Goal: Task Accomplishment & Management: Manage account settings

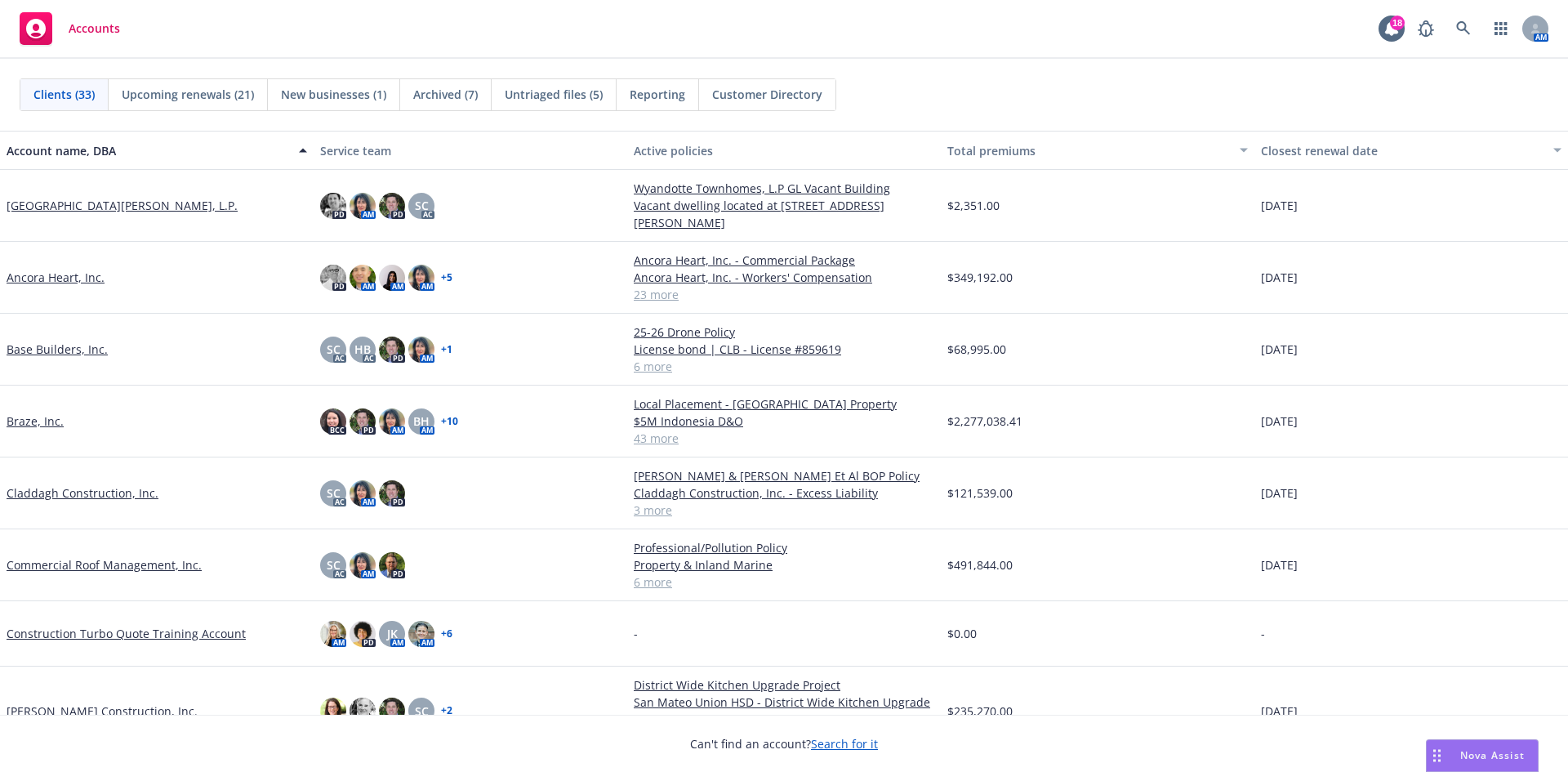
click at [74, 564] on link "Commercial Roof Management, Inc." at bounding box center [104, 564] width 196 height 17
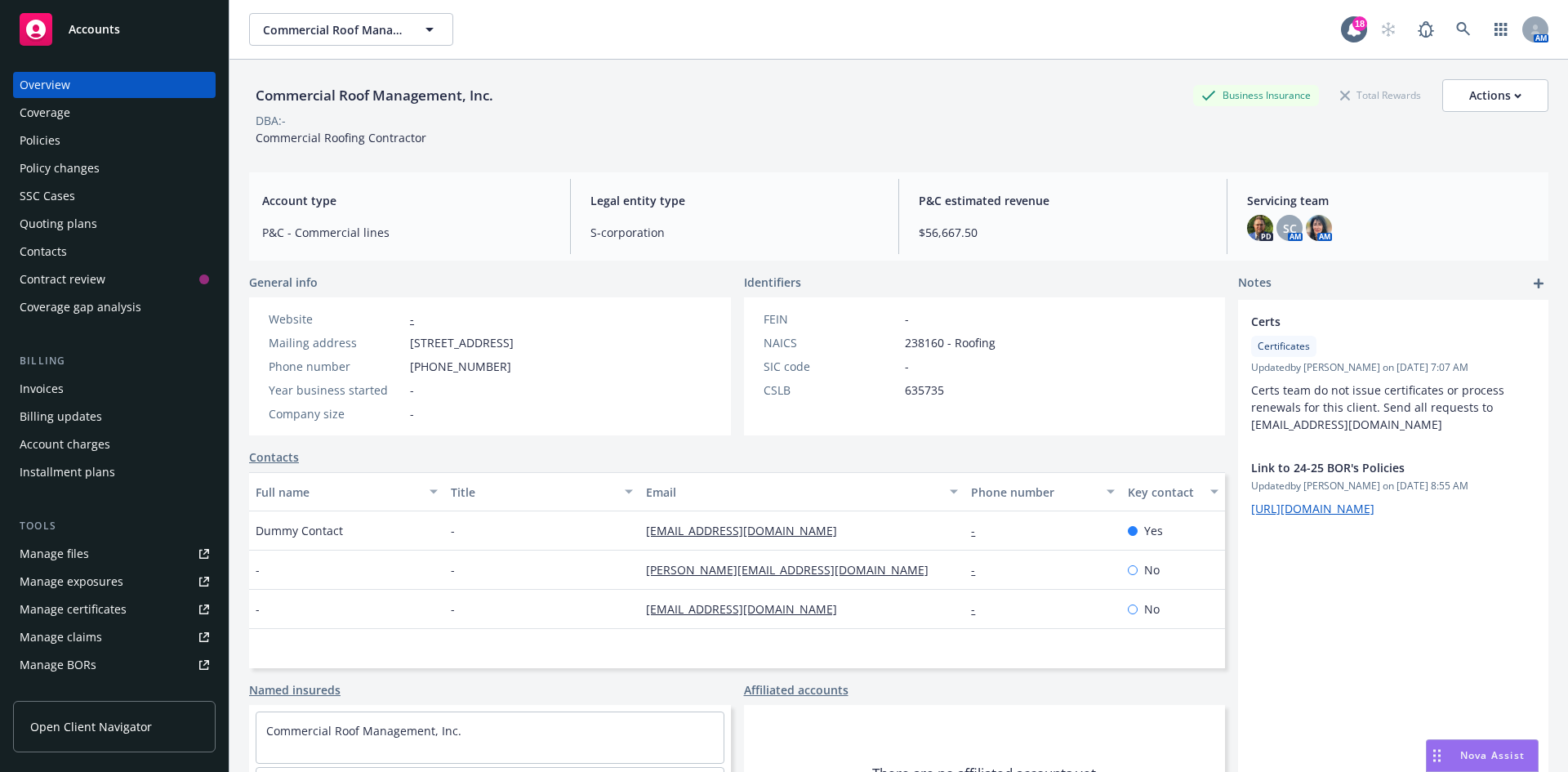
click at [77, 143] on div "Policies" at bounding box center [113, 140] width 189 height 27
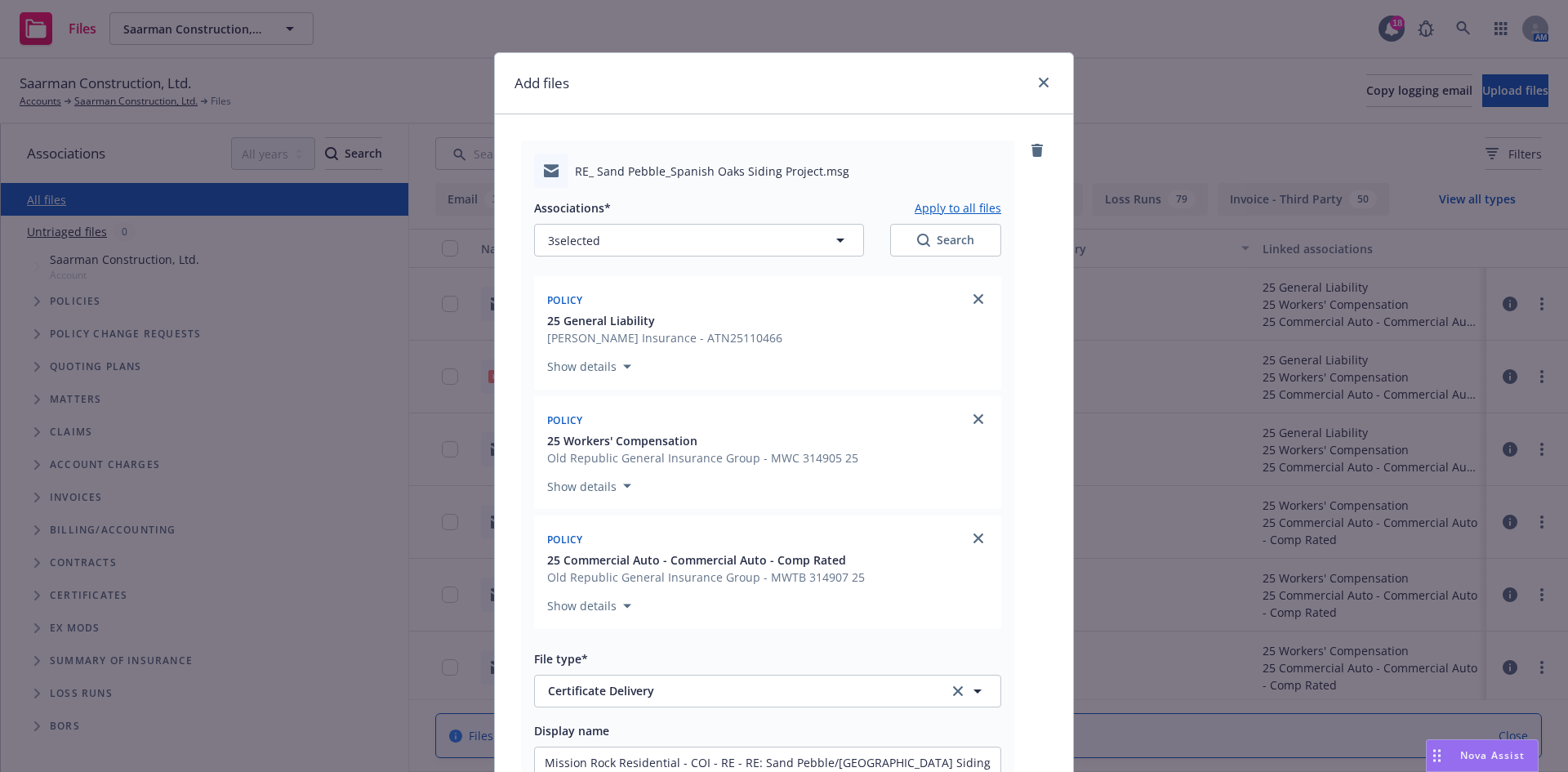
scroll to position [1815, 0]
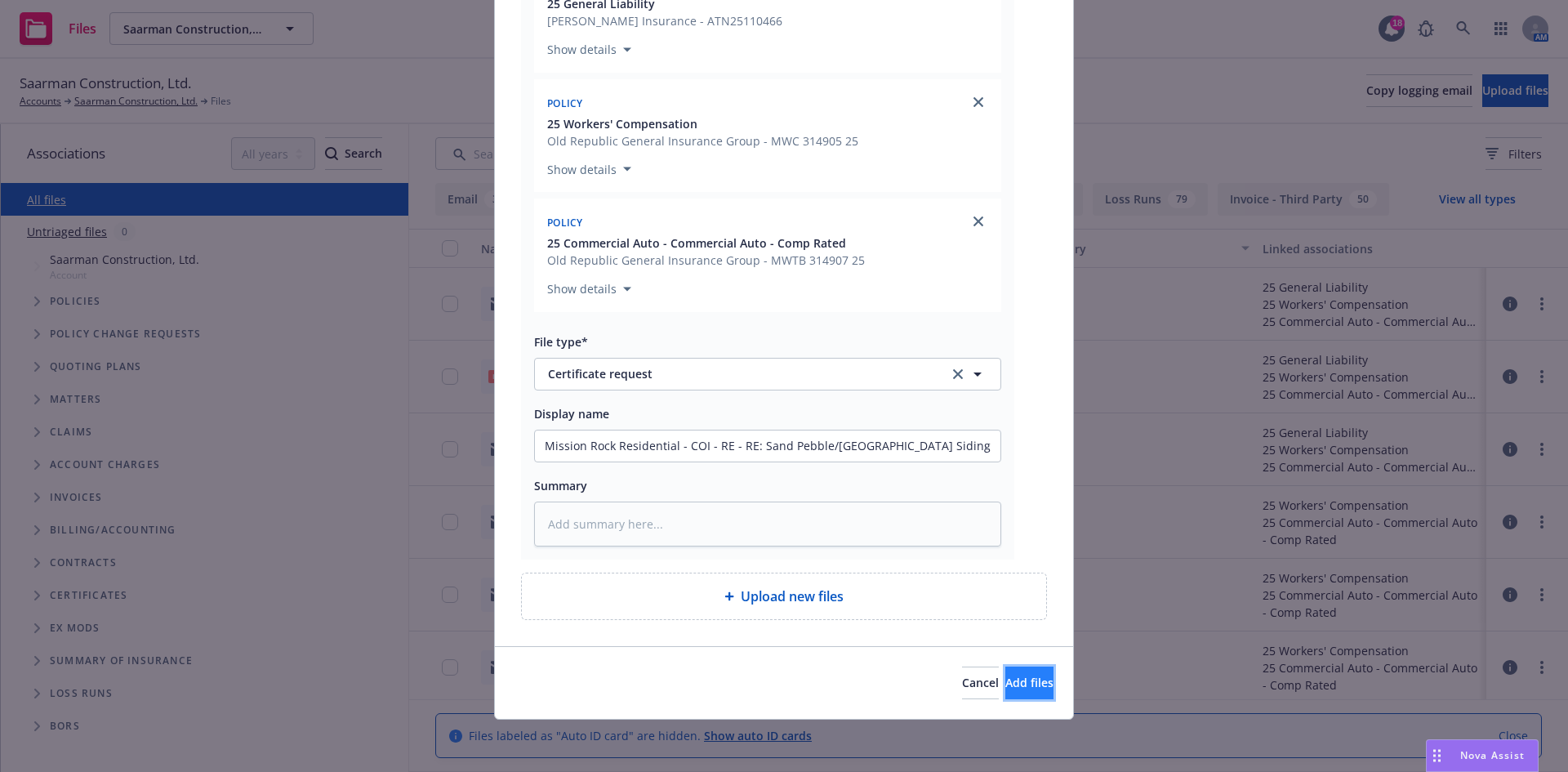
click at [1006, 685] on span "Add files" at bounding box center [1029, 682] width 48 height 16
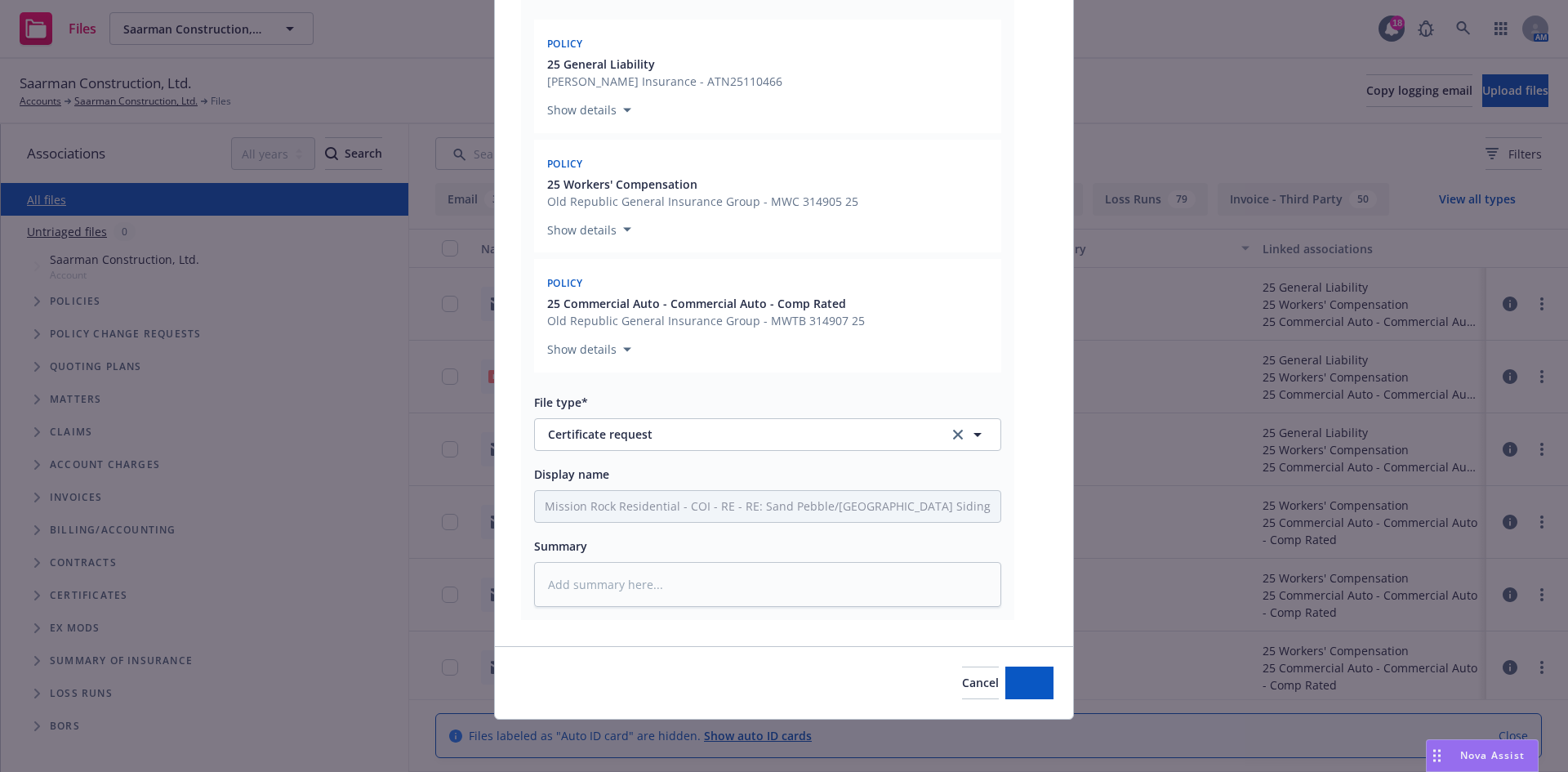
scroll to position [1754, 0]
type textarea "x"
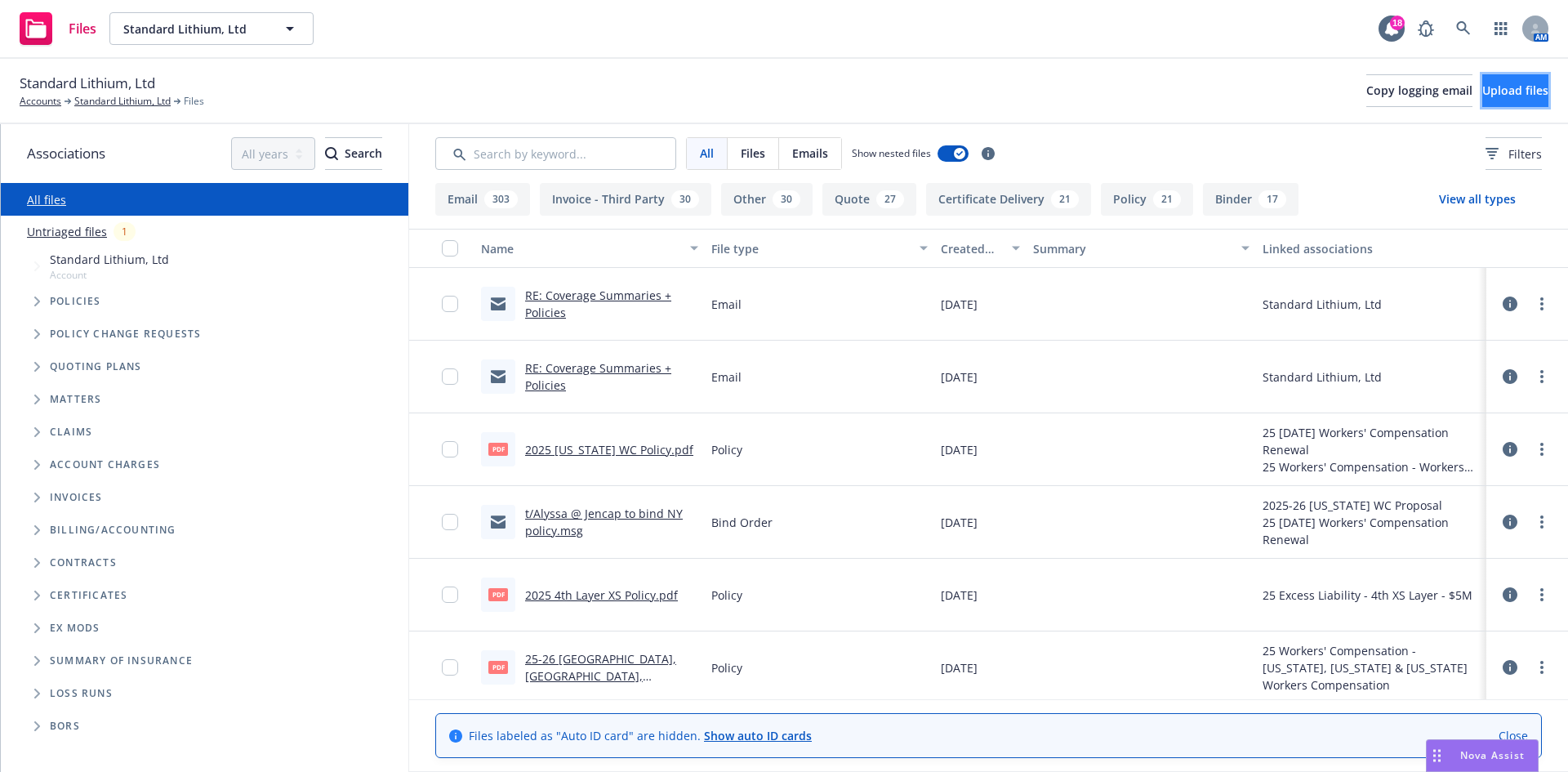
click at [1482, 93] on button "Upload files" at bounding box center [1515, 91] width 66 height 33
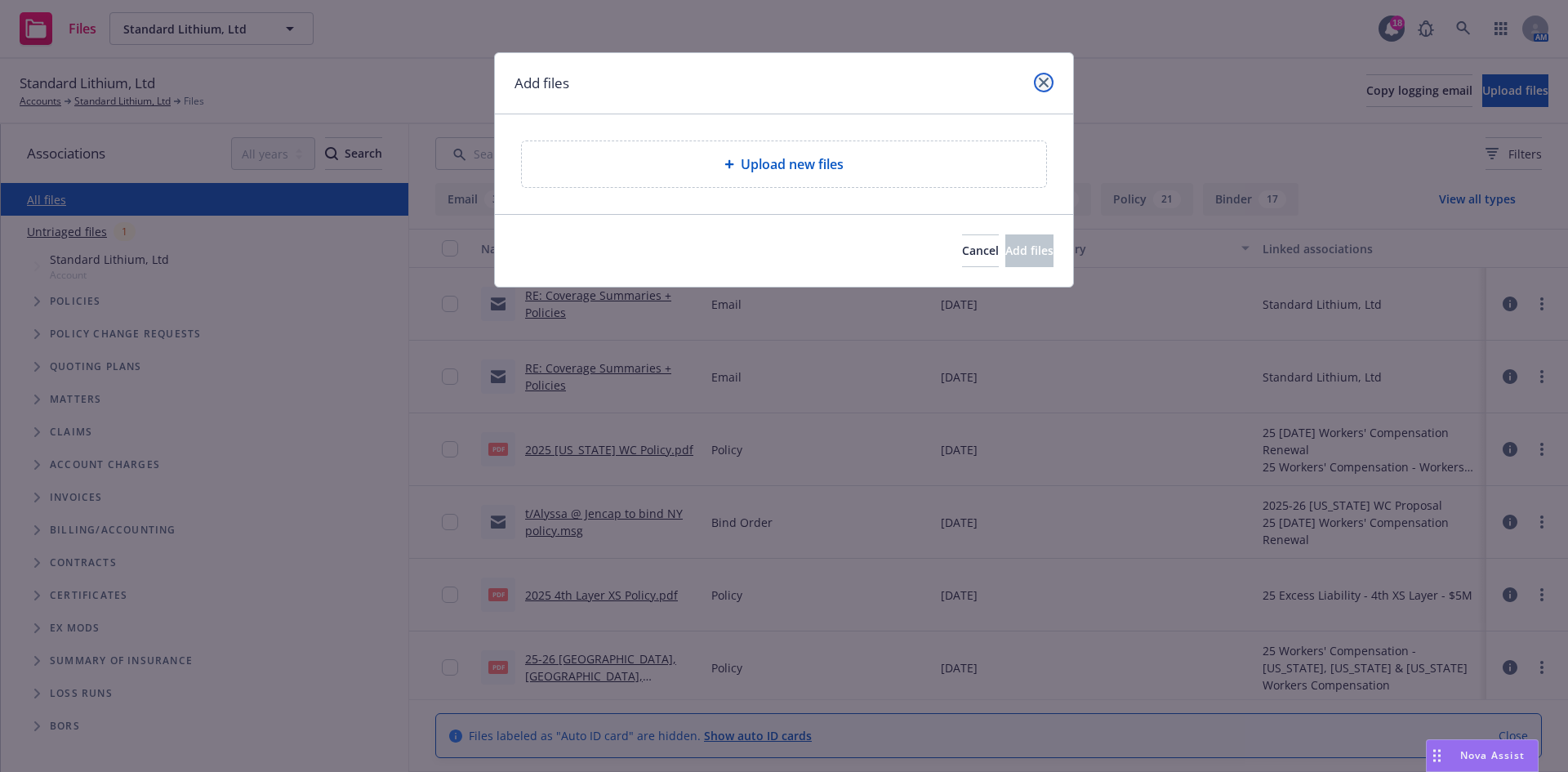
click at [1048, 85] on icon "close" at bounding box center [1043, 82] width 10 height 10
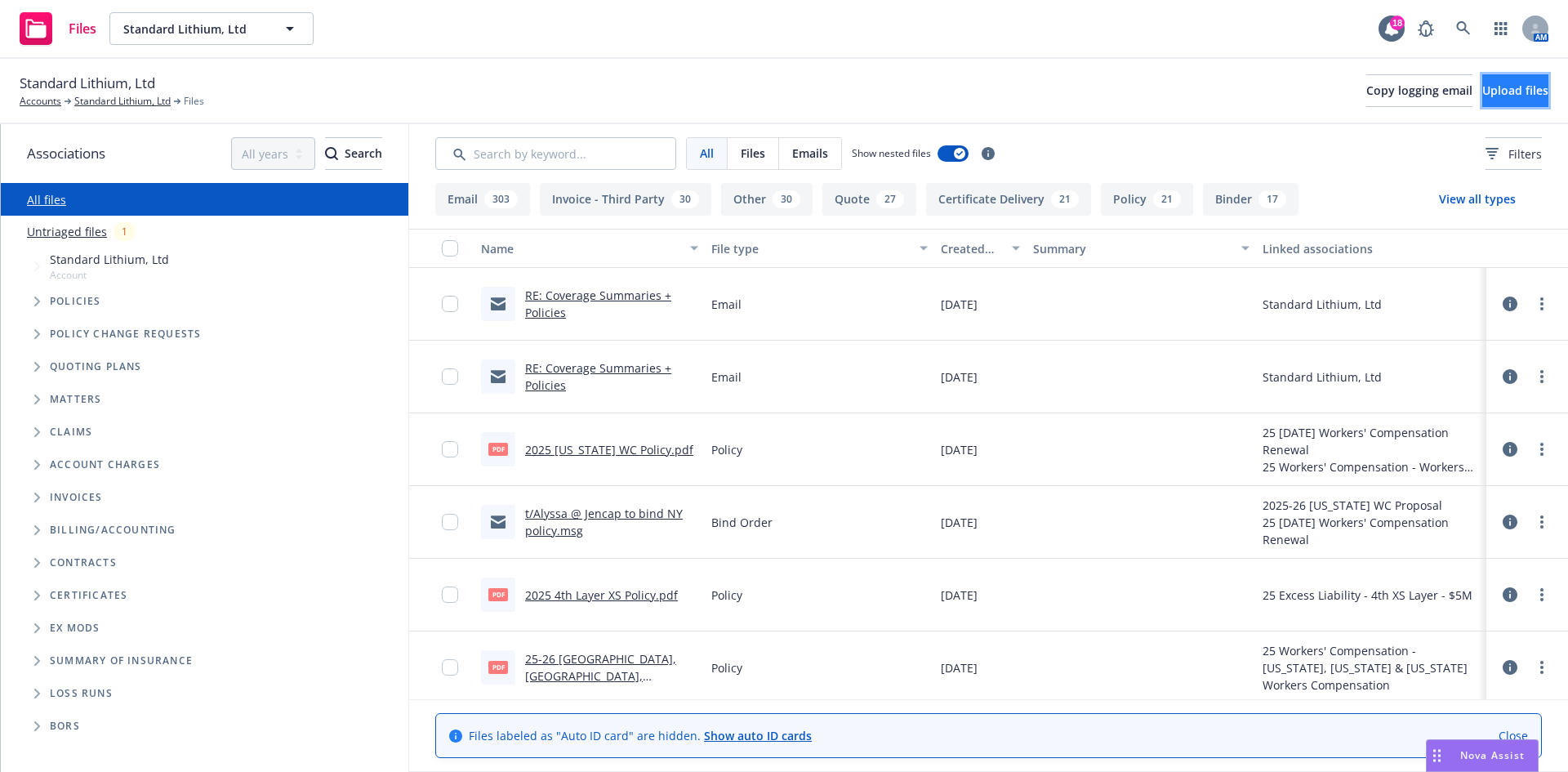
click at [1482, 89] on span "Upload files" at bounding box center [1515, 90] width 66 height 16
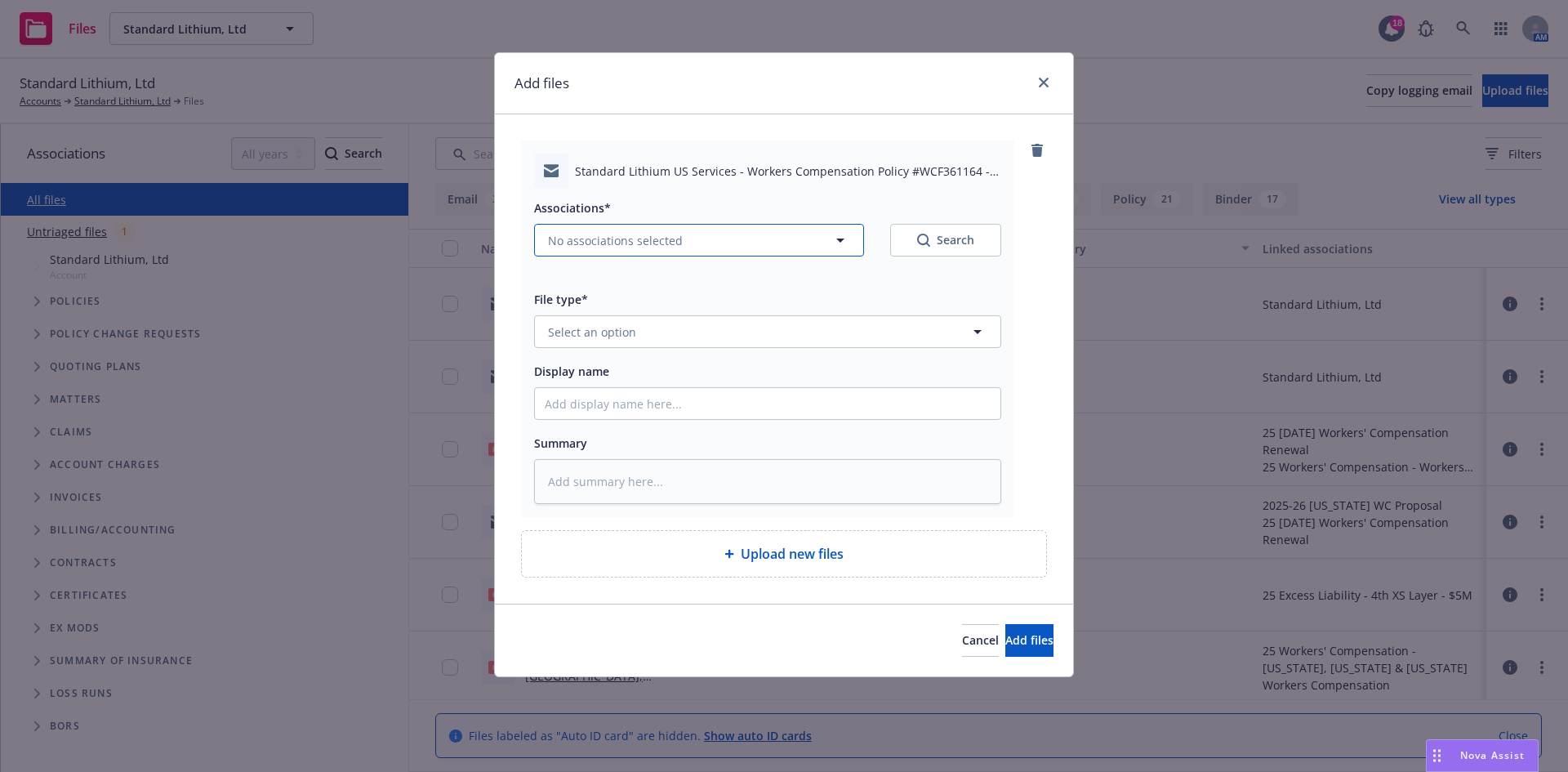
click at [609, 242] on span "No associations selected" at bounding box center [614, 241] width 134 height 17
type textarea "x"
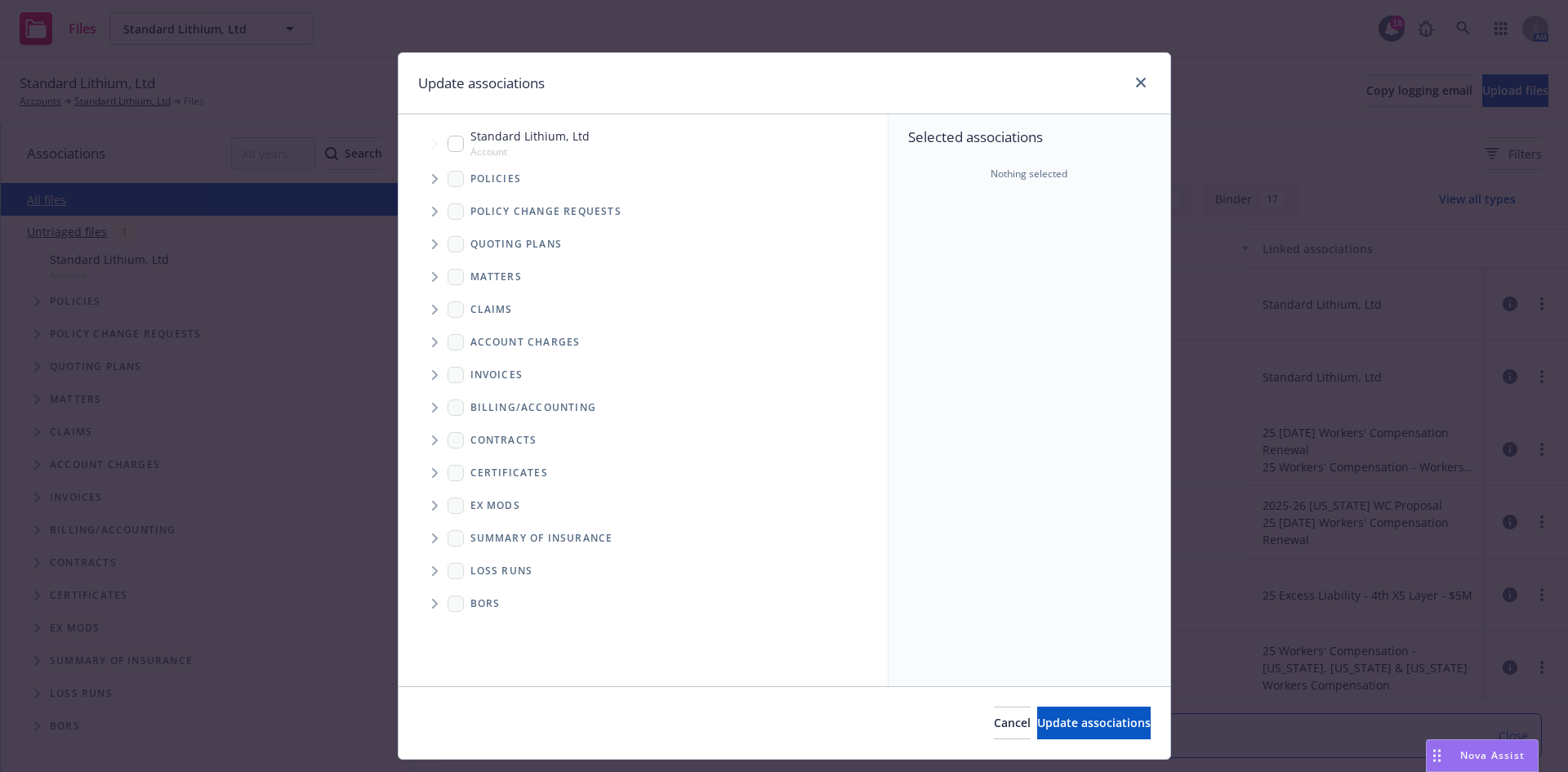
click at [425, 185] on span "Tree Example" at bounding box center [434, 178] width 27 height 27
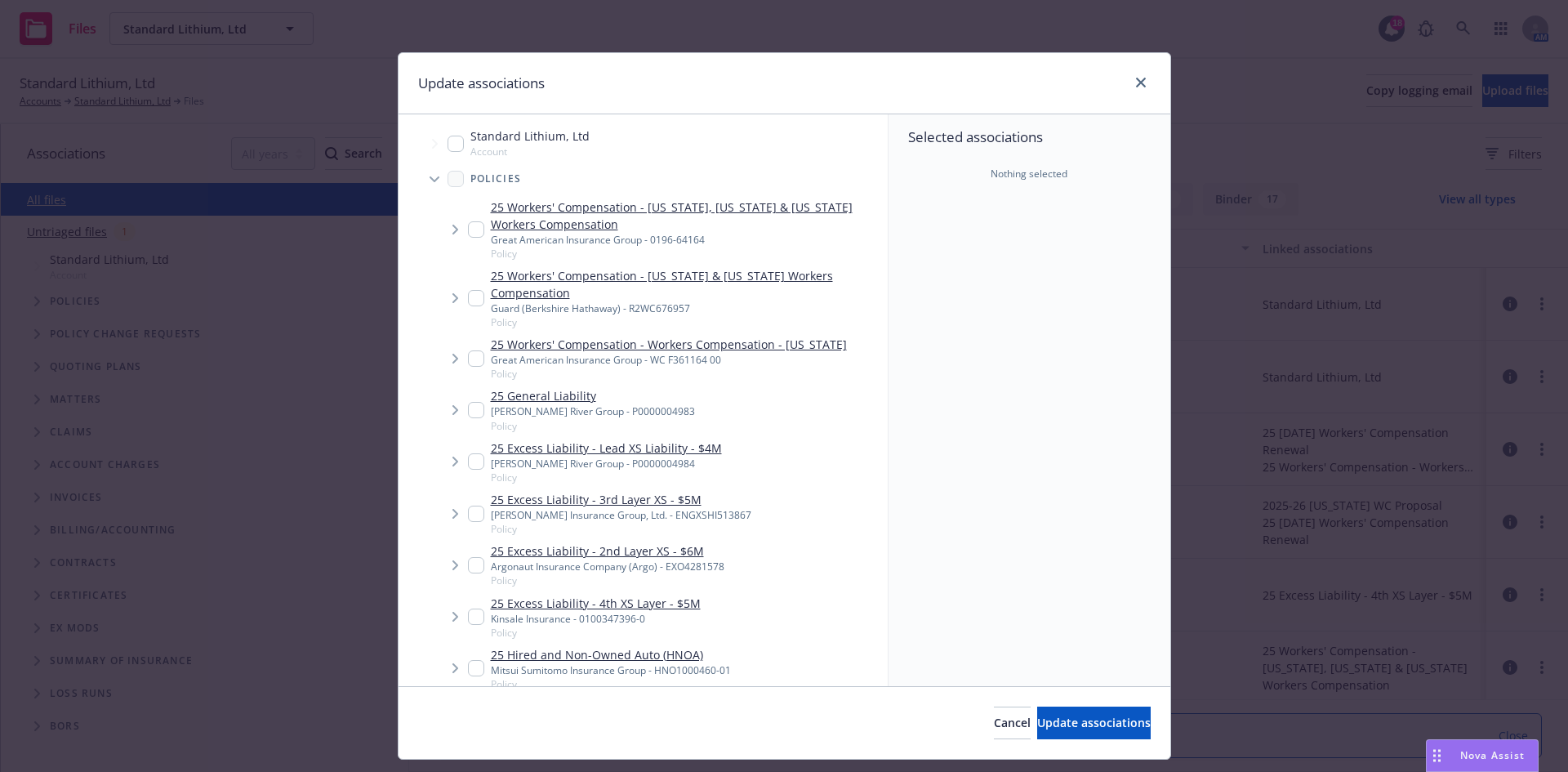
click at [473, 364] on input "Tree Example" at bounding box center [476, 359] width 16 height 16
checkbox input "true"
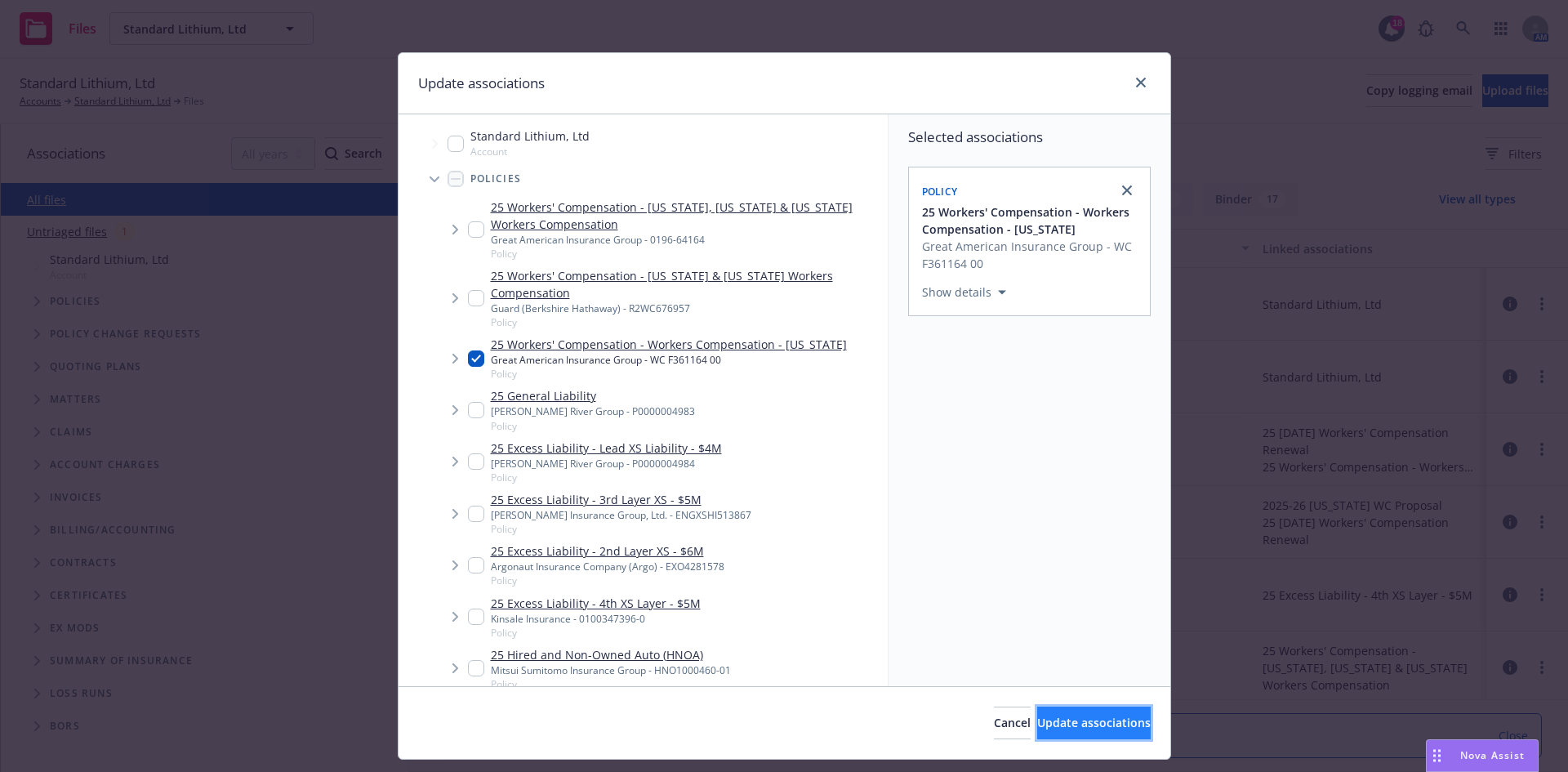
click at [1087, 730] on span "Update associations" at bounding box center [1094, 723] width 113 height 16
type textarea "x"
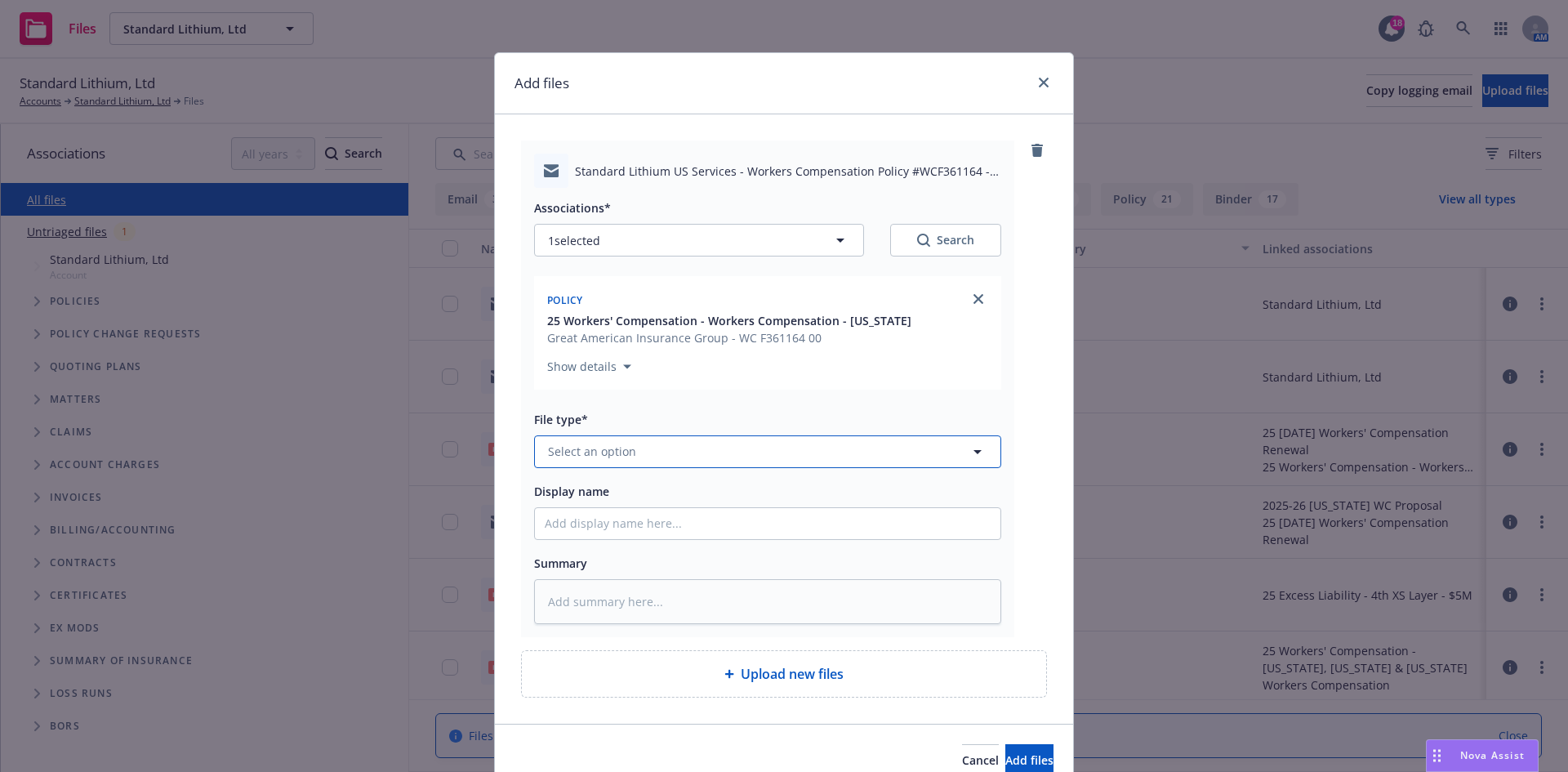
click at [704, 443] on button "Select an option" at bounding box center [767, 452] width 467 height 33
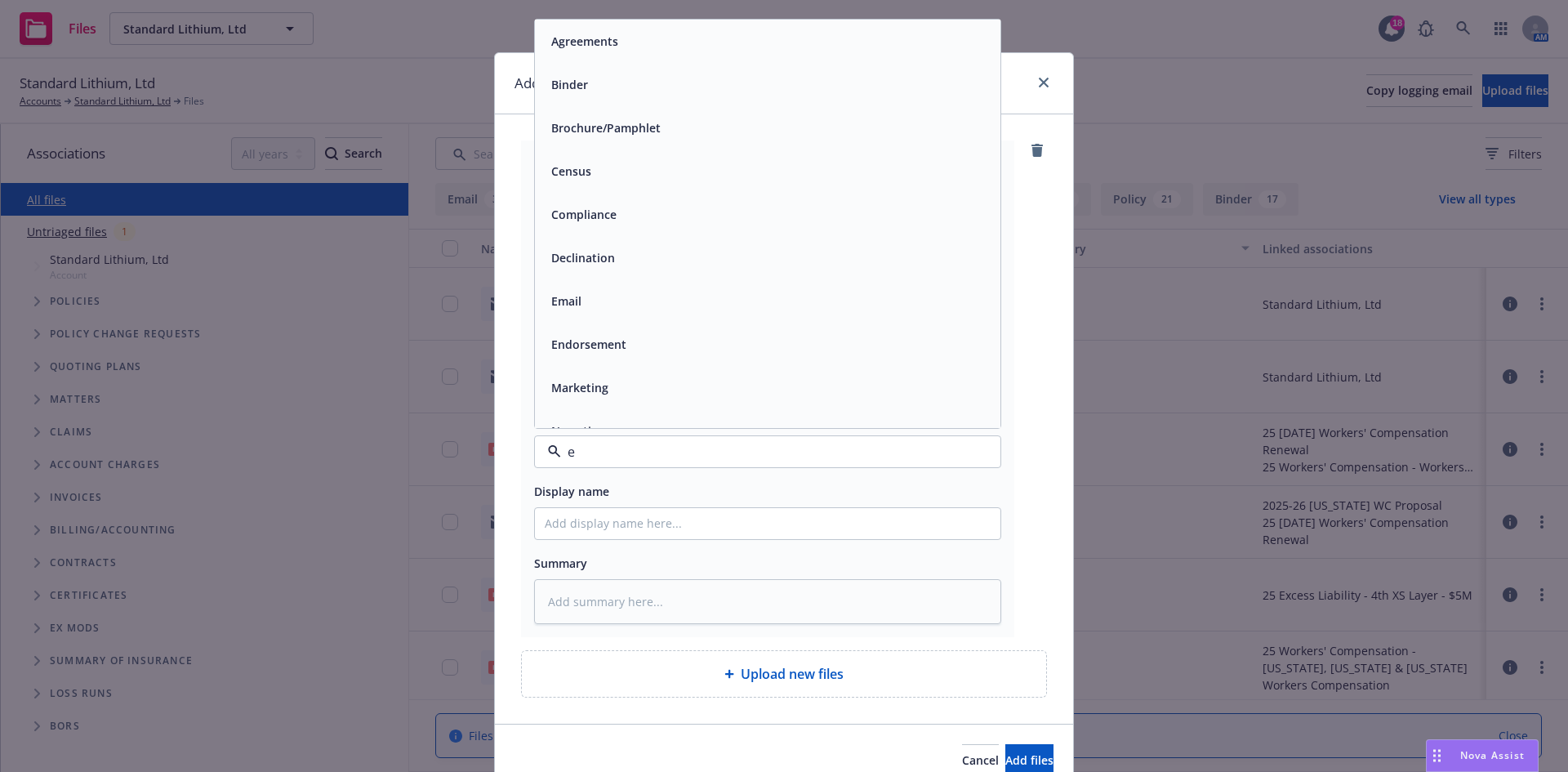
type input "em"
click at [536, 91] on div "Email" at bounding box center [767, 84] width 465 height 43
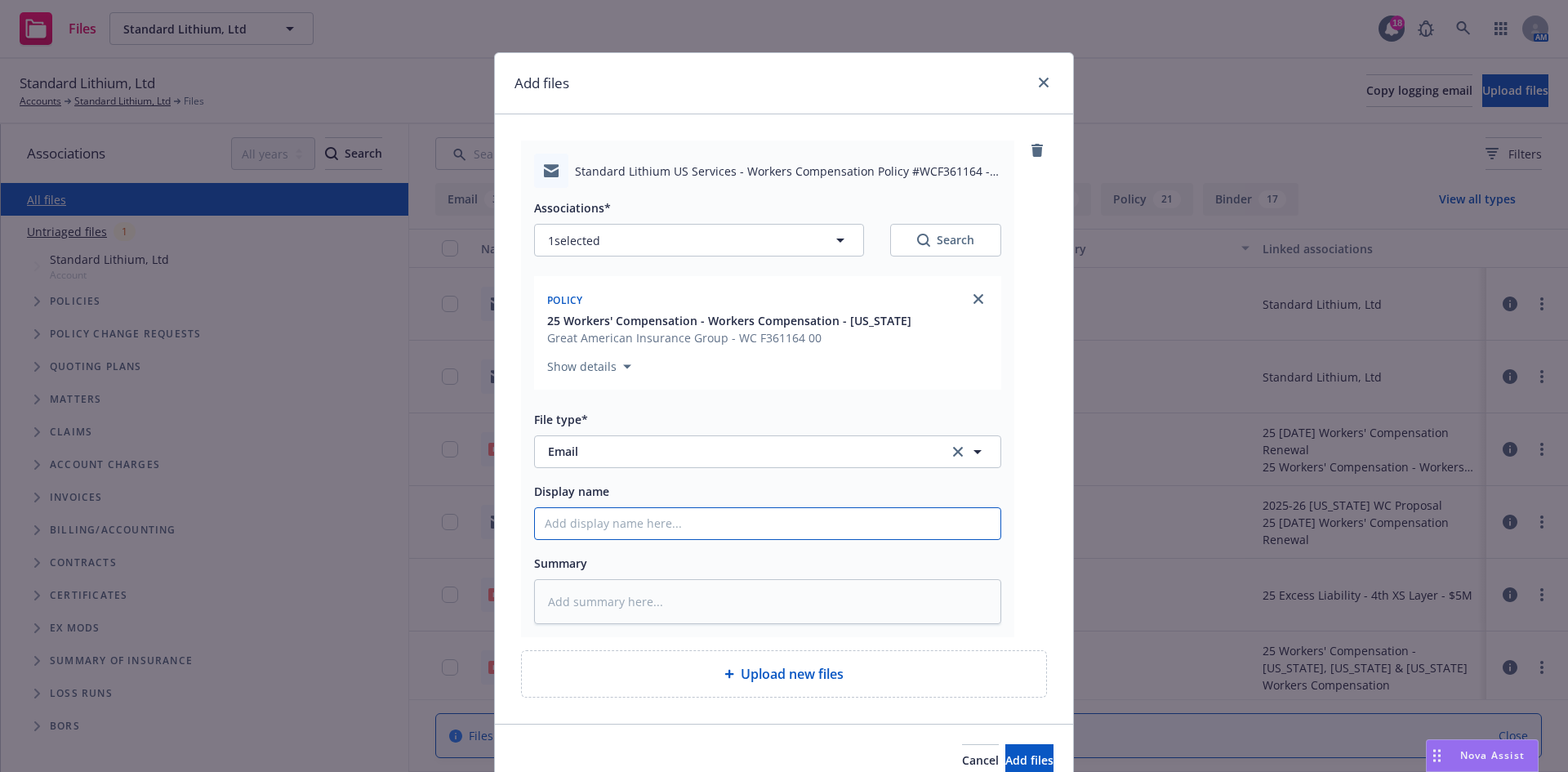
click at [648, 509] on input "Display name" at bounding box center [767, 524] width 465 height 31
type textarea "x"
type input "T"
type textarea "x"
type input "T/"
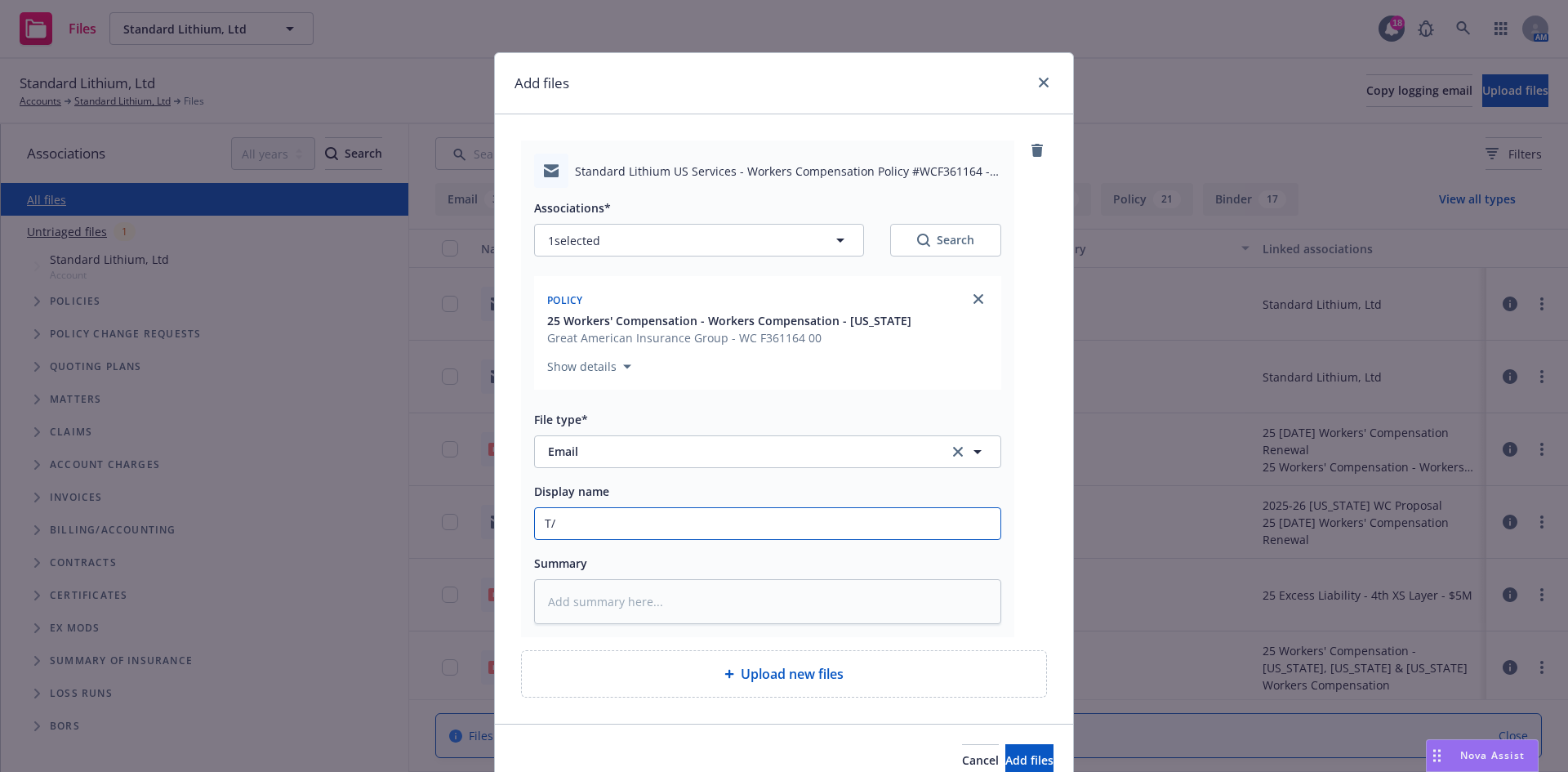
type textarea "x"
type input "T/C"
type textarea "x"
type input "T/Cl"
type textarea "x"
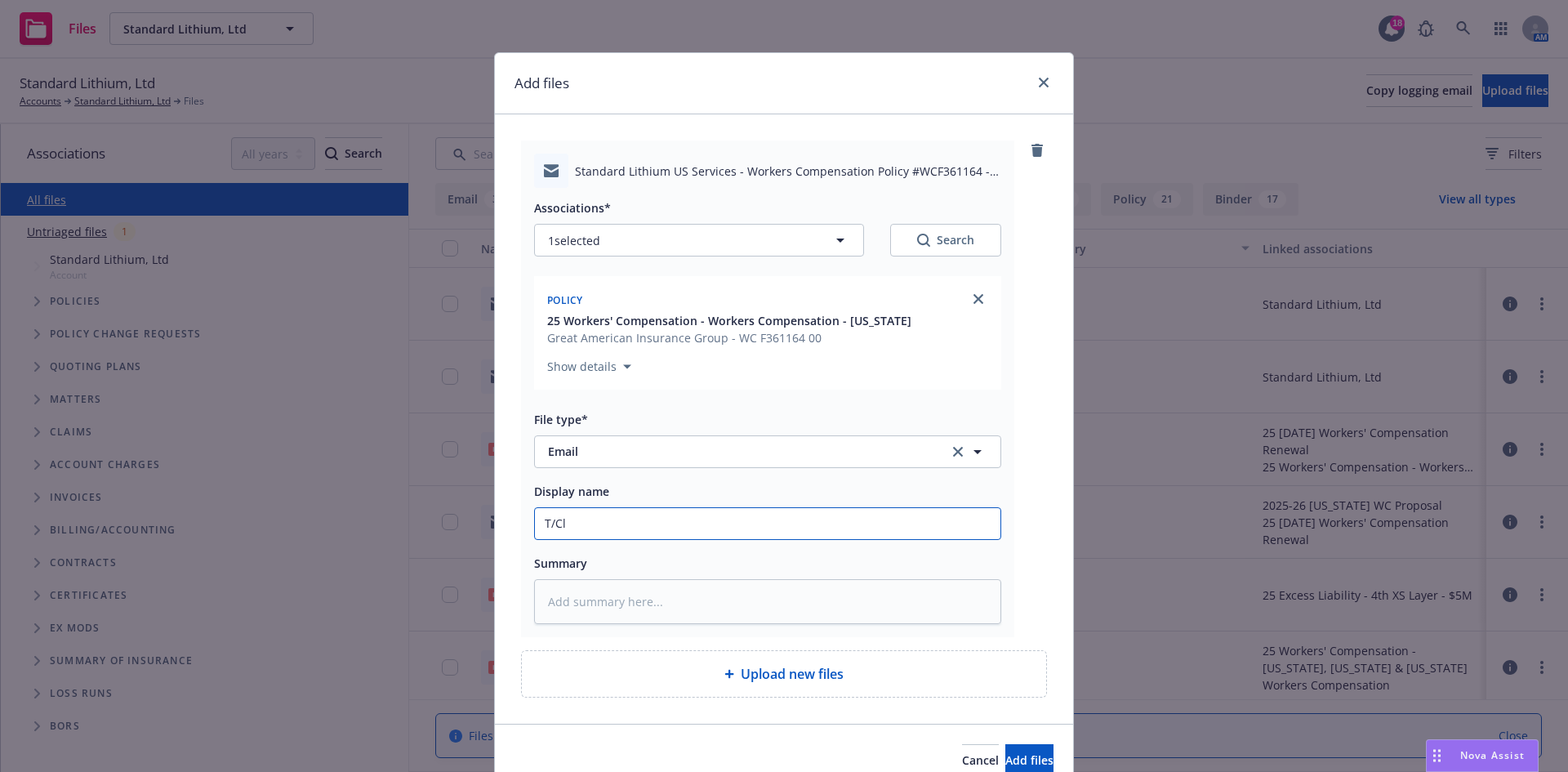
type input "T/Cli"
type textarea "x"
type input "T/Clie"
type textarea "x"
type input "T/Clien"
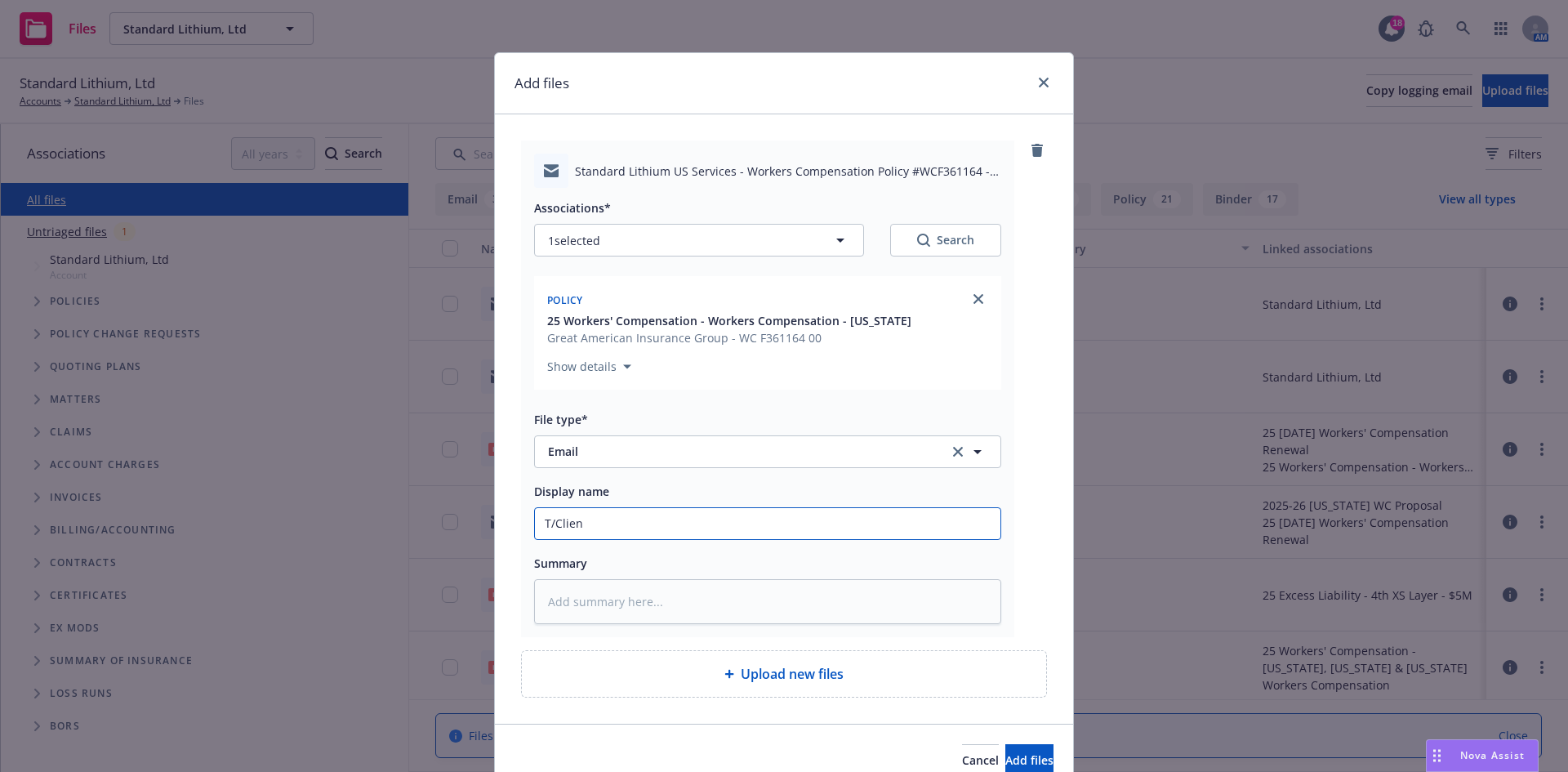
type textarea "x"
type input "T/Client"
type textarea "x"
type input "T/Client -"
type textarea "x"
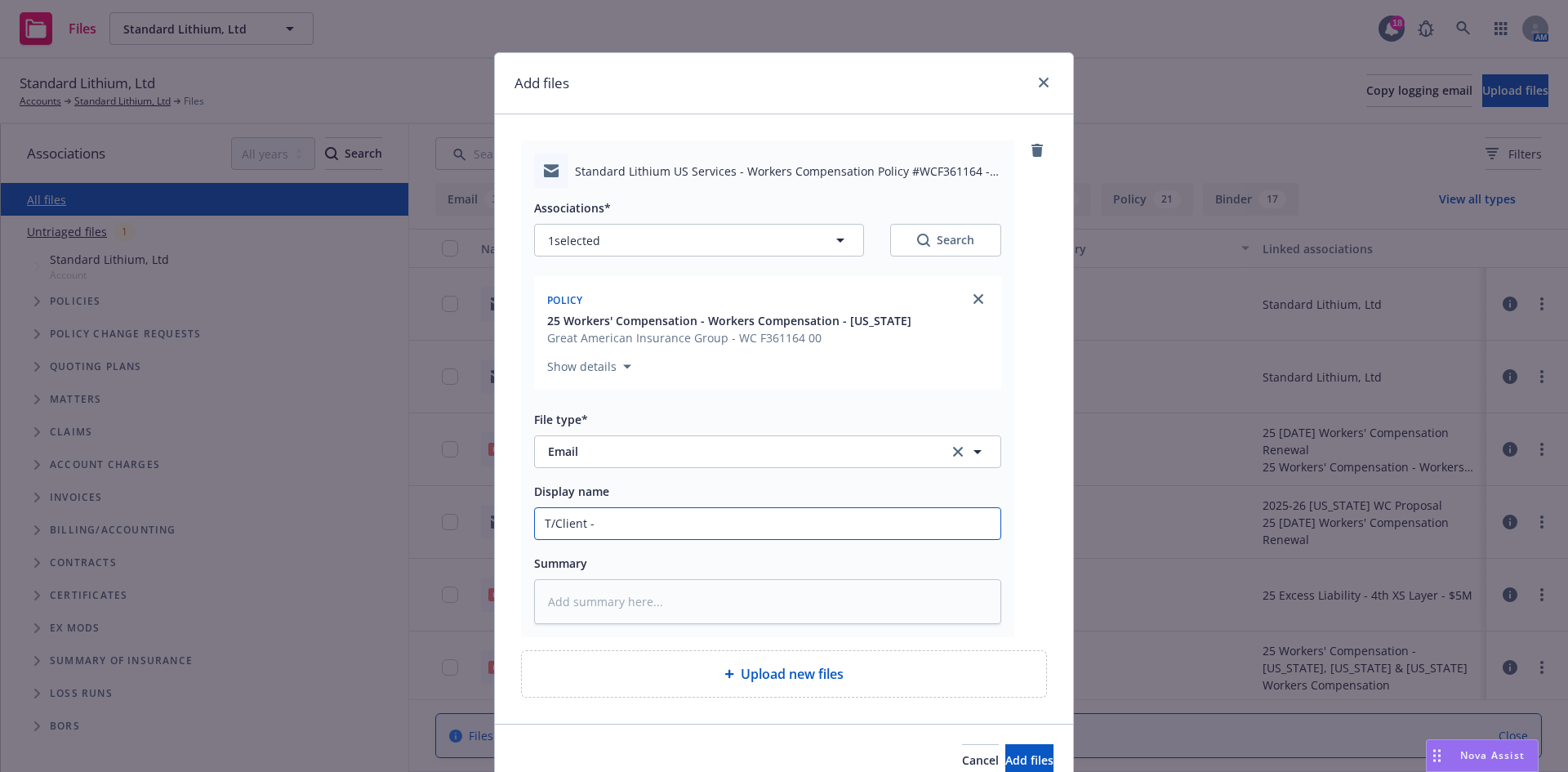
type input "T/Client -"
type textarea "x"
type input "T/Client - A"
type textarea "x"
type input "T/Client - Ad"
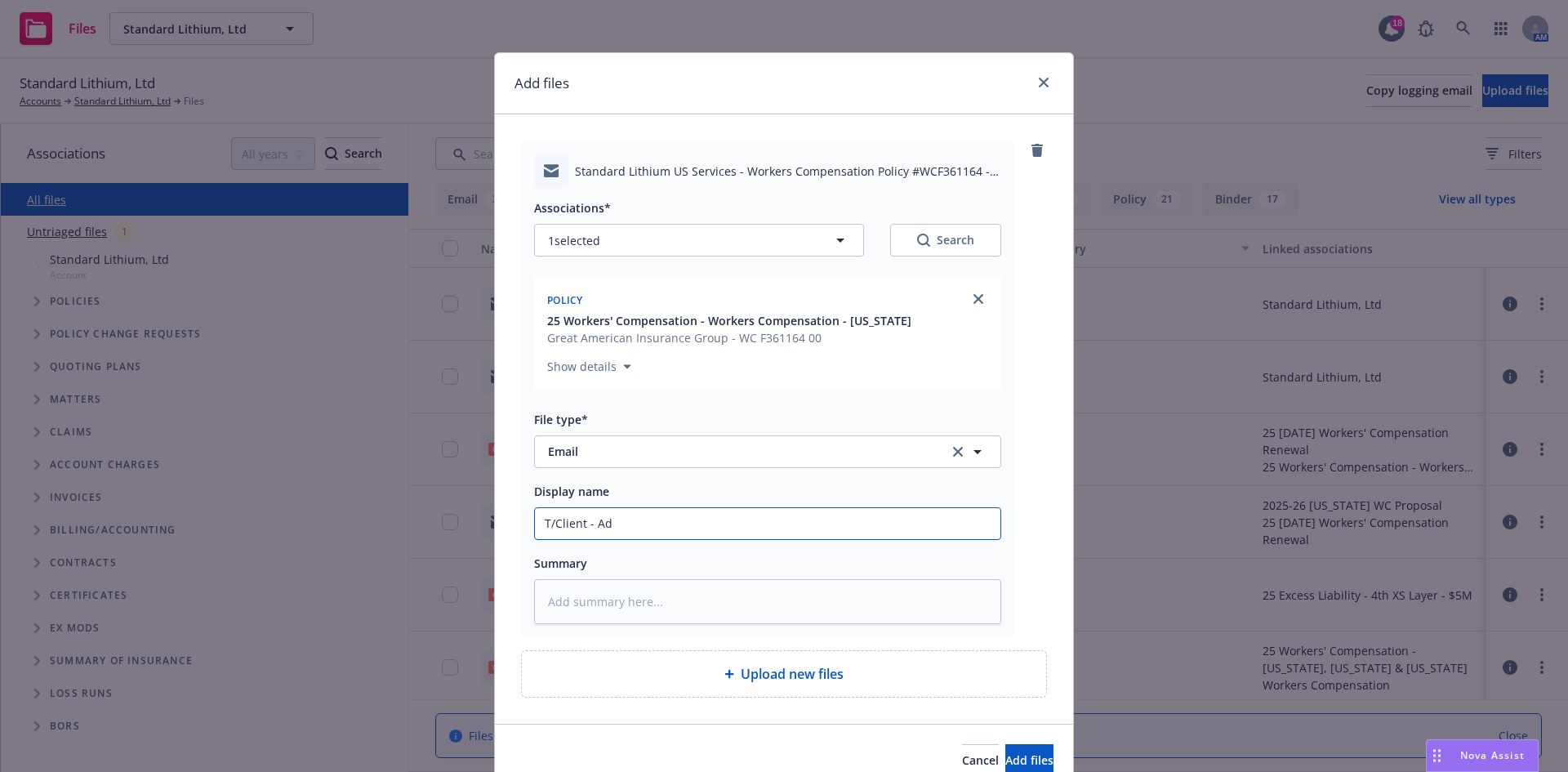
type textarea "x"
type input "T/Client - Advi"
type textarea "x"
type input "T/Client - Advis"
type textarea "x"
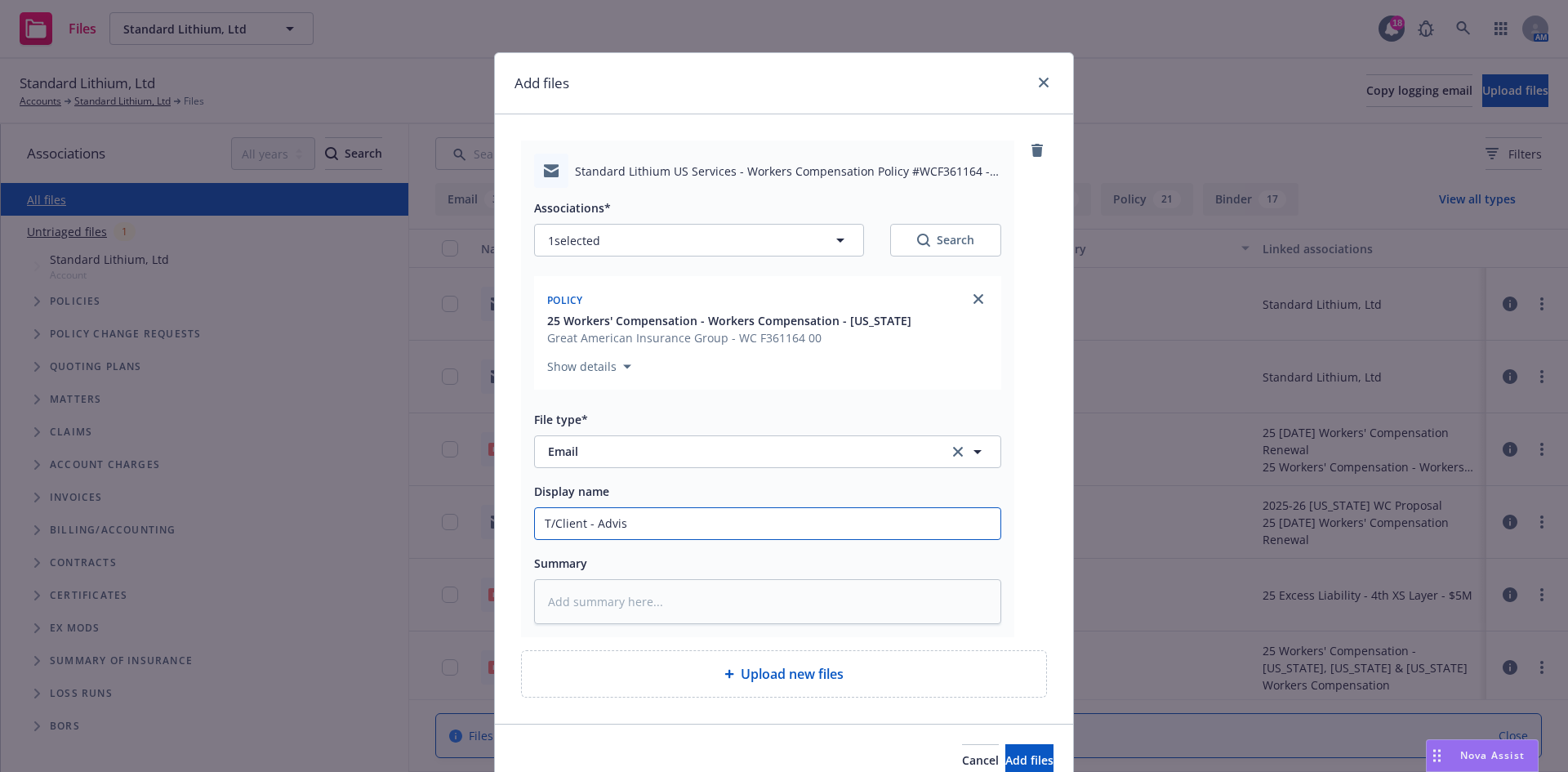
type input "T/Client - Advisi"
type textarea "x"
type input "T/Client - Advisin"
type textarea "x"
type input "T/Client - Advising"
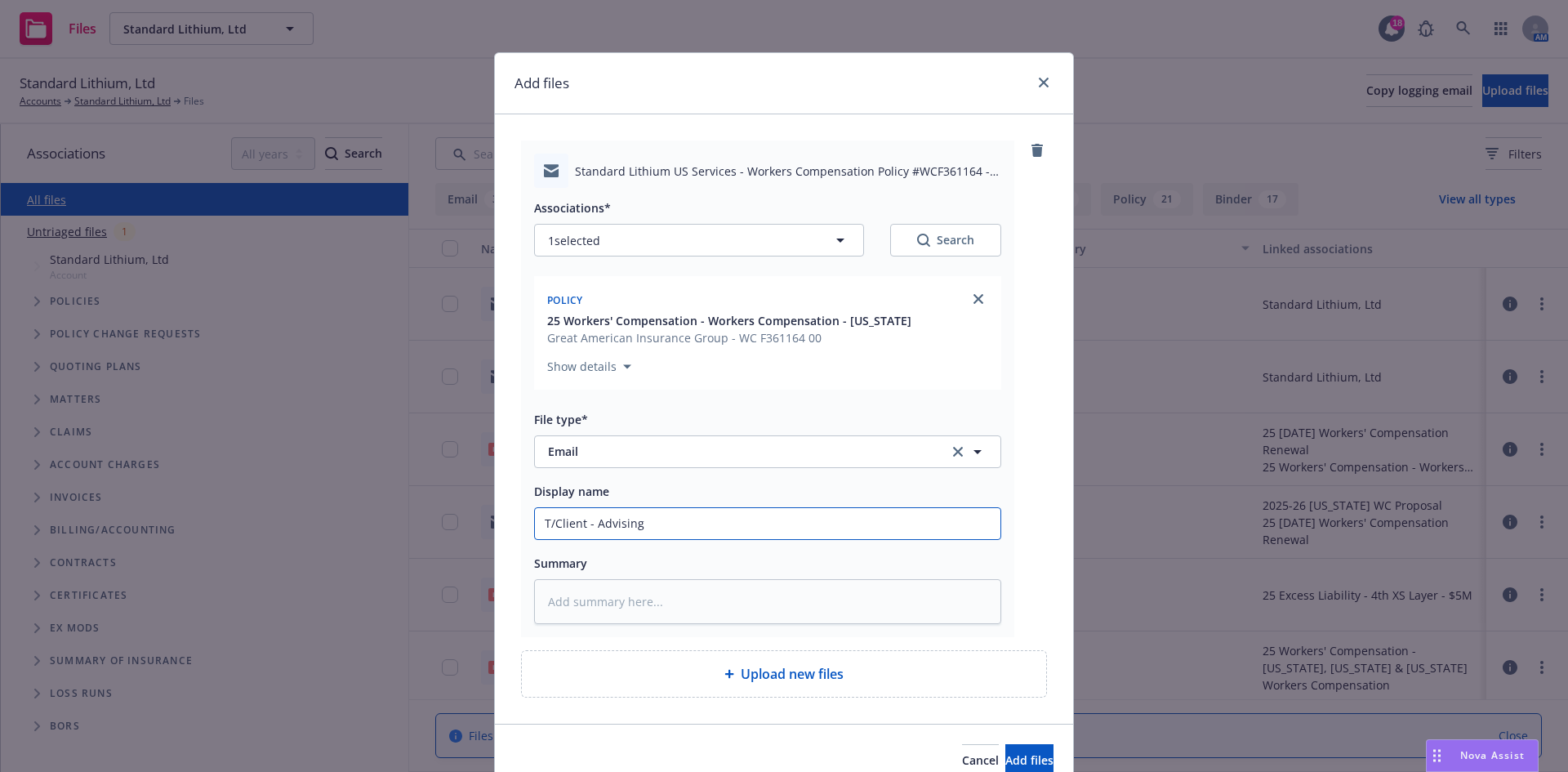
type textarea "x"
type input "T/Client - Advising"
type textarea "x"
type input "T/Client - Advising N"
type textarea "x"
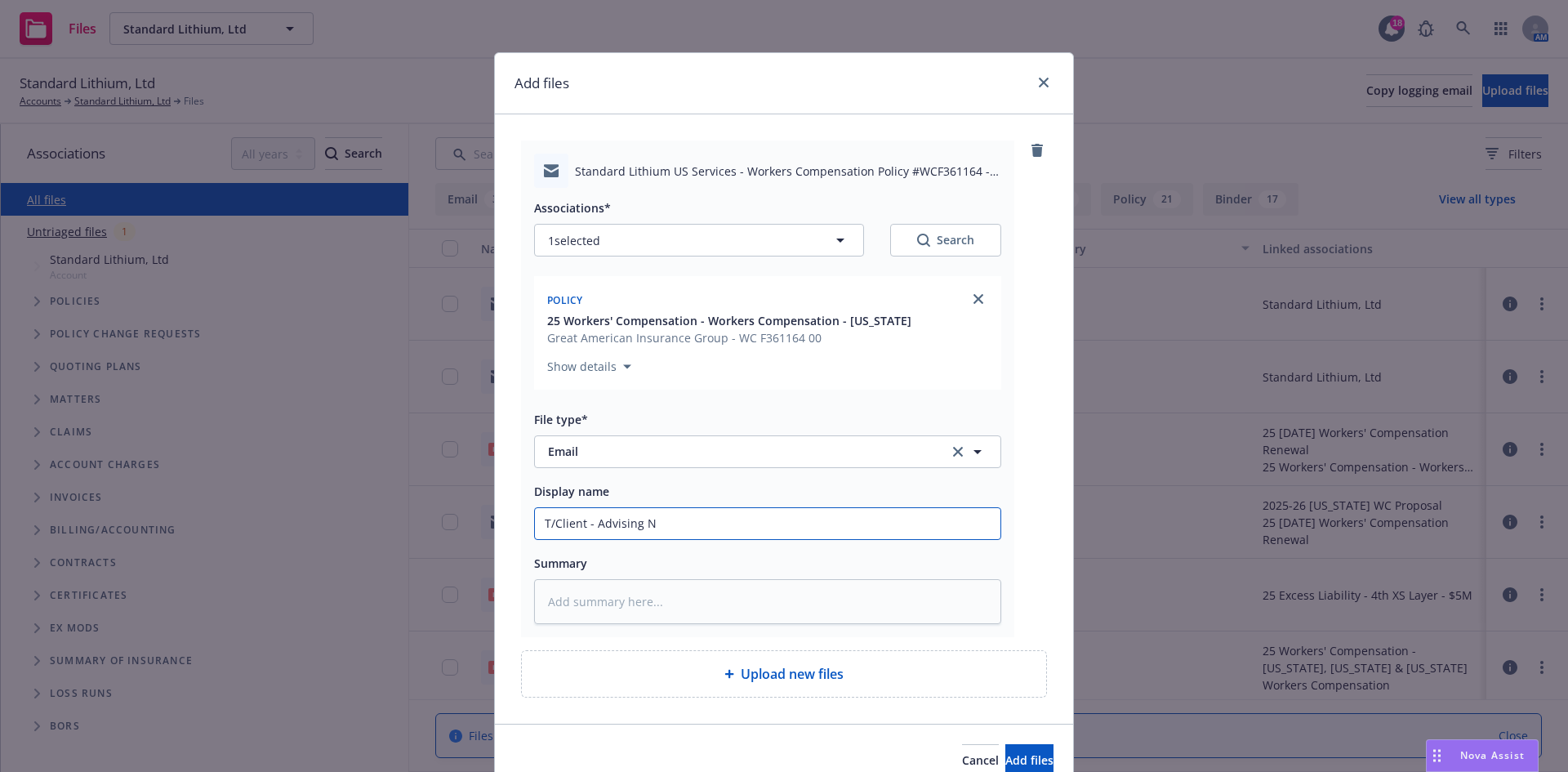
type input "T/Client - Advising NO"
type textarea "x"
type input "T/Client - Advising NOC"
type textarea "x"
type input "T/Client - Advising NOC"
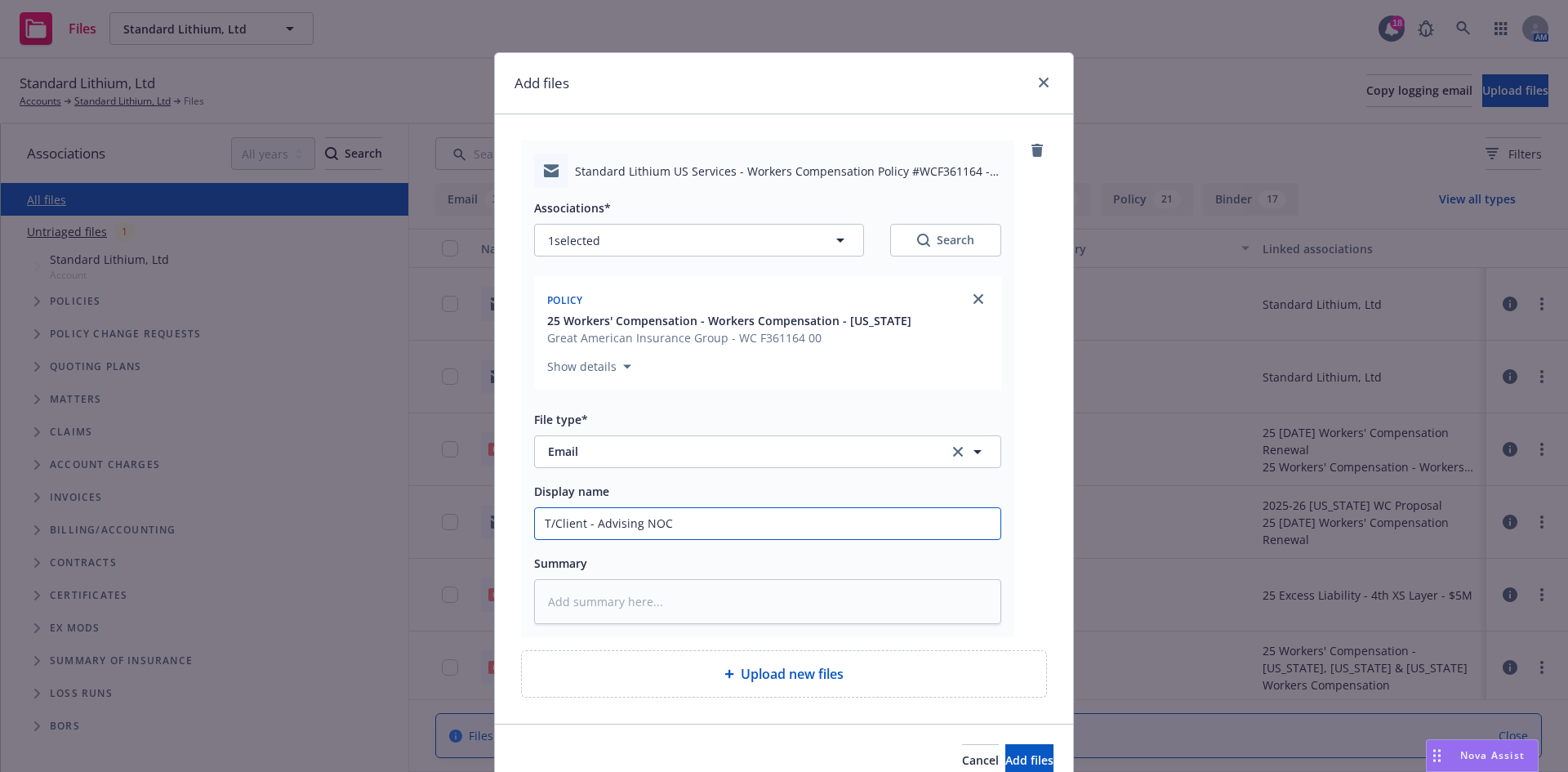
type textarea "x"
type input "T/Client - Advising NOC f"
type textarea "x"
type input "T/Client - Advising NOC fo"
type textarea "x"
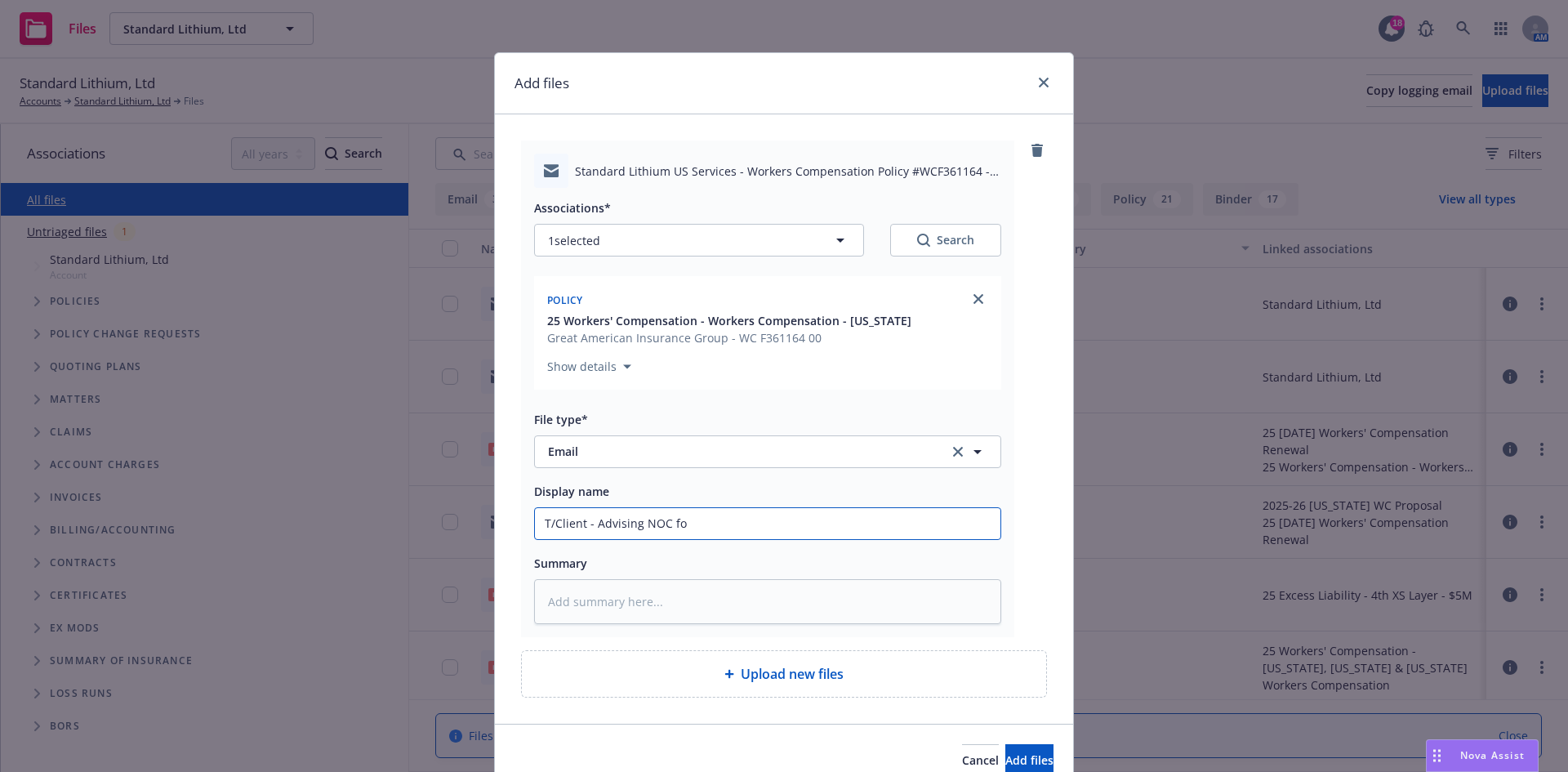
type input "T/Client - Advising NOC for"
type textarea "x"
type input "T/Client - Advising NOC for"
type textarea "x"
type input "T/Client - Advising NOC for n"
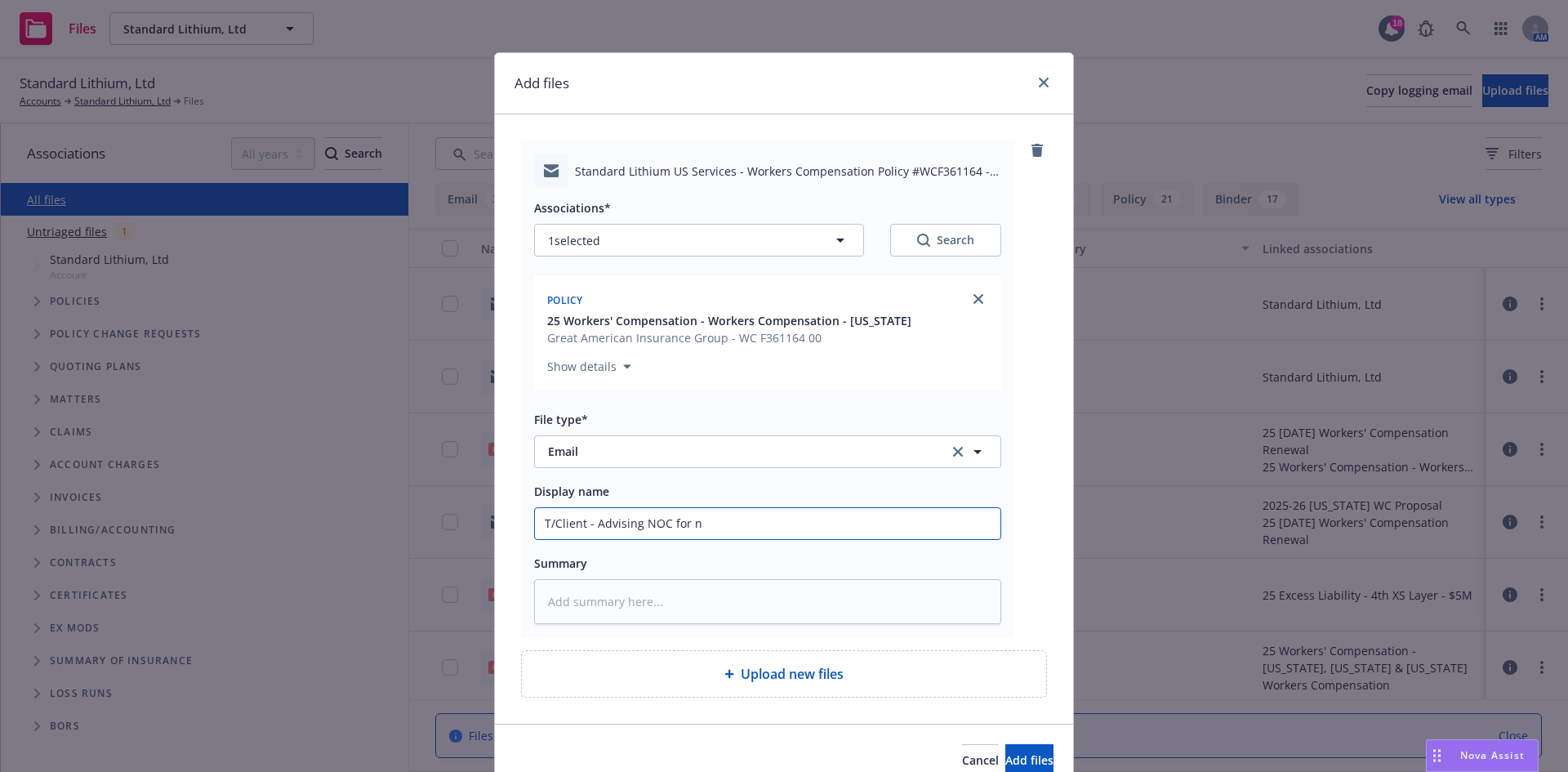
type textarea "x"
type input "T/Client - Advising NOC for no"
type textarea "x"
type input "T/Client - Advising NOC for non"
type textarea "x"
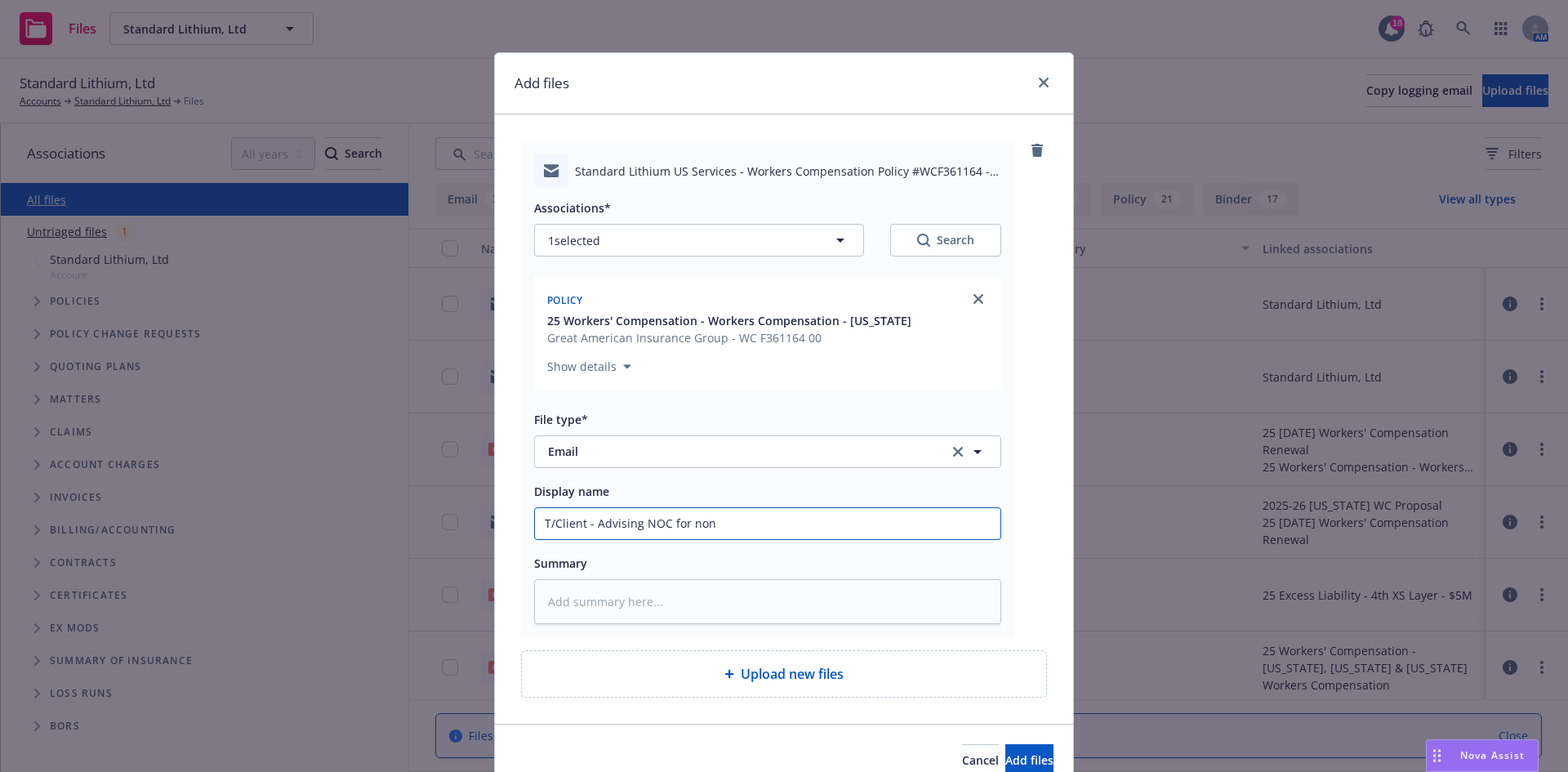
type input "T/Client - Advising NOC for non-"
type textarea "x"
type input "T/Client - Advising NOC for non-p"
type textarea "x"
type input "T/Client - Advising NOC for non-py"
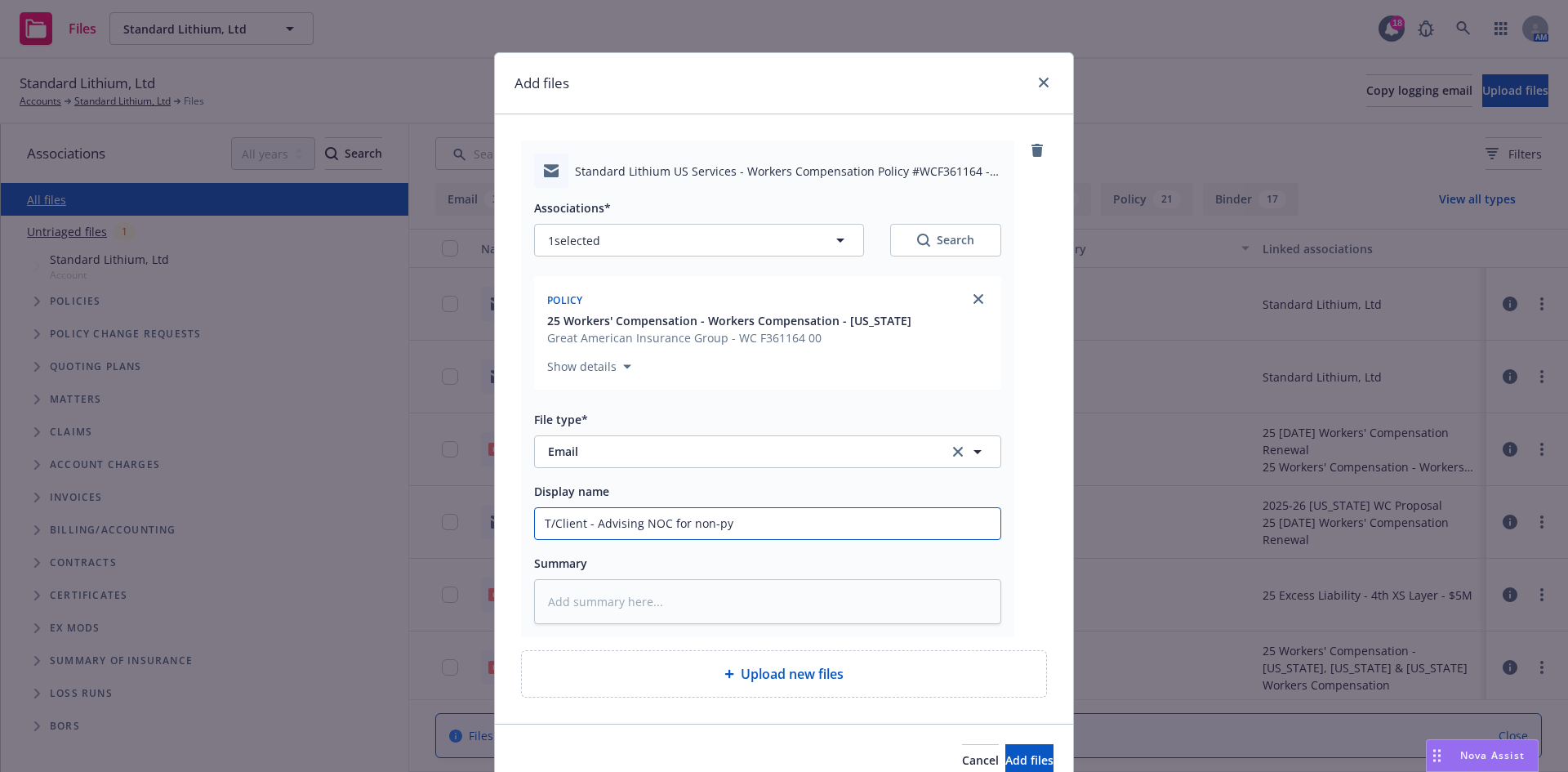
type textarea "x"
type input "T/Client - Advising NOC for non-pya"
type textarea "x"
type input "T/Client - Advising NOC for non-pyam"
type textarea "x"
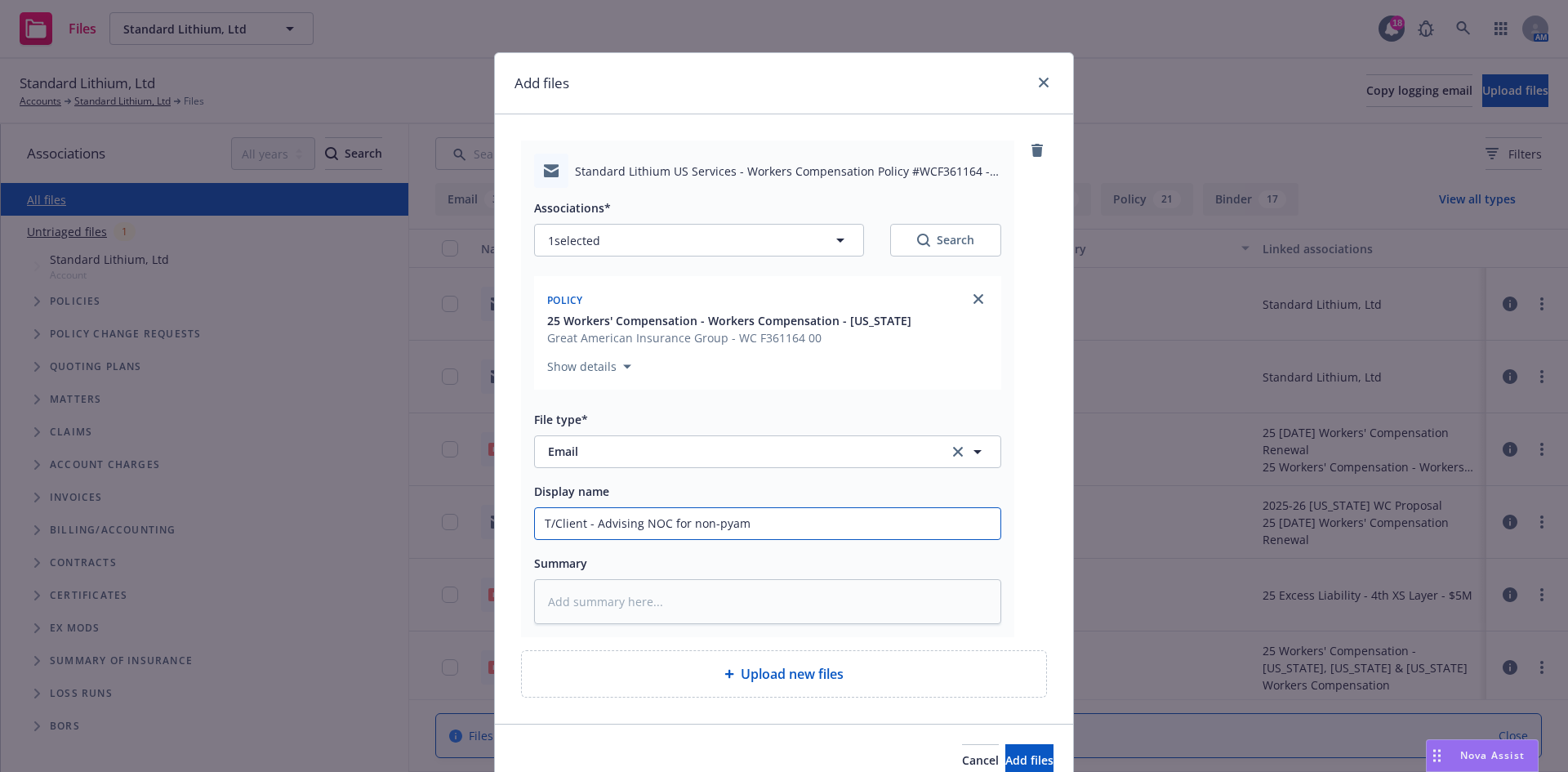
type input "T/Client - Advising NOC for non-pyamn"
type textarea "x"
type input "T/Client - Advising NOC for non-pyamnet"
type textarea "x"
type input "T/Client - Advising NOC for non-pyamnet"
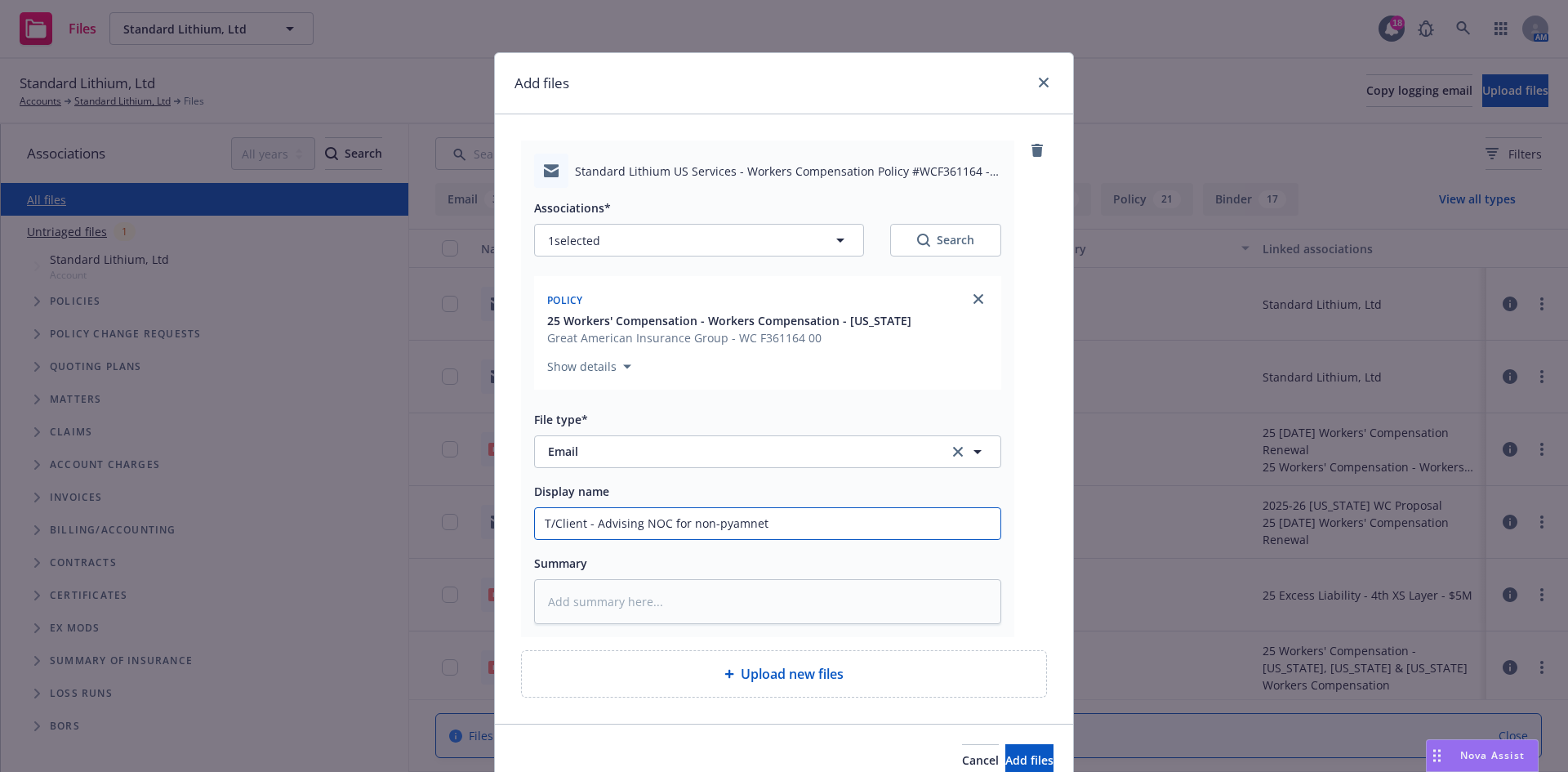
type textarea "x"
type input "T/Client - Advising NOC for non-pyamnet h"
type textarea "x"
type input "T/Client - Advising NOC for non-pyamnet ha"
type textarea "x"
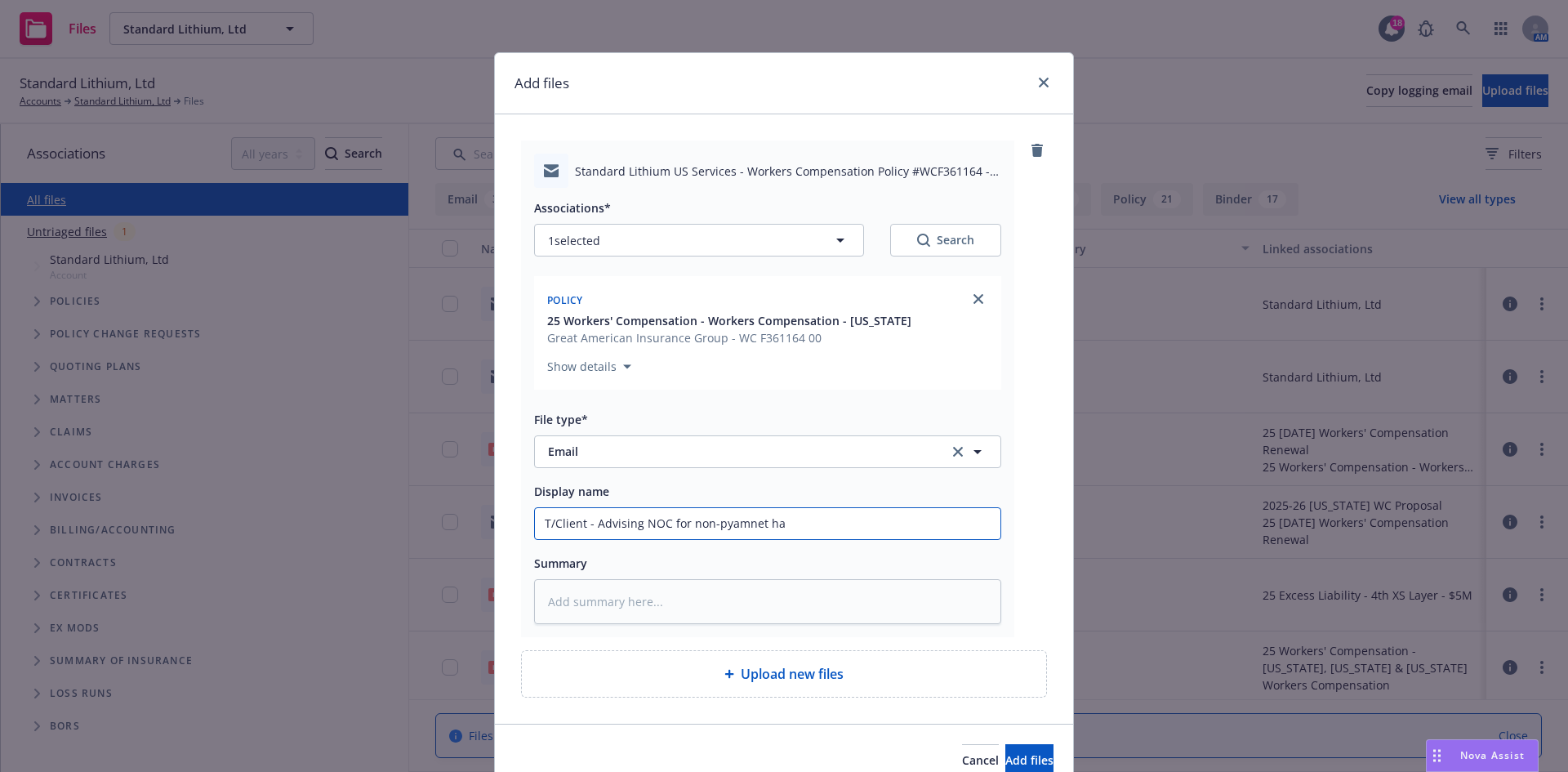
type input "T/Client - Advising NOC for non-pyamnet has"
type textarea "x"
type input "T/Client - Advising NOC for non-pyamnet has"
type textarea "x"
type input "T/Client - Advising NOC for non-pyamnet has b"
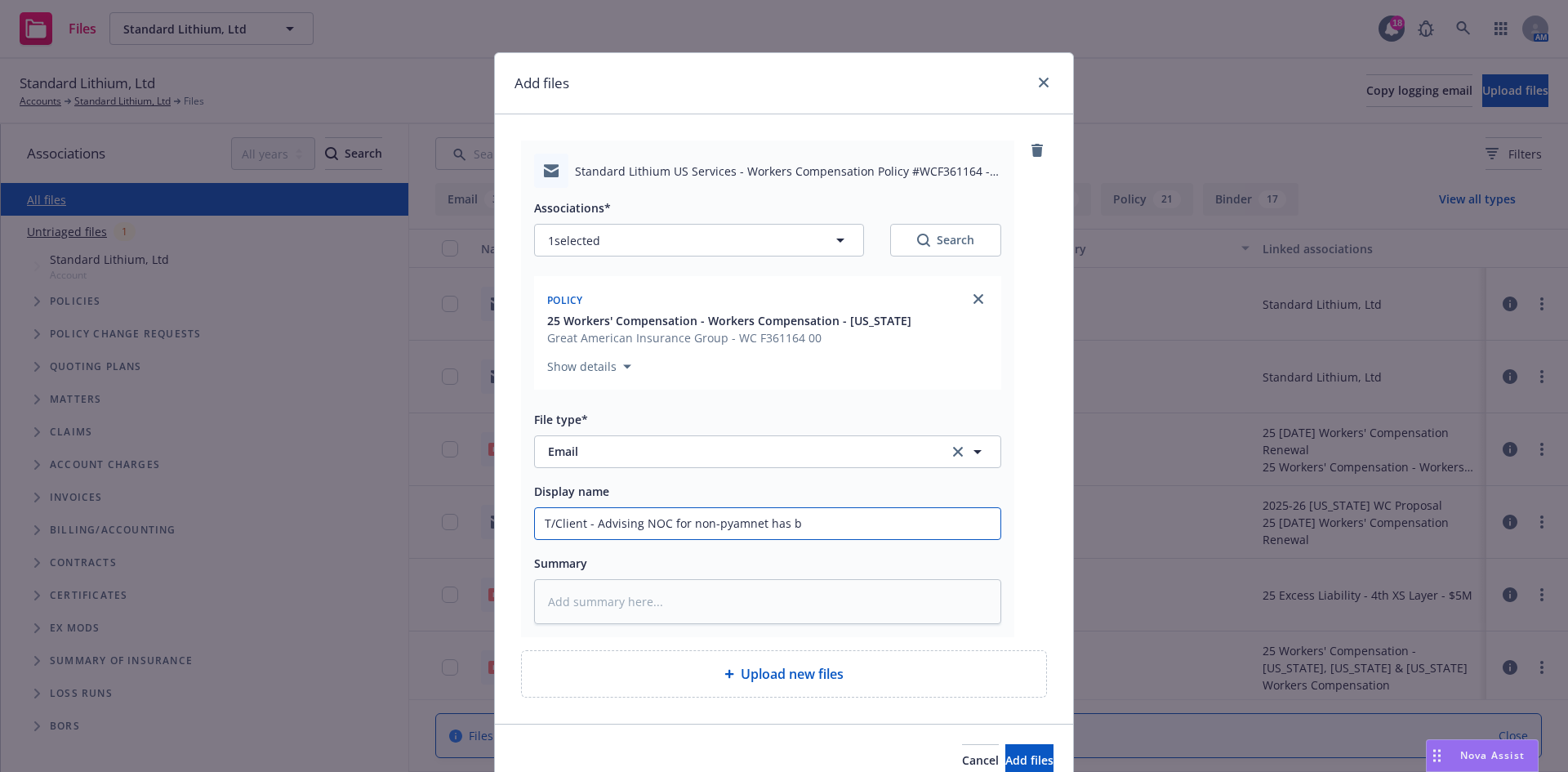
type textarea "x"
type input "T/Client - Advising NOC for non-pyamnet has be"
type textarea "x"
type input "T/Client - Advising NOC for non-pyamnet has b"
type textarea "x"
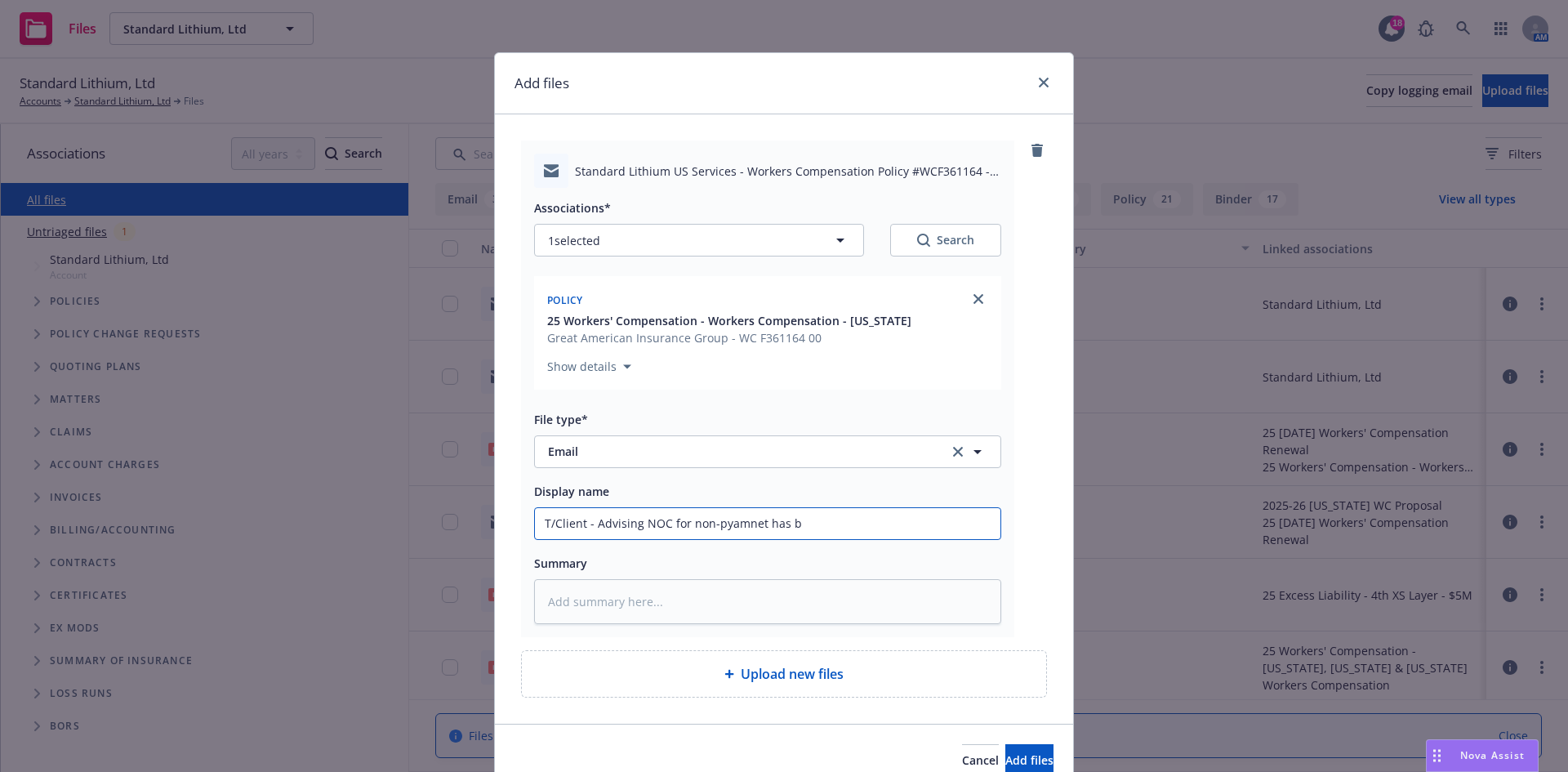
type input "T/Client - Advising NOC for non-pyamnet has"
type textarea "x"
type input "T/Client - Advising NOC for non-pyamnet has"
type textarea "x"
type input "T/Client - Advising NOC for non-pyamnet ha"
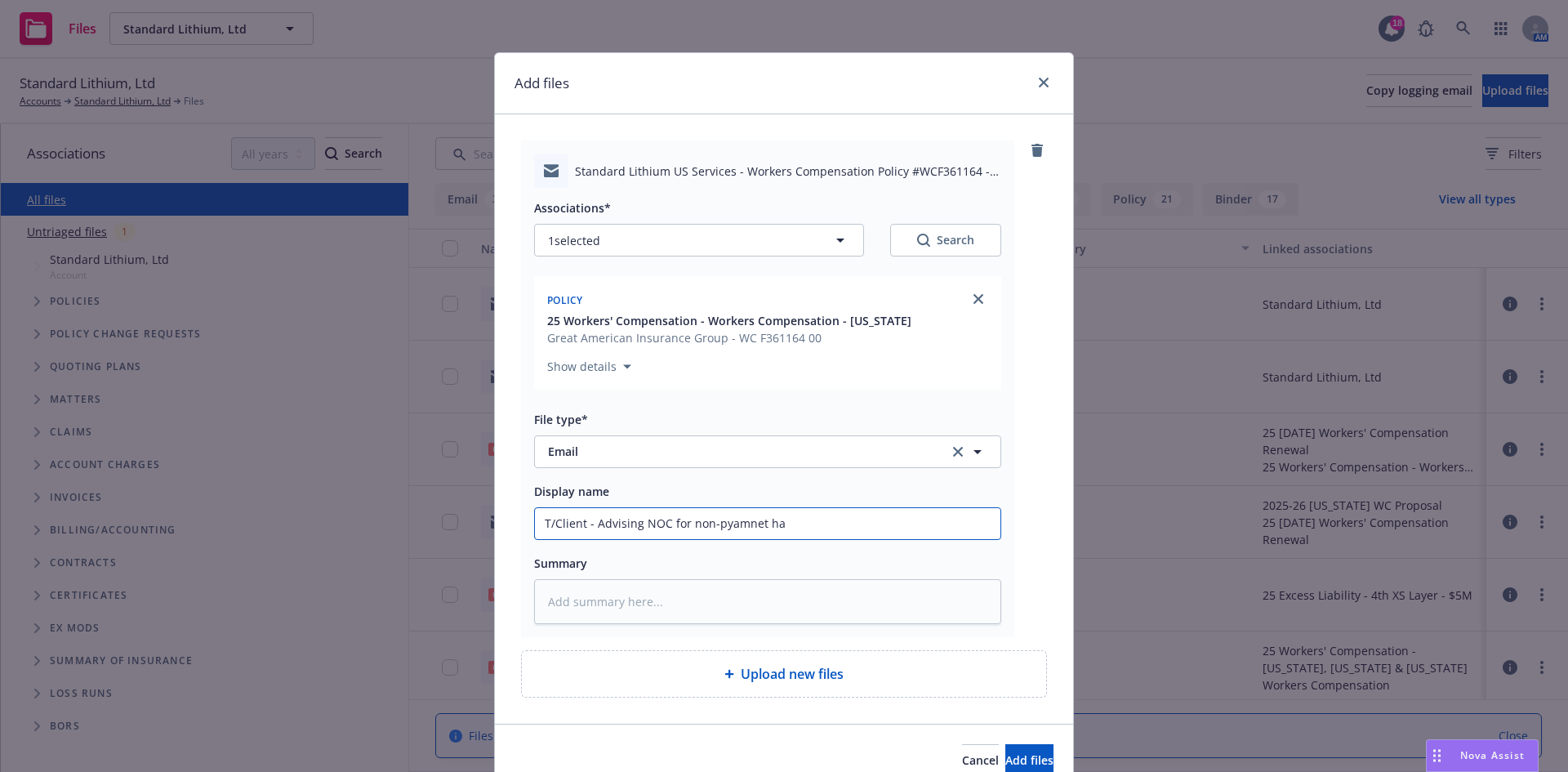
type textarea "x"
type input "T/Client - Advising NOC for non-pyamnet h"
type textarea "x"
type input "T/Client - Advising NOC for non-pyamnet"
type textarea "x"
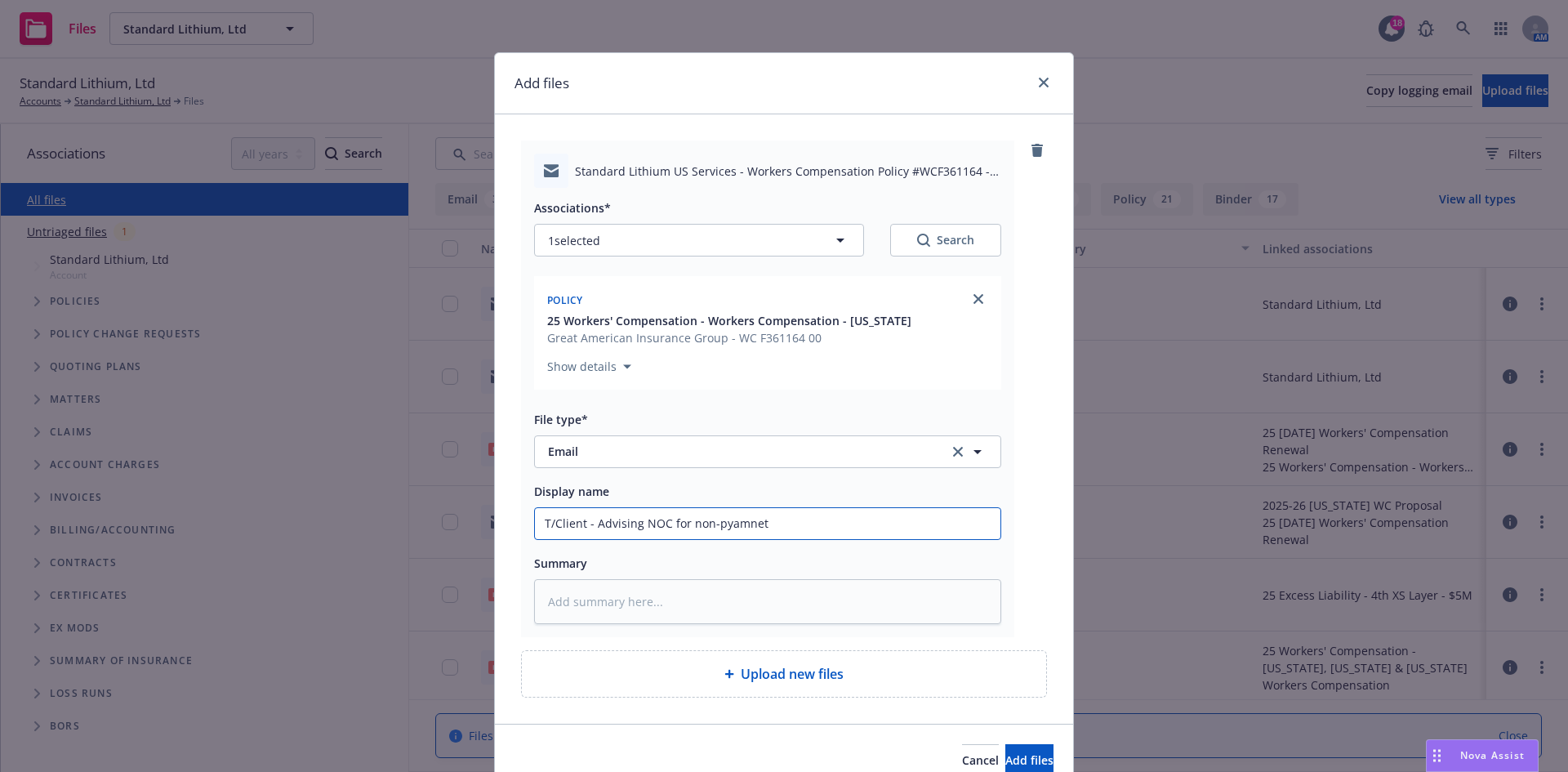
type input "T/Client - Advising NOC for non-pyamnet"
type textarea "x"
type input "T/Client - Advising NOC for non-pyamne"
type textarea "x"
type input "T/Client - Advising NOC for non-pyamn"
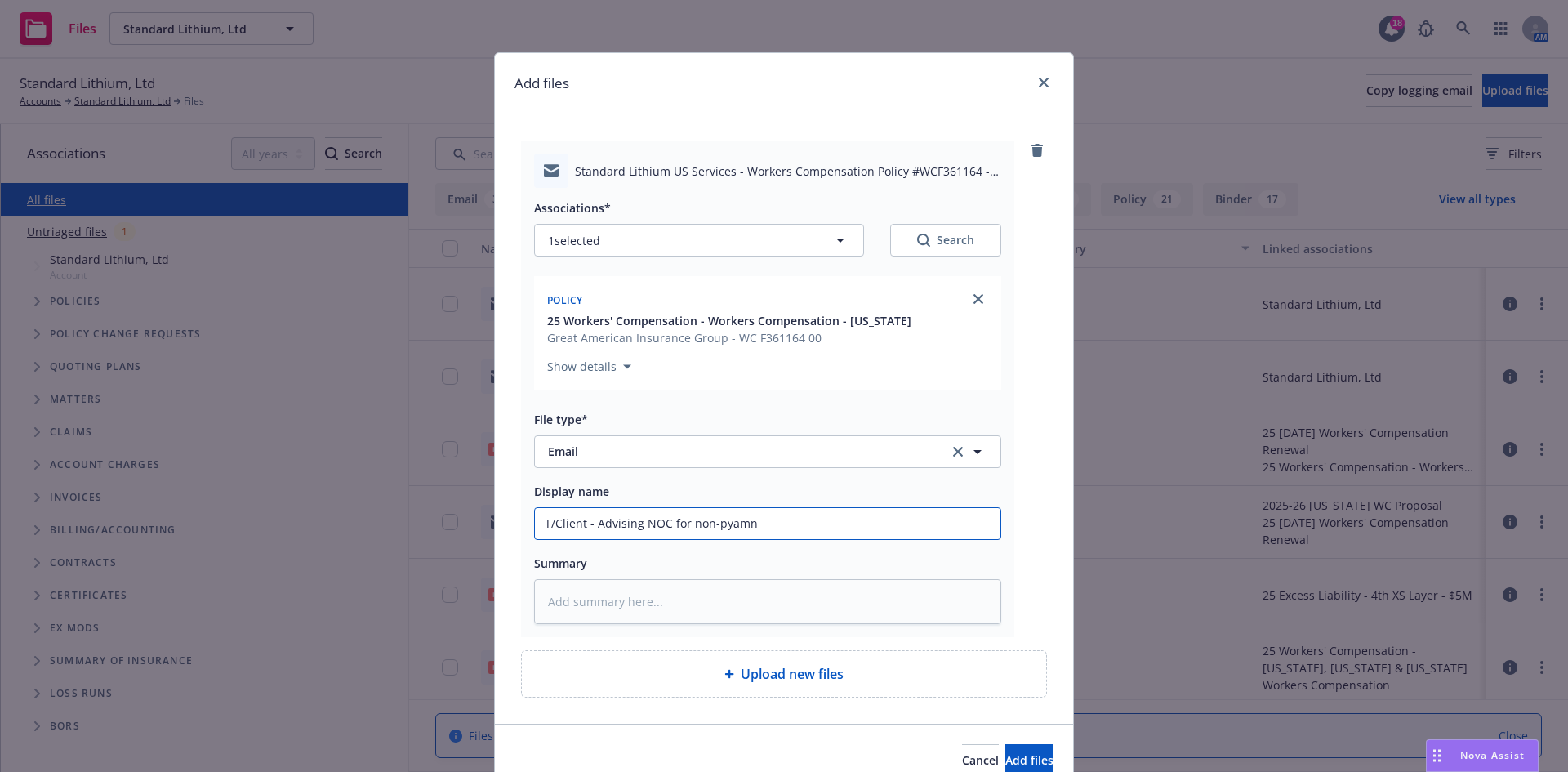
type textarea "x"
type input "T/Client - Advising NOC for non-pyam"
type textarea "x"
type input "T/Client - Advising NOC for non-pya"
type textarea "x"
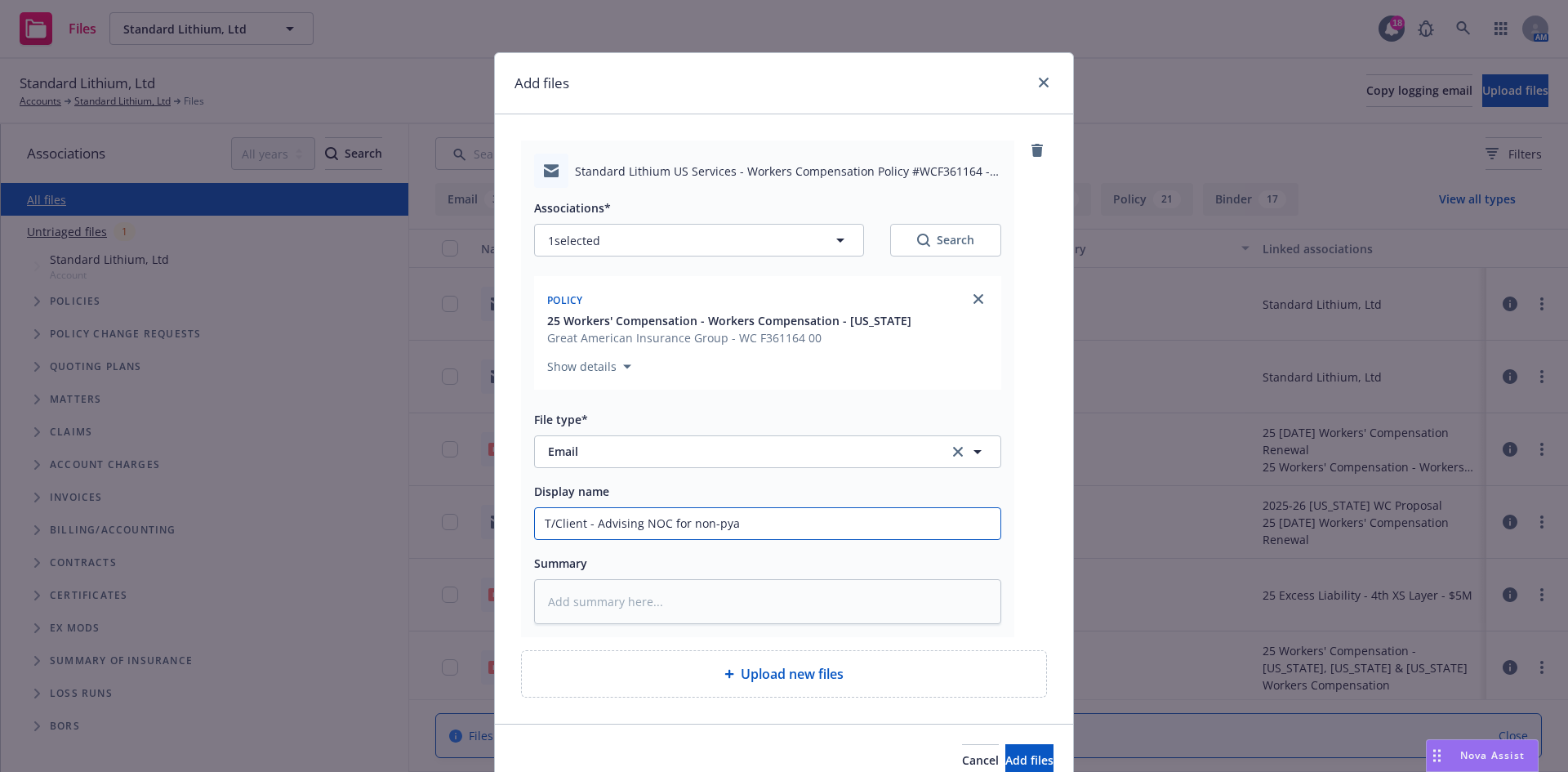
type input "T/Client - Advising NOC for non-py"
type textarea "x"
type input "T/Client - Advising NOC for non-p"
type textarea "x"
type input "T/Client - Advising NOC for non-pa"
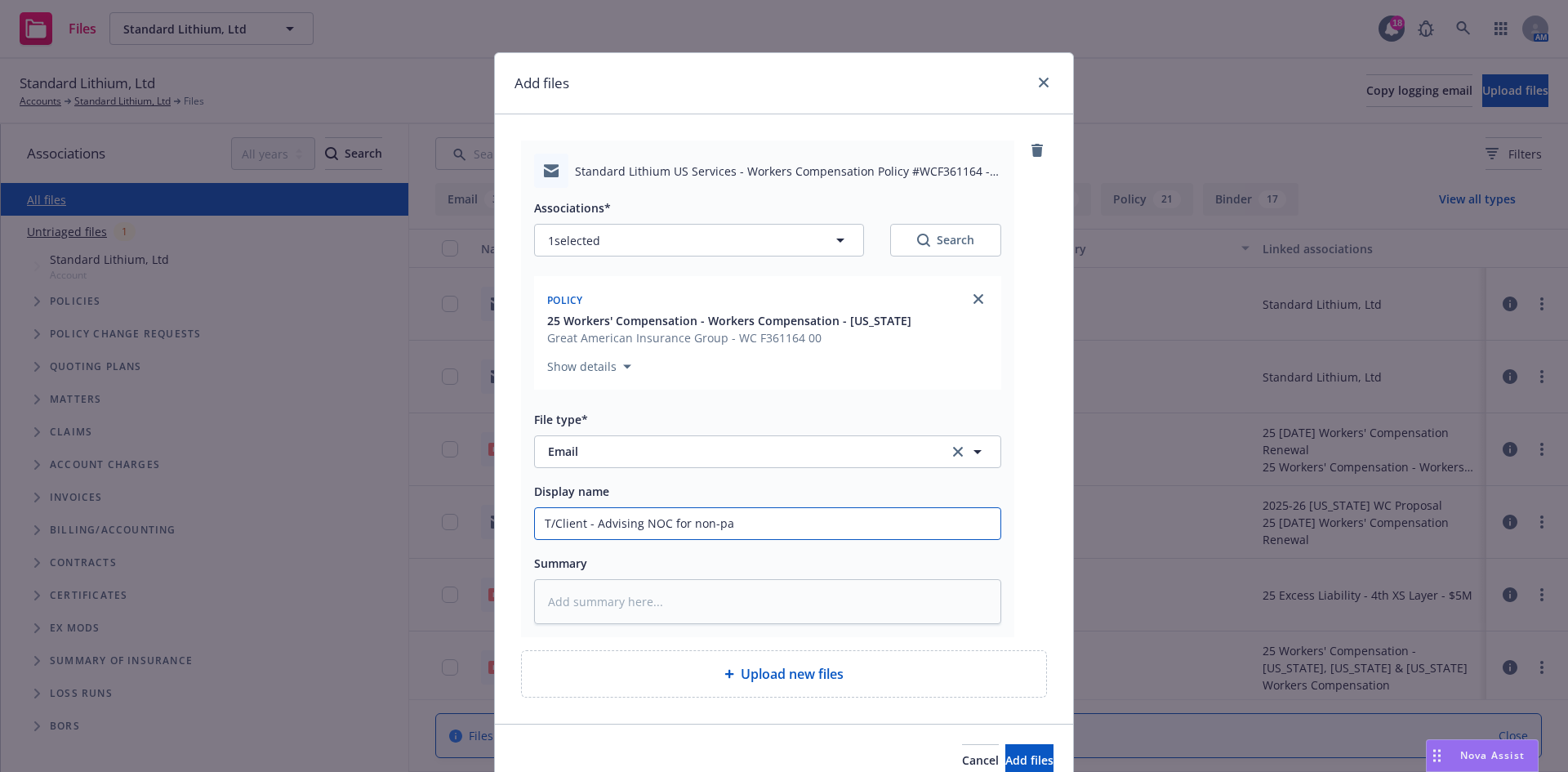
type textarea "x"
type input "T/Client - Advising NOC for non-pay"
type textarea "x"
type input "T/Client - Advising NOC for non-paym"
type textarea "x"
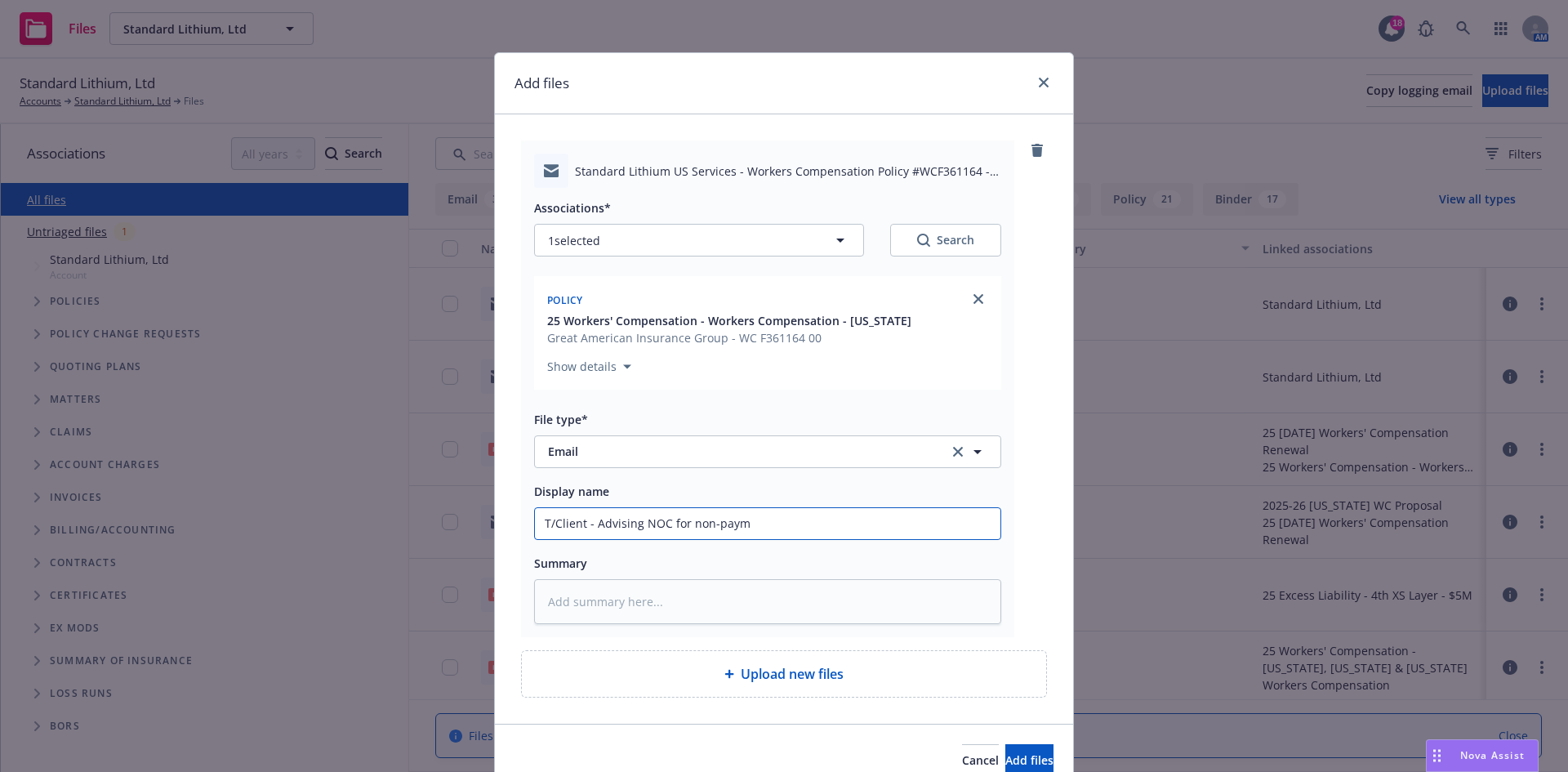
type input "T/Client - Advising NOC for non-payme"
type textarea "x"
type input "T/Client - Advising NOC for non-paymen"
type textarea "x"
type input "T/Client - Advising NOC for non-payment"
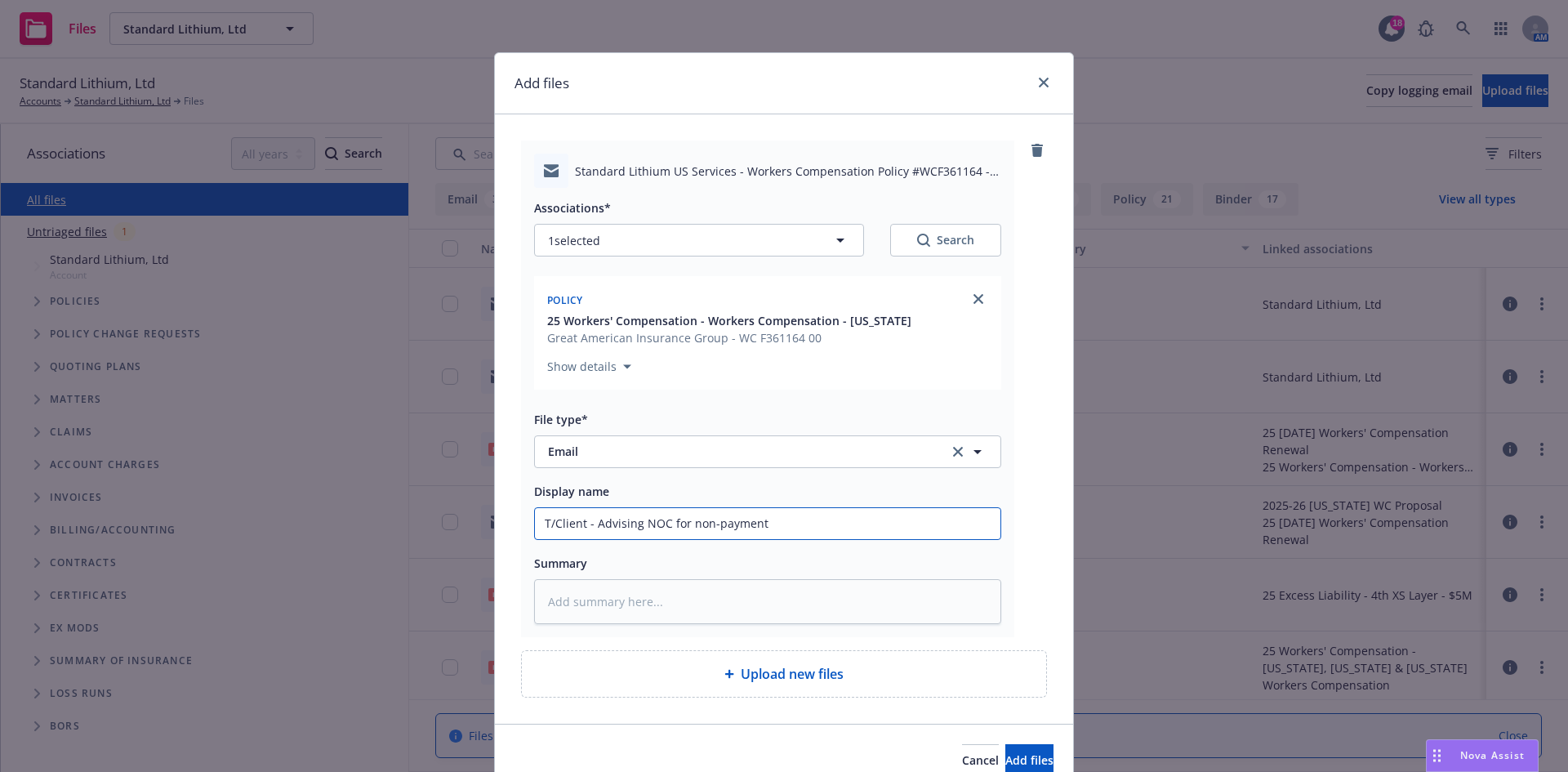
type textarea "x"
type input "T/Client - Advising NOC for non-payment"
type textarea "x"
type input "T/Client - Advising NOC for non-payment h"
type textarea "x"
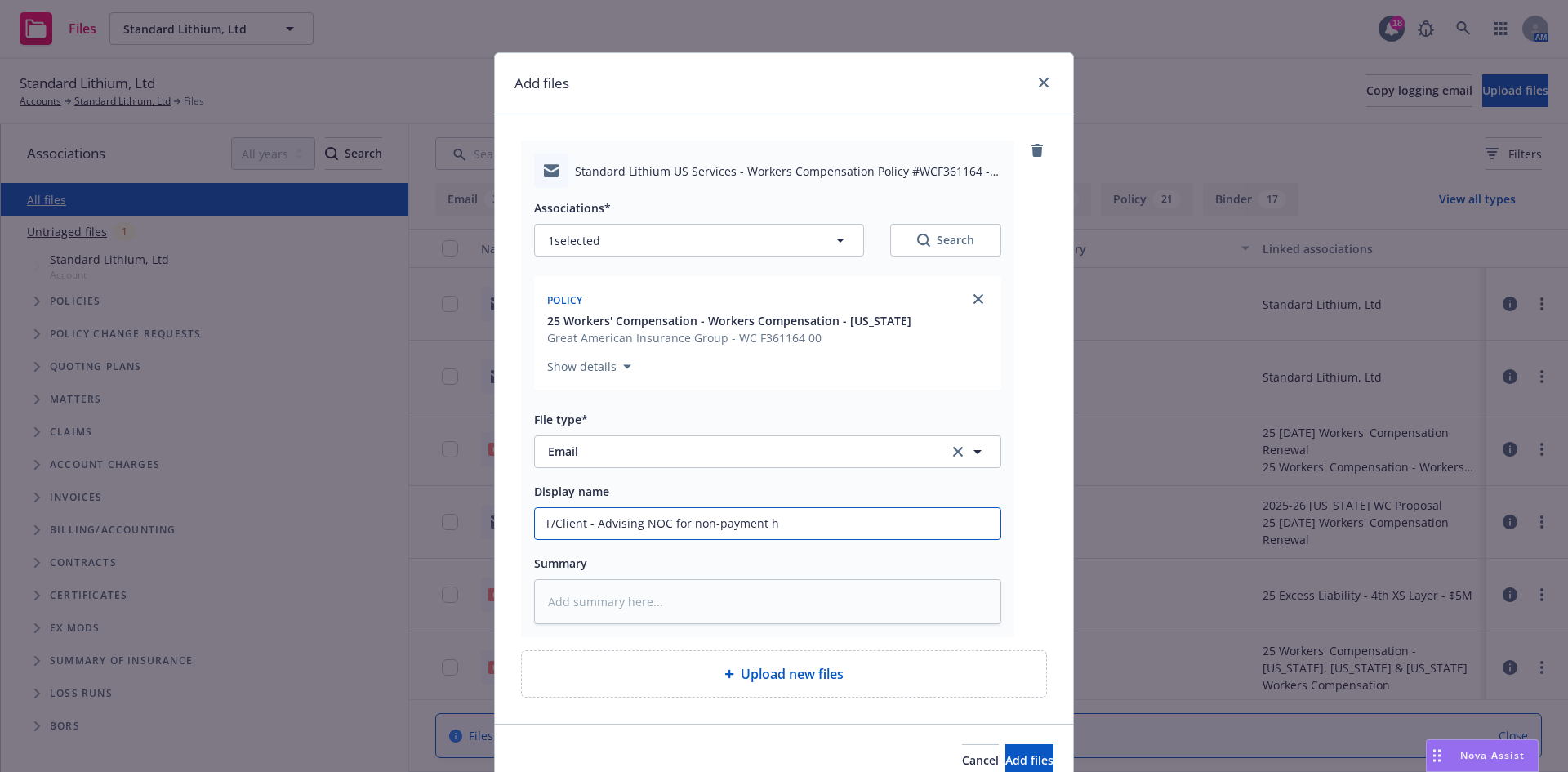
type input "T/Client - Advising NOC for non-payment ha"
type textarea "x"
type input "T/Client - Advising NOC for non-payment has"
type textarea "x"
type input "T/Client - Advising NOC for non-payment has"
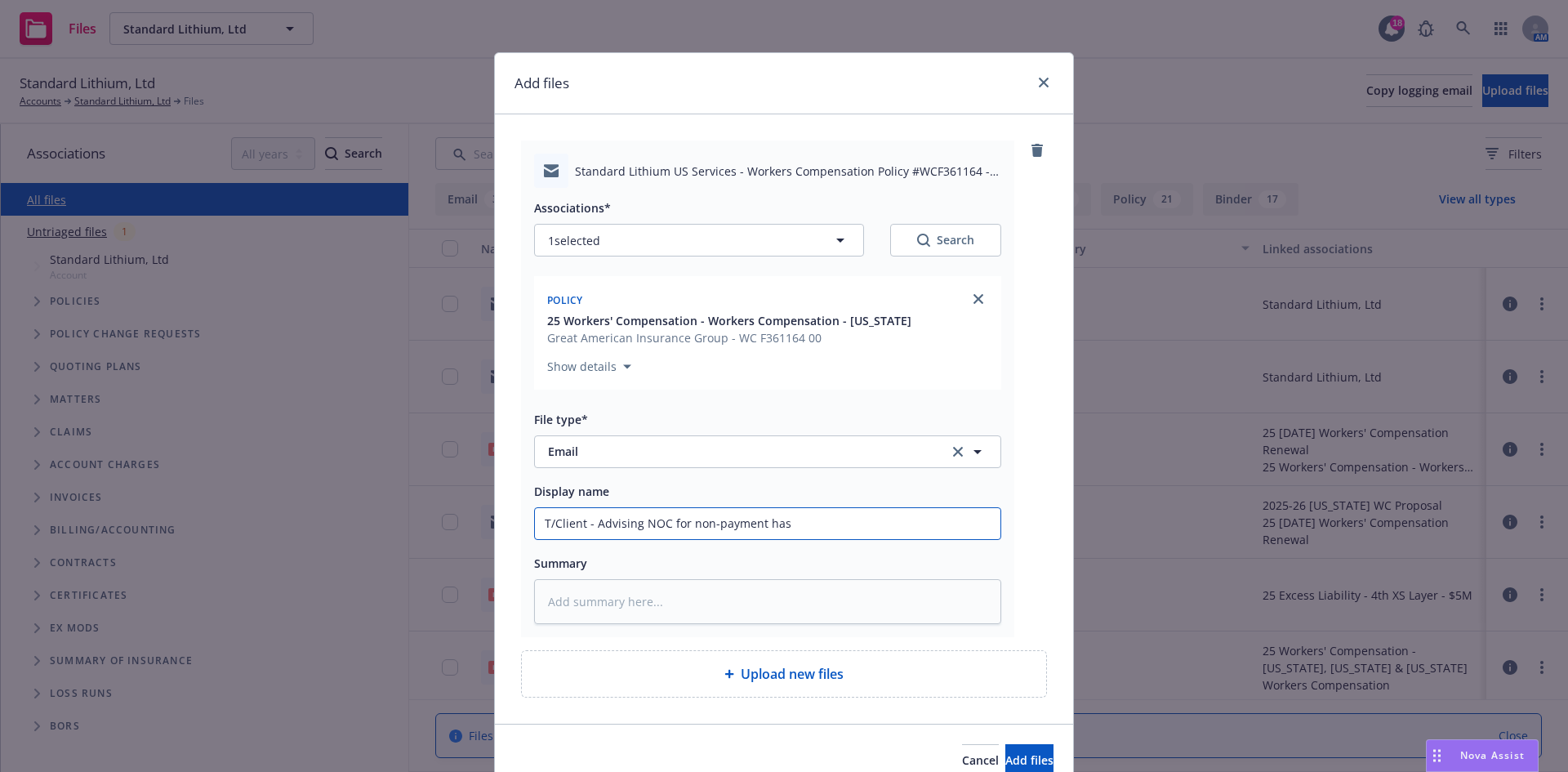
type textarea "x"
type input "T/Client - Advising NOC for non-payment has b"
type textarea "x"
type input "T/Client - Advising NOC for non-payment has be"
type textarea "x"
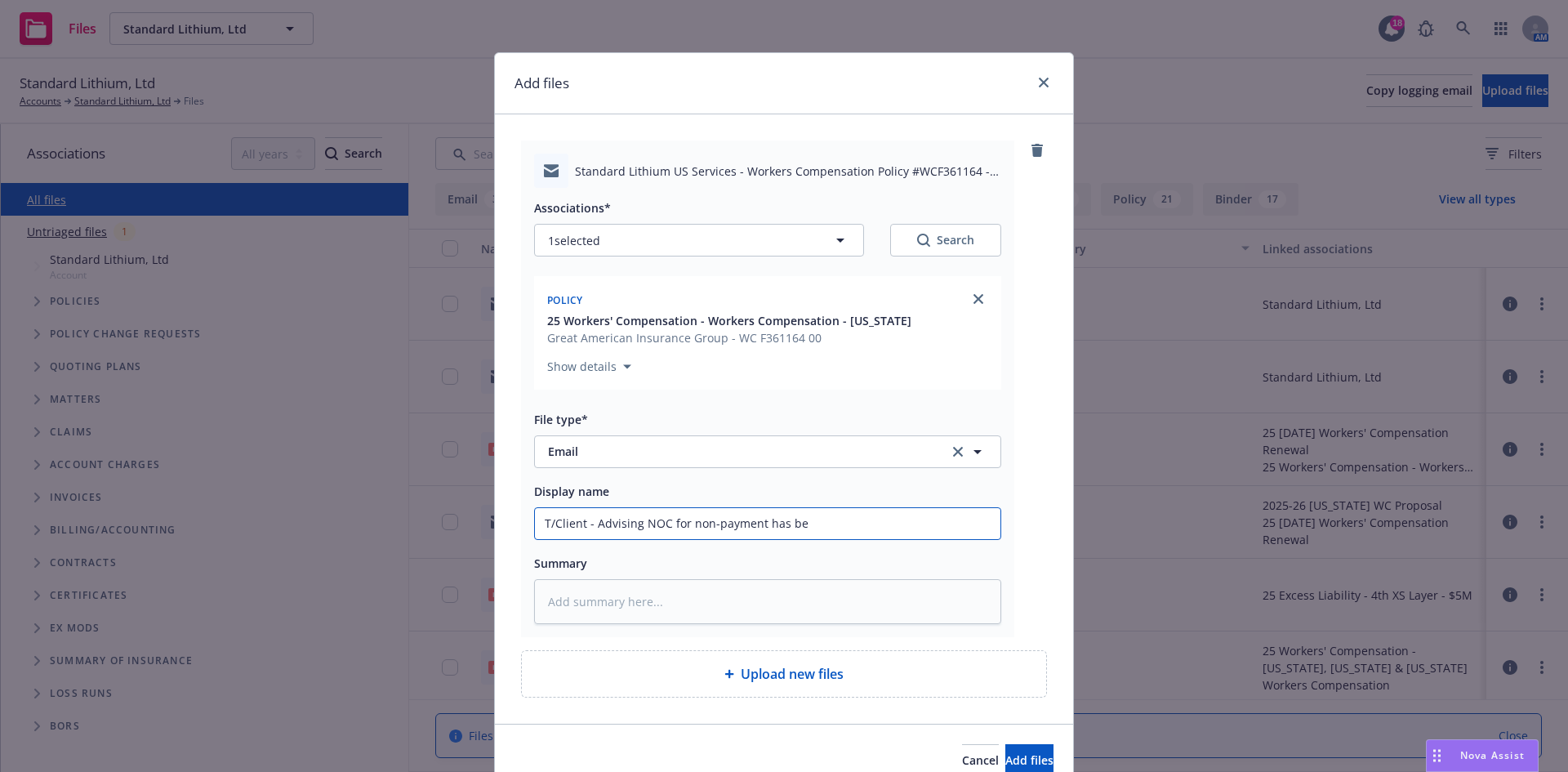
type input "T/Client - Advising NOC for non-payment has bee"
type textarea "x"
type input "T/Client - Advising NOC for non-payment has been"
type textarea "x"
type input "T/Client - Advising NOC for non-payment has been"
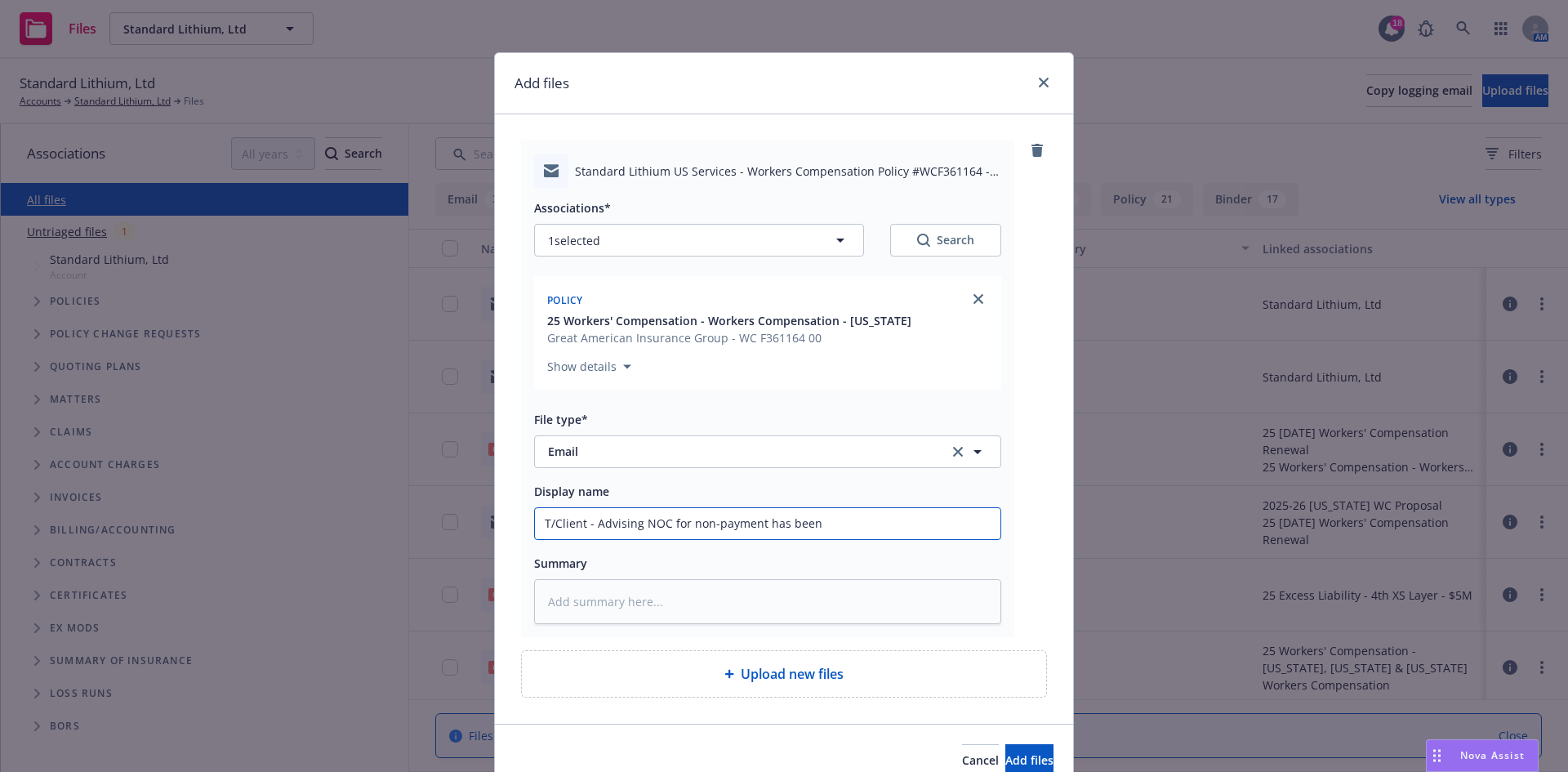
type textarea "x"
type input "T/Client - Advising NOC for non-payment has been i"
type textarea "x"
type input "T/Client - Advising NOC for non-payment has been is"
type textarea "x"
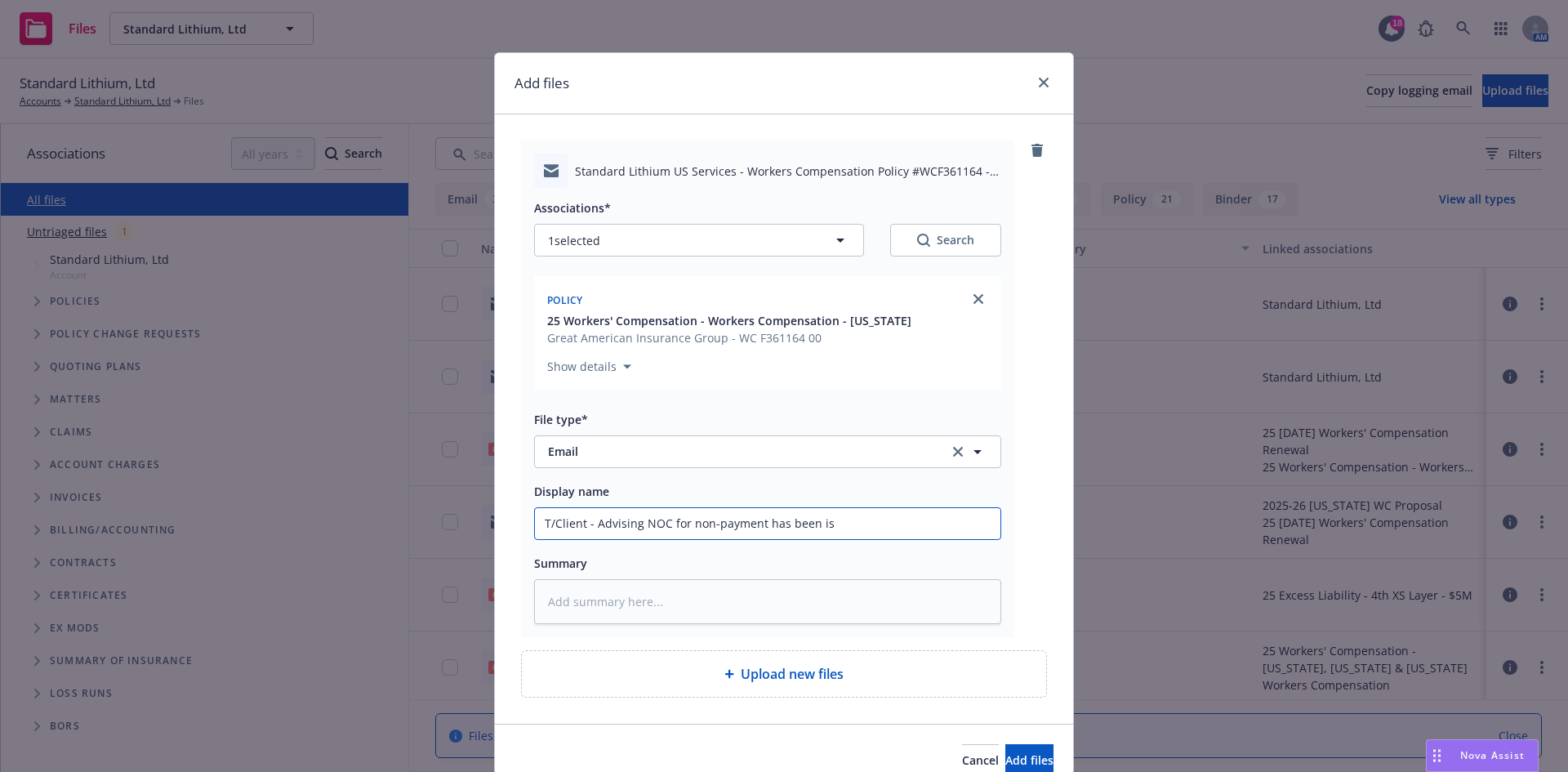
type input "T/Client - Advising NOC for non-payment has been iss"
type textarea "x"
type input "T/Client - Advising NOC for non-payment has been issu"
type textarea "x"
type input "T/Client - Advising NOC for non-payment has been issue"
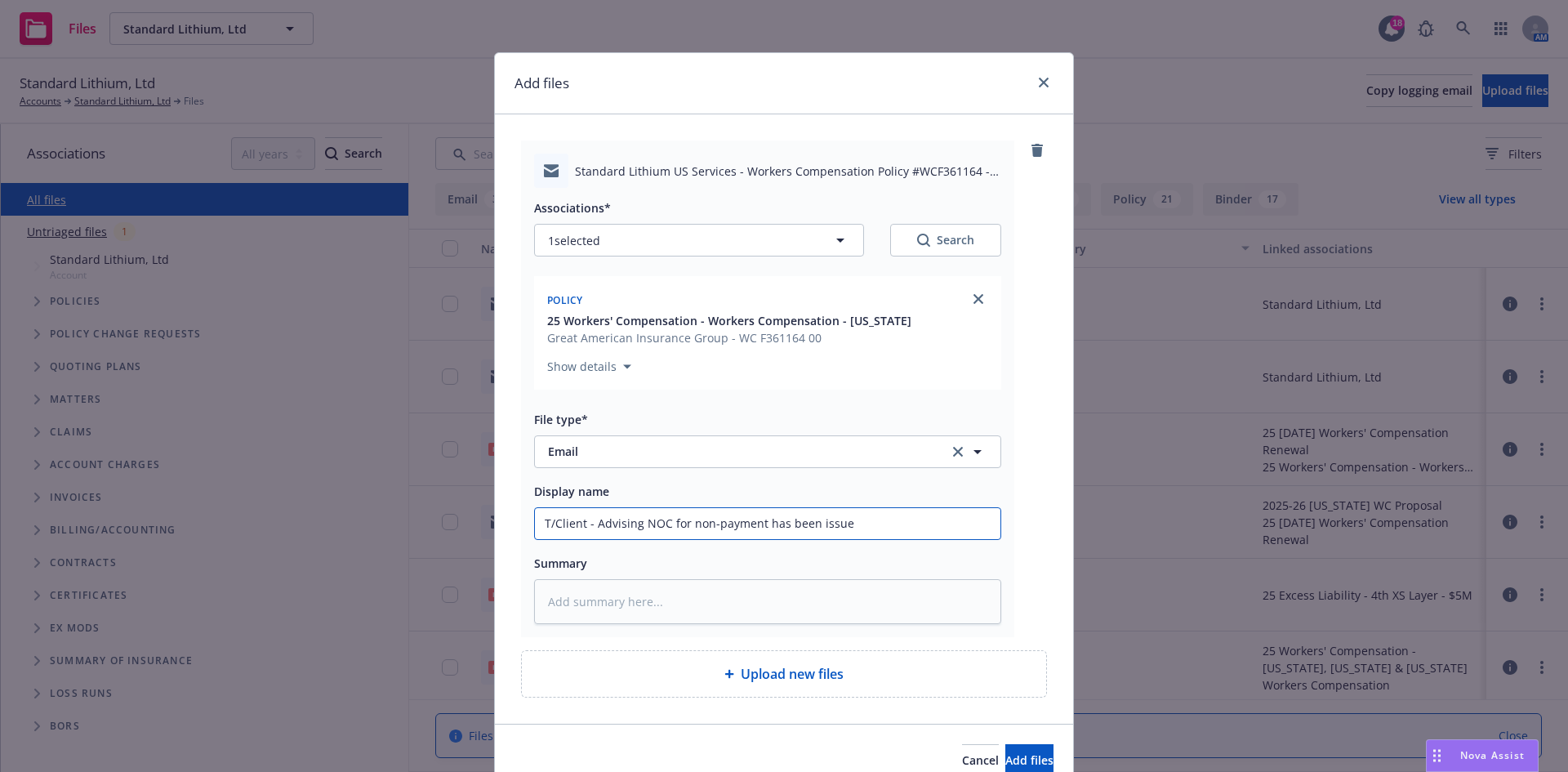
type textarea "x"
type input "T/Client - Advising NOC for non-payment has been issued"
type textarea "x"
type input "T/Client - Advising NOC for non-payment has been issued"
type textarea "x"
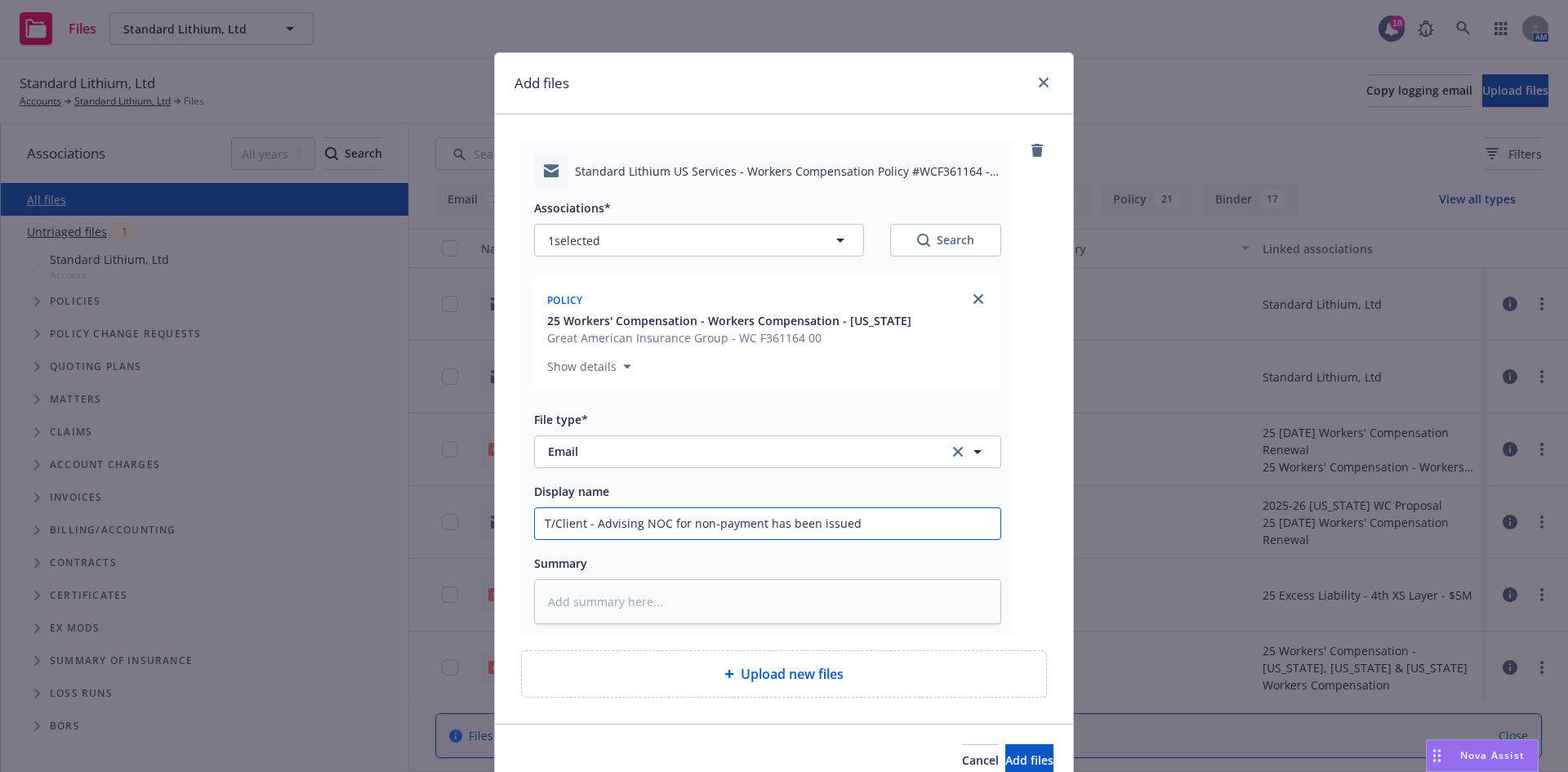
type input "T/Client - Advising NOC for non-payment has been issued e"
type textarea "x"
type input "T/Client - Advising NOC for non-payment has been issued ef"
type textarea "x"
type input "T/Client - Advising NOC for non-payment has been issued eff"
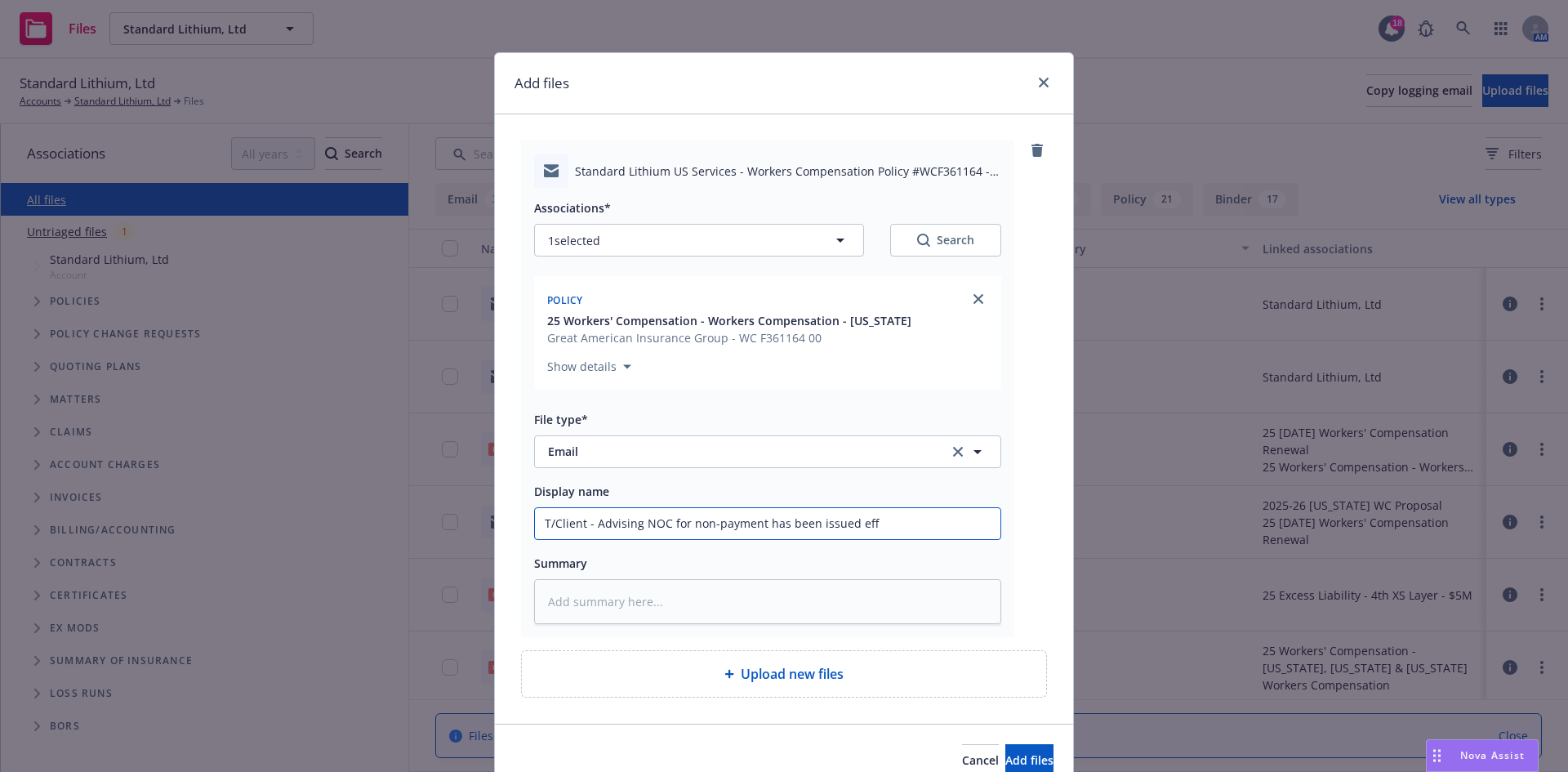
type textarea "x"
type input "T/Client - Advising NOC for non-payment has been issued effe"
type textarea "x"
type input "T/Client - Advising NOC for non-payment has been issued effec"
type textarea "x"
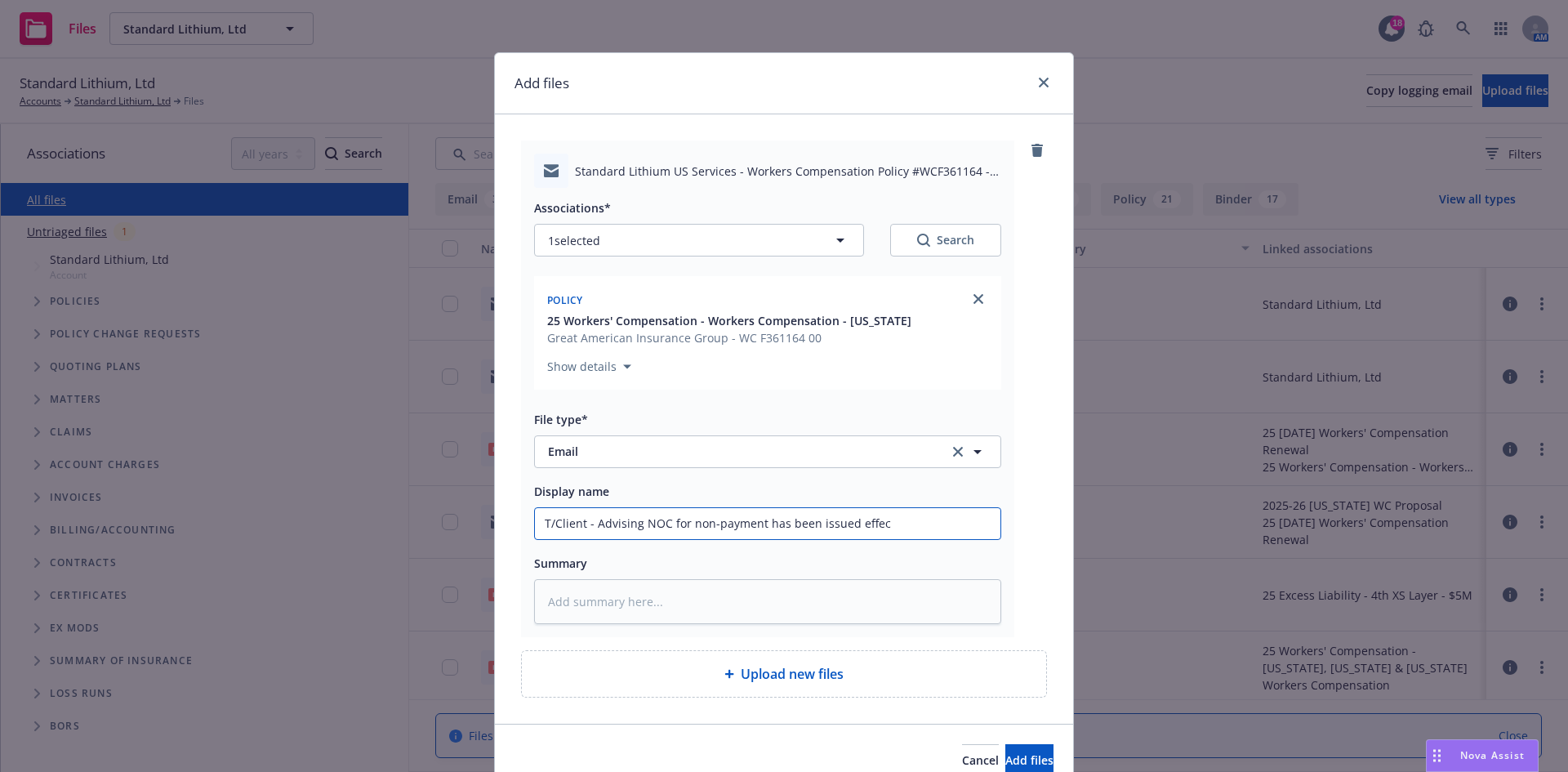
type input "T/Client - Advising NOC for non-payment has been issued effect"
type textarea "x"
type input "T/Client - Advising NOC for non-payment has been issued effectiv"
type textarea "x"
type input "T/Client - Advising NOC for non-payment has been issued effective"
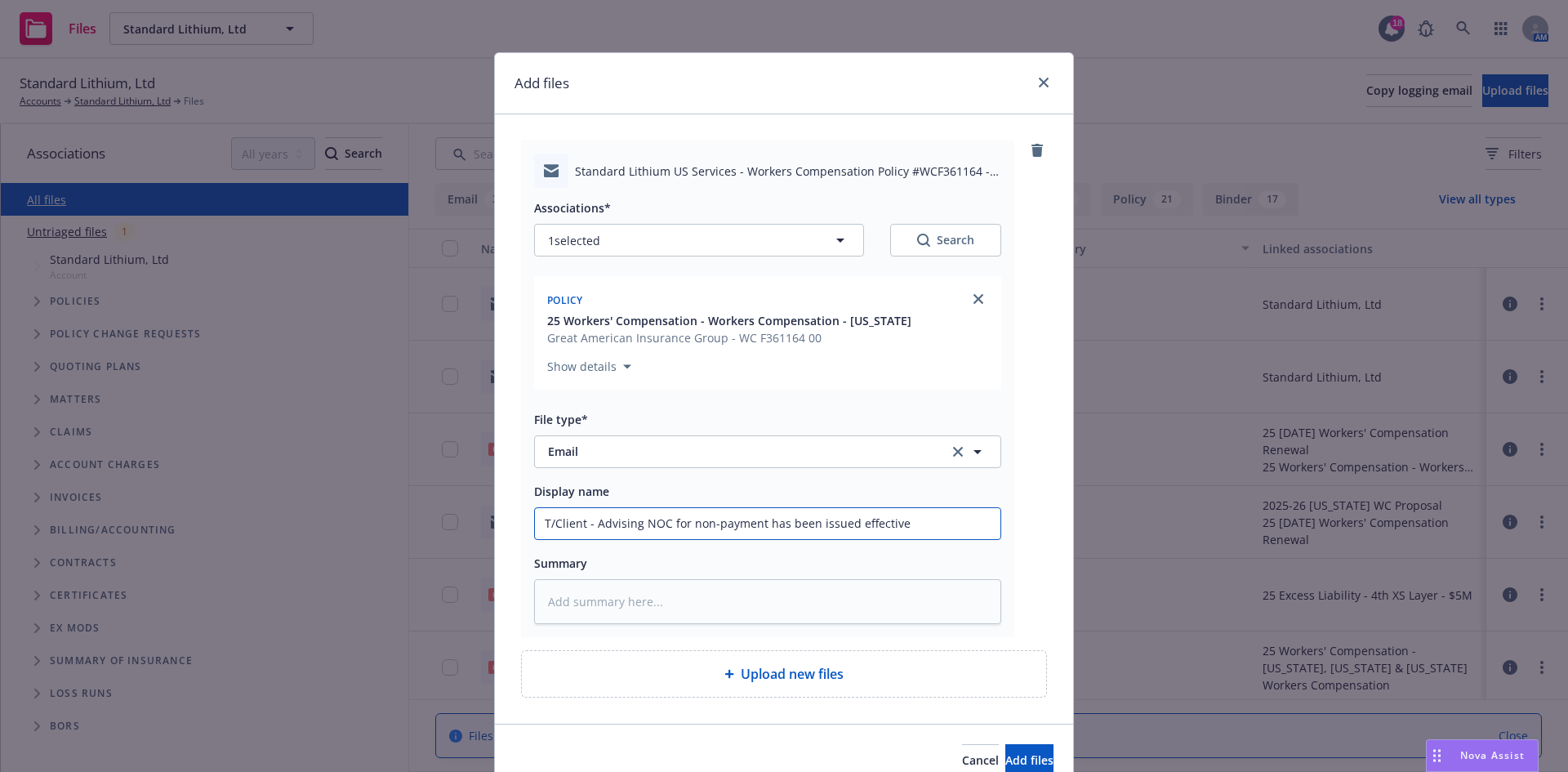
type textarea "x"
type input "T/Client - Advising NOC for non-payment has been issued effective 8"
type textarea "x"
type input "T/Client - Advising NOC for non-payment has been issued effective 8."
type textarea "x"
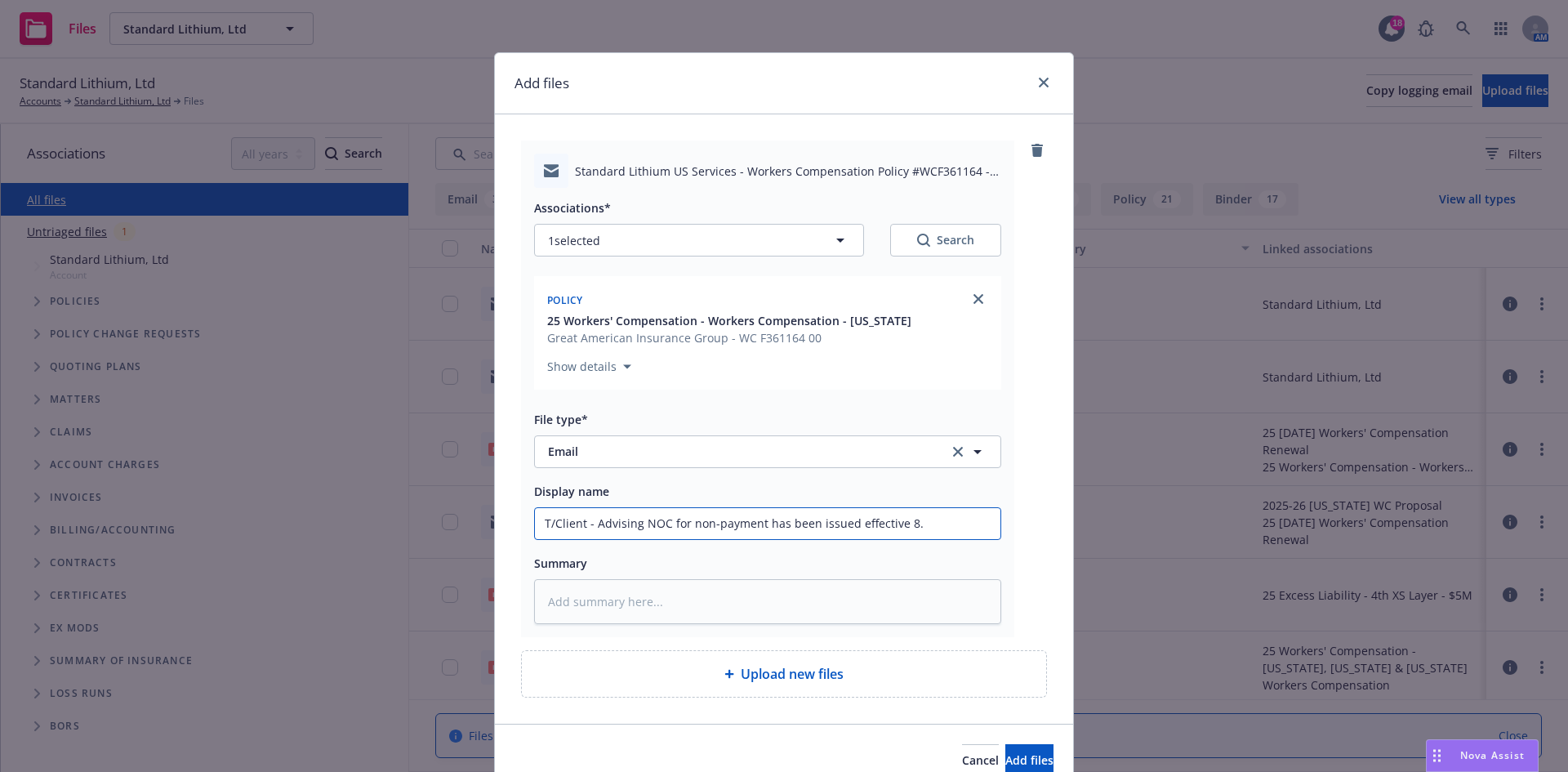
type input "T/Client - Advising NOC for non-payment has been issued effective 8.3"
type textarea "x"
type input "T/Client - Advising NOC for non-payment has been issued effective 8.30"
type textarea "x"
type input "T/Client - Advising NOC for non-payment has been issued effective 8.30."
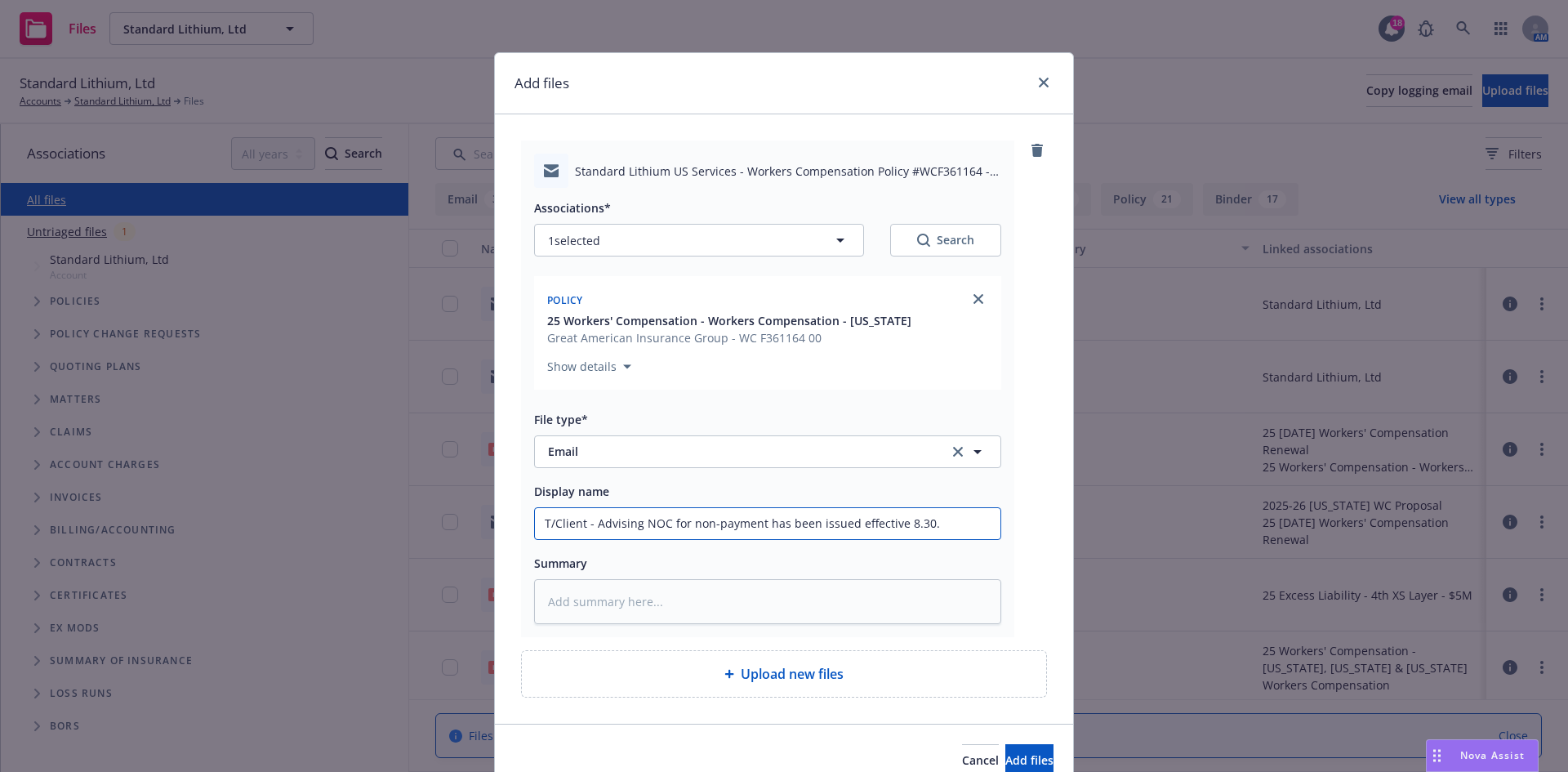
type textarea "x"
type input "T/Client - Advising NOC for non-payment has been issued effective 8.30.2"
type textarea "x"
type input "T/Client - Advising NOC for non-payment has been issued effective 8.30.25"
type textarea "x"
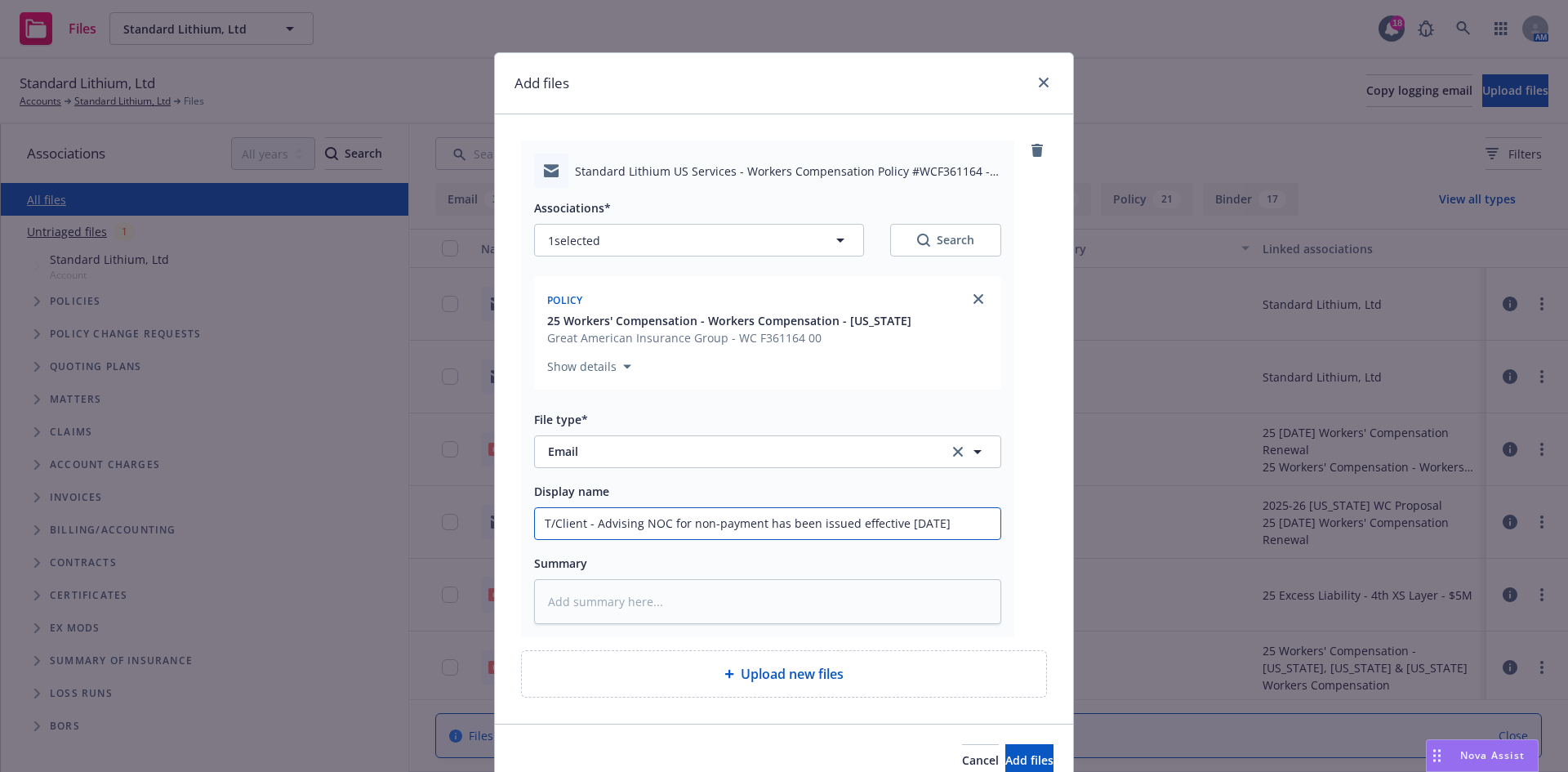
type input "T/Client - Advising NOC for non-payment has been issued effective 8.30.25."
type textarea "x"
type input "T/Client - Advising NOC for non-payment has been issued effective 8.30.25."
type textarea "x"
type input "T/Client - Advising NOC for non-payment has been issued effective 8.30.25. P"
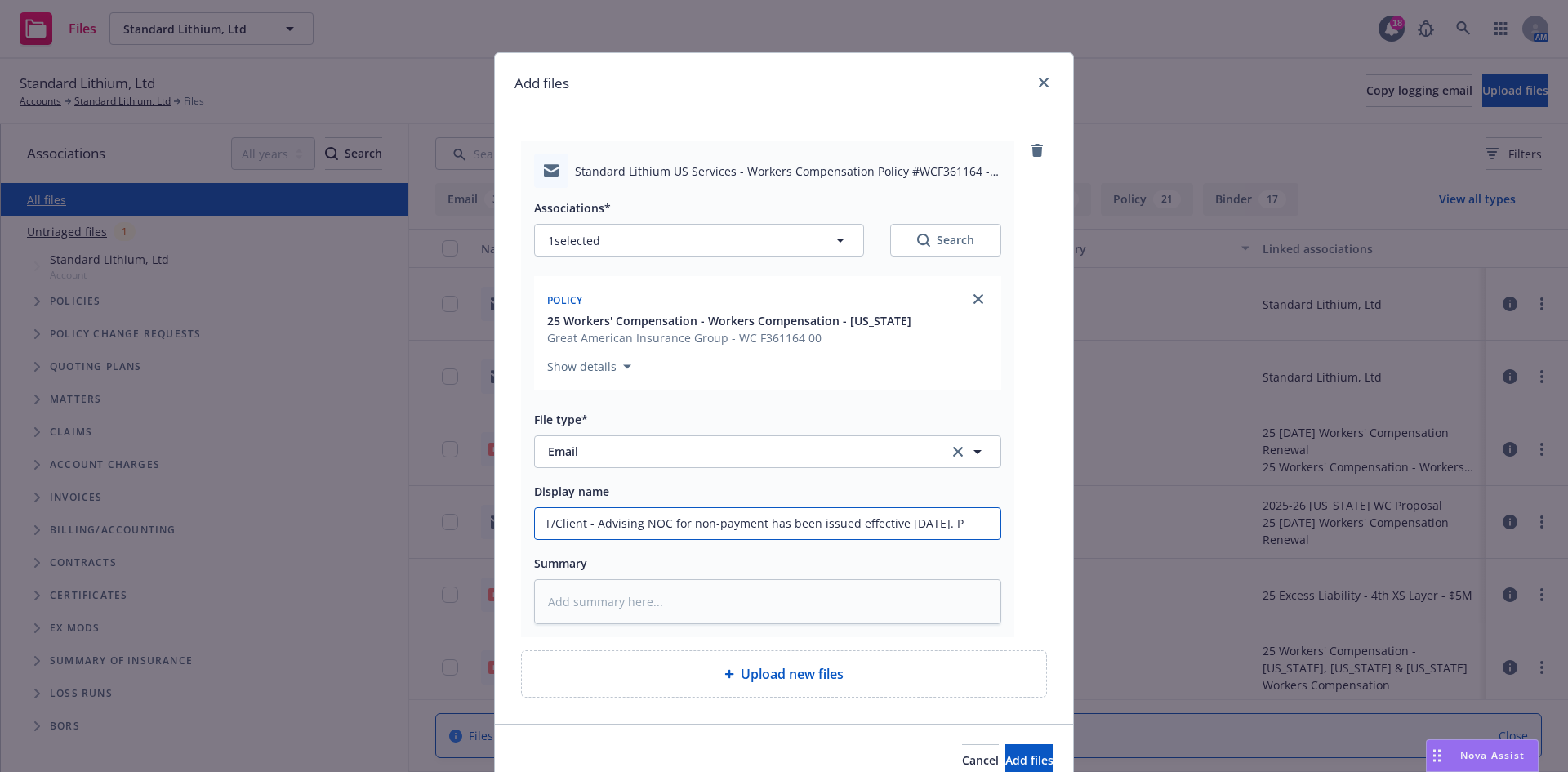
type textarea "x"
type input "T/Client - Advising NOC for non-payment has been issued effective 8.30.25. Pl"
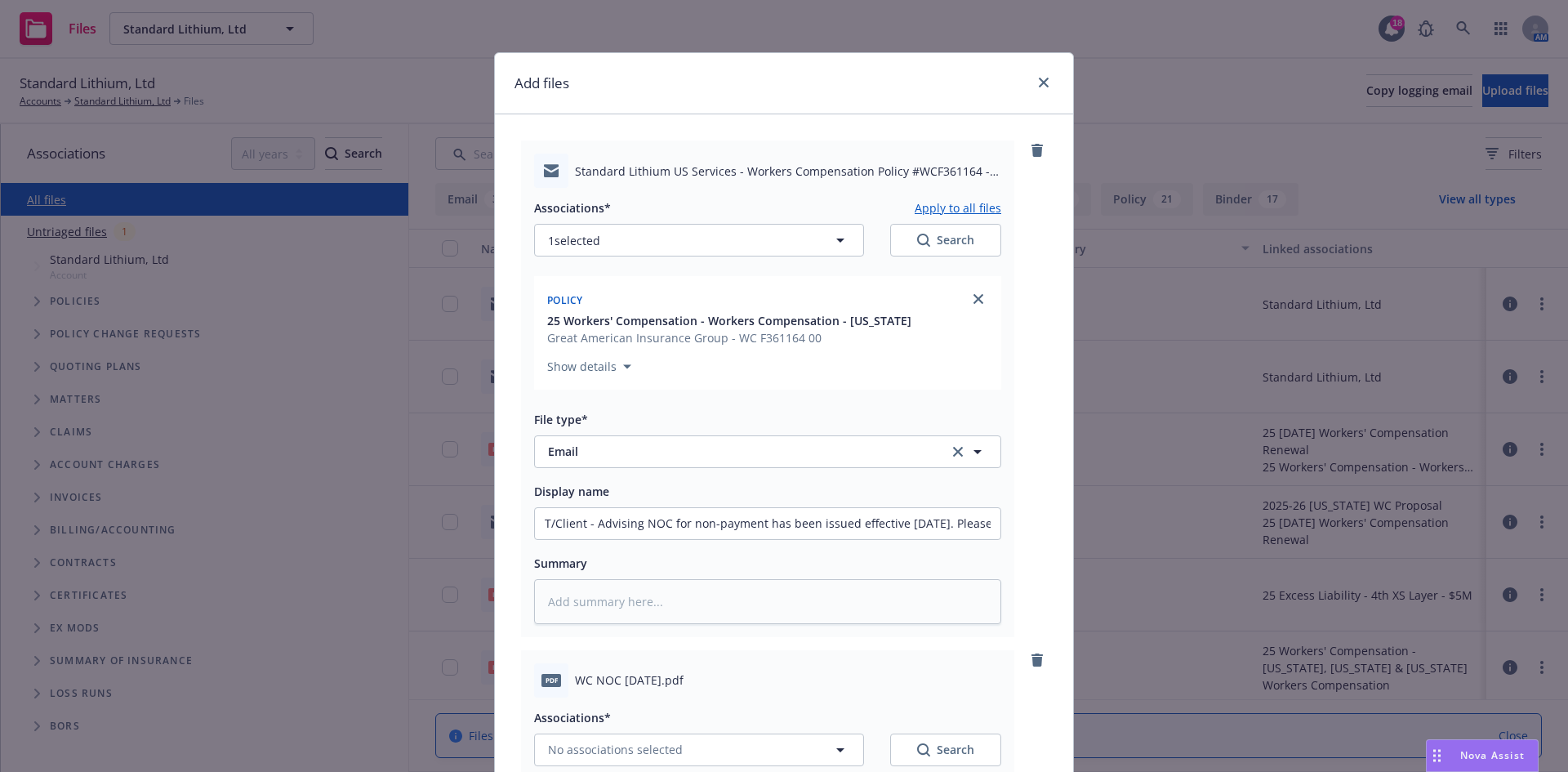
click at [938, 208] on button "Apply to all files" at bounding box center [958, 207] width 87 height 19
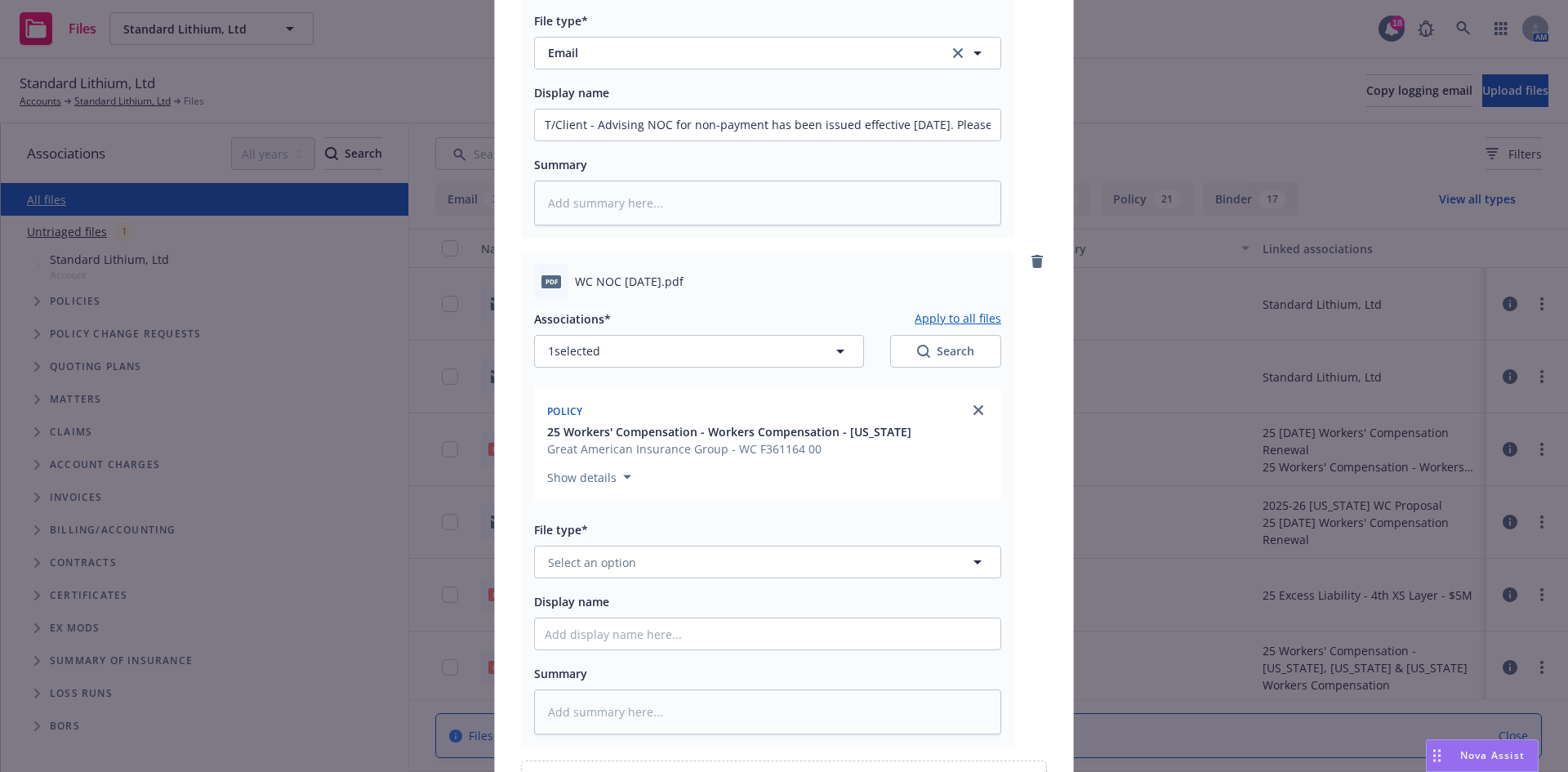
scroll to position [490, 0]
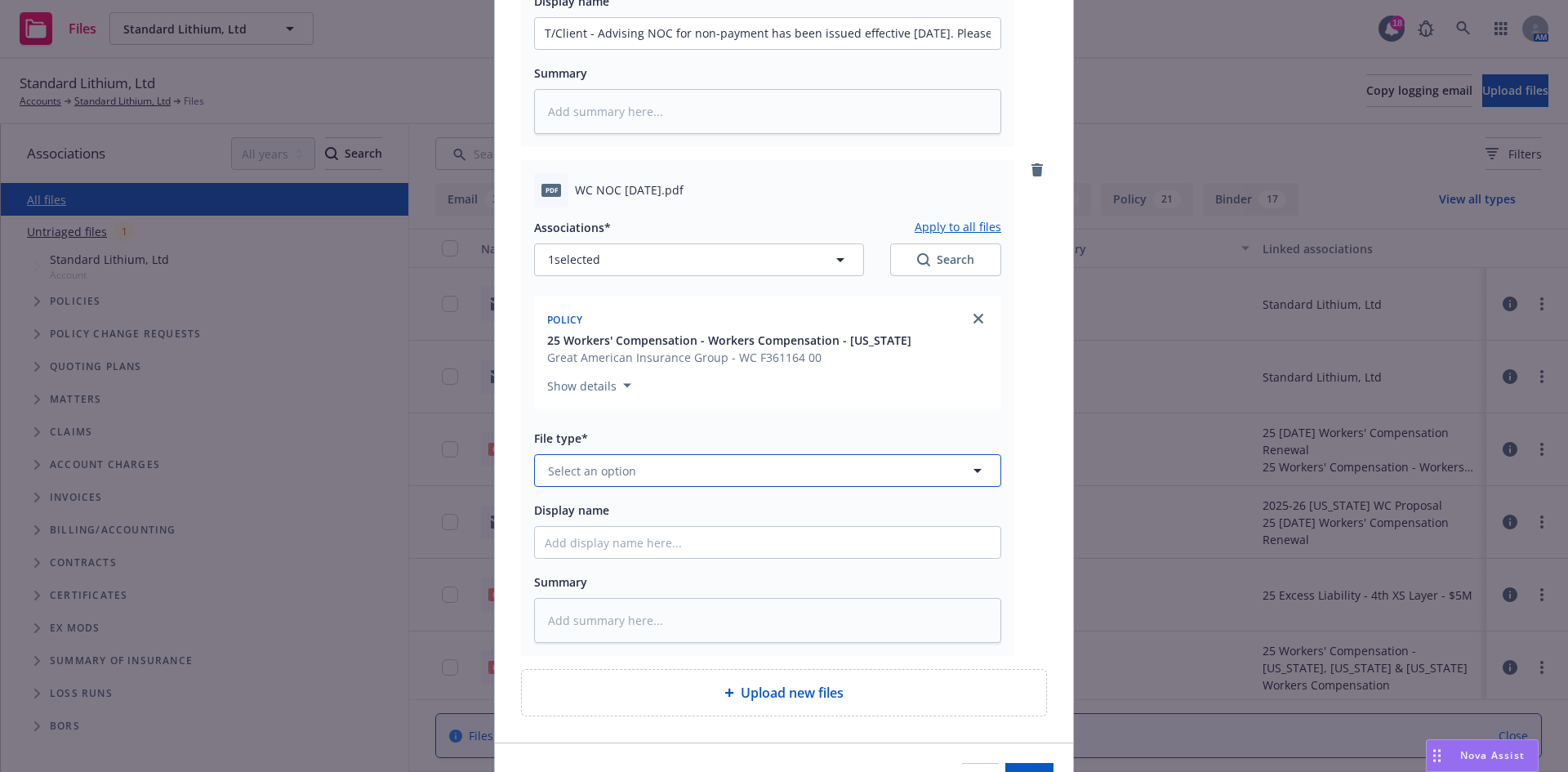
click at [661, 463] on button "Select an option" at bounding box center [767, 471] width 467 height 33
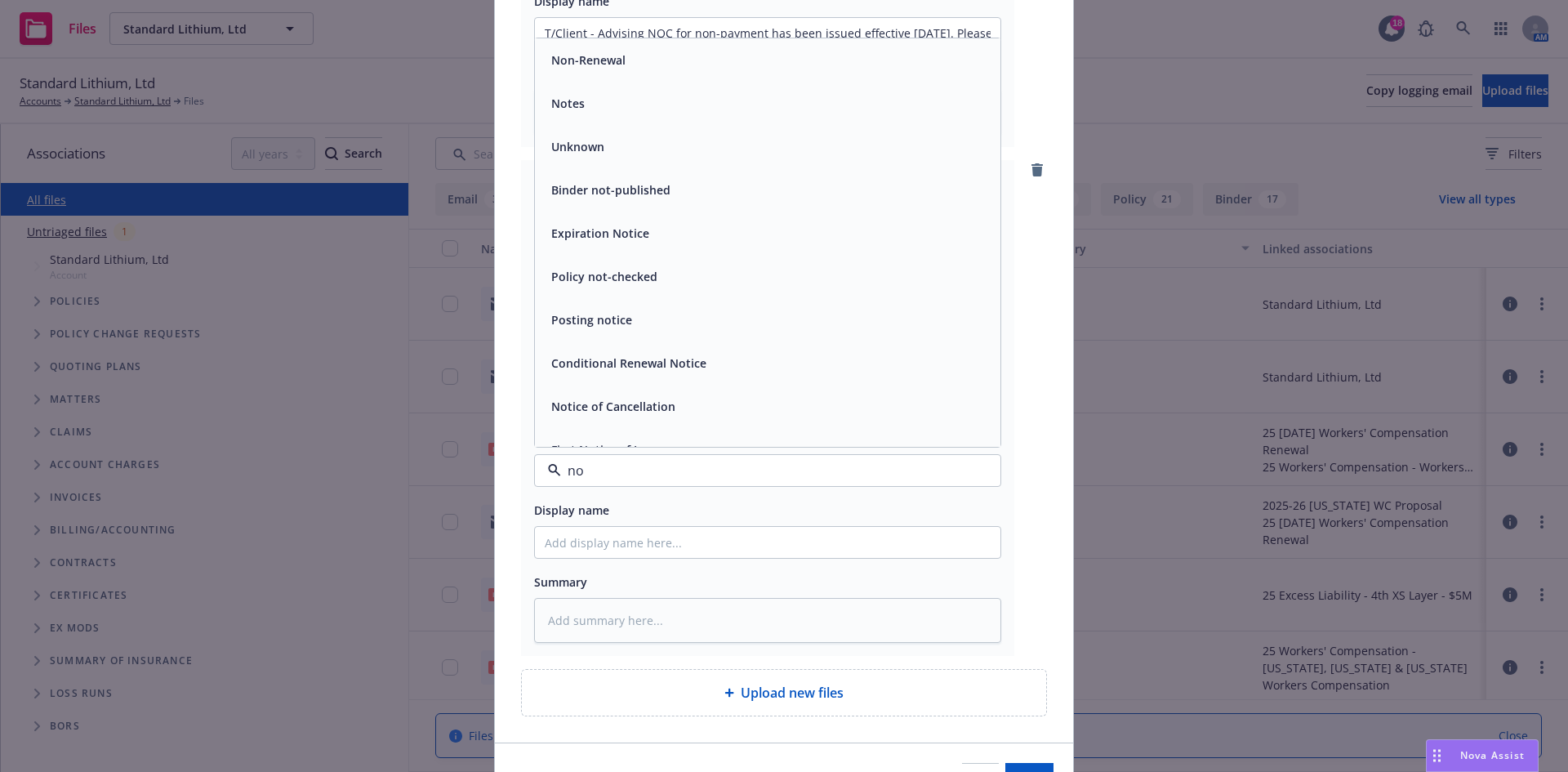
click at [639, 413] on span "Notice of Cancellation" at bounding box center [613, 406] width 124 height 17
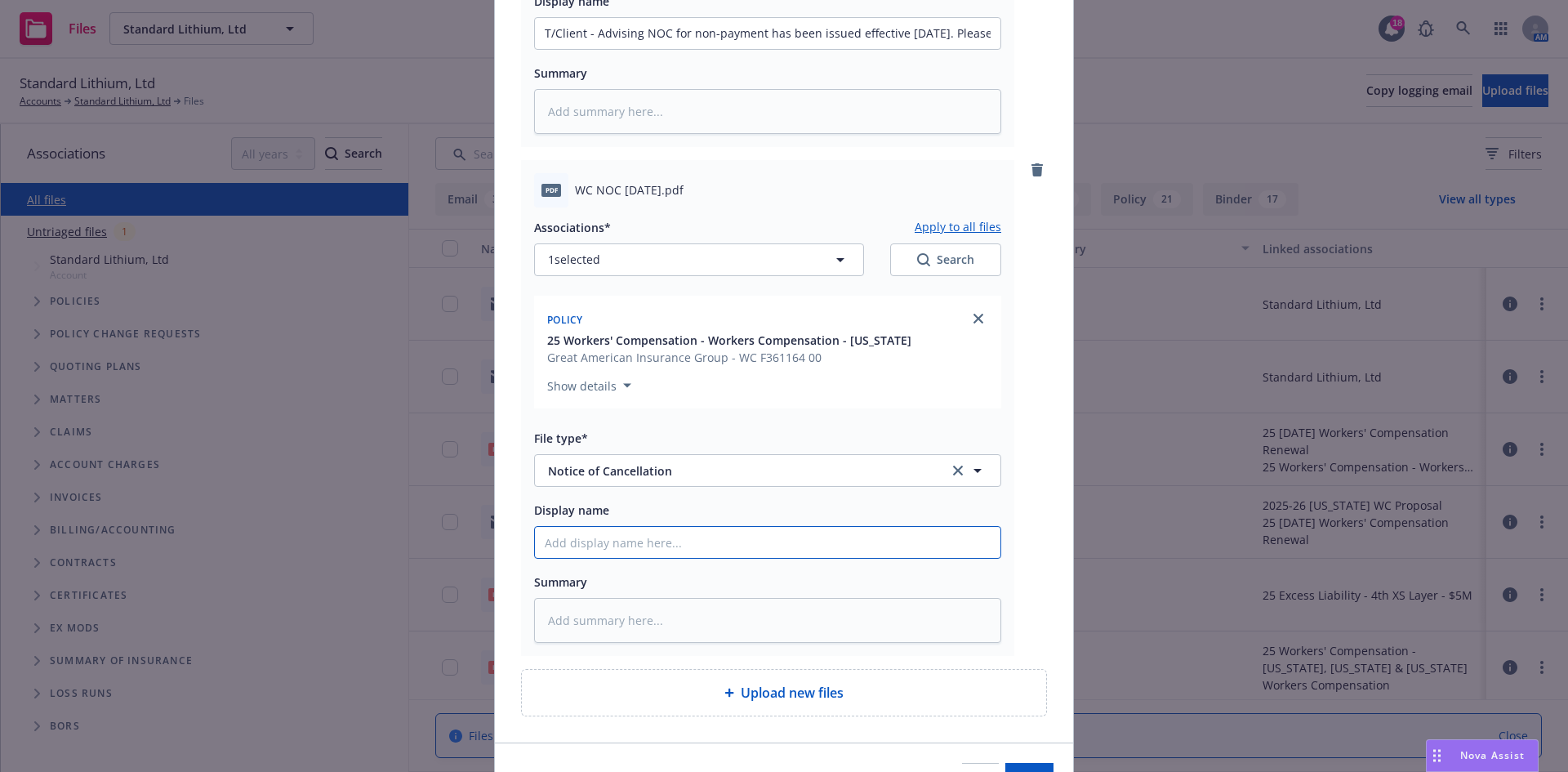
click at [617, 49] on input "Display name" at bounding box center [767, 34] width 465 height 31
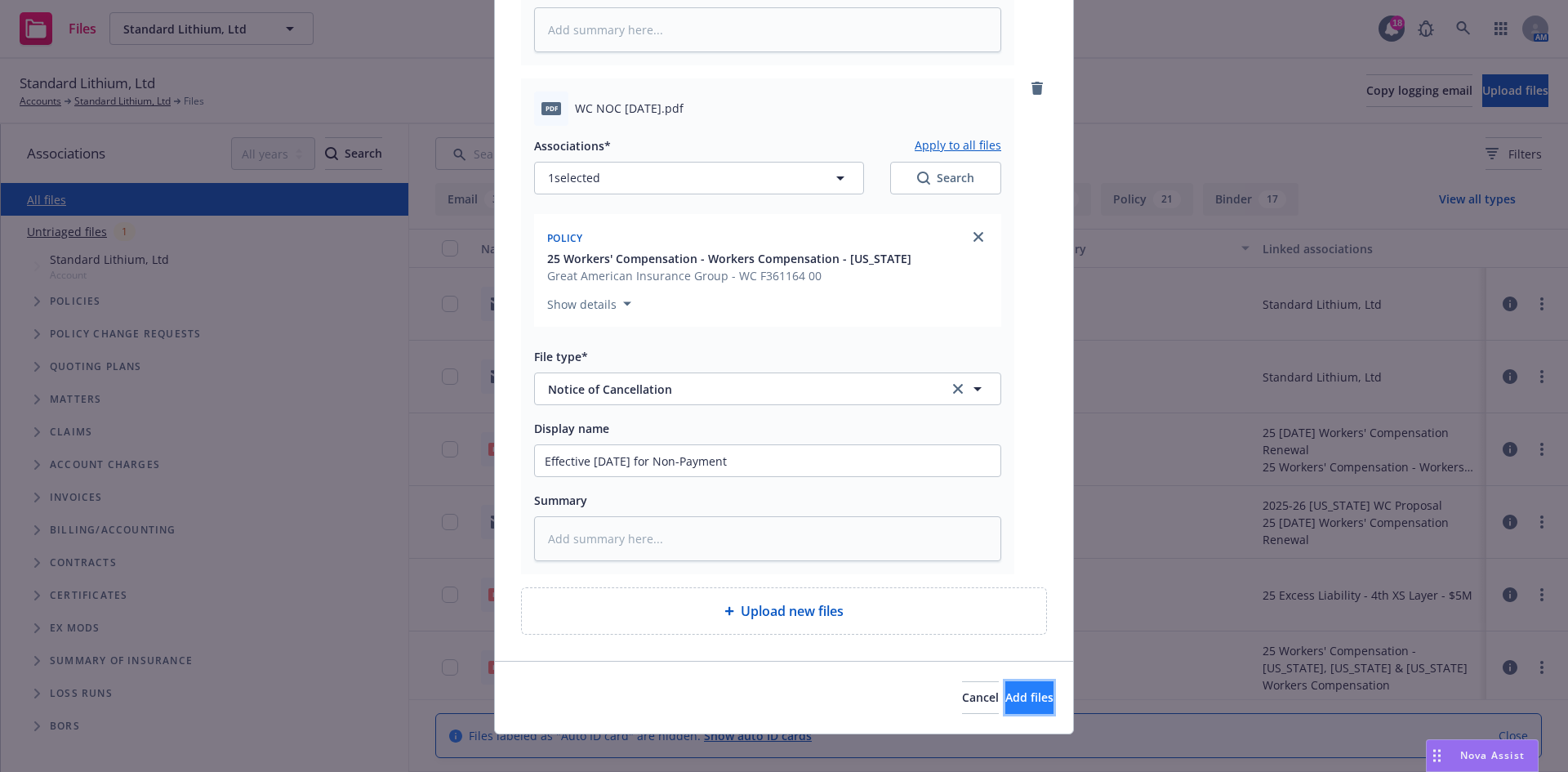
click at [1006, 687] on button "Add files" at bounding box center [1029, 698] width 48 height 33
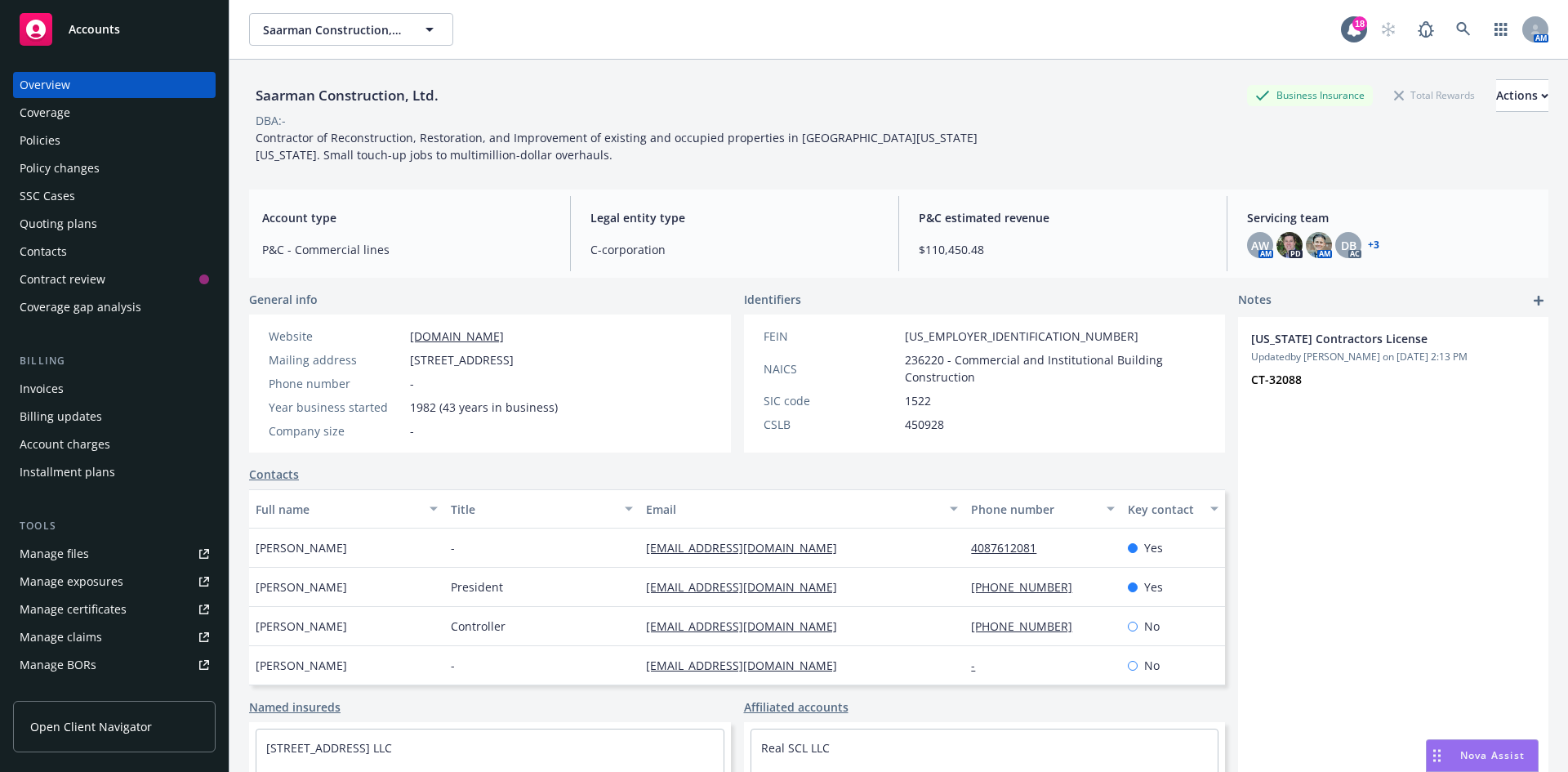
click at [77, 31] on span "Accounts" at bounding box center [94, 29] width 51 height 13
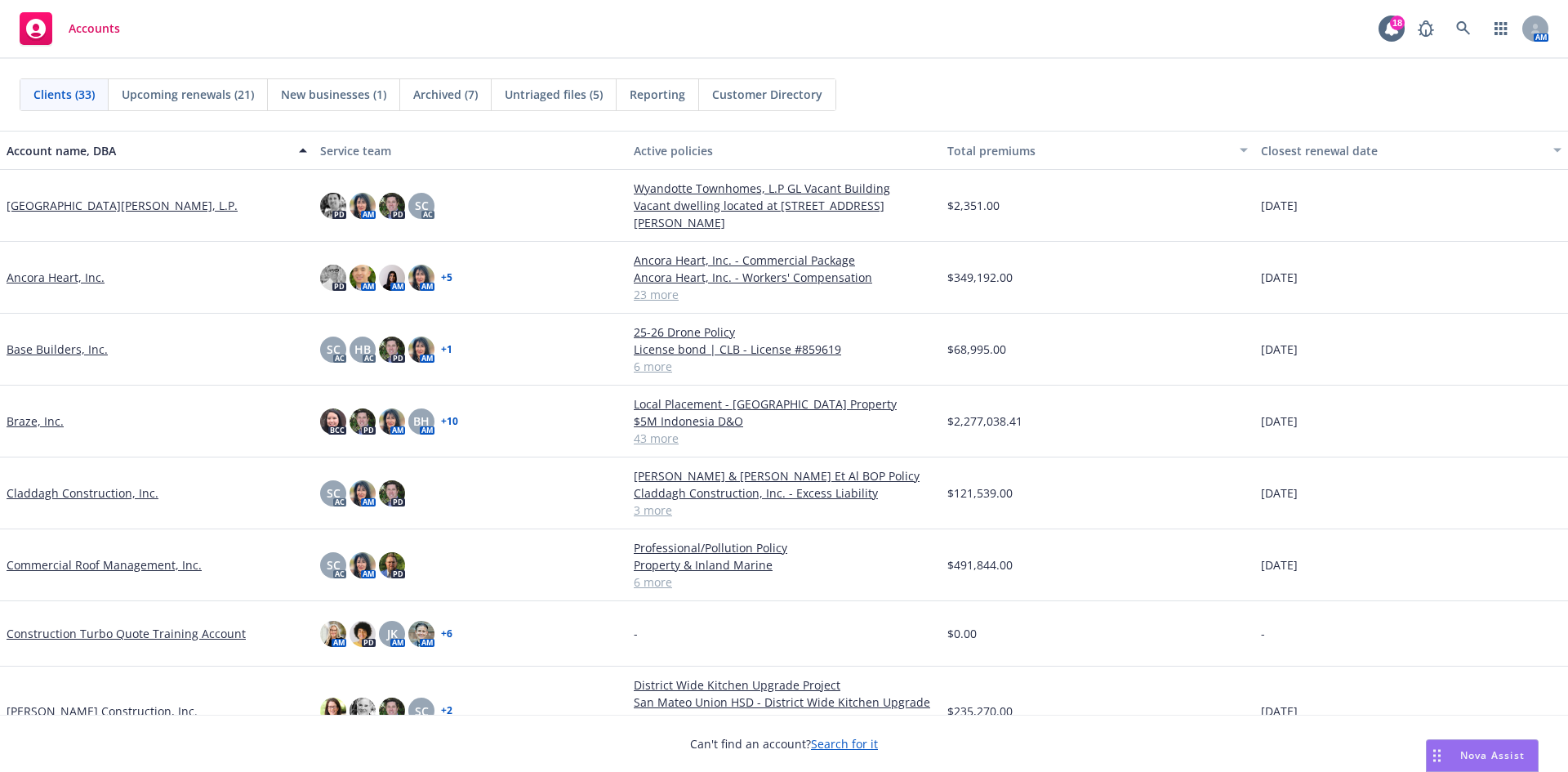
click at [59, 344] on link "Base Builders, Inc." at bounding box center [57, 349] width 101 height 17
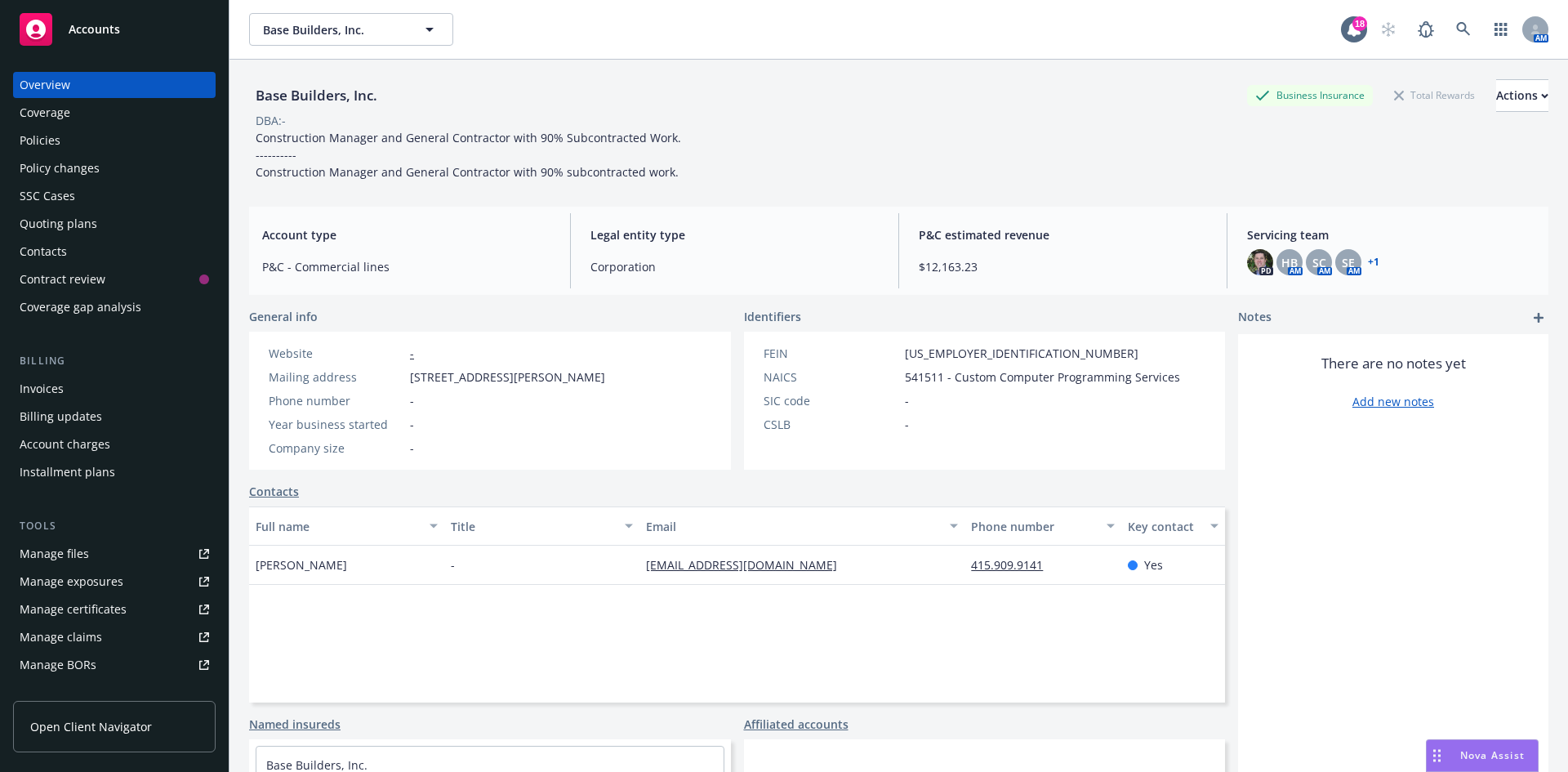
click at [93, 144] on div "Policies" at bounding box center [113, 140] width 189 height 27
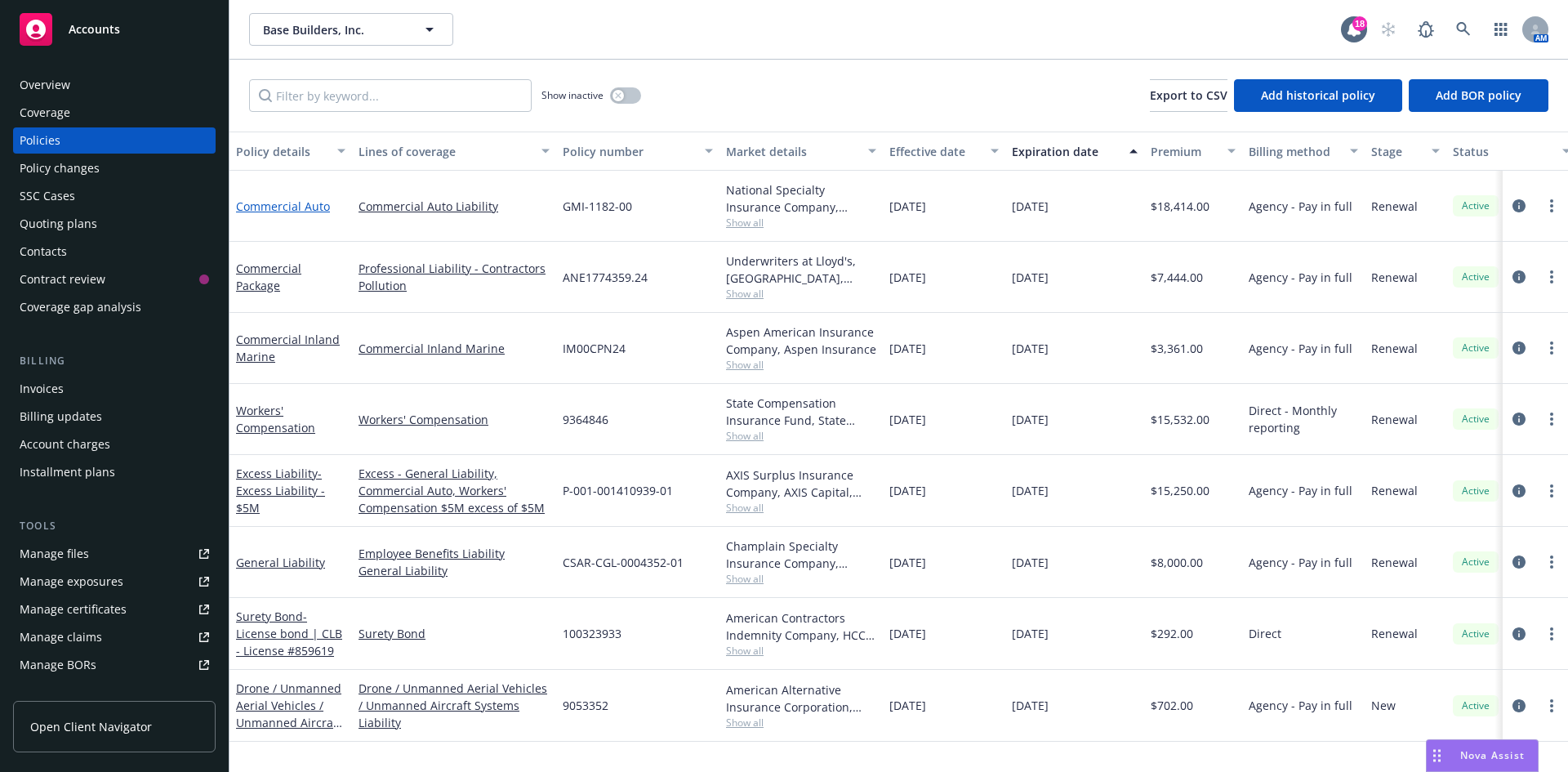
drag, startPoint x: 951, startPoint y: 767, endPoint x: 304, endPoint y: 199, distance: 860.9
click at [304, 199] on link "Commercial Auto" at bounding box center [283, 206] width 94 height 16
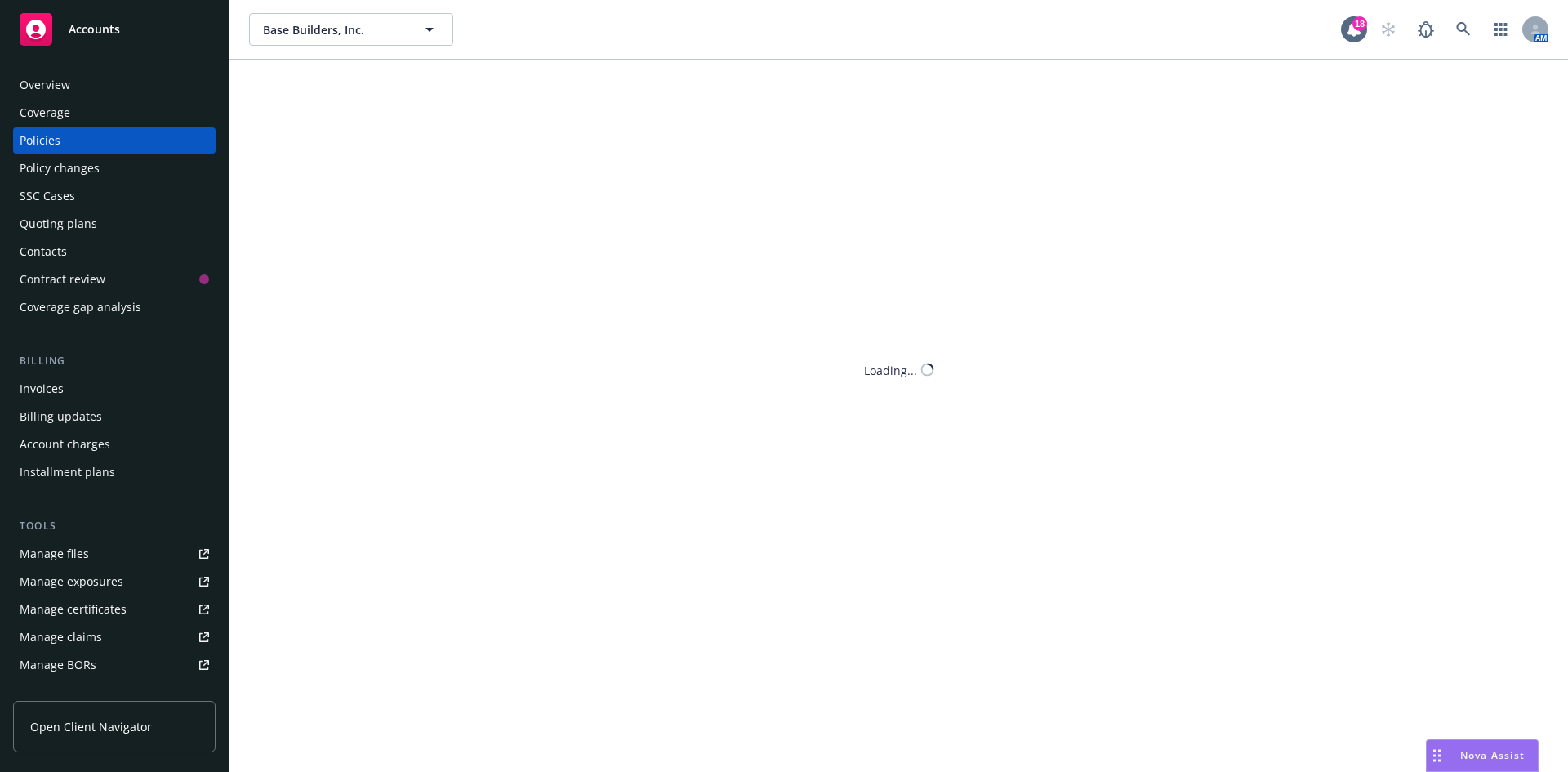
click at [304, 199] on div "Base Builders, Inc. Base Builders, Inc. 18 AM Show inactive Export to CSV Add h…" at bounding box center [899, 386] width 1339 height 772
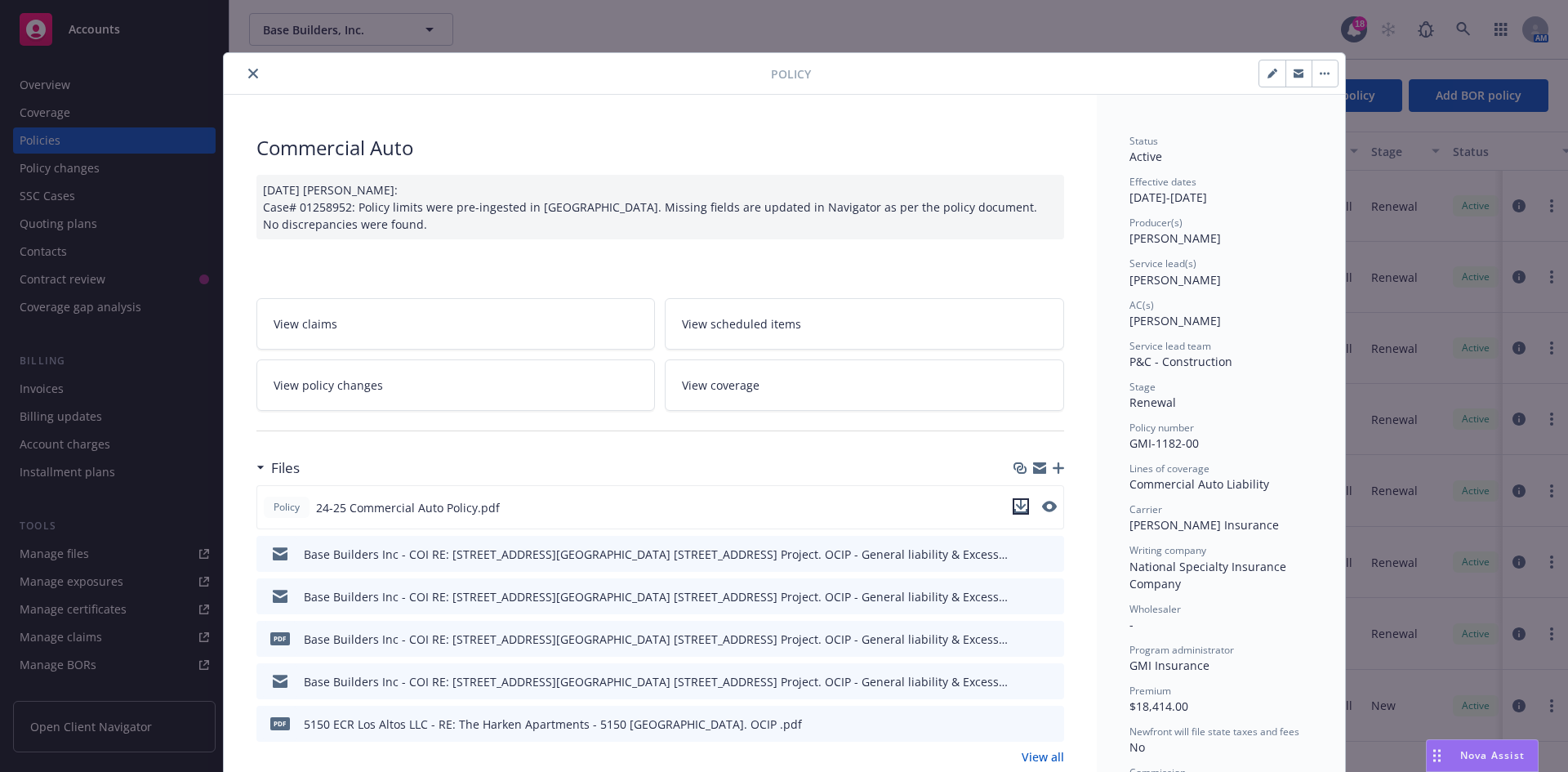
click at [1020, 506] on icon "download file" at bounding box center [1021, 507] width 13 height 13
click at [249, 66] on button "close" at bounding box center [252, 73] width 19 height 19
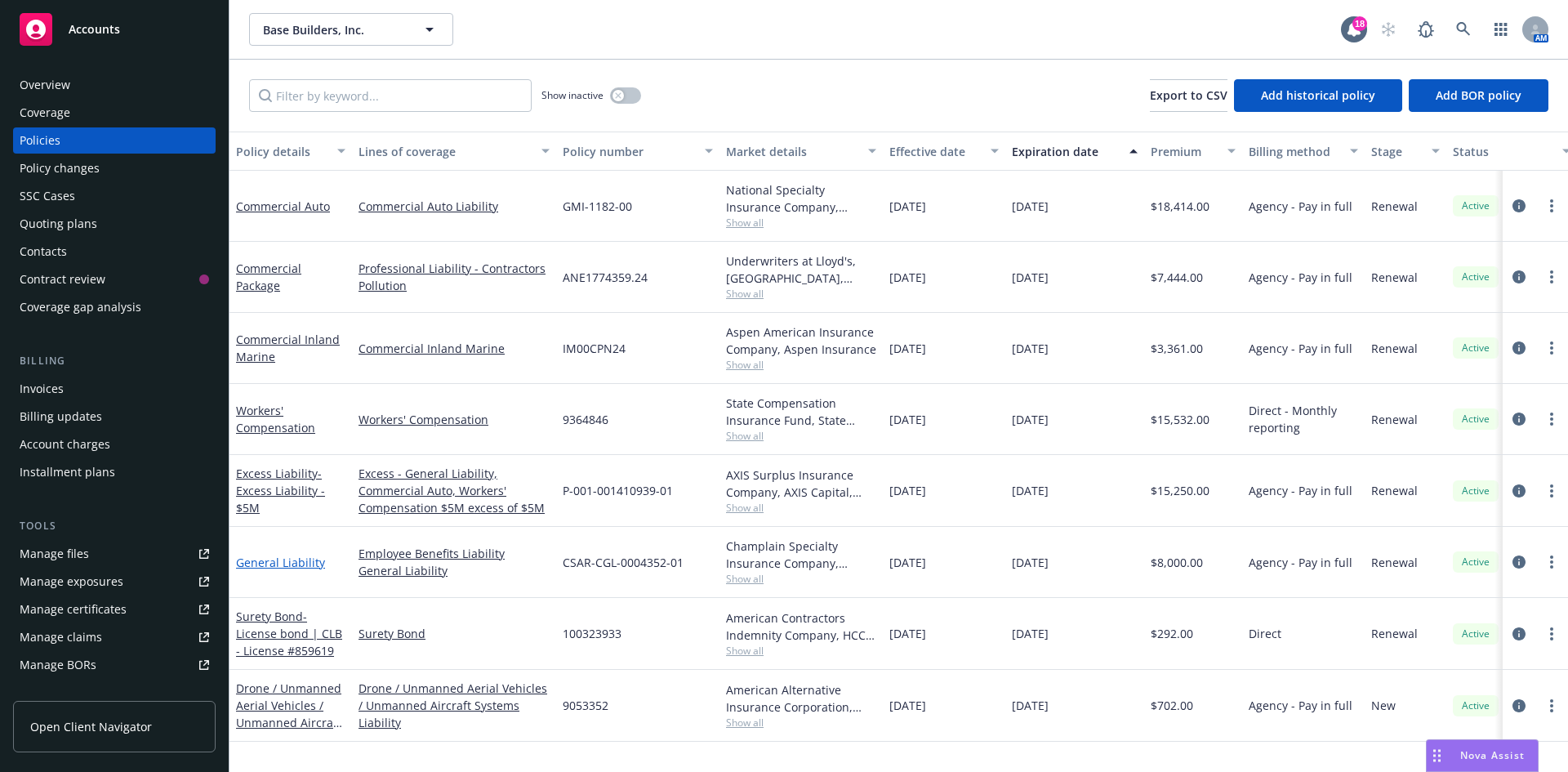
click at [275, 564] on link "General Liability" at bounding box center [280, 563] width 89 height 16
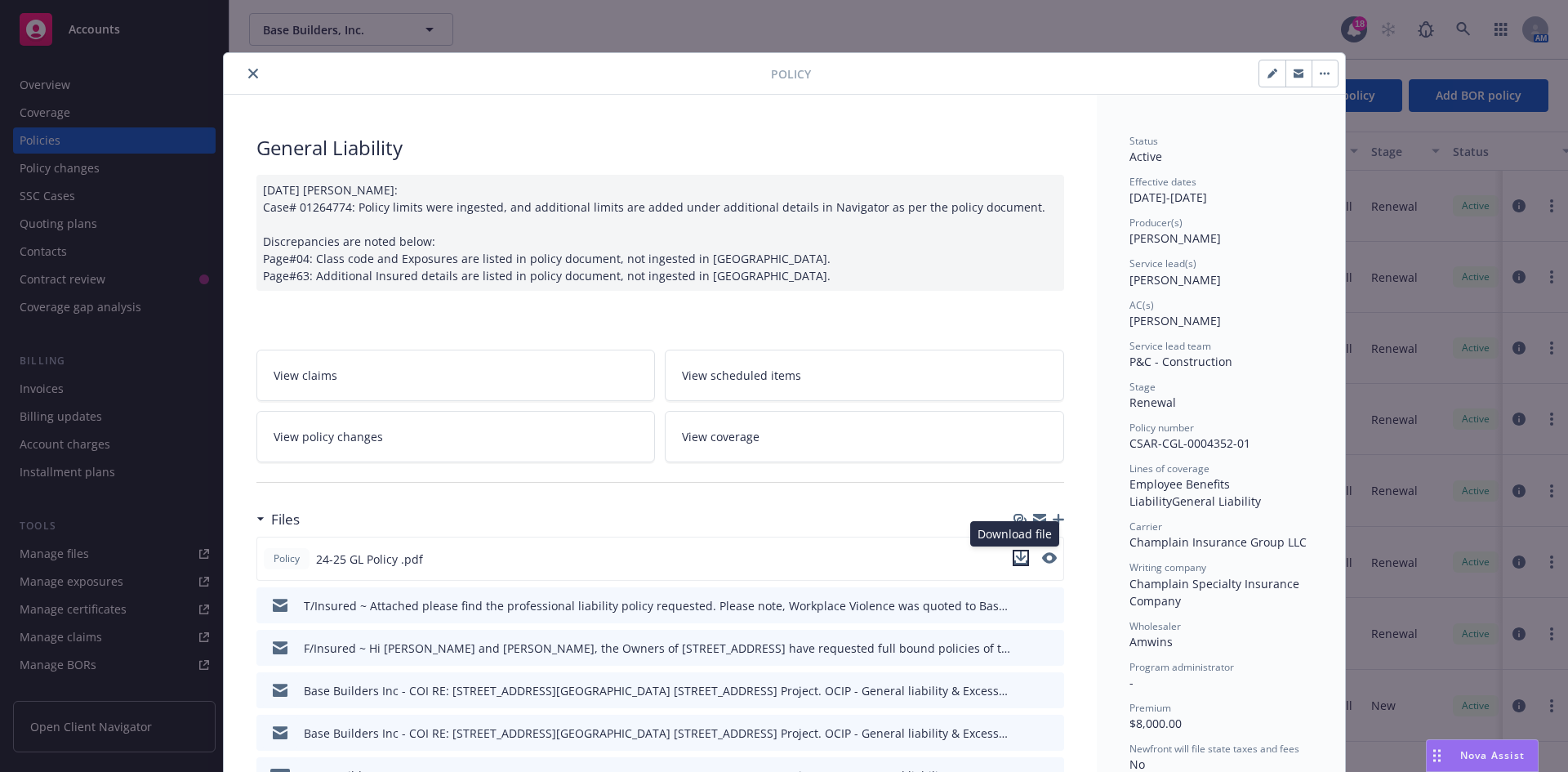
click at [1015, 561] on icon "download file" at bounding box center [1021, 558] width 13 height 13
click at [249, 70] on icon "close" at bounding box center [253, 73] width 10 height 10
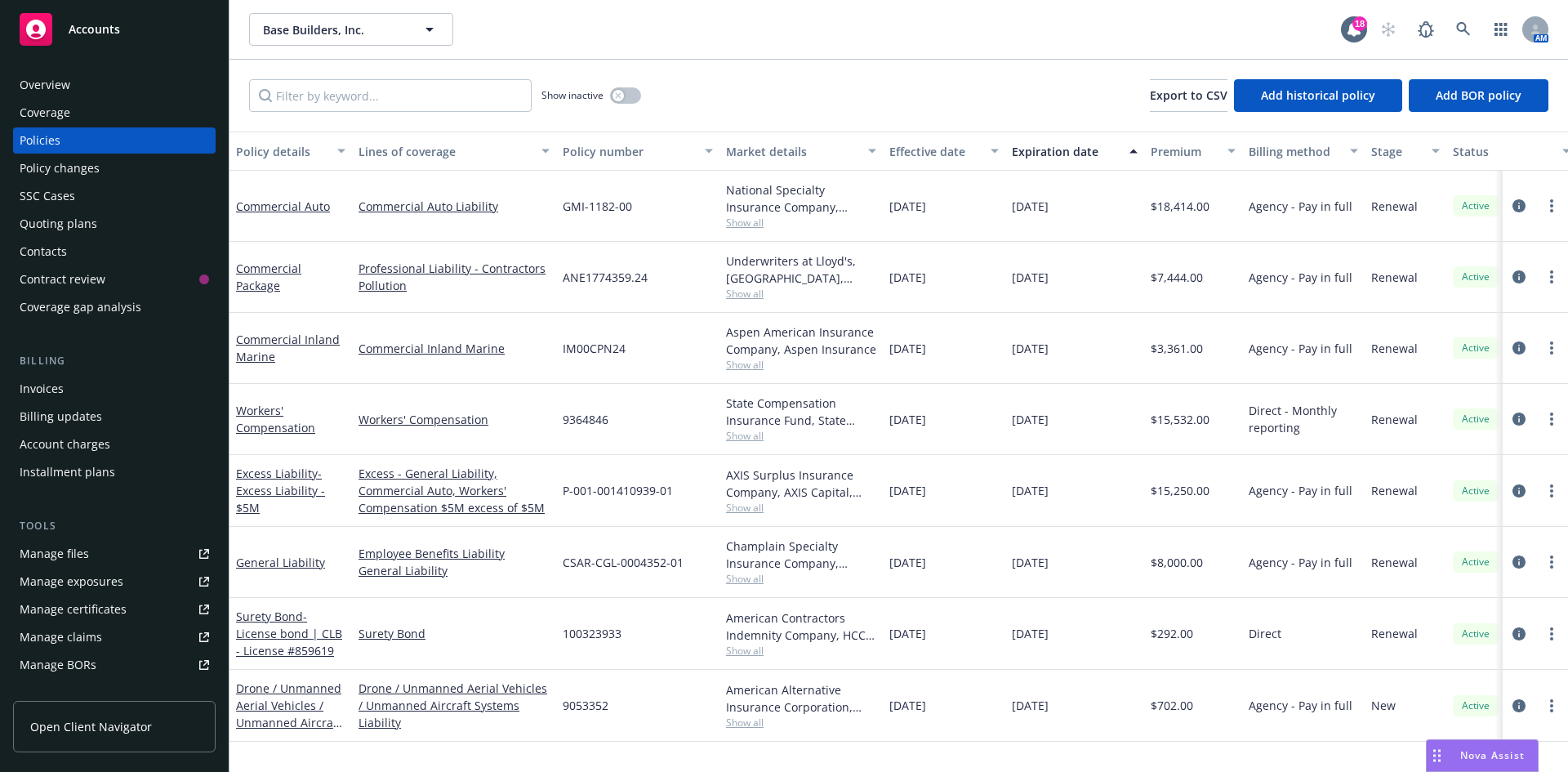
click at [118, 223] on div "Quoting plans" at bounding box center [113, 223] width 189 height 27
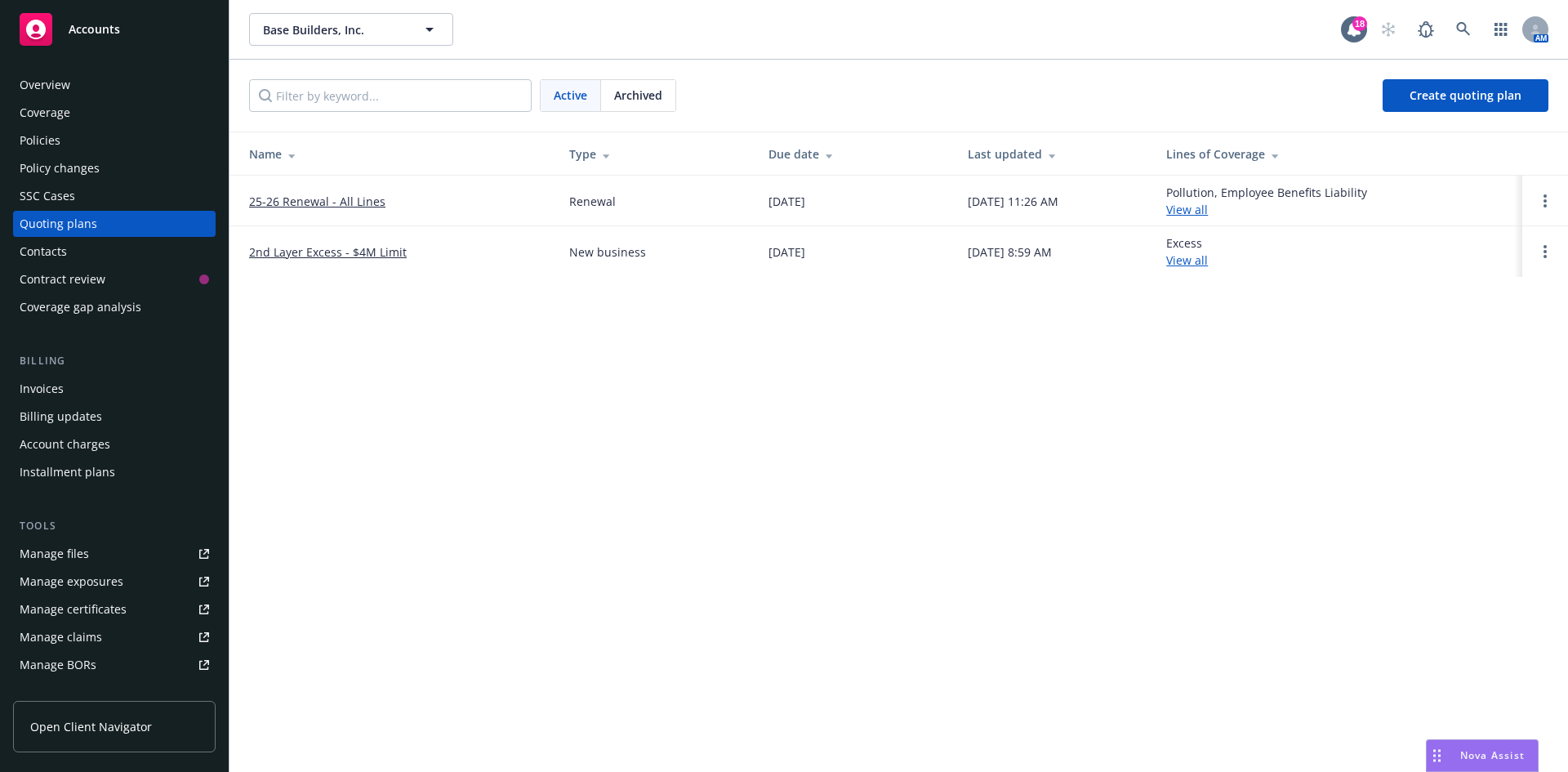
click at [298, 194] on link "25-26 Renewal - All Lines" at bounding box center [316, 201] width 136 height 17
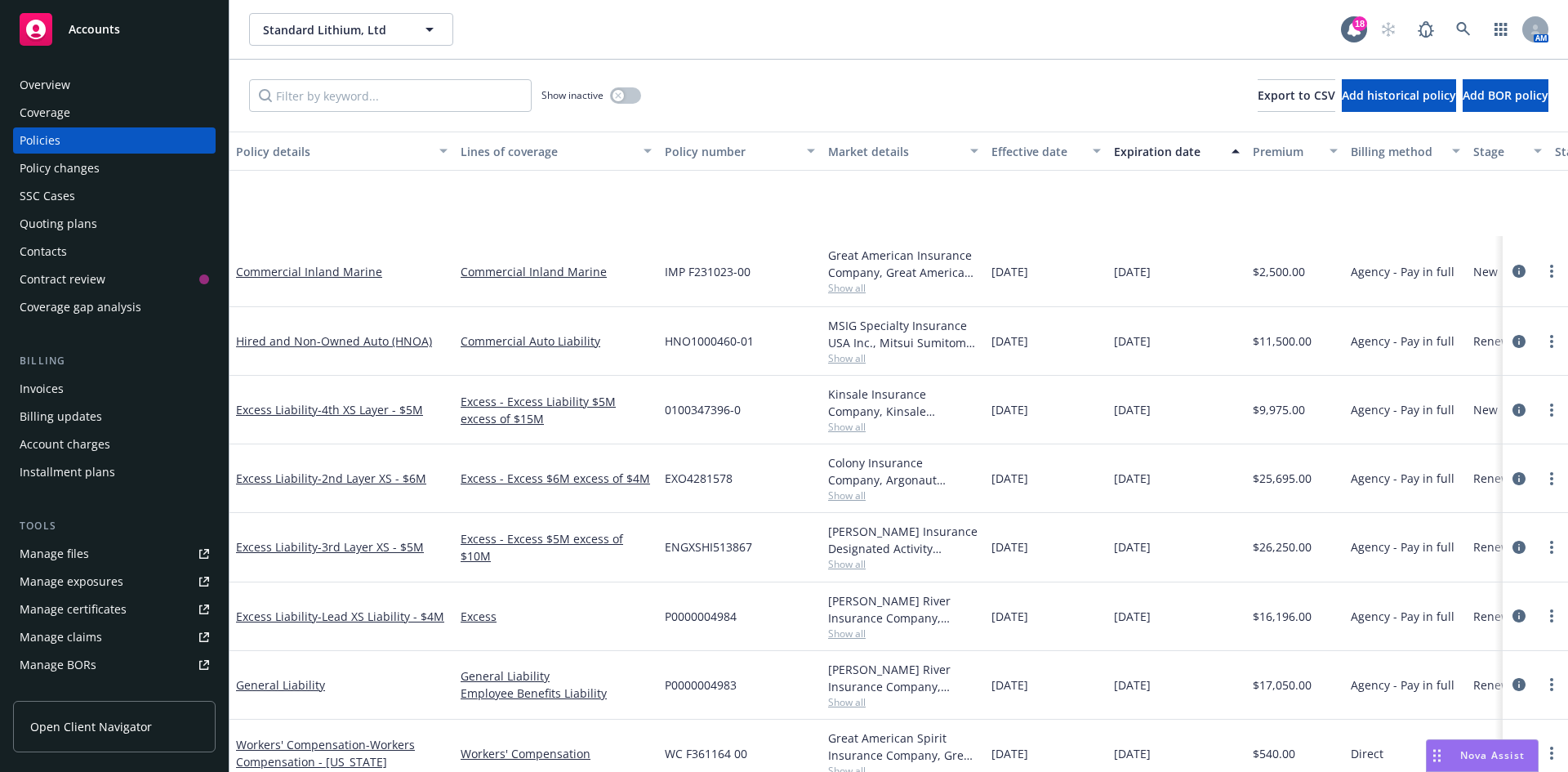
scroll to position [172, 0]
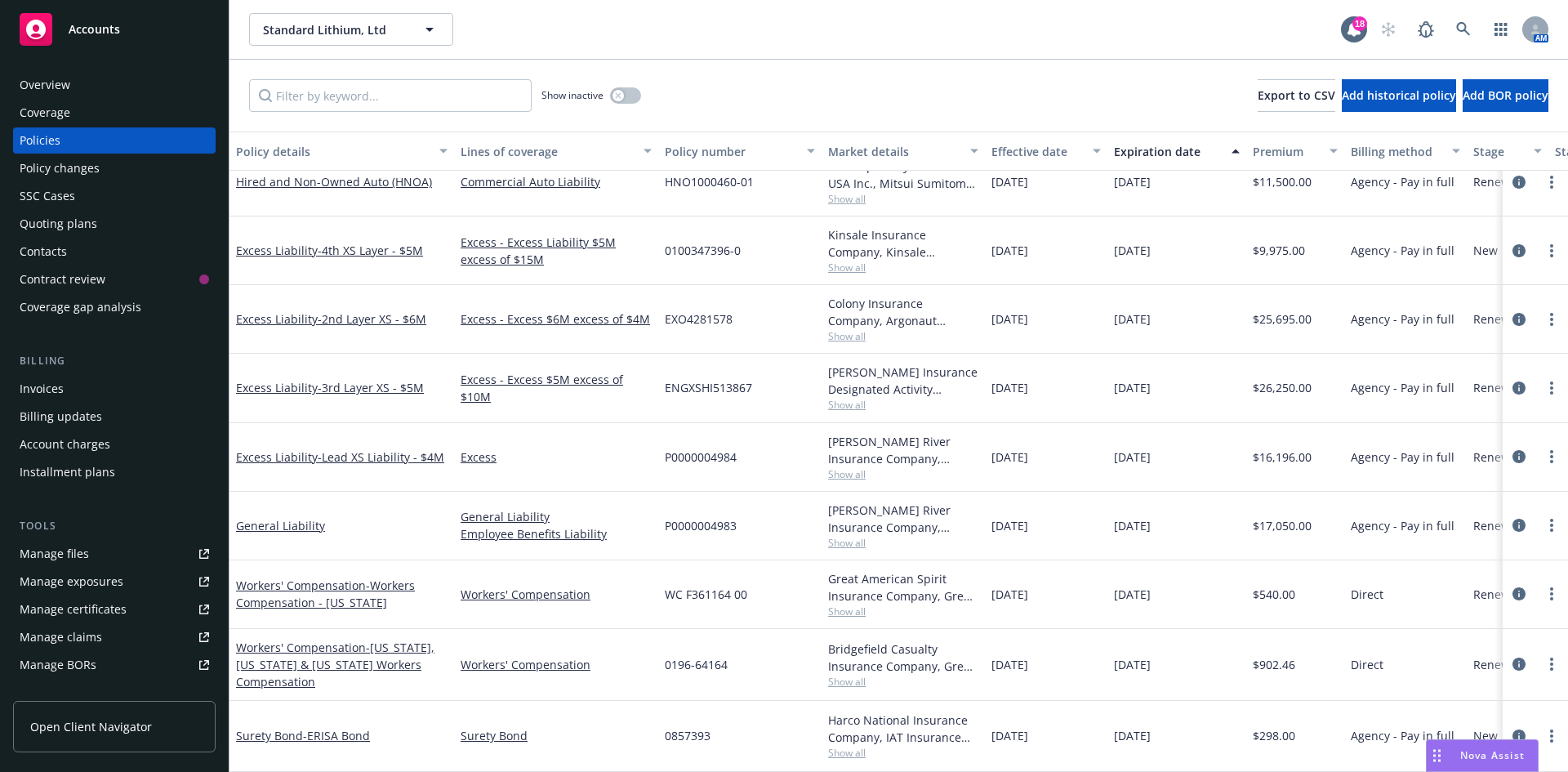
drag, startPoint x: 67, startPoint y: 16, endPoint x: 78, endPoint y: 15, distance: 11.0
click at [67, 16] on div "Accounts" at bounding box center [113, 29] width 189 height 33
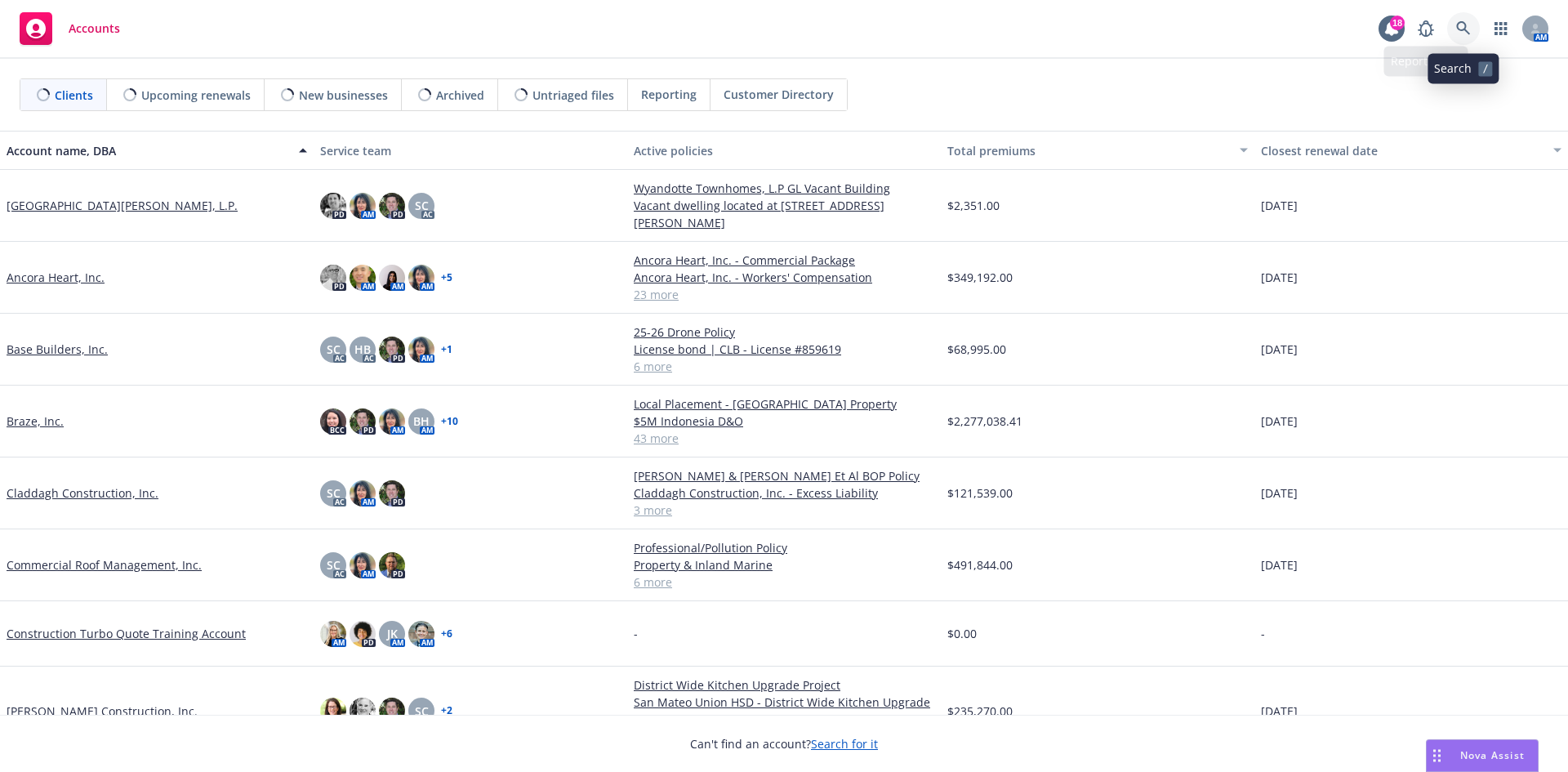
click at [1448, 29] on link at bounding box center [1464, 28] width 33 height 33
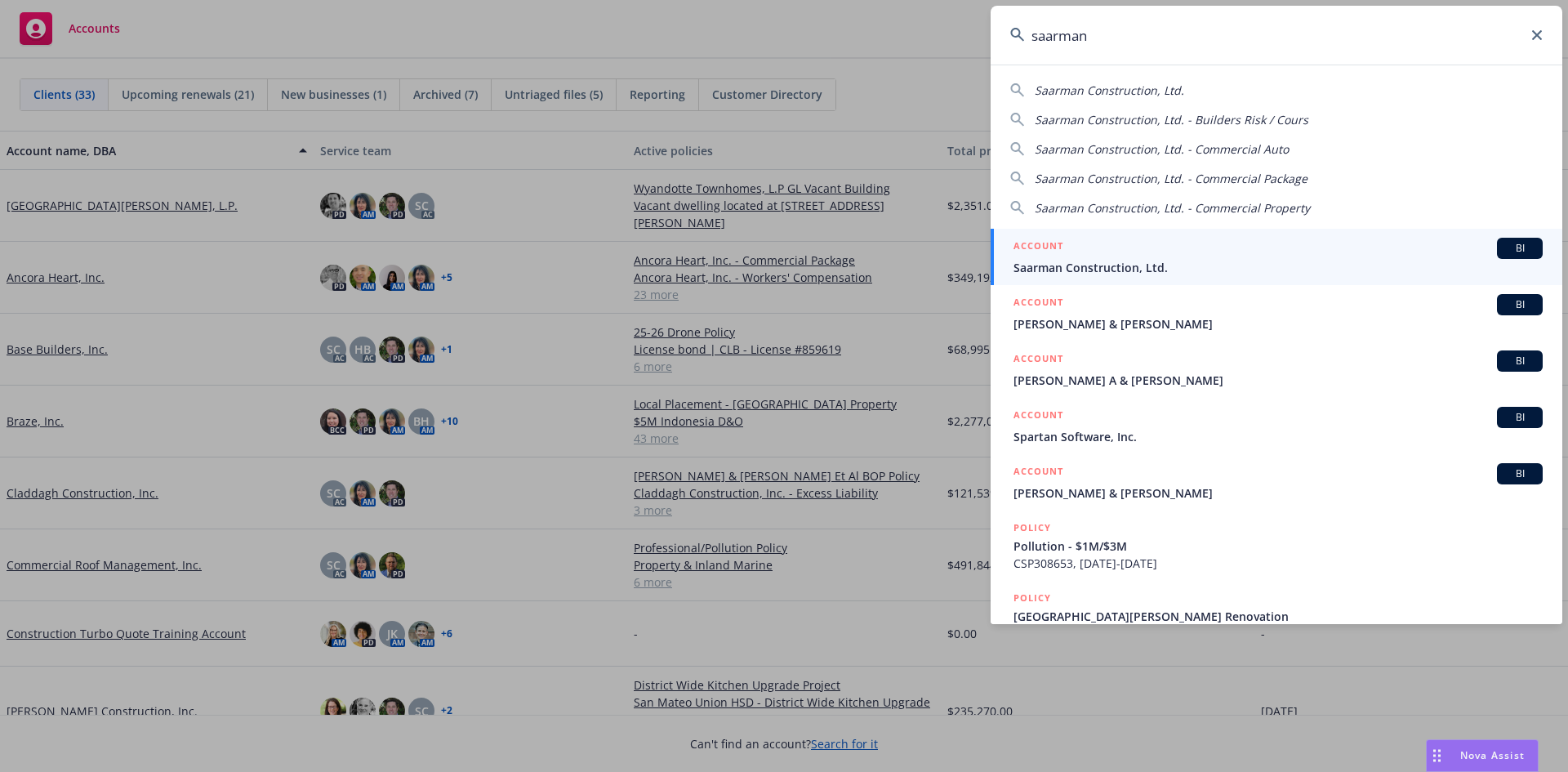
type input "saarman"
click at [1164, 263] on span "Saarman Construction, Ltd." at bounding box center [1278, 267] width 529 height 17
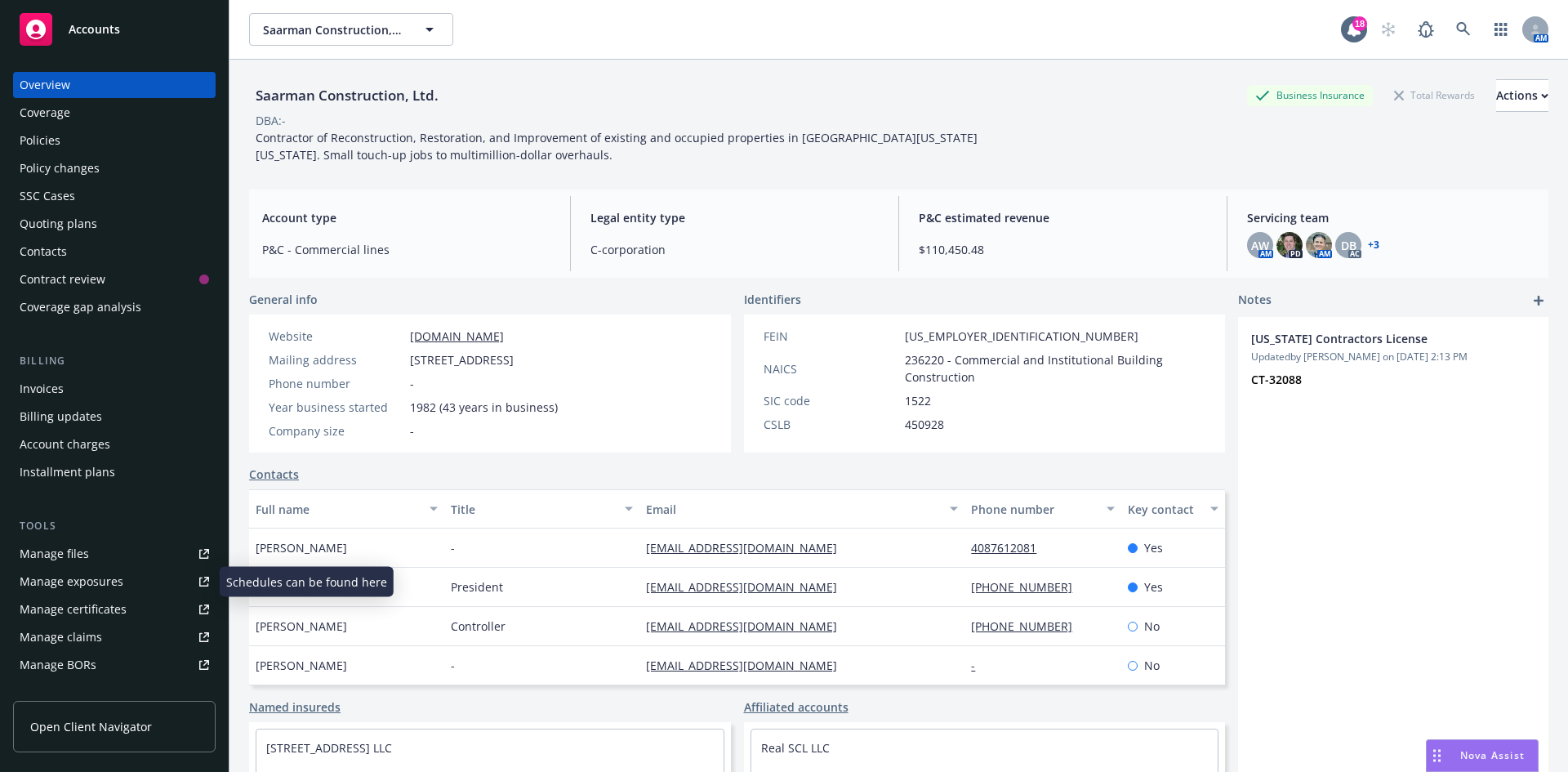
click at [169, 551] on link "Manage files" at bounding box center [114, 553] width 203 height 27
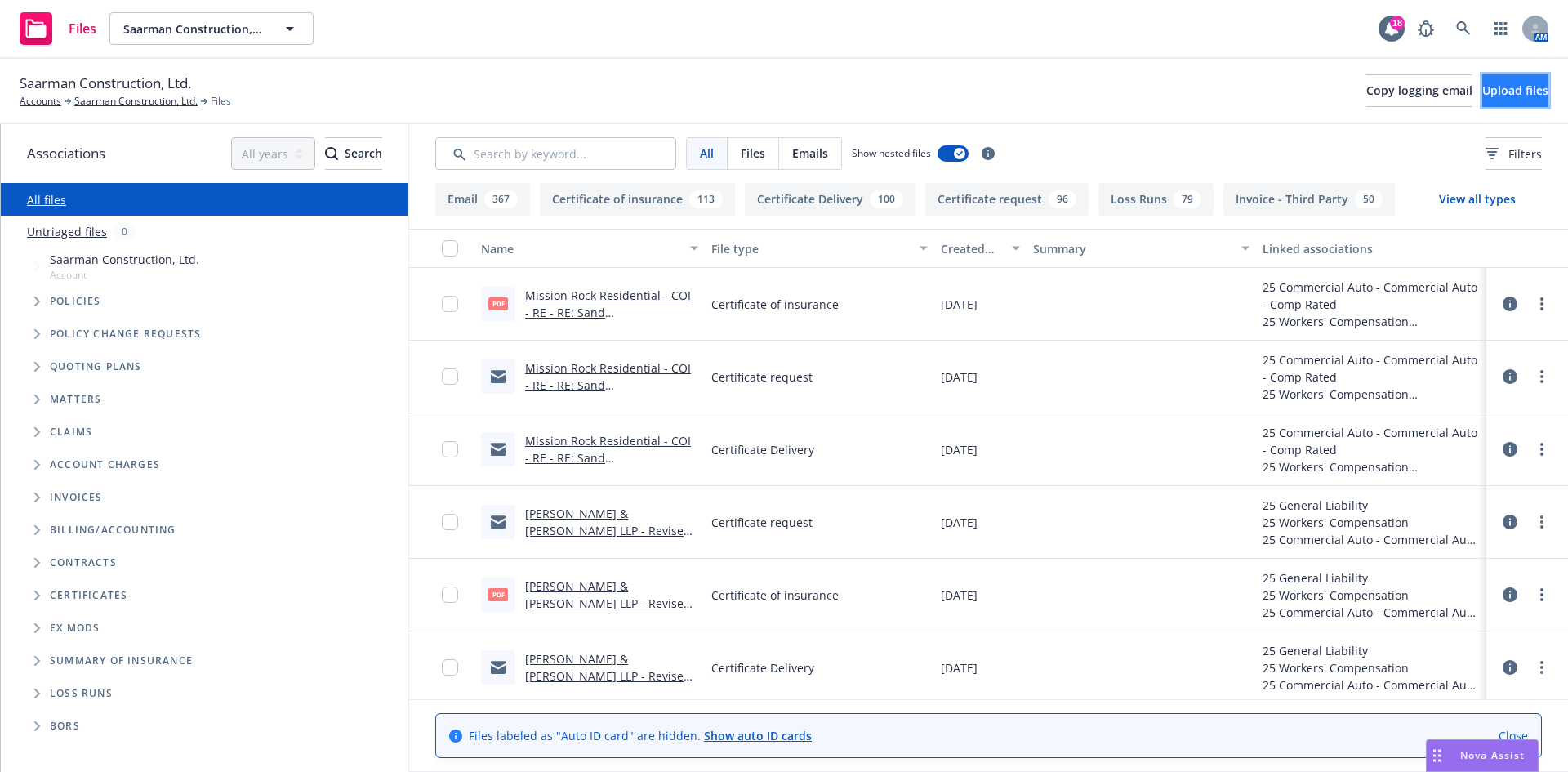
click at [1503, 96] on span "Upload files" at bounding box center [1515, 90] width 66 height 16
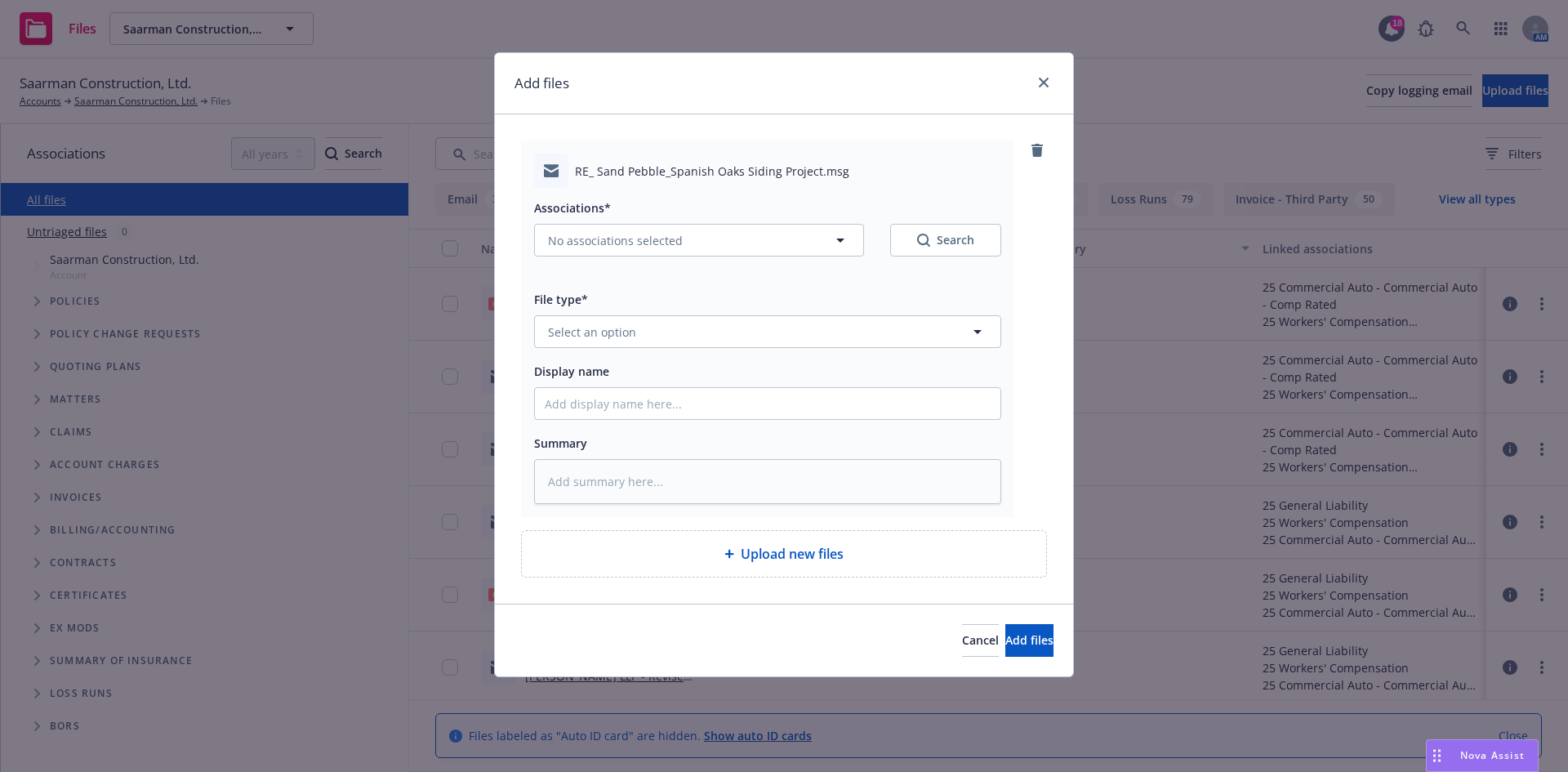
drag, startPoint x: 749, startPoint y: 66, endPoint x: 877, endPoint y: 64, distance: 128.0
click at [877, 63] on div "Add files" at bounding box center [784, 83] width 578 height 61
click at [771, 231] on button "No associations selected" at bounding box center [699, 241] width 330 height 33
type textarea "x"
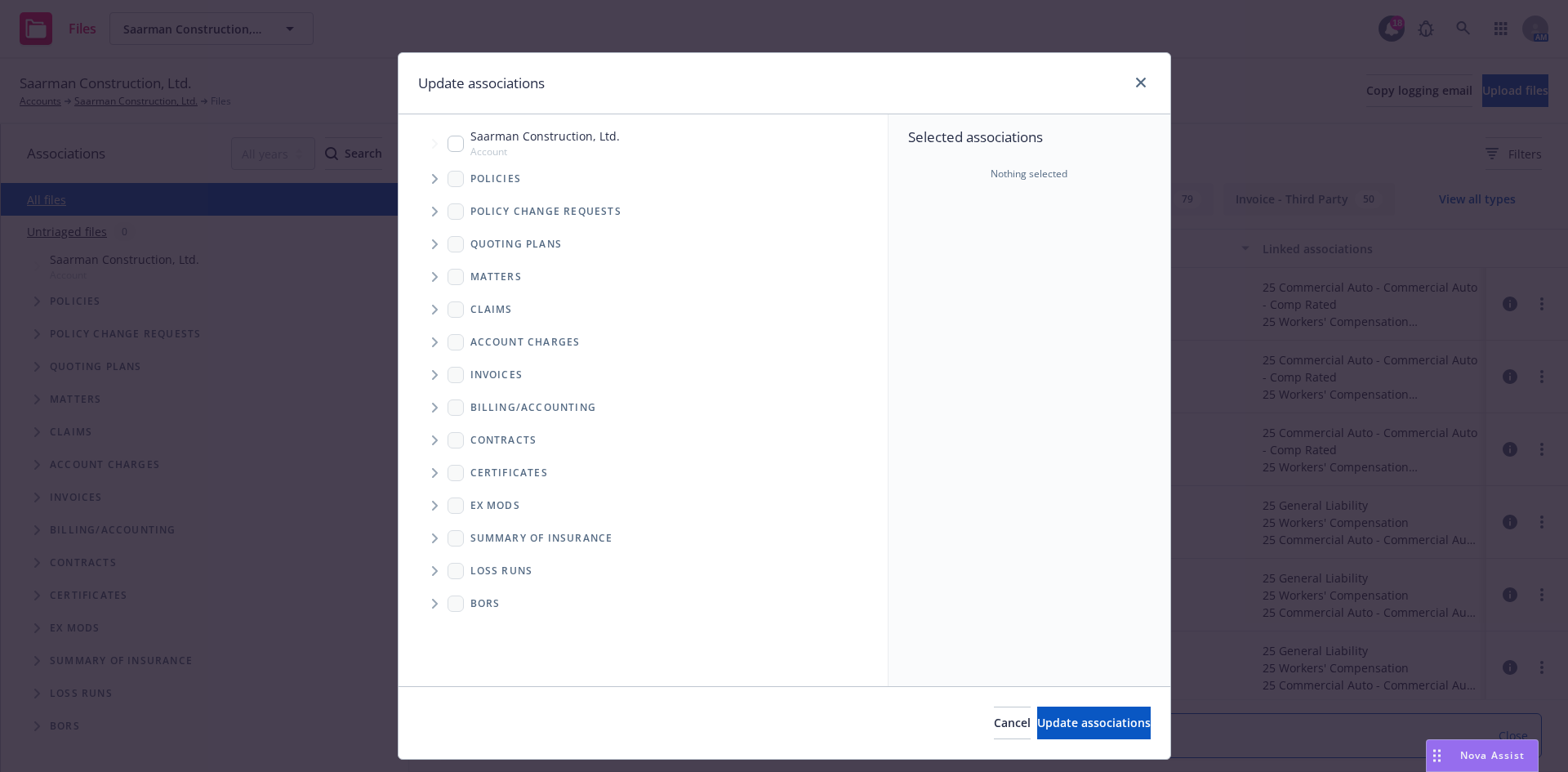
click at [432, 187] on span "Tree Example" at bounding box center [434, 178] width 27 height 27
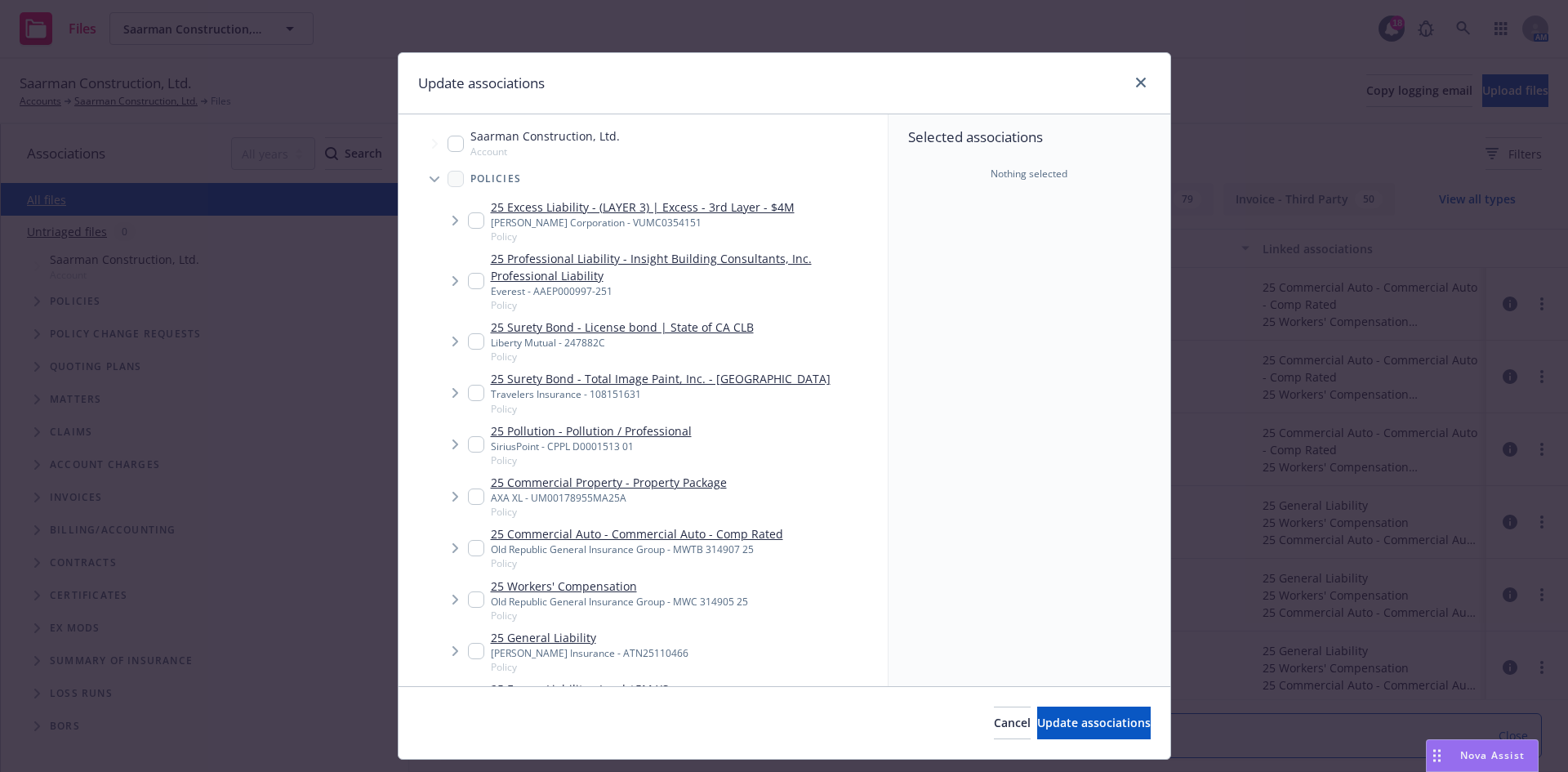
click at [468, 541] on div "25 Commercial Auto - Commercial Auto - Comp Rated Old Republic General Insuranc…" at bounding box center [625, 547] width 315 height 45
checkbox input "true"
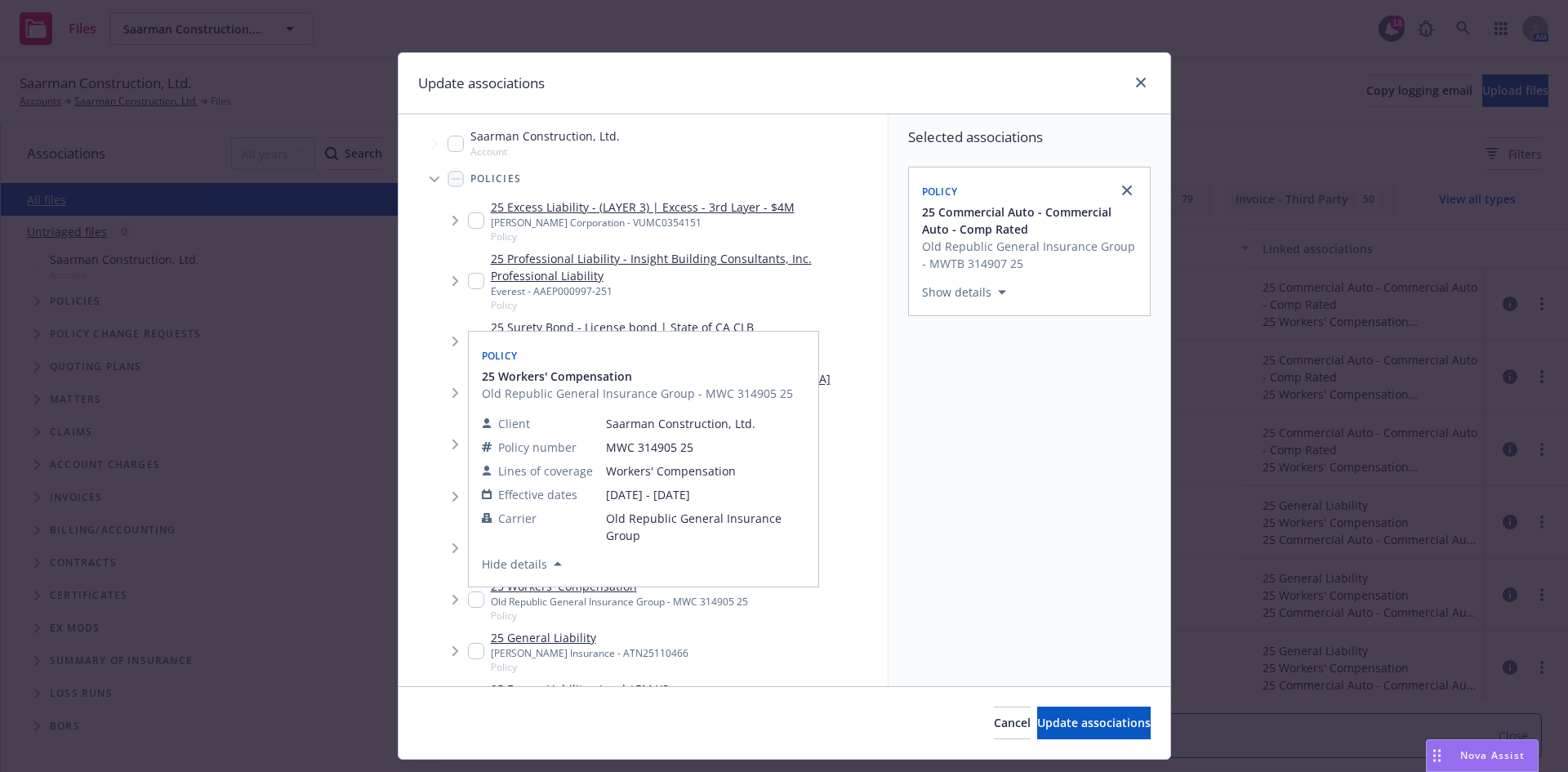
click at [468, 599] on input "Tree Example" at bounding box center [476, 600] width 16 height 16
checkbox input "true"
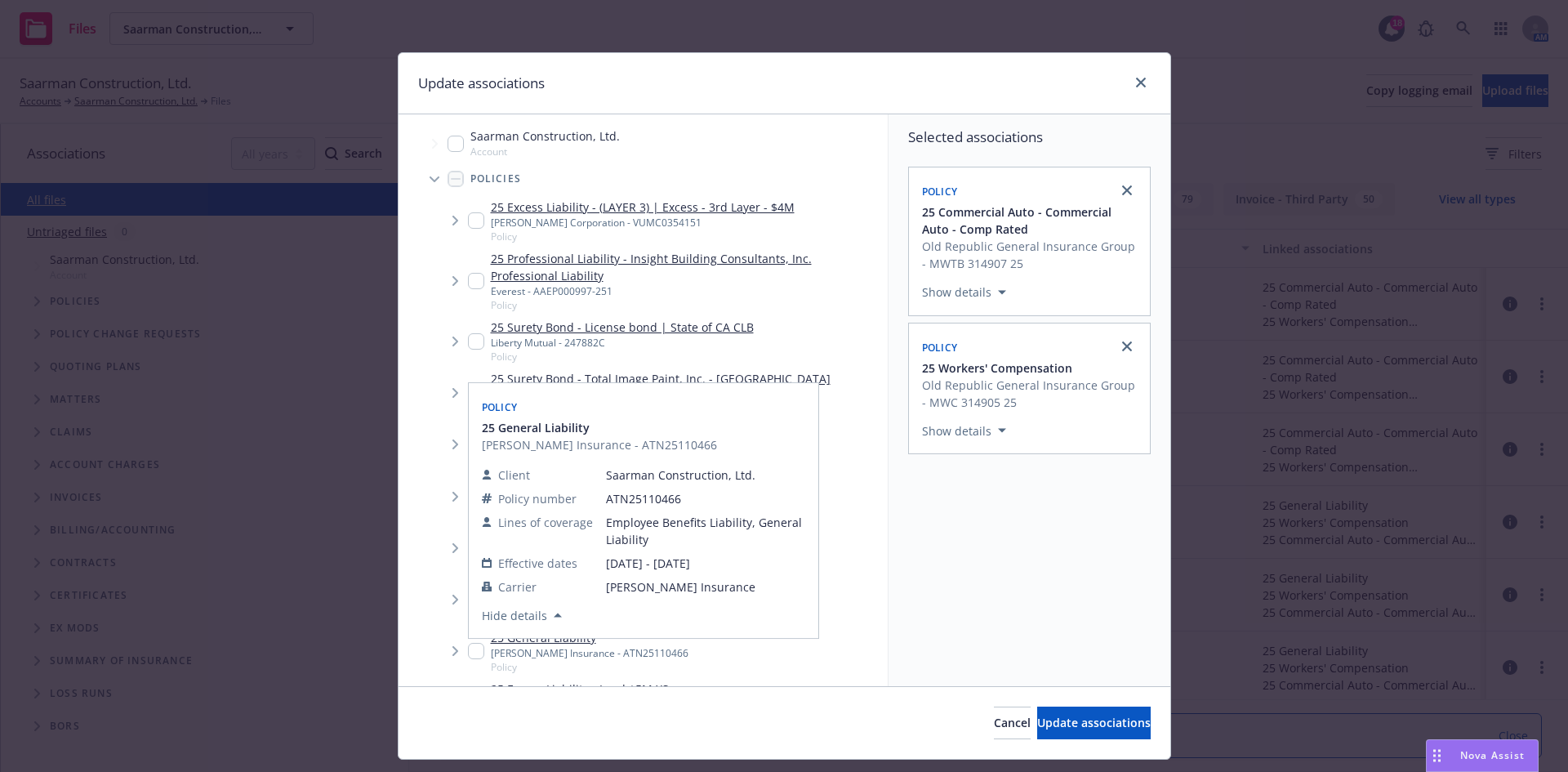
drag, startPoint x: 467, startPoint y: 647, endPoint x: 540, endPoint y: 669, distance: 76.2
click at [468, 648] on input "Tree Example" at bounding box center [476, 651] width 16 height 16
checkbox input "true"
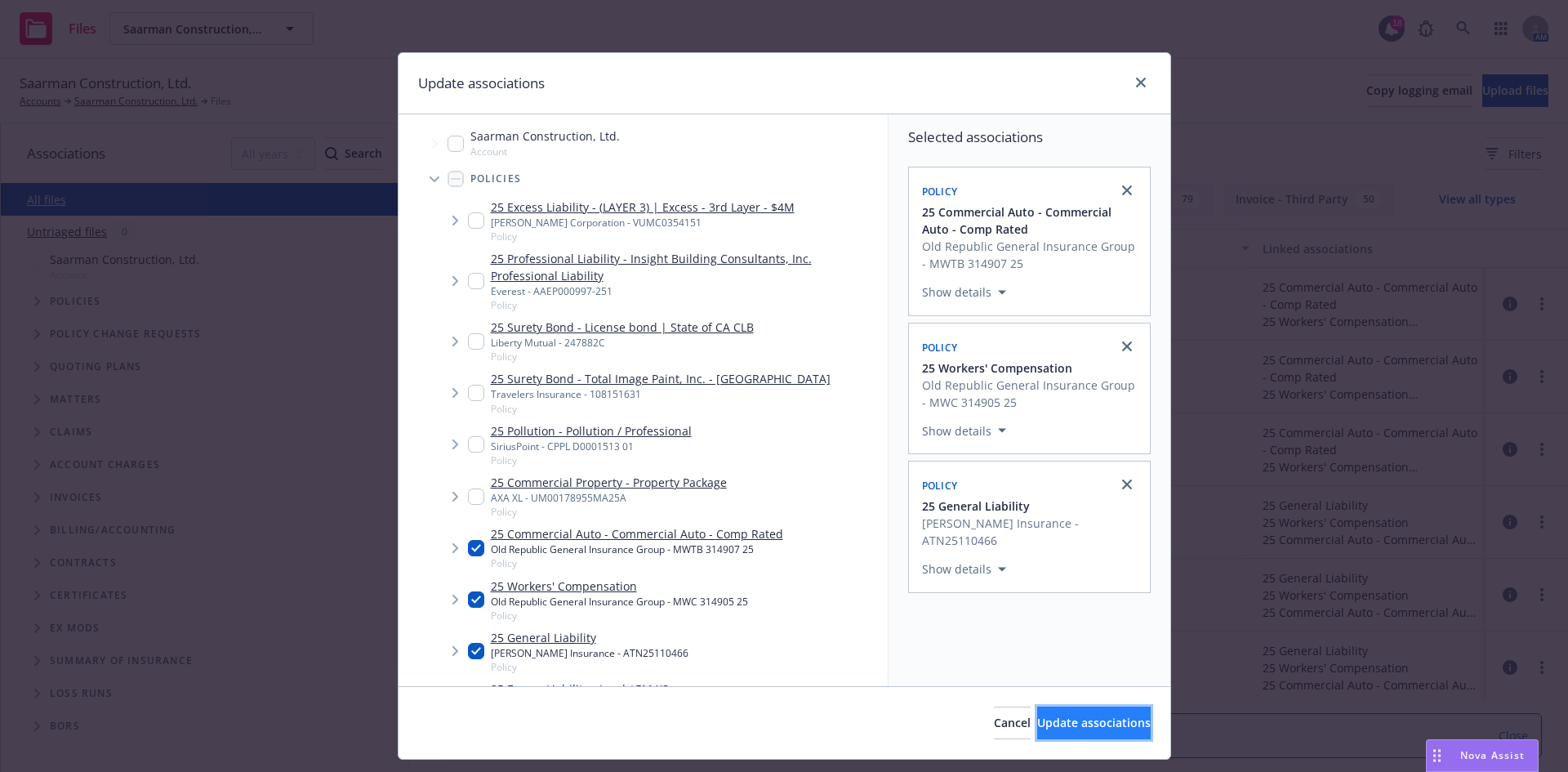
click at [1038, 726] on button "Update associations" at bounding box center [1094, 724] width 113 height 33
type textarea "x"
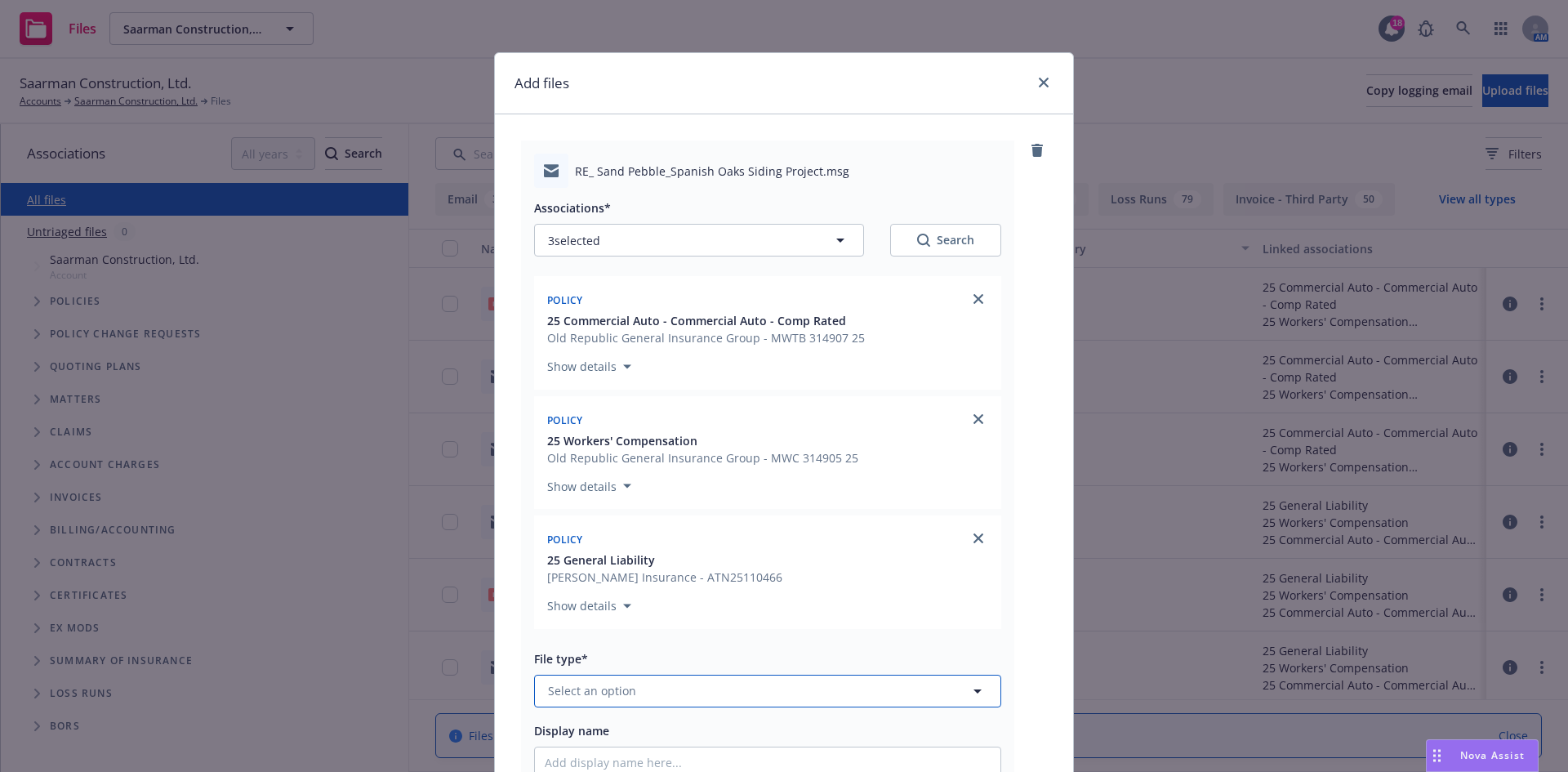
click at [635, 693] on button "Select an option" at bounding box center [767, 692] width 467 height 33
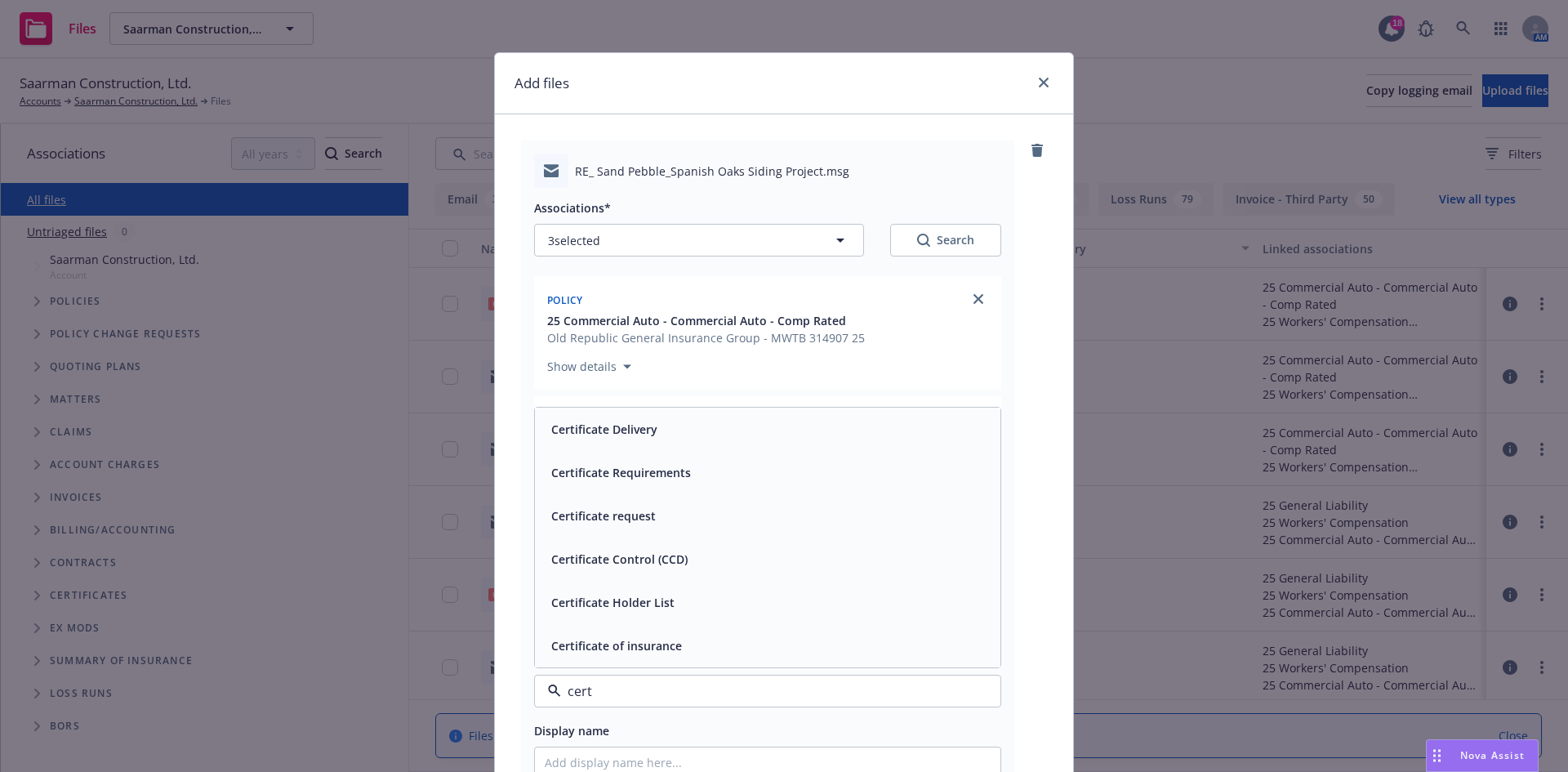
type input "certi"
click at [940, 439] on div "Certificate Delivery" at bounding box center [768, 429] width 446 height 24
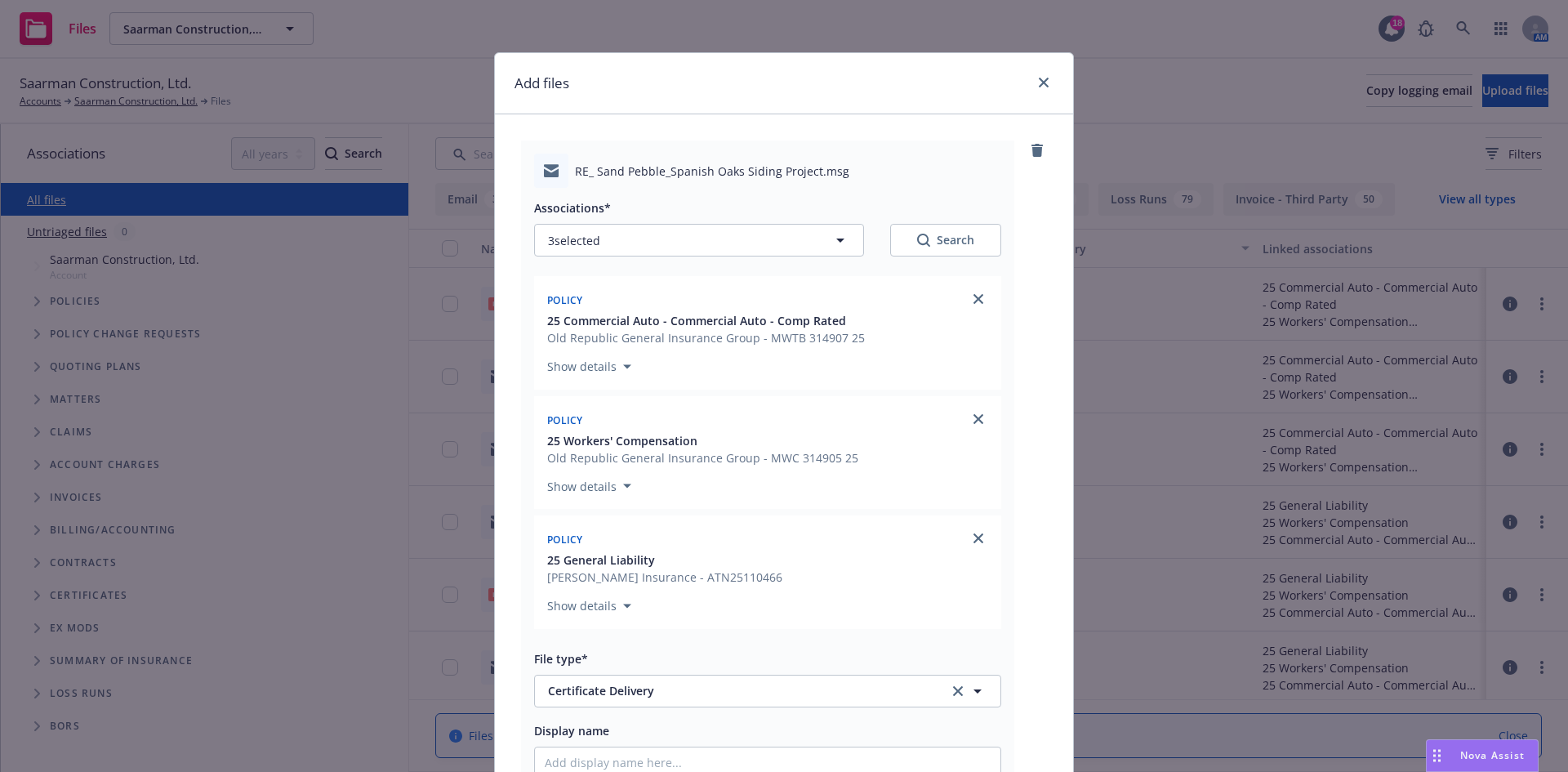
scroll to position [164, 0]
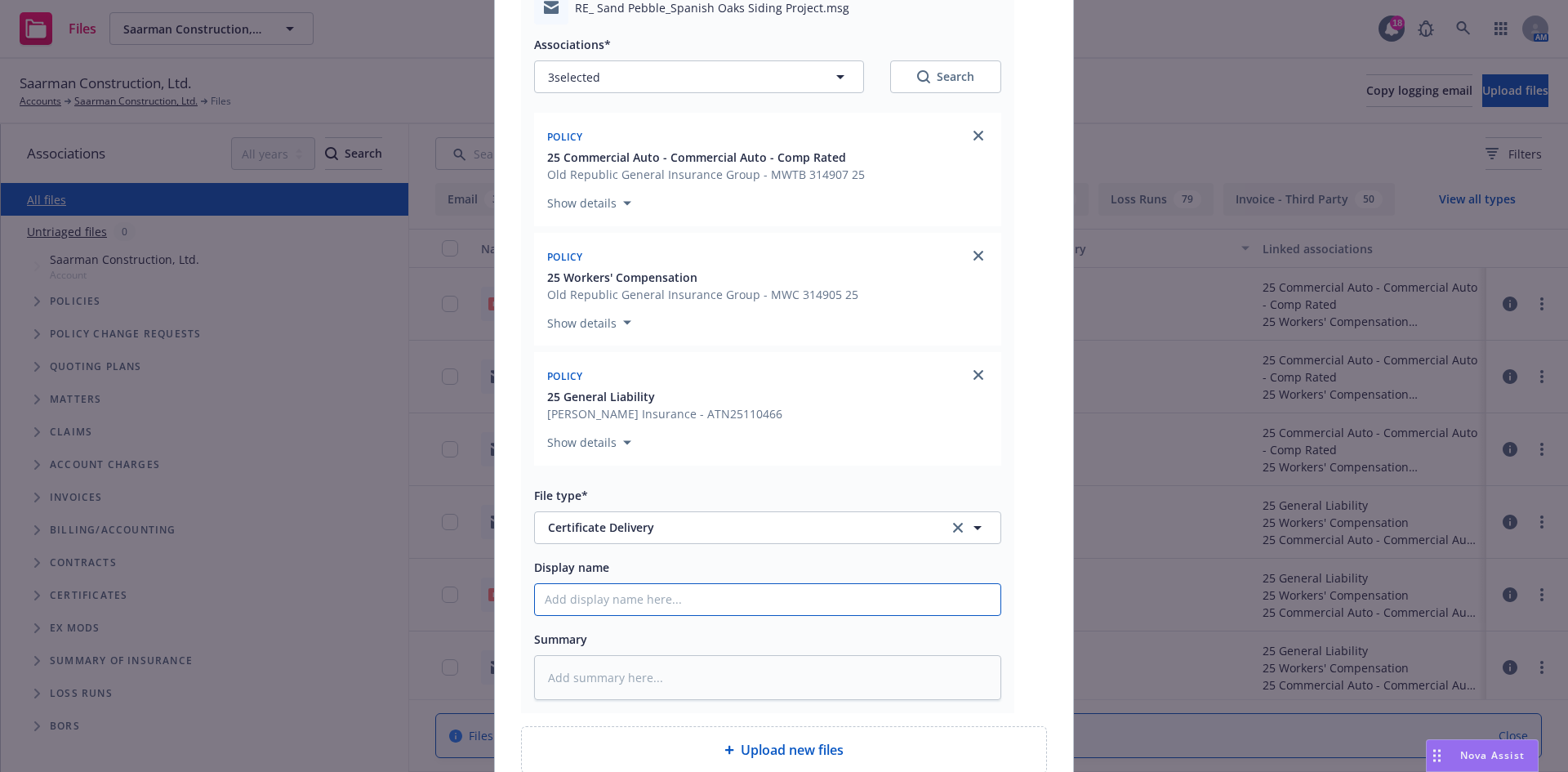
click at [591, 603] on input "Display name" at bounding box center [767, 600] width 465 height 31
click at [678, 601] on input "Display name" at bounding box center [767, 600] width 465 height 31
paste input "Mission Rock Residential"
type textarea "x"
type input "Mission Rock Residential"
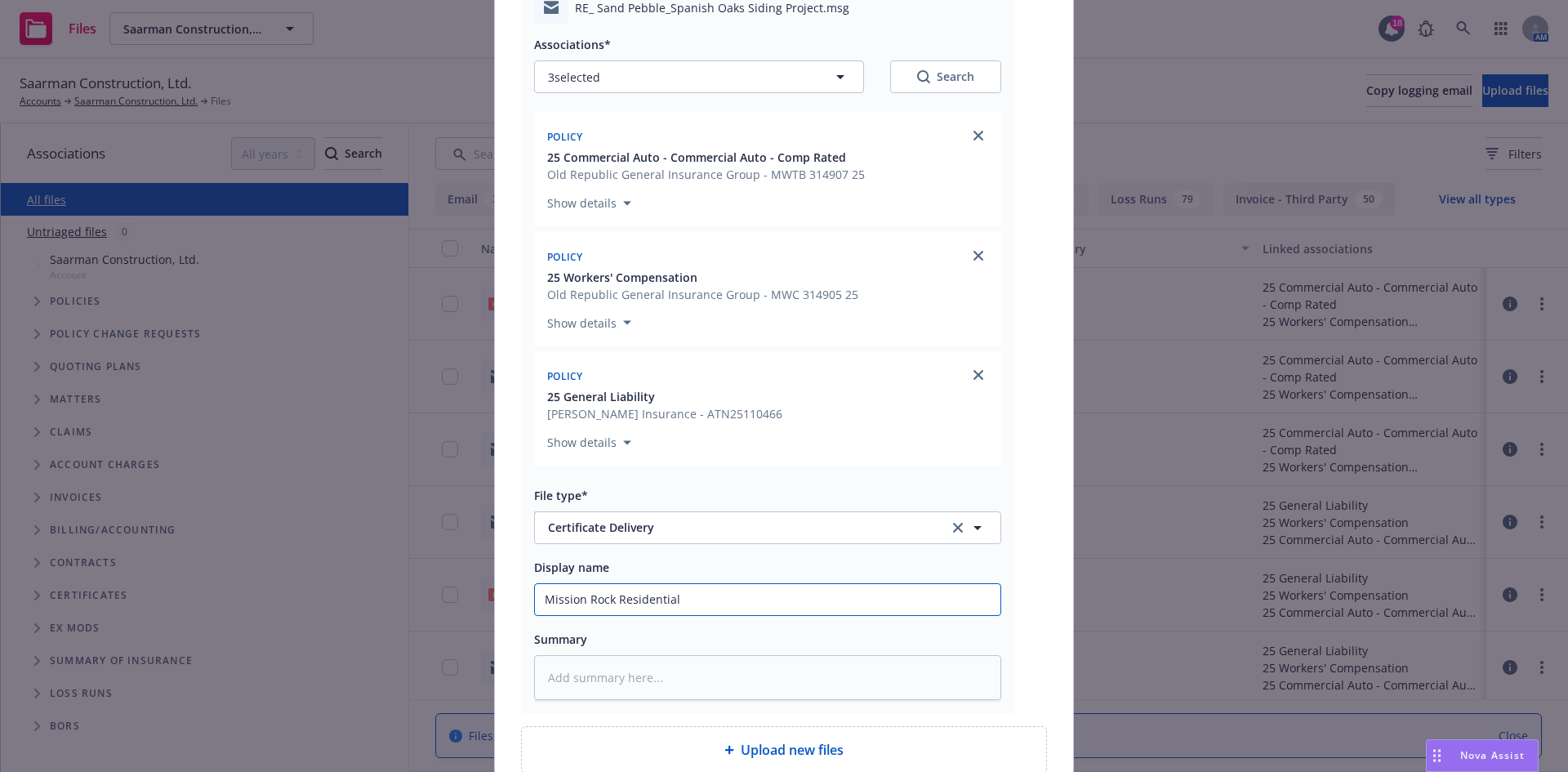
type textarea "x"
type input "Mission Rock Residential"
type textarea "x"
type input "Mission Rock Residential -"
type textarea "x"
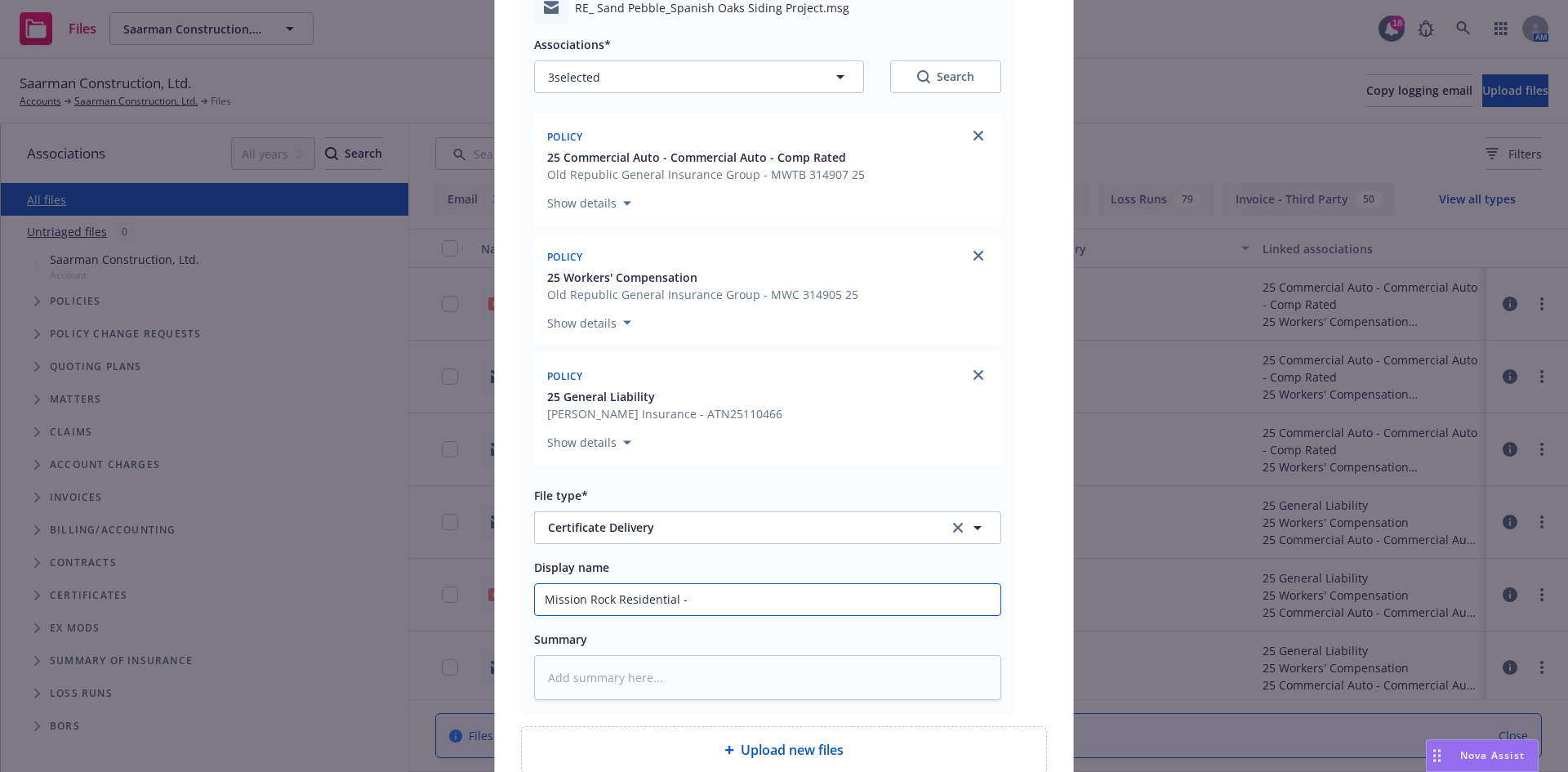
type input "Mission Rock Residential -"
type textarea "x"
type input "Mission Rock Residential - R"
type textarea "x"
type input "Mission Rock Residential - Re"
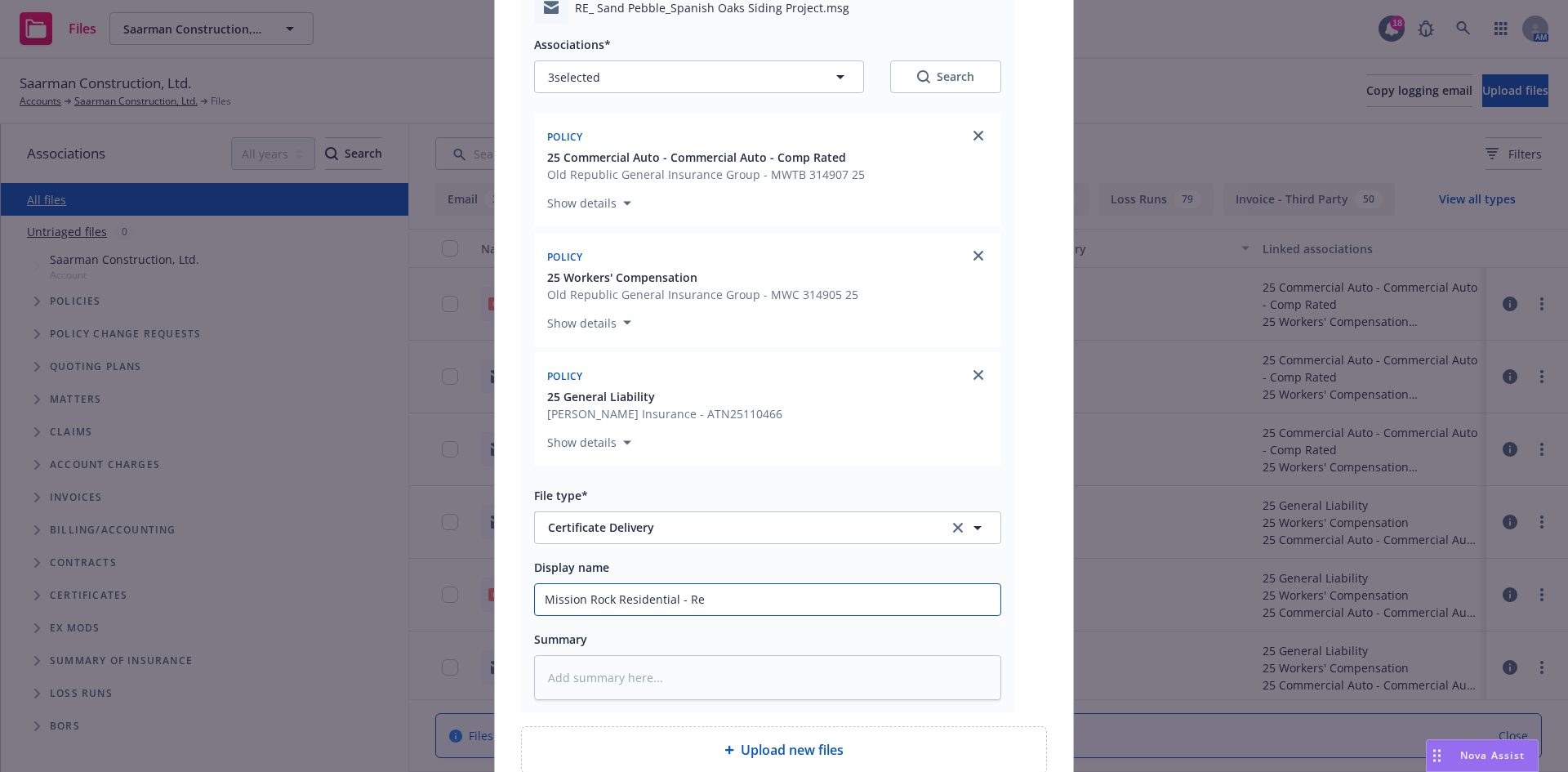
type textarea "x"
type input "Mission Rock Residential - Rev"
type textarea "x"
type input "Mission Rock Residential - Revm"
type textarea "x"
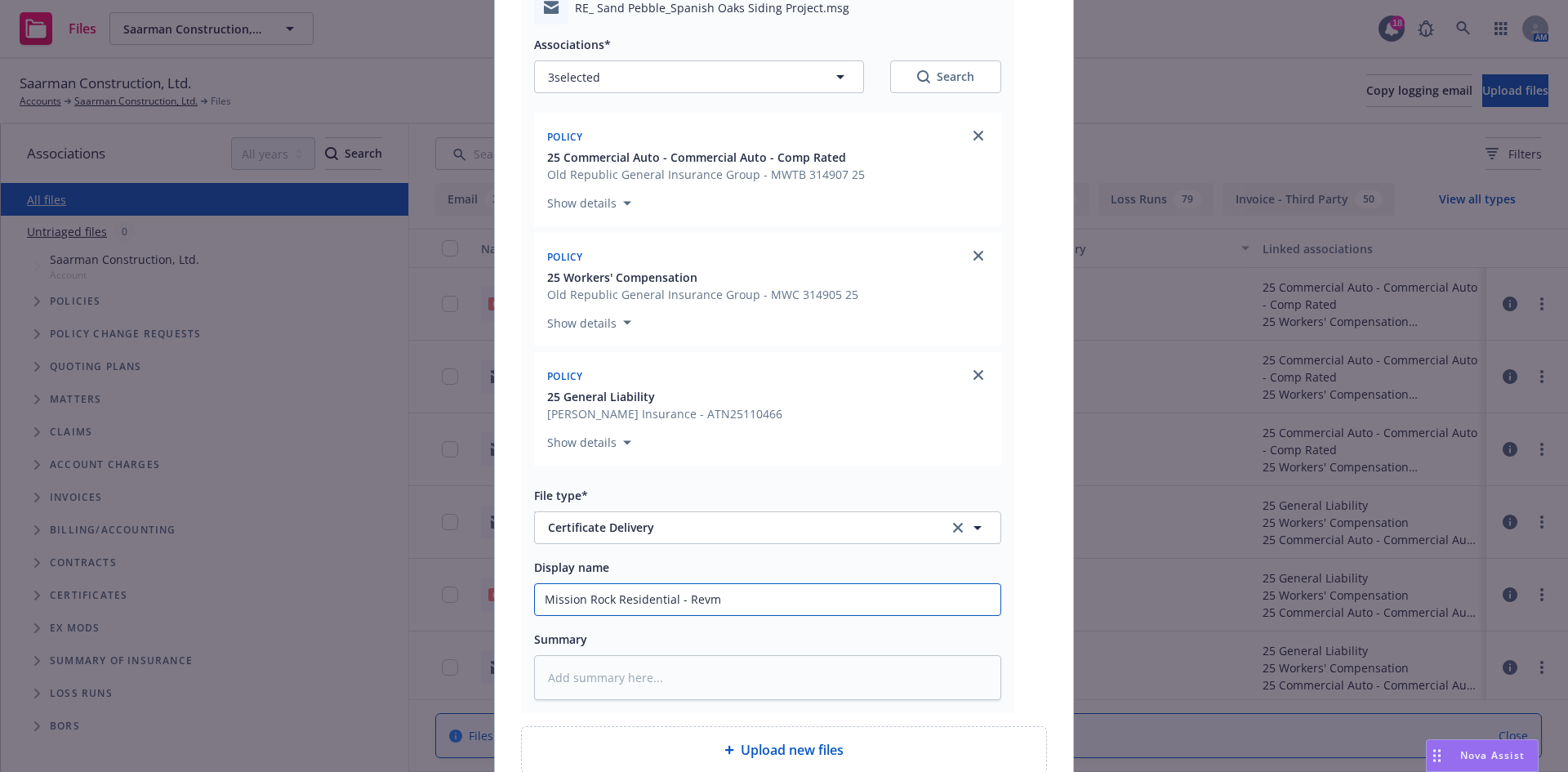
type input "Mission Rock Residential - Rev"
type textarea "x"
type input "Mission Rock Residential - Revi"
type textarea "x"
type input "Mission Rock Residential - Revis"
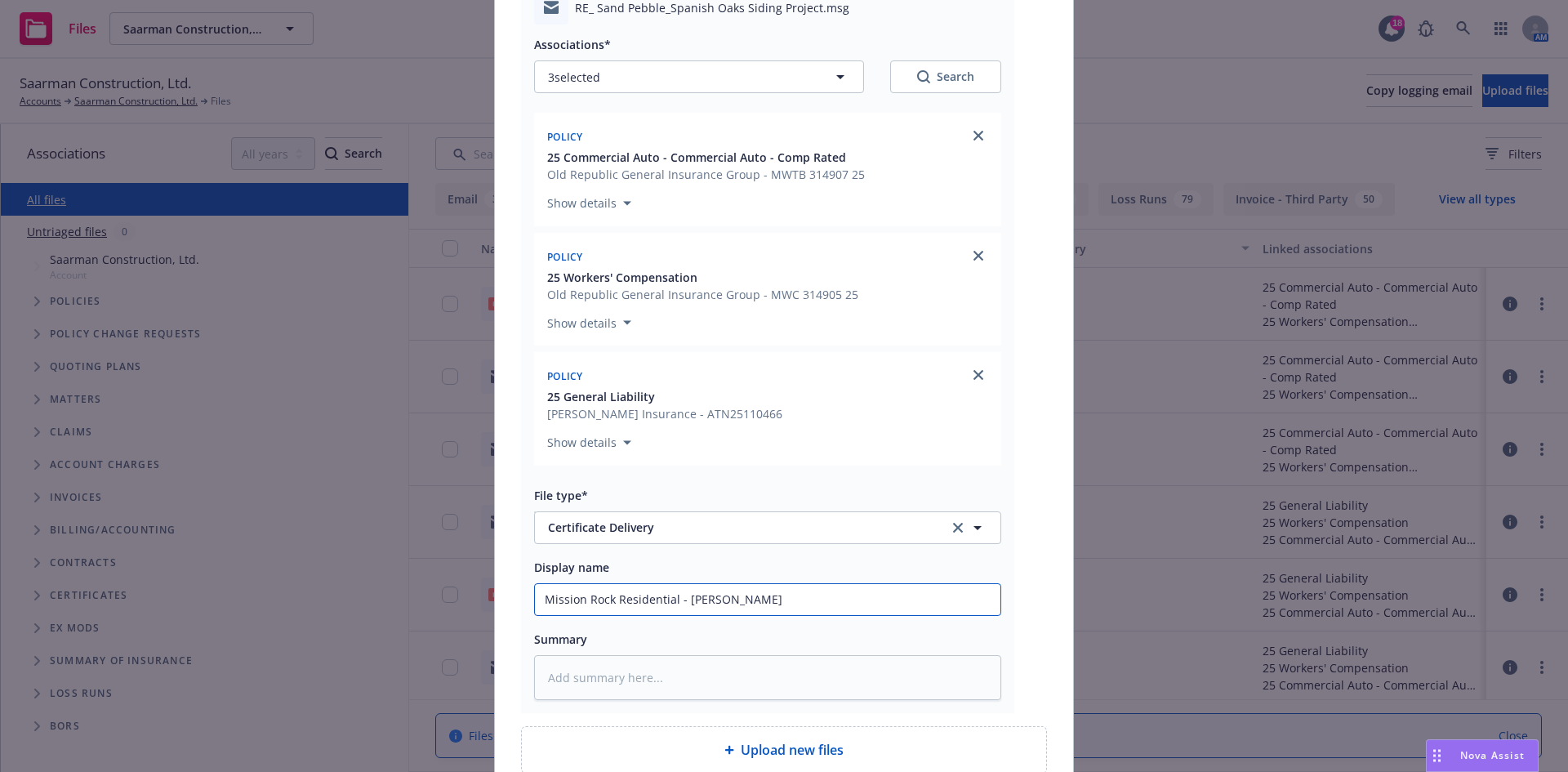
type textarea "x"
type input "Mission Rock Residential - Revise"
type textarea "x"
type input "Mission Rock Residential - Revised"
type textarea "x"
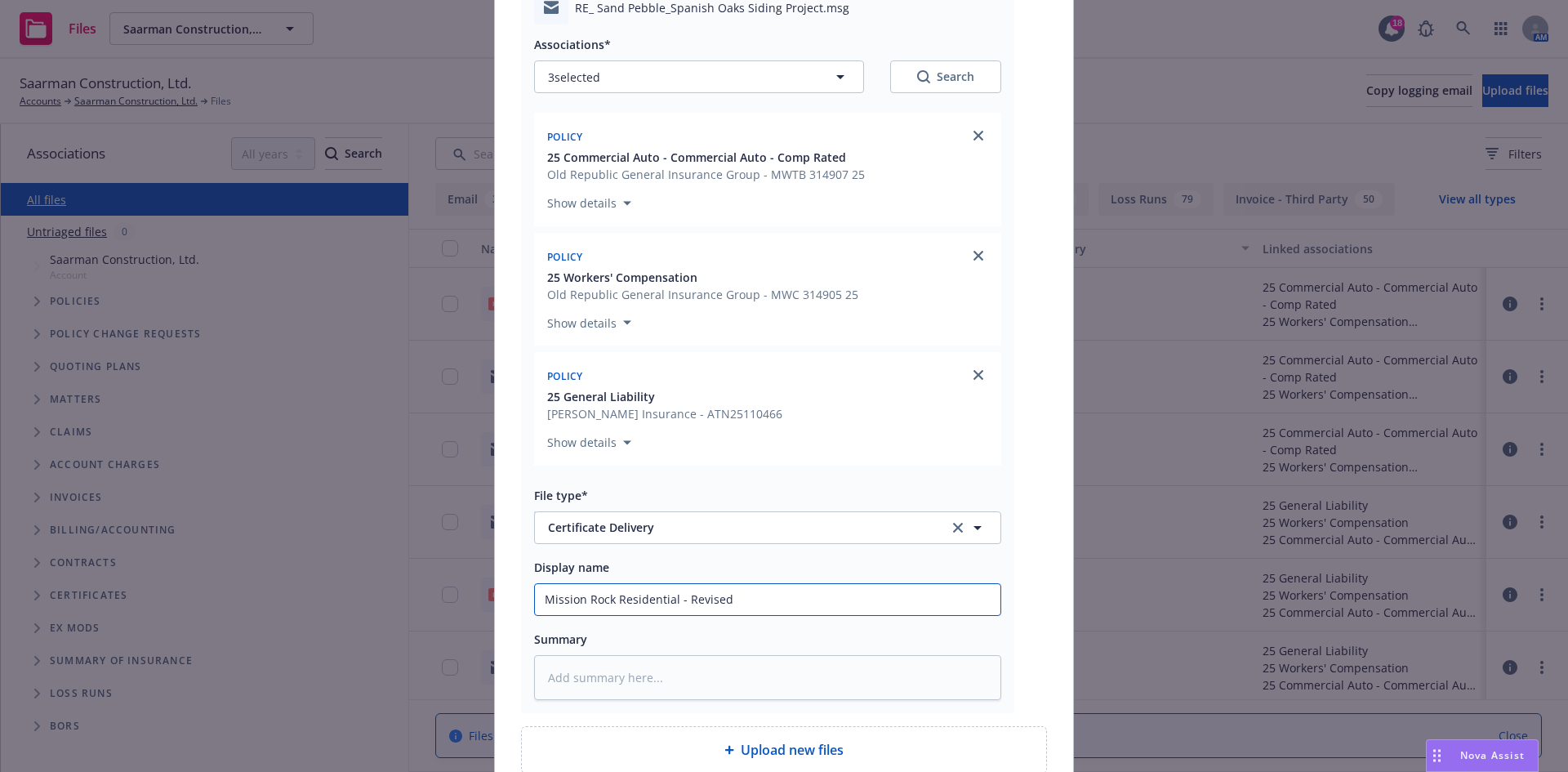
type input "Mission Rock Residential - Revised"
type textarea "x"
type input "Mission Rock Residential - Revised C"
type textarea "x"
type input "Mission Rock Residential - Revised CO"
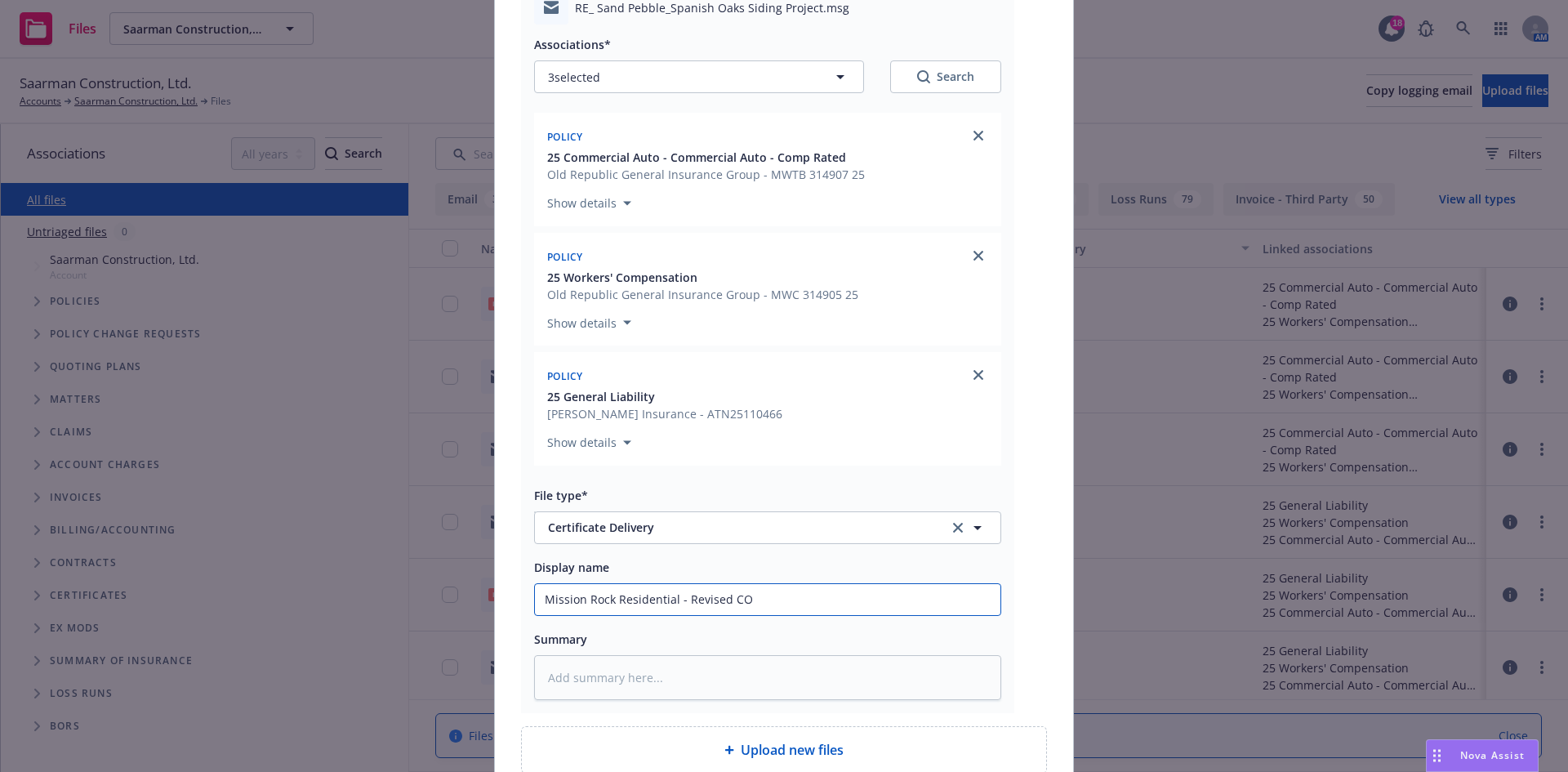
type textarea "x"
type input "Mission Rock Residential - Revised COI"
type textarea "x"
type input "Mission Rock Residential - Revised COI"
type textarea "x"
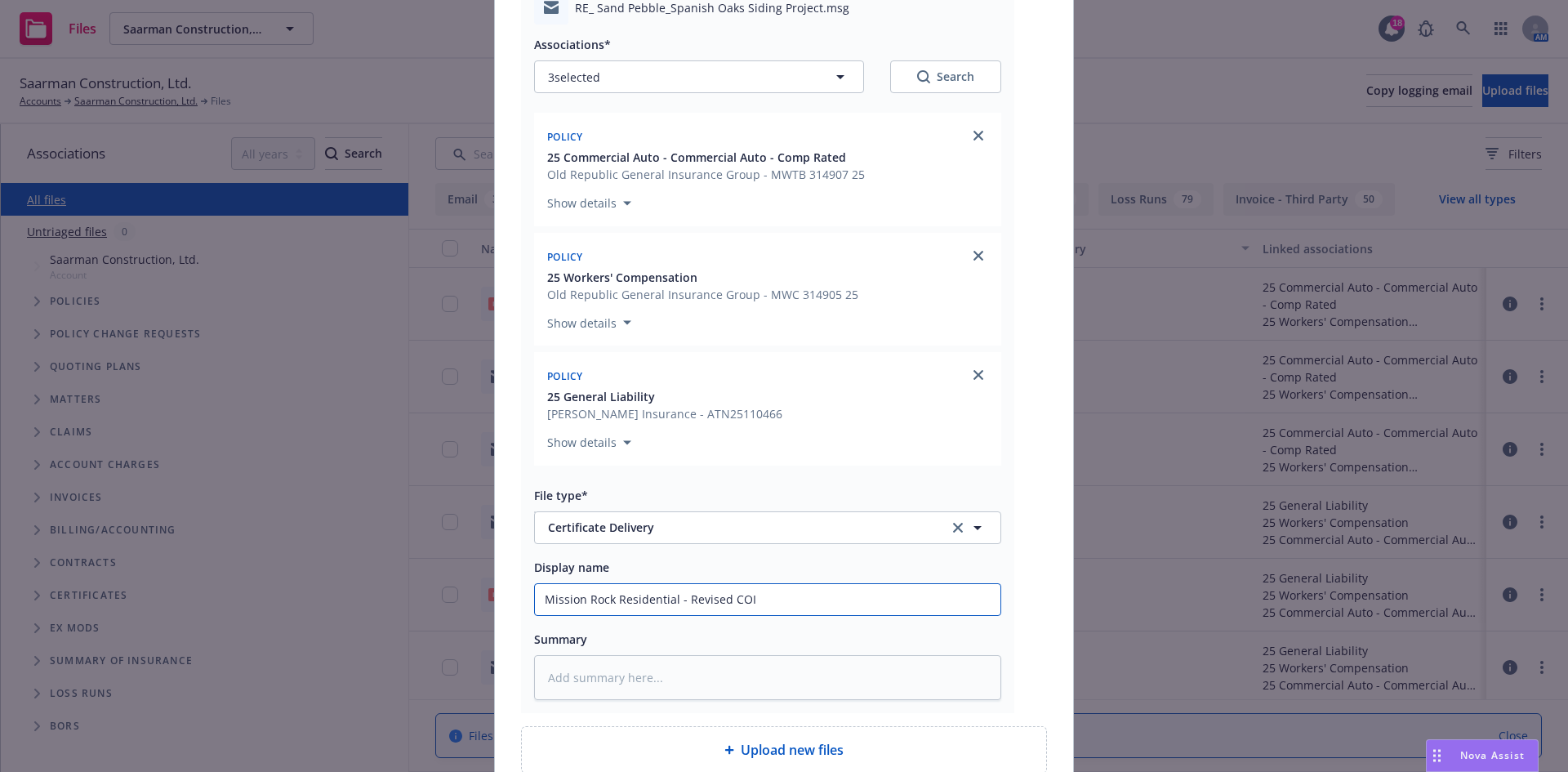
type input "Mission Rock Residential - Revised COI w"
type textarea "x"
type input "Mission Rock Residential - Revised COI w/"
type textarea "x"
type input "Mission Rock Residential - Revised COI w/N"
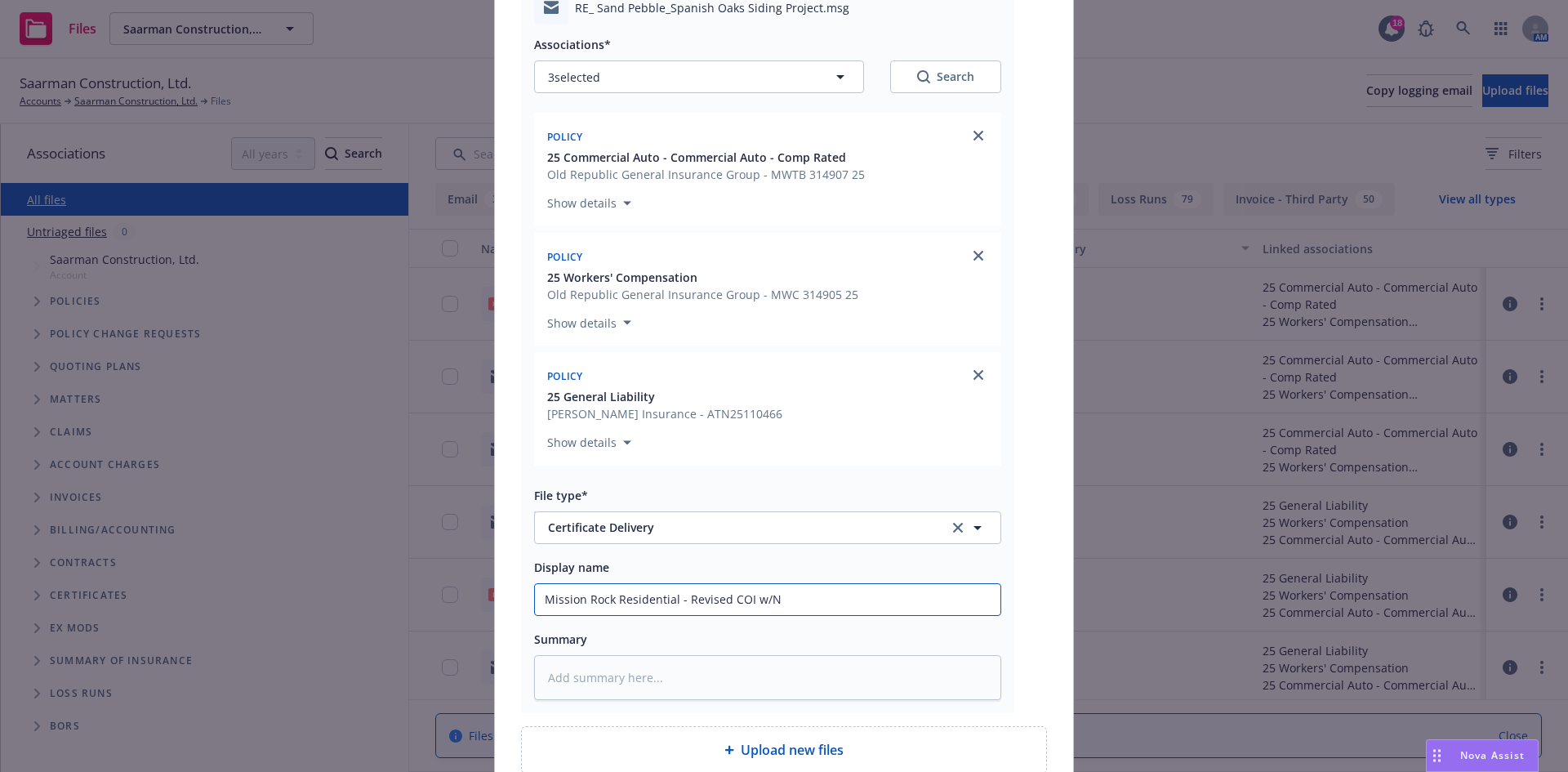
type textarea "x"
type input "Mission Rock Residential - Revised COI w/NI"
type textarea "x"
type input "Mission Rock Residential - Revised COI w/NI a"
type textarea "x"
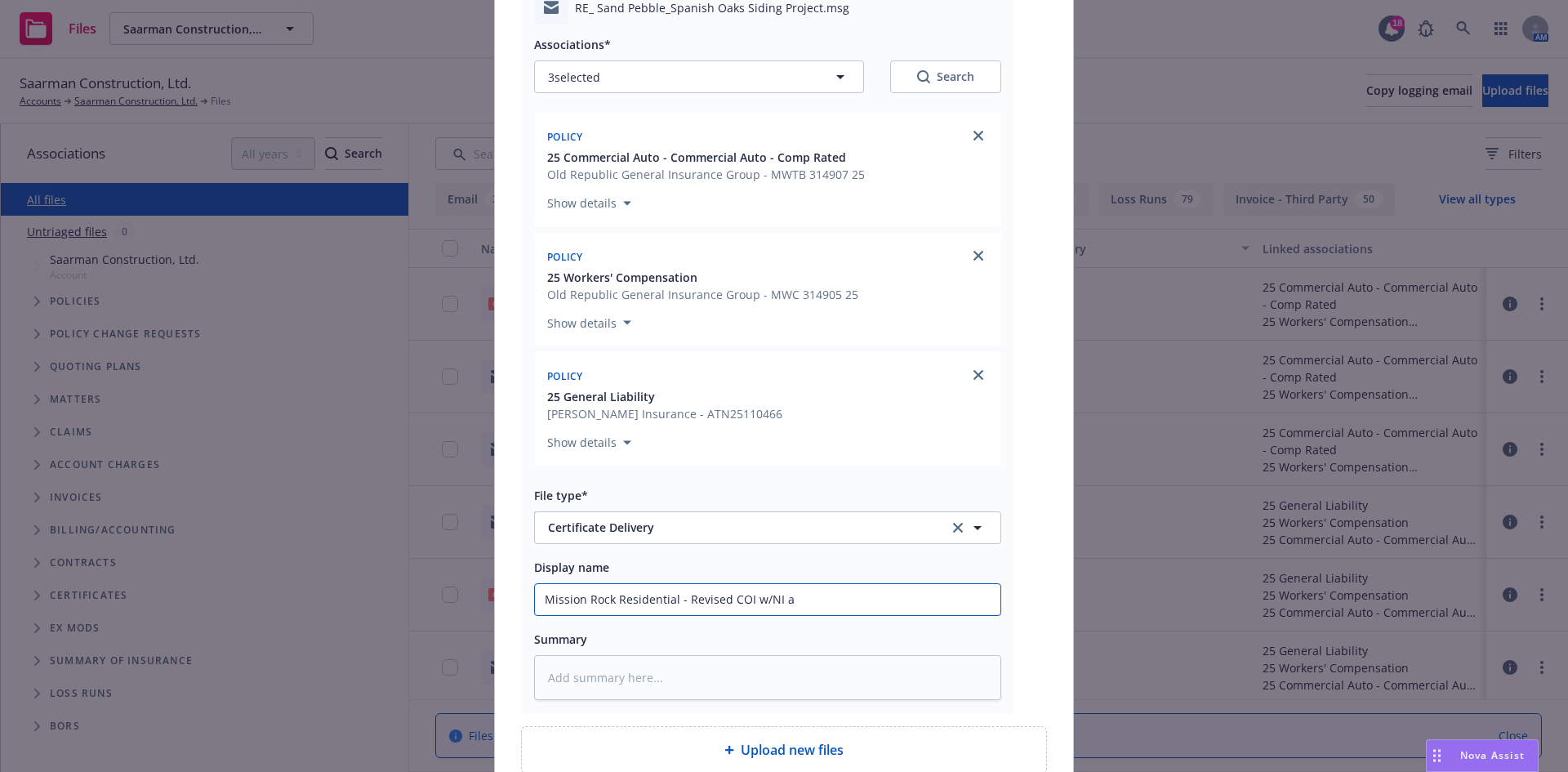
type input "Mission Rock Residential - Revised COI w/NI as"
type textarea "x"
type input "Mission Rock Residential - Revised COI w/NI as"
type textarea "x"
type input "Mission Rock Residential - Revised COI w/NI as I"
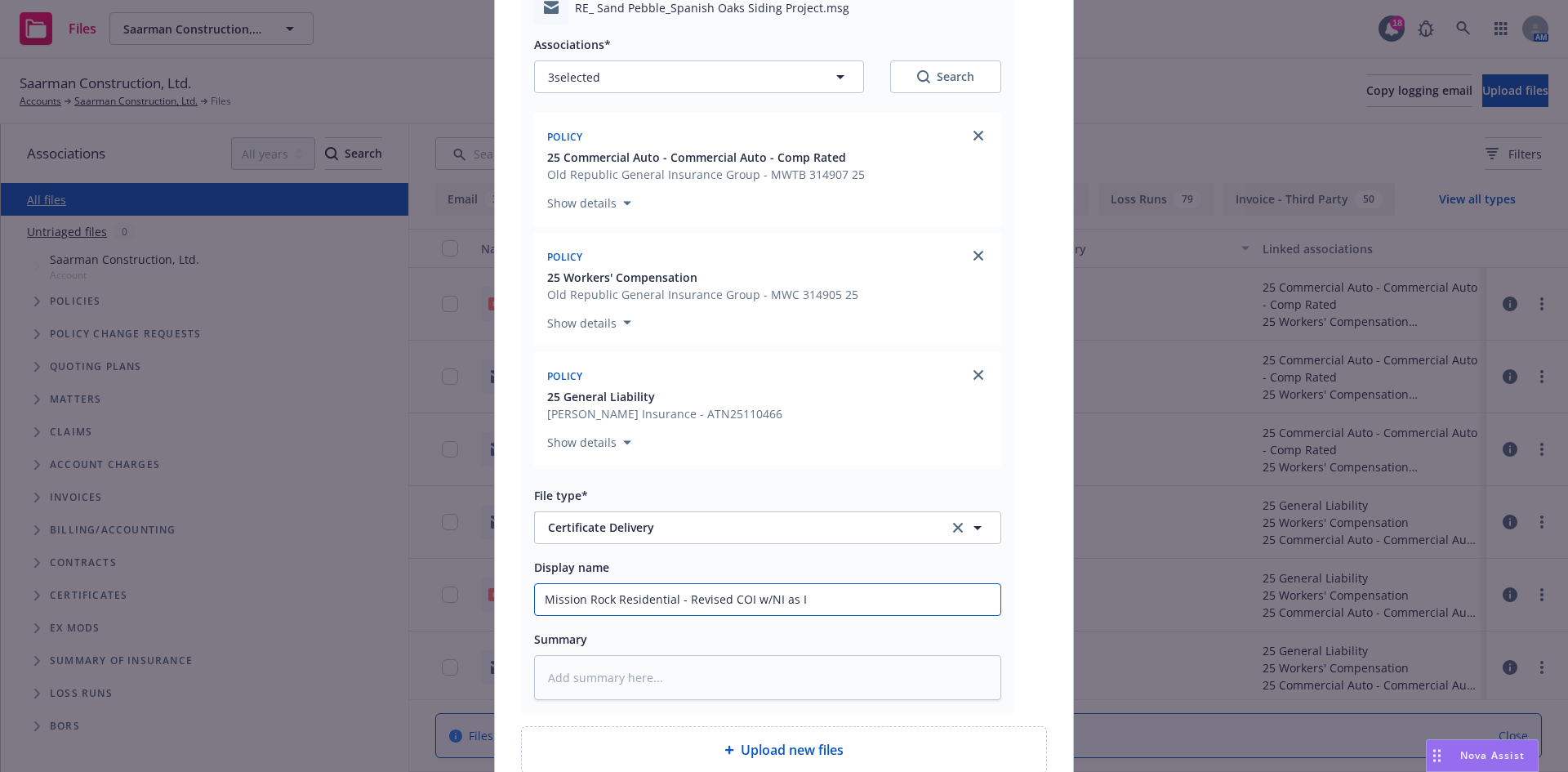
type textarea "x"
type input "Mission Rock Residential - Revised COI w/NI as In"
click at [810, 607] on input "Mission Rock Residential - Revised COI w/NI as In" at bounding box center [767, 600] width 465 height 31
type textarea "x"
type input "Mission Rock Residential - Revised COI w/NI as Ins"
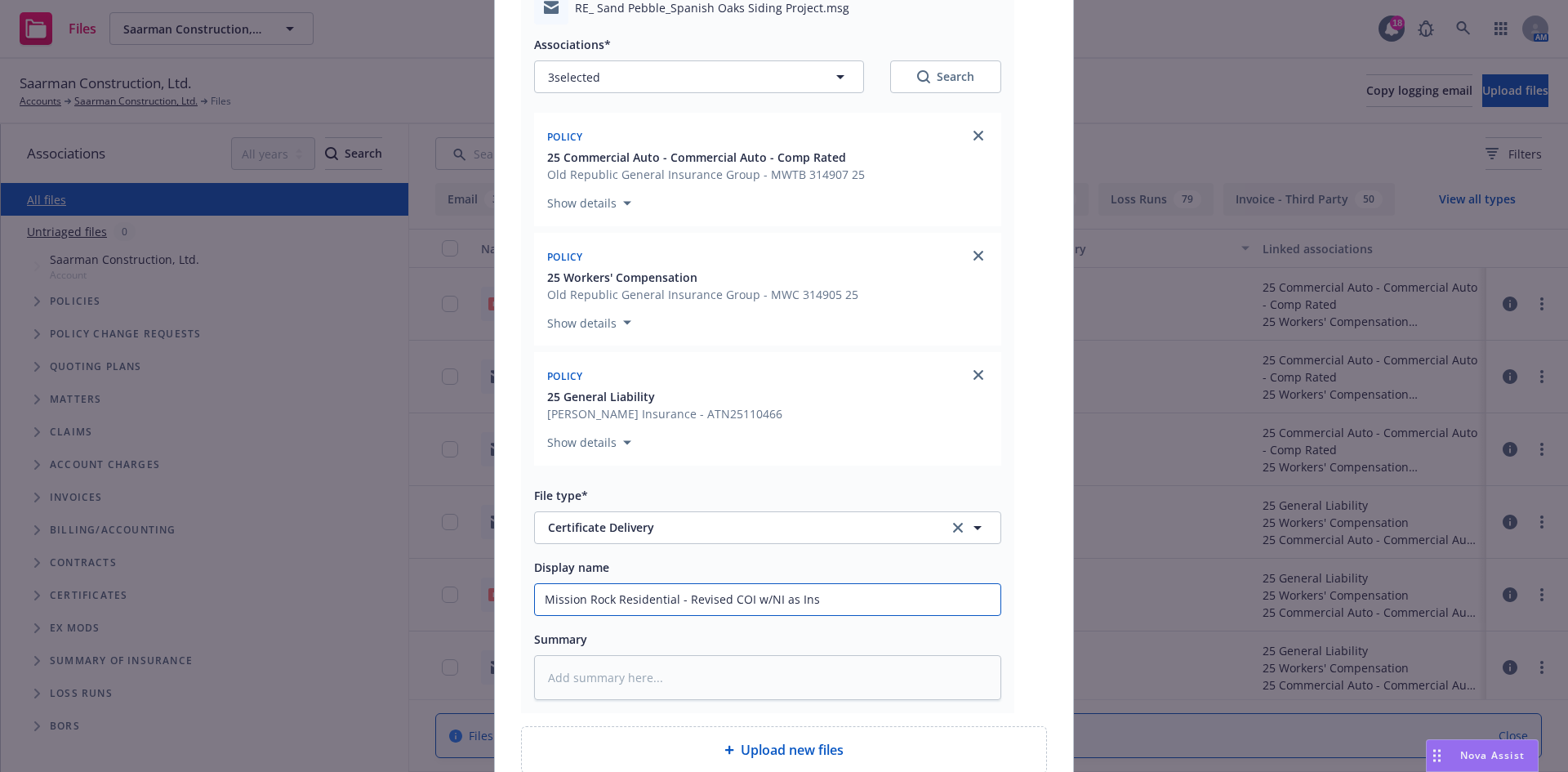
type textarea "x"
type input "Mission Rock Residential - Revised COI w/NI as Insi"
type textarea "x"
type input "Mission Rock Residential - Revised COI w/NI as Insig"
type textarea "x"
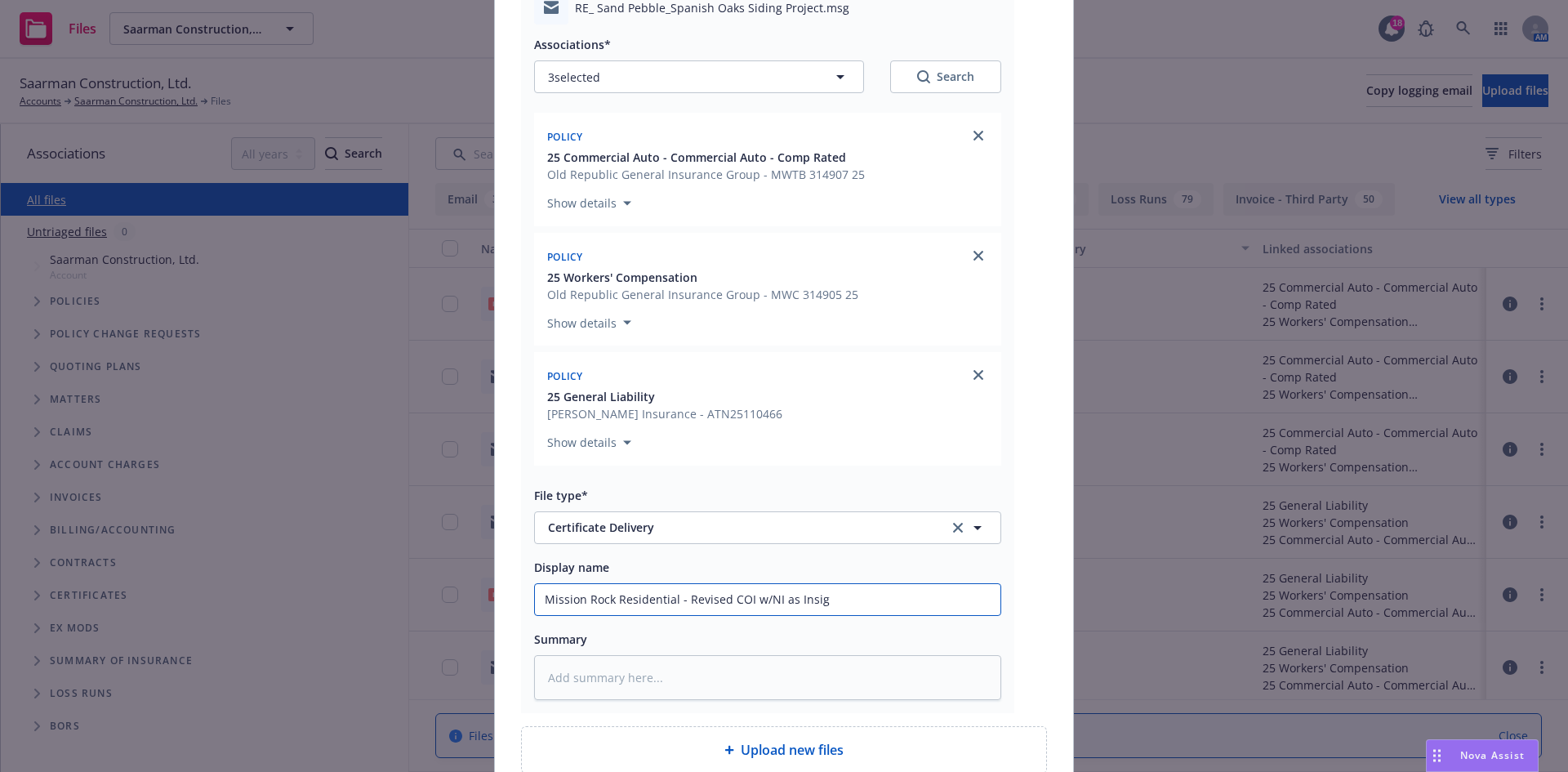
type input "Mission Rock Residential - Revised COI w/NI as Insigh"
type textarea "x"
type input "Mission Rock Residential - Revised COI w/NI as Insight"
type textarea "x"
type input "Mission Rock Residential - Revised COI w/NI as Insight"
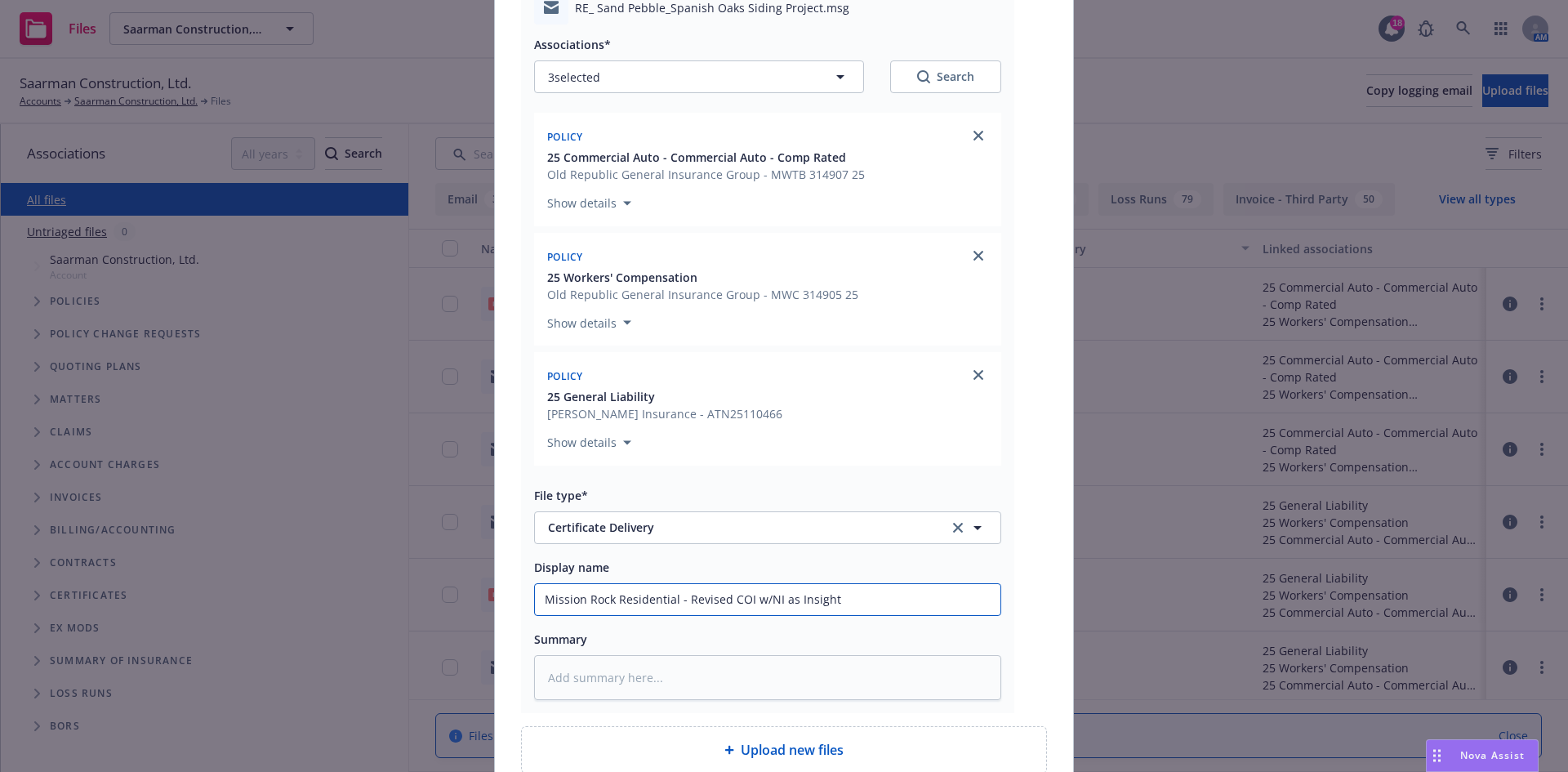
click at [868, 595] on input "Mission Rock Residential - Revised COI w/NI as Insight" at bounding box center [767, 600] width 465 height 31
type textarea "x"
type input "Mission Rock Residential - Revised COI w/NI as Insight B"
type textarea "x"
type input "Mission Rock Residential - Revised COI w/NI as Insight Bu"
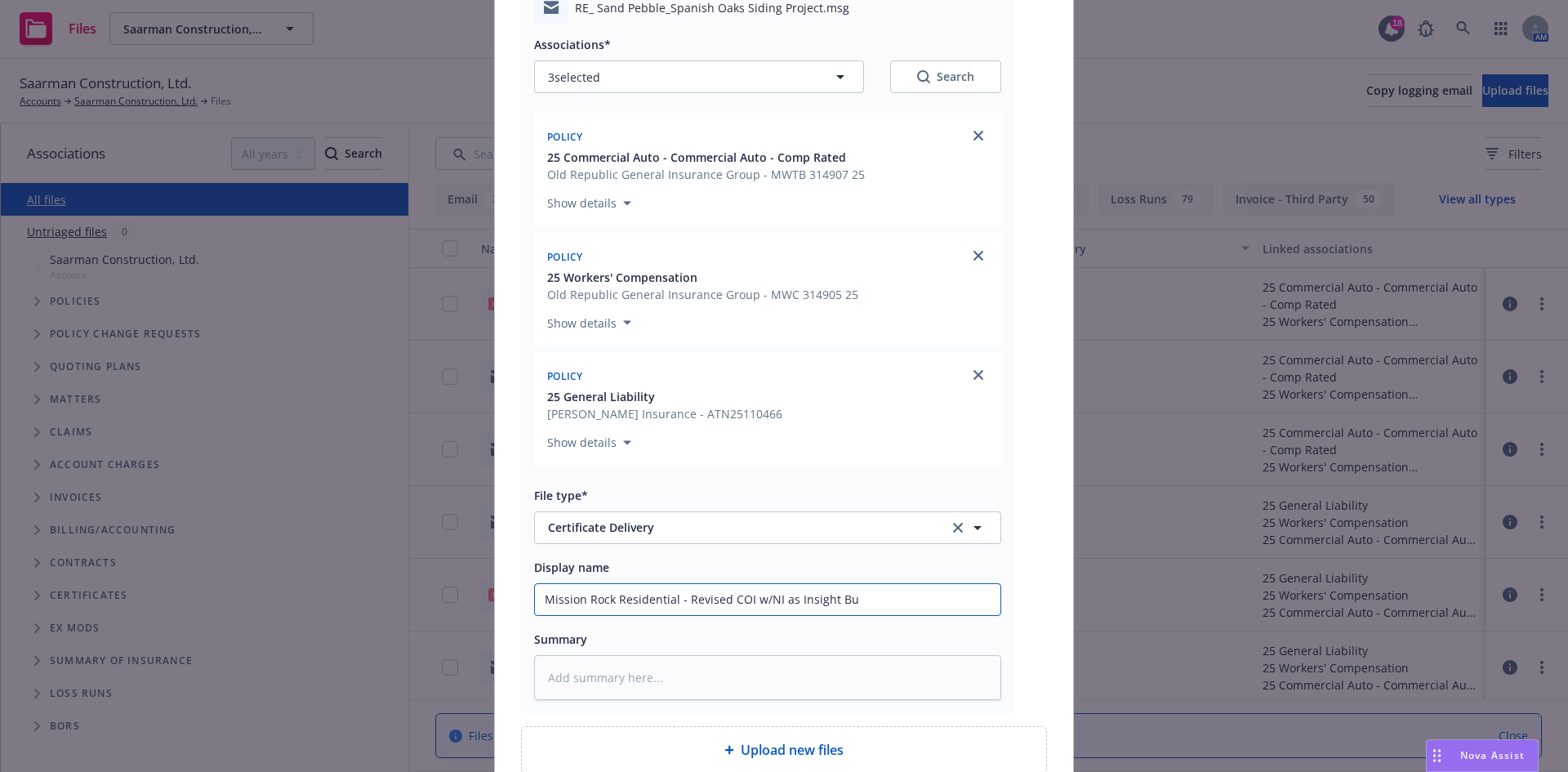
type textarea "x"
type input "Mission Rock Residential - Revised COI w/NI as Insight Bui"
type textarea "x"
type input "Mission Rock Residential - Revised COI w/NI as Insight Buil"
type textarea "x"
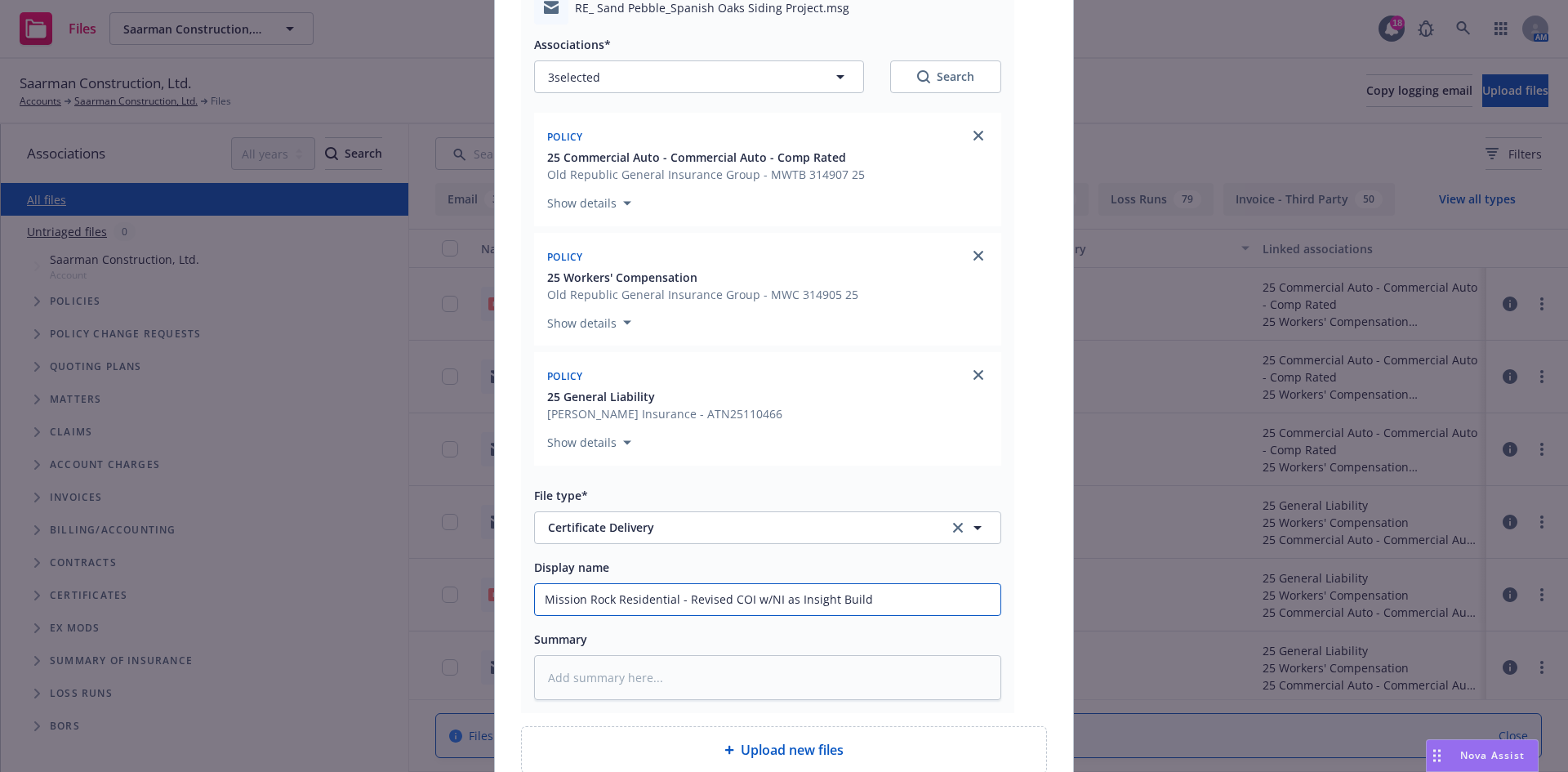
type input "Mission Rock Residential - Revised COI w/NI as Insight Buildi"
type textarea "x"
type input "Mission Rock Residential - Revised COI w/NI as Insight Buildin"
type textarea "x"
type input "Mission Rock Residential - Revised COI w/NI as Insight Building"
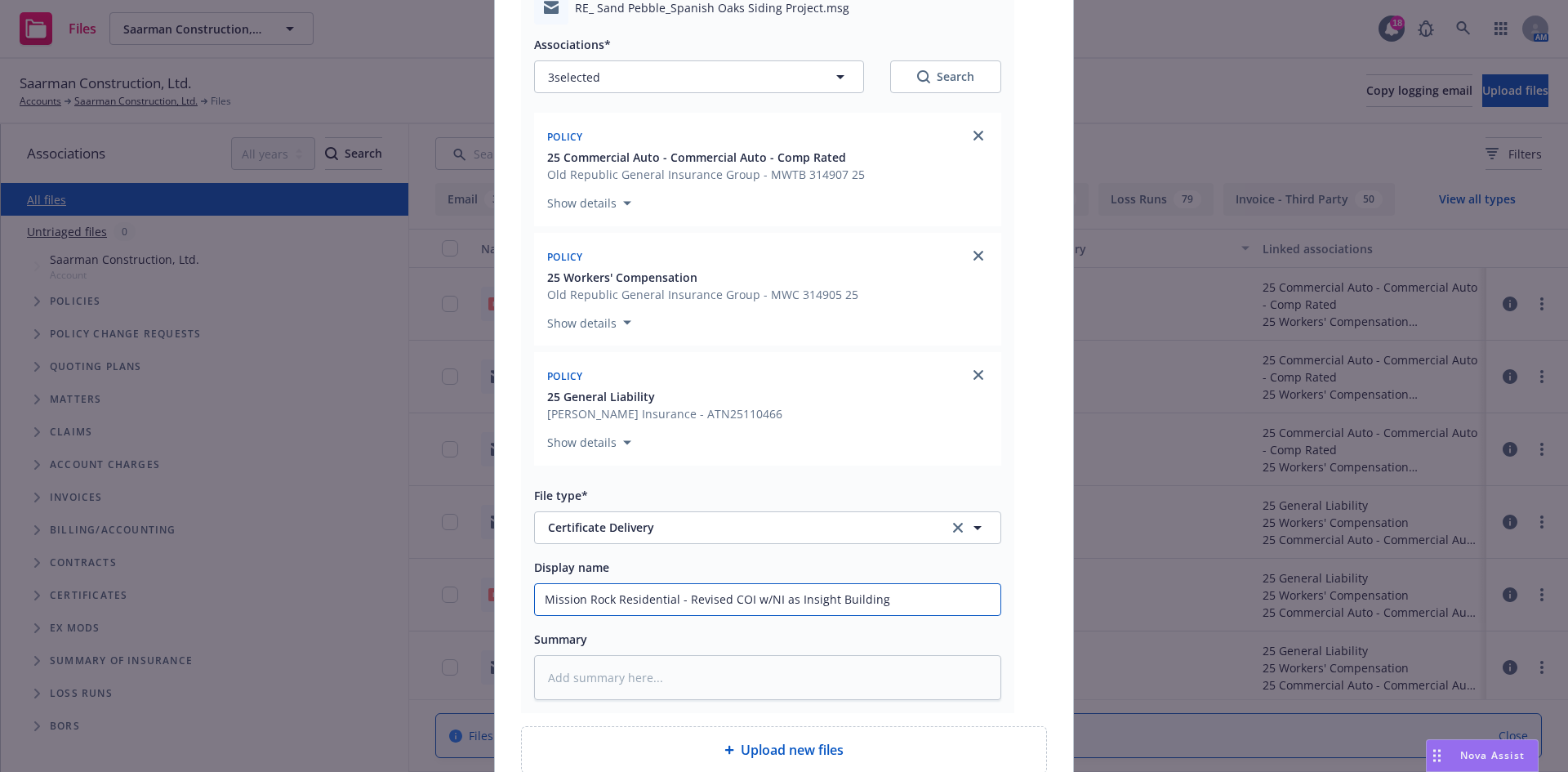
type textarea "x"
type input "Mission Rock Residential - Revised COI w/NI as Insight Building"
type textarea "x"
type input "Mission Rock Residential - Revised COI w/NI as Insight Building C"
type textarea "x"
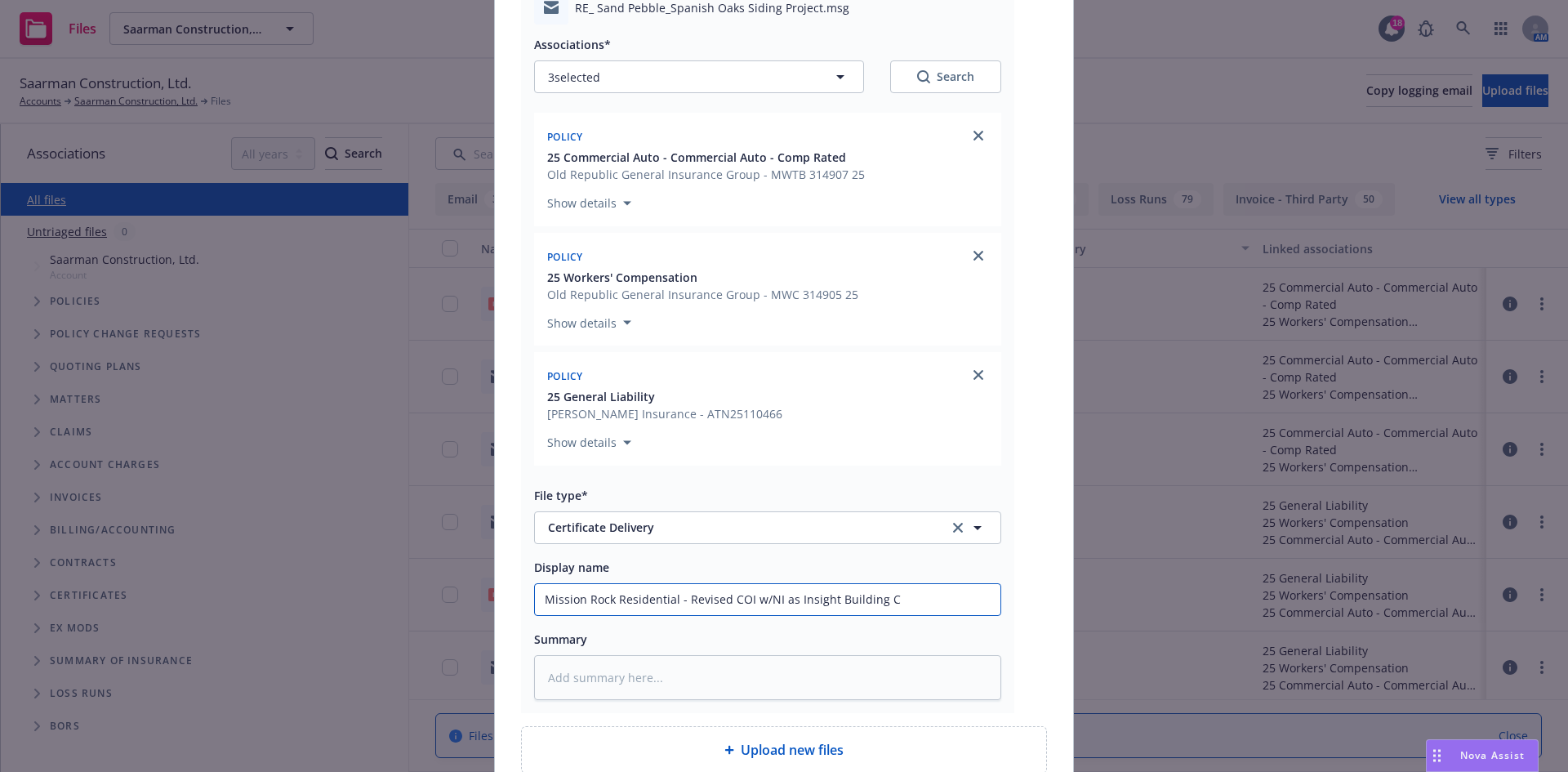
type input "Mission Rock Residential - Revised COI w/NI as Insight Building Co"
type textarea "x"
type input "Mission Rock Residential - Revised COI w/NI as Insight Building Con"
type textarea "x"
type input "Mission Rock Residential - Revised COI w/NI as Insight Building Cons"
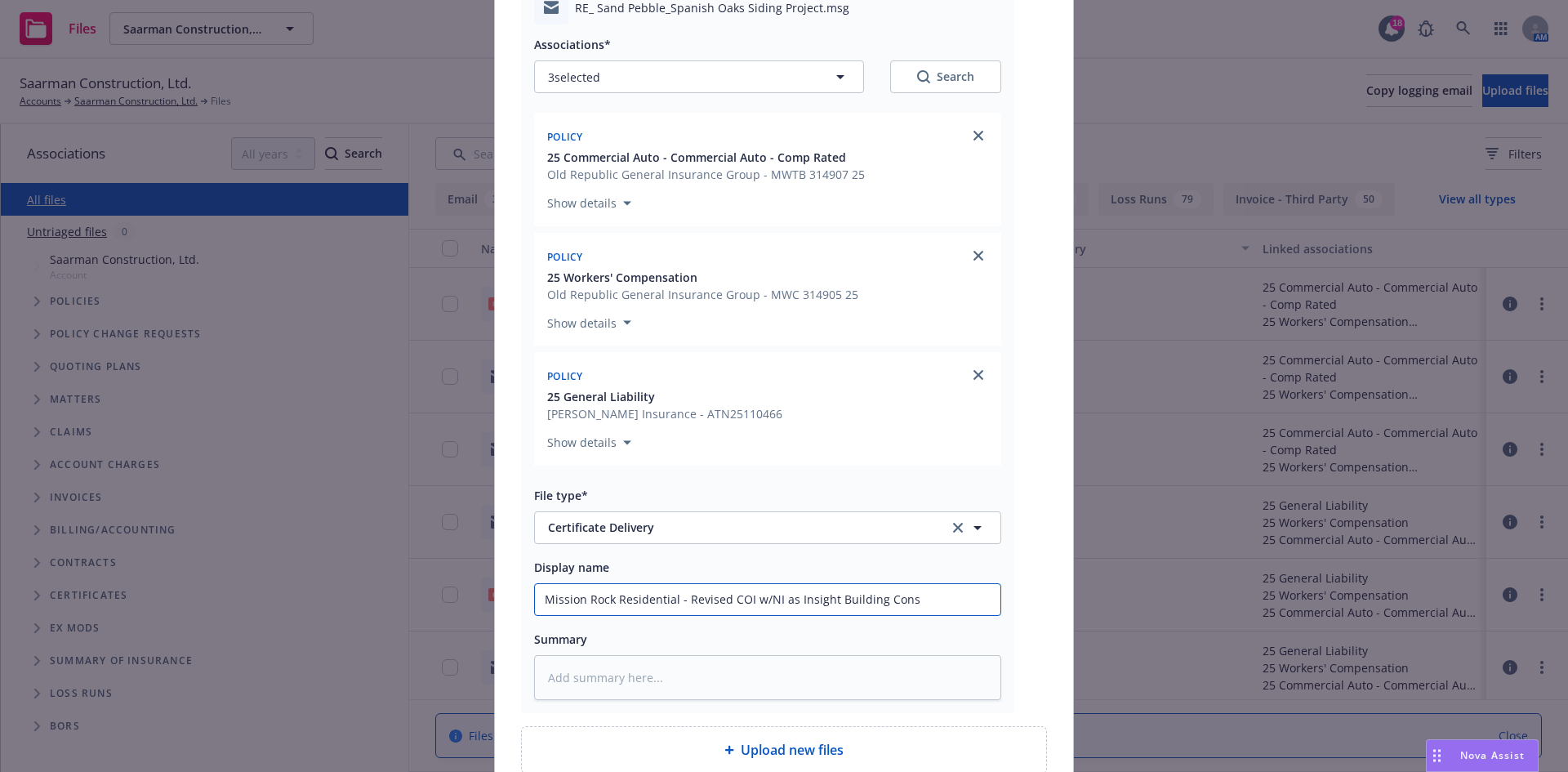
type textarea "x"
type input "Mission Rock Residential - Revised COI w/NI as Insight Building Consu"
type textarea "x"
type input "Mission Rock Residential - Revised COI w/NI as Insight Building Consul"
type textarea "x"
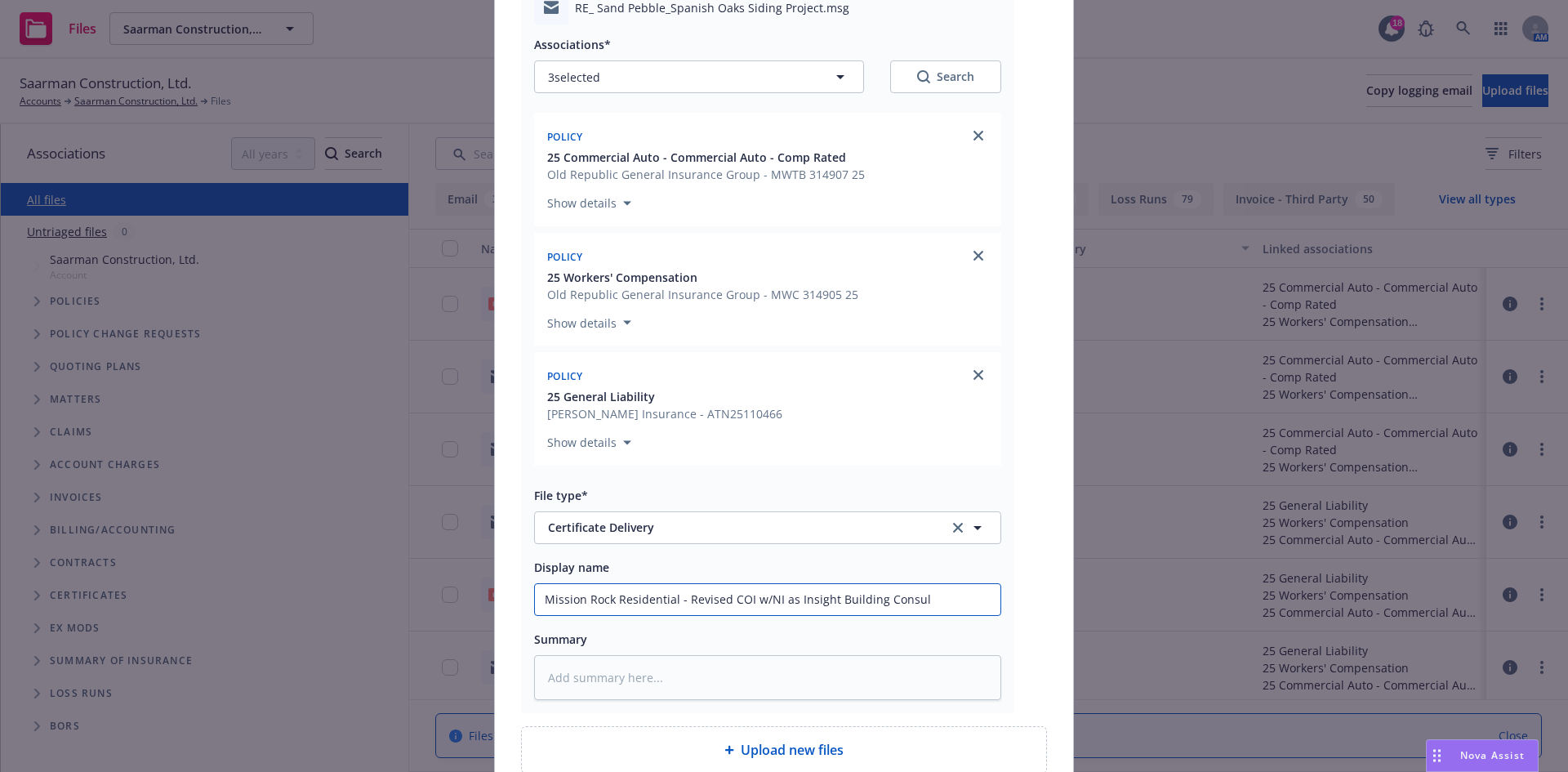
type input "Mission Rock Residential - Revised COI w/NI as Insight Building Consult"
type textarea "x"
type input "Mission Rock Residential - Revised COI w/NI as Insight Building Consulta"
type textarea "x"
type input "Mission Rock Residential - Revised COI w/NI as Insight Building Consultan"
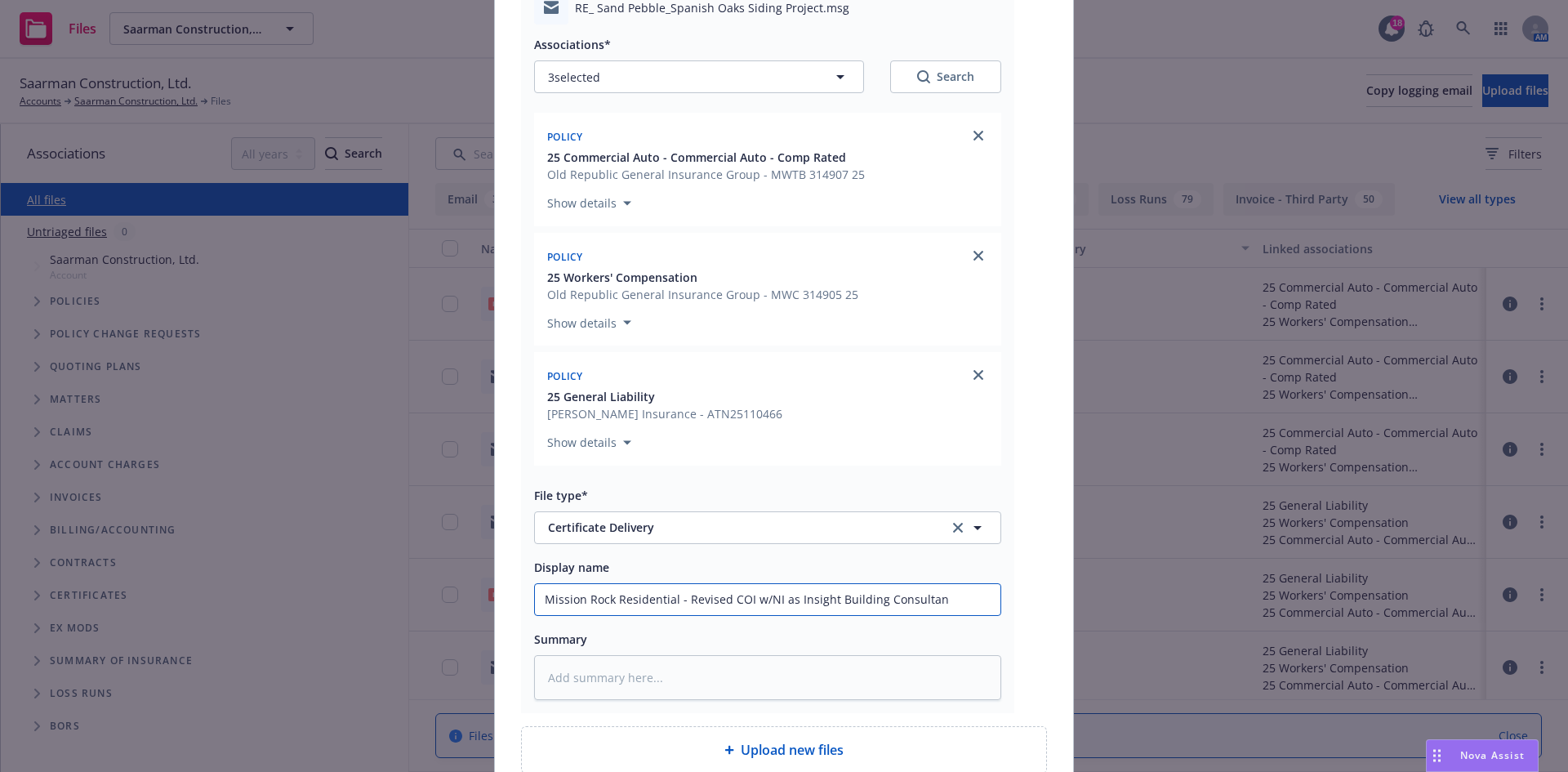
type textarea "x"
type input "Mission Rock Residential - Revised COI w/NI as Insight Building Consultant"
type textarea "x"
type input "Mission Rock Residential - Revised COI w/NI as Insight Building Consultants"
type textarea "x"
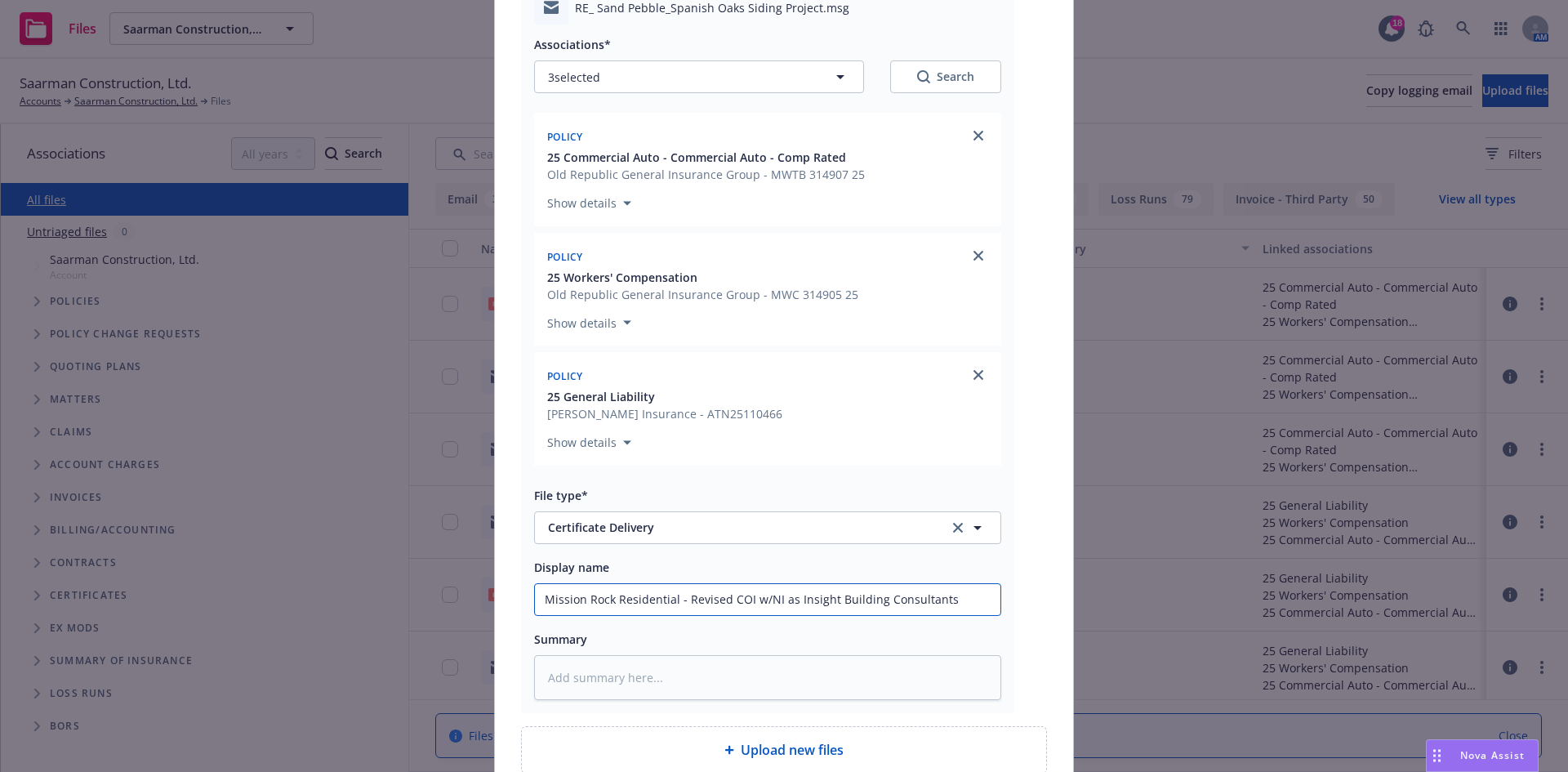
type input "Mission Rock Residential - Revised COI w/NI as Insight Building Consultants"
type textarea "x"
type input "Mission Rock Residential - Revised COI w/NI as Insight Building Consultants a"
type textarea "x"
type input "Mission Rock Residential - Revised COI w/NI as Insight Building Consultants as"
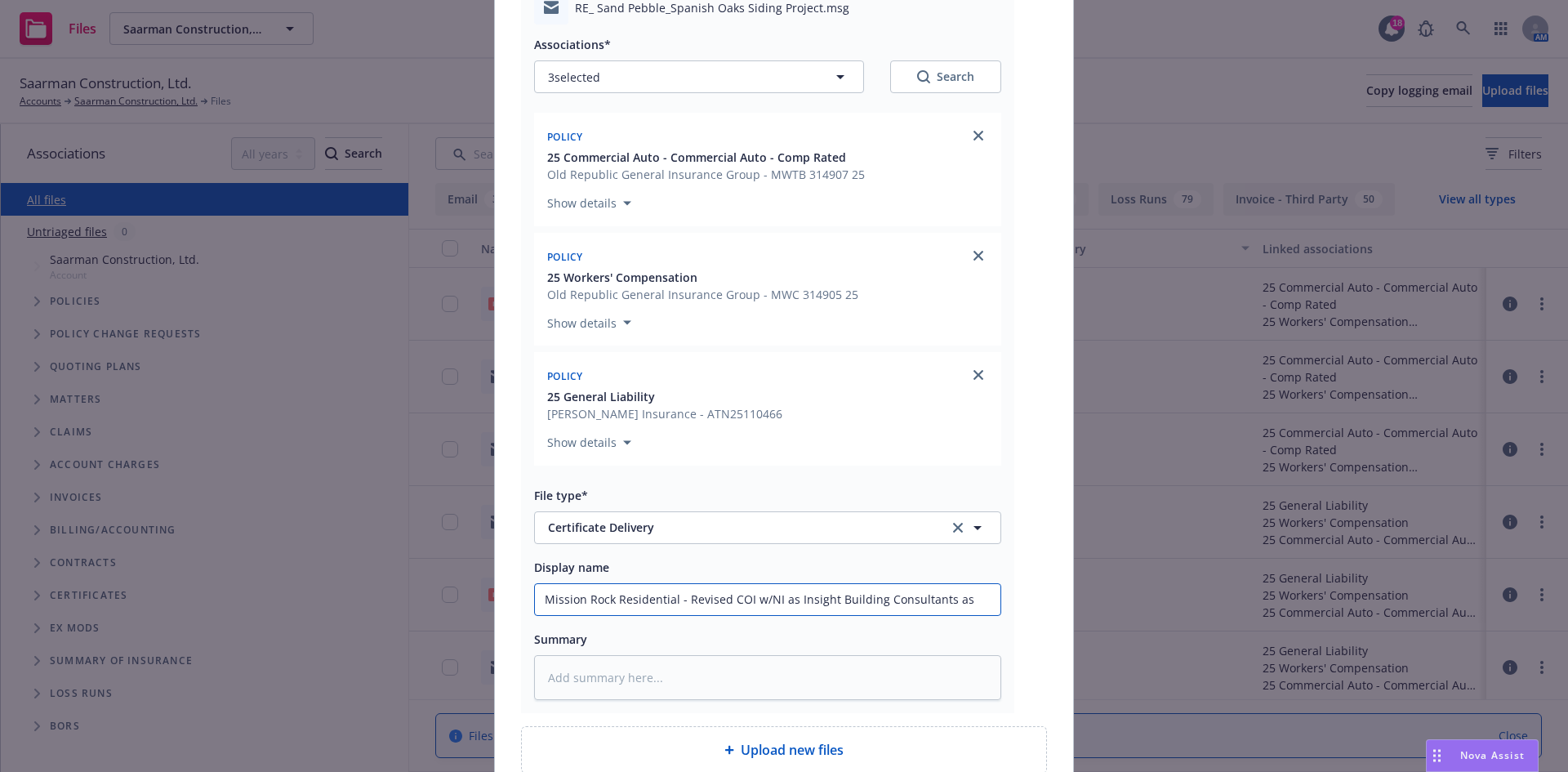
type textarea "x"
type input "Mission Rock Residential - Revised COI w/NI as Insight Building Consultants as"
type textarea "x"
type input "Mission Rock Residential - Revised COI w/NI as Insight Building Consultants as t"
type textarea "x"
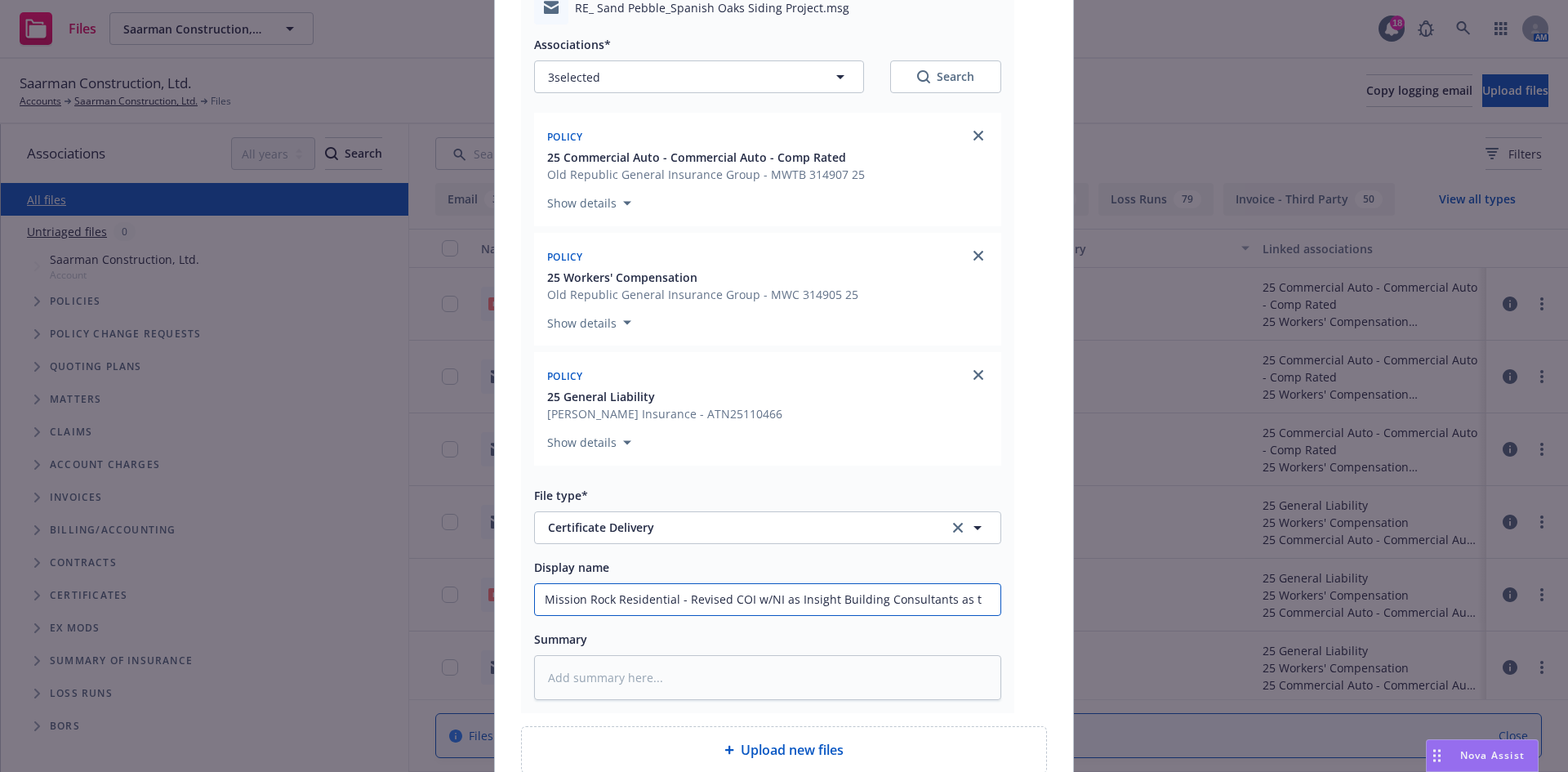
type input "Mission Rock Residential - Revised COI w/NI as Insight Building Consultants as …"
type textarea "x"
type input "Mission Rock Residential - Revised COI w/NI as Insight Building Consultants as …"
type textarea "x"
type input "Mission Rock Residential - Revised COI w/NI as Insight Building Consultants as …"
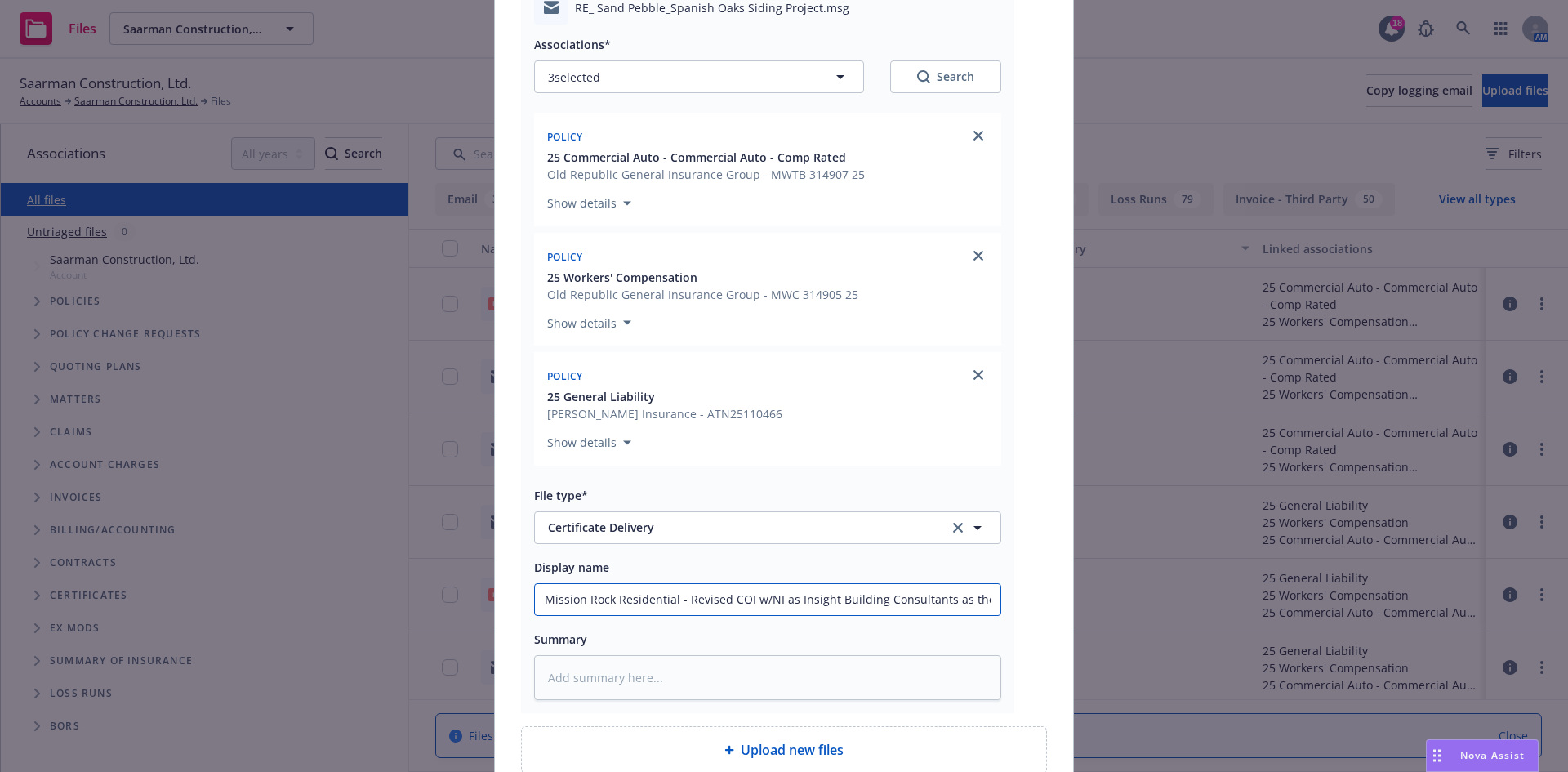
type textarea "x"
drag, startPoint x: 984, startPoint y: 600, endPoint x: 380, endPoint y: 620, distance: 604.3
click at [380, 620] on div "Add files RE_ Sand Pebble_Spanish Oaks Siding Project.msg Associations* 3 selec…" at bounding box center [784, 386] width 1568 height 772
type input "Mission Rock Residential - Revised COI w/NI as Insight Building Consultants as …"
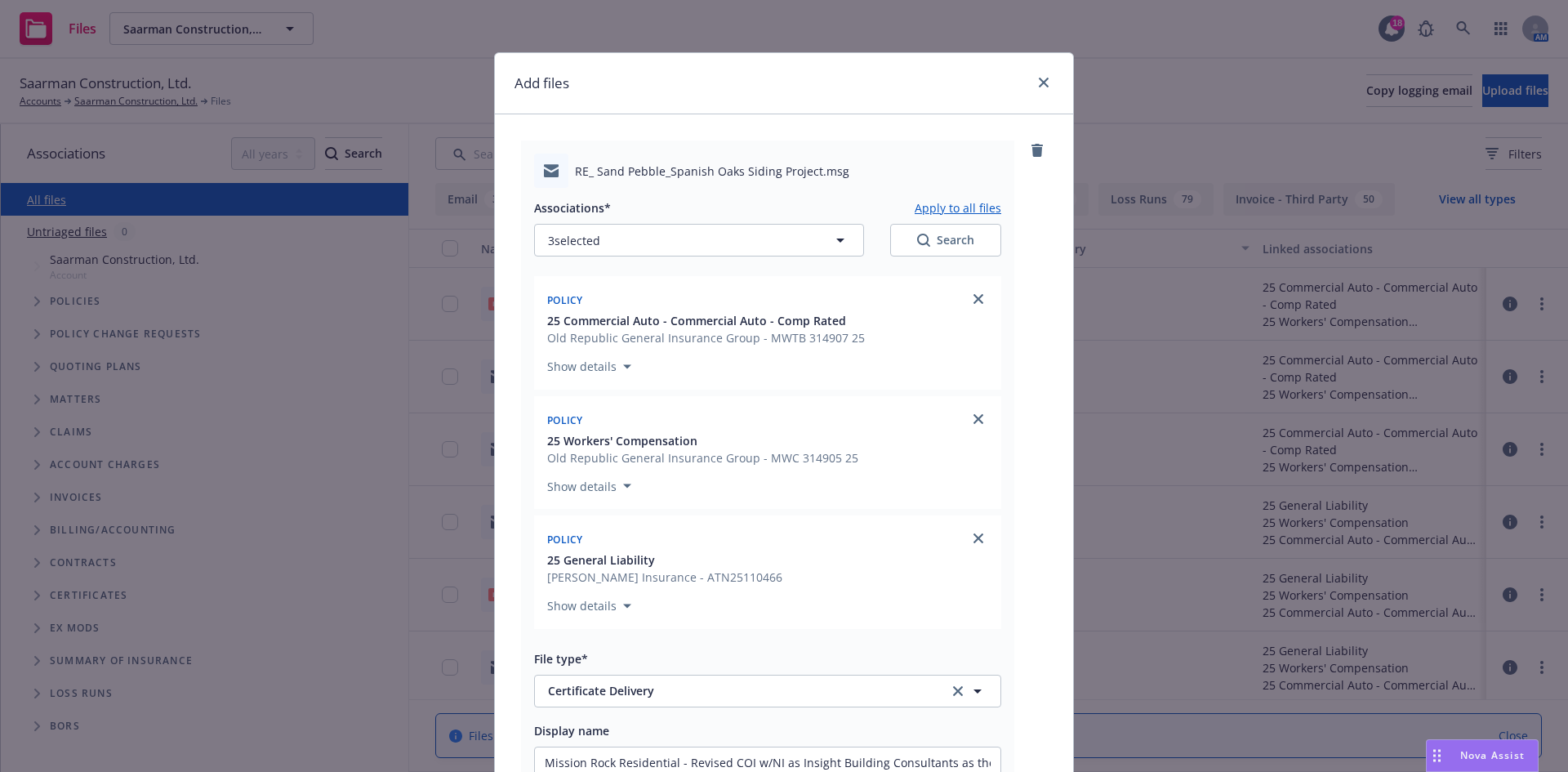
click at [948, 202] on button "Apply to all files" at bounding box center [958, 207] width 87 height 19
type textarea "x"
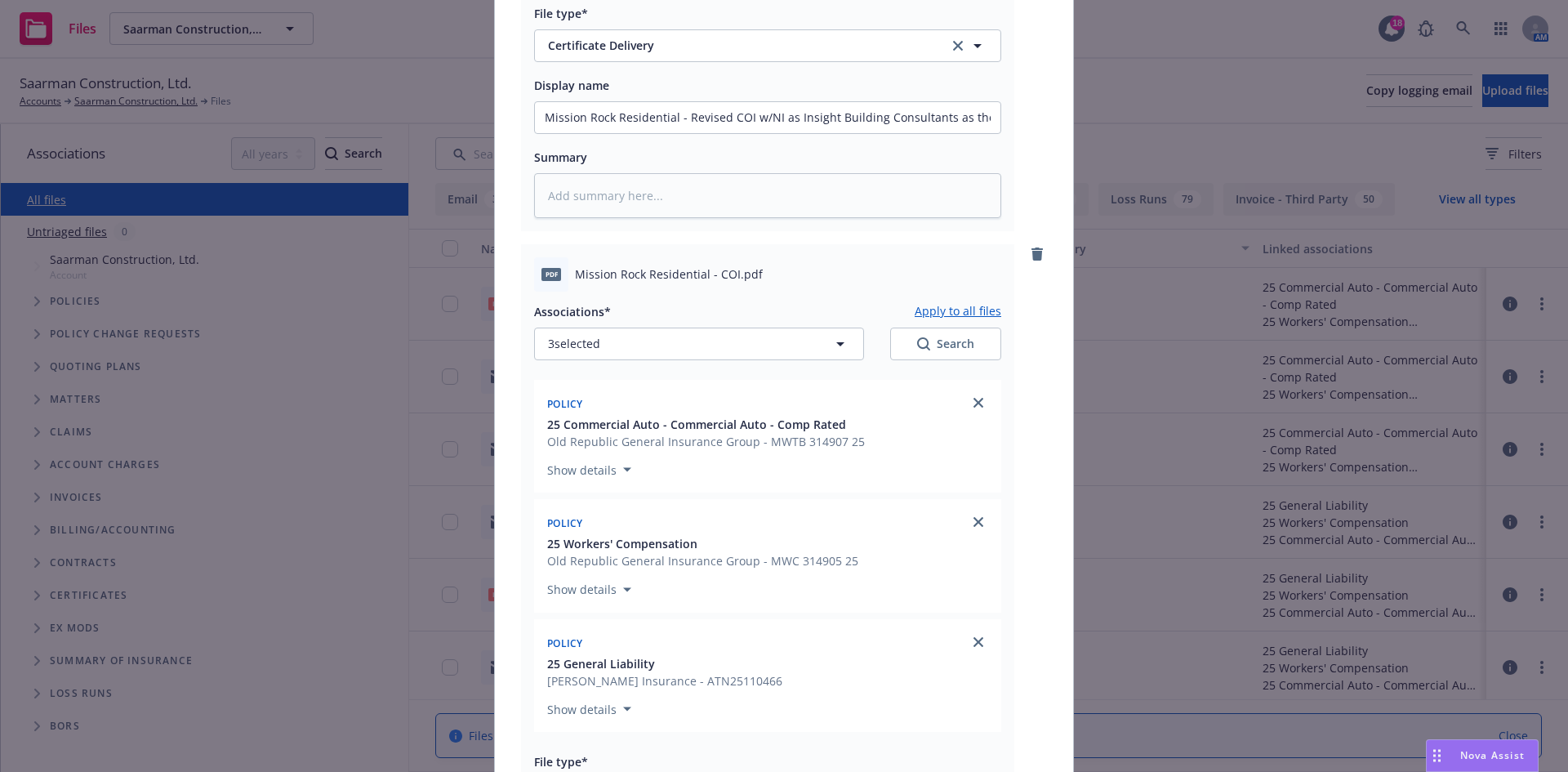
scroll to position [817, 0]
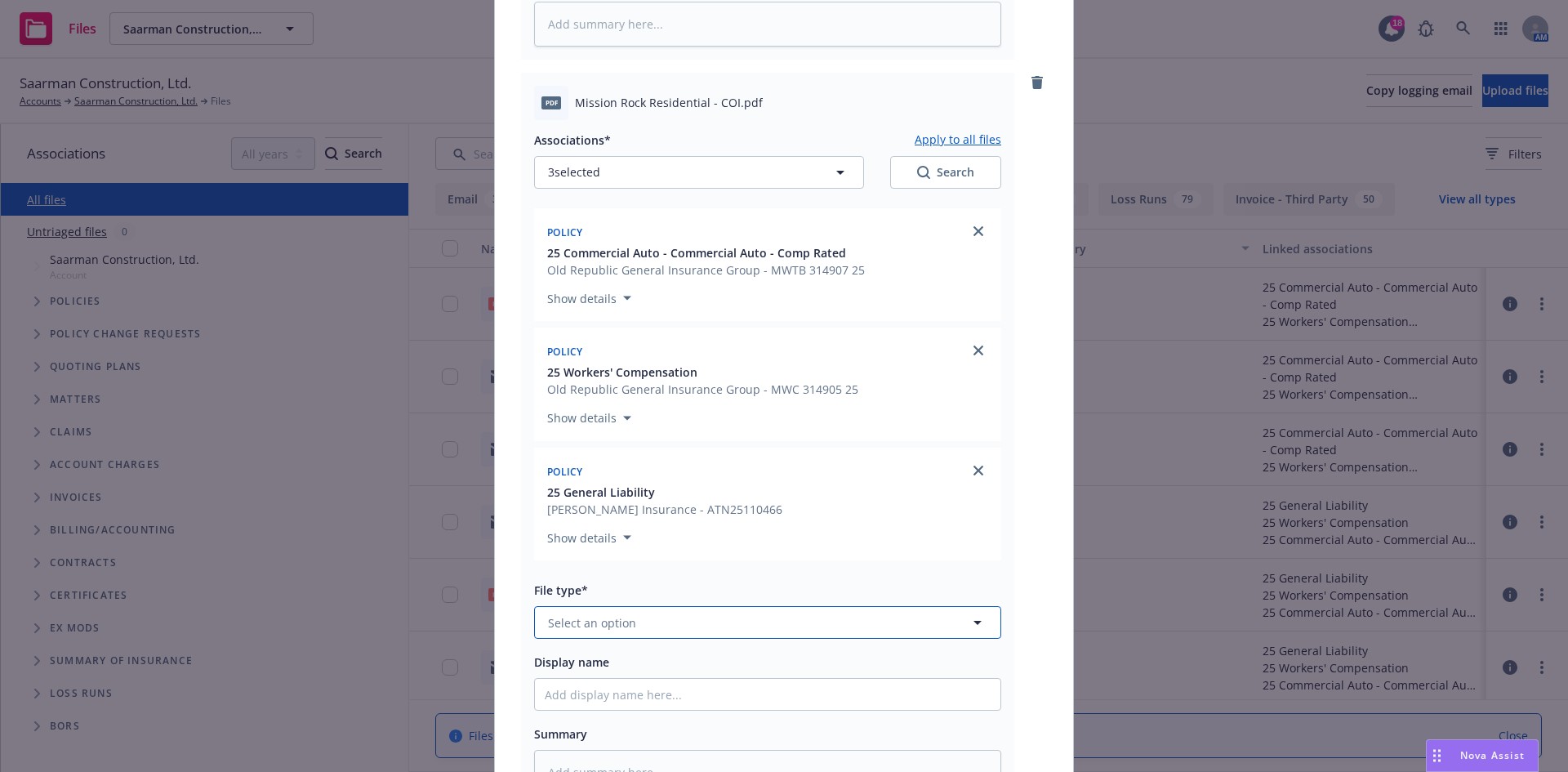
click at [677, 637] on button "Select an option" at bounding box center [767, 623] width 467 height 33
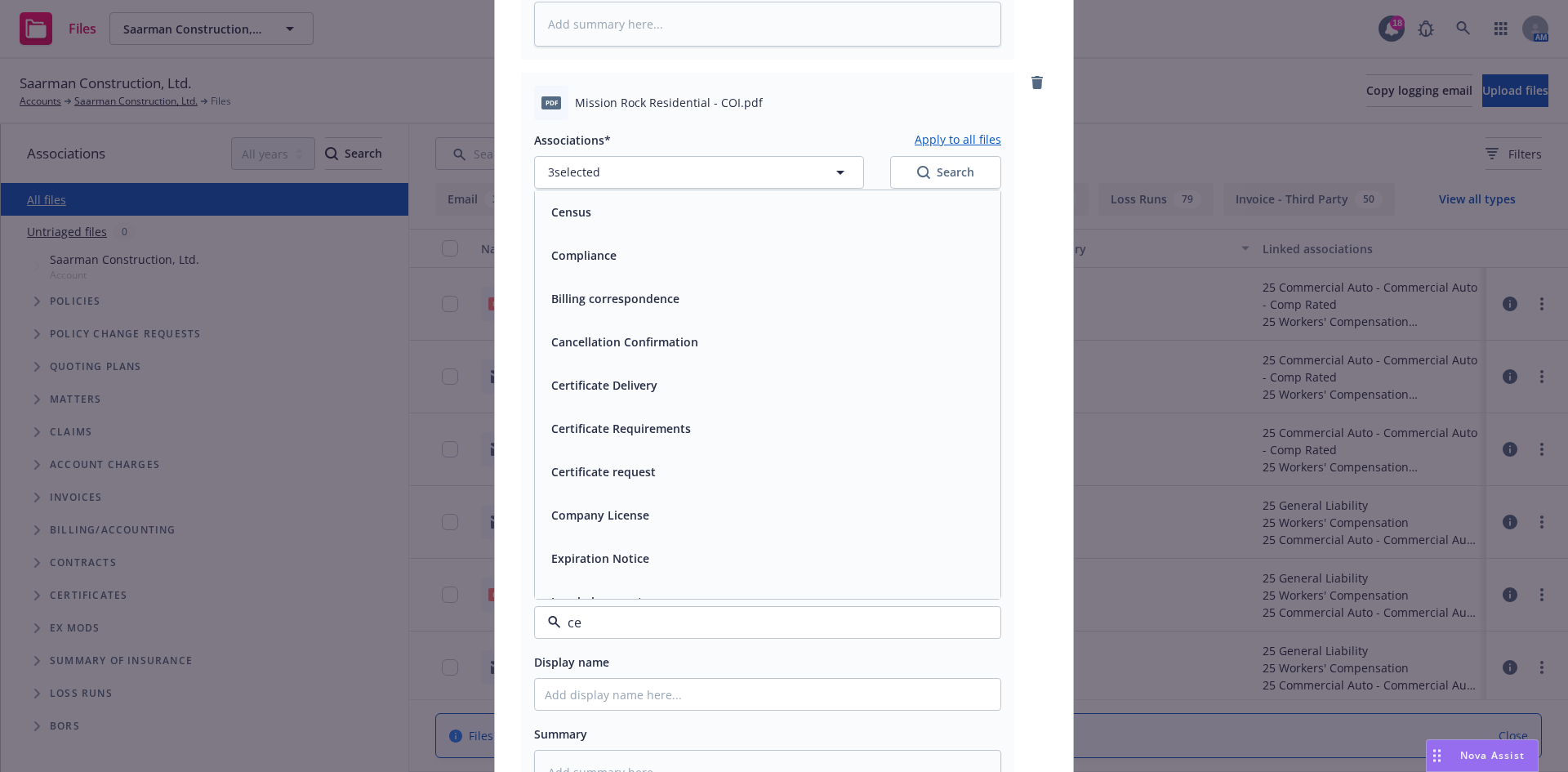
type input "cer"
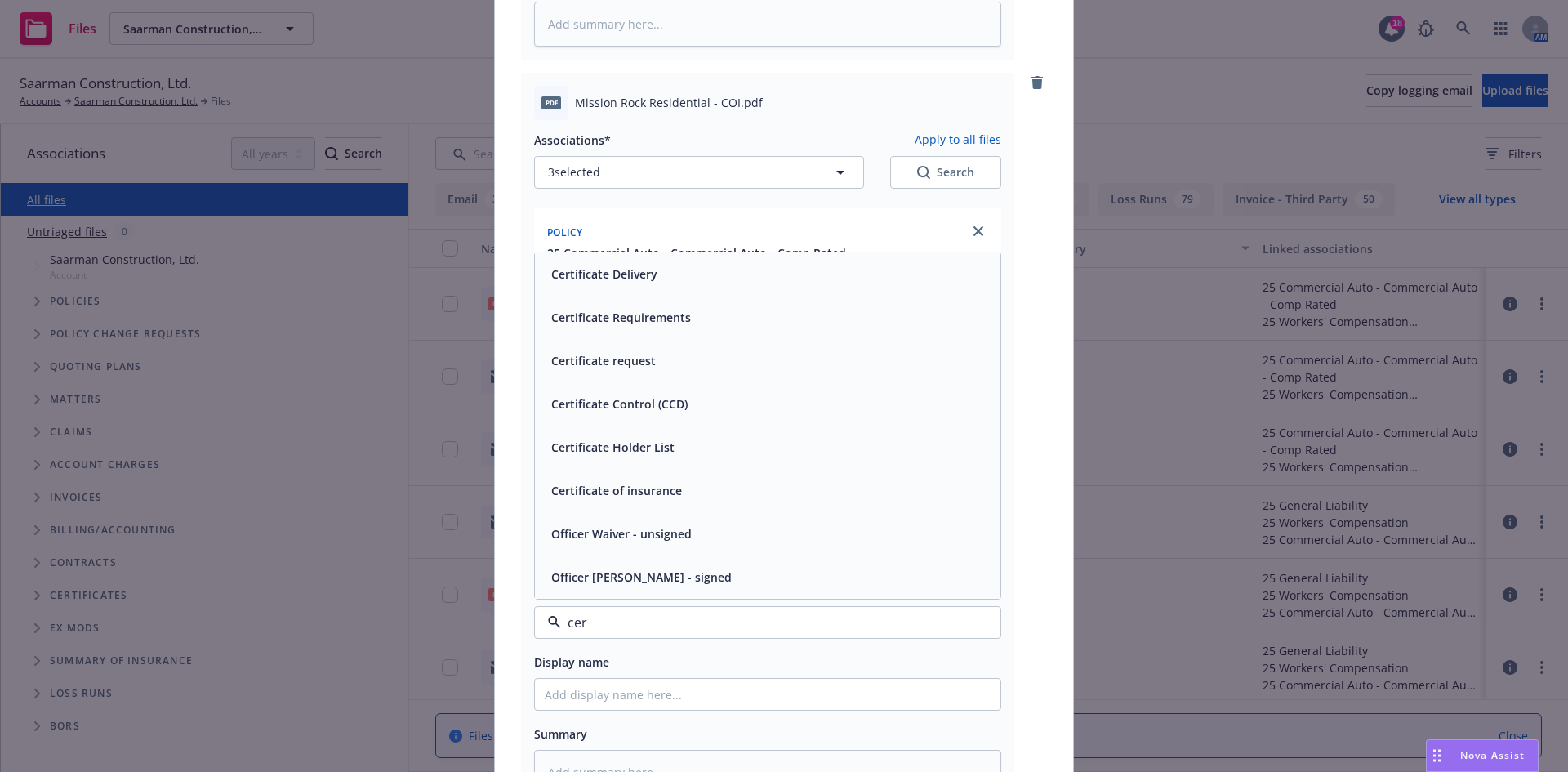
click at [651, 496] on span "Certificate of insurance" at bounding box center [616, 490] width 131 height 17
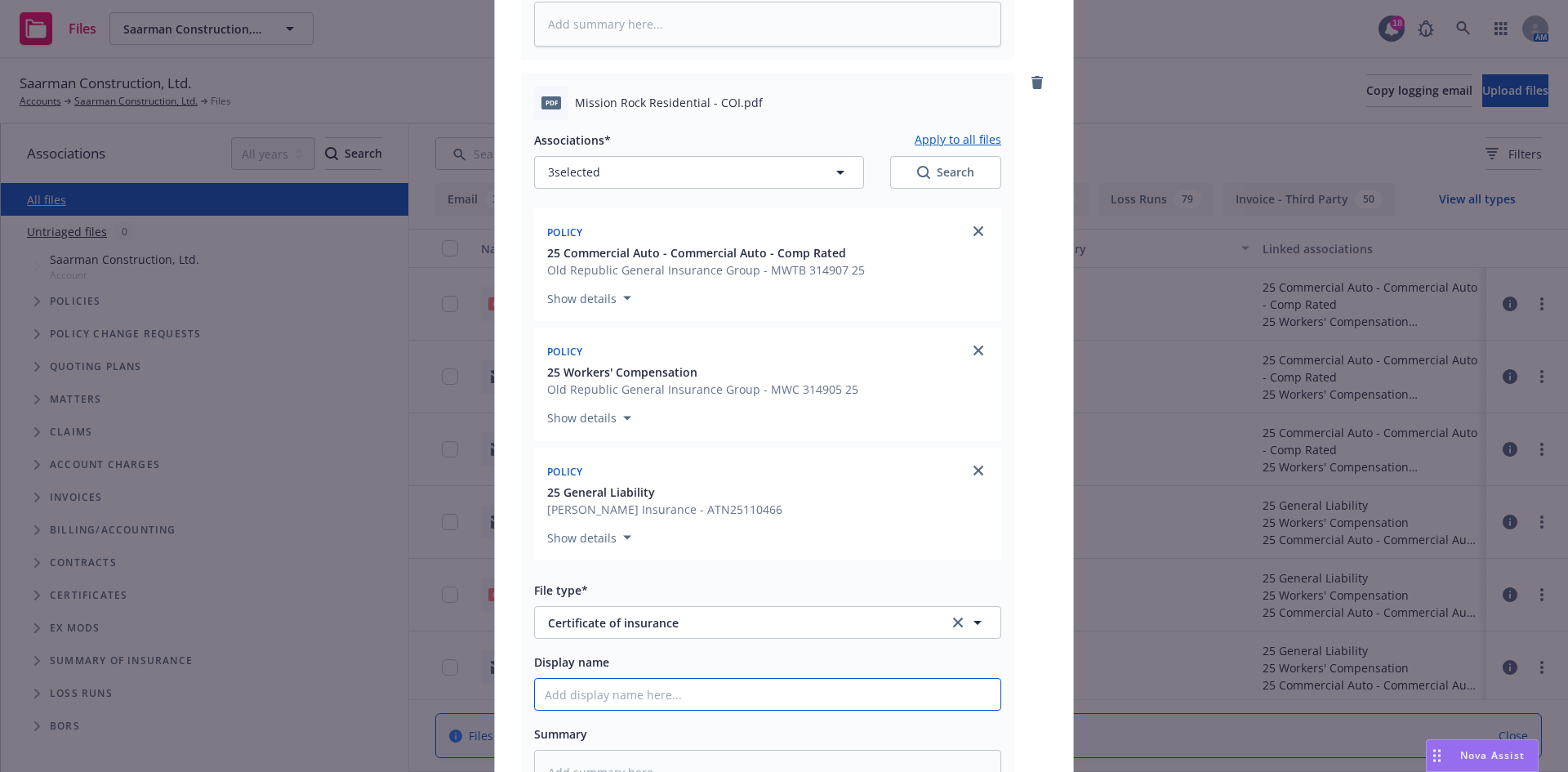
paste input "Mission Rock Residential - Revised COI w/NI as Insight Building Consultants as …"
type textarea "x"
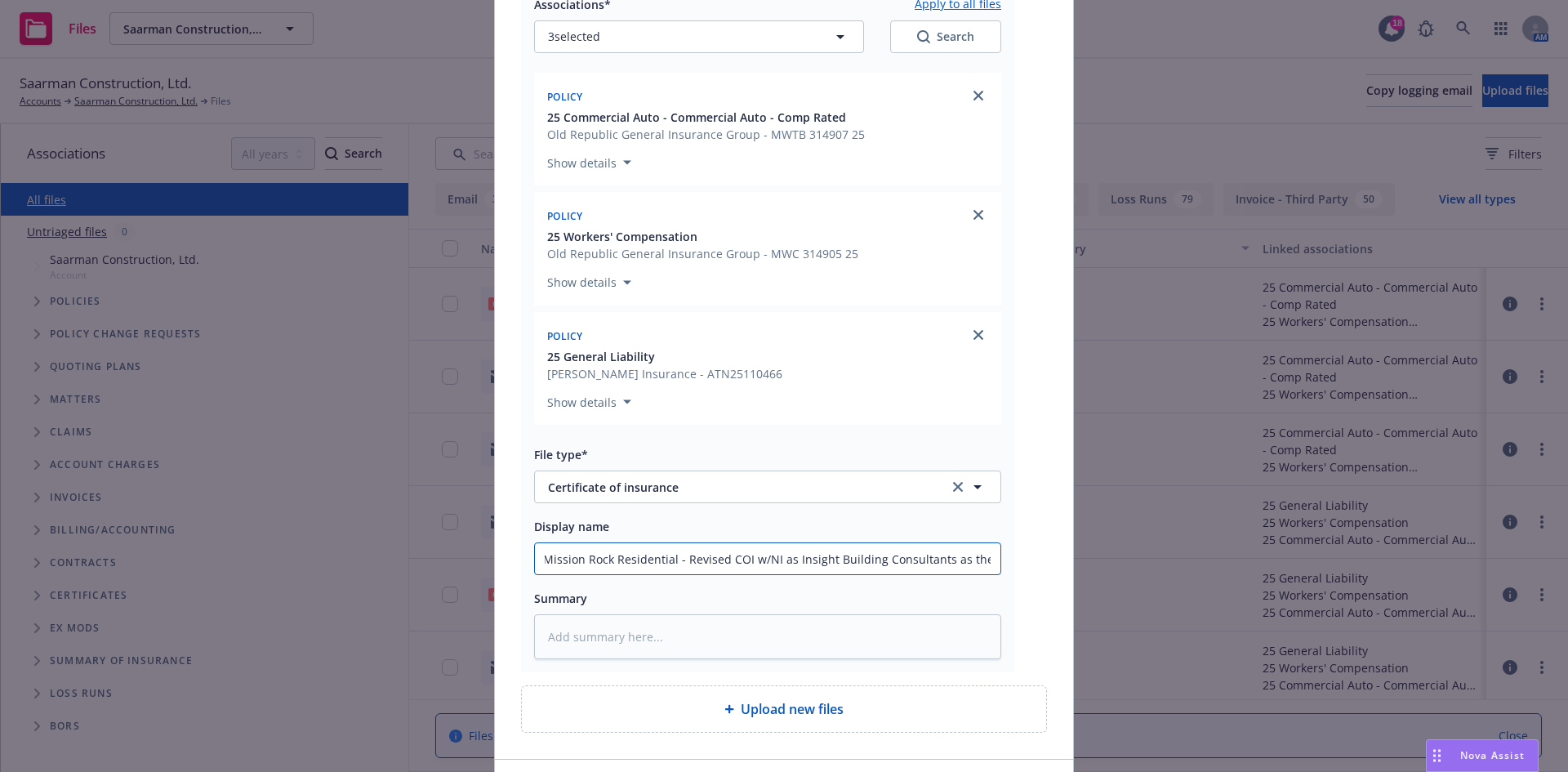
scroll to position [1066, 0]
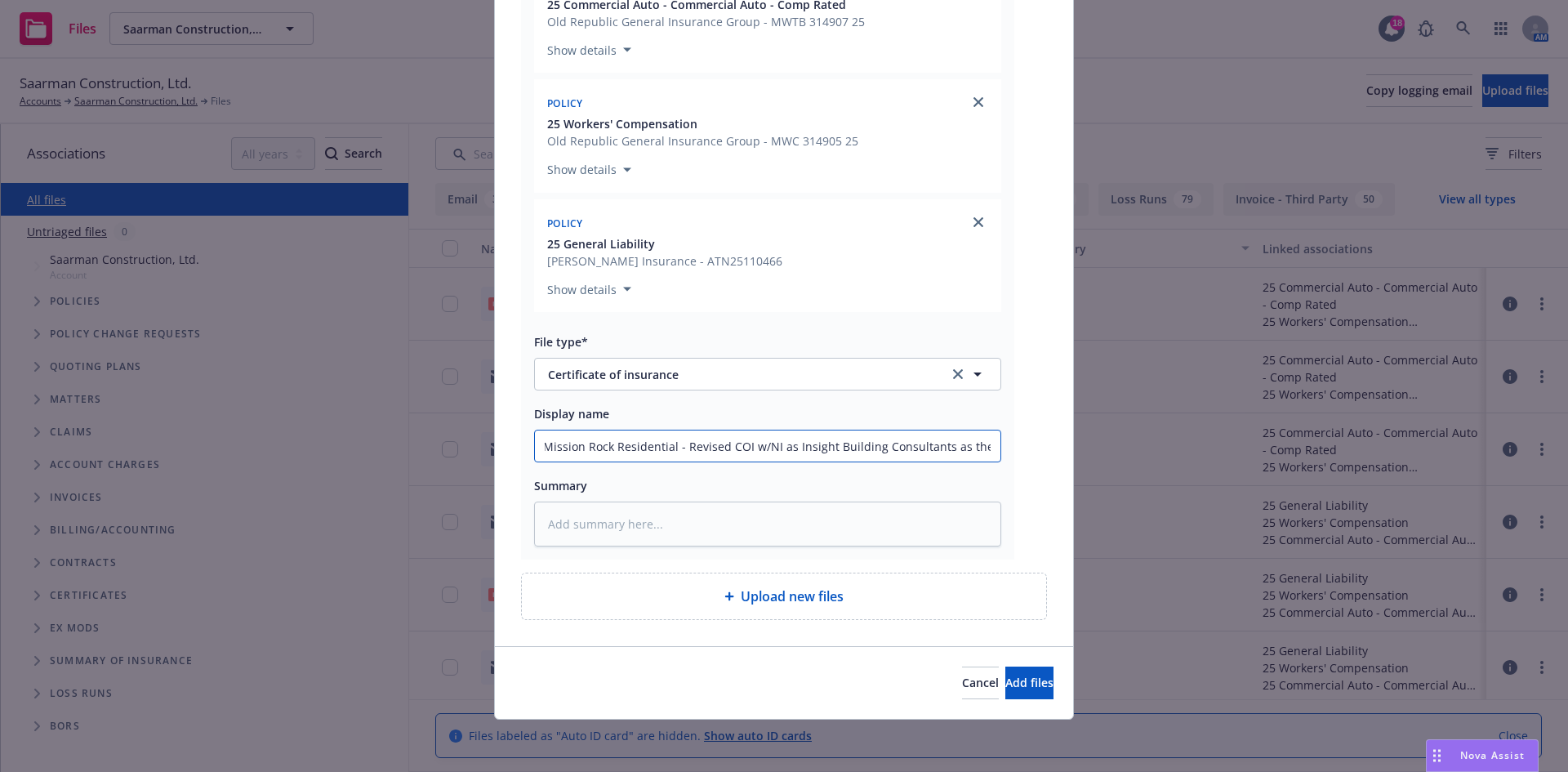
type input "Mission Rock Residential - Revised COI w/NI as Insight Building Consultants as …"
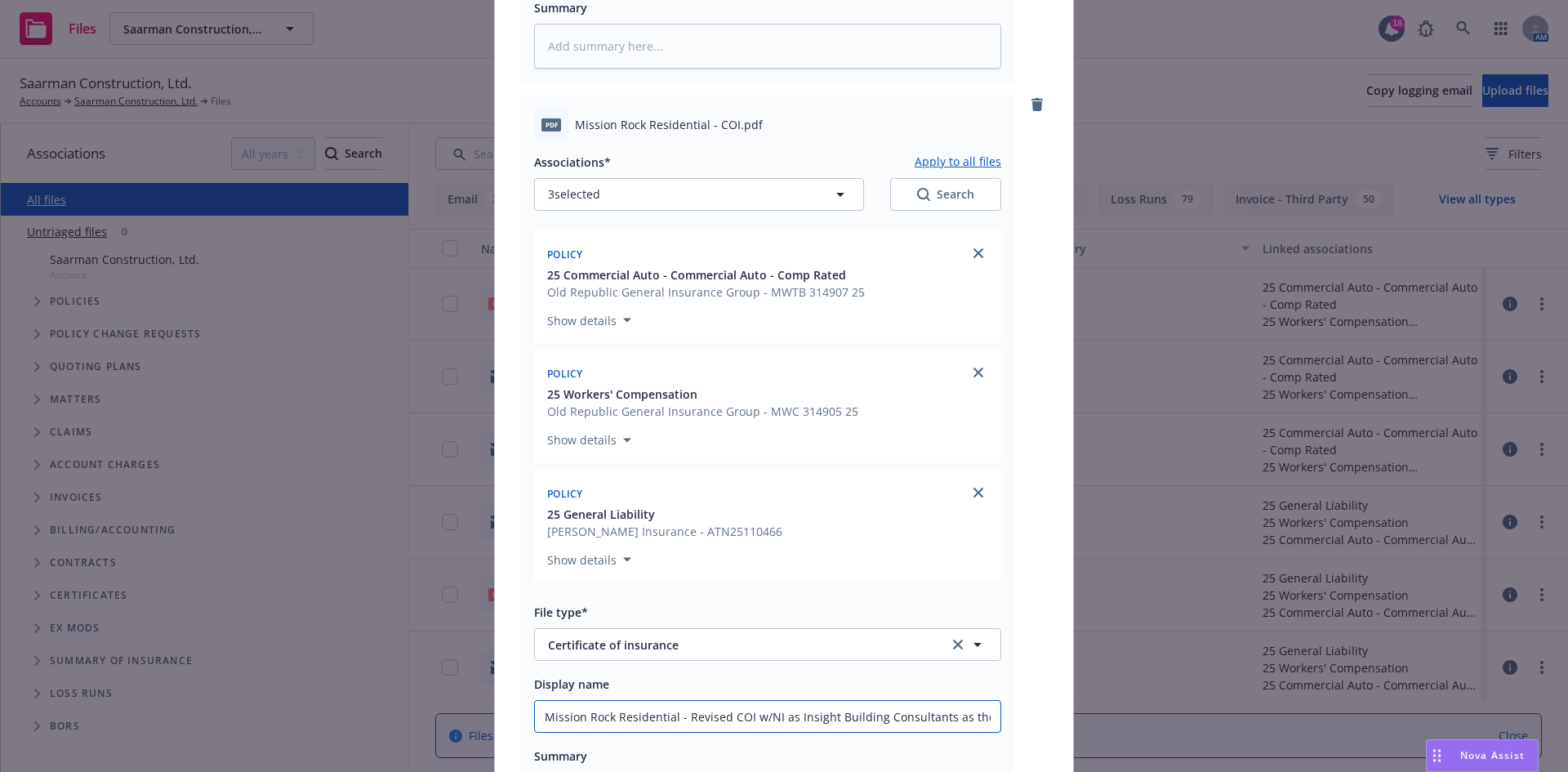
scroll to position [739, 0]
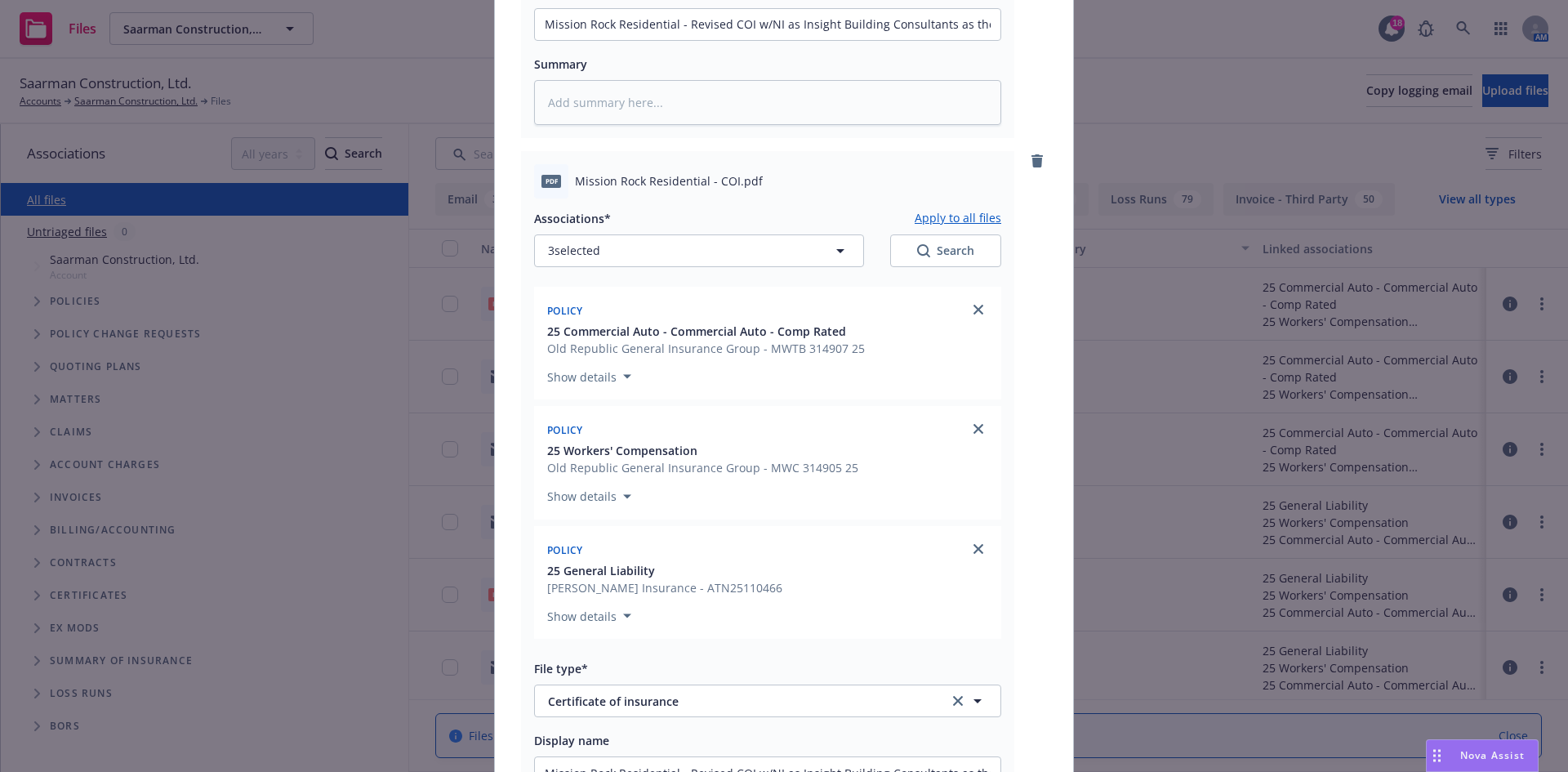
click at [944, 225] on button "Apply to all files" at bounding box center [958, 218] width 87 height 19
click at [944, 219] on button "Apply to all files" at bounding box center [958, 218] width 87 height 19
type textarea "x"
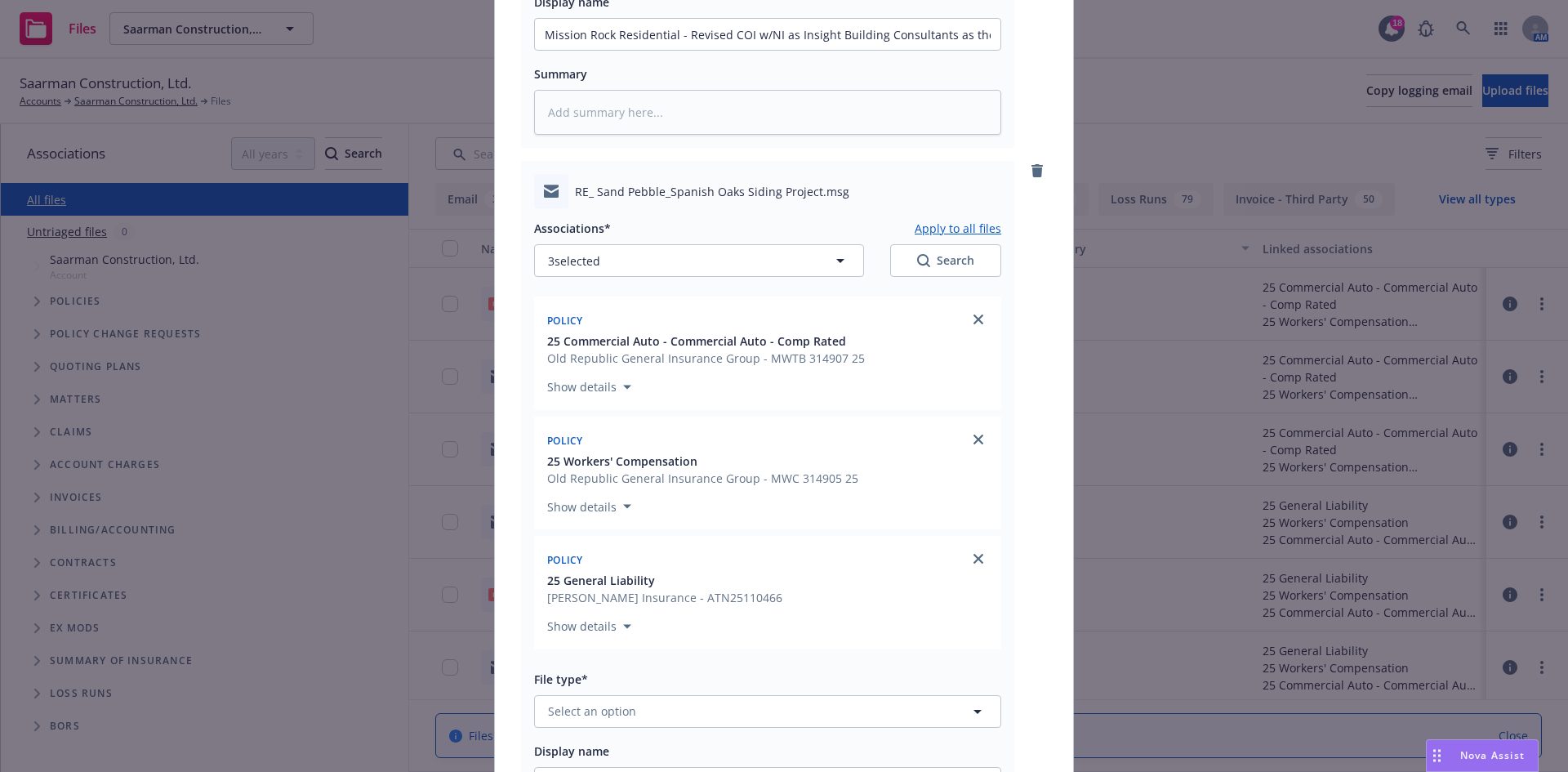
scroll to position [1801, 0]
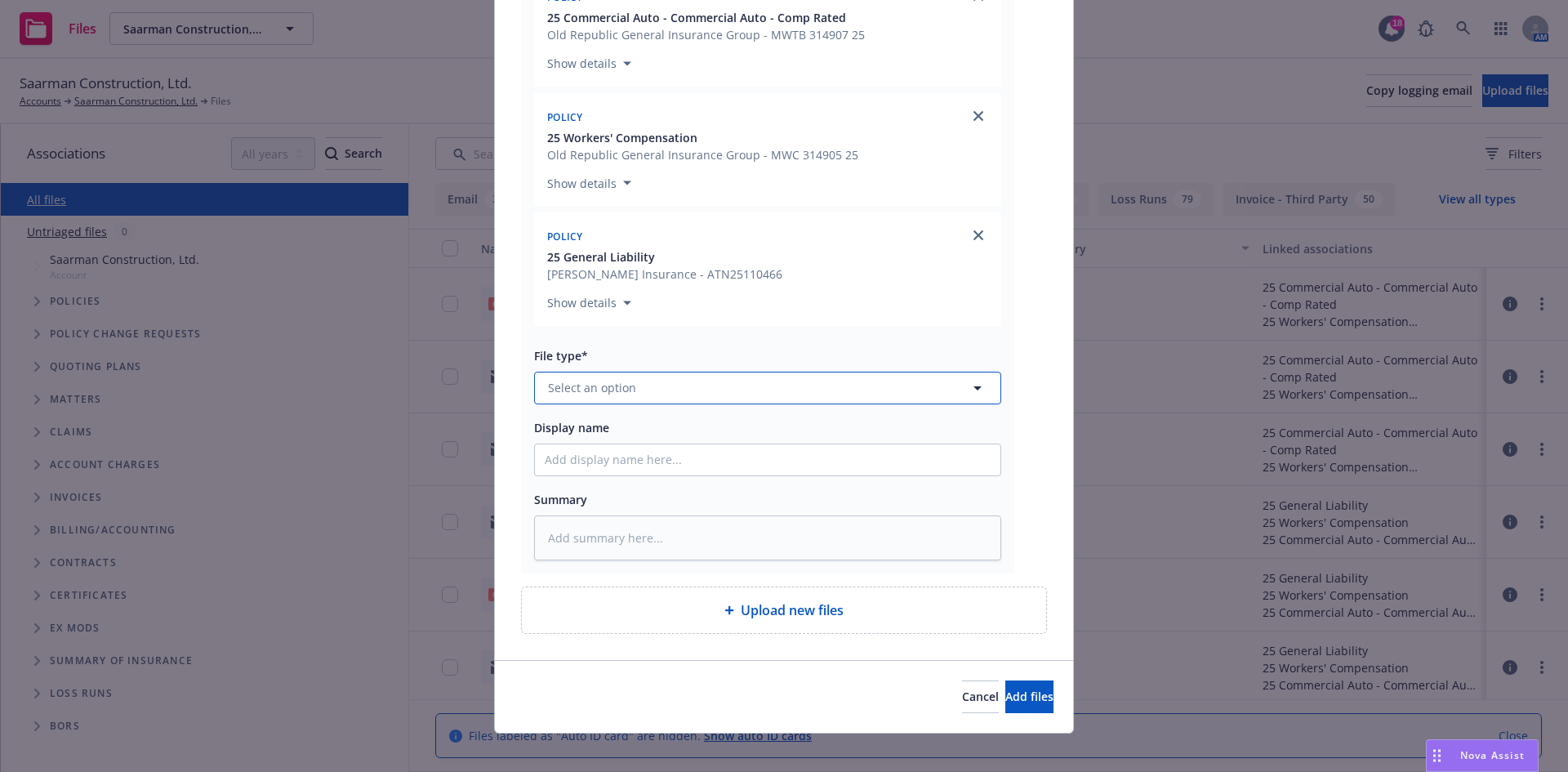
click at [827, 402] on button "Select an option" at bounding box center [767, 388] width 467 height 33
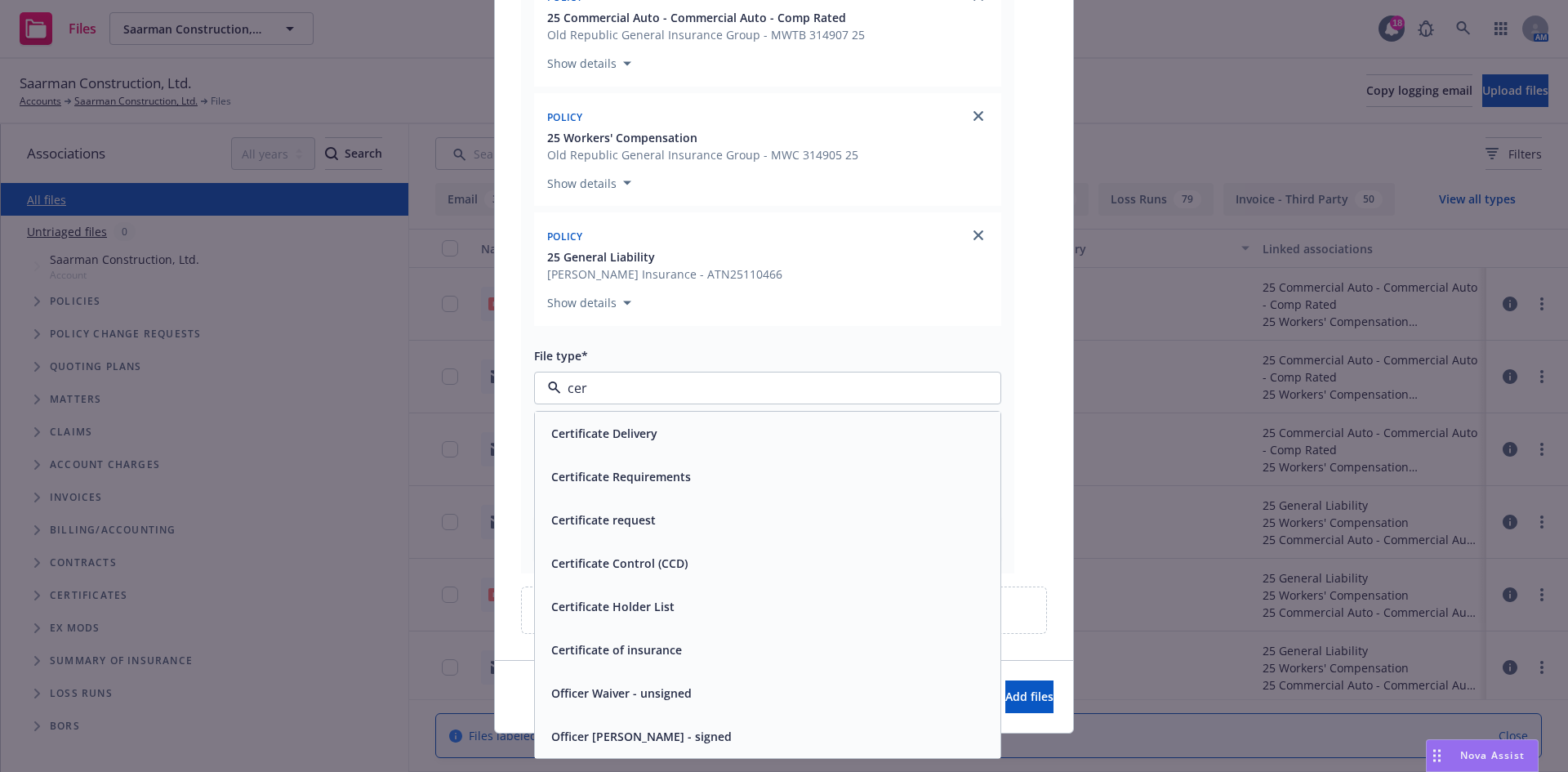
type input "cert"
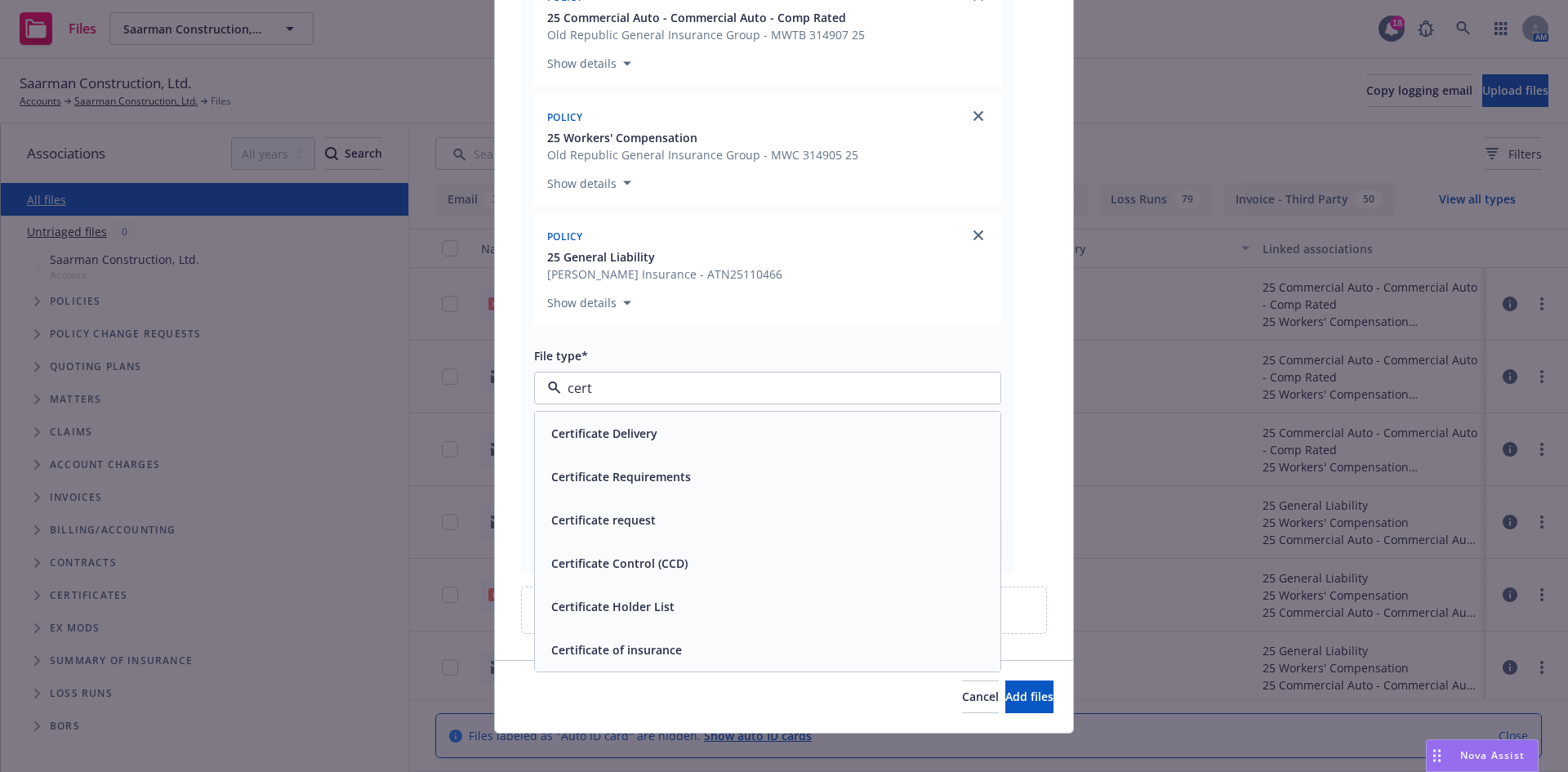
click at [727, 526] on div "Certificate request" at bounding box center [768, 520] width 446 height 24
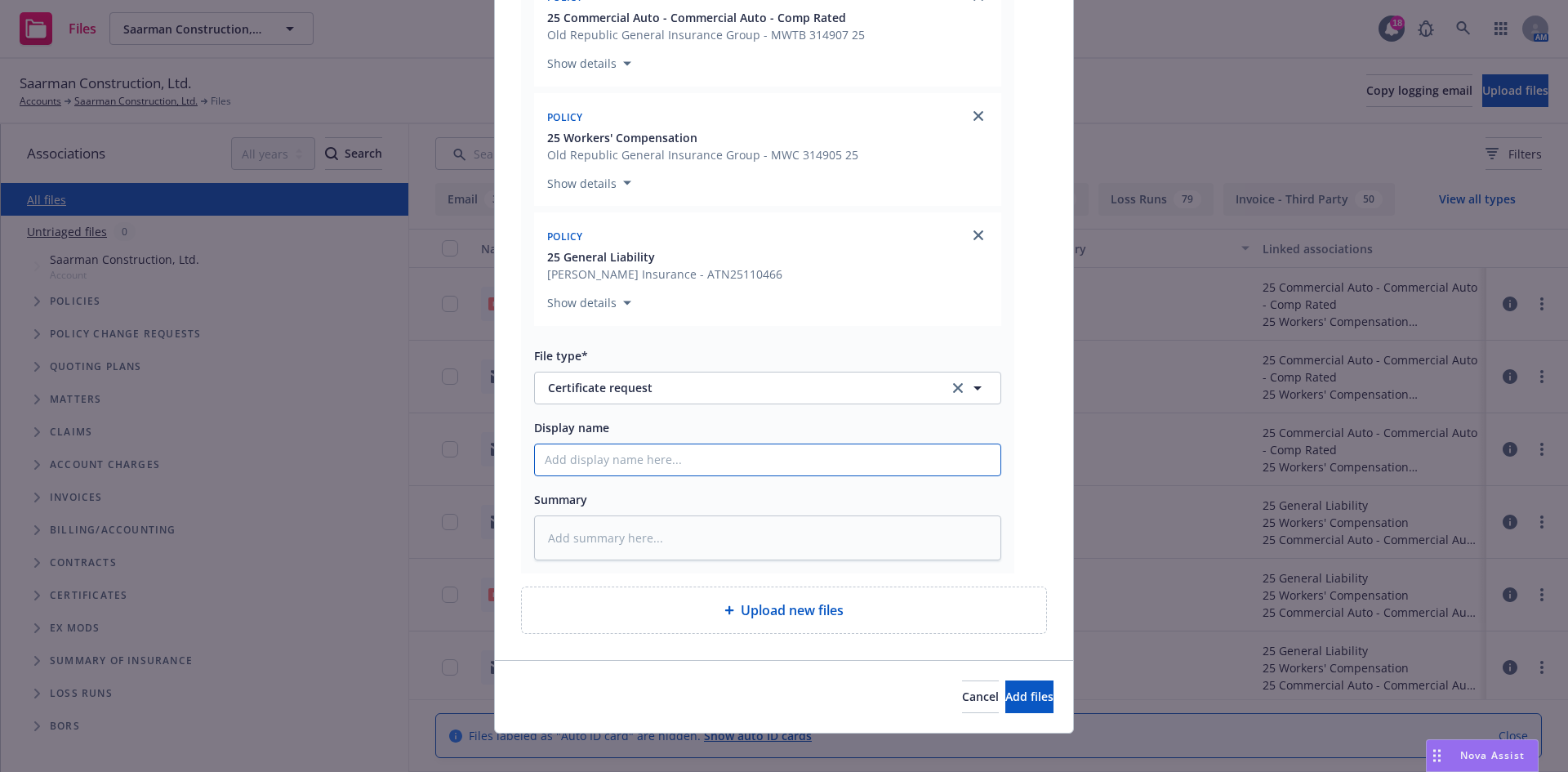
paste input "Mission Rock Residential - Revised COI w/NI as Insight Building Consultants as …"
type textarea "x"
type input "Mission Rock Residential - Revised COI w/NI as Insight Building Consultants as …"
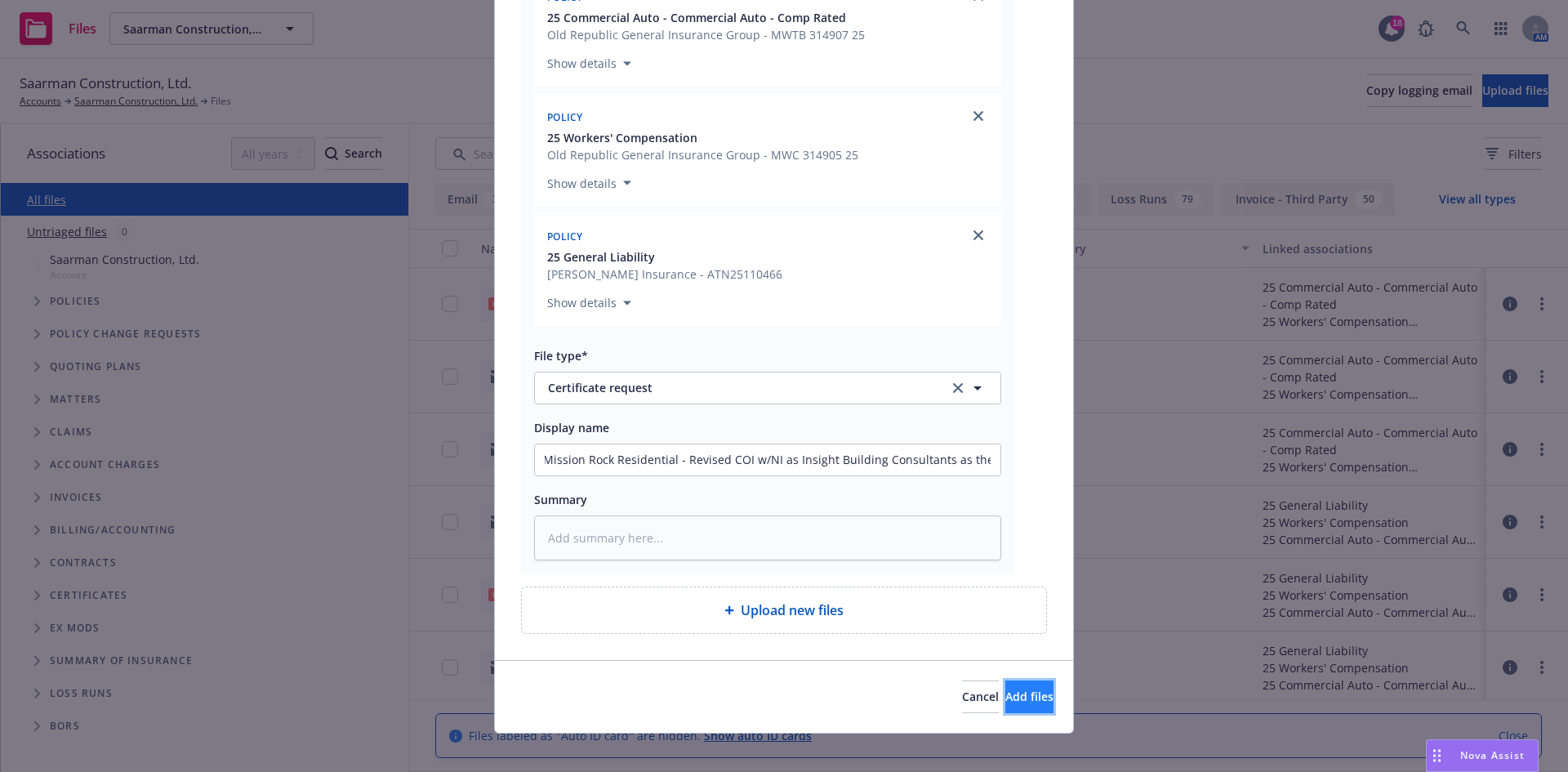
scroll to position [0, 0]
click at [1015, 701] on span "Add files" at bounding box center [1029, 696] width 48 height 16
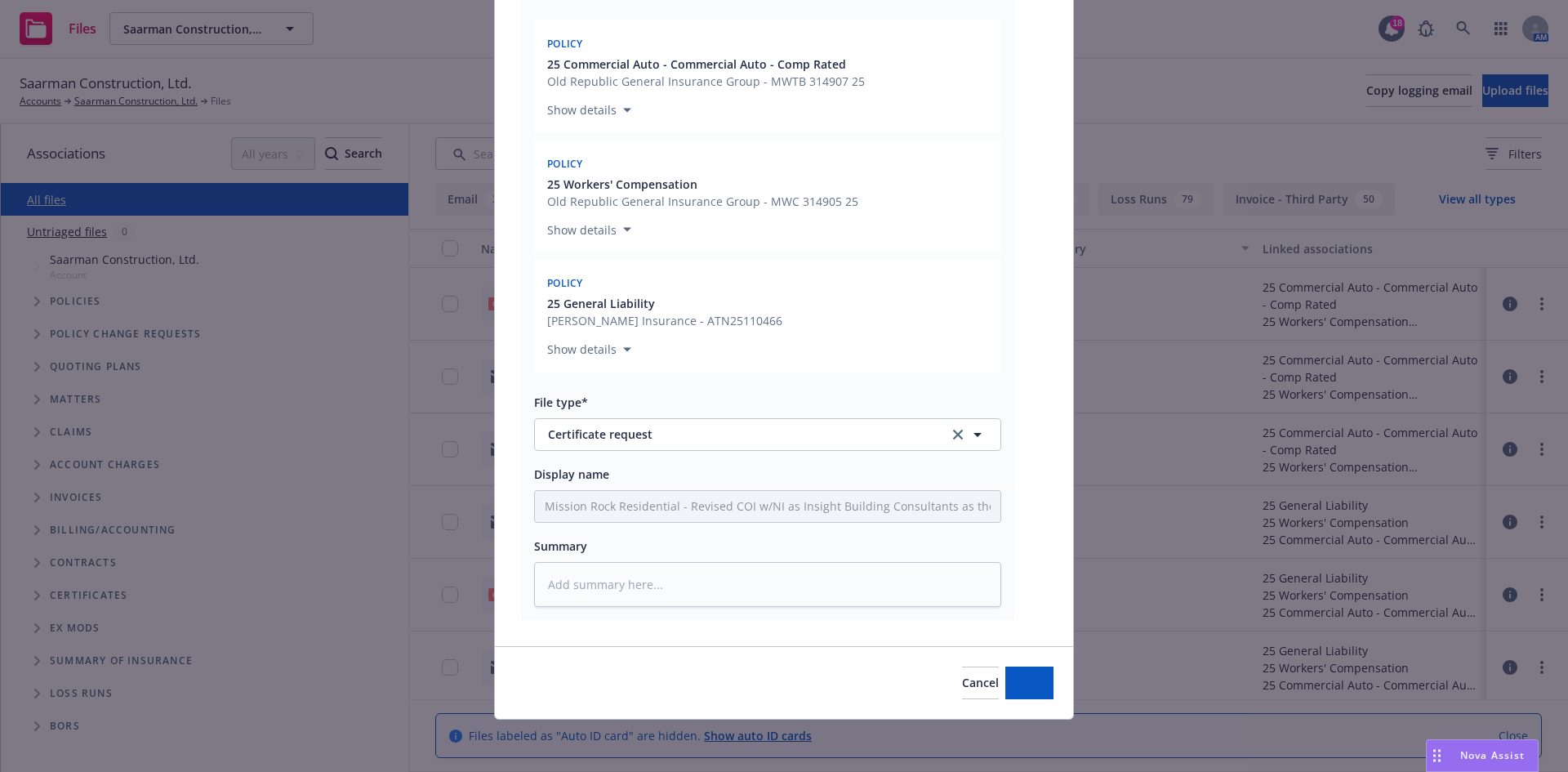
type textarea "x"
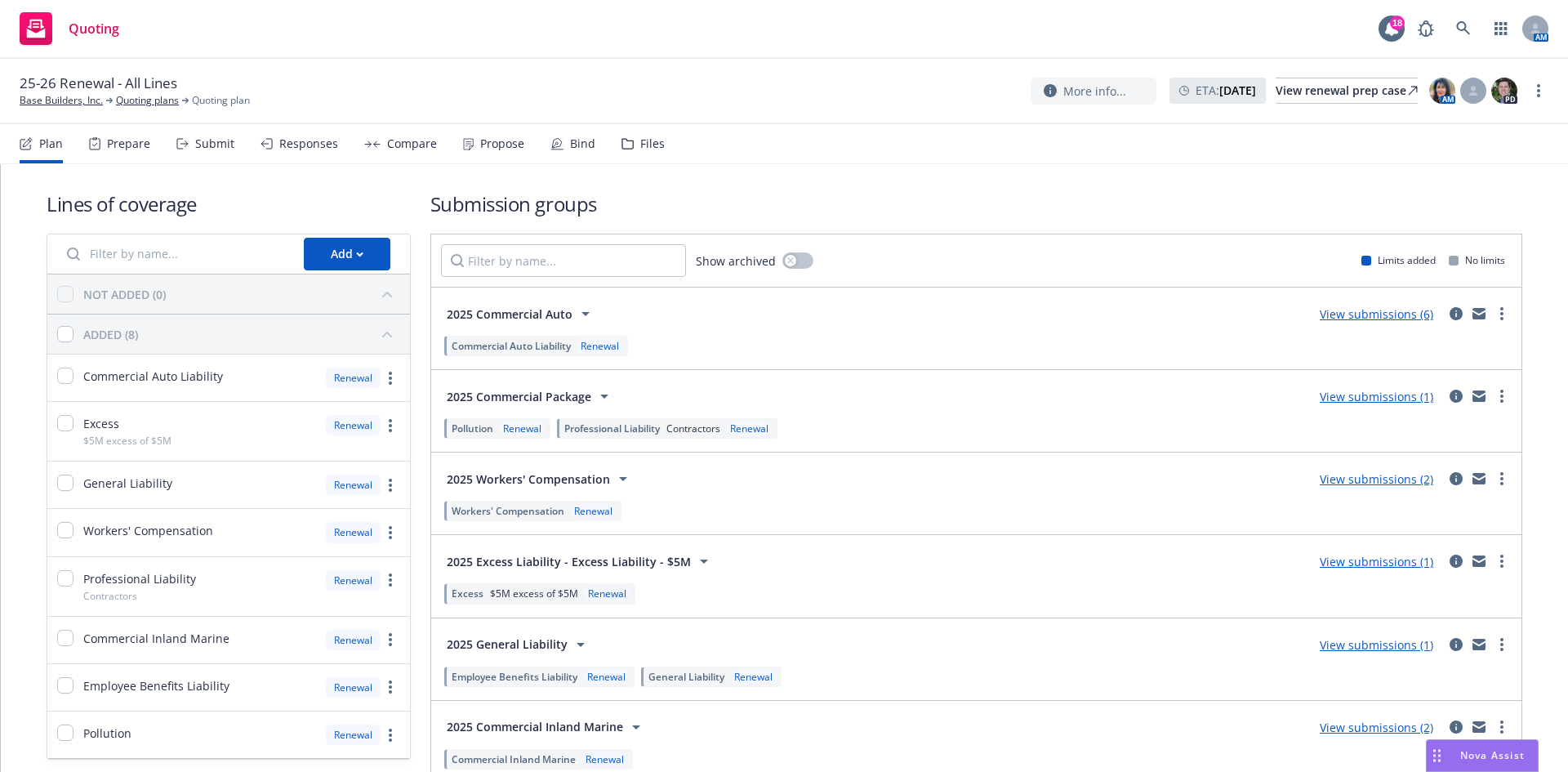
click at [509, 155] on div "Propose" at bounding box center [494, 144] width 61 height 39
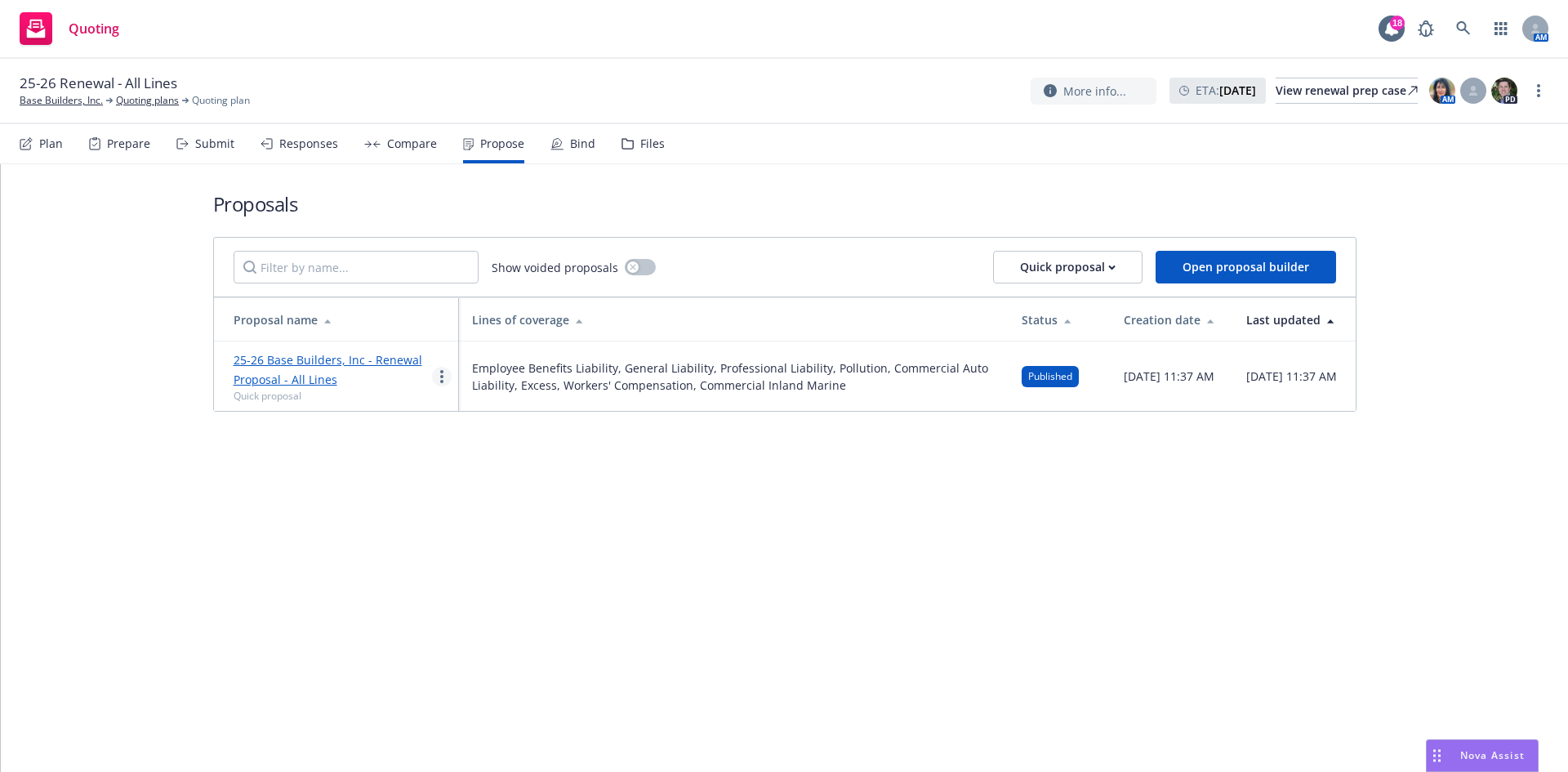
click at [437, 379] on link "more" at bounding box center [442, 376] width 19 height 19
click at [507, 476] on span "Log client response" at bounding box center [505, 481] width 145 height 16
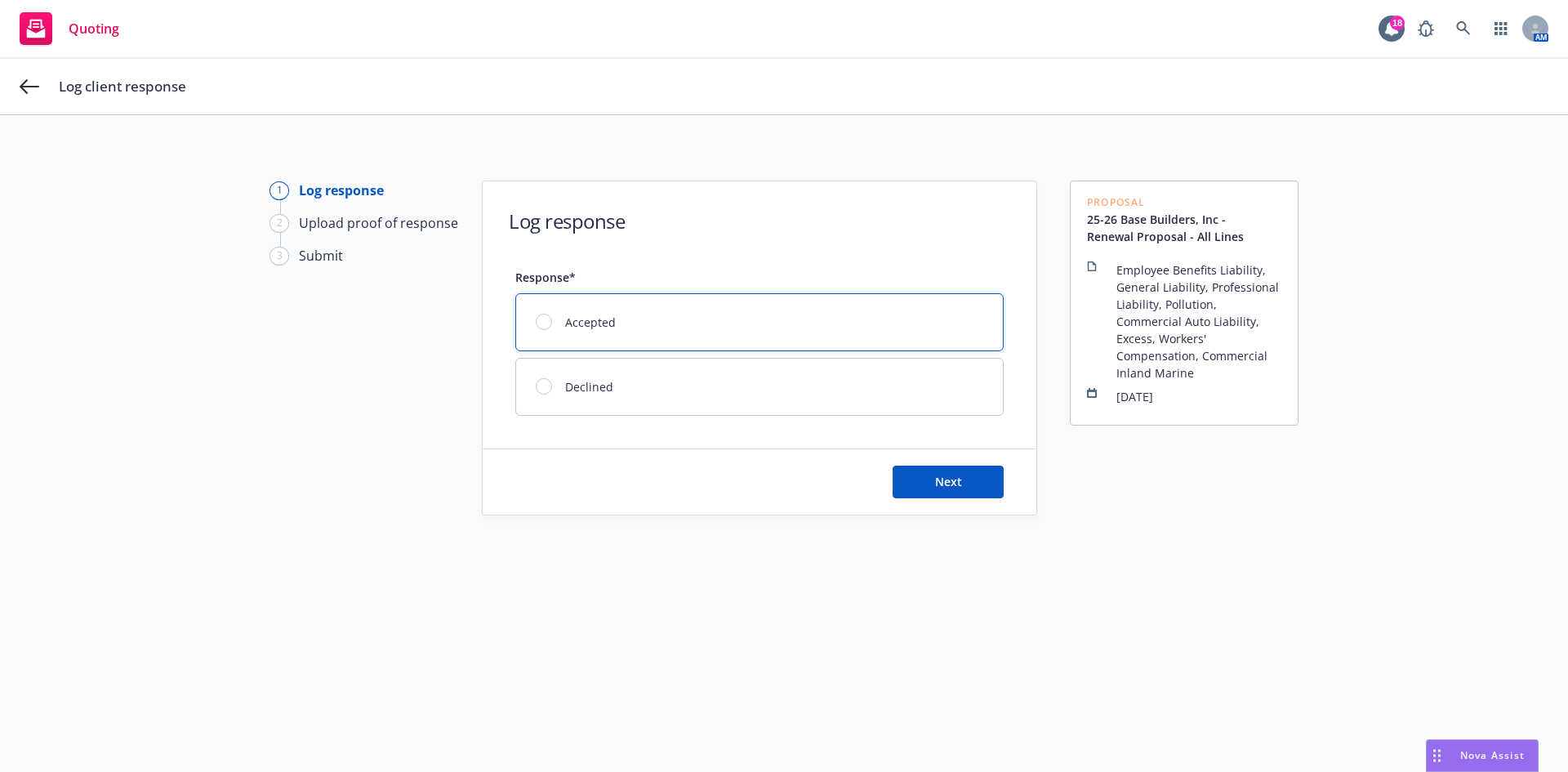
click at [537, 319] on div at bounding box center [544, 322] width 16 height 16
click at [921, 488] on button "Next" at bounding box center [947, 482] width 111 height 33
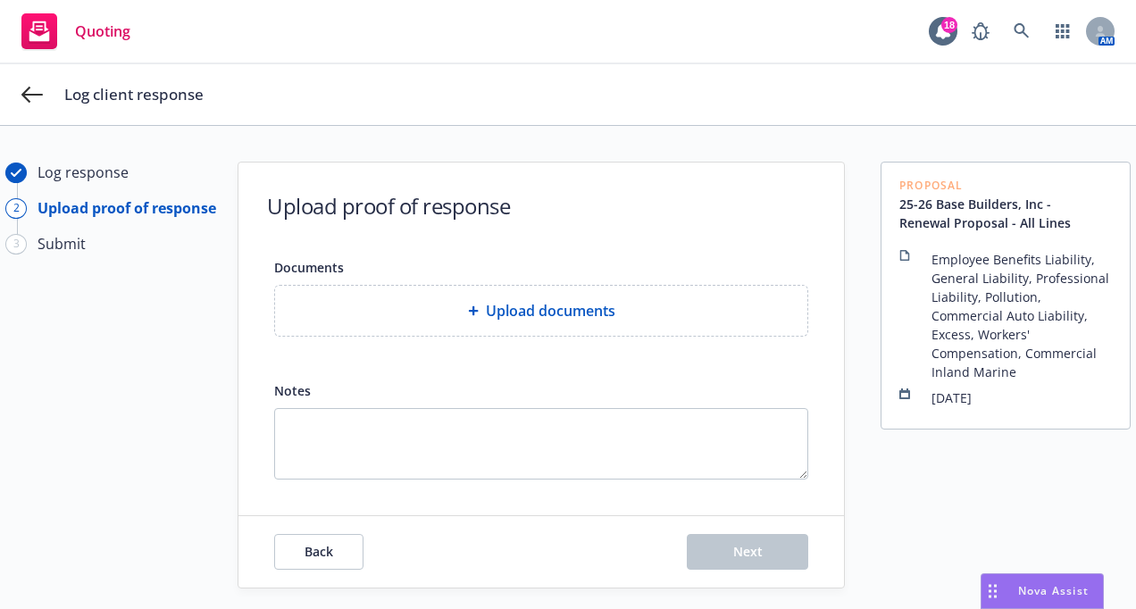
click at [418, 290] on div "Upload documents" at bounding box center [541, 311] width 532 height 50
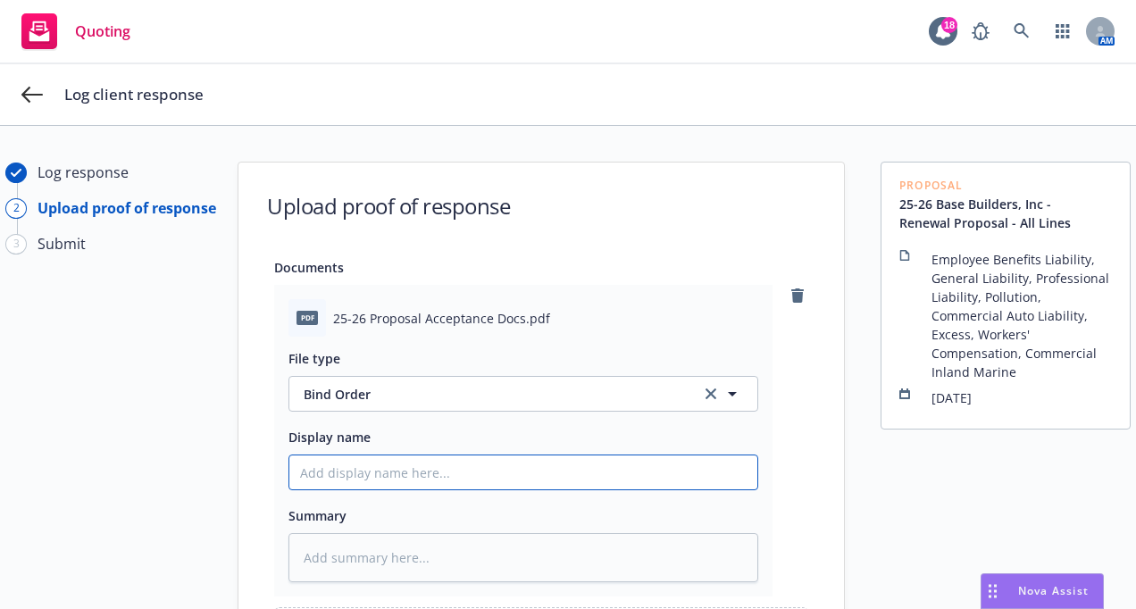
click at [396, 470] on input "Display name" at bounding box center [523, 473] width 468 height 34
type textarea "x"
type input "2"
type textarea "x"
type input "25"
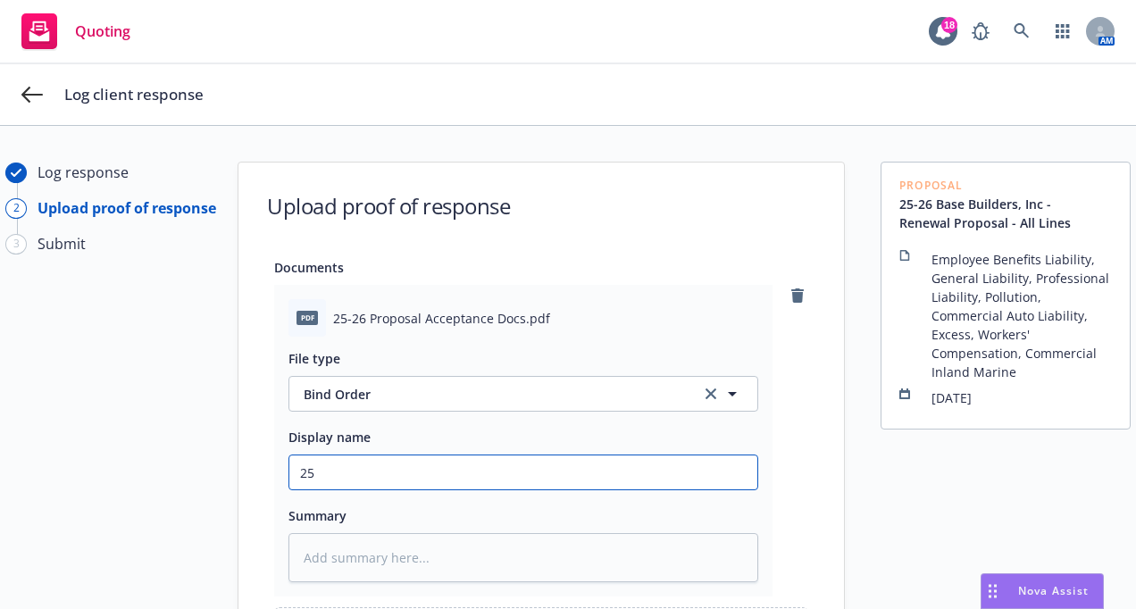
type textarea "x"
type input "25-"
type textarea "x"
type input "25-2"
type textarea "x"
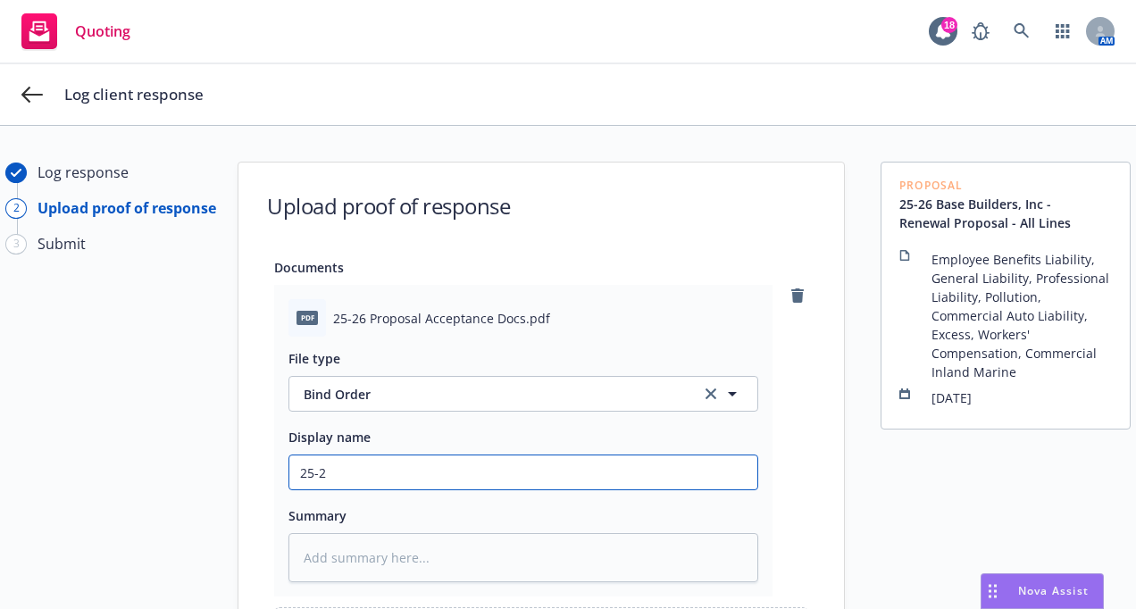
type input "25-26"
type textarea "x"
type input "25-26"
type textarea "x"
type input "25-26 I"
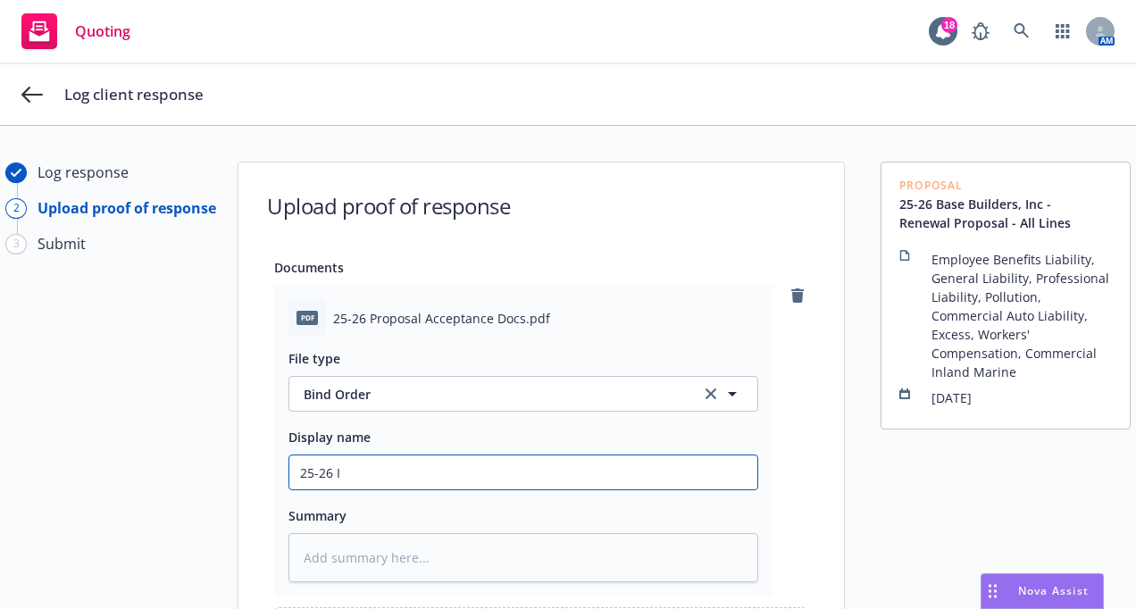
type textarea "x"
type input "25-26 In"
type textarea "x"
type input "25-26 Ins"
type textarea "x"
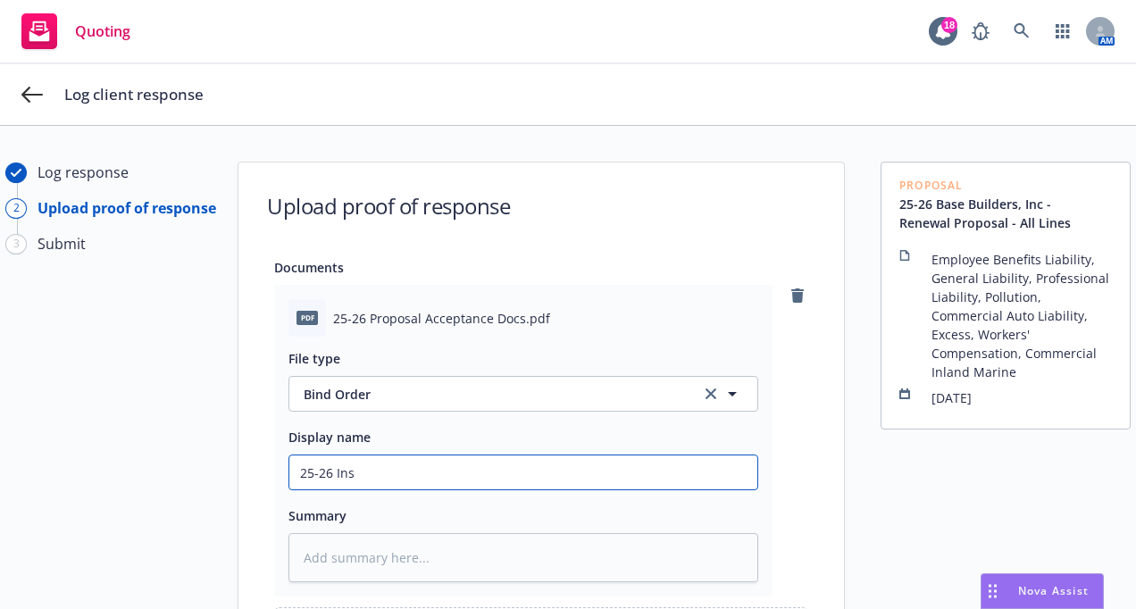
type input "25-26 Insu"
type textarea "x"
type input "25-26 Insur"
type textarea "x"
type input "25-26 Insura"
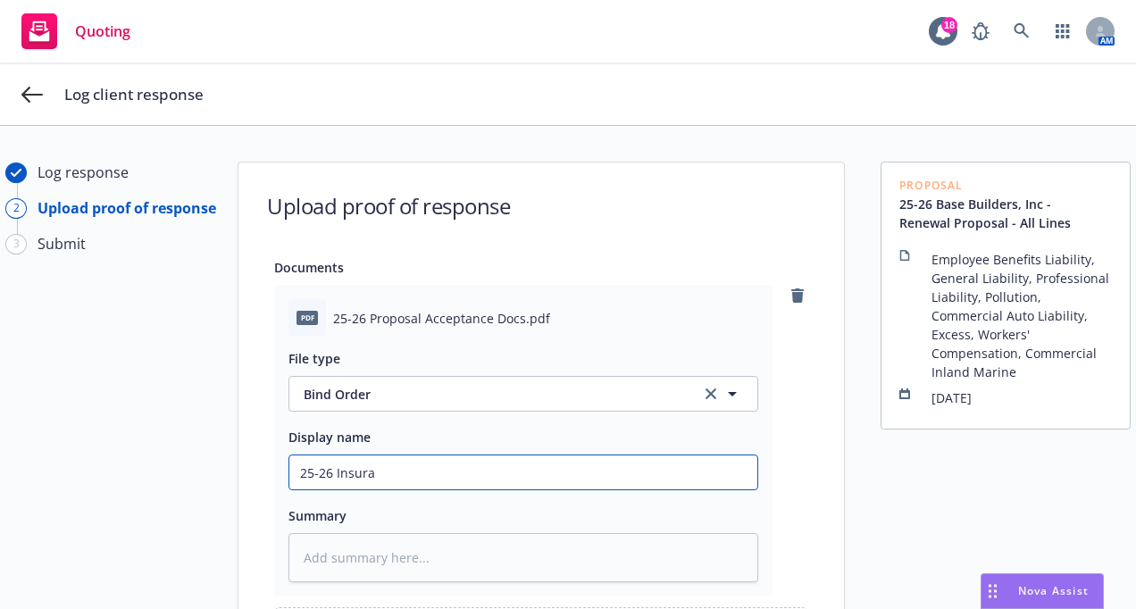
type textarea "x"
type input "25-26 Insuran"
type textarea "x"
type input "25-26 Insuranc"
type textarea "x"
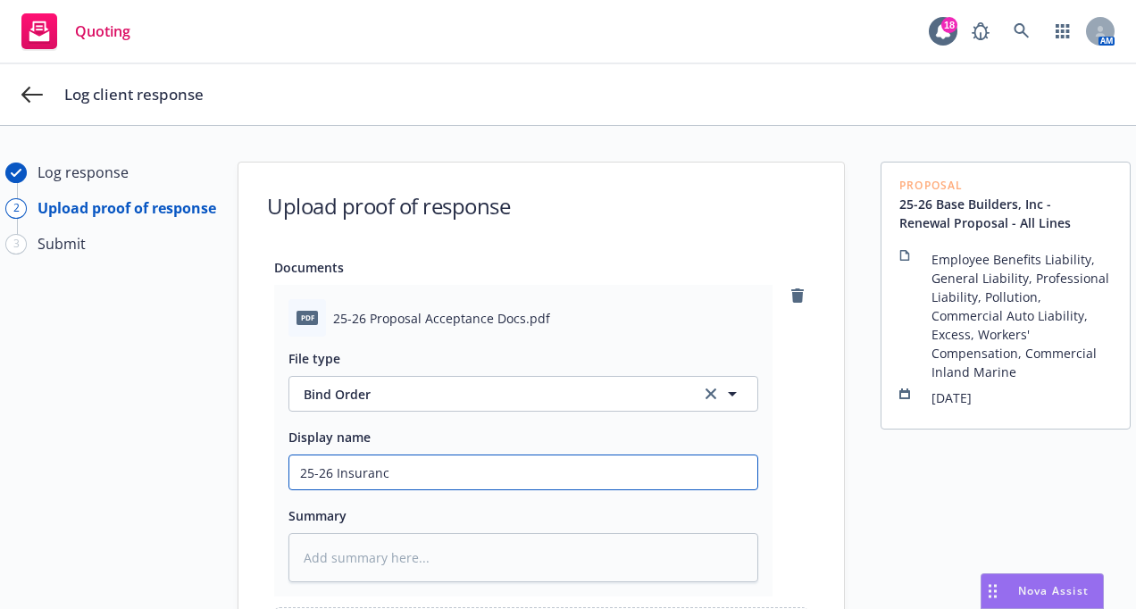
type input "25-26 Insurance"
type textarea "x"
type input "25-26 Insurance"
type textarea "x"
type input "25-26 Insurance R"
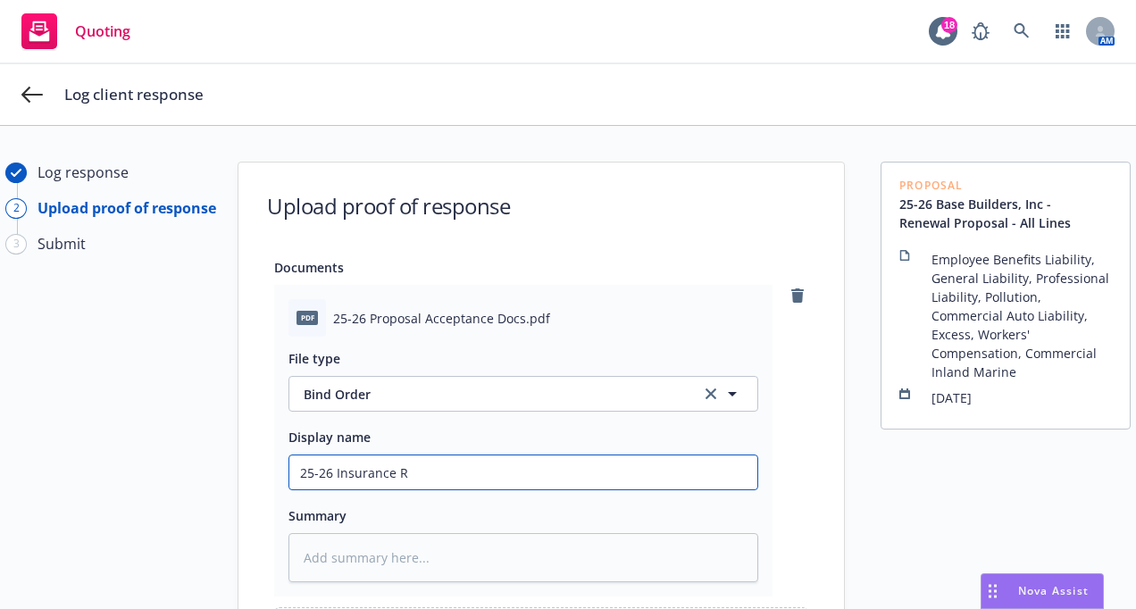
type textarea "x"
type input "25-26 Insurance Re"
type textarea "x"
type input "25-26 Insurance Ren"
type textarea "x"
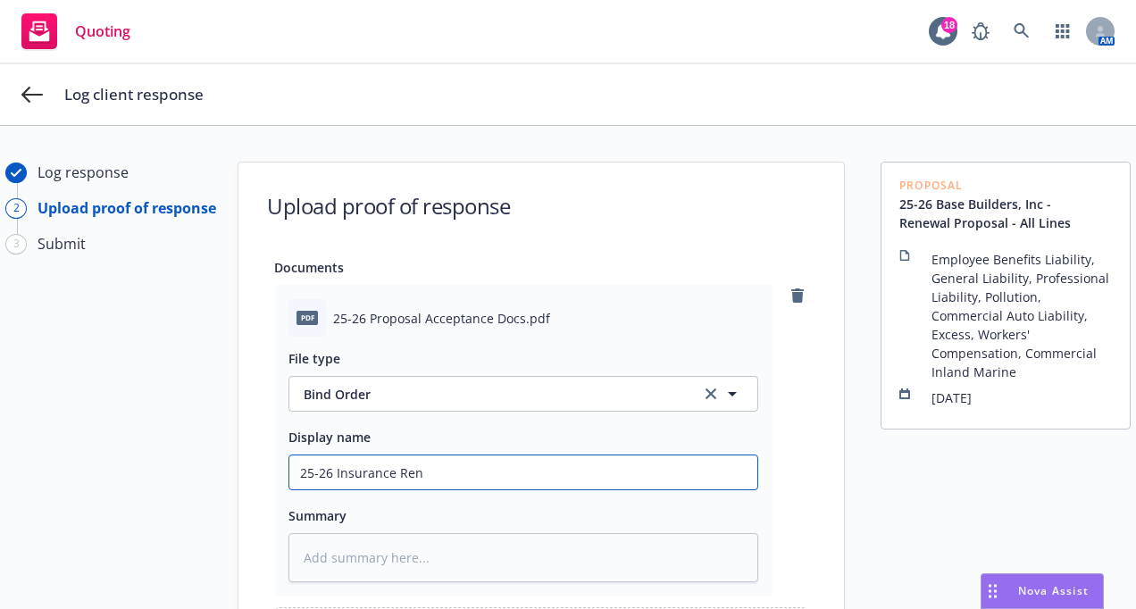
type input "25-26 Insurance [PERSON_NAME]"
type textarea "x"
type input "25-26 Insurance Renew"
type textarea "x"
type input "25-26 Insurance Renewa"
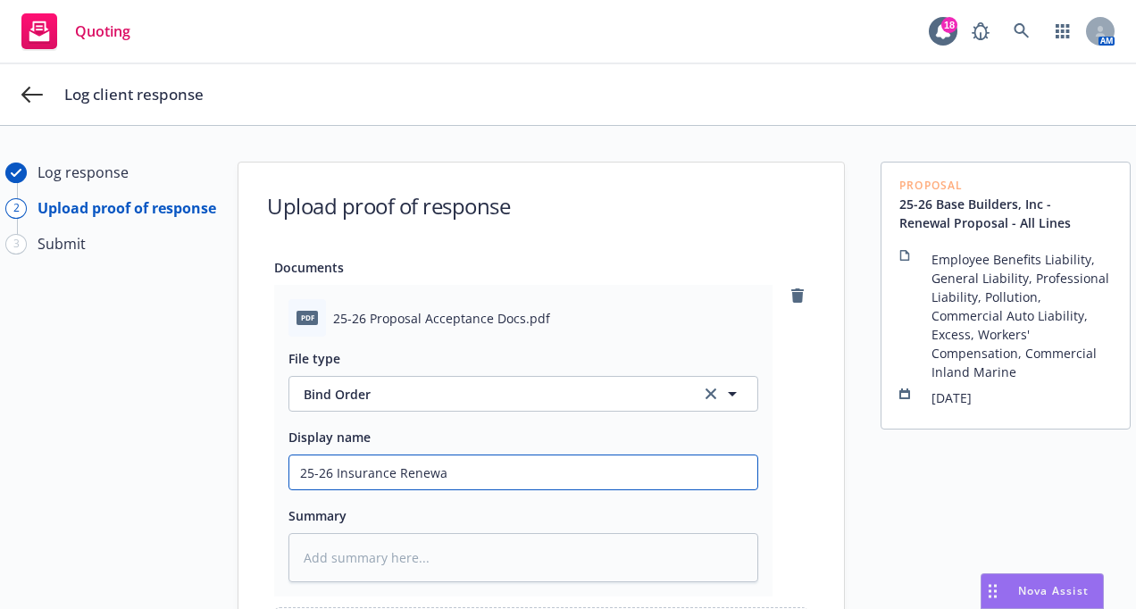
type textarea "x"
type input "25-26 Insurance Renewal"
type textarea "x"
type input "25-26 Insurance Renewal"
type textarea "x"
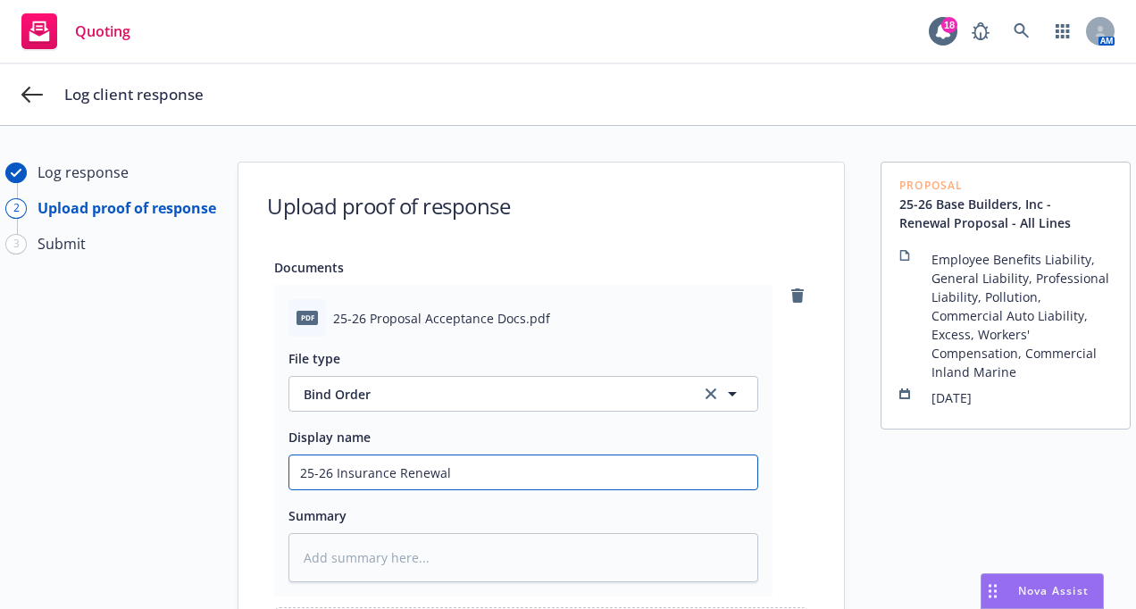
type input "25-26 Insurance Renewal -"
type textarea "x"
type input "25-26 Insurance Renewal -"
type textarea "x"
type input "25-26 Insurance Renewal - A"
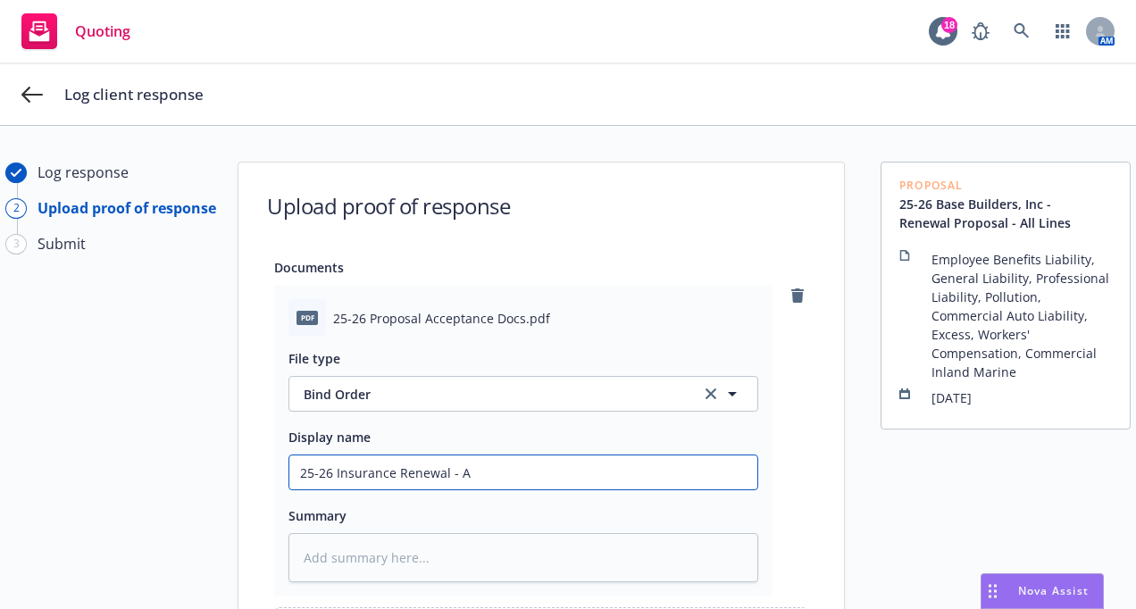
type textarea "x"
type input "25-26 Insurance Renewal - Al"
type textarea "x"
type input "25-26 Insurance Renewal - All"
type textarea "x"
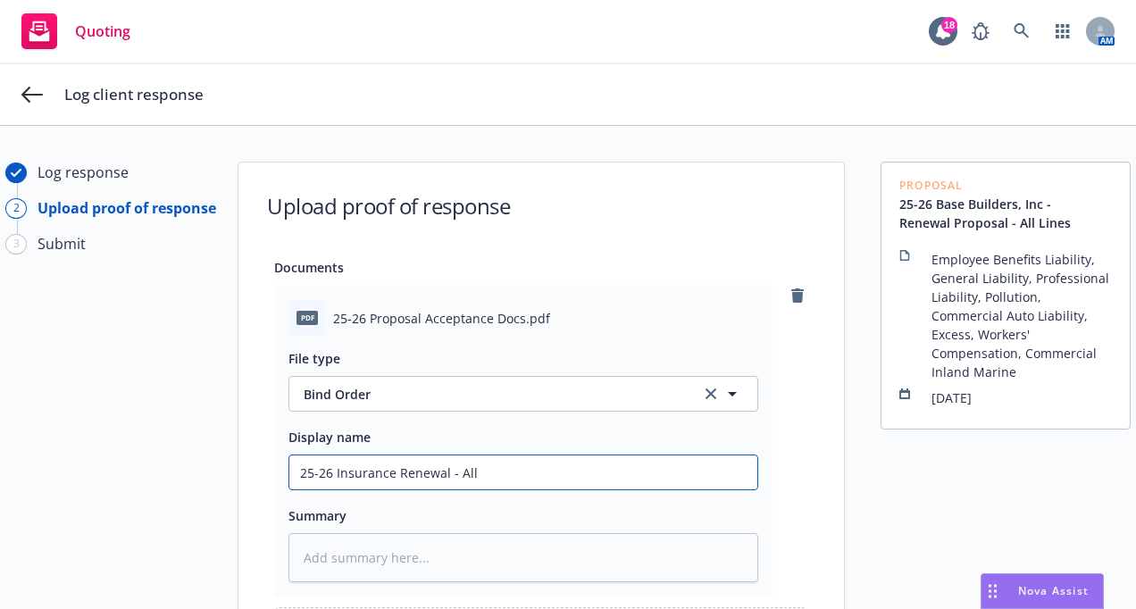
type input "25-26 Insurance Renewal - All"
type textarea "x"
type input "25-26 Insurance Renewal - All L"
type textarea "x"
type input "25-26 Insurance Renewal - All Li"
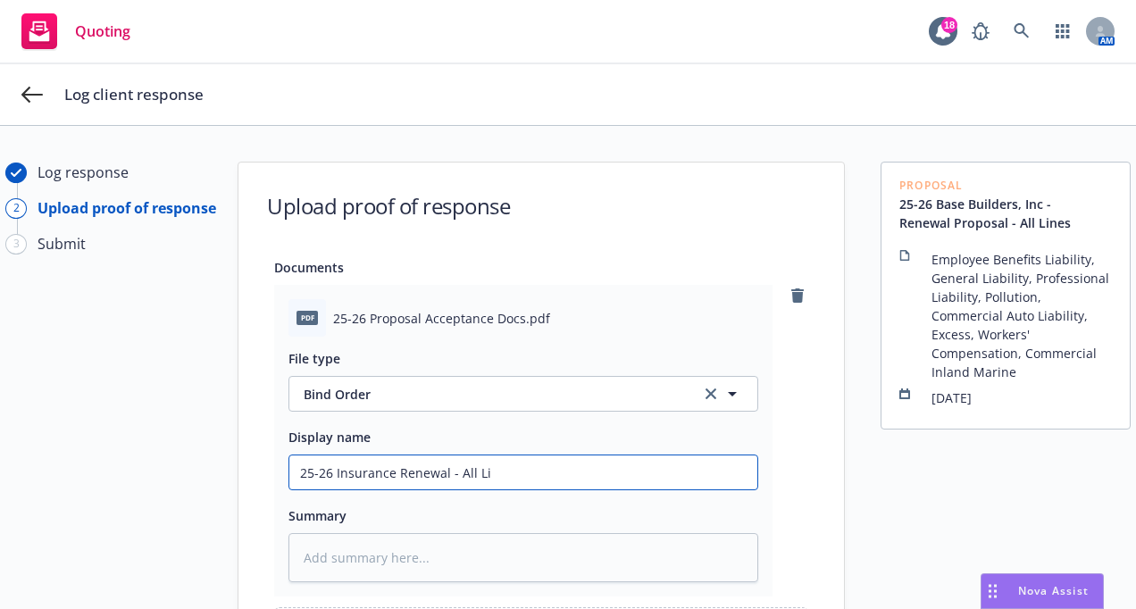
type textarea "x"
type input "25-26 Insurance Renewal - All Line"
type textarea "x"
type input "25-26 Insurance Renewal - All Lines"
type textarea "x"
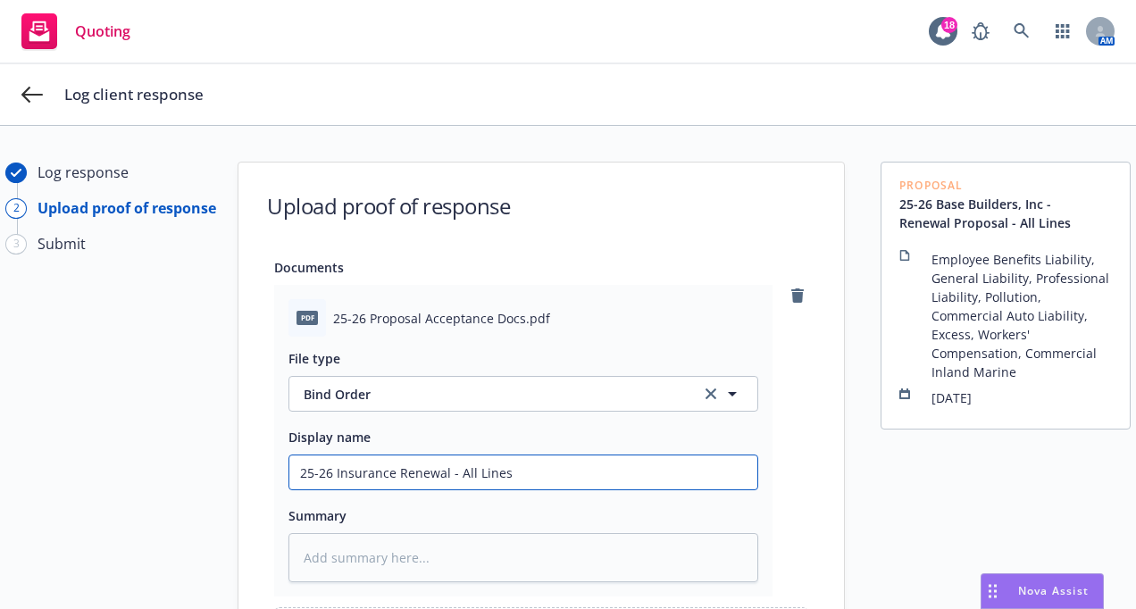
type input "25-26 Insurance Renewal - All Lines"
type textarea "x"
type input "25-26 Insurance Renewal - All Lines B"
type textarea "x"
type input "25-26 Insurance Renewal - All Lines Bi"
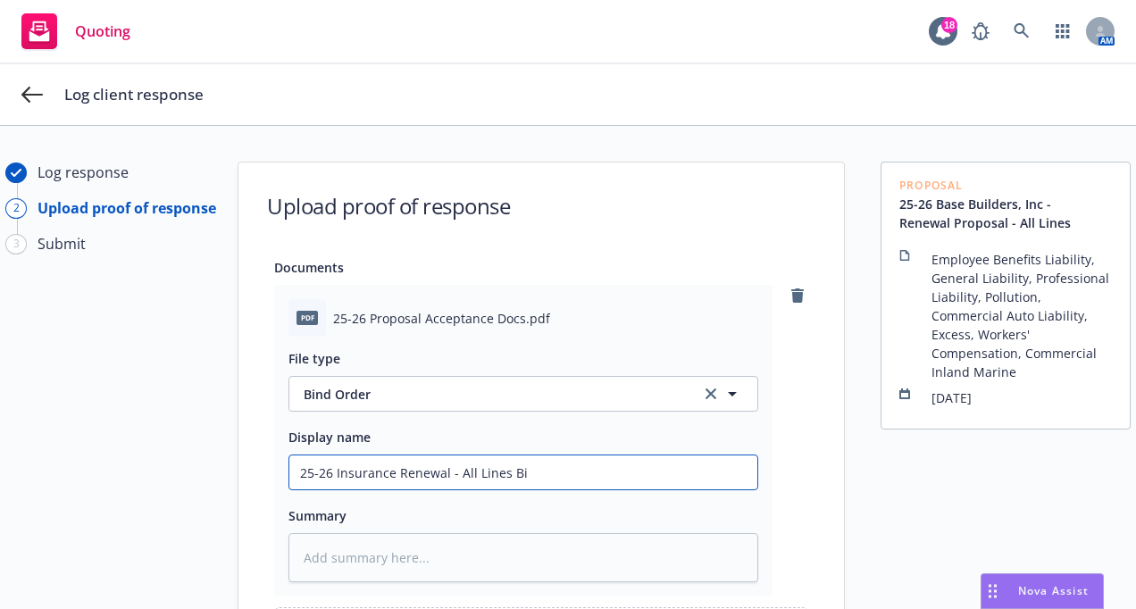
type textarea "x"
type input "25-26 Insurance Renewal - All Lines Bin"
type textarea "x"
type input "25-26 Insurance Renewal - All Lines Bind"
type textarea "x"
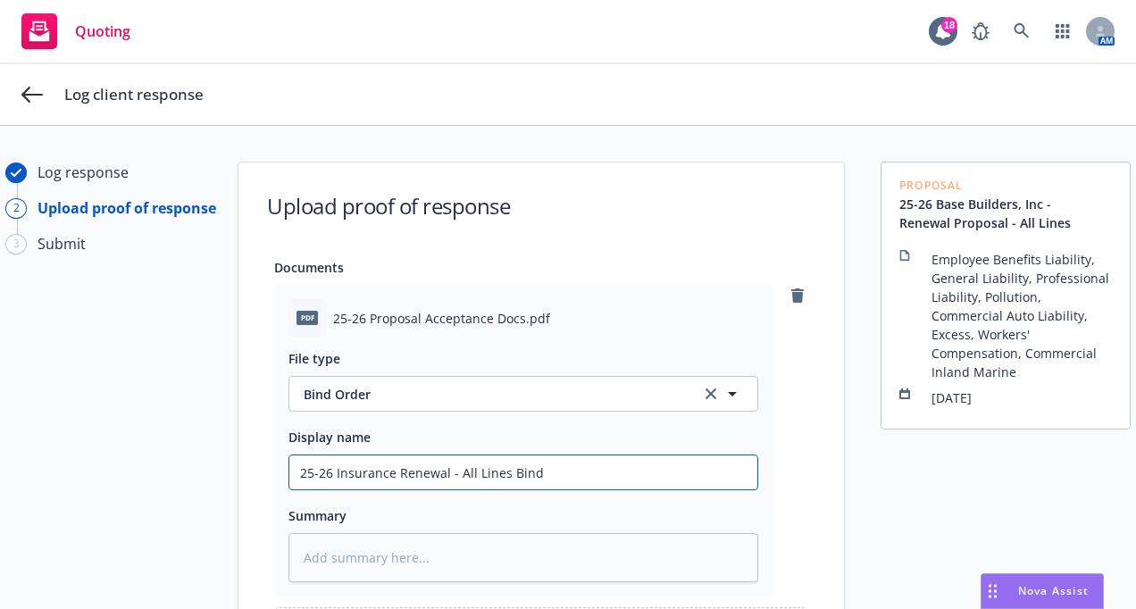
type input "25-26 Insurance Renewal - All Lines Bind"
type textarea "x"
type input "25-26 Insurance Renewal - All Lines Bind O"
type textarea "x"
type input "25-26 Insurance Renewal - All Lines Bind Or"
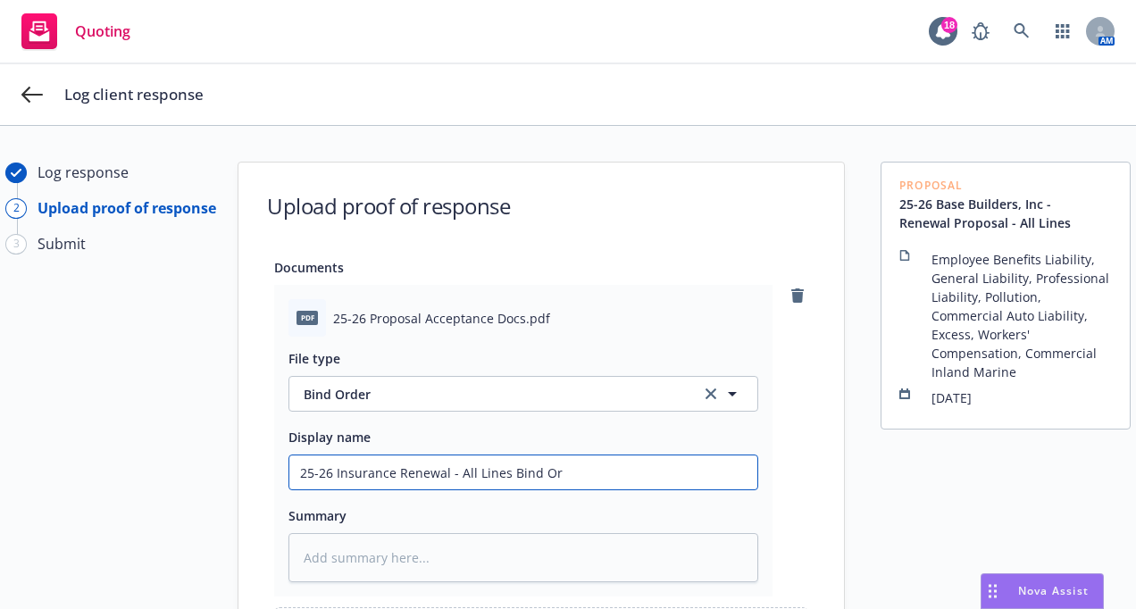
type textarea "x"
type input "25-26 Insurance Renewal - All Lines Bind Ord"
type textarea "x"
type input "25-26 Insurance Renewal - All Lines Bind Orde"
type textarea "x"
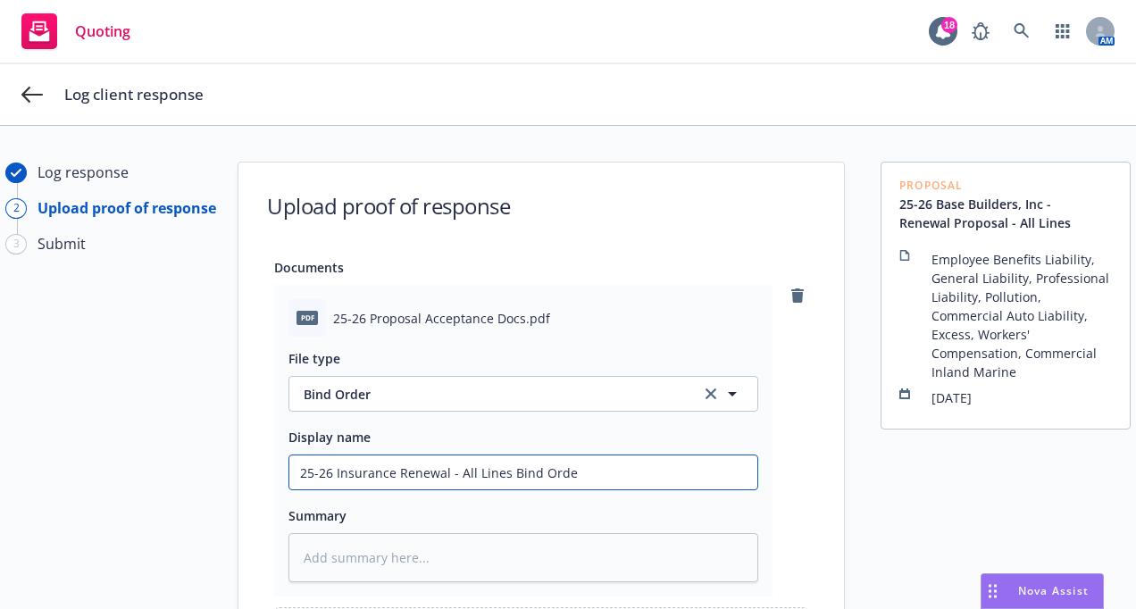
type input "25-26 Insurance Renewal - All Lines Bind Order"
type textarea "x"
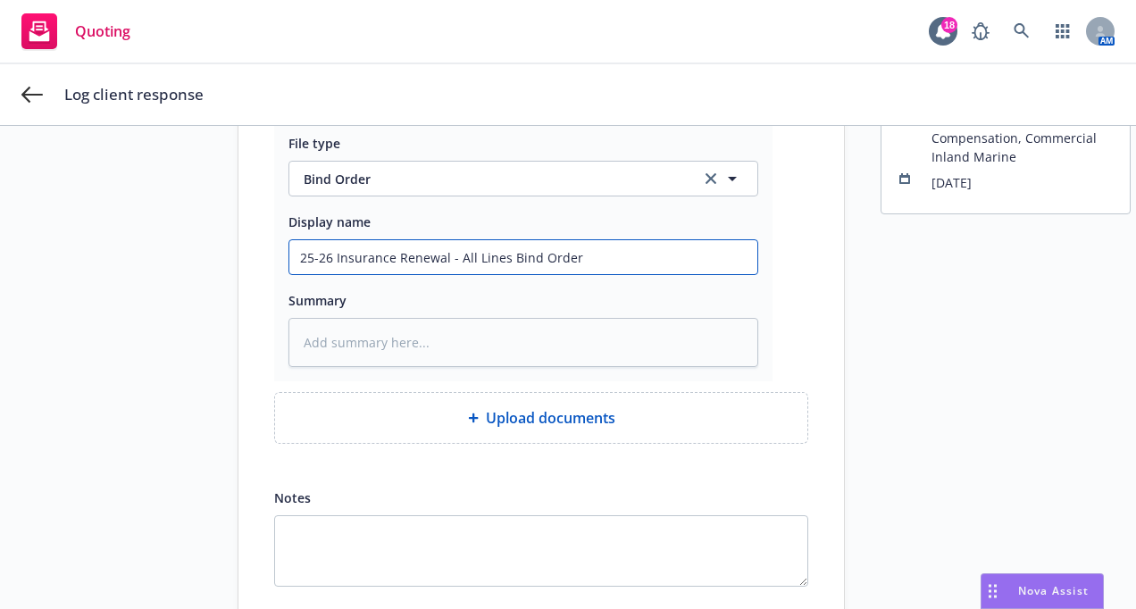
scroll to position [83, 0]
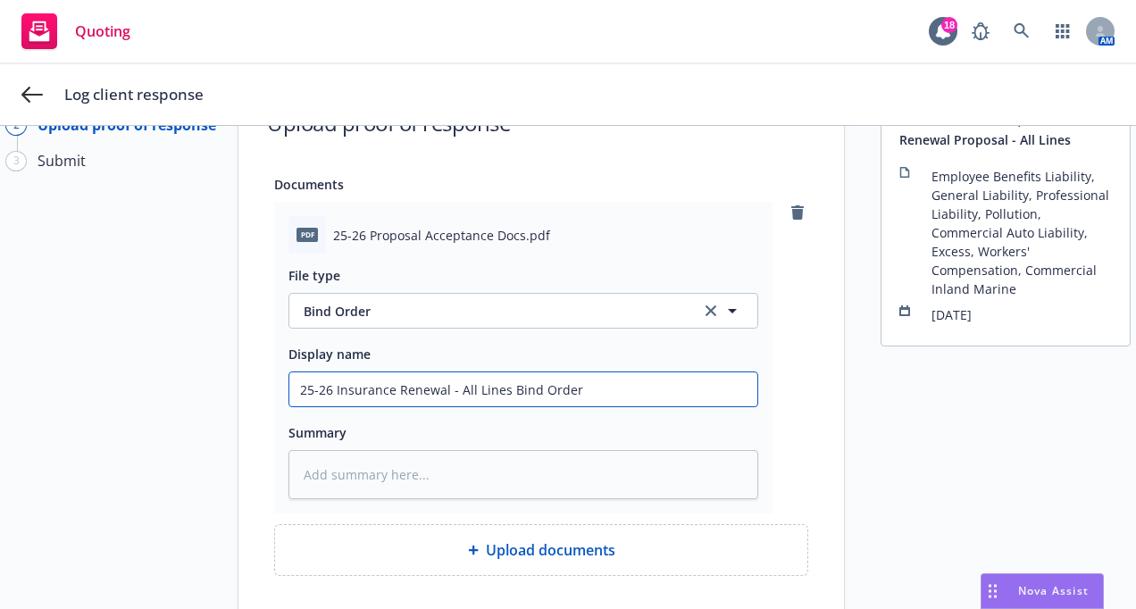
drag, startPoint x: 572, startPoint y: 387, endPoint x: 11, endPoint y: 394, distance: 561.0
click at [21, 394] on div "Log response 2 Upload proof of response 3 Submit Upload proof of response Docum…" at bounding box center [567, 453] width 1093 height 749
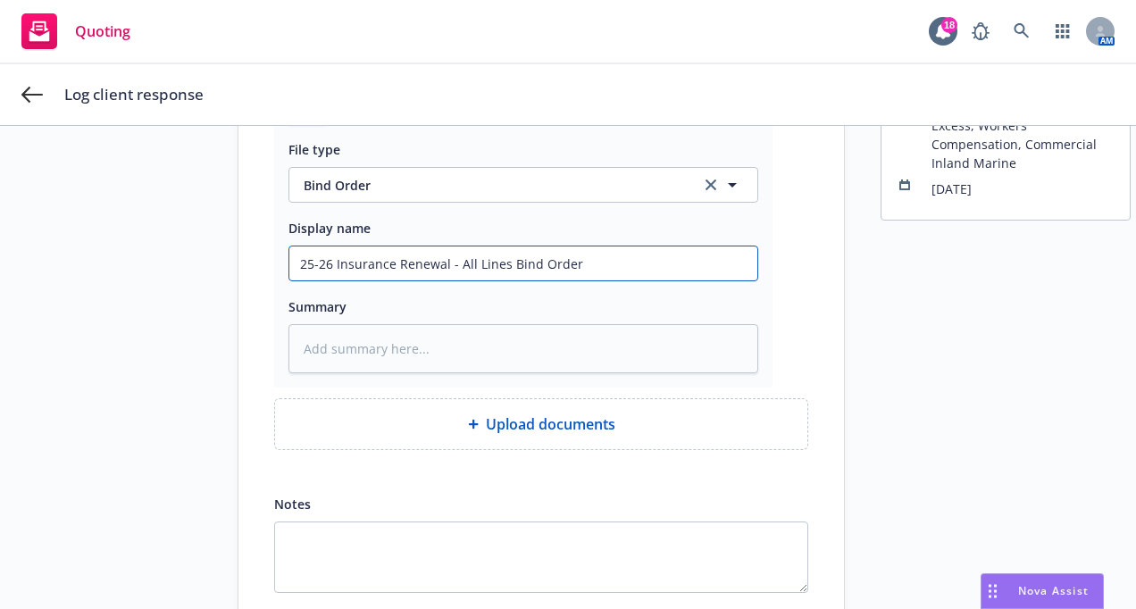
scroll to position [351, 0]
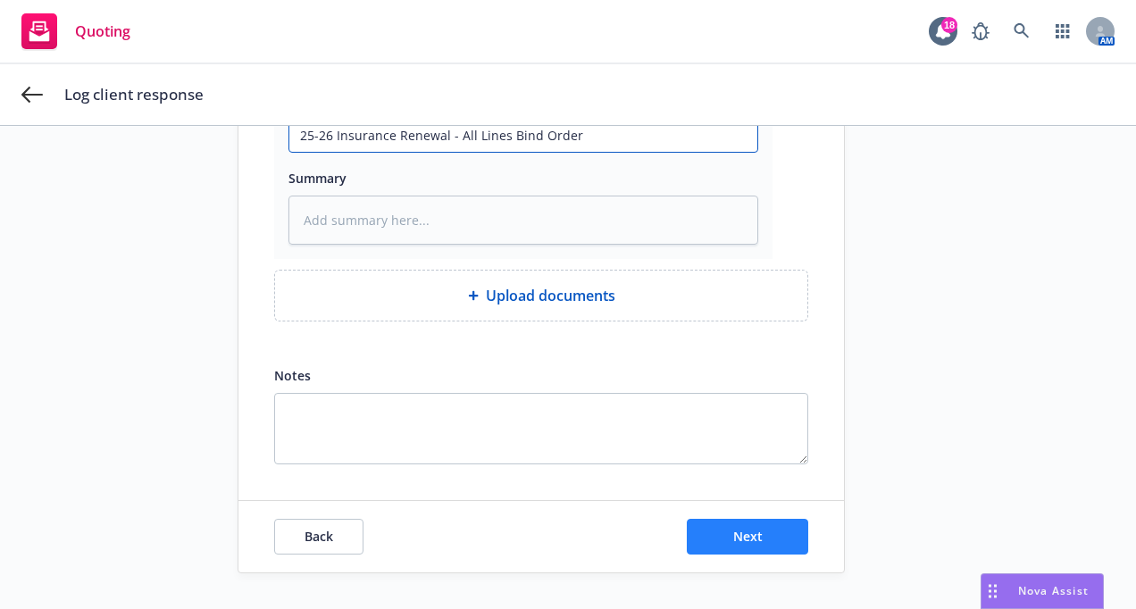
type input "25-26 Insurance Renewal - All Lines Bind Order"
click at [781, 523] on button "Next" at bounding box center [747, 537] width 121 height 36
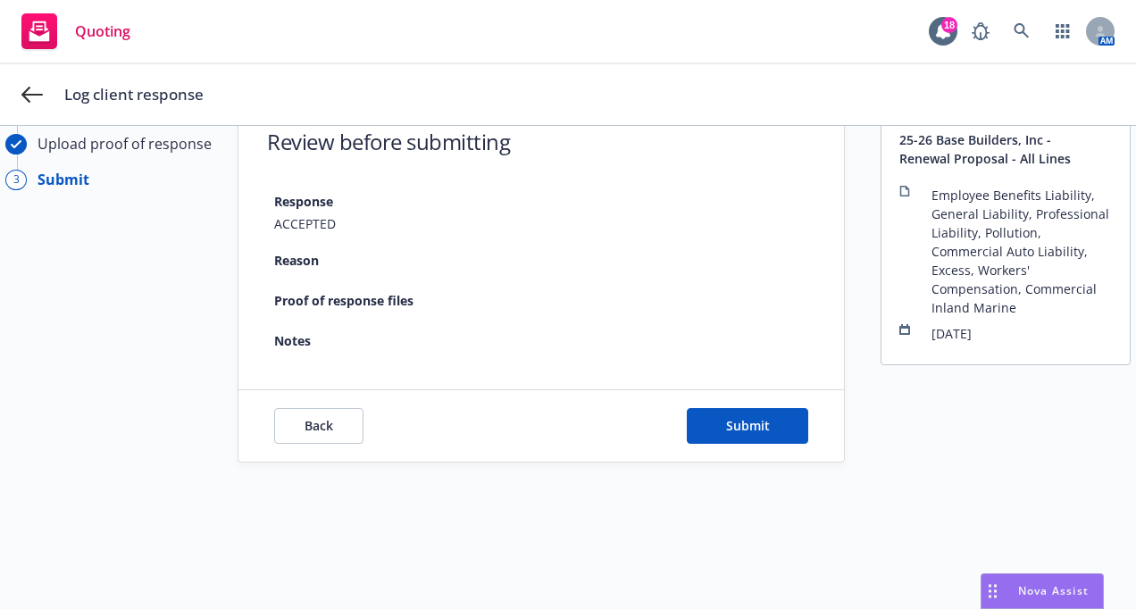
scroll to position [78, 0]
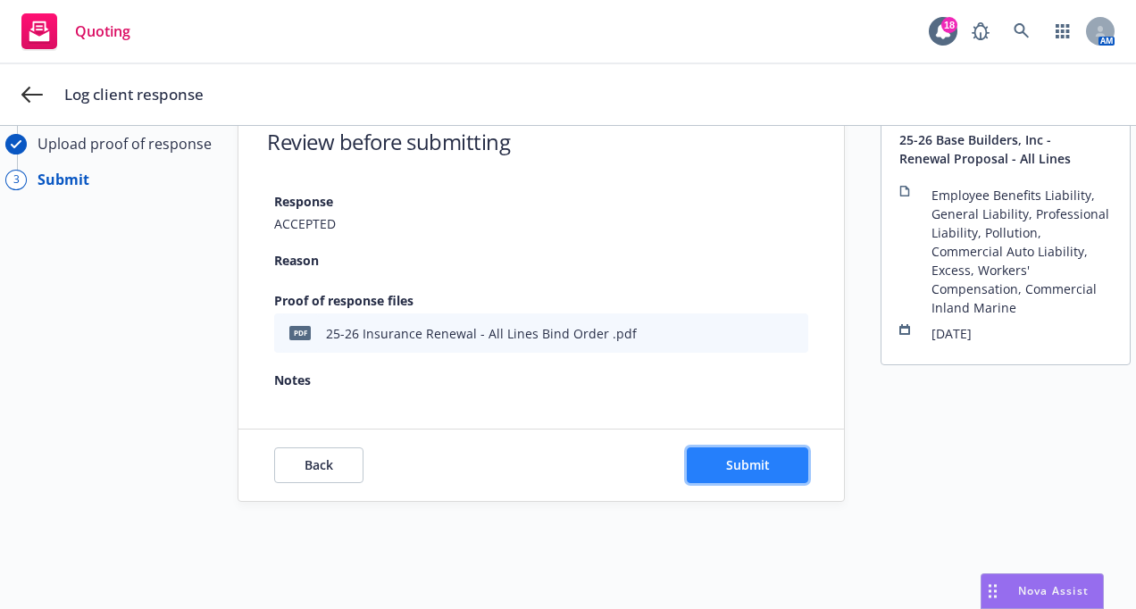
click at [714, 458] on button "Submit" at bounding box center [747, 466] width 121 height 36
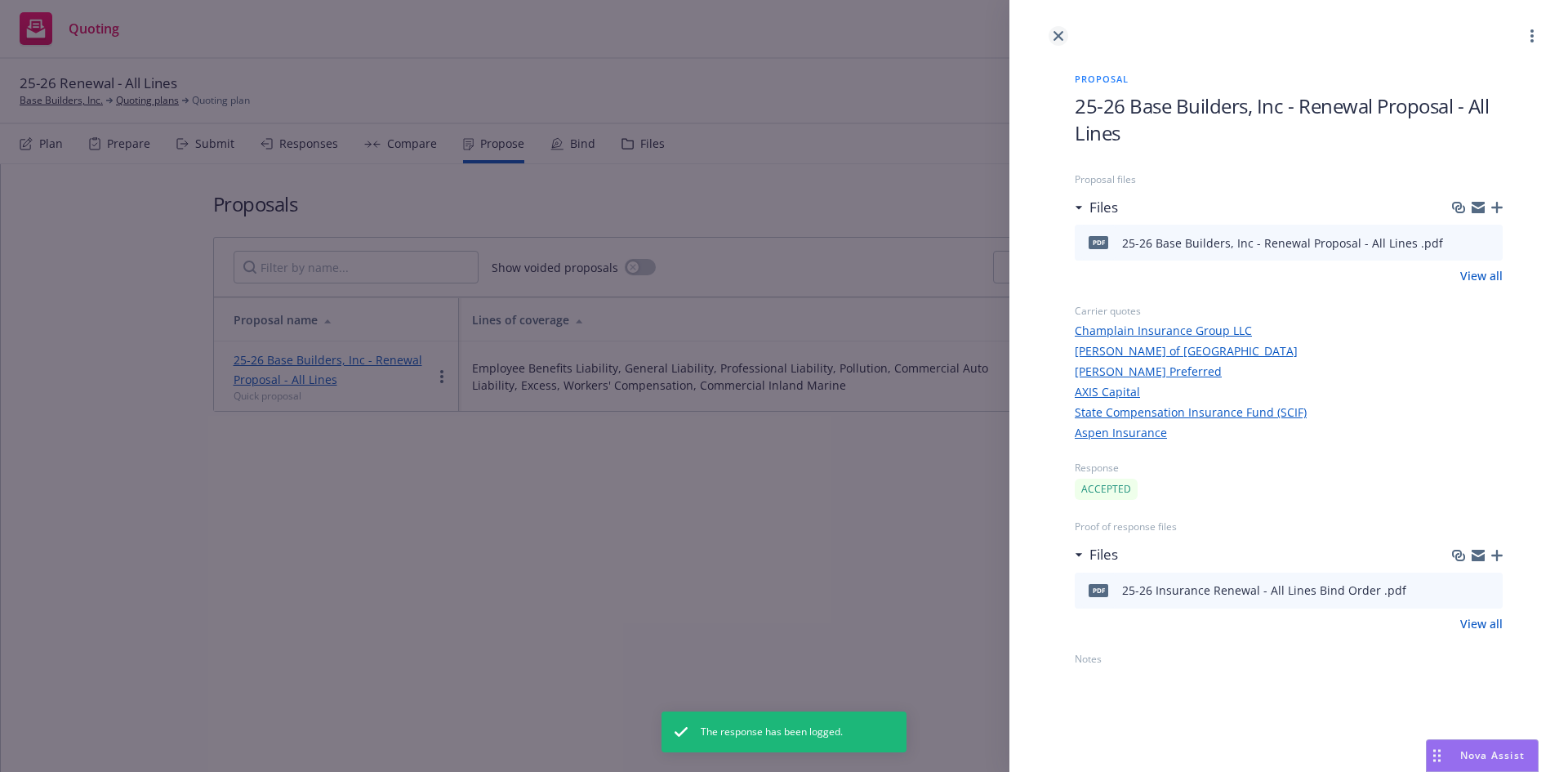
click at [1058, 38] on icon "close" at bounding box center [1058, 36] width 10 height 10
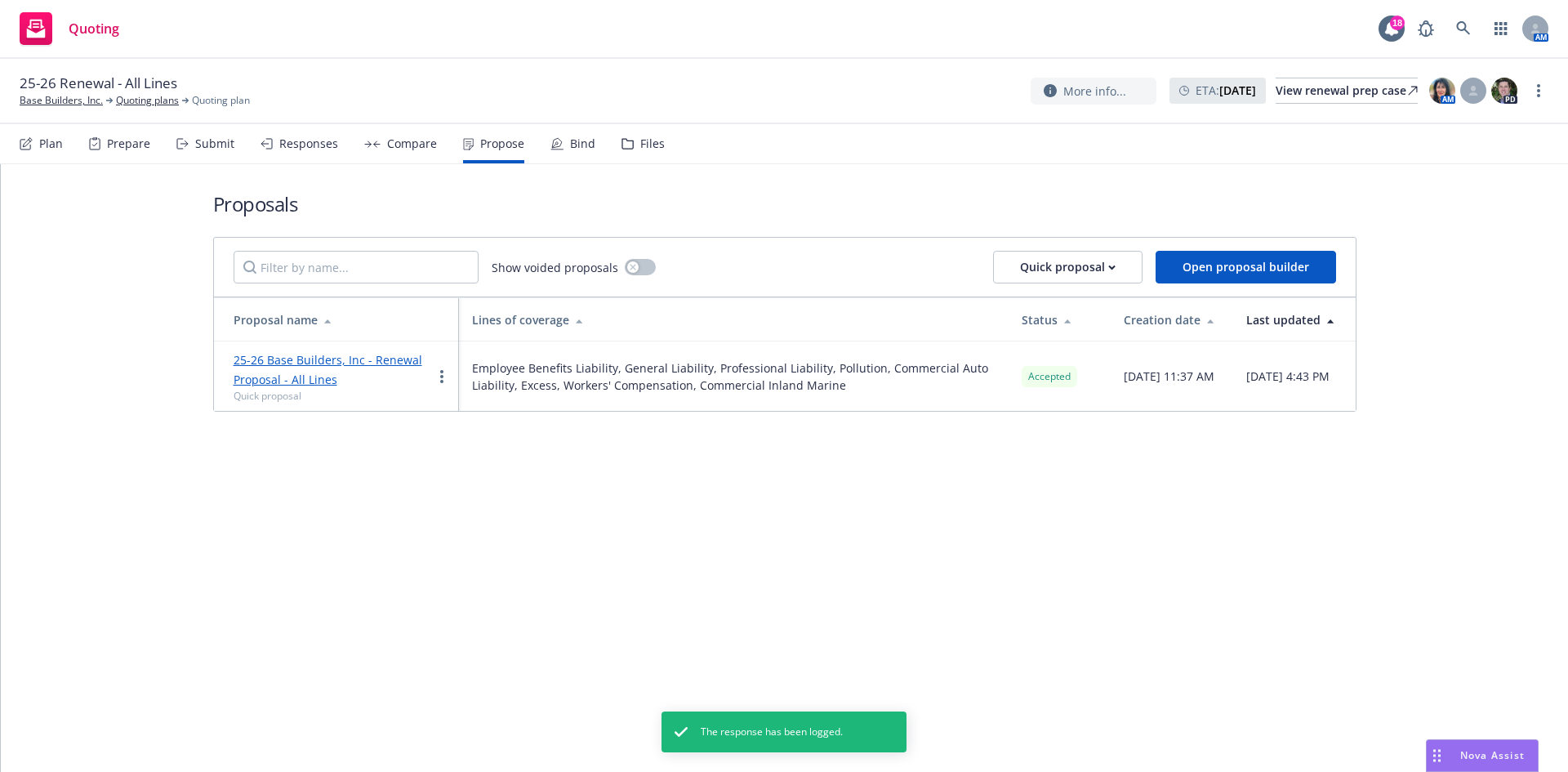
click at [289, 148] on div "Responses" at bounding box center [309, 144] width 59 height 13
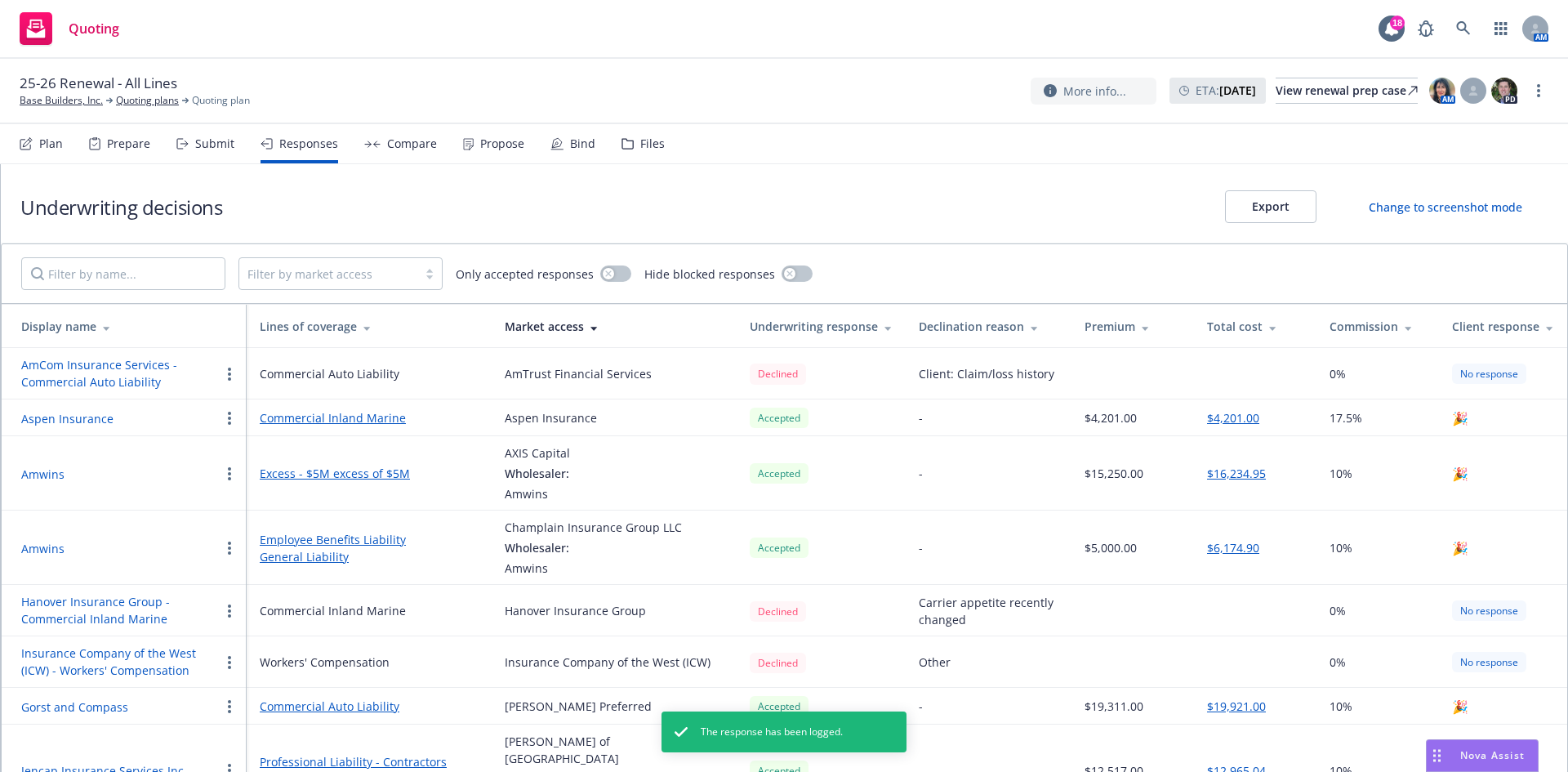
click at [434, 142] on div "Plan Prepare Submit Responses Compare Propose Bind Files" at bounding box center [342, 144] width 645 height 39
click at [414, 145] on div "Compare" at bounding box center [411, 144] width 49 height 13
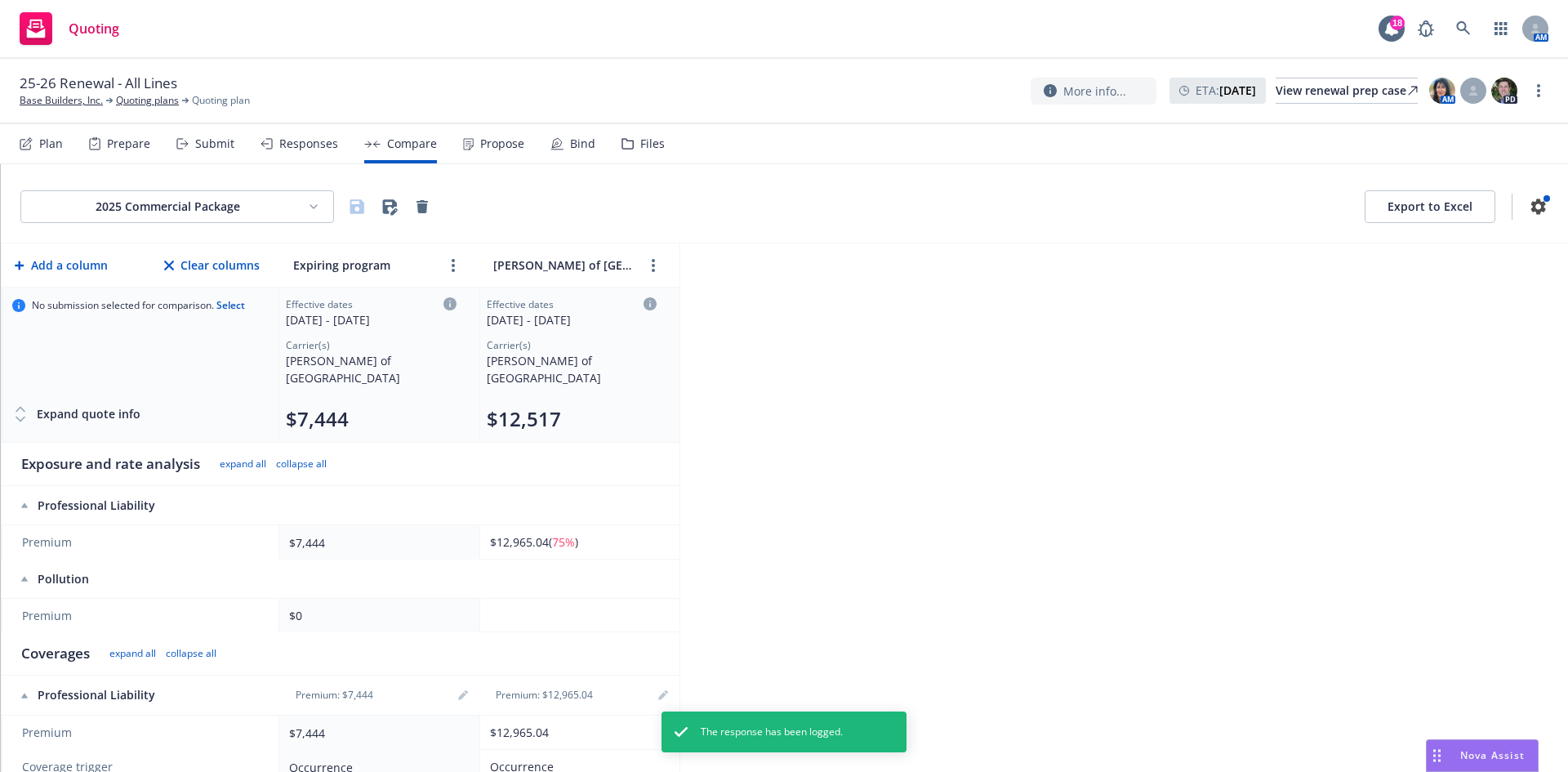
click at [188, 134] on div "Submit" at bounding box center [205, 144] width 58 height 39
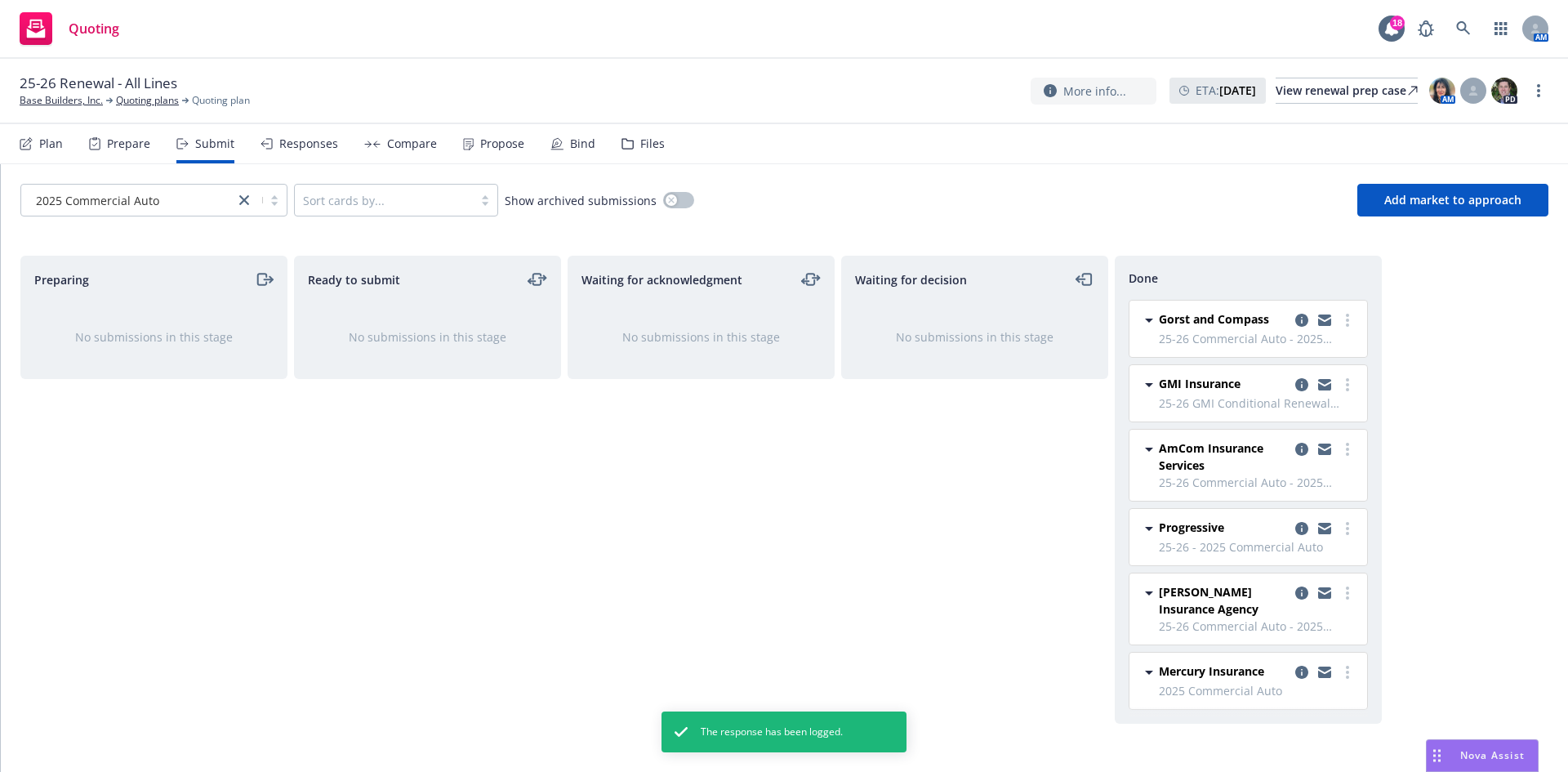
click at [556, 143] on icon at bounding box center [557, 143] width 10 height 10
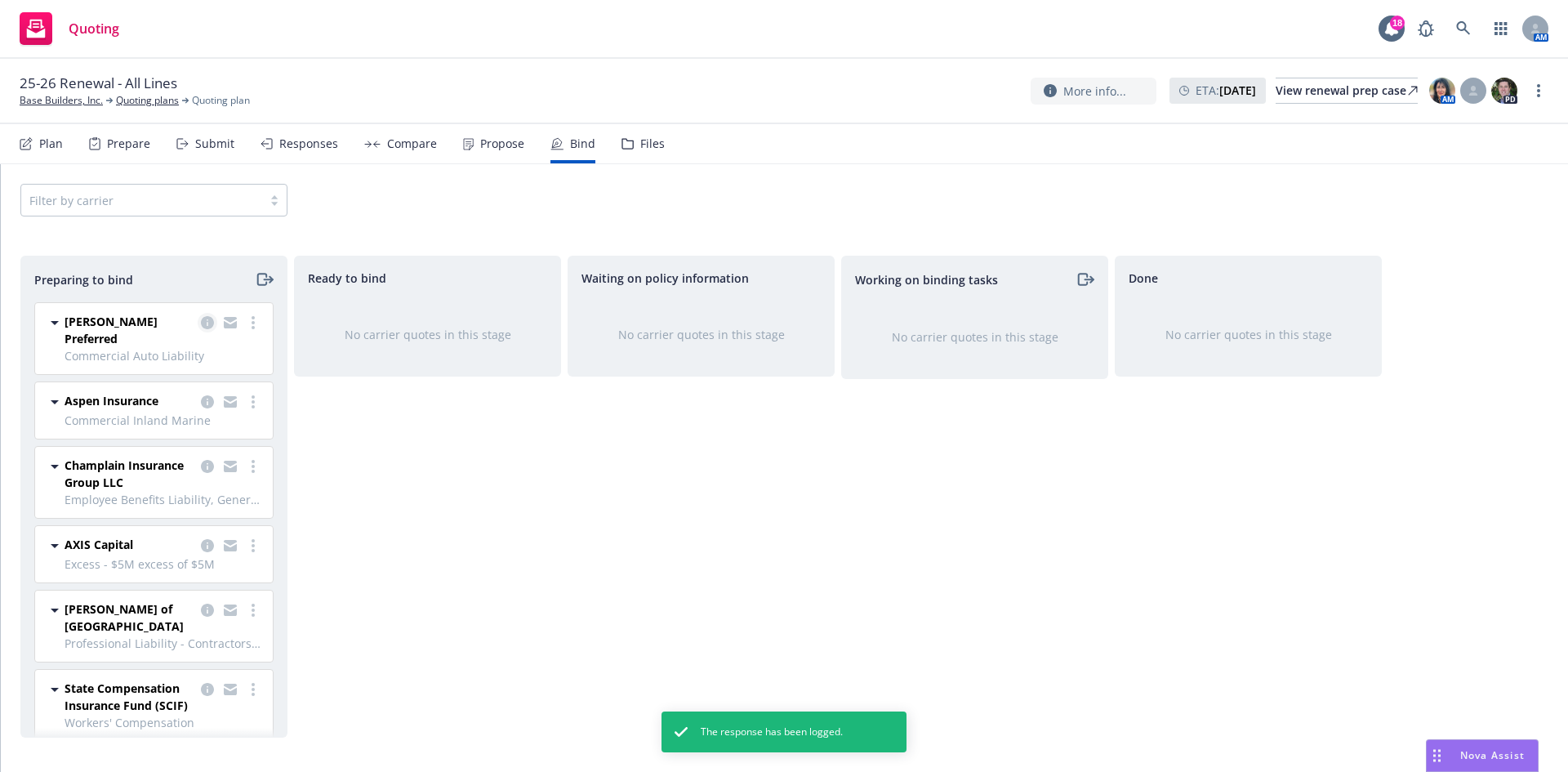
click at [206, 315] on link "copy logging email" at bounding box center [207, 322] width 19 height 19
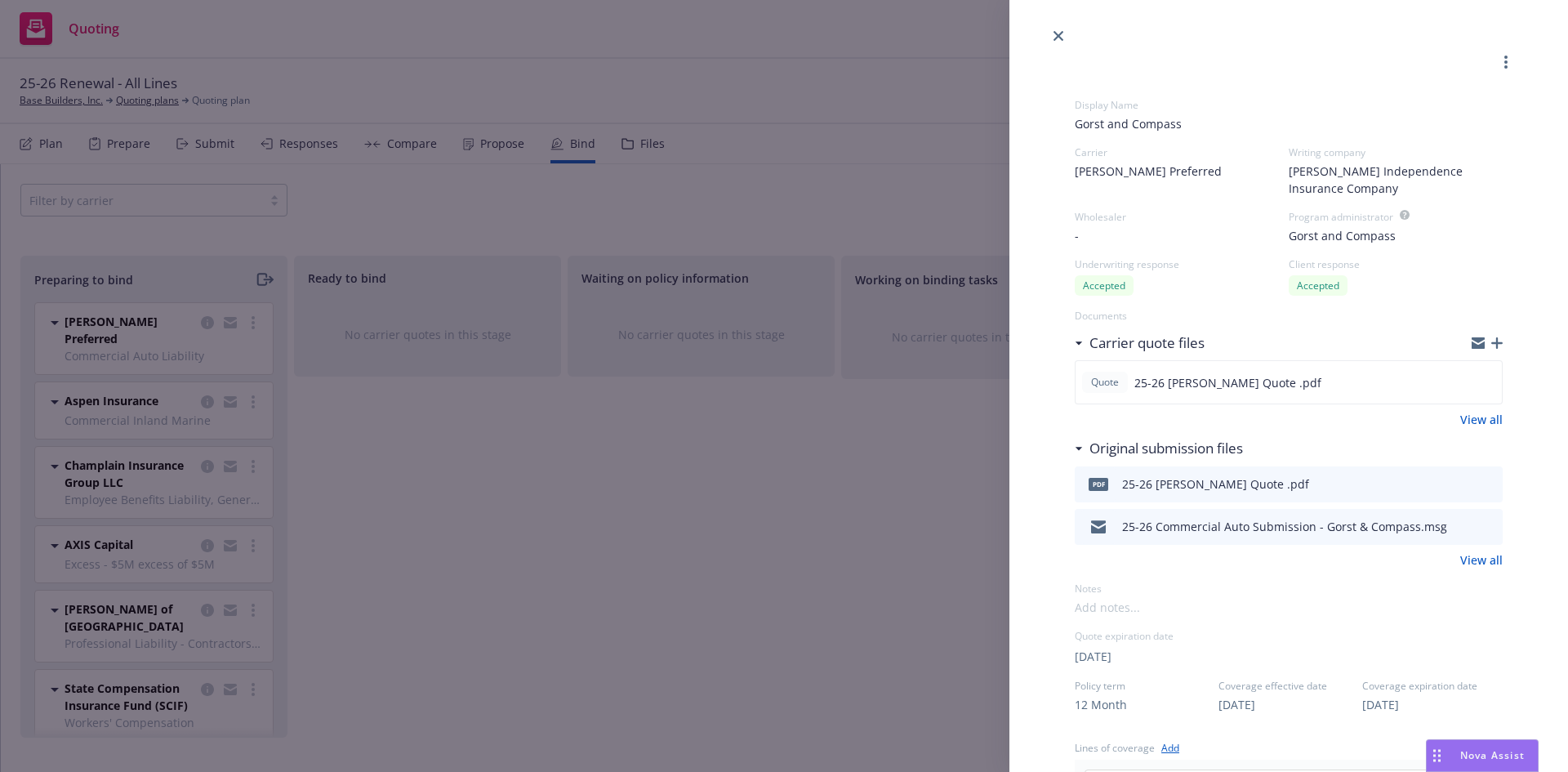
click at [1061, 47] on div "Display Name Gorst and Compass Carrier [PERSON_NAME] Preferred Writing company …" at bounding box center [1288, 724] width 480 height 1358
click at [1057, 30] on link "close" at bounding box center [1058, 36] width 19 height 19
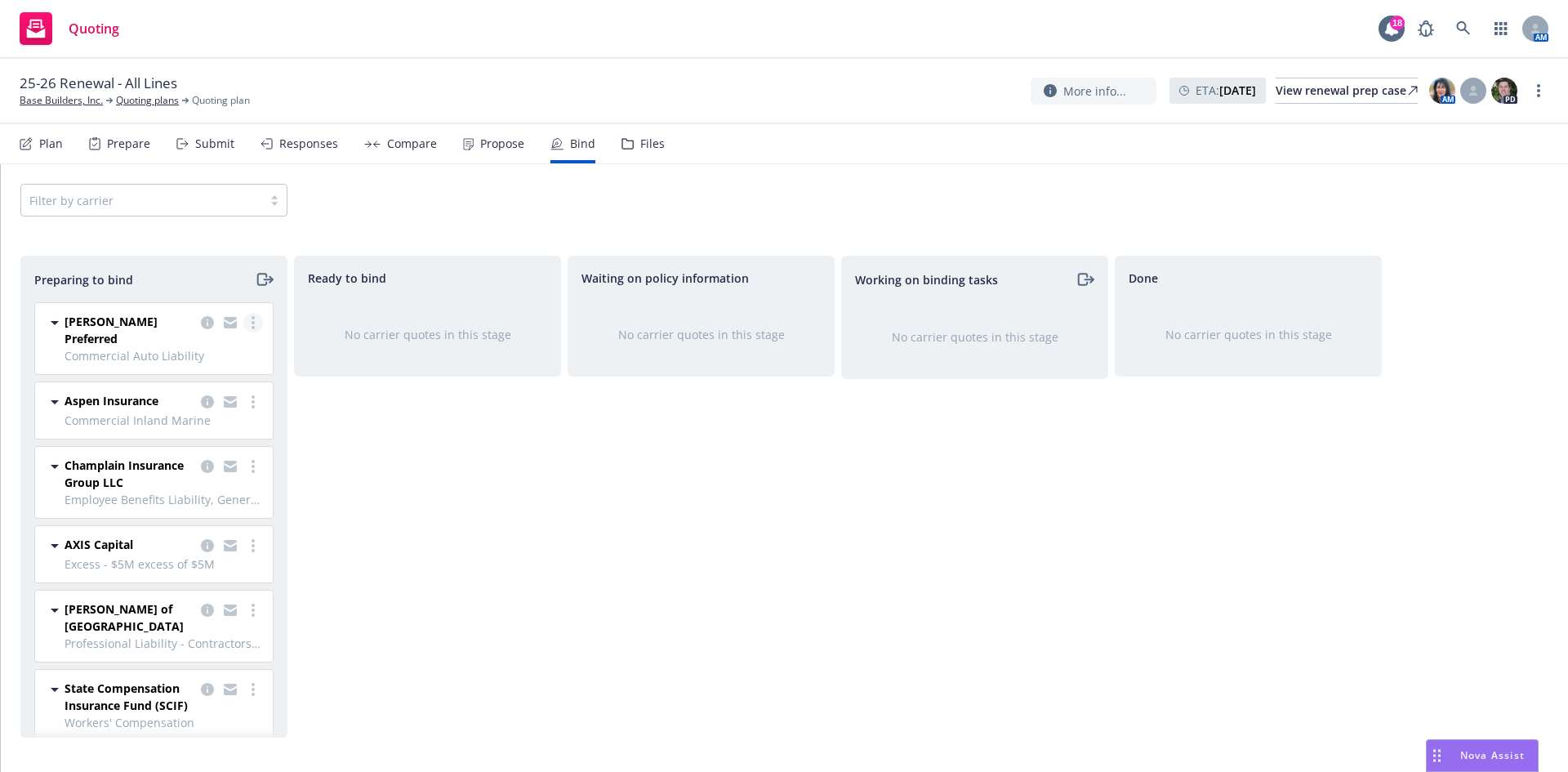
click at [249, 324] on link "more" at bounding box center [252, 322] width 19 height 19
click at [204, 389] on span "Log bind order" at bounding box center [162, 388] width 120 height 16
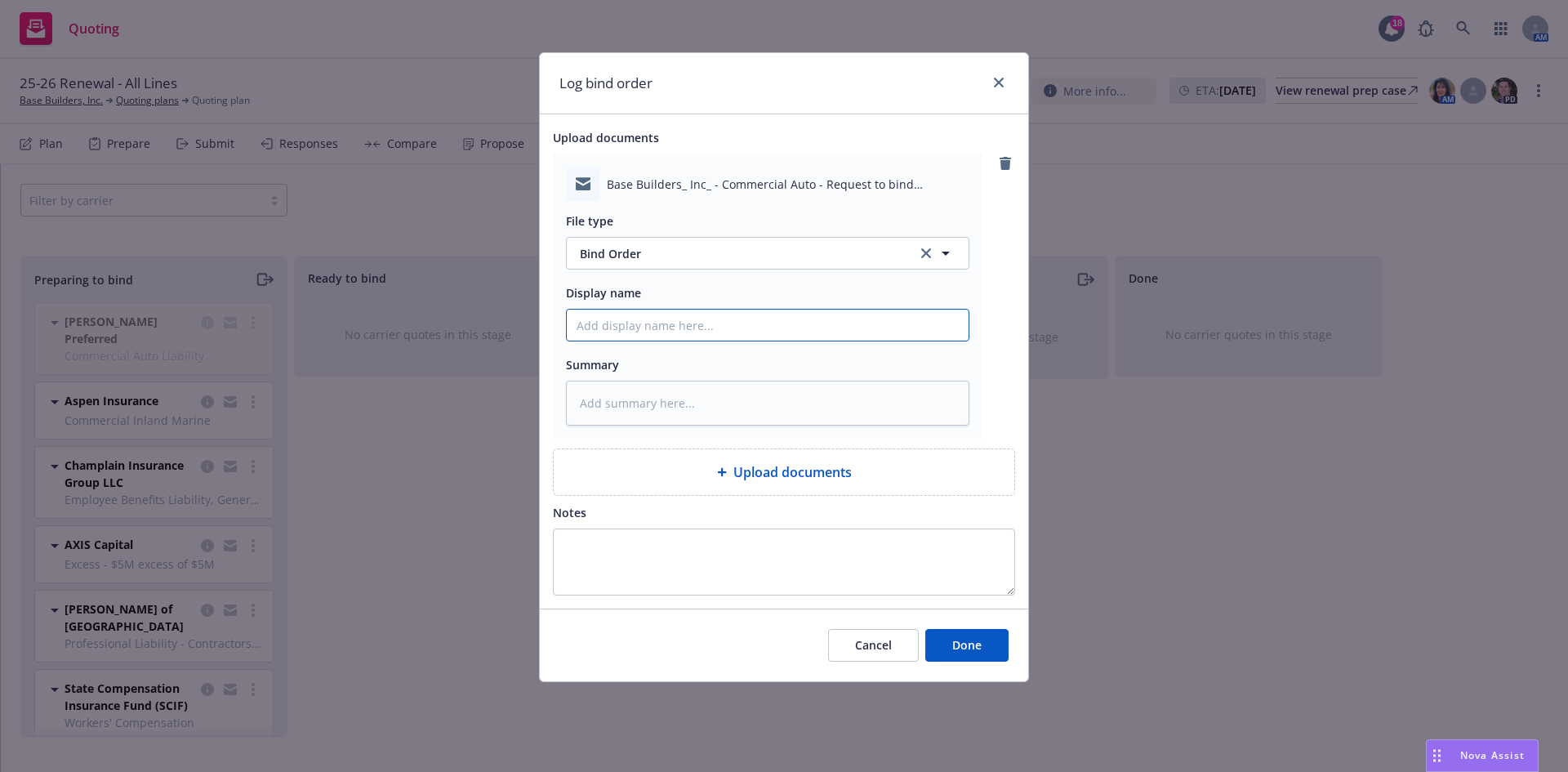
click at [633, 325] on input "Display name" at bounding box center [768, 326] width 402 height 31
type textarea "x"
type input "2"
type textarea "x"
type input "25"
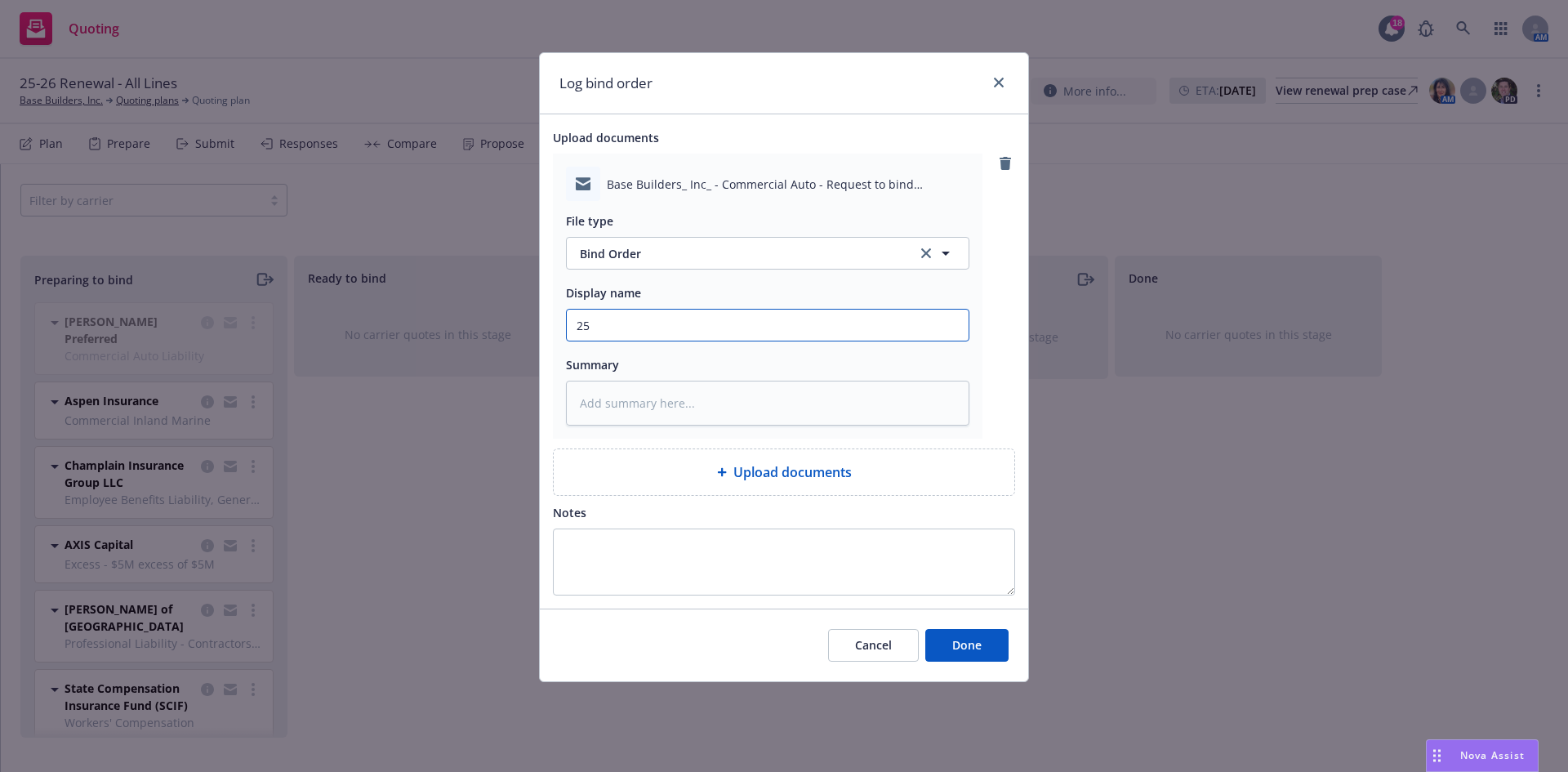
type textarea "x"
type input "25-"
type textarea "x"
type input "25-2"
type textarea "x"
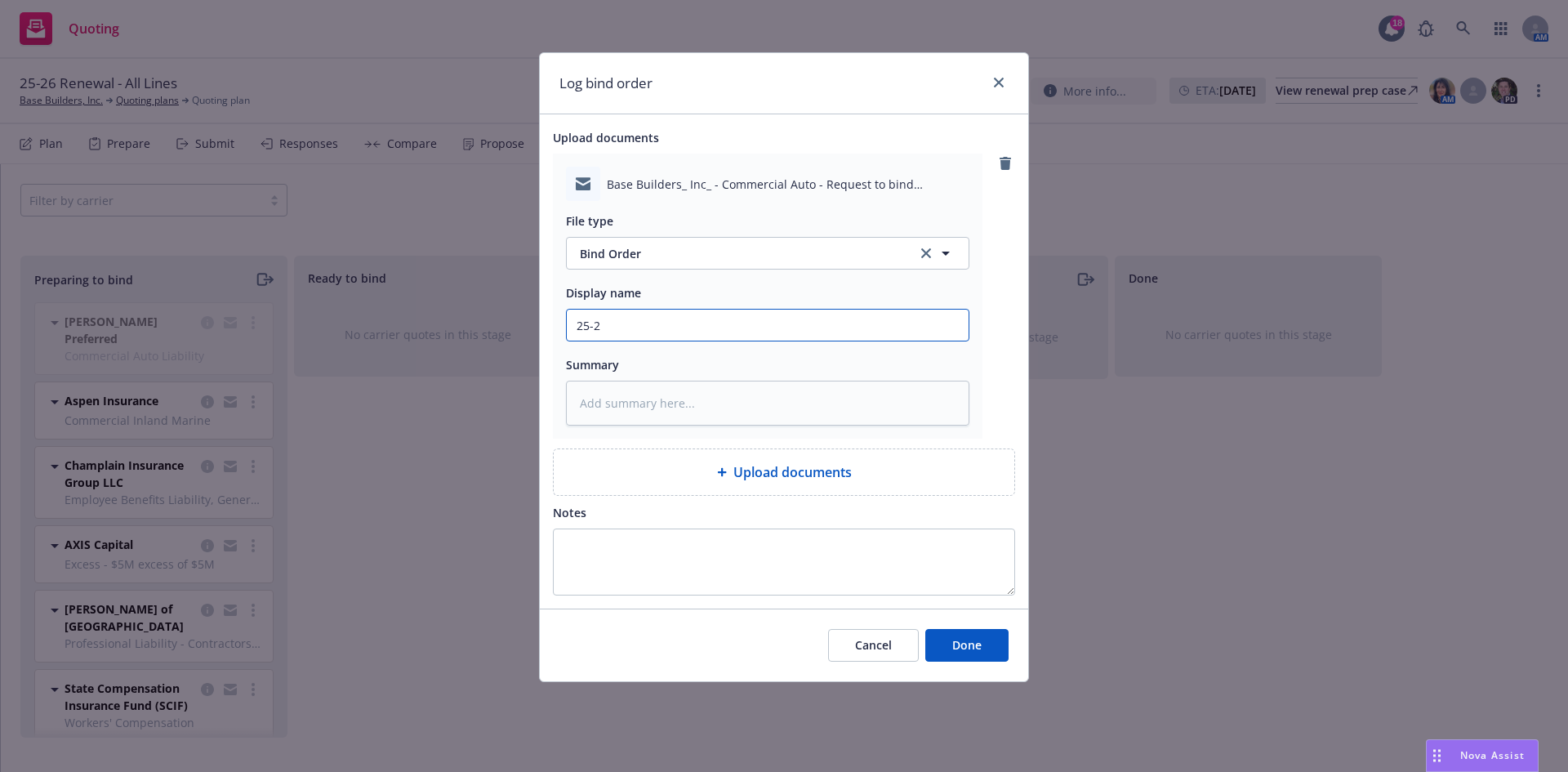
type input "25-26"
type textarea "x"
type input "25-26"
type textarea "x"
type input "25-26 B"
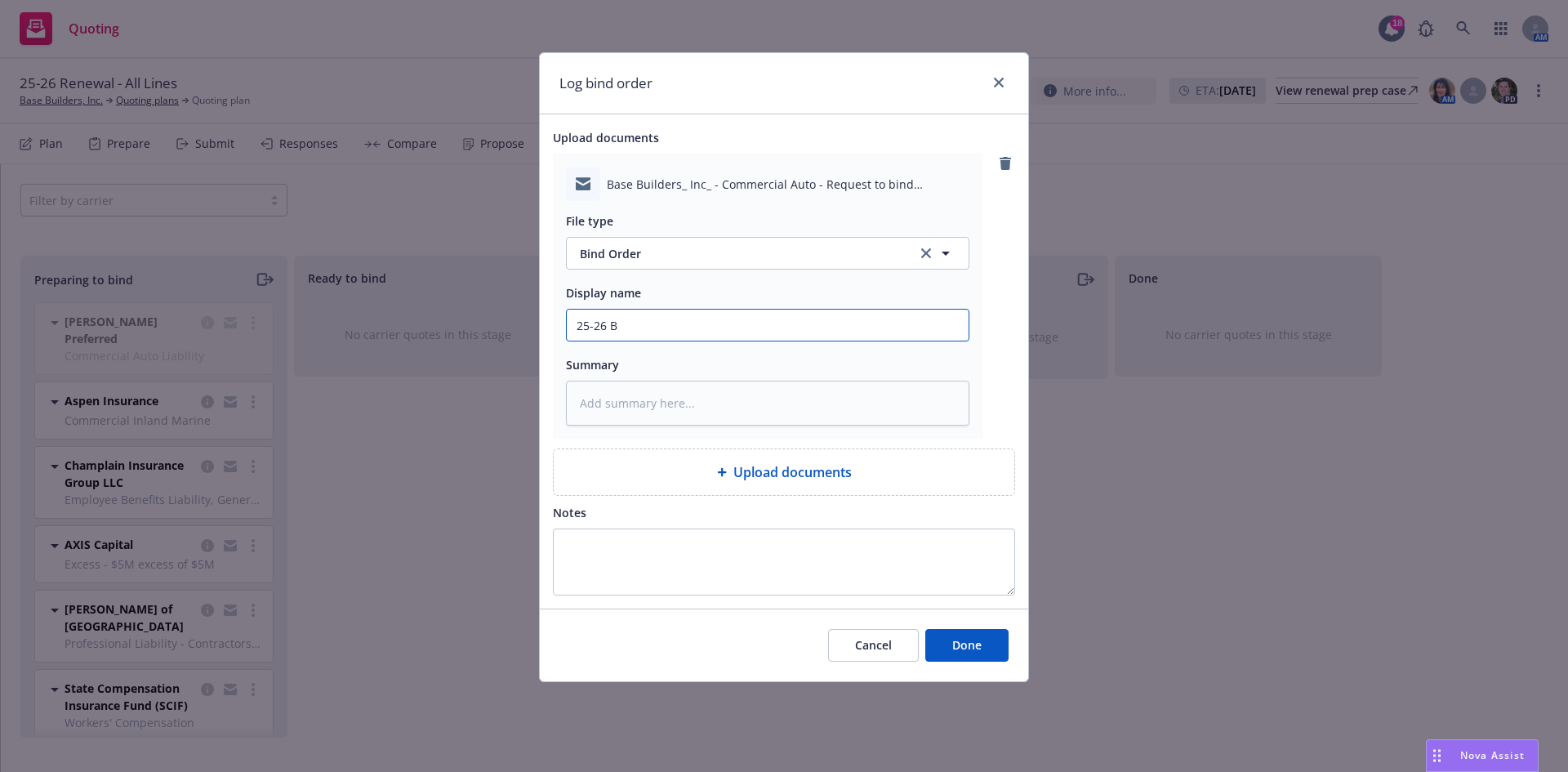
type textarea "x"
type input "25-26 Bi"
type textarea "x"
type input "25-26 Bin"
type textarea "x"
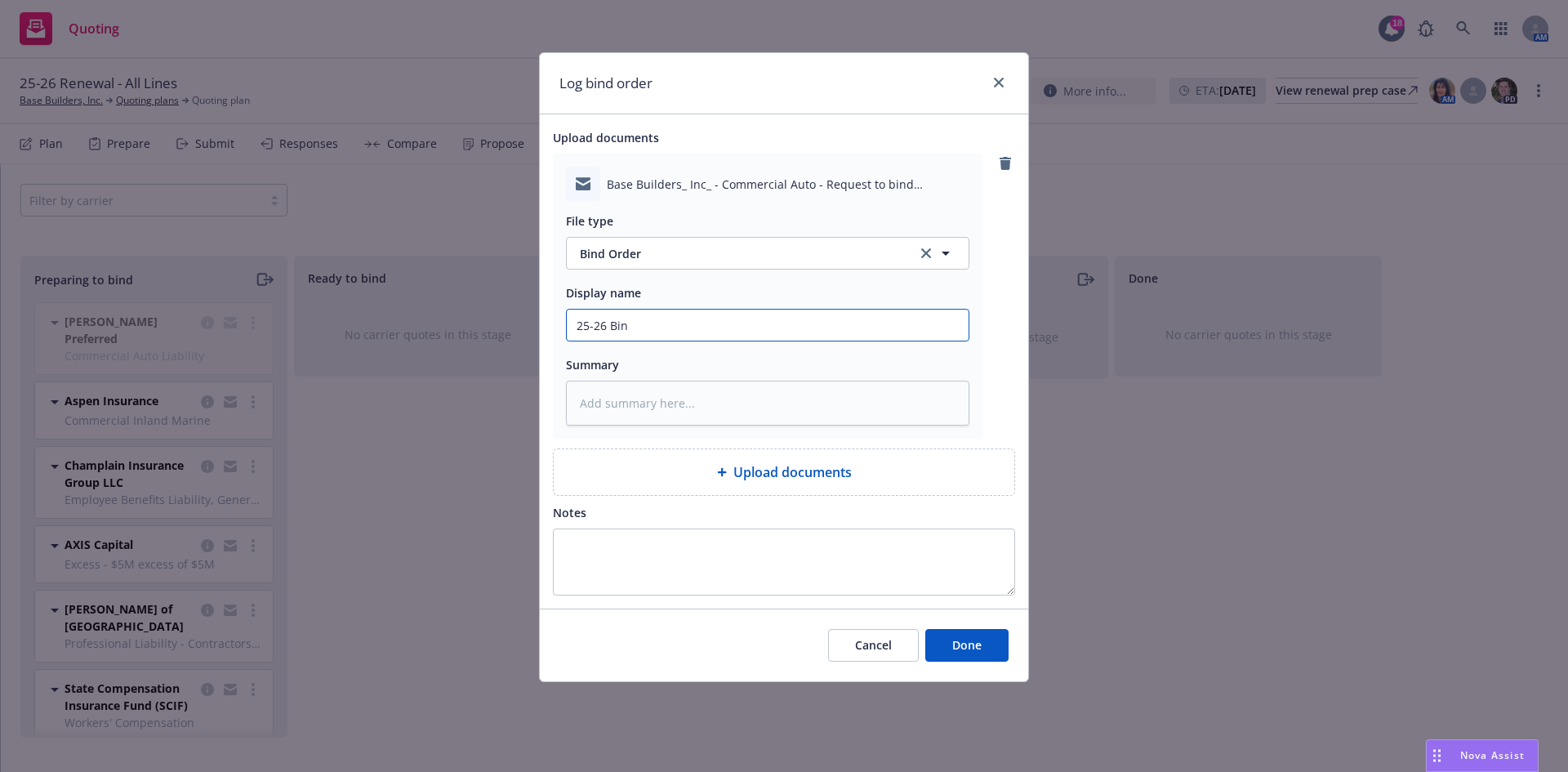
type input "25-26 Bind"
type textarea "x"
type input "25-26 Bind"
type textarea "x"
type input "25-26 Bind o"
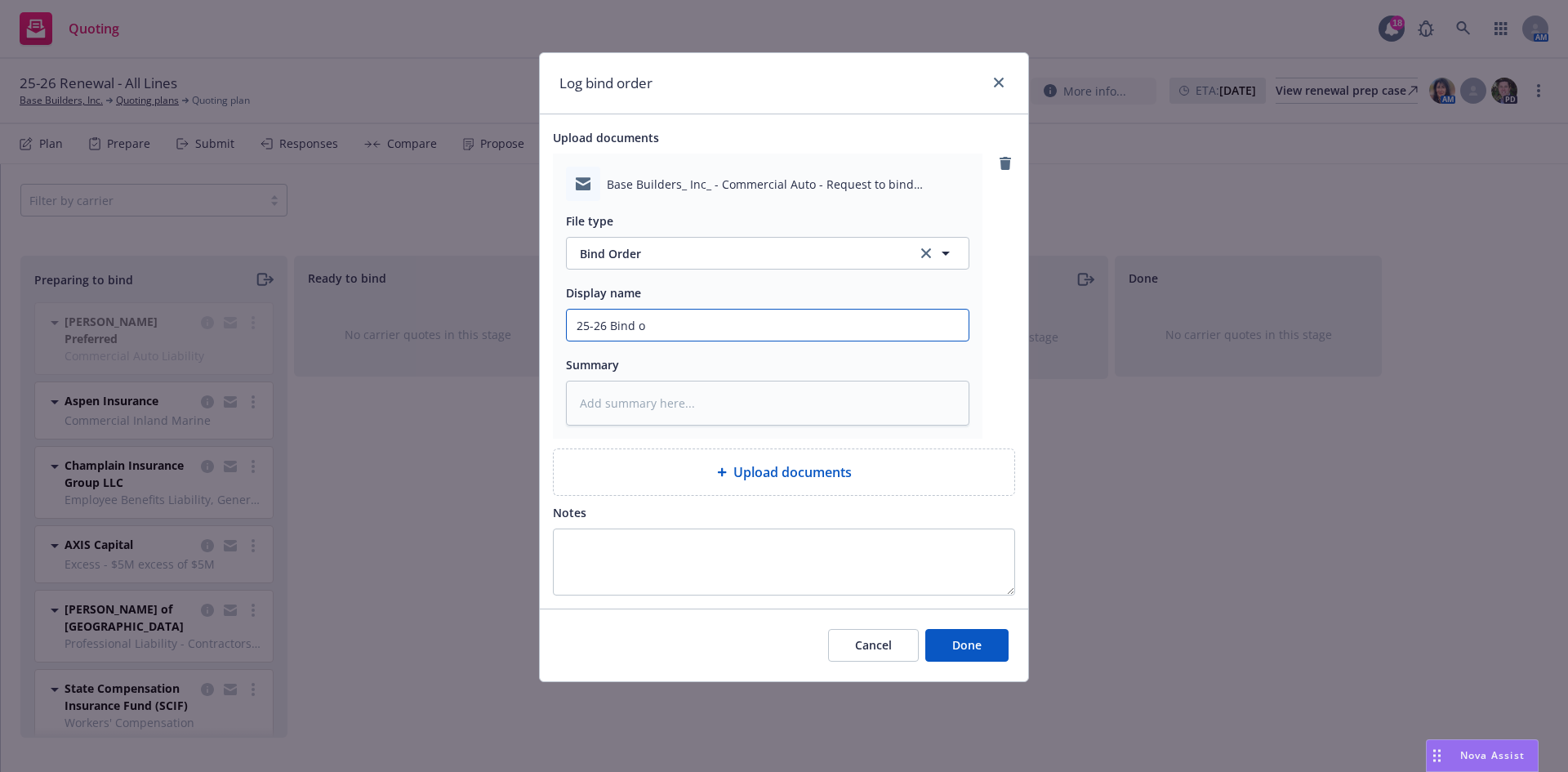
type textarea "x"
type input "25-26 Bind or"
type textarea "x"
type input "25-26 Bind ord"
type textarea "x"
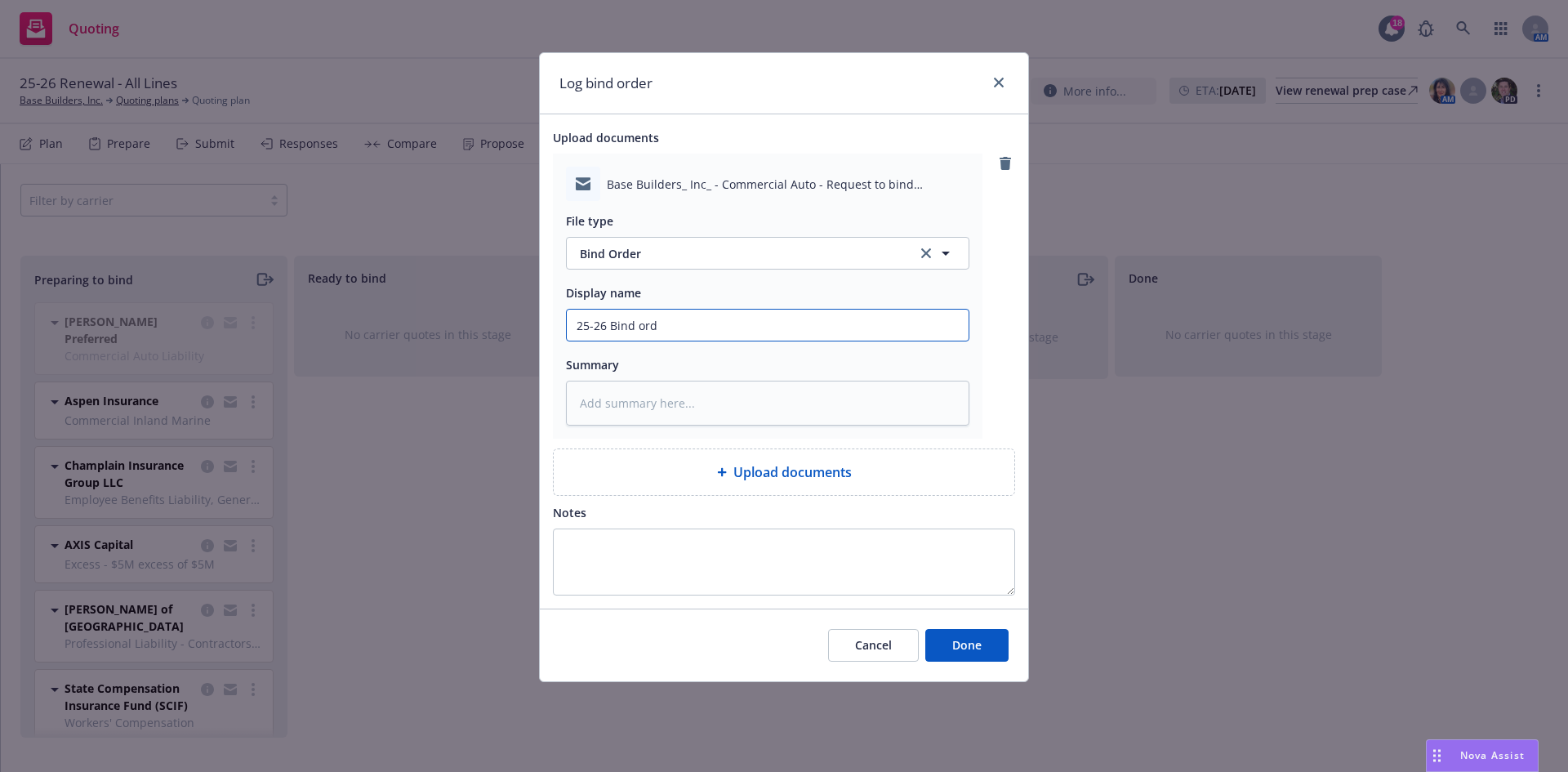
type input "25-26 Bind orde"
type textarea "x"
type input "25-26 Bind order"
type textarea "x"
type input "25-26 Bind order"
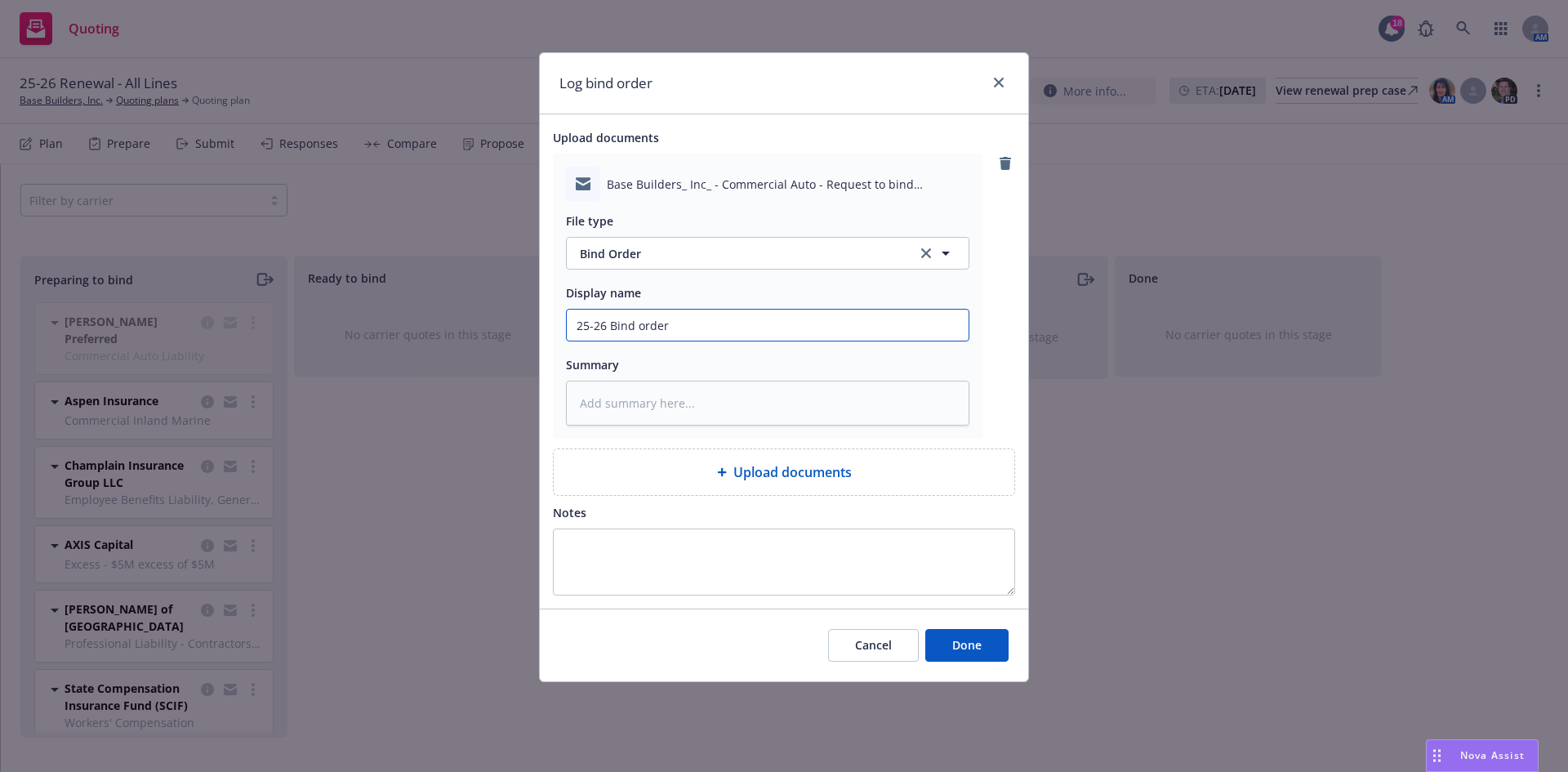
type textarea "x"
type input "25-26 Bind order f"
type textarea "x"
type input "25-26 Bind order fo"
type textarea "x"
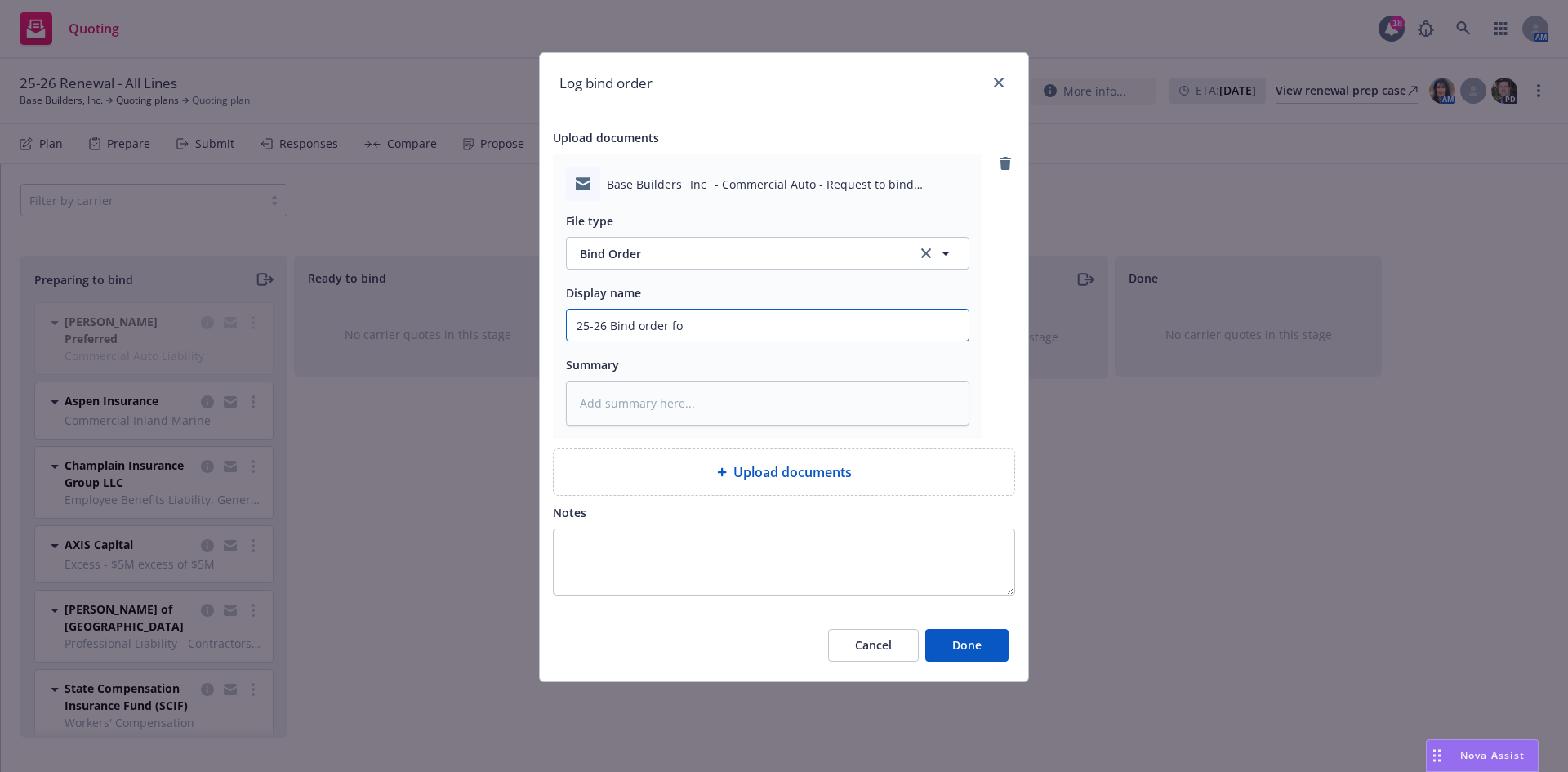
type input "25-26 Bind order for"
type textarea "x"
type input "25-26 Bind order for"
type textarea "x"
type input "25-26 Bind order for c"
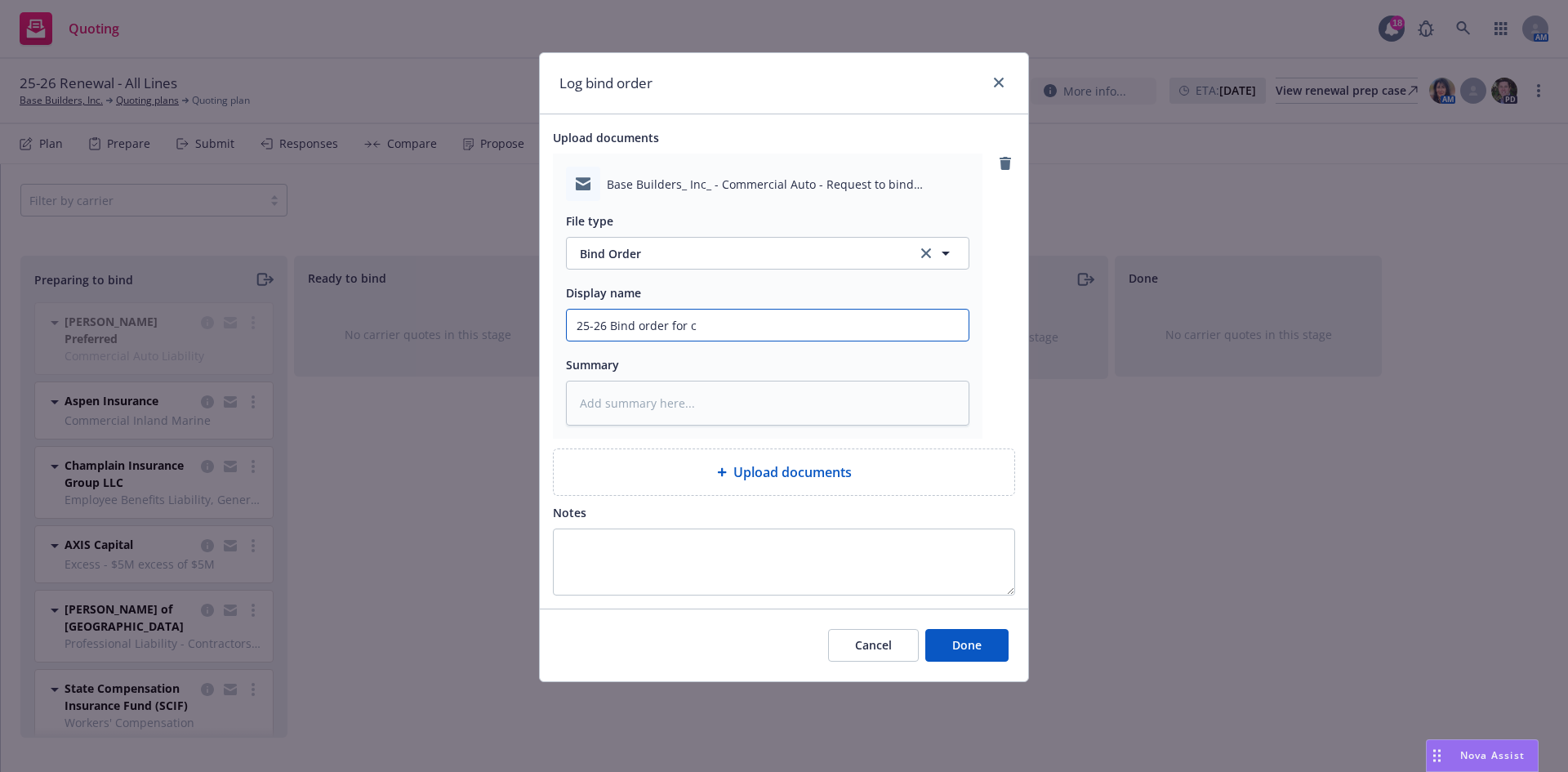
type textarea "x"
type input "25-26 Bind order for co"
type textarea "x"
type input "25-26 Bind order for com"
type textarea "x"
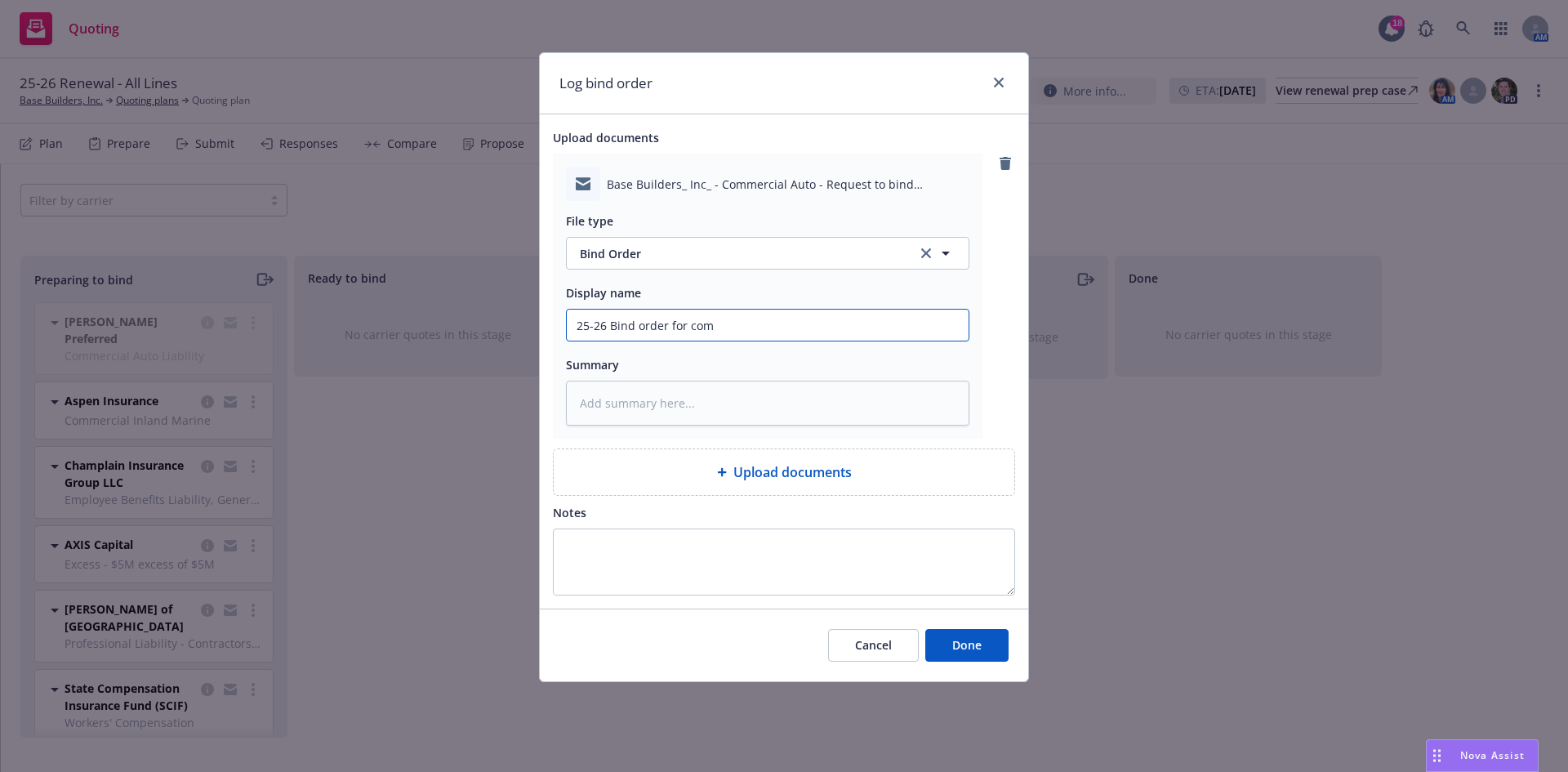
type input "25-26 Bind order for comm"
type textarea "x"
type input "25-26 Bind order for comme"
type textarea "x"
type input "25-26 Bind order for commer"
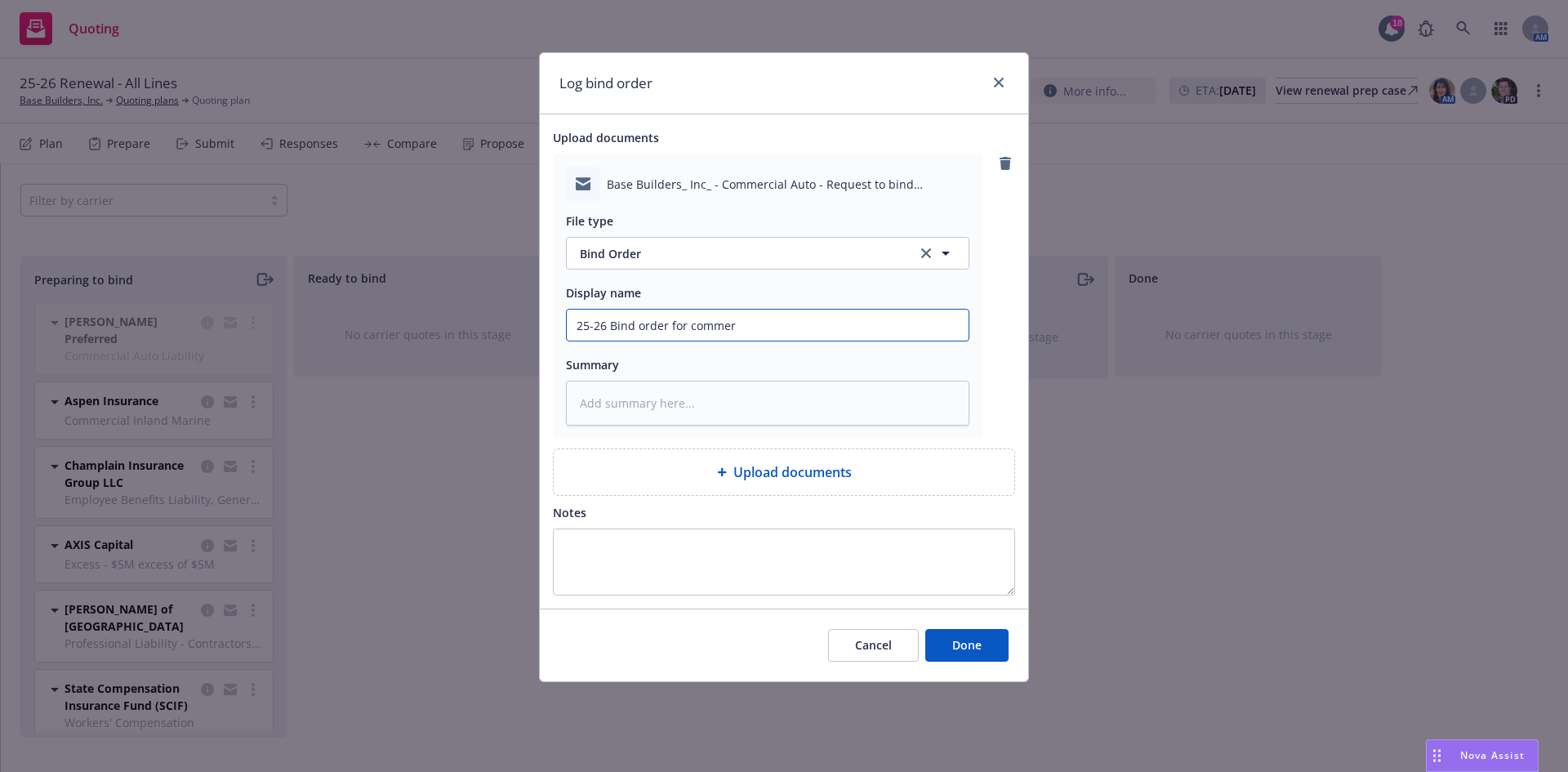
type textarea "x"
type input "25-26 Bind order for commerc"
type textarea "x"
type input "25-26 Bind order for commerci"
type textarea "x"
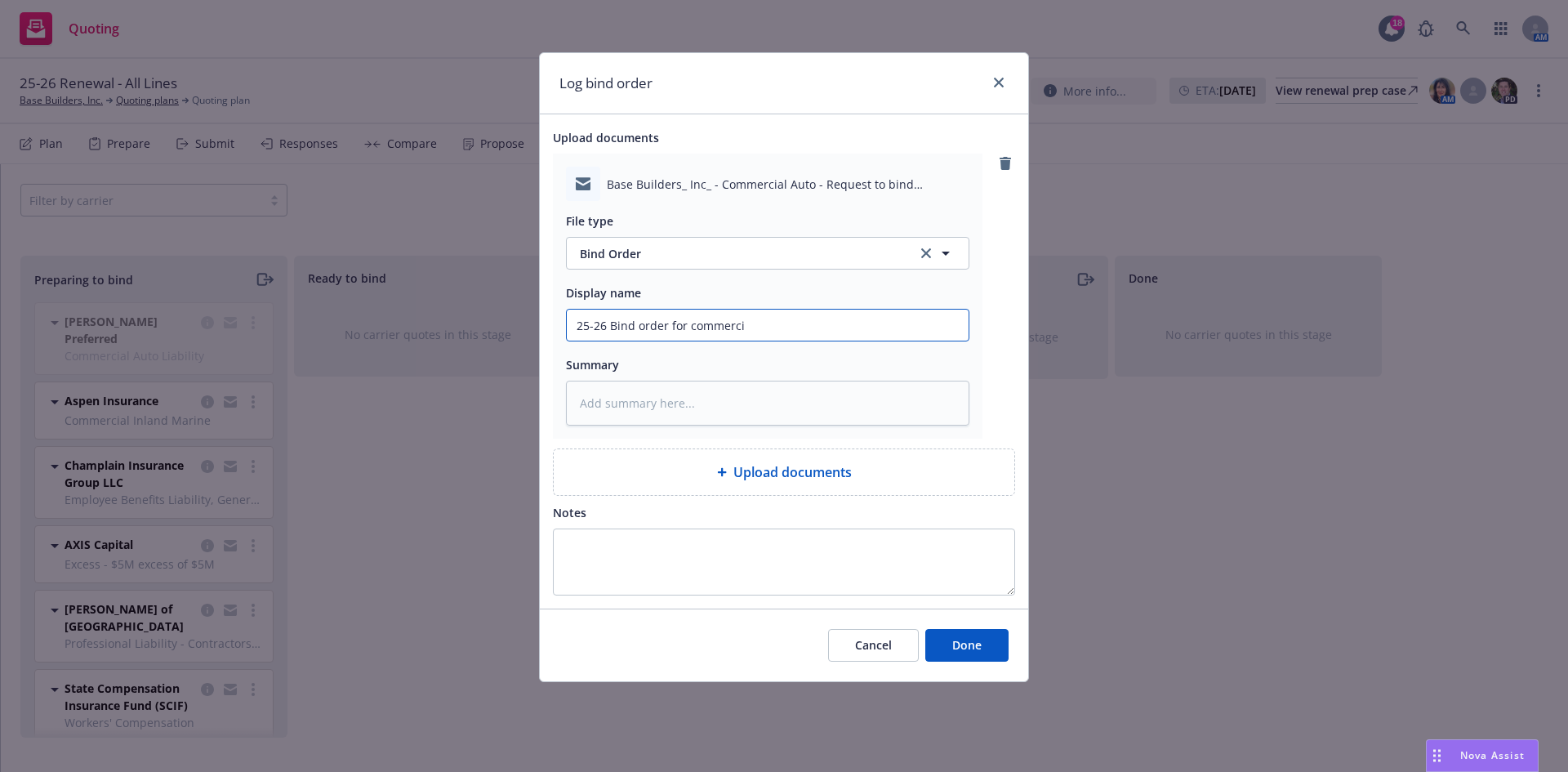
type input "25-26 Bind order for commercia"
type textarea "x"
type input "25-26 Bind order for commercial"
type textarea "x"
type input "25-26 Bind order for commercial"
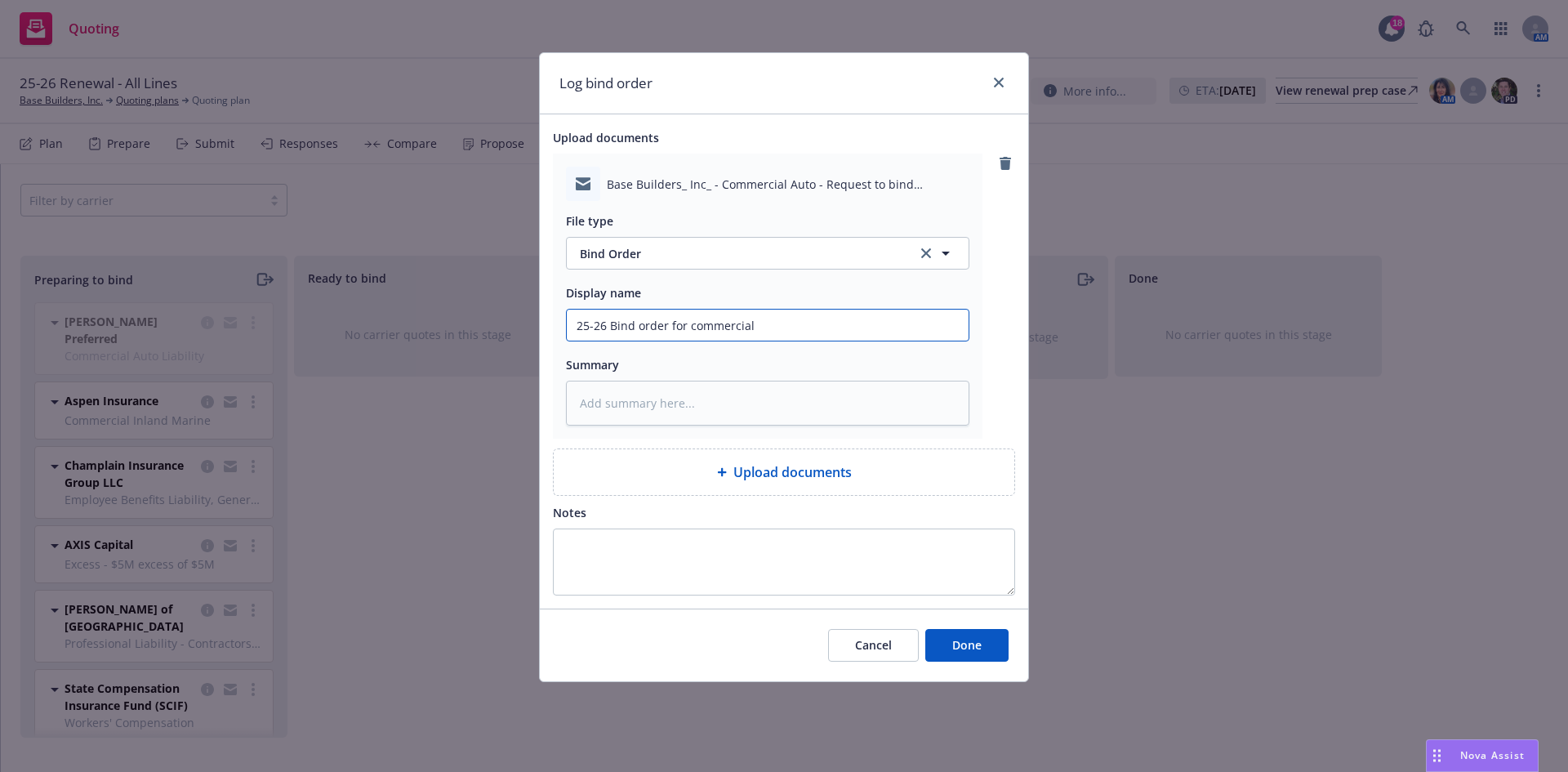
type textarea "x"
type input "25-26 Bind order for commercial a"
type textarea "x"
type input "25-26 Bind order for commercial au"
type textarea "x"
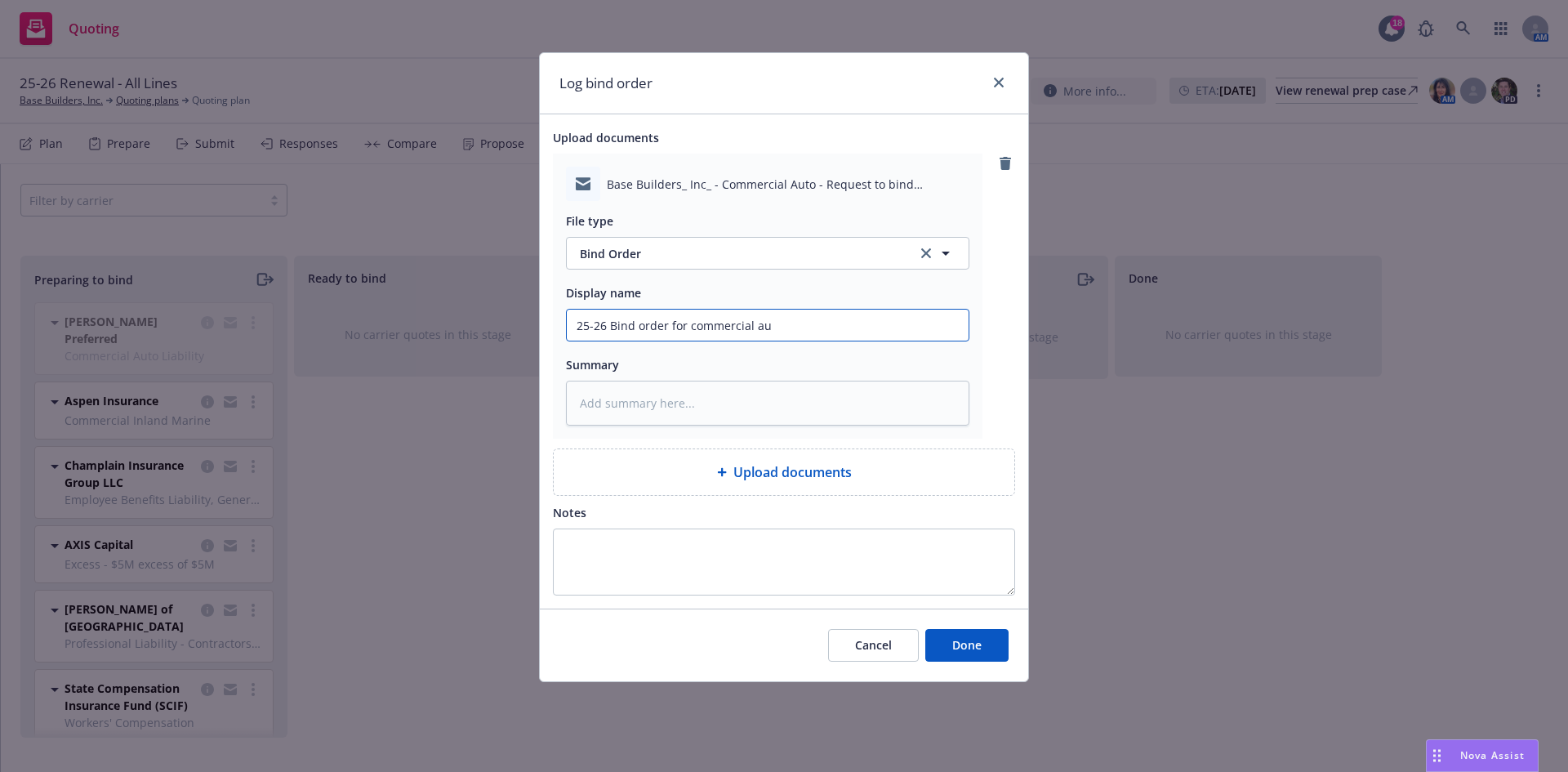
type input "25-26 Bind order for commercial aut"
type textarea "x"
type input "25-26 Bind order for commercial auto"
click at [571, 322] on input "25-26 Bind order for commercial auto" at bounding box center [768, 326] width 402 height 31
type textarea "x"
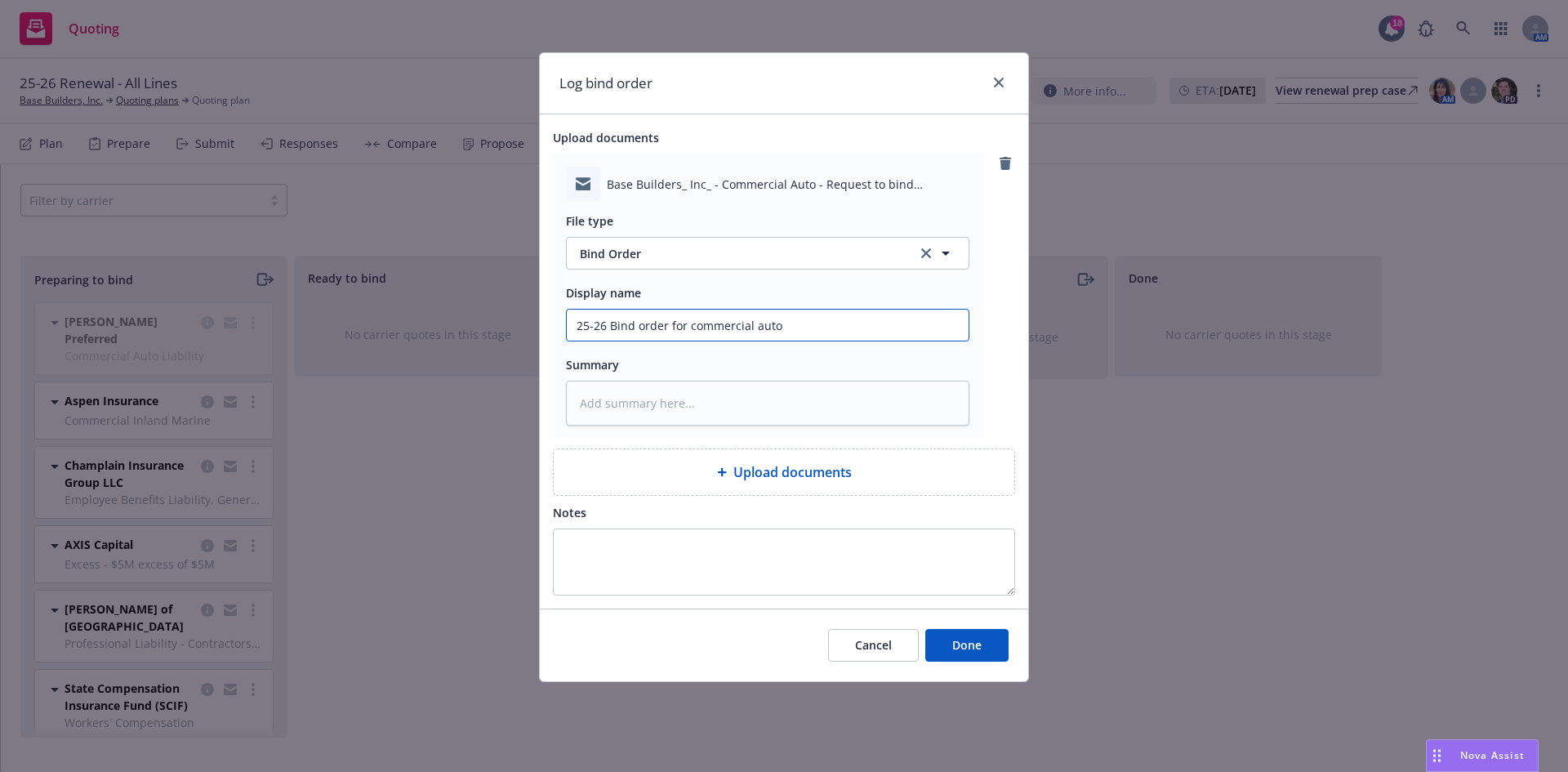
type input "T25-26 Bind order for commercial auto"
type textarea "x"
type input "T/25-26 Bind order for commercial auto"
type textarea "x"
type input "T/G25-26 Bind order for commercial auto"
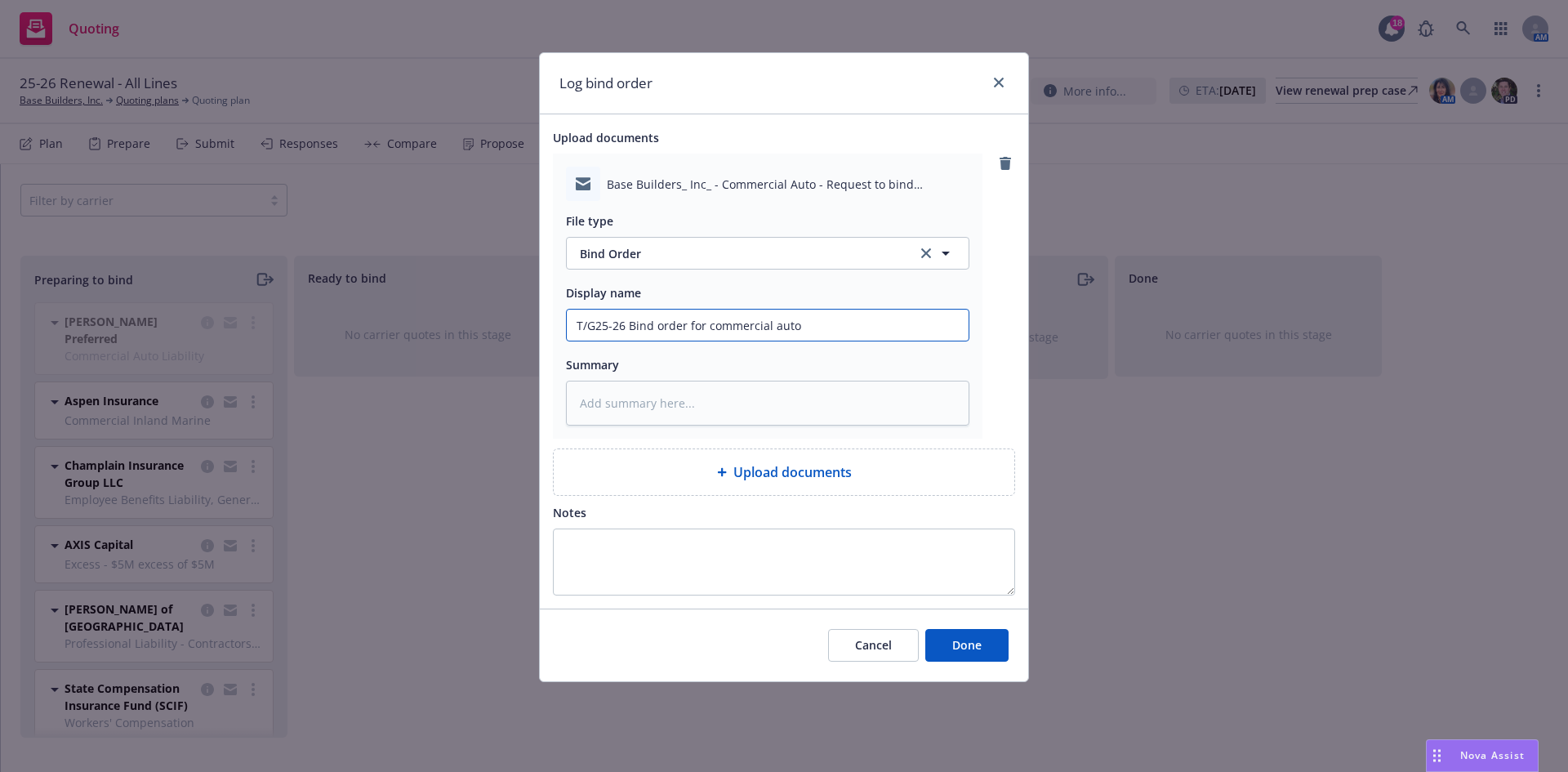
type textarea "x"
type input "T/Go25-26 Bind order for commercial auto"
type textarea "x"
type input "T/Gor25-26 Bind order for commercial auto"
type textarea "x"
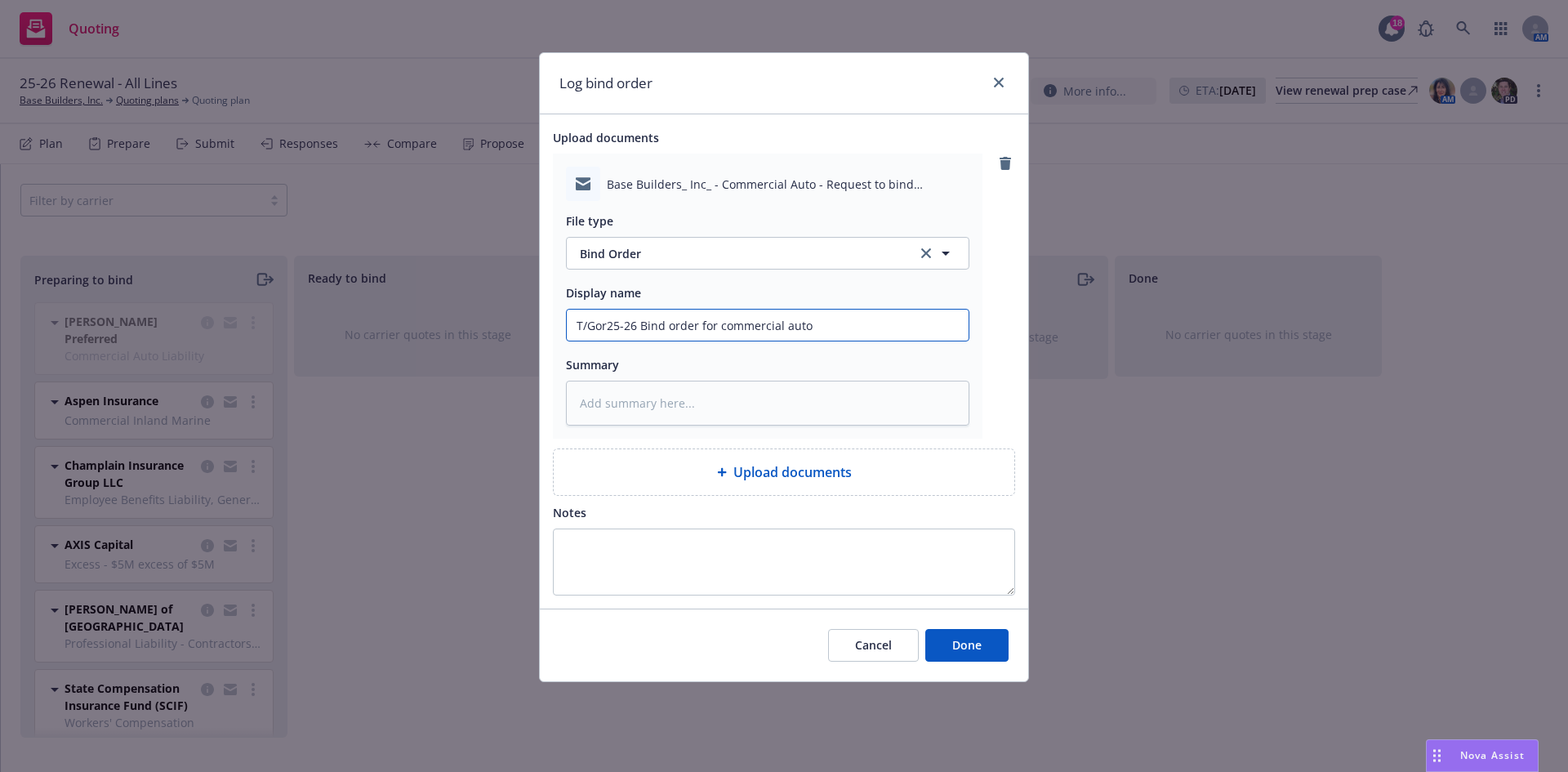
type input "T/Gors25-26 Bind order for commercial auto"
type textarea "x"
type input "T/Gorst25-26 Bind order for commercial auto"
type textarea "x"
type input "T/Gorst 25-26 Bind order for commercial auto"
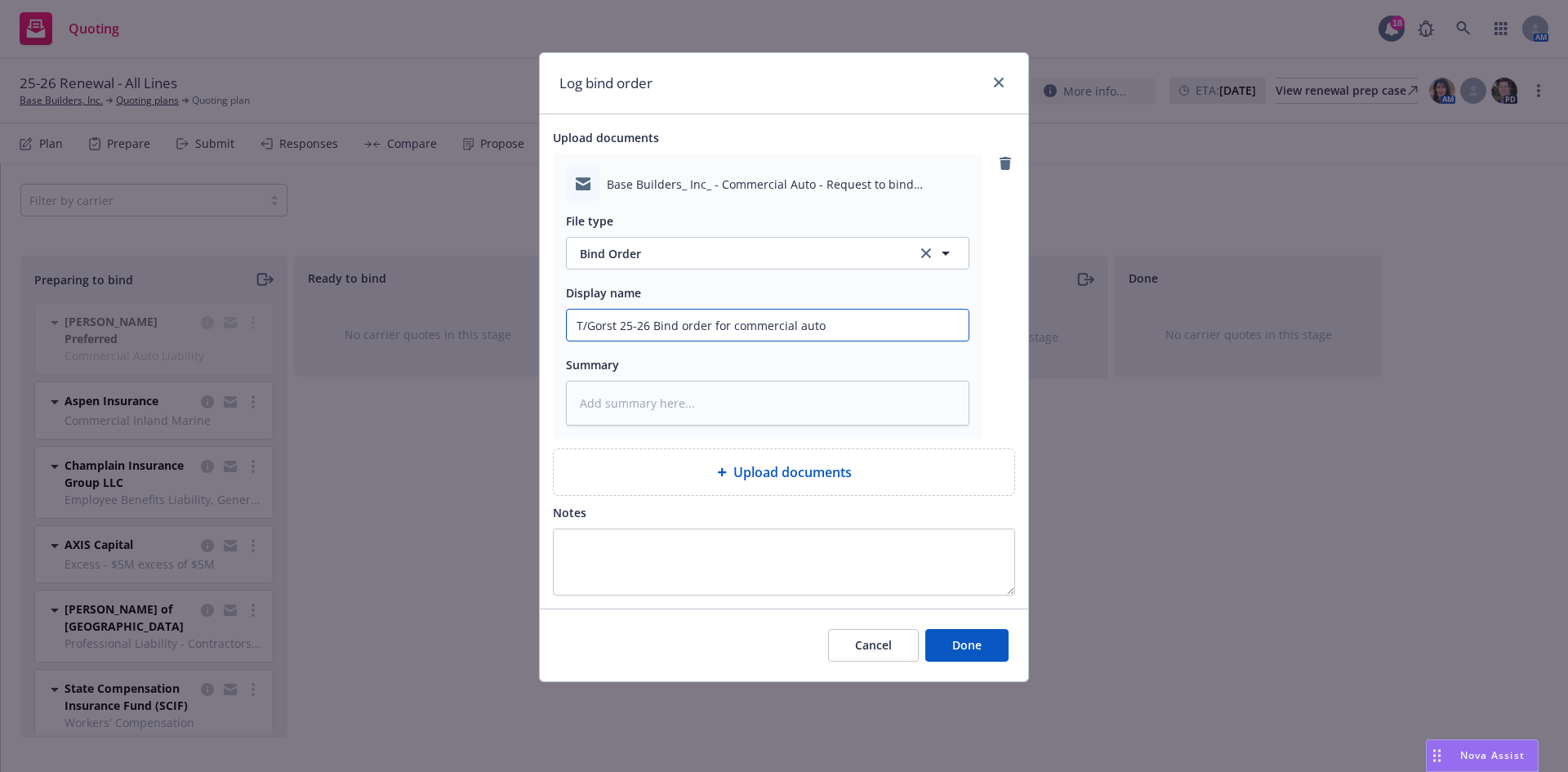
type textarea "x"
type input "T/Gorst &25-26 Bind order for commercial auto"
type textarea "x"
type input "T/Gorst & 25-26 Bind order for commercial auto"
type textarea "x"
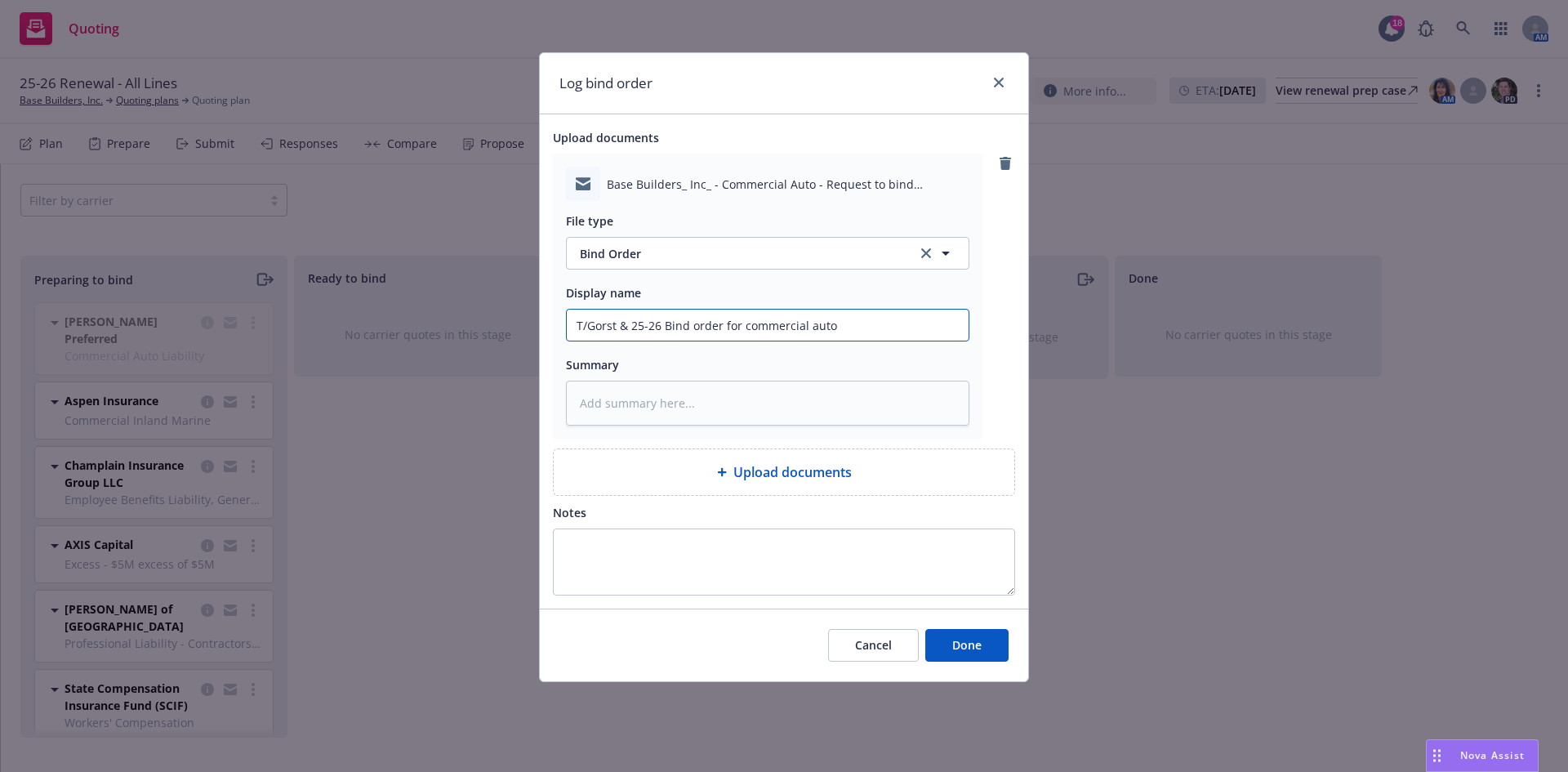
type input "T/Gorst & C25-26 Bind order for commercial auto"
type textarea "x"
type input "T/Gorst & Co25-26 Bind order for commercial auto"
type textarea "x"
type input "T/Gorst & Com25-26 Bind order for commercial auto"
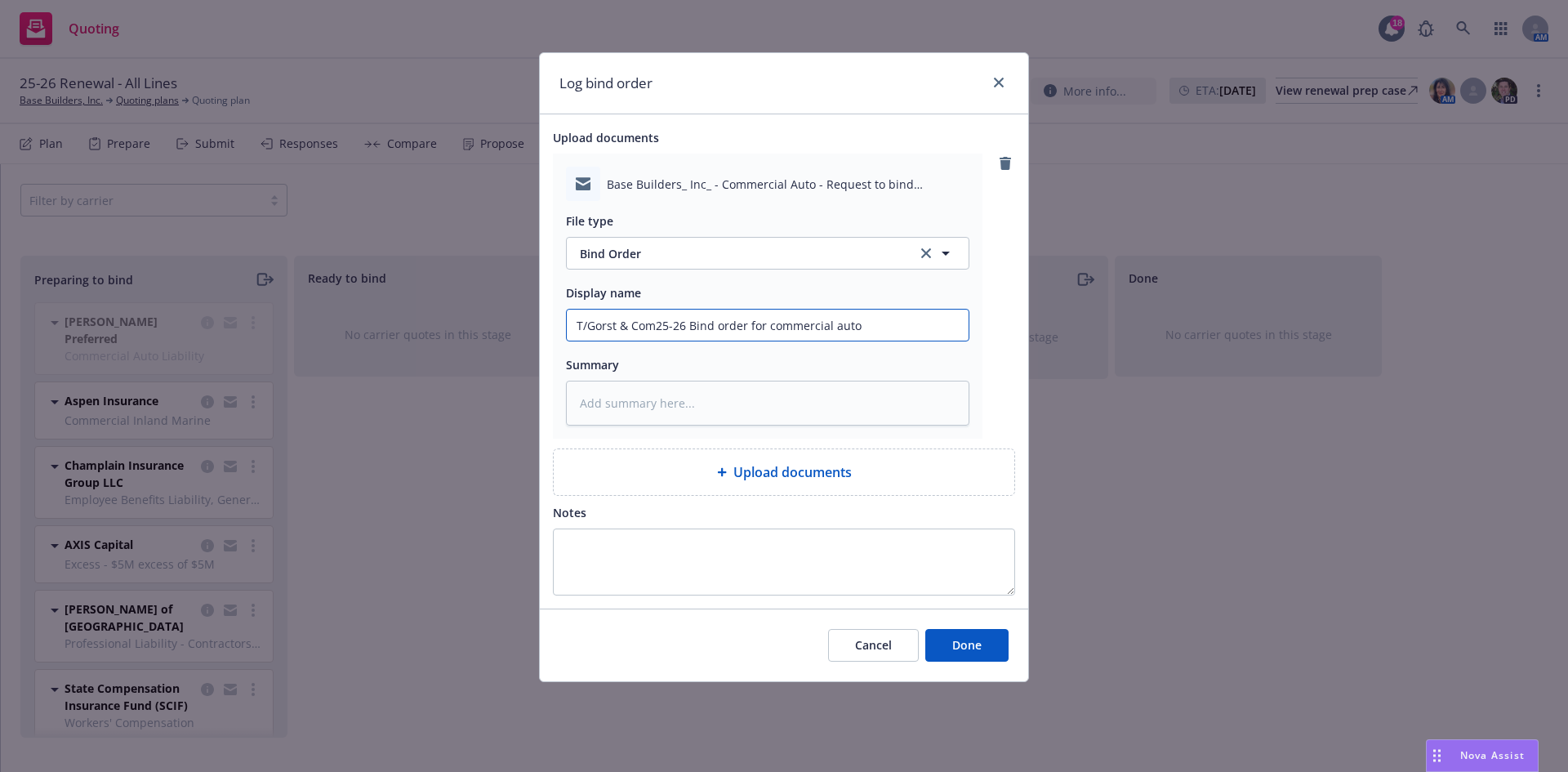
type textarea "x"
type input "T/Gorst & Comp25-26 Bind order for commercial auto"
type textarea "x"
type input "T/Gorst & Compa25-26 Bind order for commercial auto"
type textarea "x"
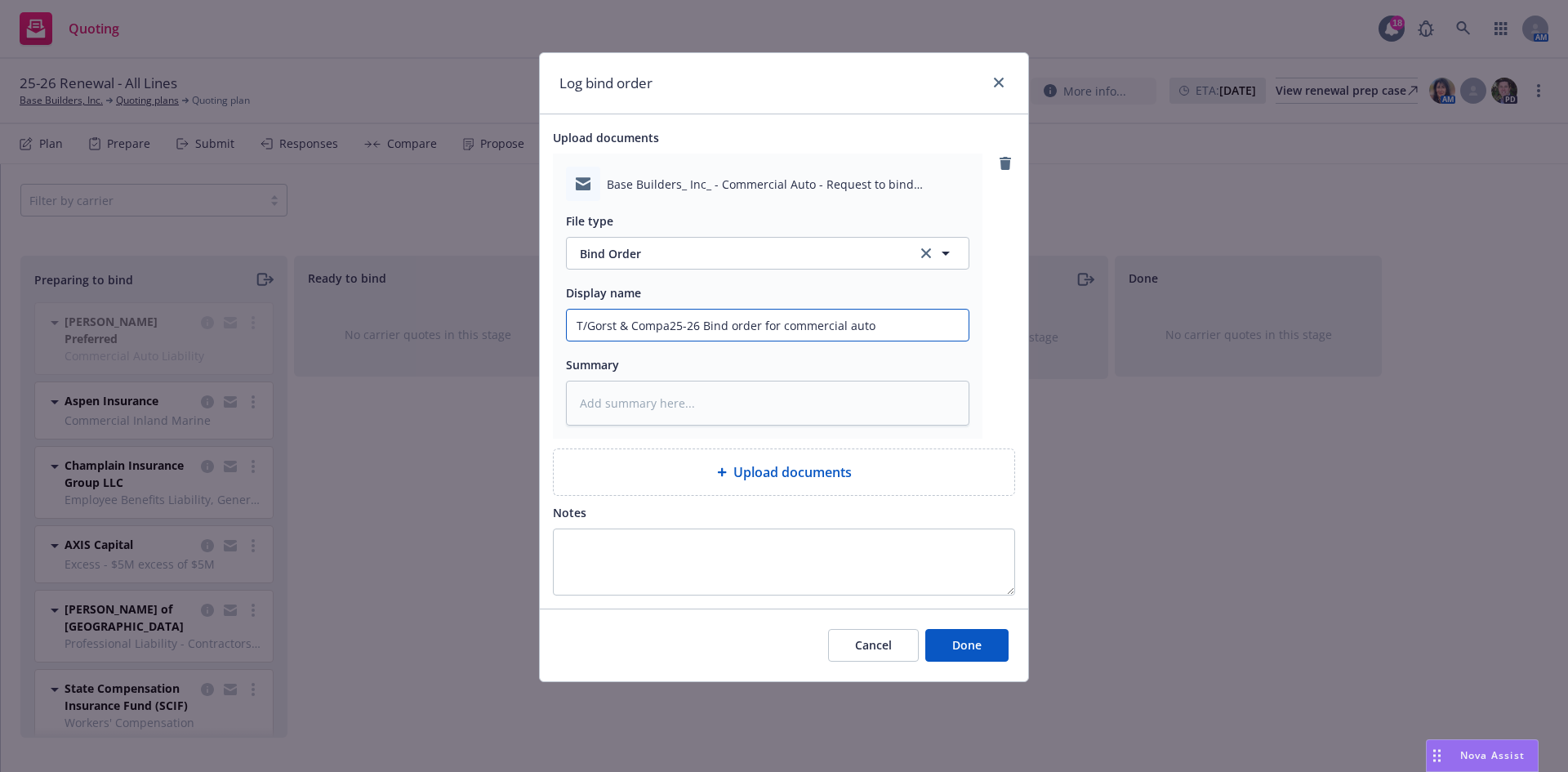
type input "T/Gorst & Compas25-26 Bind order for commercial auto"
type textarea "x"
type input "T/Gorst & Compass25-26 Bind order for commercial auto"
type textarea "x"
type input "T/Gorst & Compass 25-26 Bind order for commercial auto"
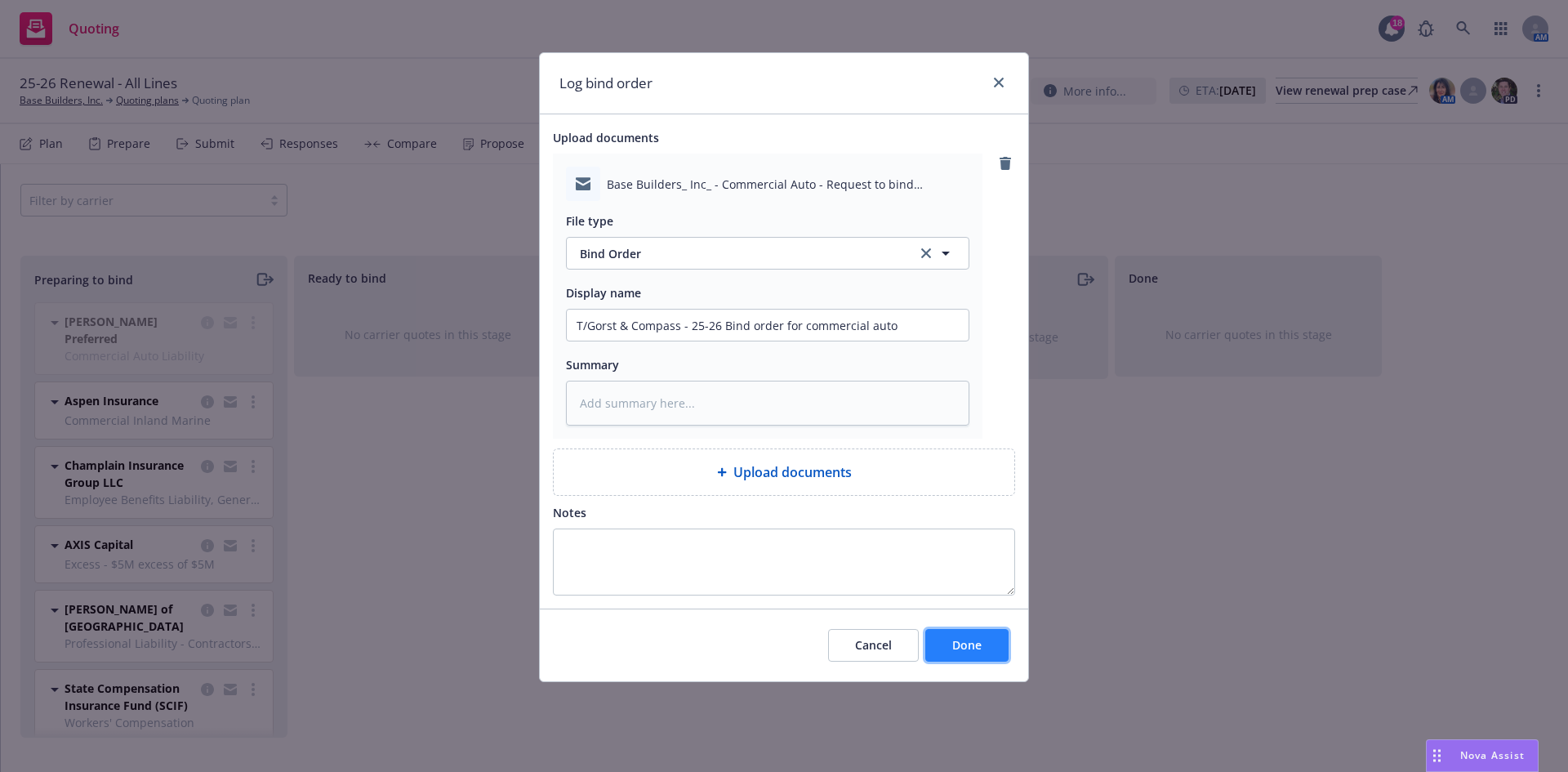
click at [945, 654] on button "Done" at bounding box center [966, 646] width 83 height 33
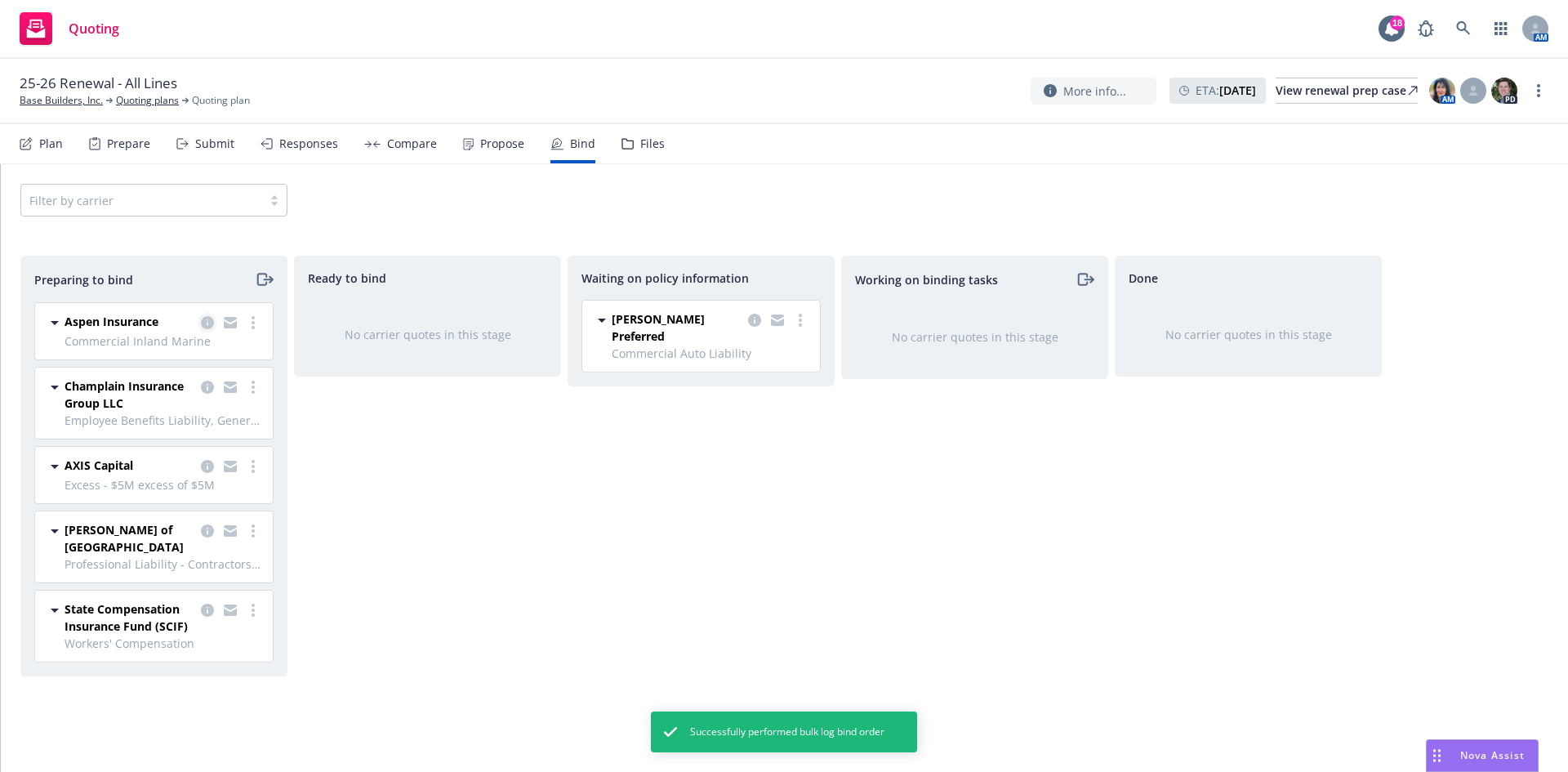
click at [213, 327] on icon "copy logging email" at bounding box center [208, 323] width 13 height 13
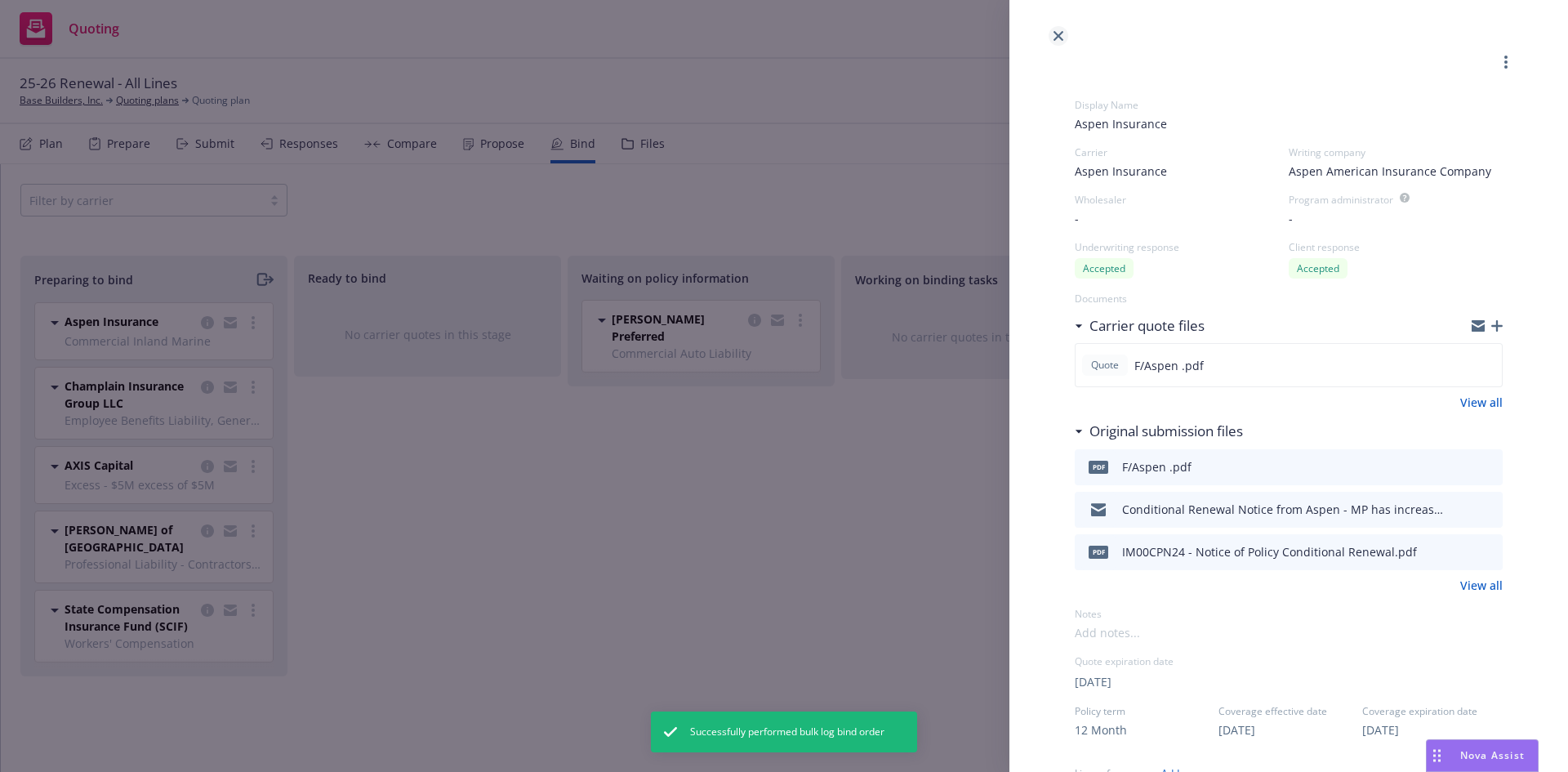
click at [1058, 35] on icon "close" at bounding box center [1058, 36] width 10 height 10
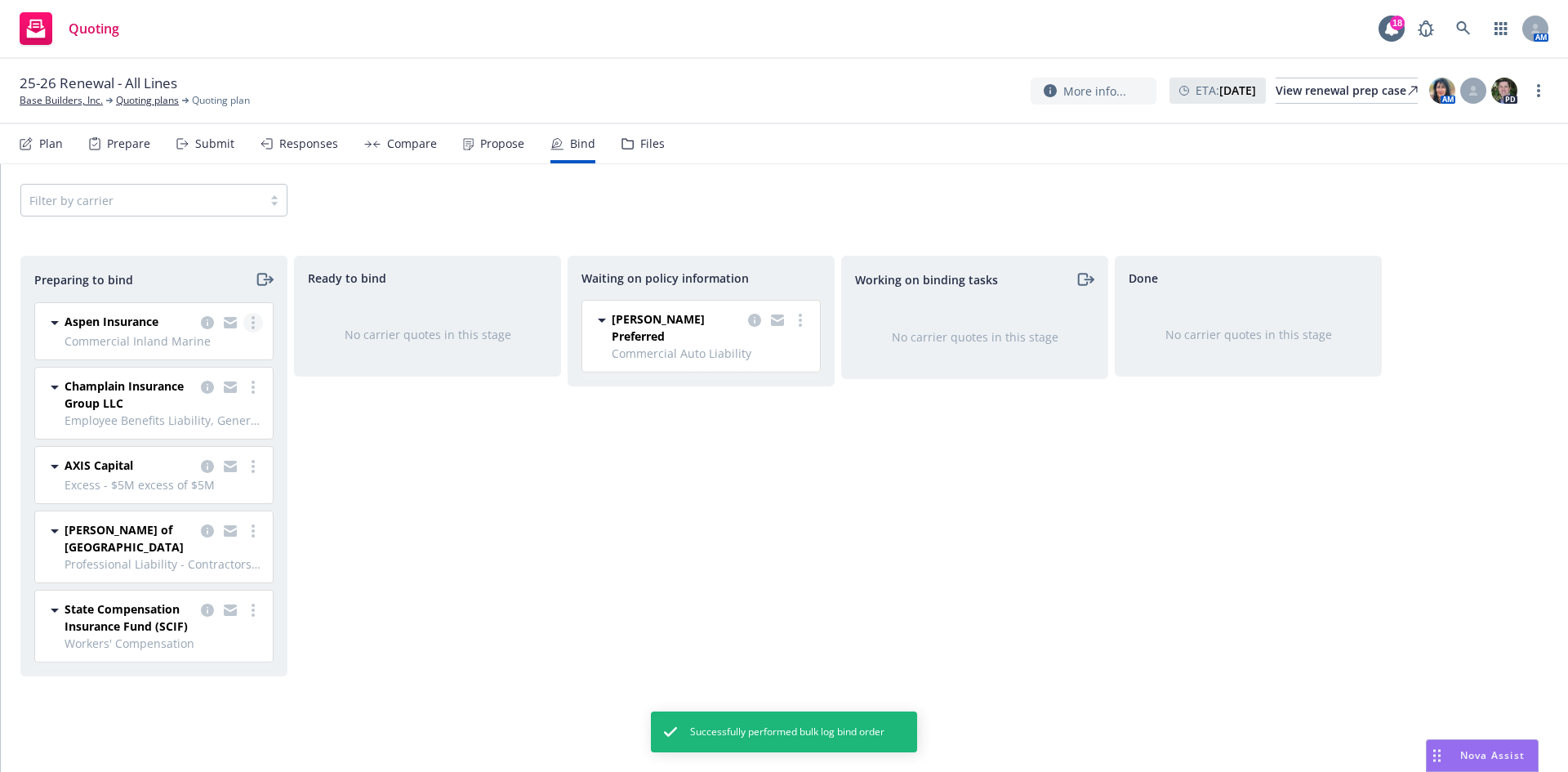
click at [252, 330] on link "more" at bounding box center [252, 322] width 19 height 19
click at [165, 392] on span "Log bind order" at bounding box center [162, 388] width 120 height 16
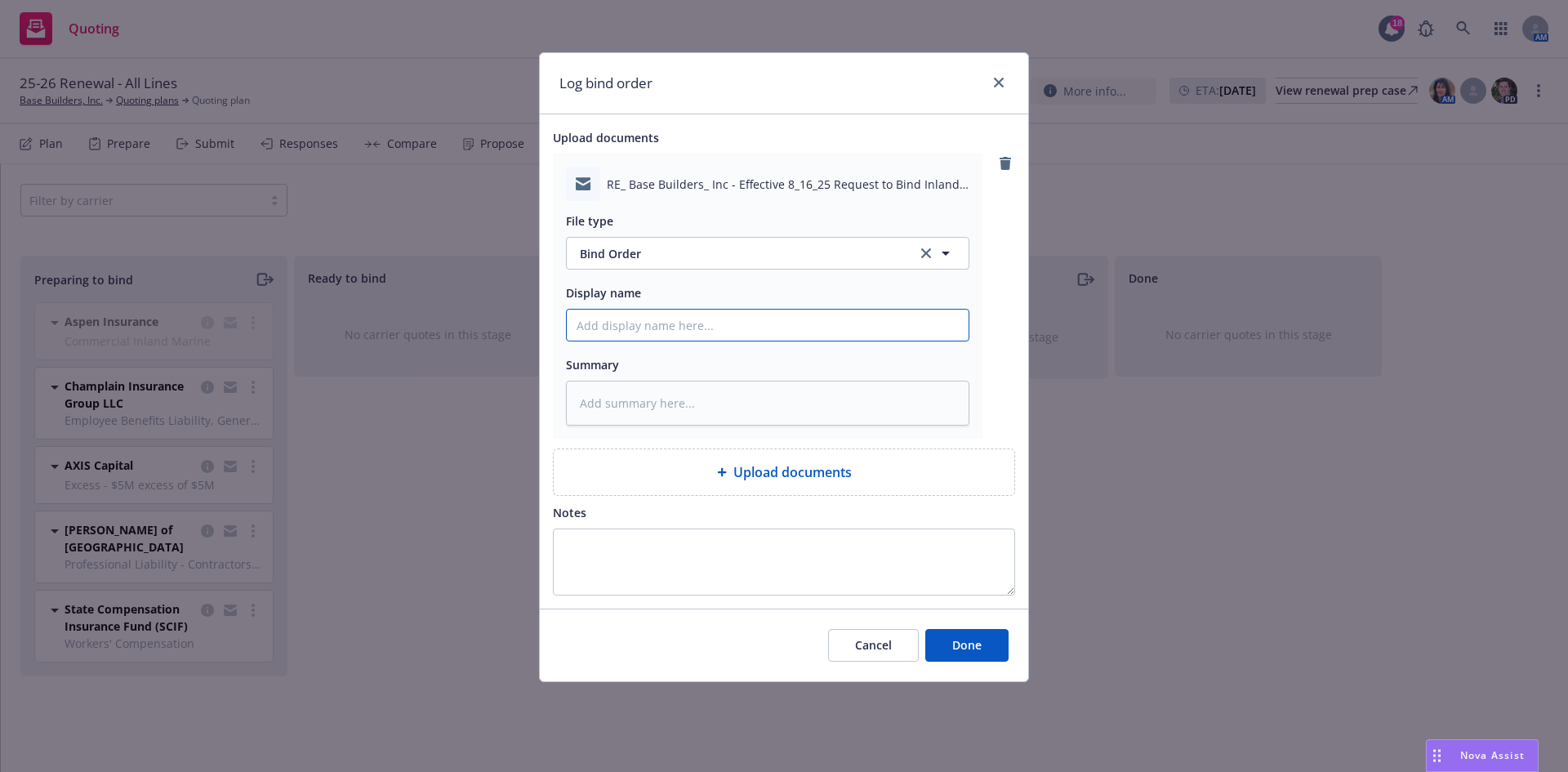
click at [607, 323] on input "Display name" at bounding box center [768, 326] width 402 height 31
click at [976, 637] on button "Done" at bounding box center [966, 646] width 83 height 33
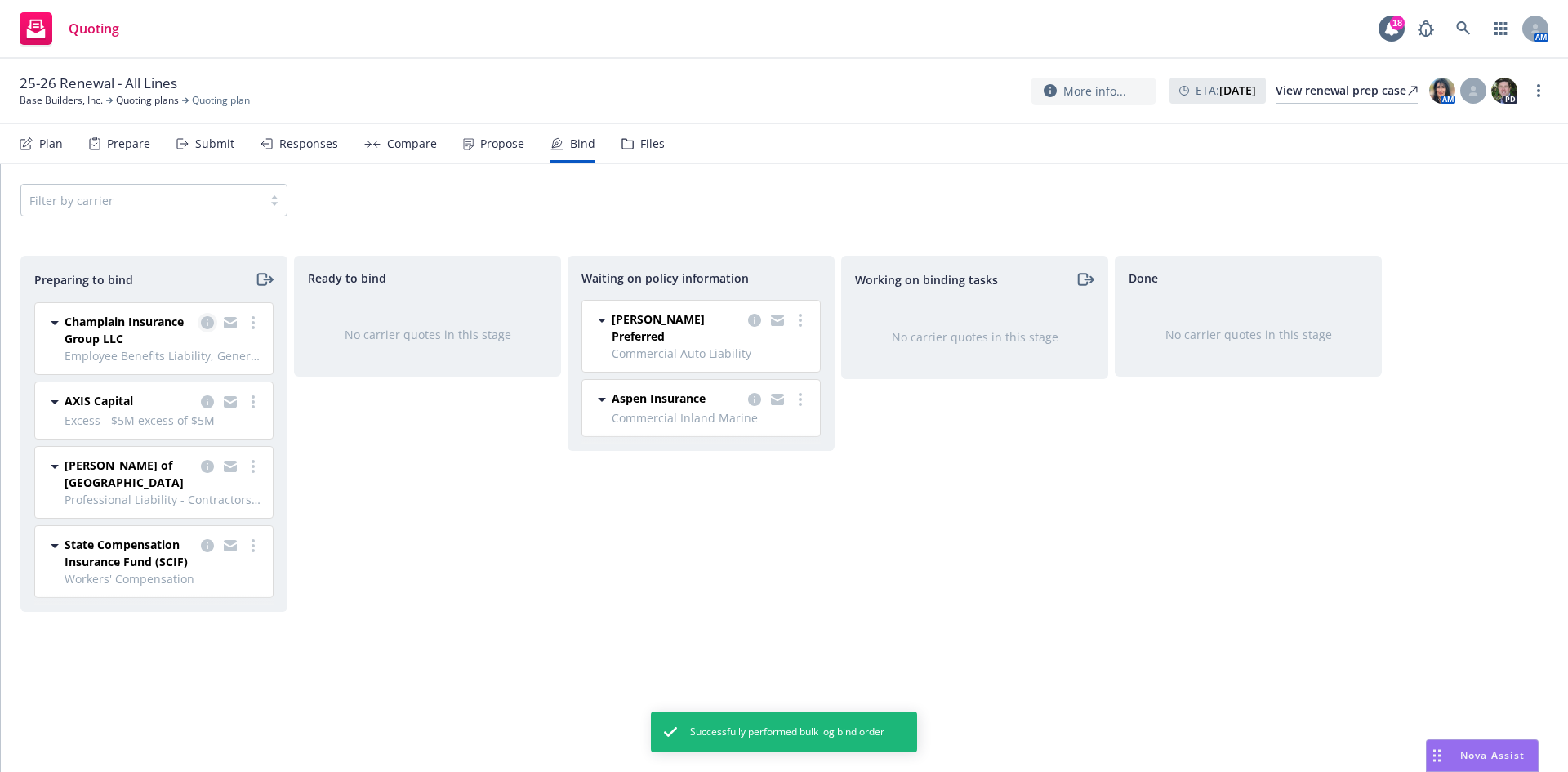
click at [208, 321] on icon "copy logging email" at bounding box center [208, 323] width 13 height 13
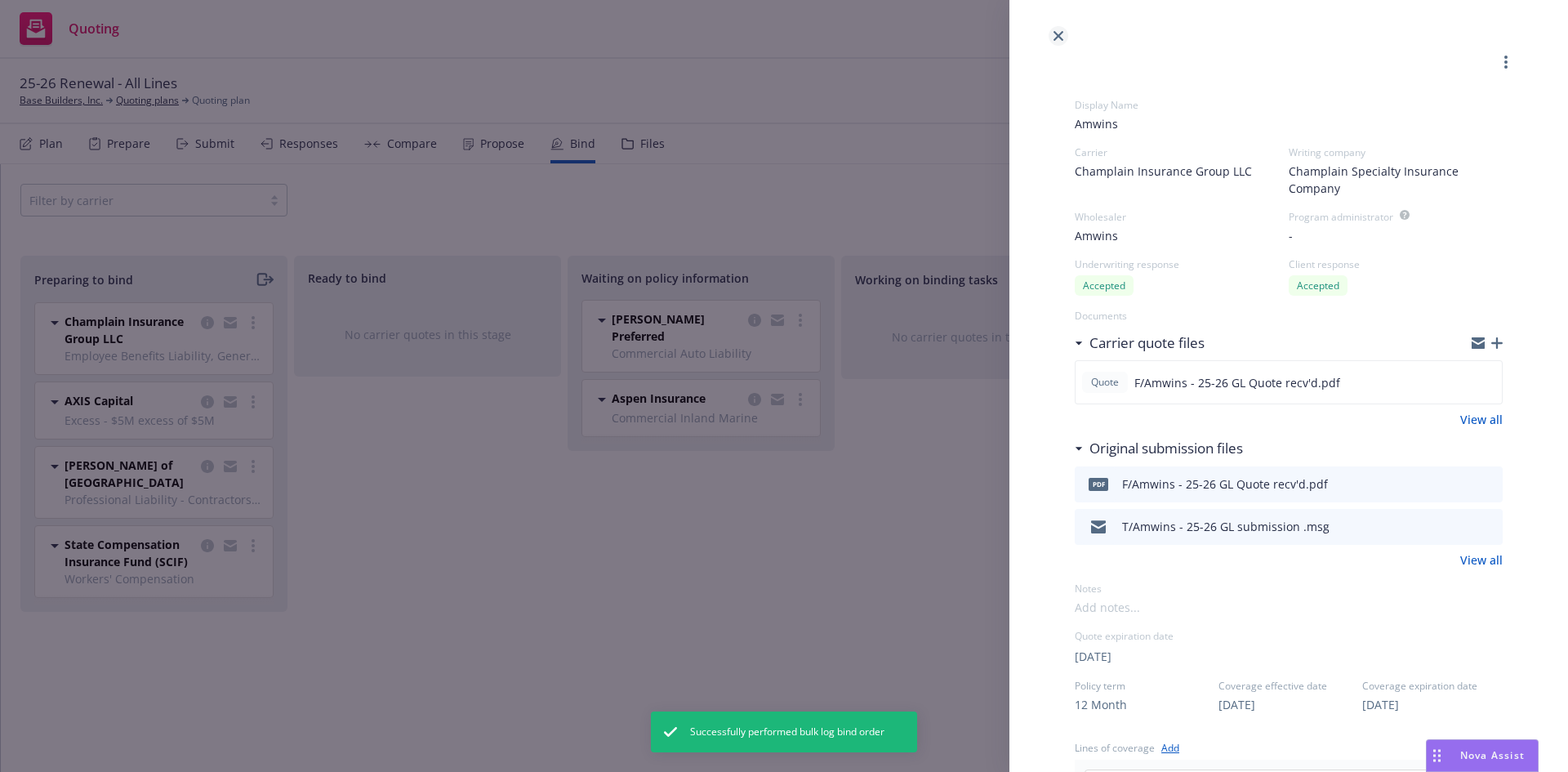
click at [1059, 45] on link "close" at bounding box center [1058, 36] width 19 height 19
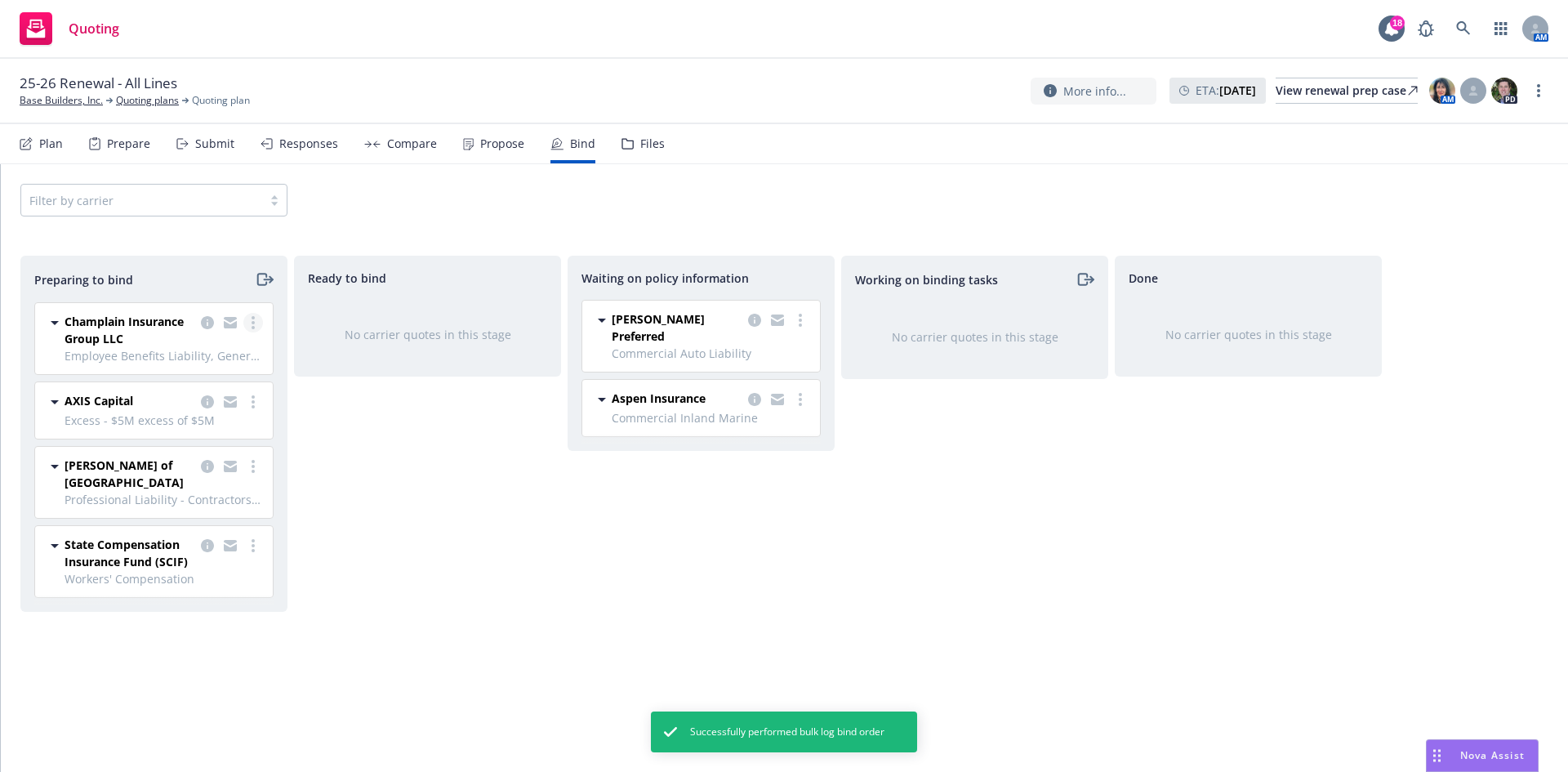
click at [248, 325] on link "more" at bounding box center [252, 322] width 19 height 19
click at [215, 382] on span "Log bind order" at bounding box center [162, 388] width 120 height 16
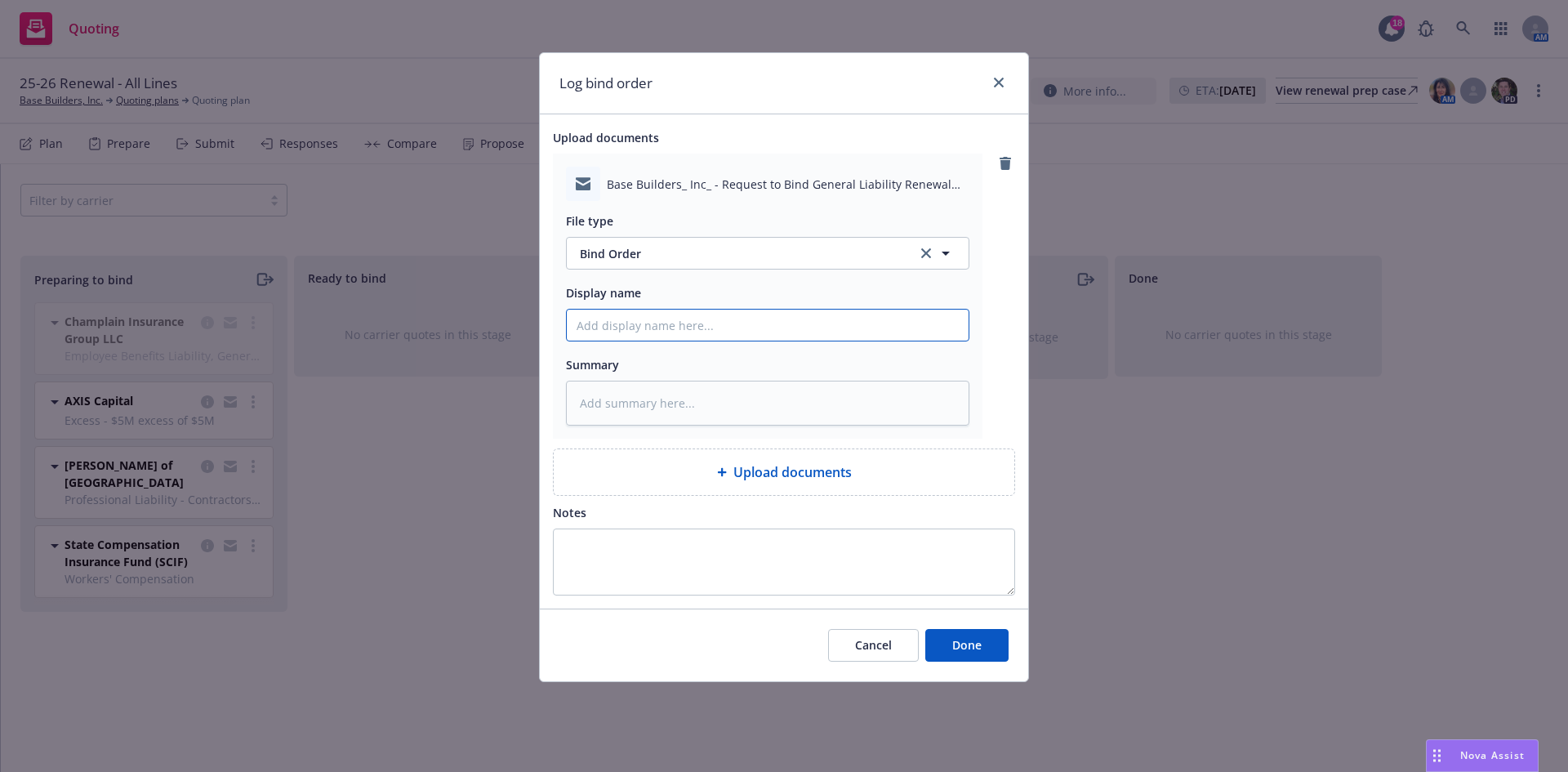
click at [656, 325] on input "Display name" at bounding box center [768, 326] width 402 height 31
click at [961, 646] on span "Done" at bounding box center [967, 645] width 29 height 16
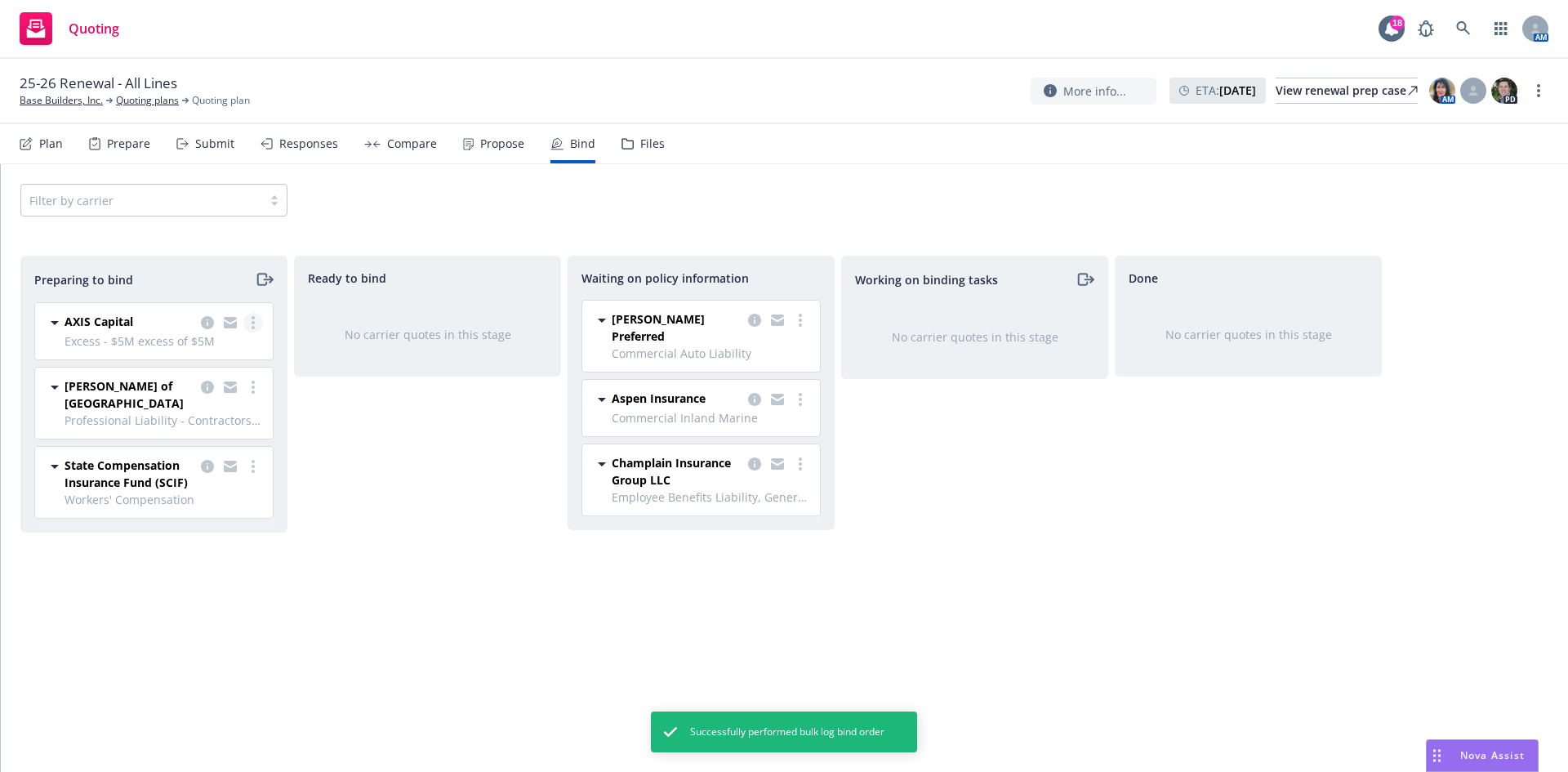
click at [250, 318] on link "more" at bounding box center [252, 322] width 19 height 19
click at [217, 391] on span "Log bind order" at bounding box center [162, 388] width 120 height 16
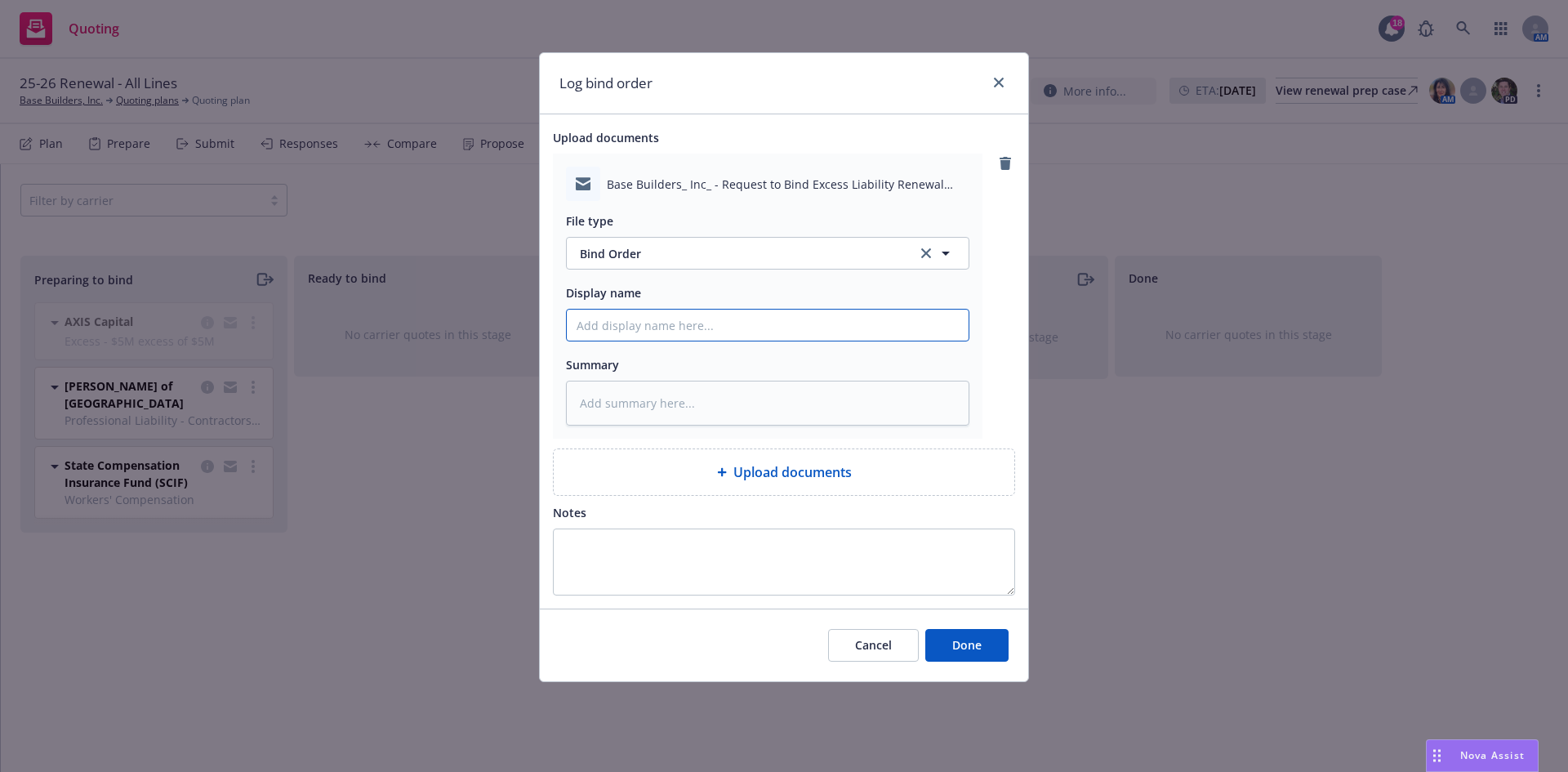
click at [618, 323] on input "Display name" at bounding box center [768, 326] width 402 height 31
click at [929, 637] on button "Done" at bounding box center [966, 646] width 83 height 33
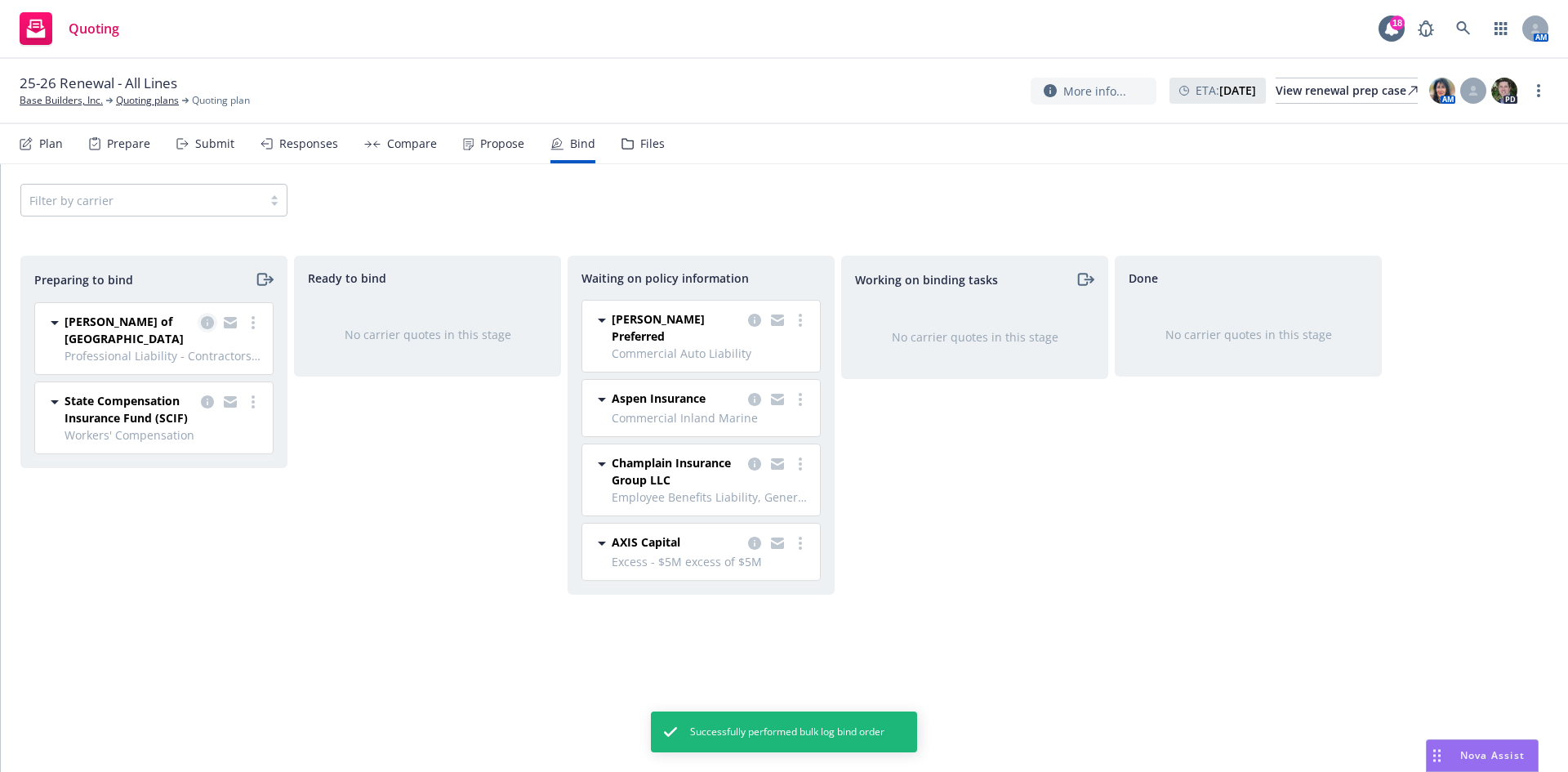
click at [205, 325] on icon "copy logging email" at bounding box center [208, 323] width 13 height 13
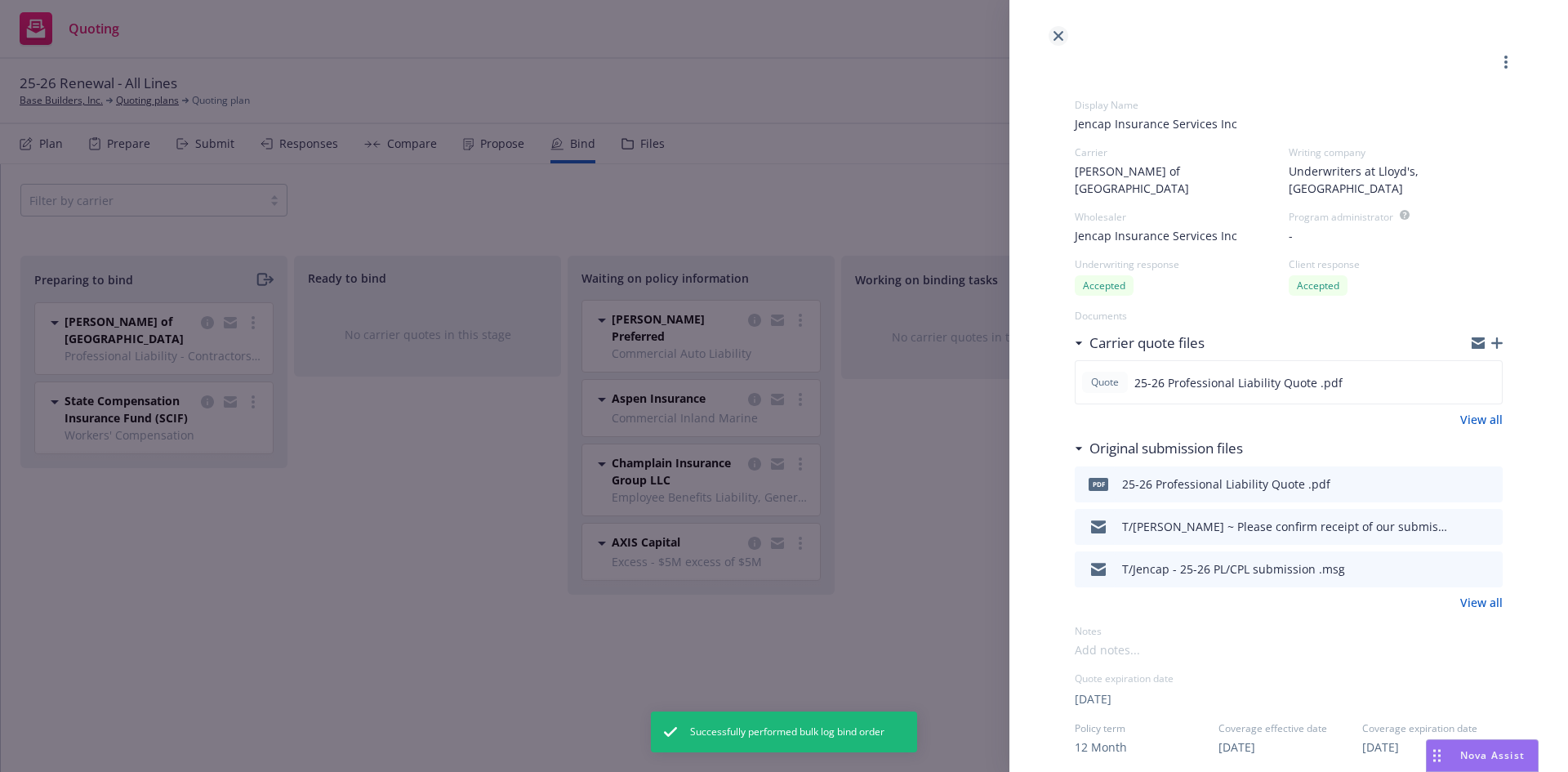
click at [1062, 31] on icon "close" at bounding box center [1058, 36] width 10 height 10
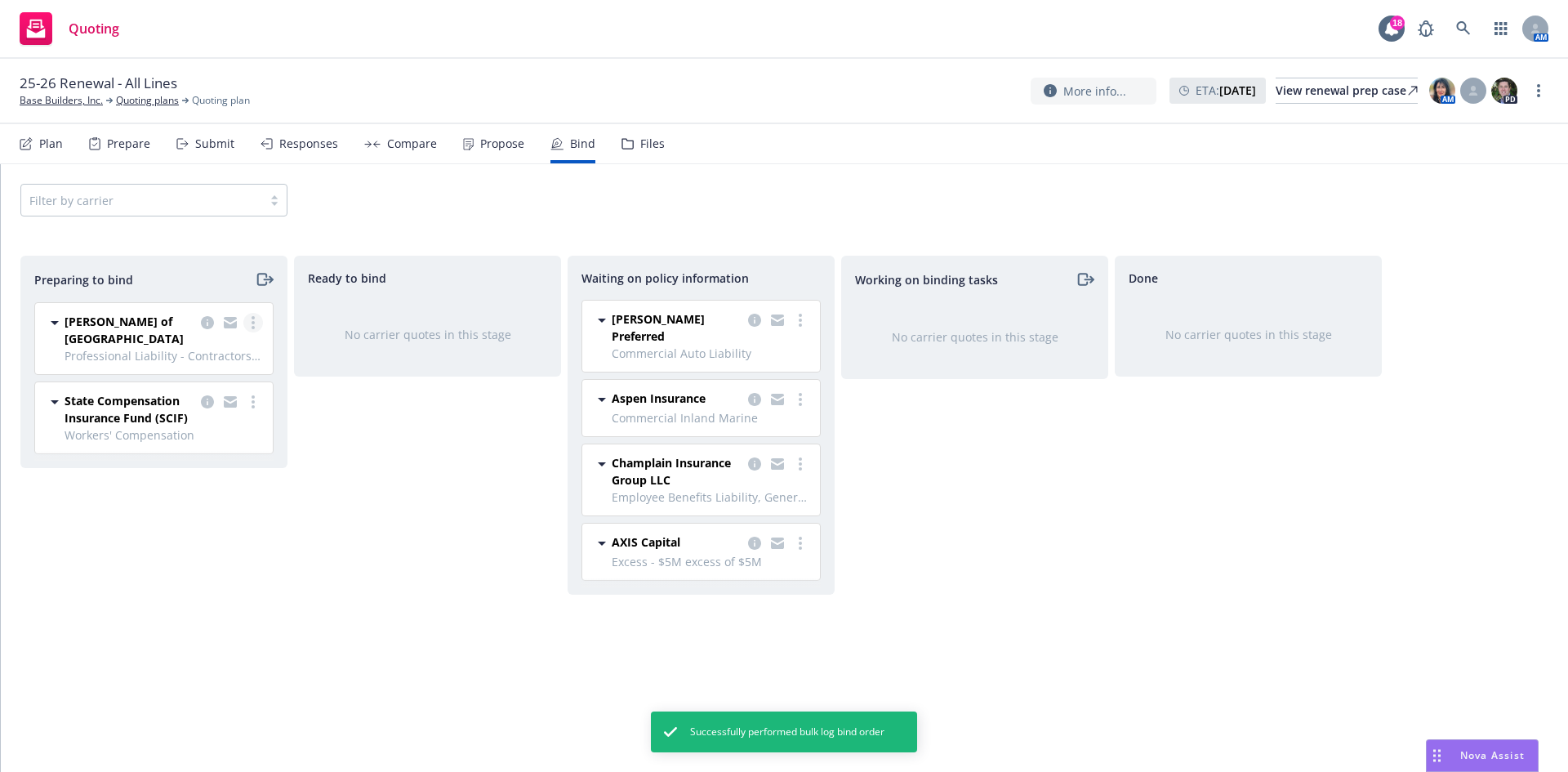
click at [254, 322] on circle "more" at bounding box center [253, 323] width 4 height 4
click at [185, 399] on link "Log bind order" at bounding box center [182, 389] width 160 height 33
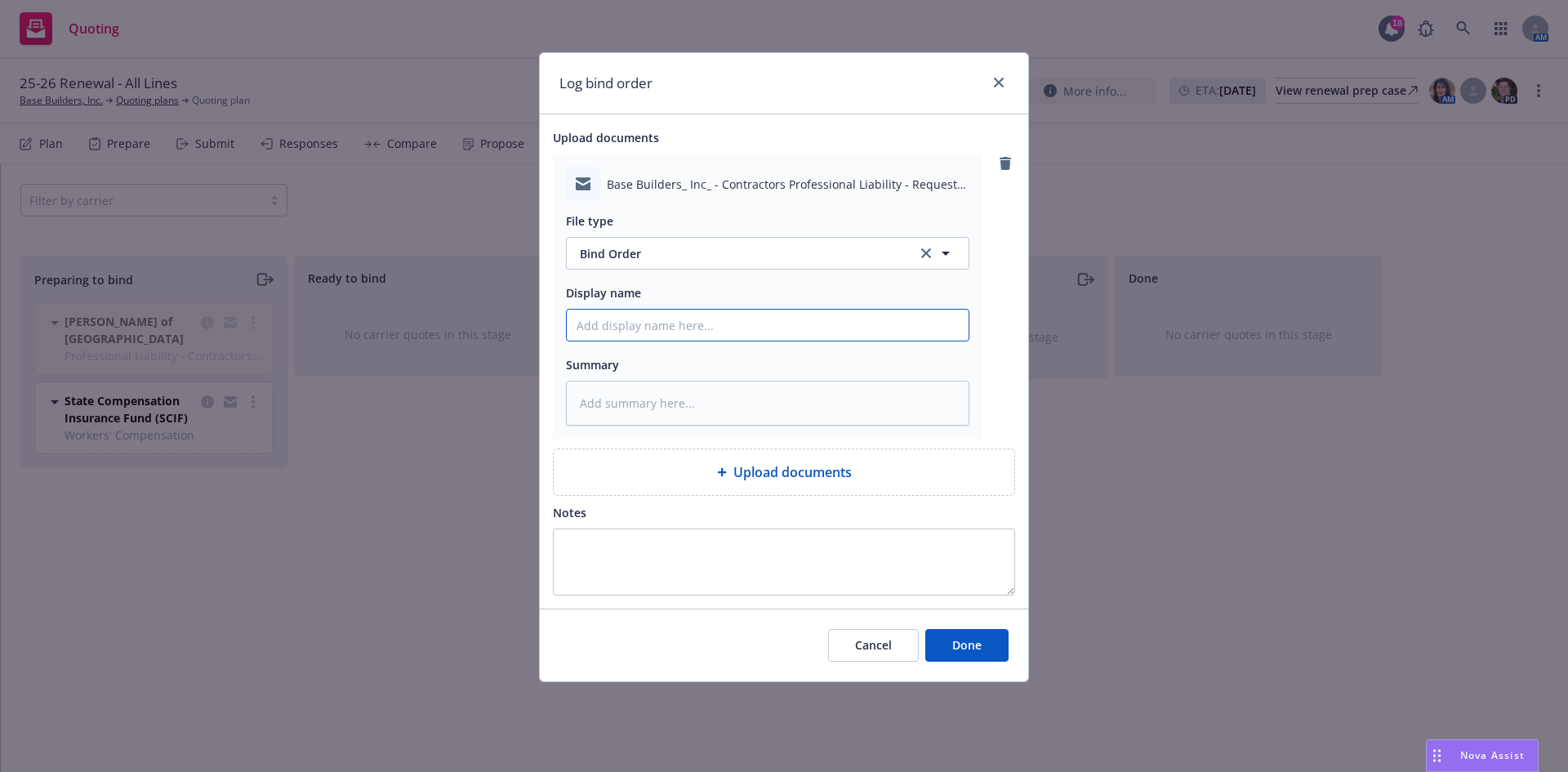
click at [615, 324] on input "Display name" at bounding box center [768, 326] width 402 height 31
click at [952, 645] on button "Done" at bounding box center [966, 646] width 83 height 33
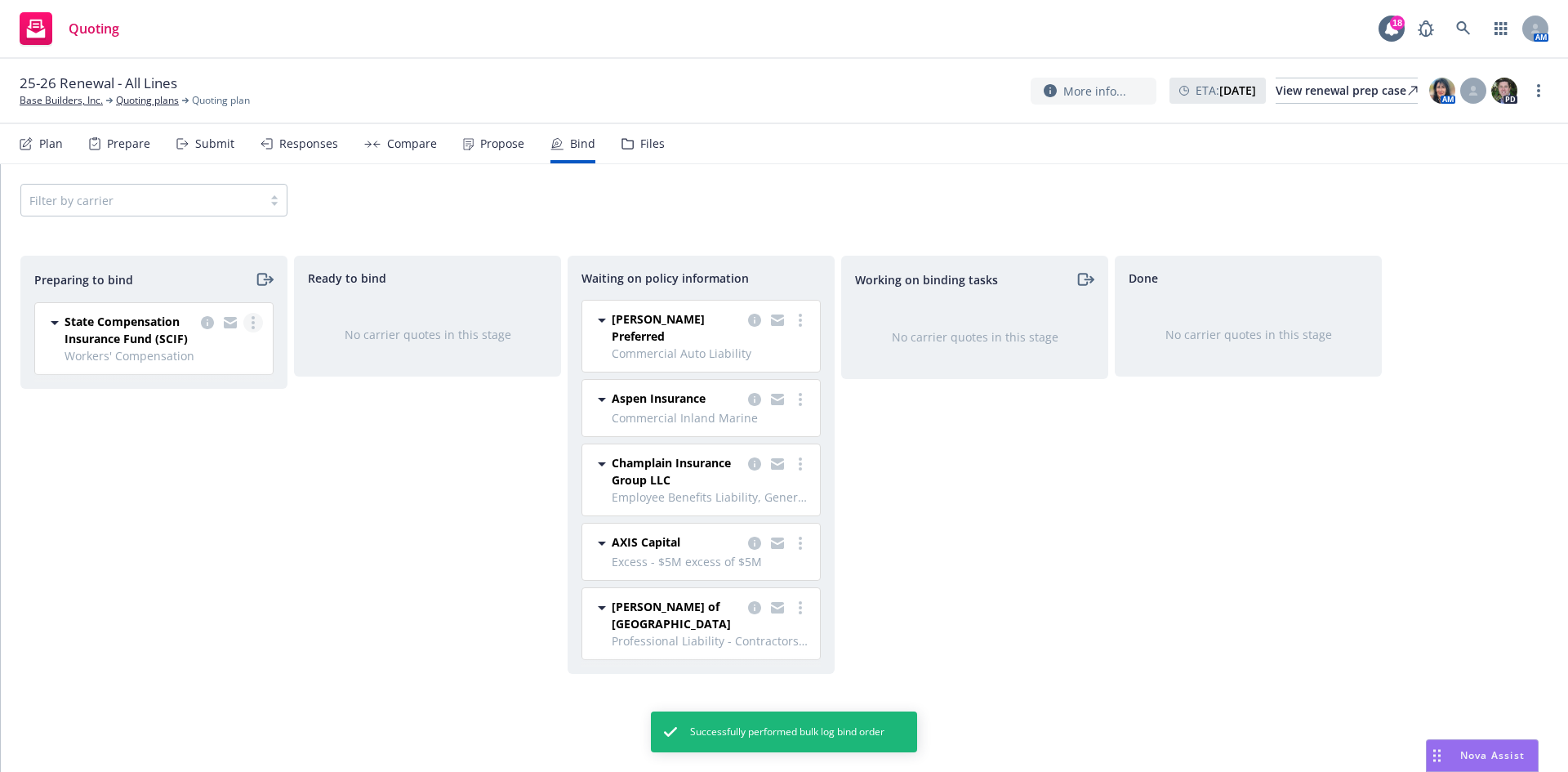
click at [249, 322] on link "more" at bounding box center [252, 322] width 19 height 19
click at [199, 394] on span "Log bind order" at bounding box center [162, 388] width 120 height 16
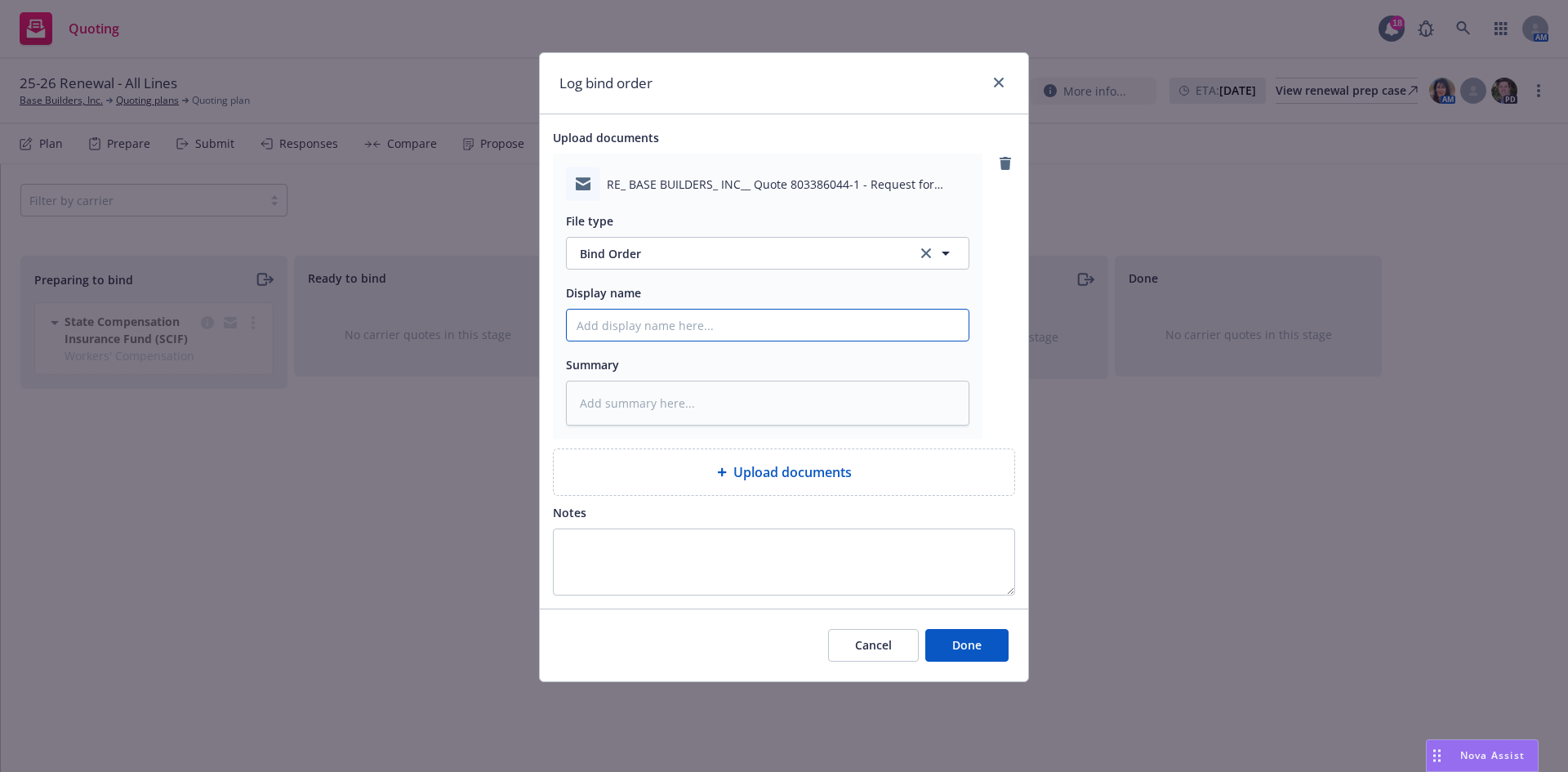
click at [632, 326] on input "Display name" at bounding box center [768, 326] width 402 height 31
click at [993, 655] on button "Done" at bounding box center [966, 646] width 83 height 33
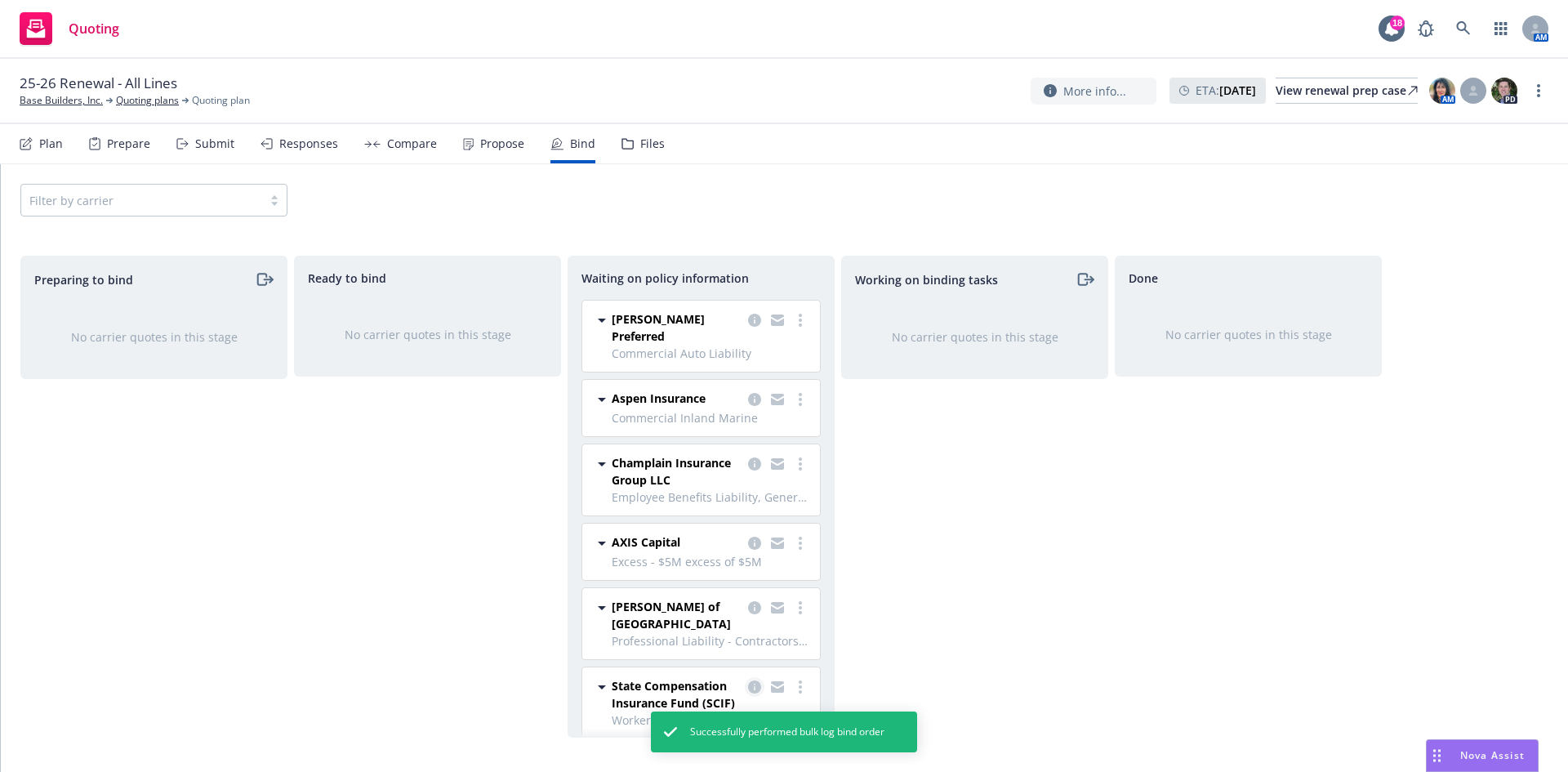
click at [758, 681] on icon "copy logging email" at bounding box center [754, 687] width 13 height 13
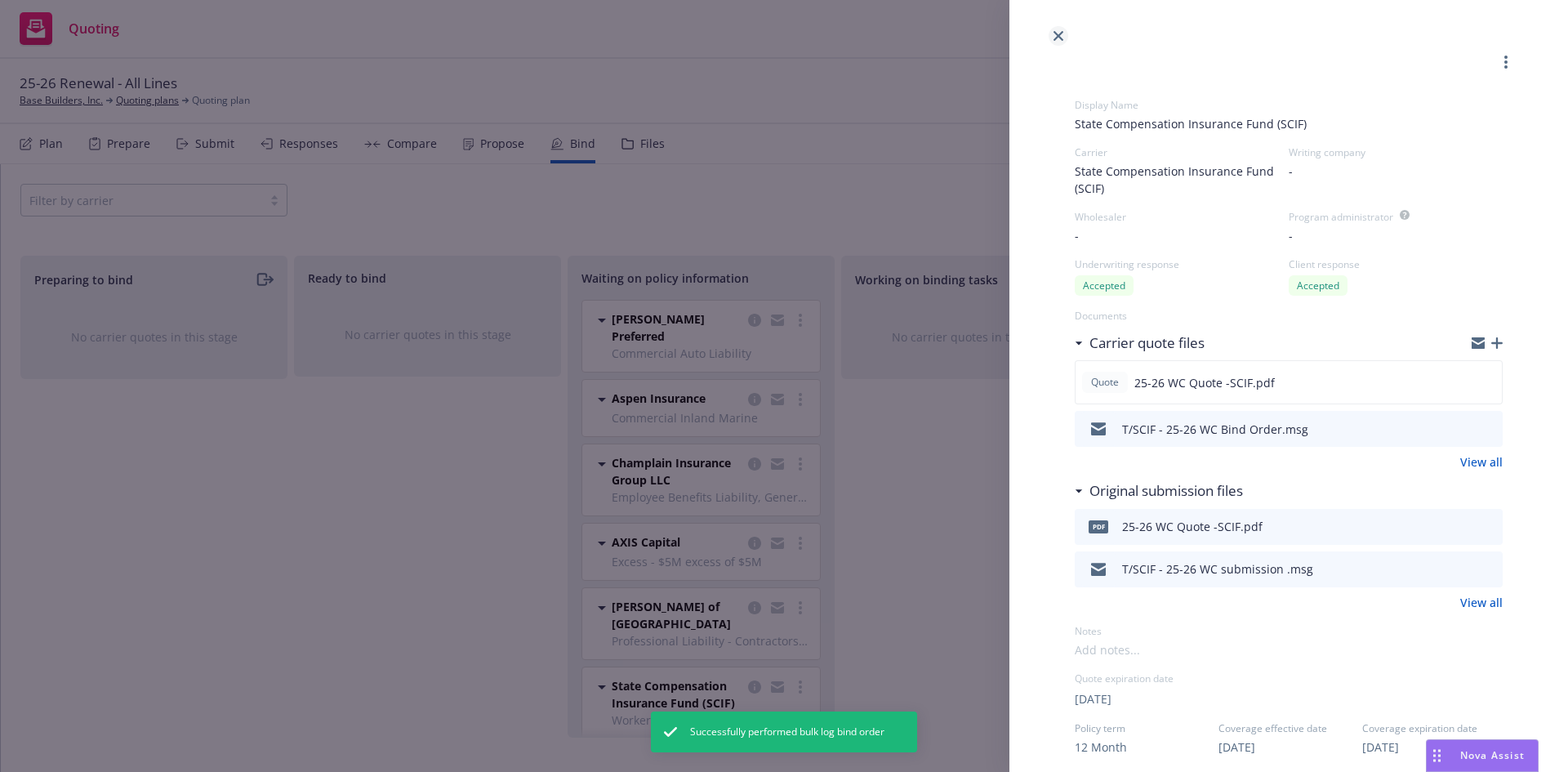
click at [1061, 40] on icon "close" at bounding box center [1058, 36] width 10 height 10
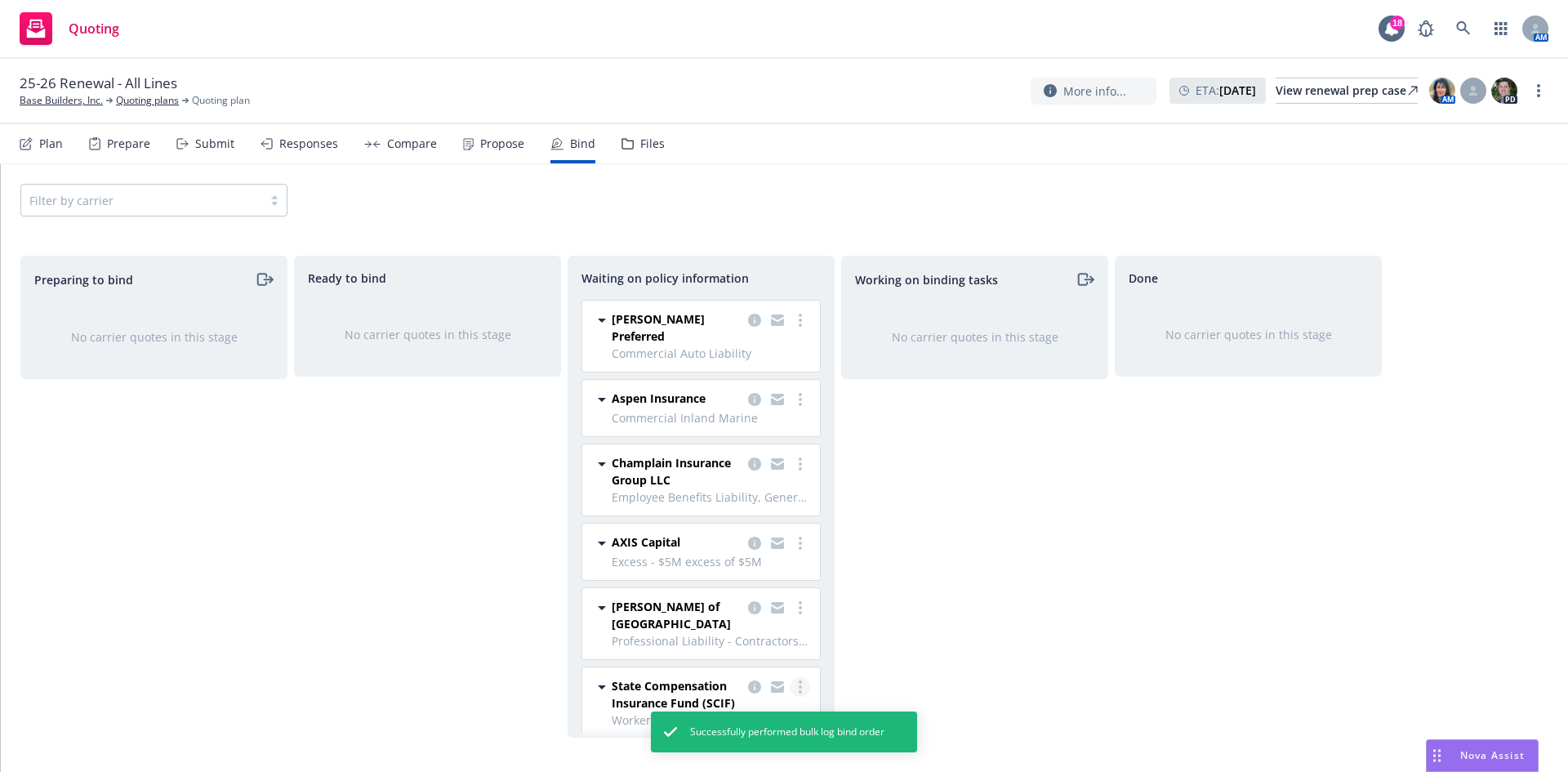
click at [800, 681] on circle "more" at bounding box center [801, 682] width 4 height 4
click at [719, 490] on span "Create policies" at bounding box center [721, 493] width 120 height 16
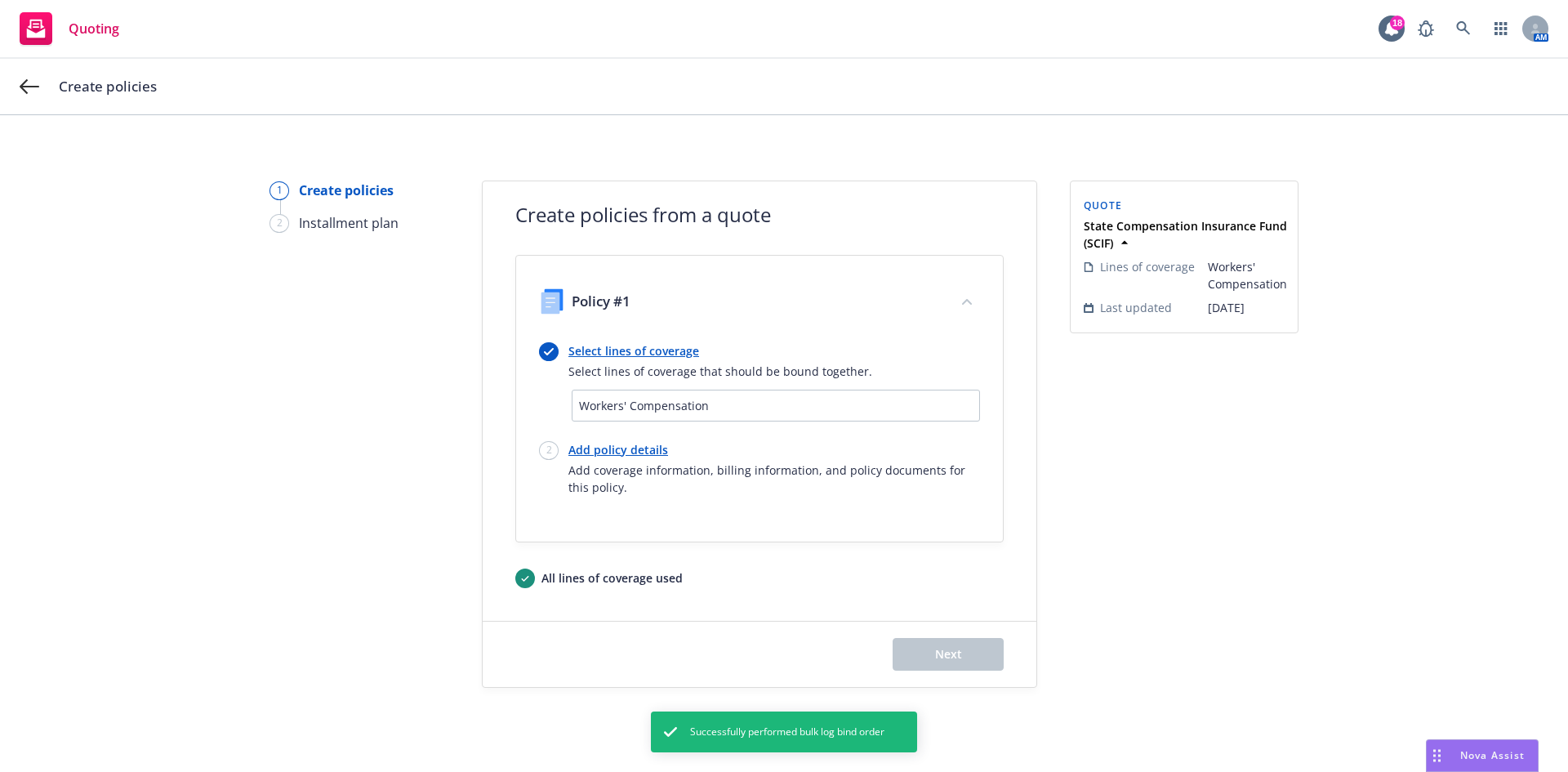
click at [629, 459] on div "Add policy details Add coverage information, billing information, and policy do…" at bounding box center [774, 468] width 411 height 55
click at [629, 448] on link "Add policy details" at bounding box center [774, 449] width 411 height 17
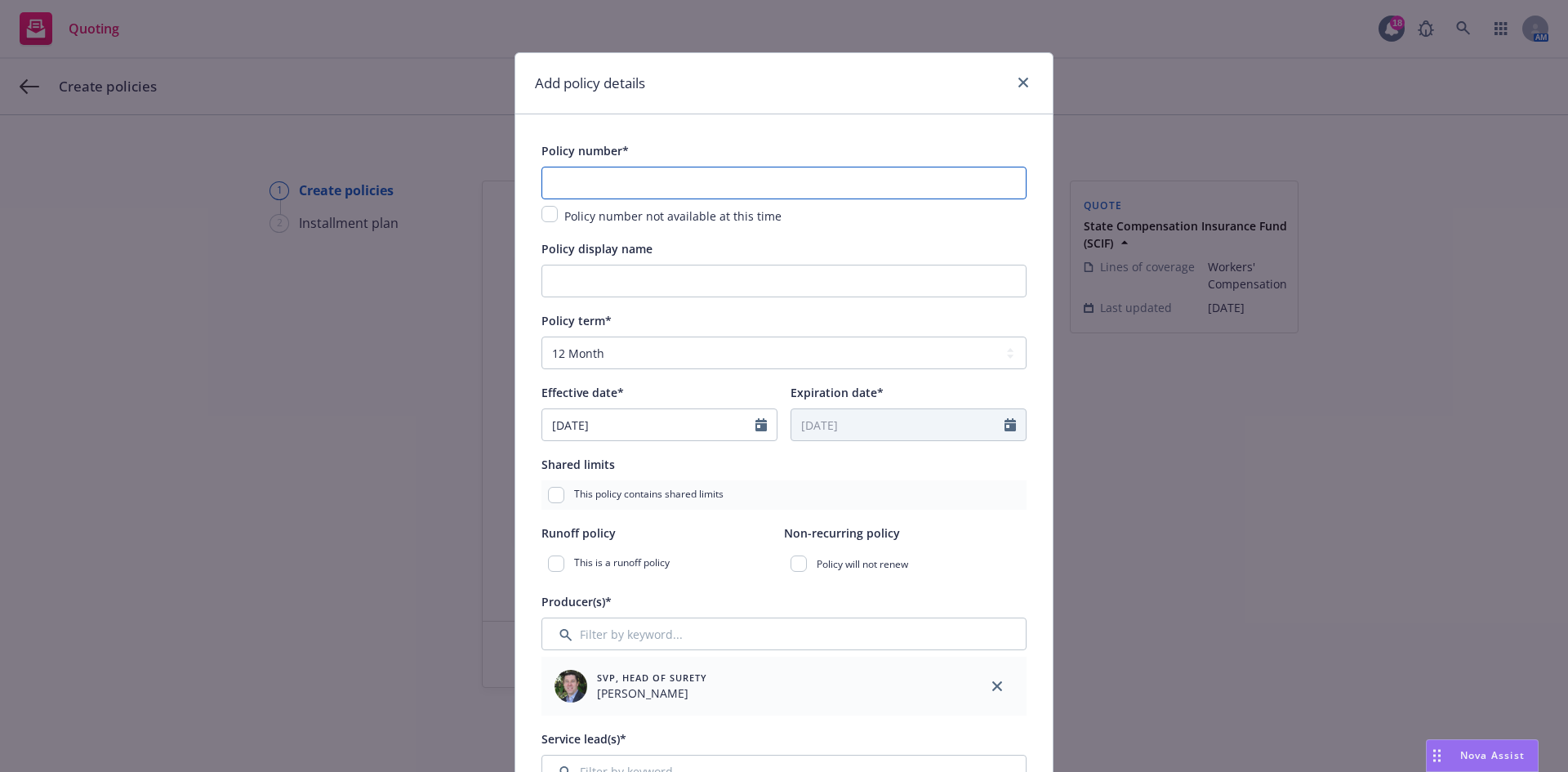
click at [620, 188] on input "text" at bounding box center [784, 183] width 485 height 33
paste input "9364846-2025"
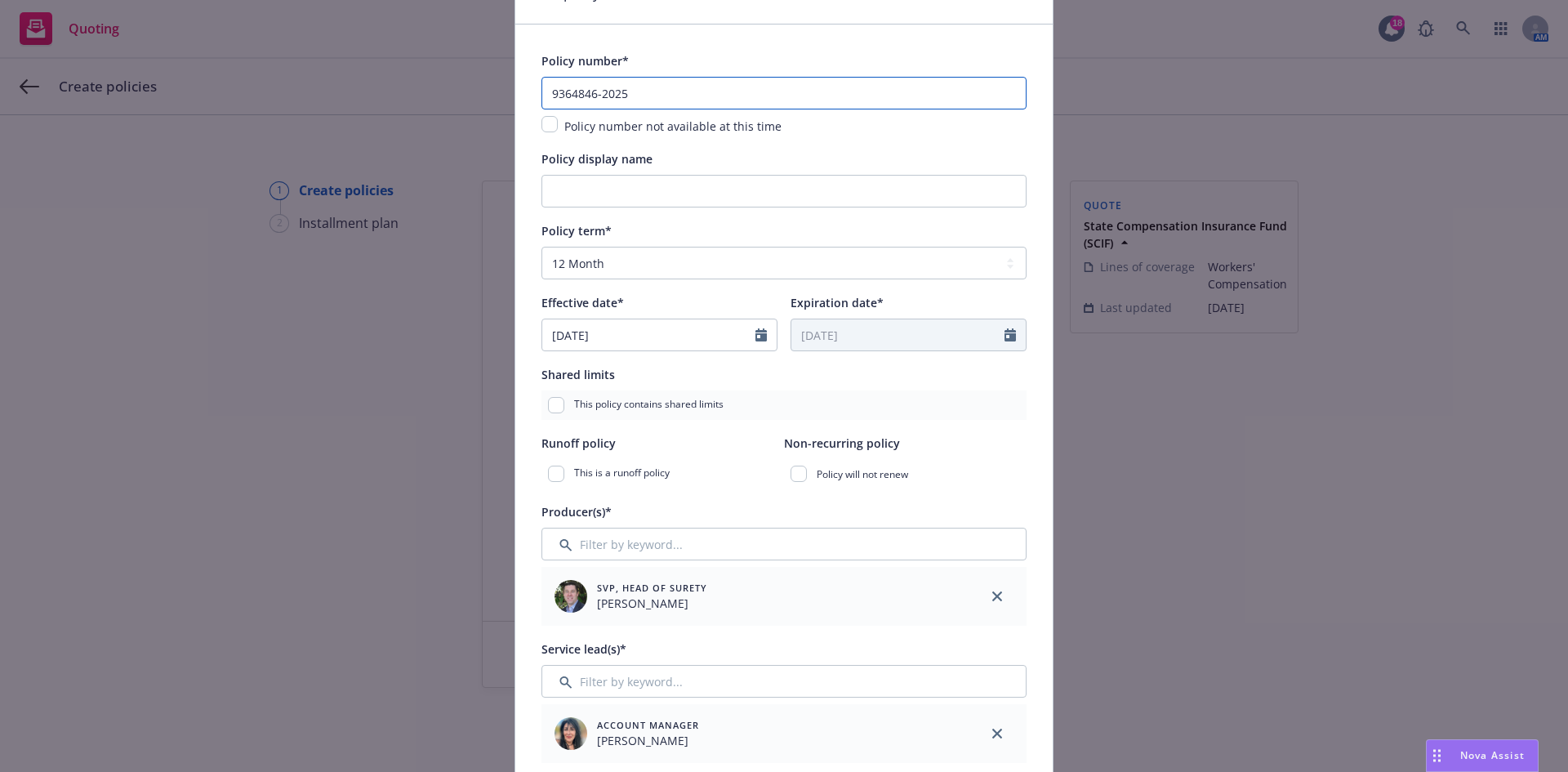
scroll to position [164, 0]
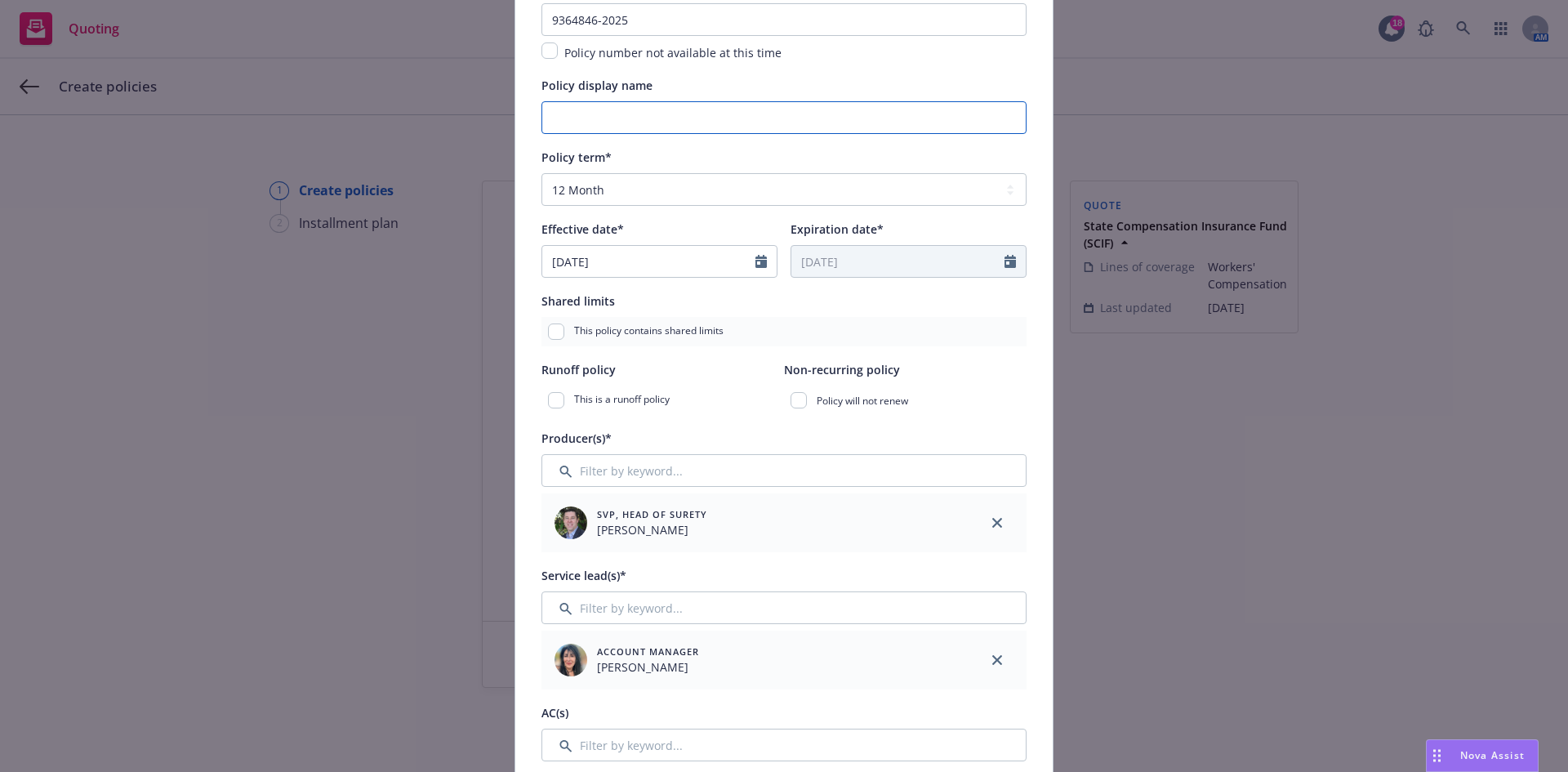
click at [618, 127] on input "Policy display name" at bounding box center [784, 118] width 485 height 33
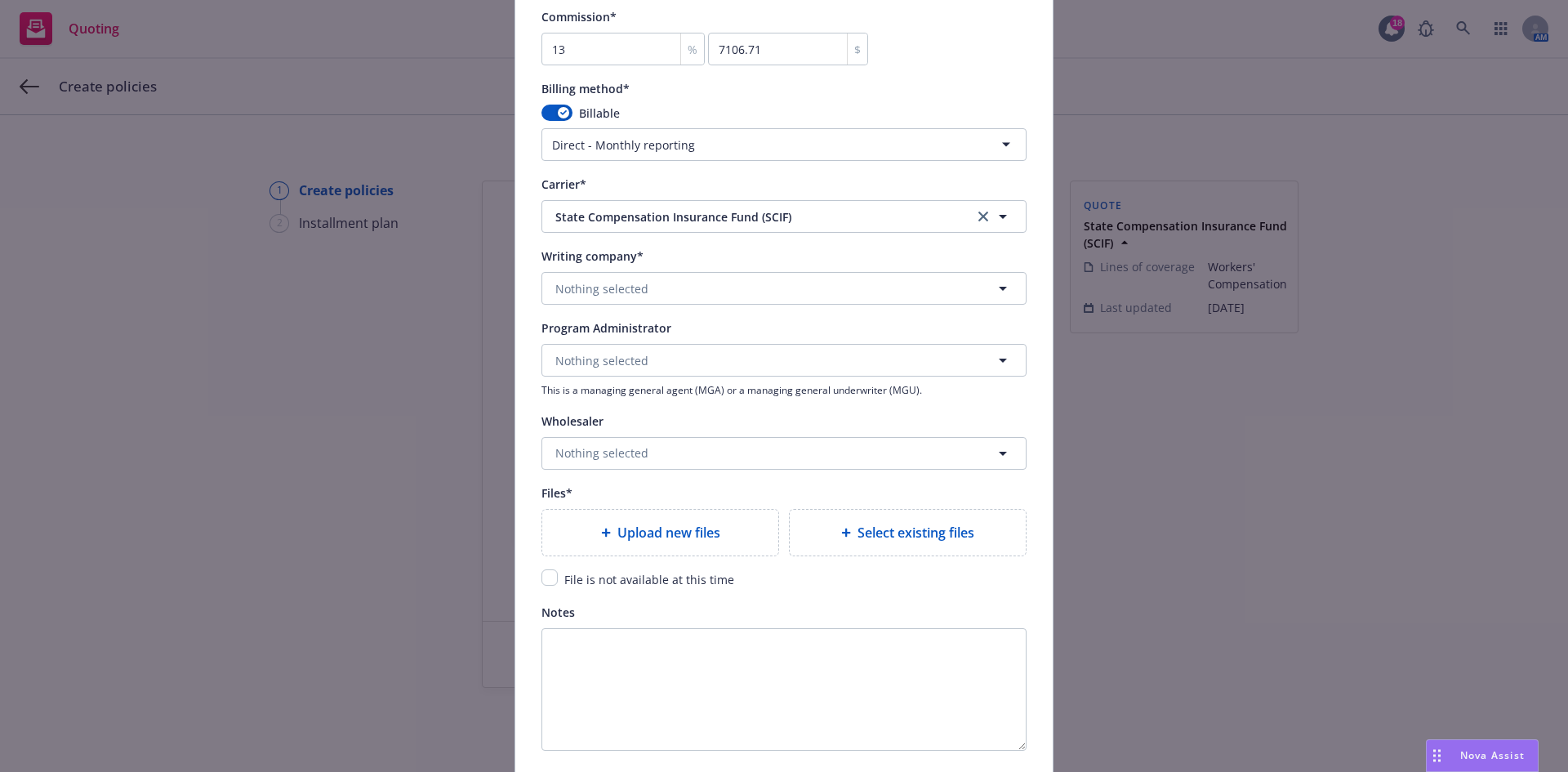
scroll to position [1389, 0]
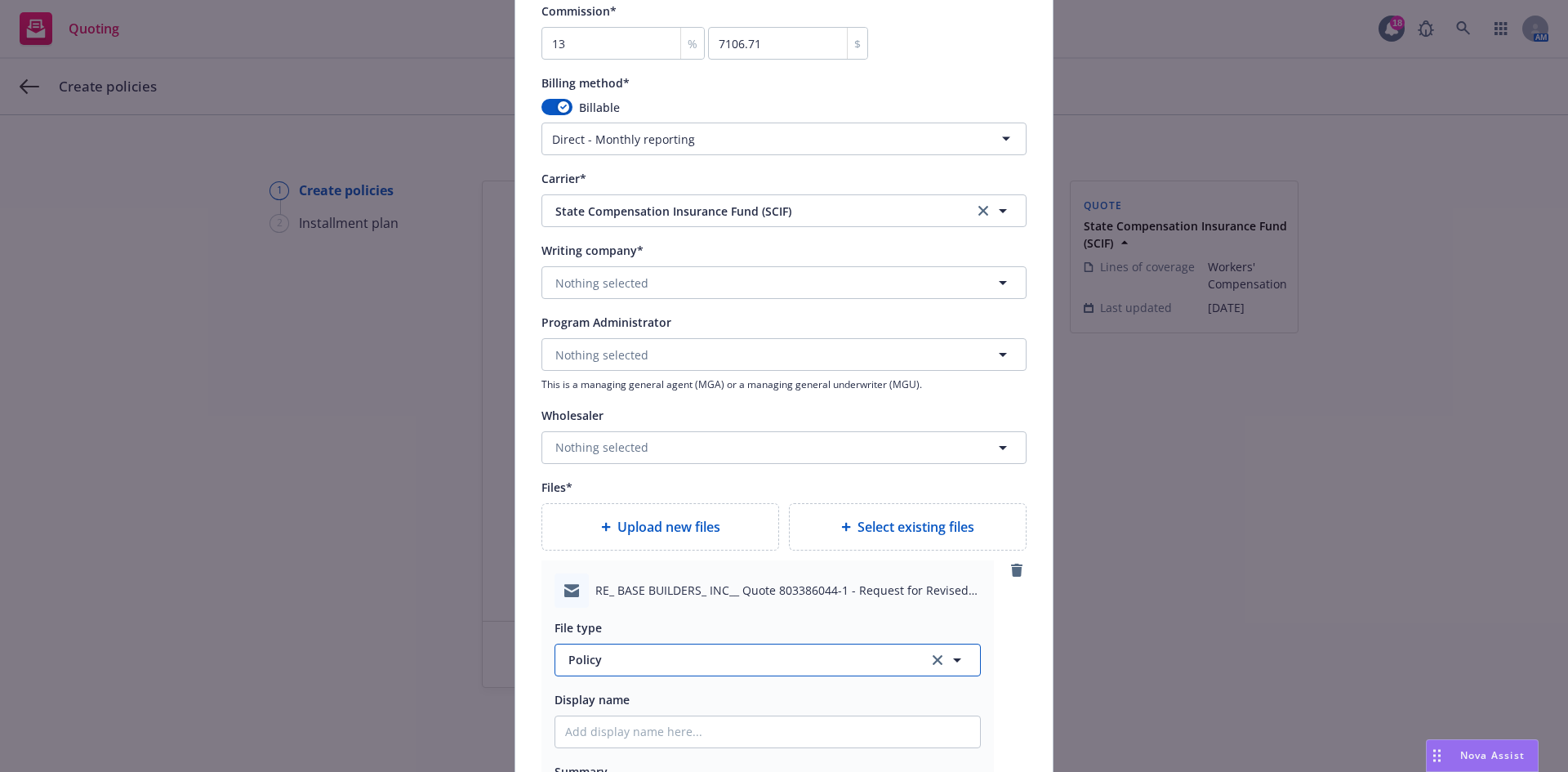
click at [633, 668] on span "Policy" at bounding box center [739, 659] width 341 height 17
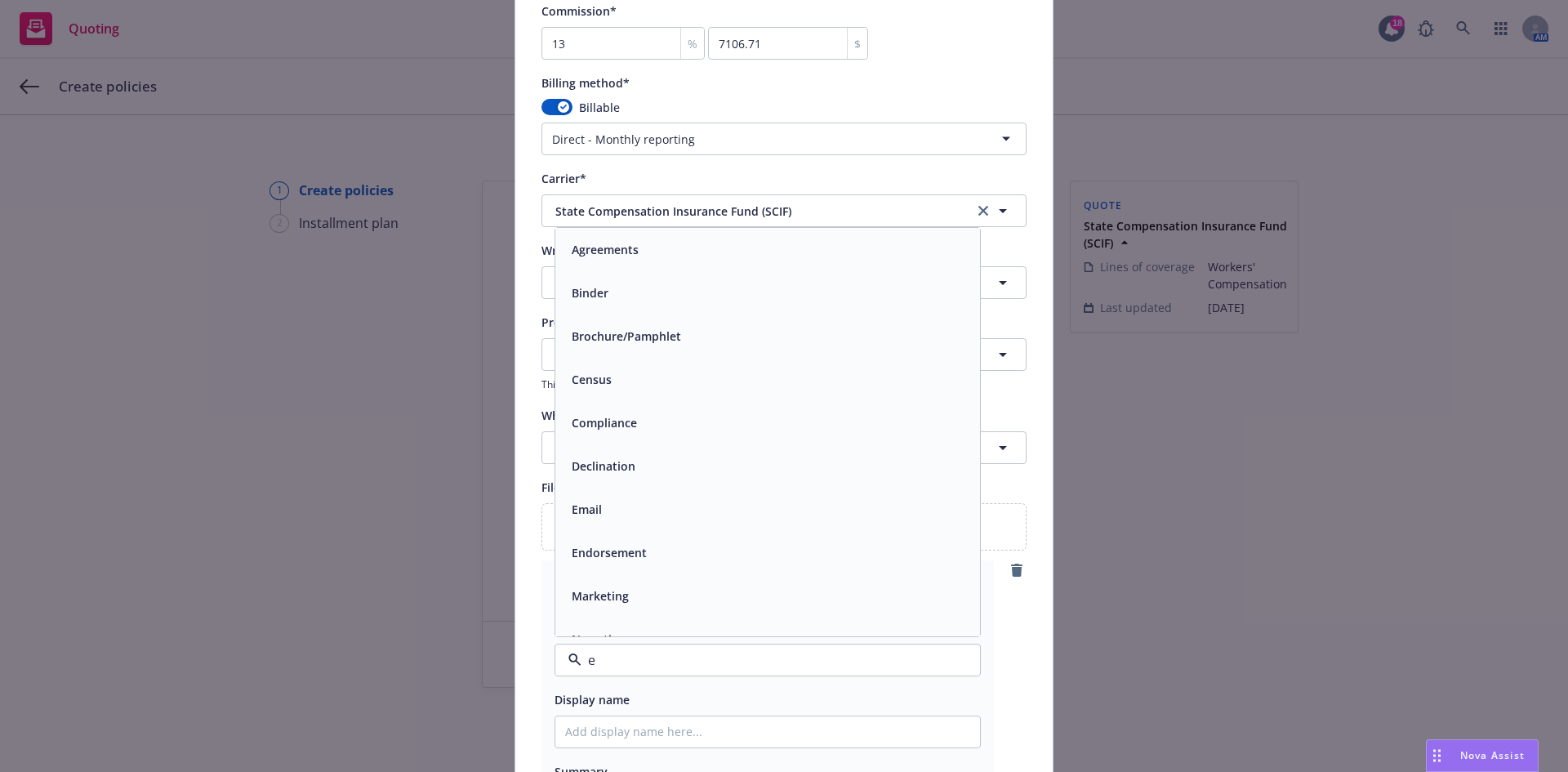
click at [635, 508] on div "Email" at bounding box center [767, 509] width 405 height 24
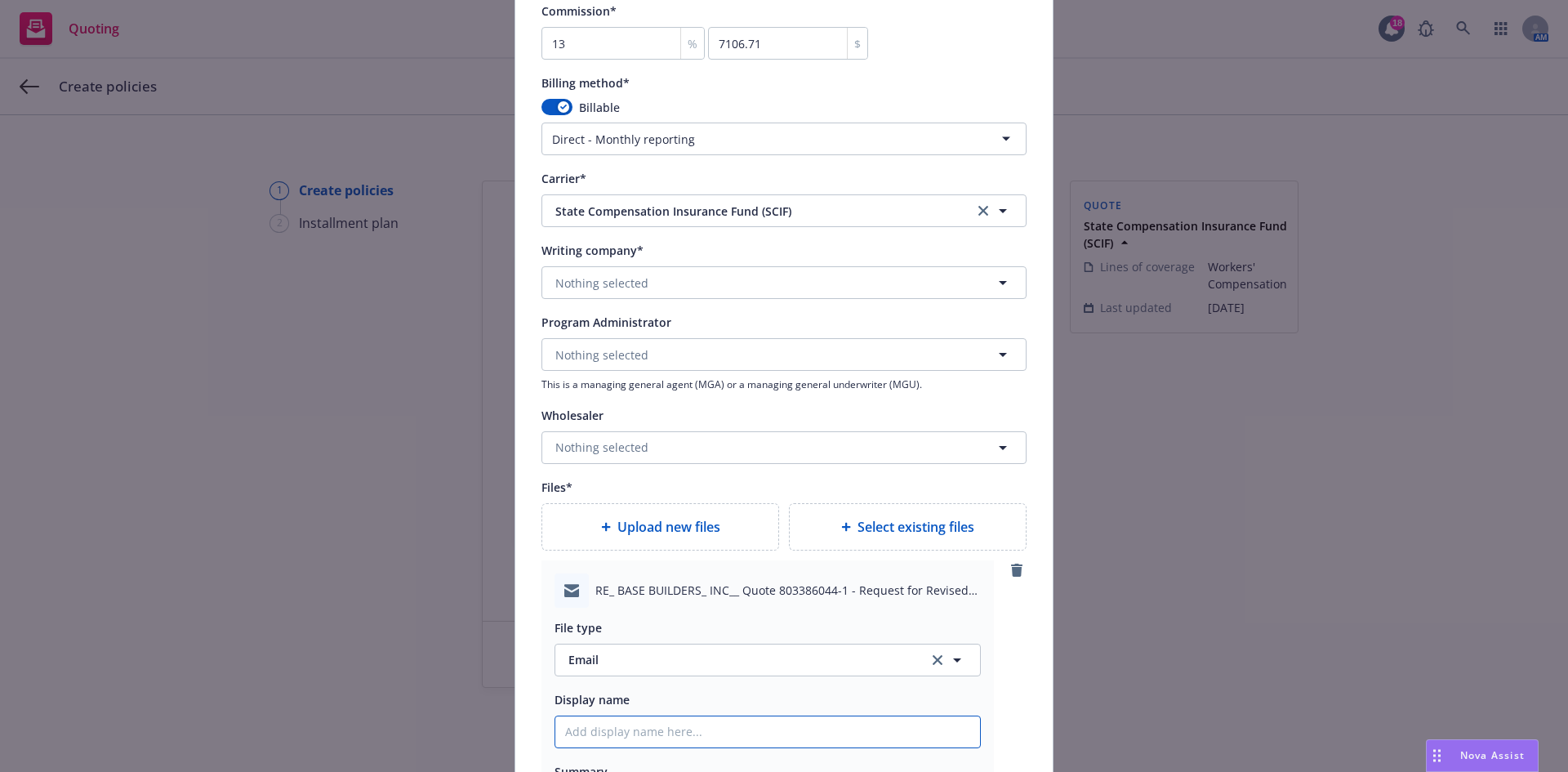
click at [622, 727] on input "Policy display name" at bounding box center [767, 732] width 425 height 31
paste input "9364846-2025"
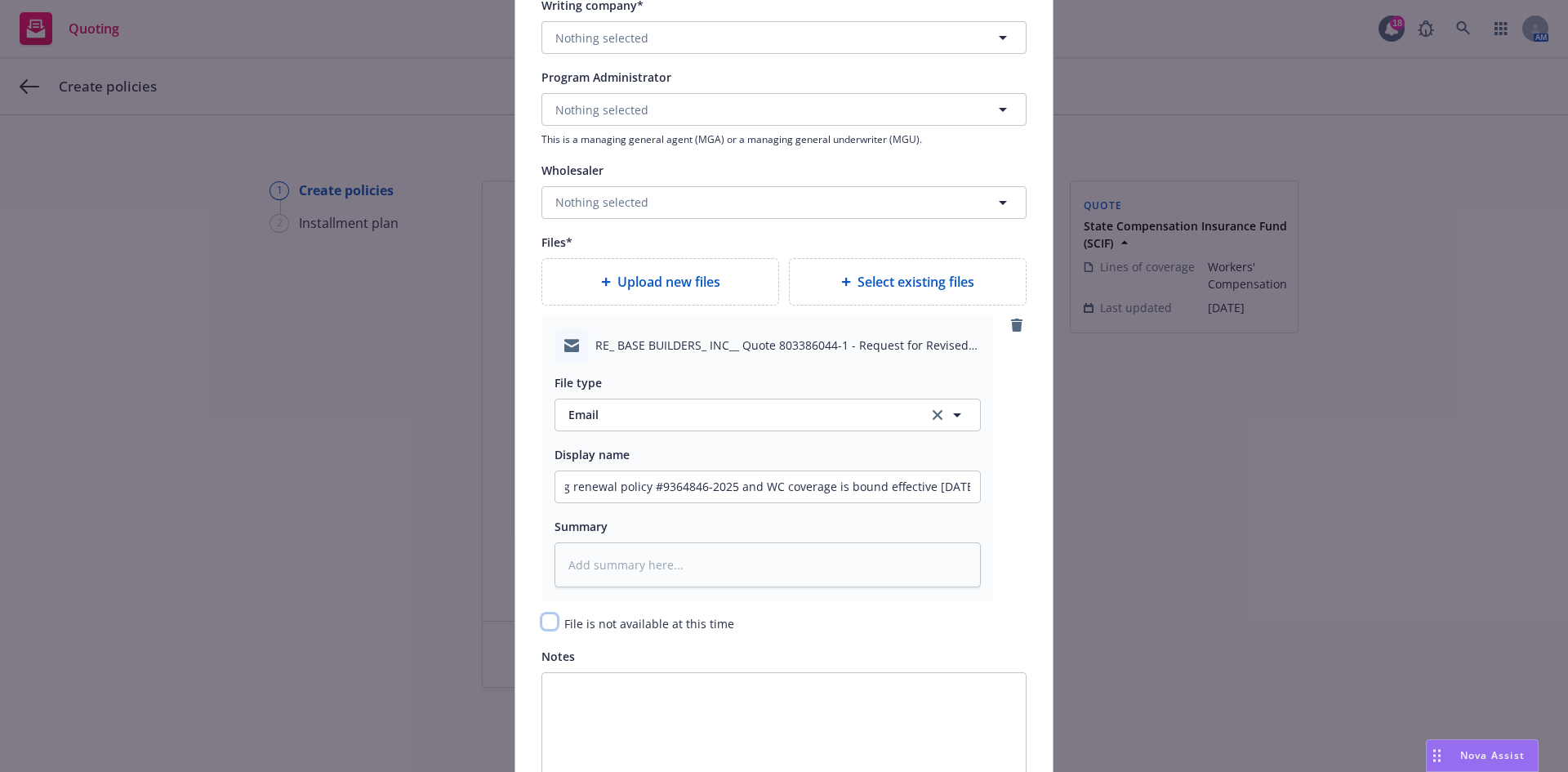
scroll to position [0, 0]
click at [549, 623] on input "checkbox" at bounding box center [549, 622] width 16 height 16
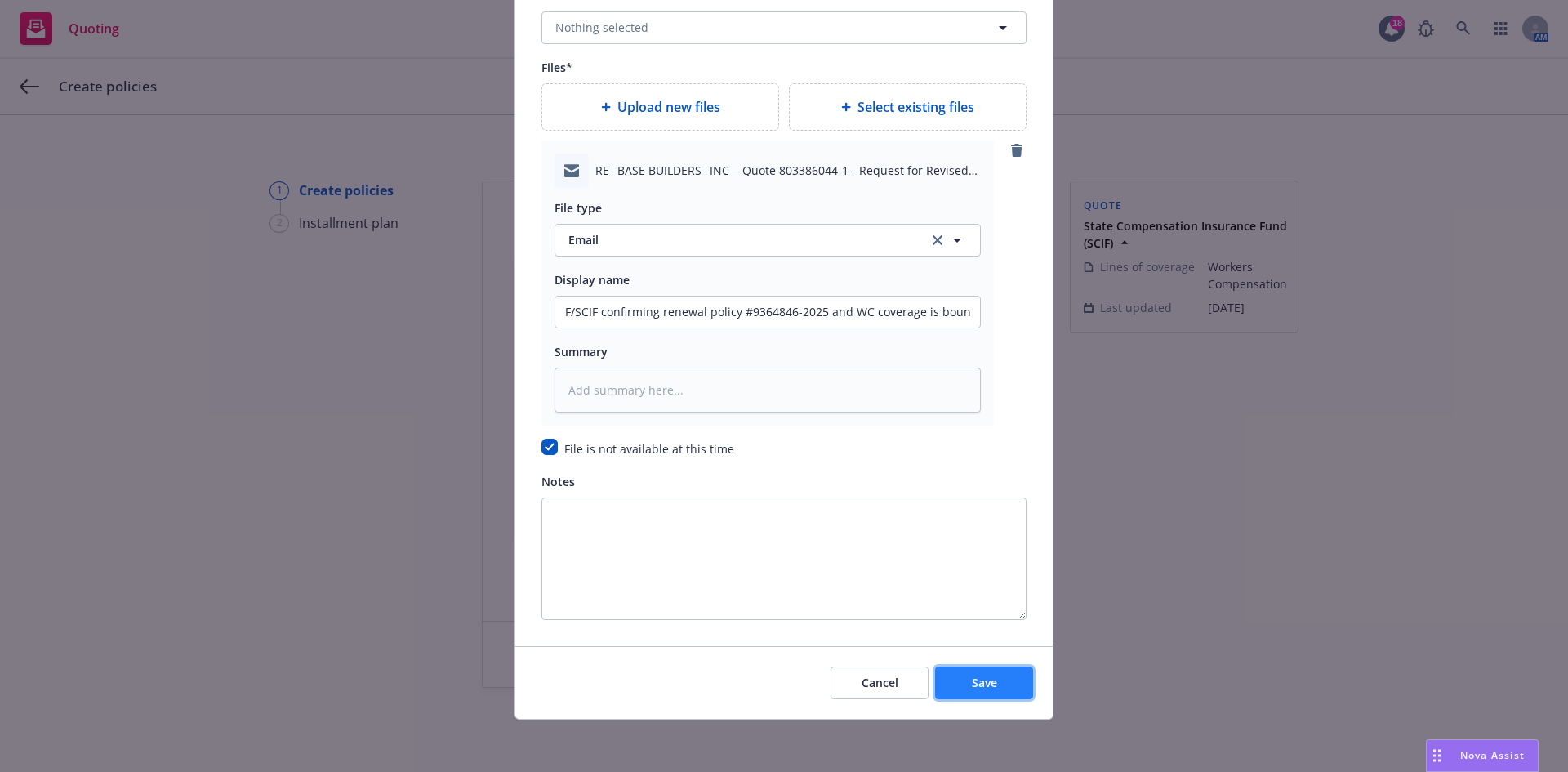
click at [946, 685] on button "Save" at bounding box center [984, 683] width 98 height 33
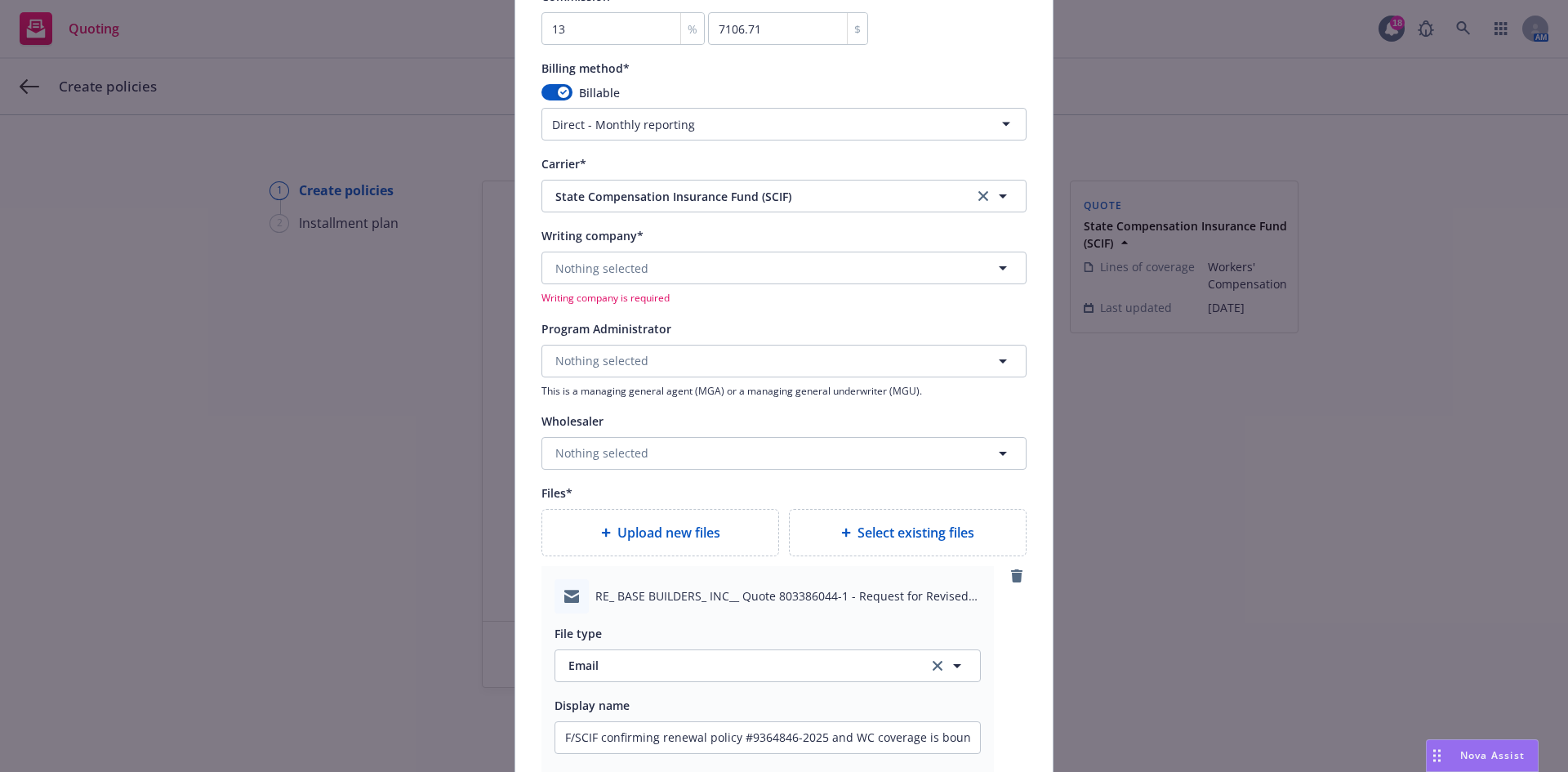
scroll to position [1258, 0]
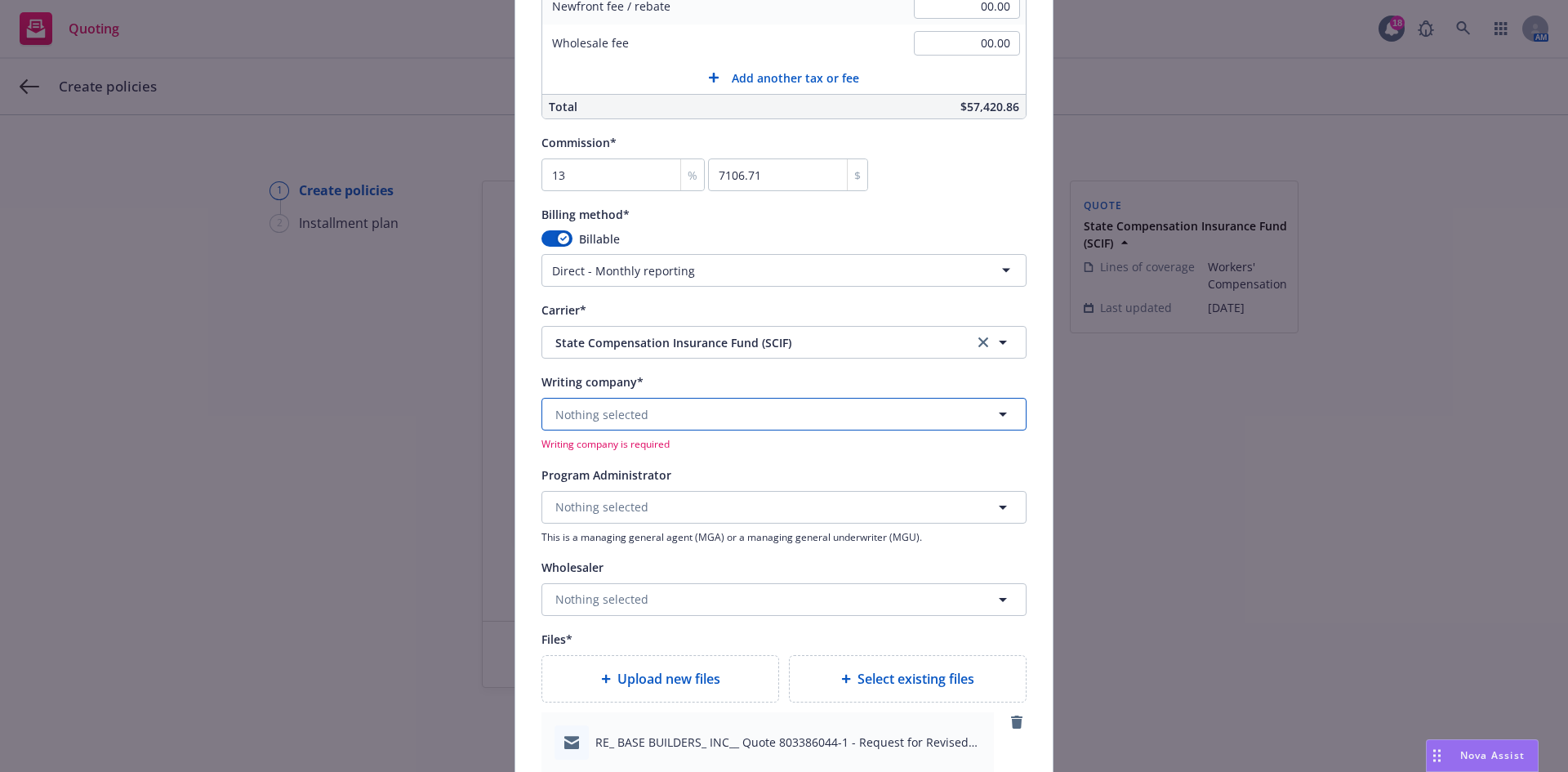
click at [602, 421] on span "Nothing selected" at bounding box center [602, 414] width 93 height 17
click at [604, 459] on strong "State Compensation Insurance Fund" at bounding box center [661, 460] width 203 height 16
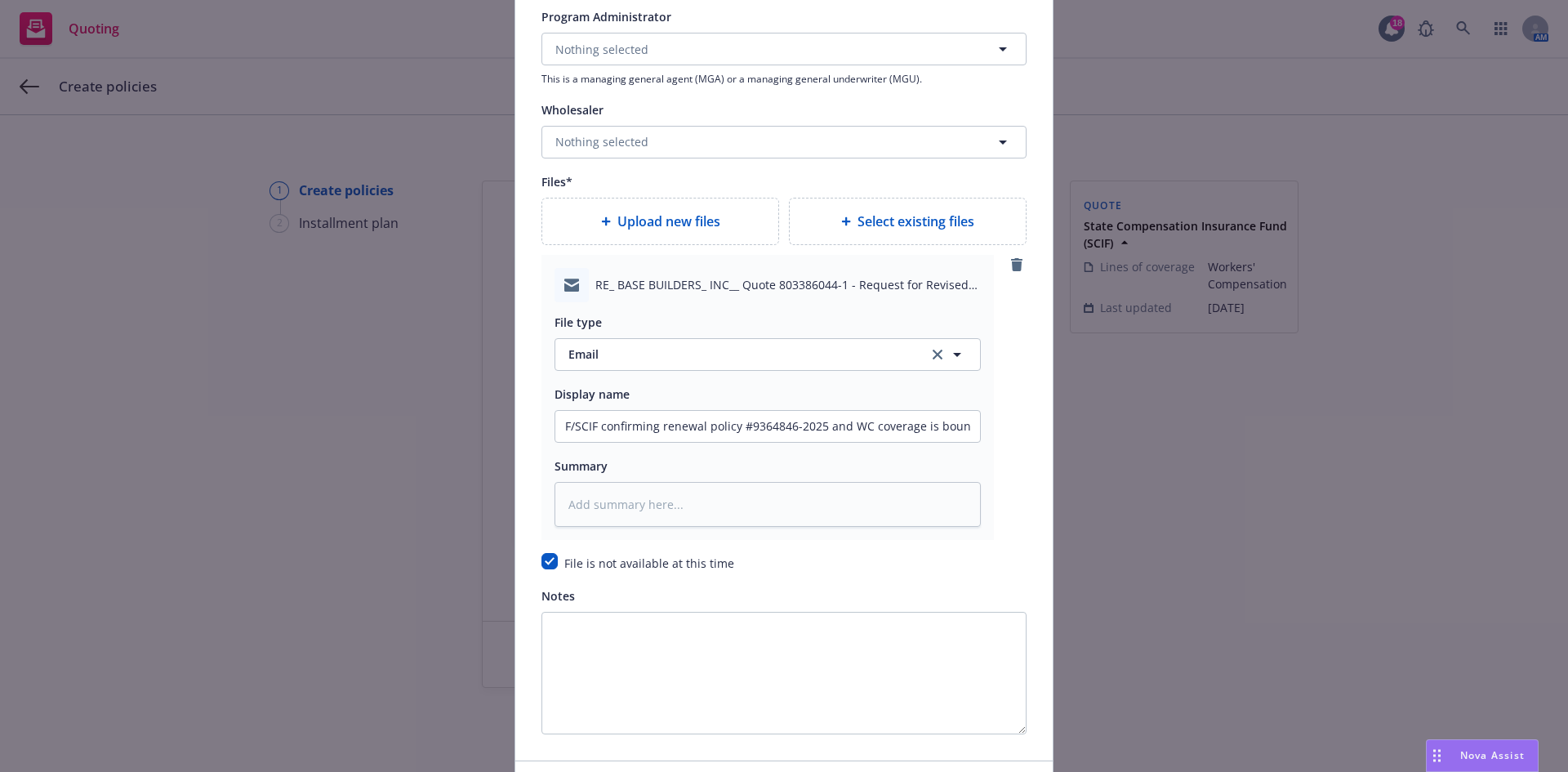
scroll to position [1809, 0]
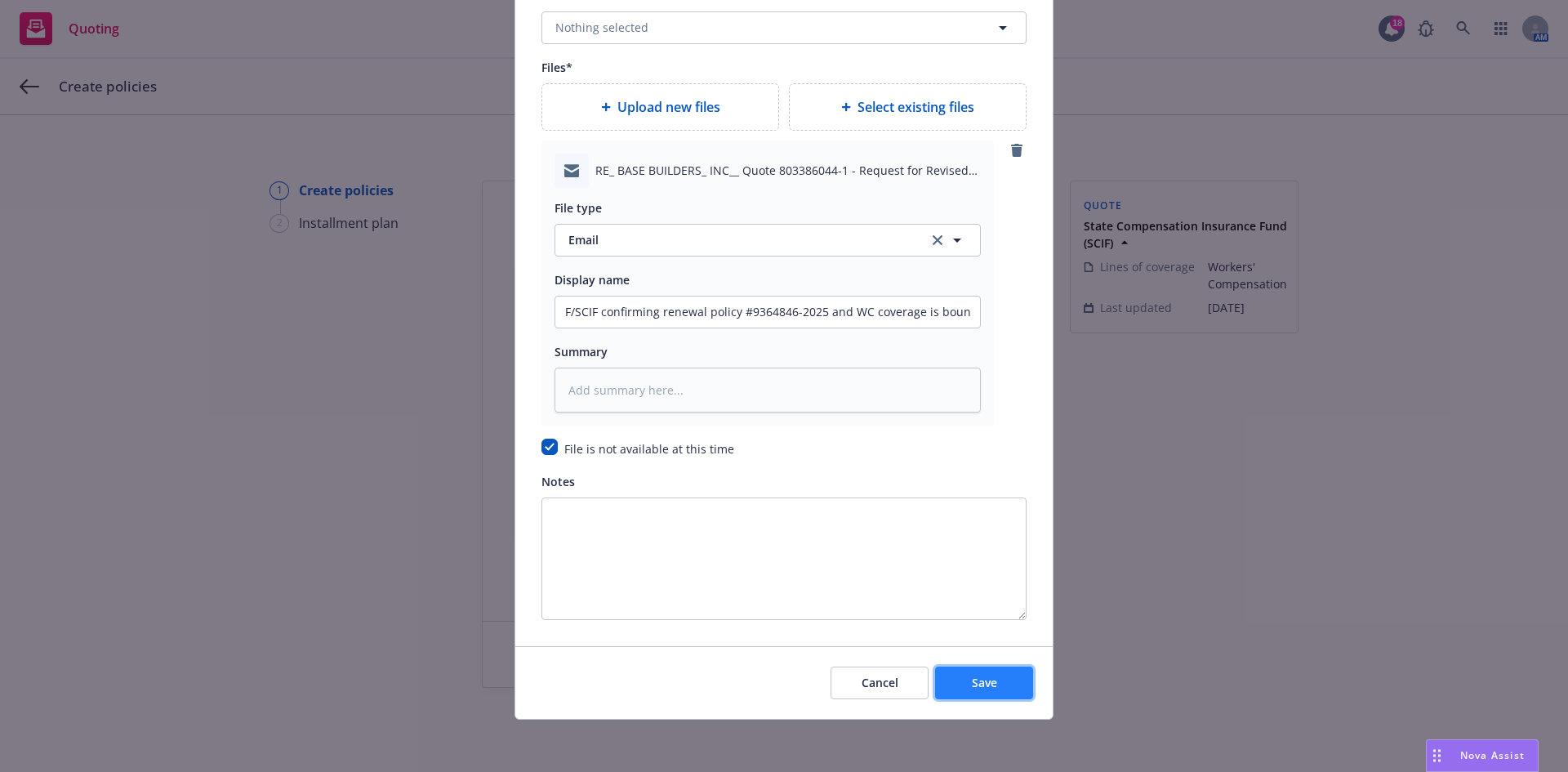
click at [993, 693] on button "Save" at bounding box center [984, 683] width 98 height 33
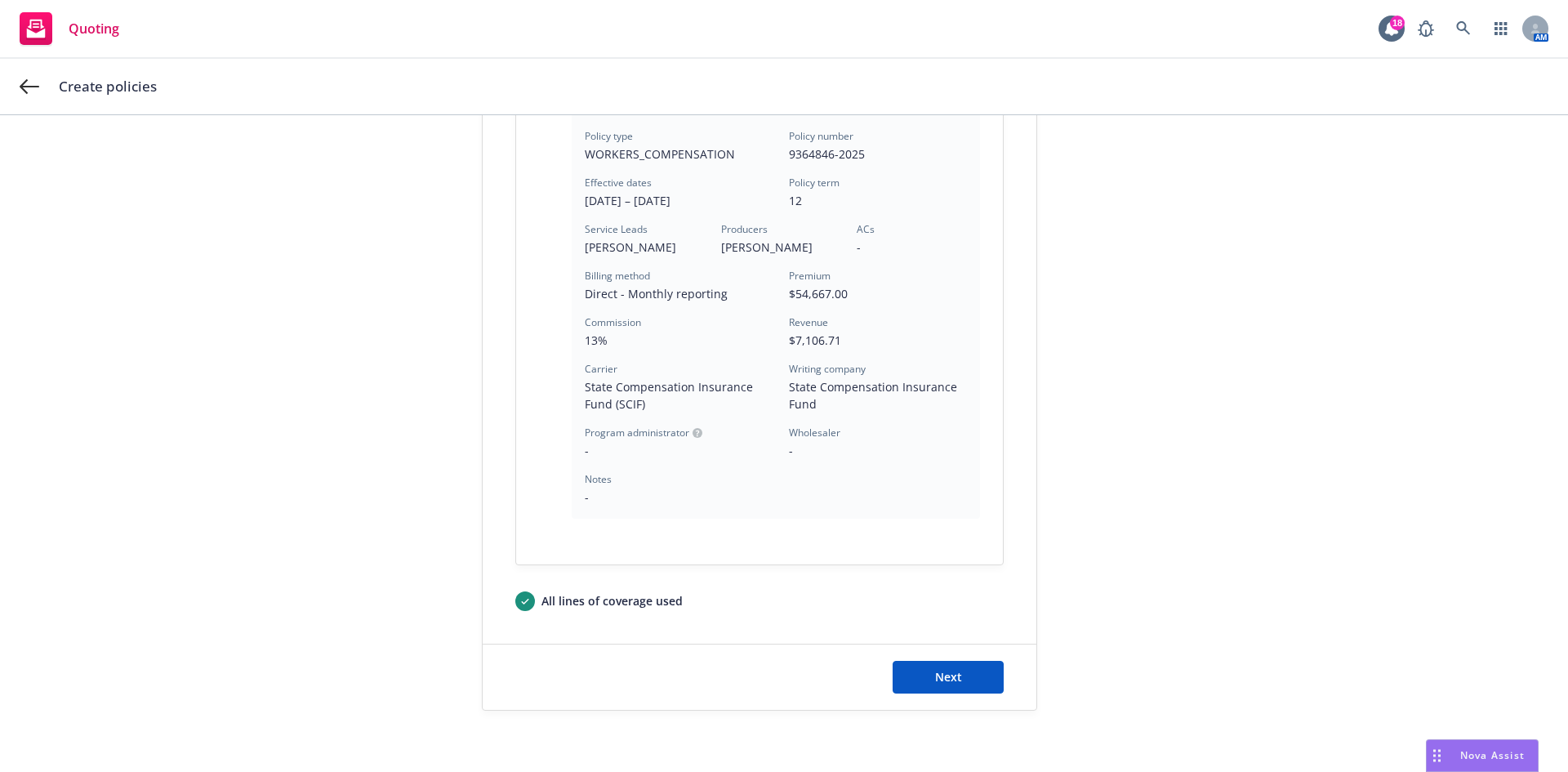
scroll to position [440, 0]
click at [961, 669] on button "Next" at bounding box center [947, 673] width 111 height 33
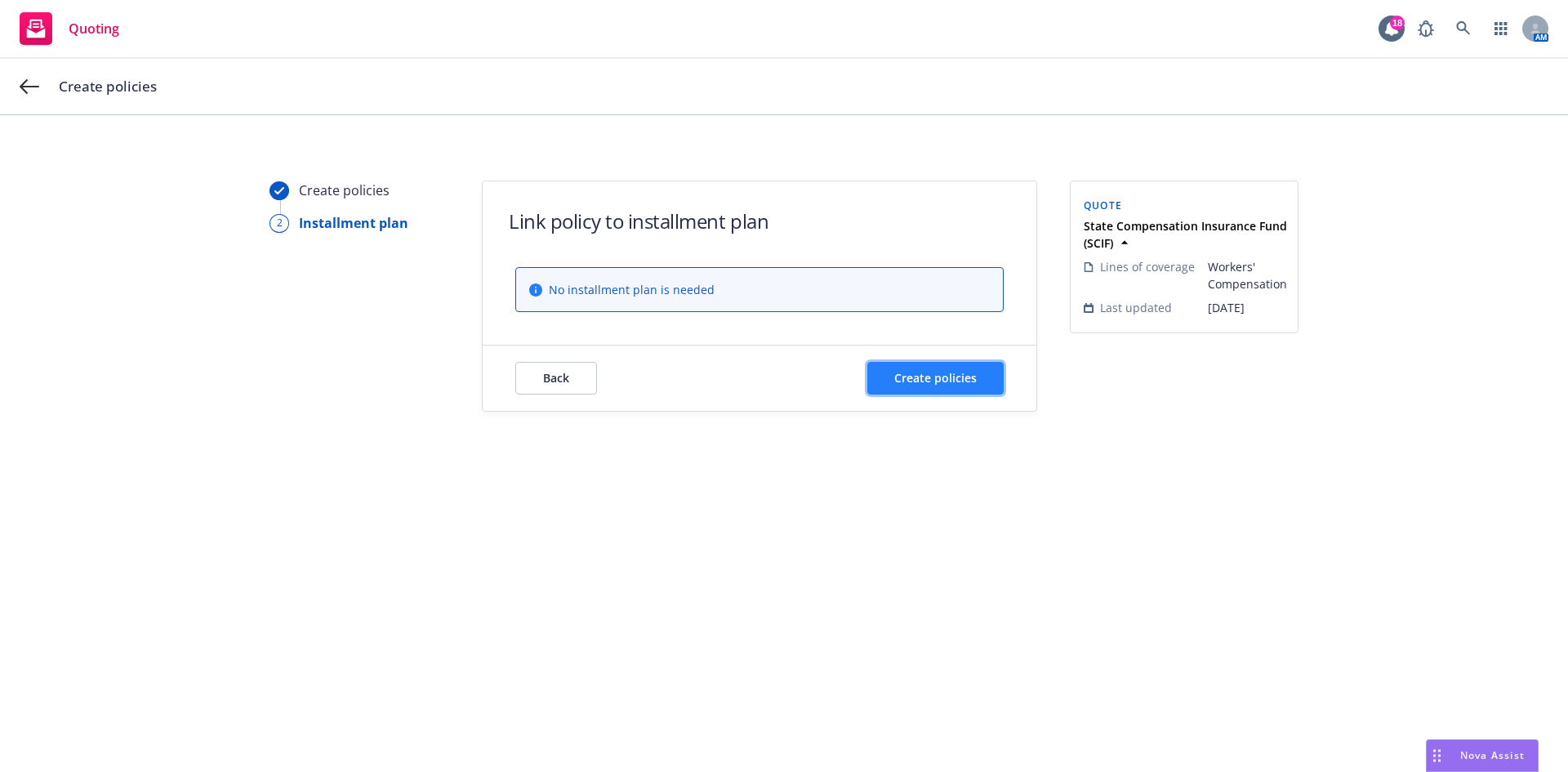
click at [942, 378] on span "Create policies" at bounding box center [935, 378] width 82 height 16
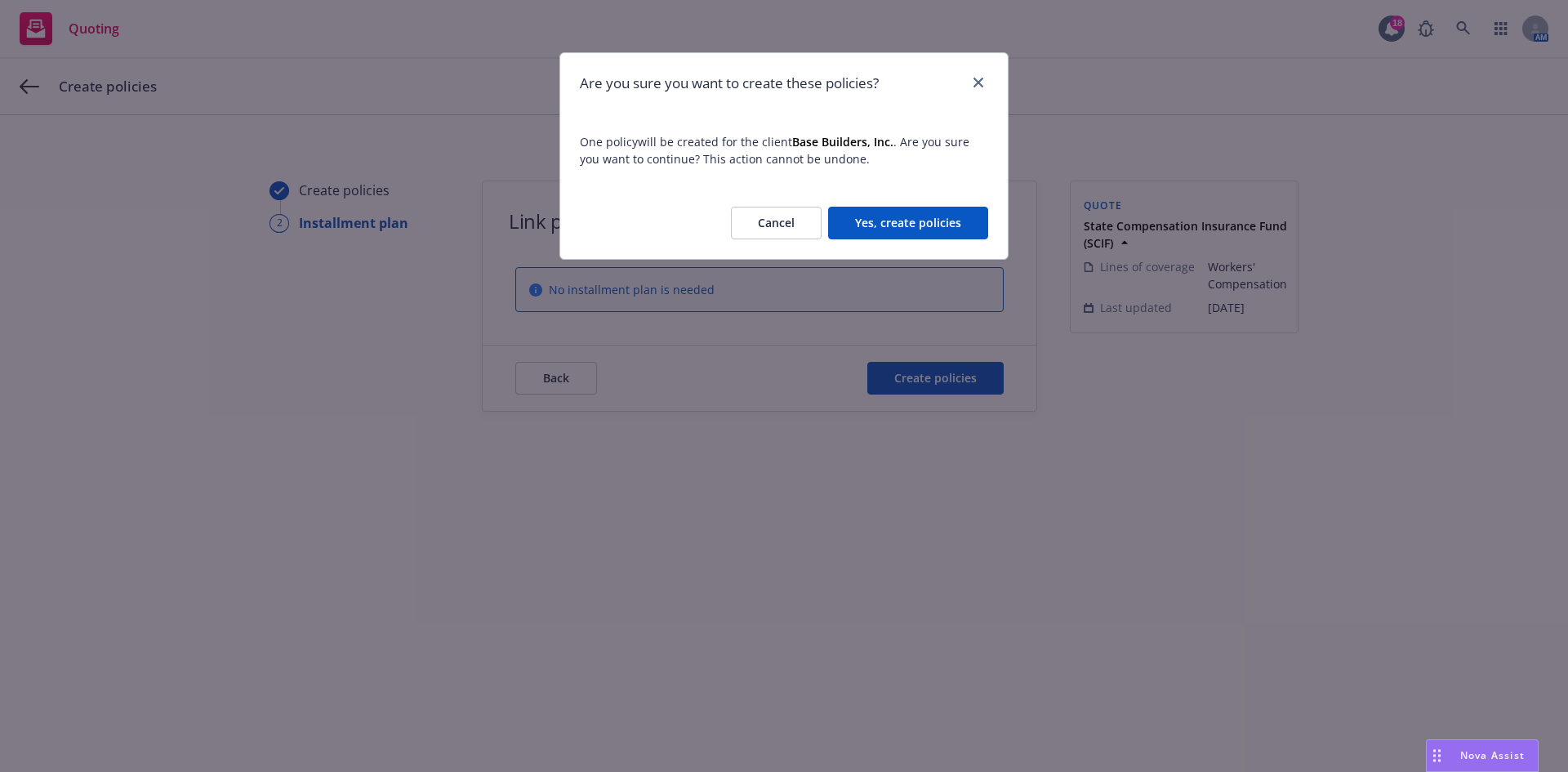
click at [922, 219] on button "Yes, create policies" at bounding box center [908, 223] width 160 height 33
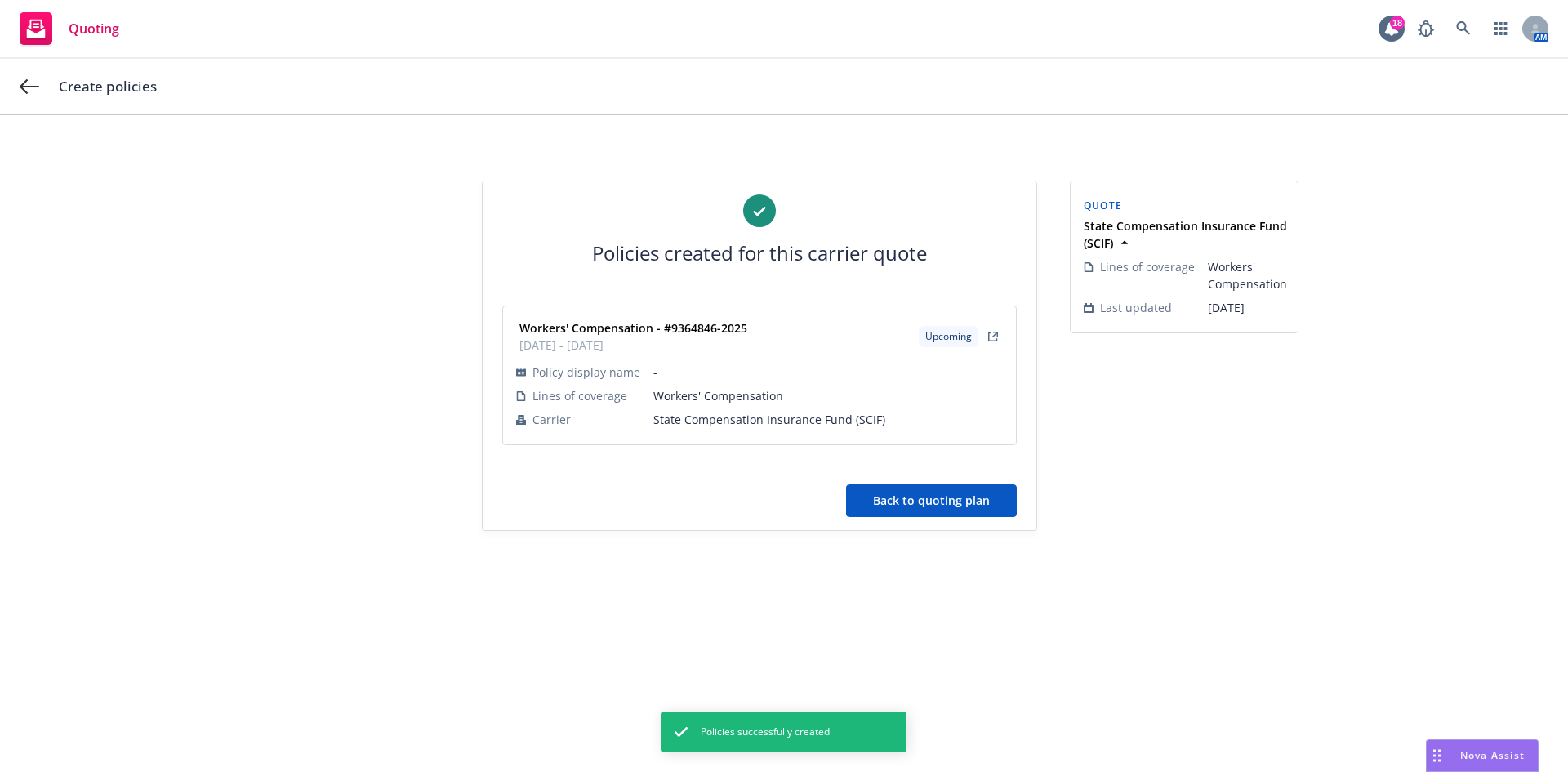
click at [912, 501] on button "Back to quoting plan" at bounding box center [931, 501] width 171 height 33
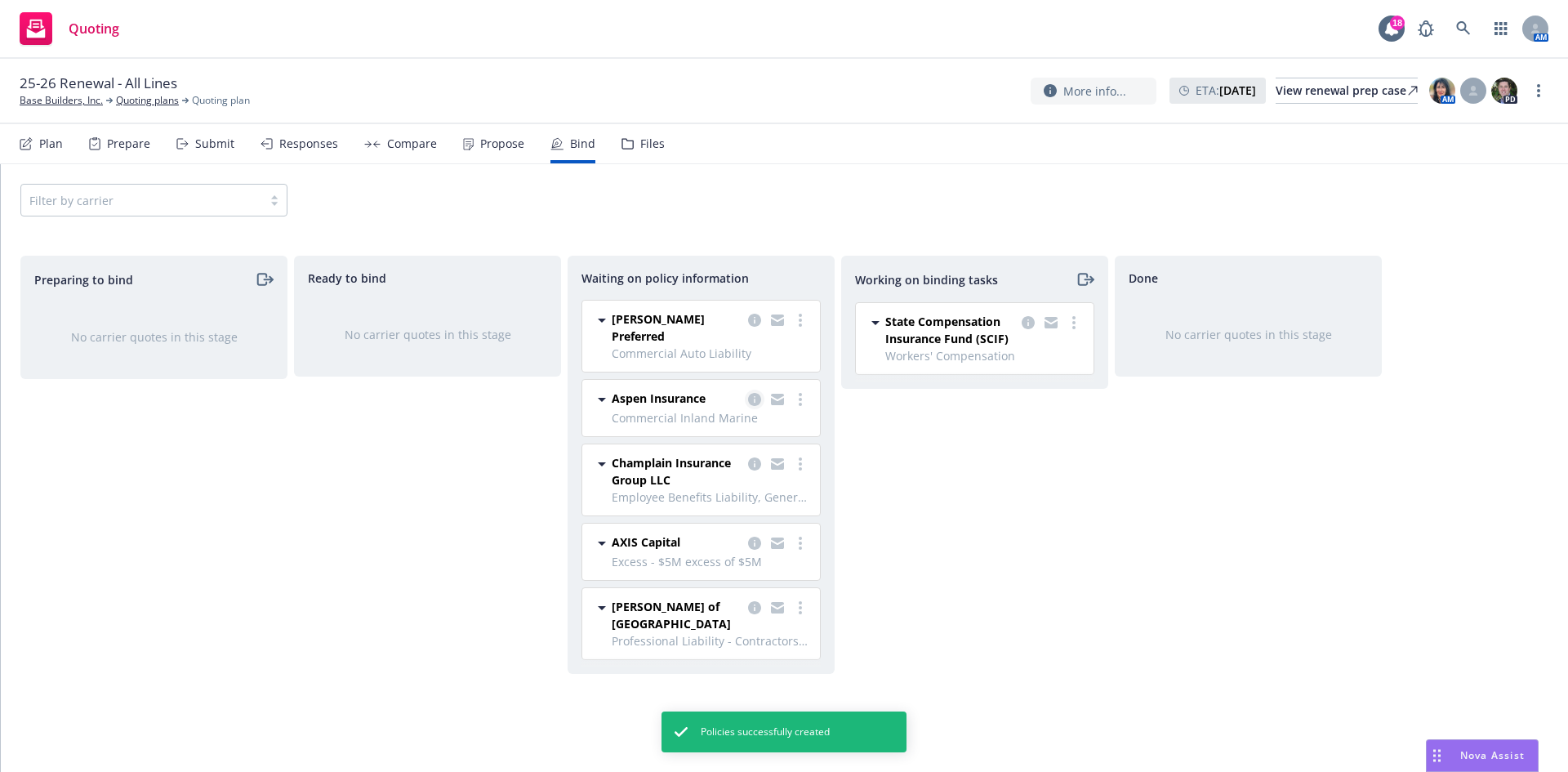
click at [755, 393] on icon "copy logging email" at bounding box center [754, 400] width 13 height 13
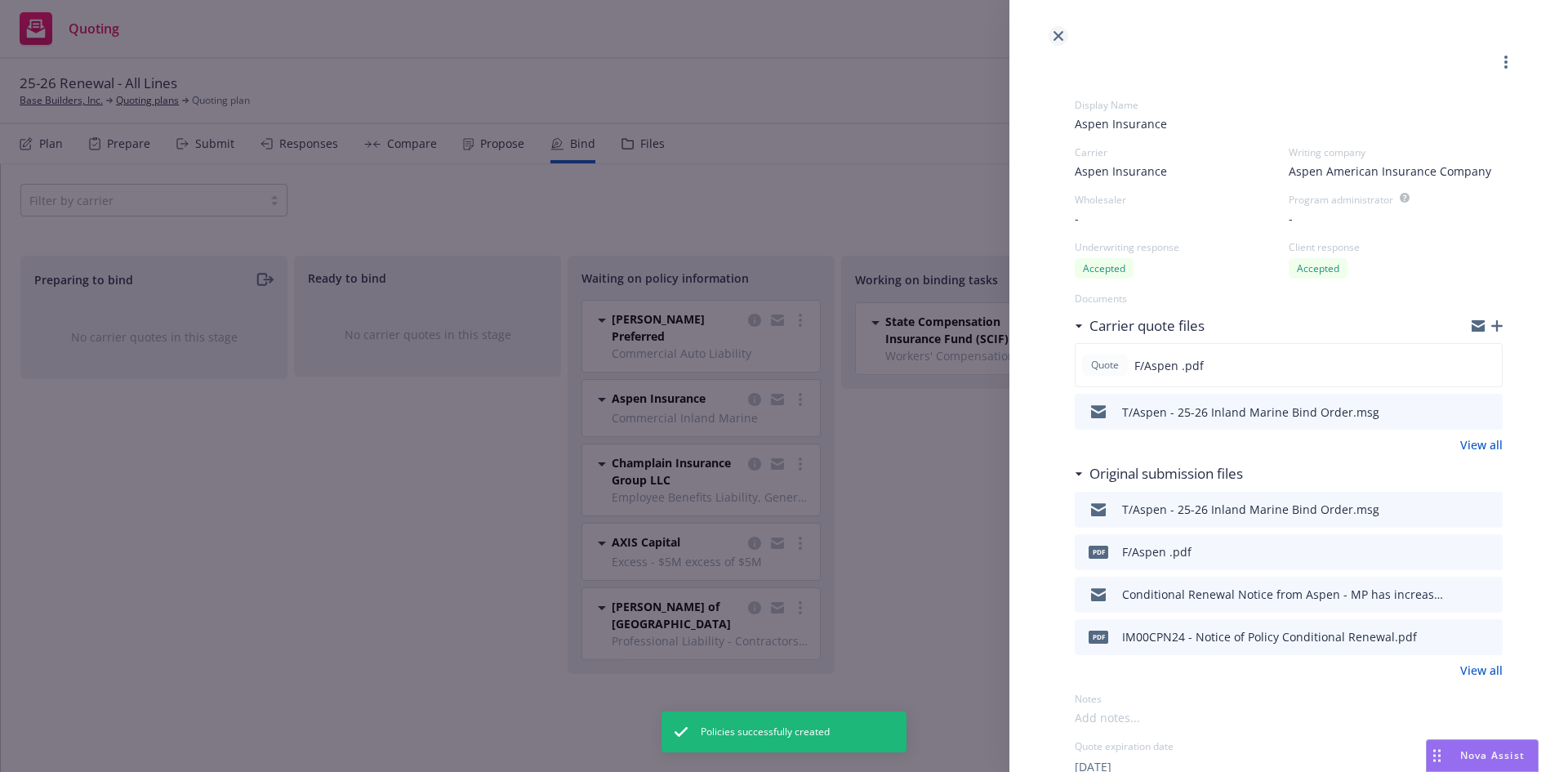
click at [1061, 36] on icon "close" at bounding box center [1058, 36] width 10 height 10
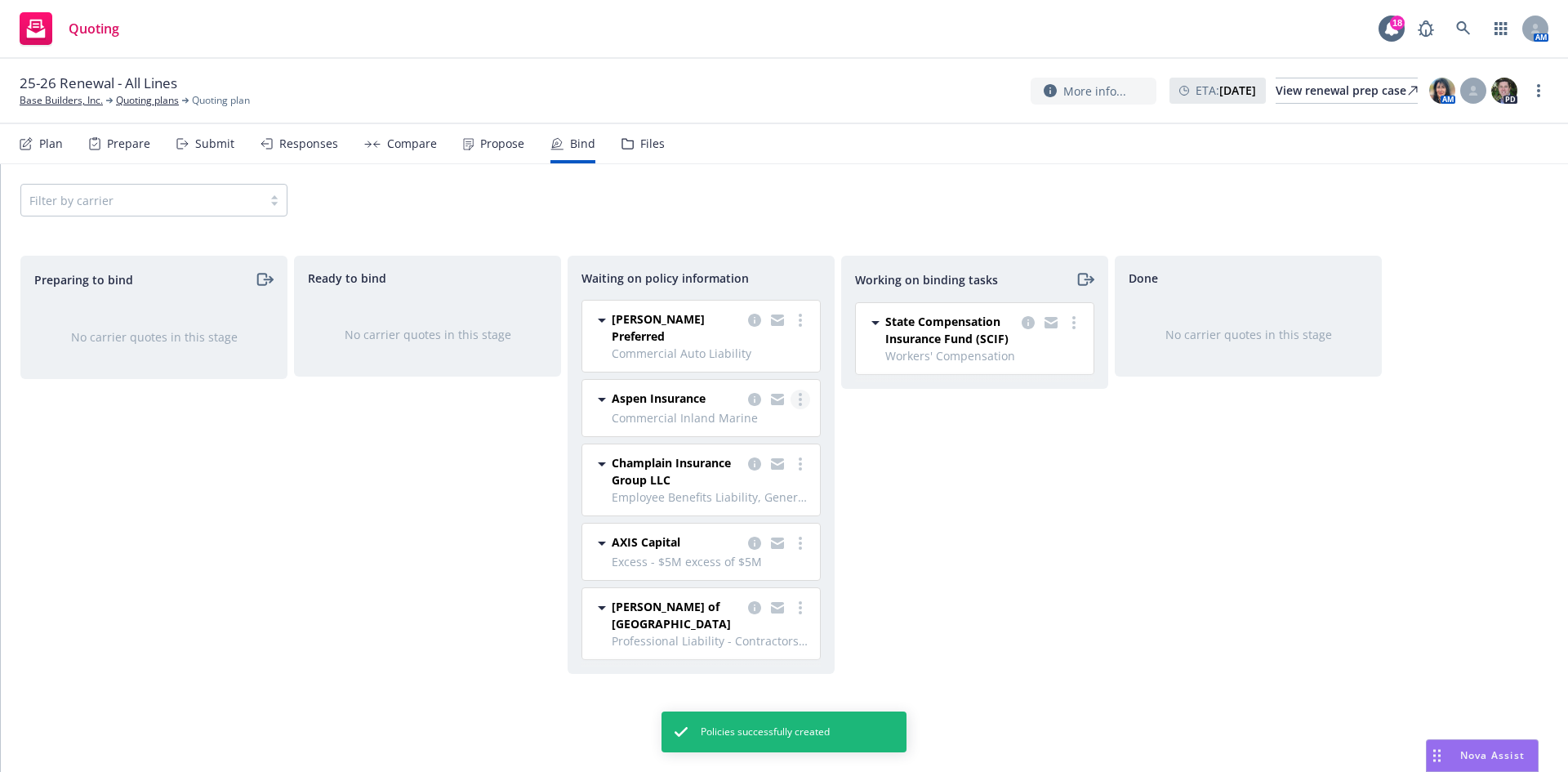
click at [793, 390] on link "more" at bounding box center [800, 399] width 19 height 19
click at [748, 422] on span "Create policies" at bounding box center [721, 417] width 120 height 16
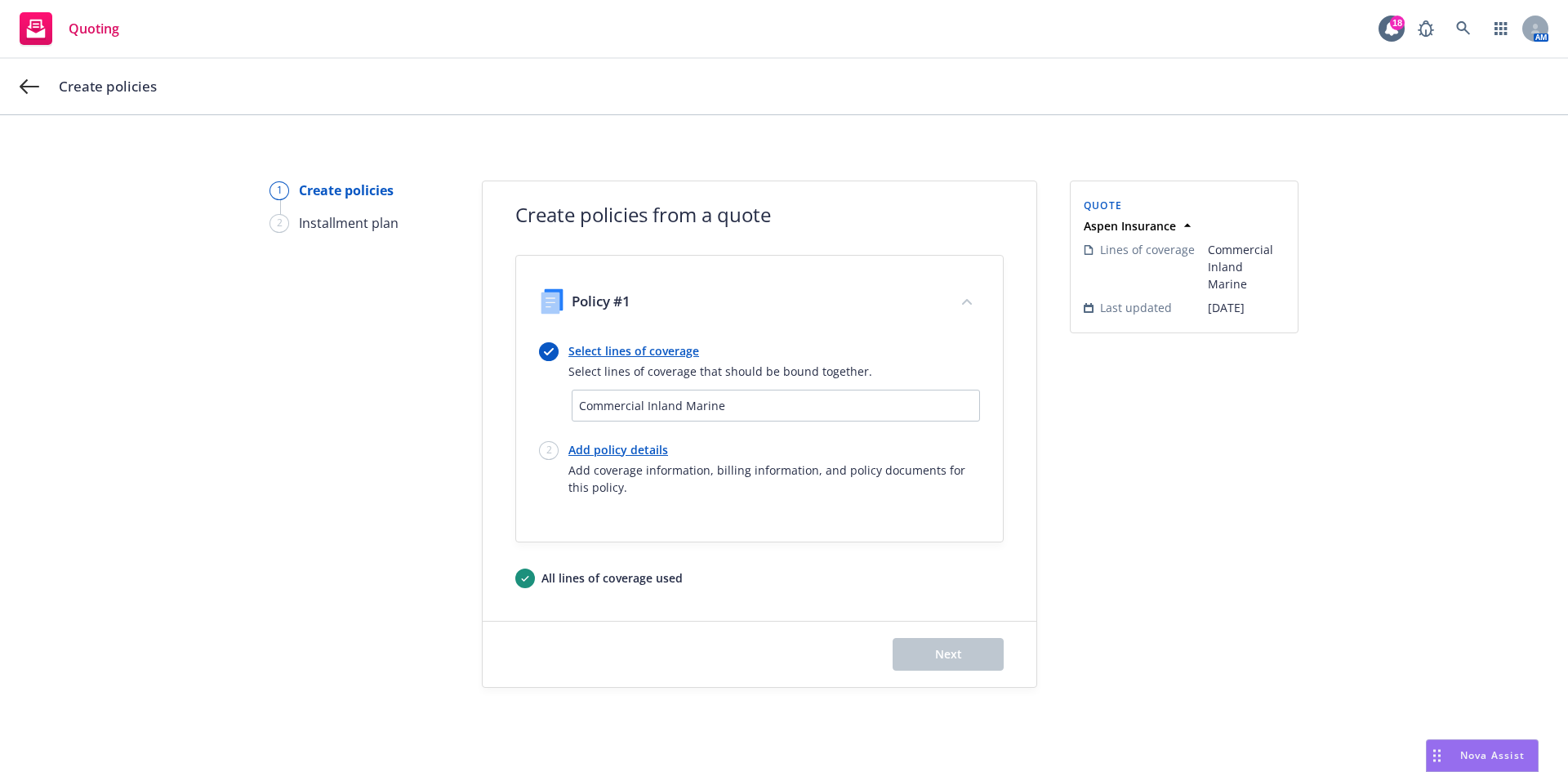
click at [604, 464] on span "Add coverage information, billing information, and policy documents for this po…" at bounding box center [774, 479] width 411 height 35
click at [607, 446] on link "Add policy details" at bounding box center [774, 449] width 411 height 17
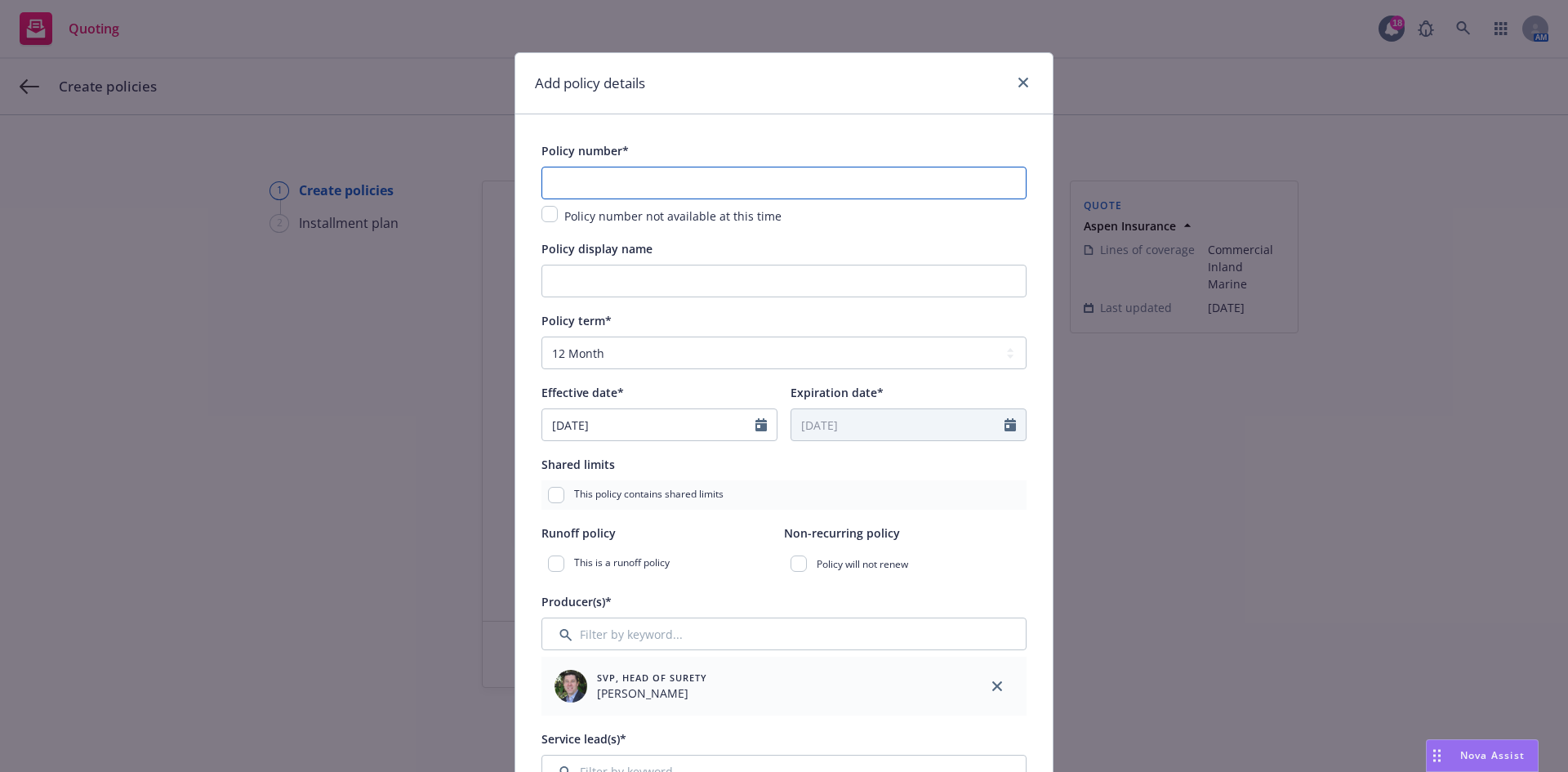
click at [618, 192] on input "text" at bounding box center [784, 183] width 485 height 33
paste input "IM00CPN25"
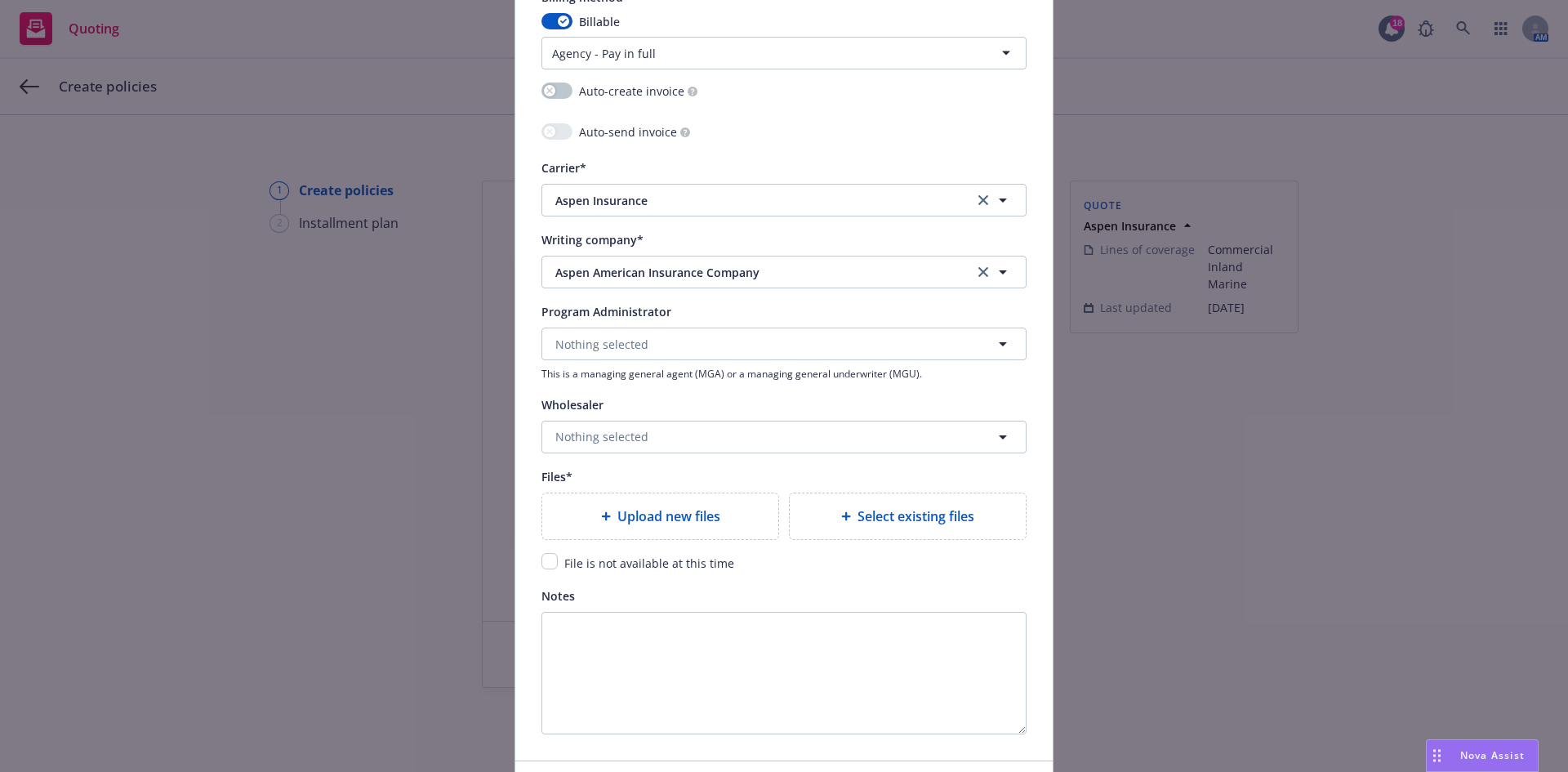
scroll to position [1552, 0]
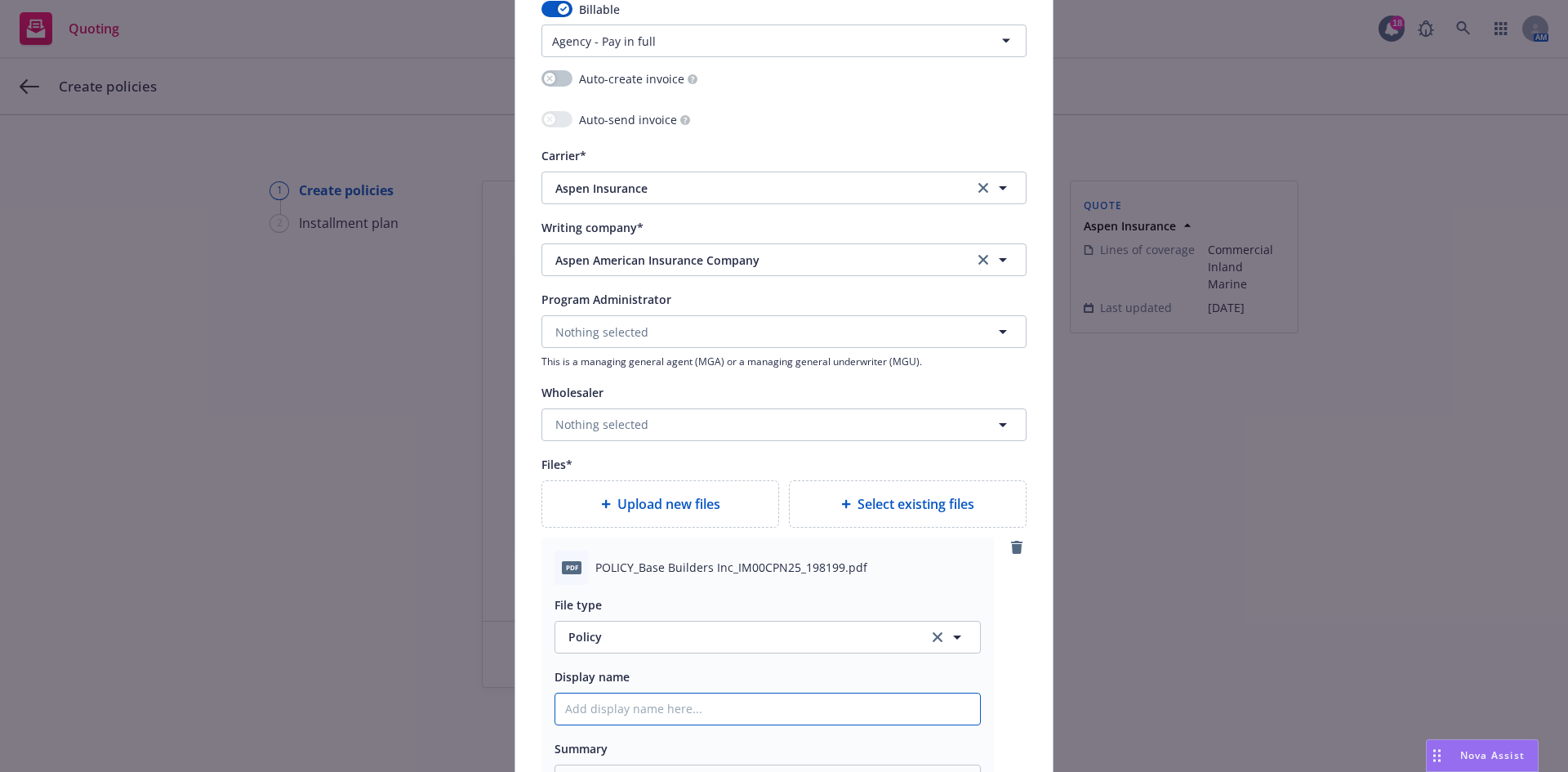
click at [621, 715] on input "Policy display name" at bounding box center [767, 709] width 425 height 31
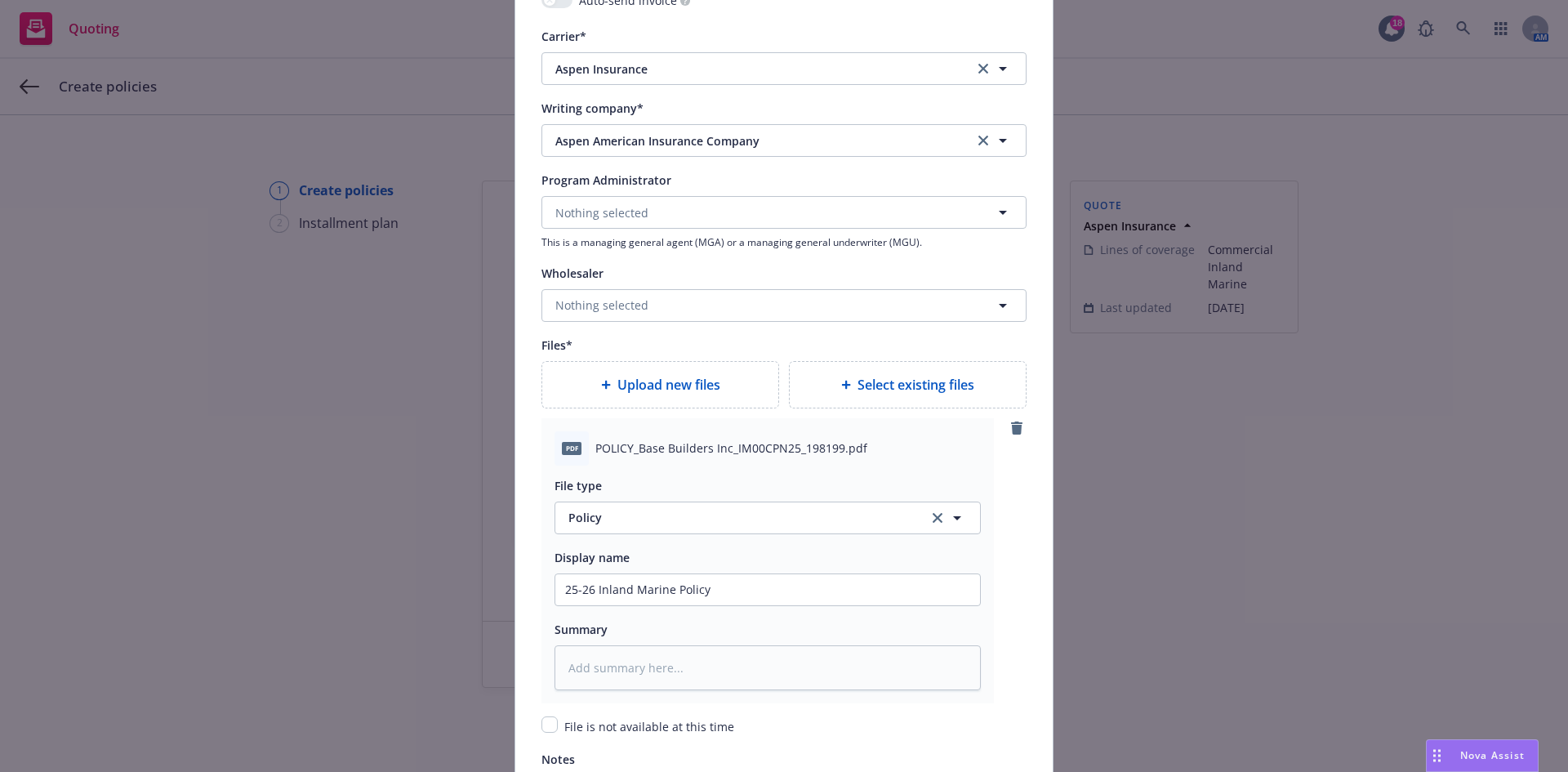
scroll to position [1949, 0]
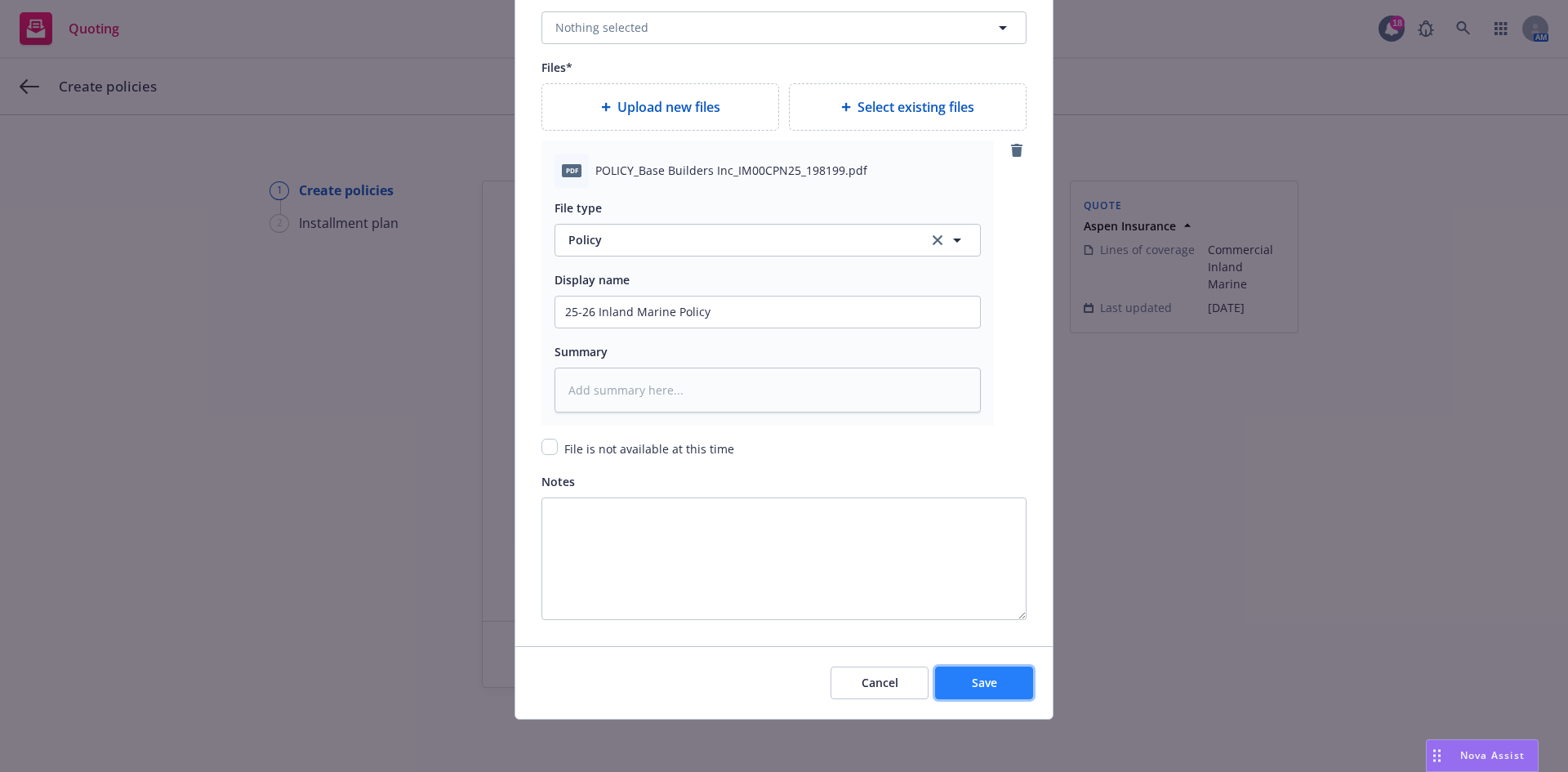
click at [982, 681] on span "Save" at bounding box center [985, 682] width 26 height 16
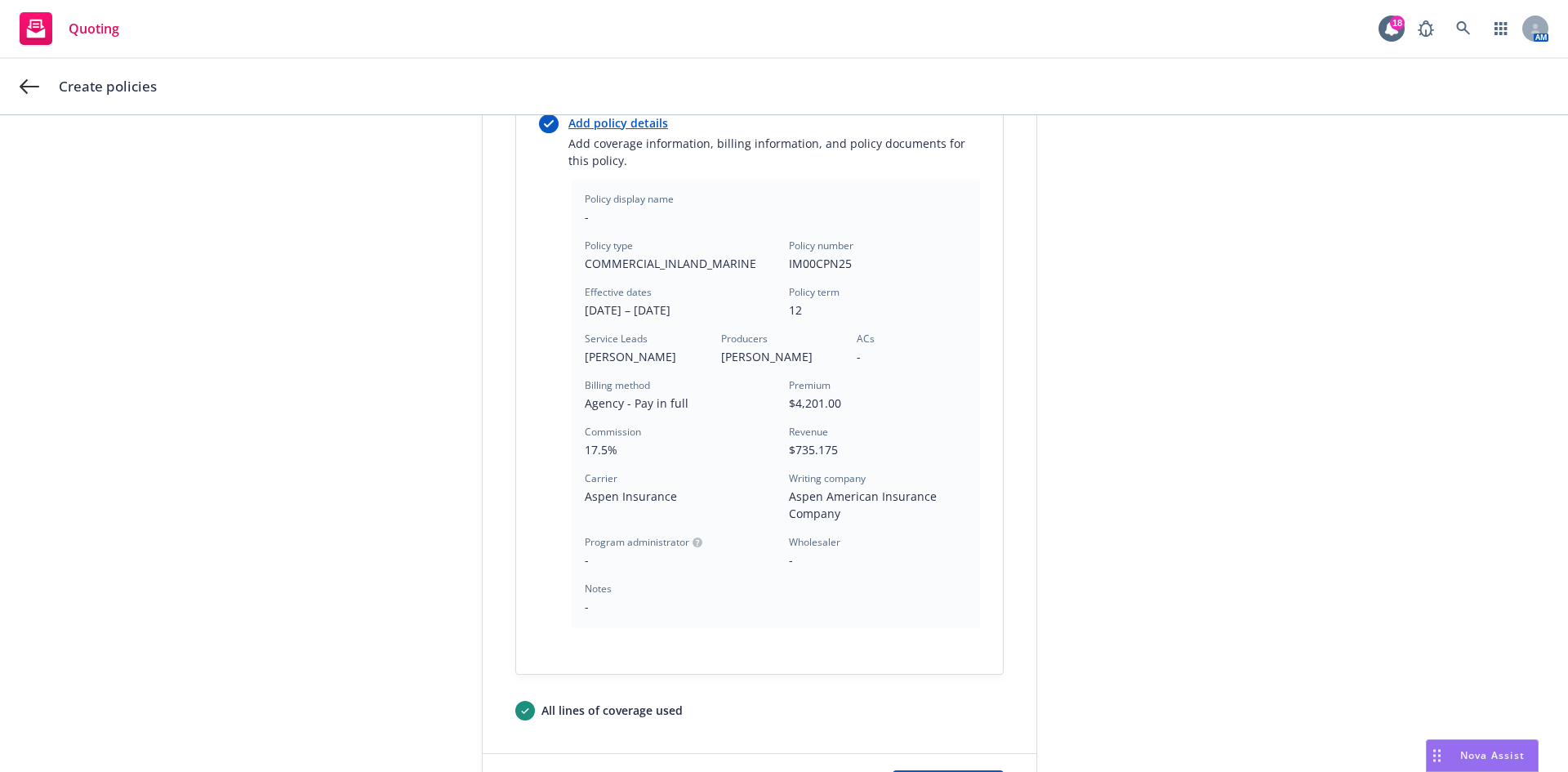
scroll to position [440, 0]
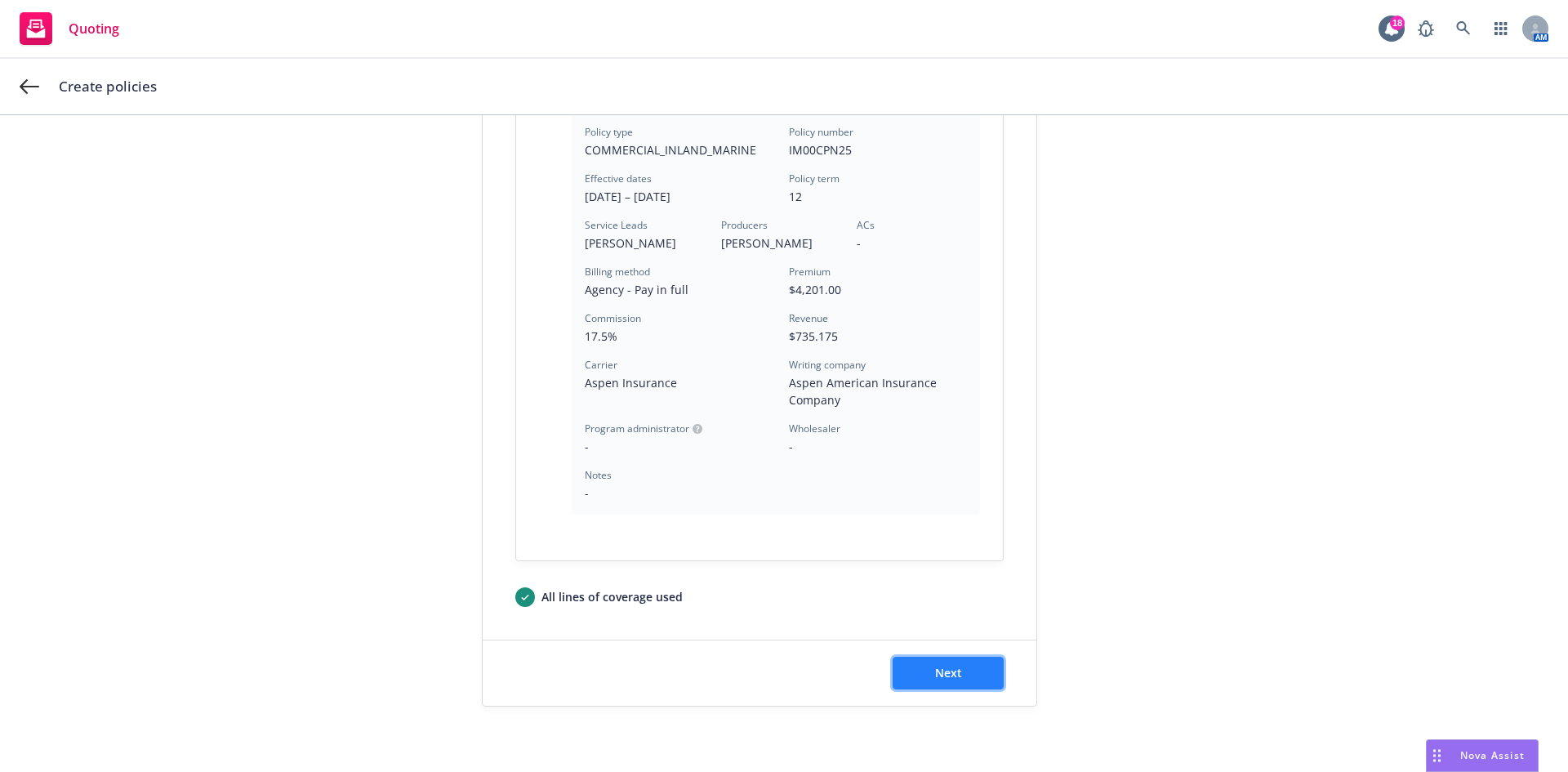
click at [923, 682] on button "Next" at bounding box center [947, 673] width 111 height 33
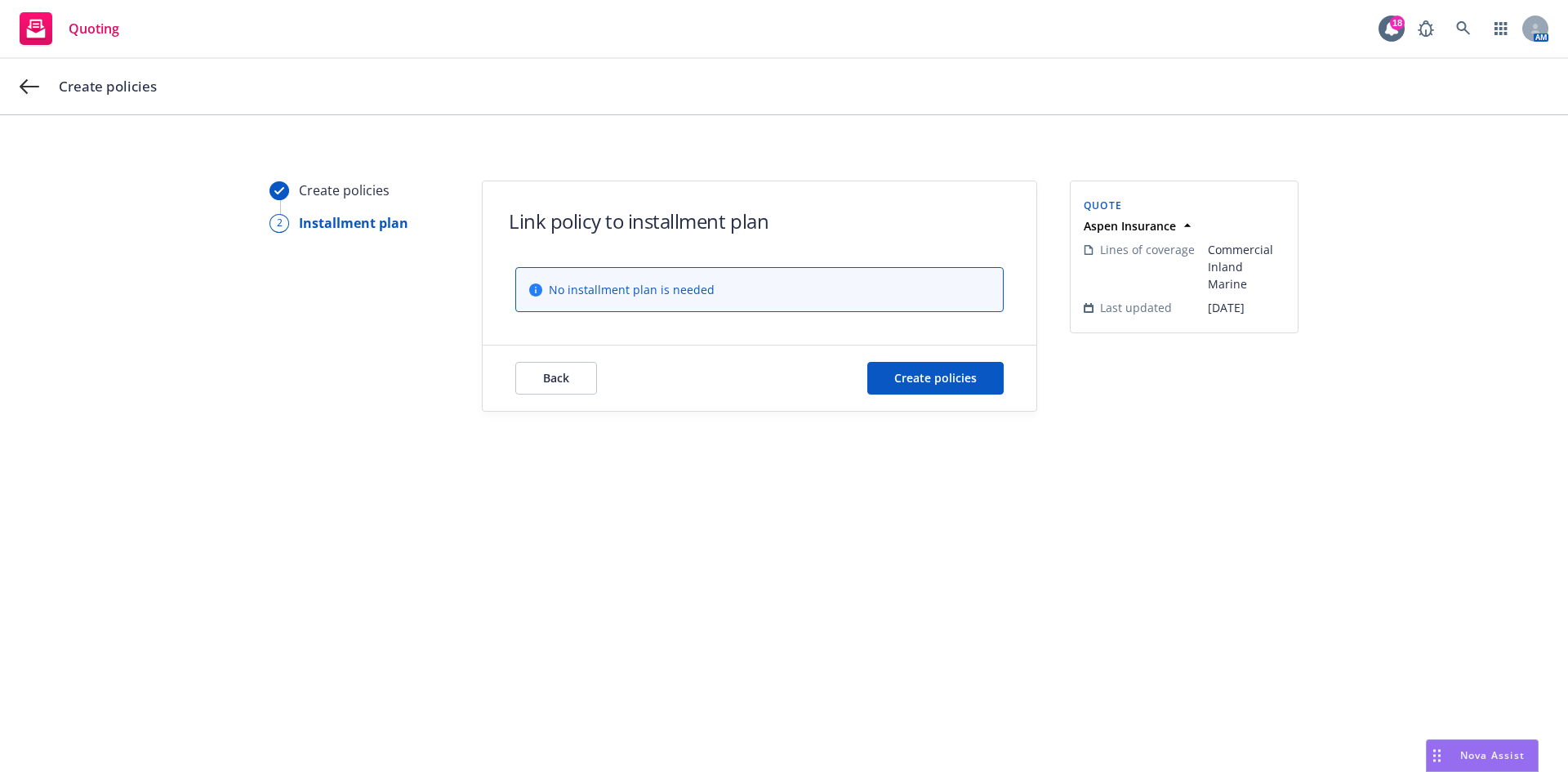
scroll to position [0, 0]
click at [913, 387] on button "Create policies" at bounding box center [935, 379] width 136 height 33
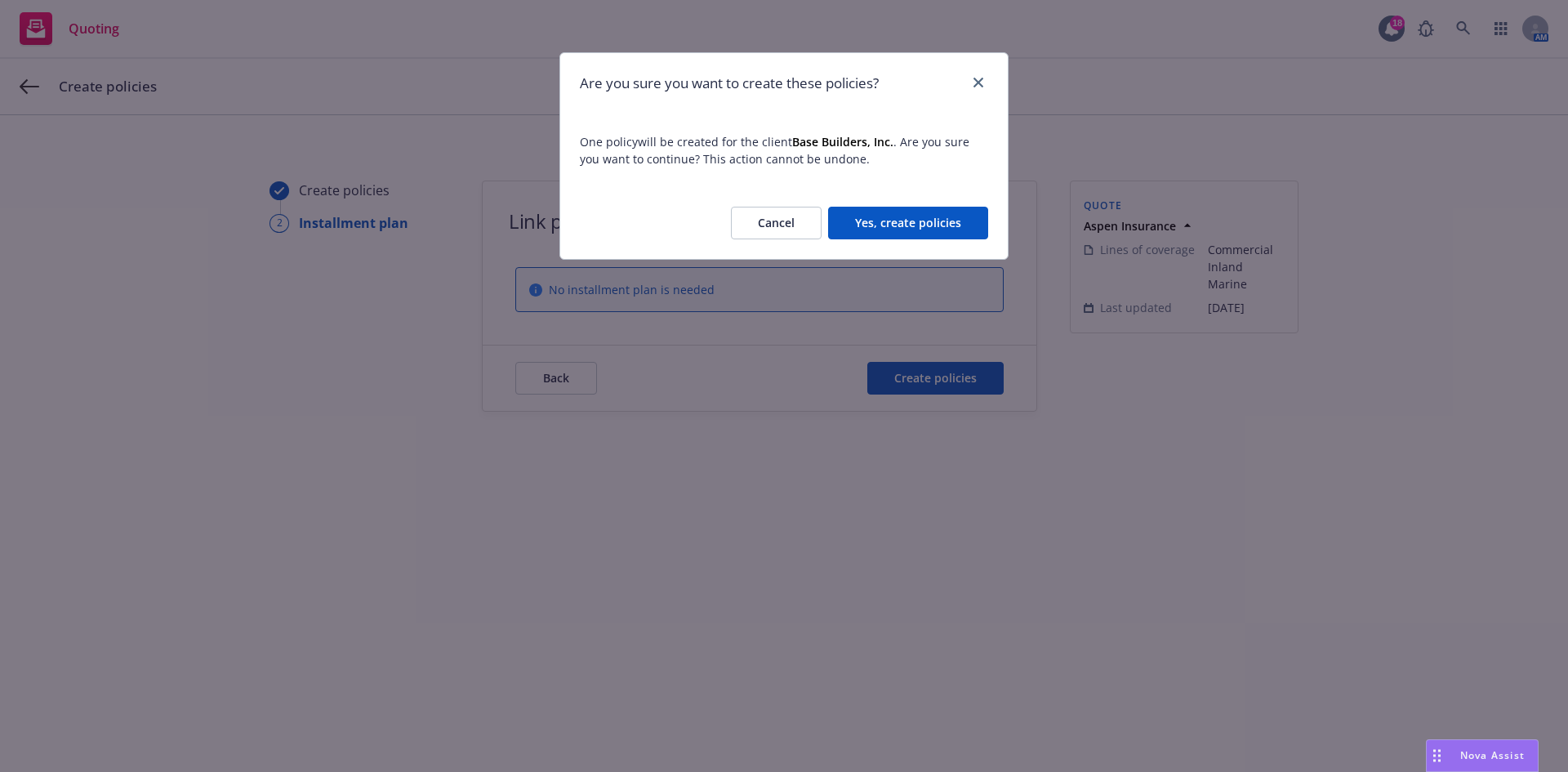
click at [914, 219] on button "Yes, create policies" at bounding box center [908, 223] width 160 height 33
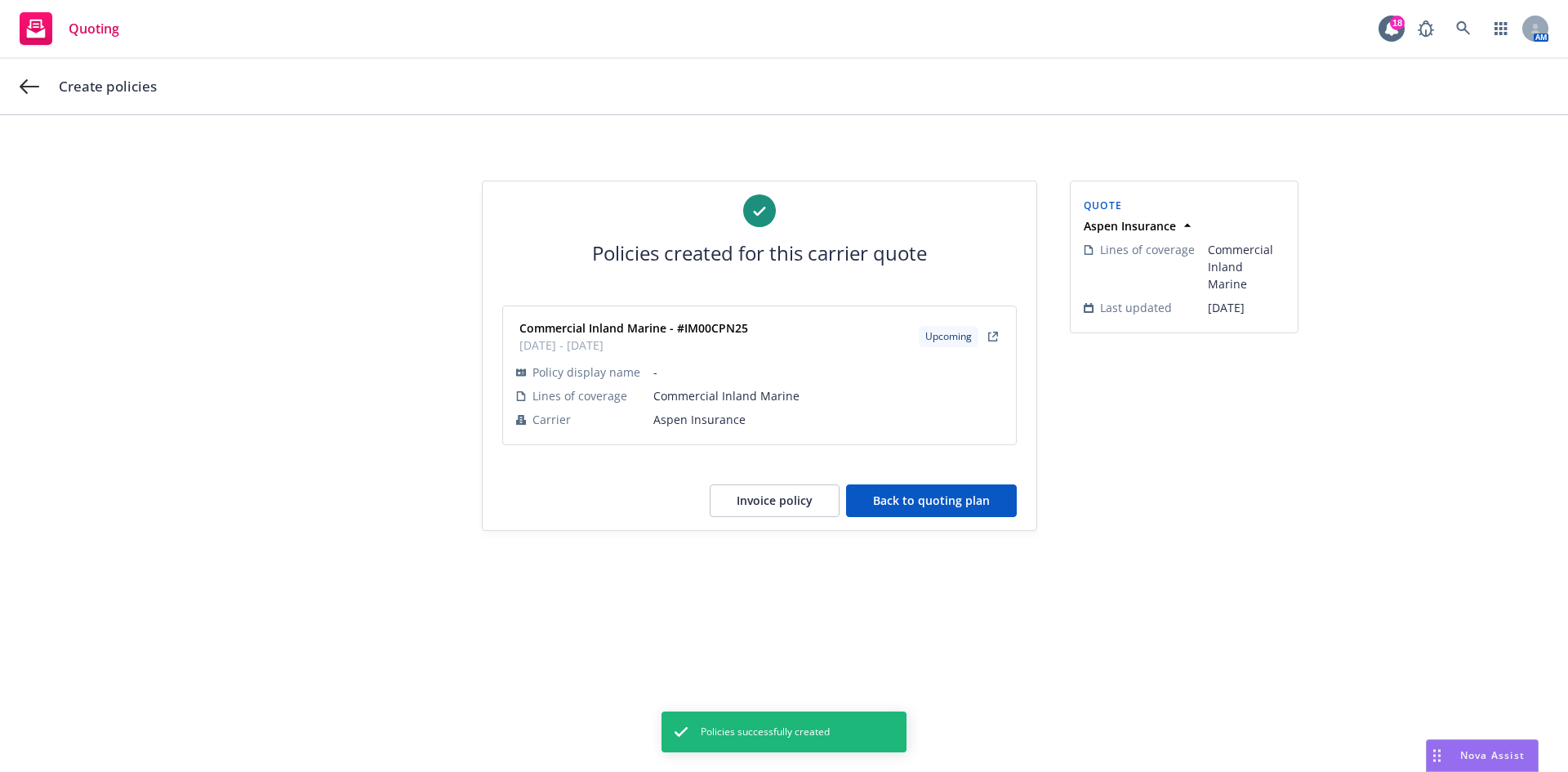
click at [911, 498] on button "Back to quoting plan" at bounding box center [931, 501] width 171 height 33
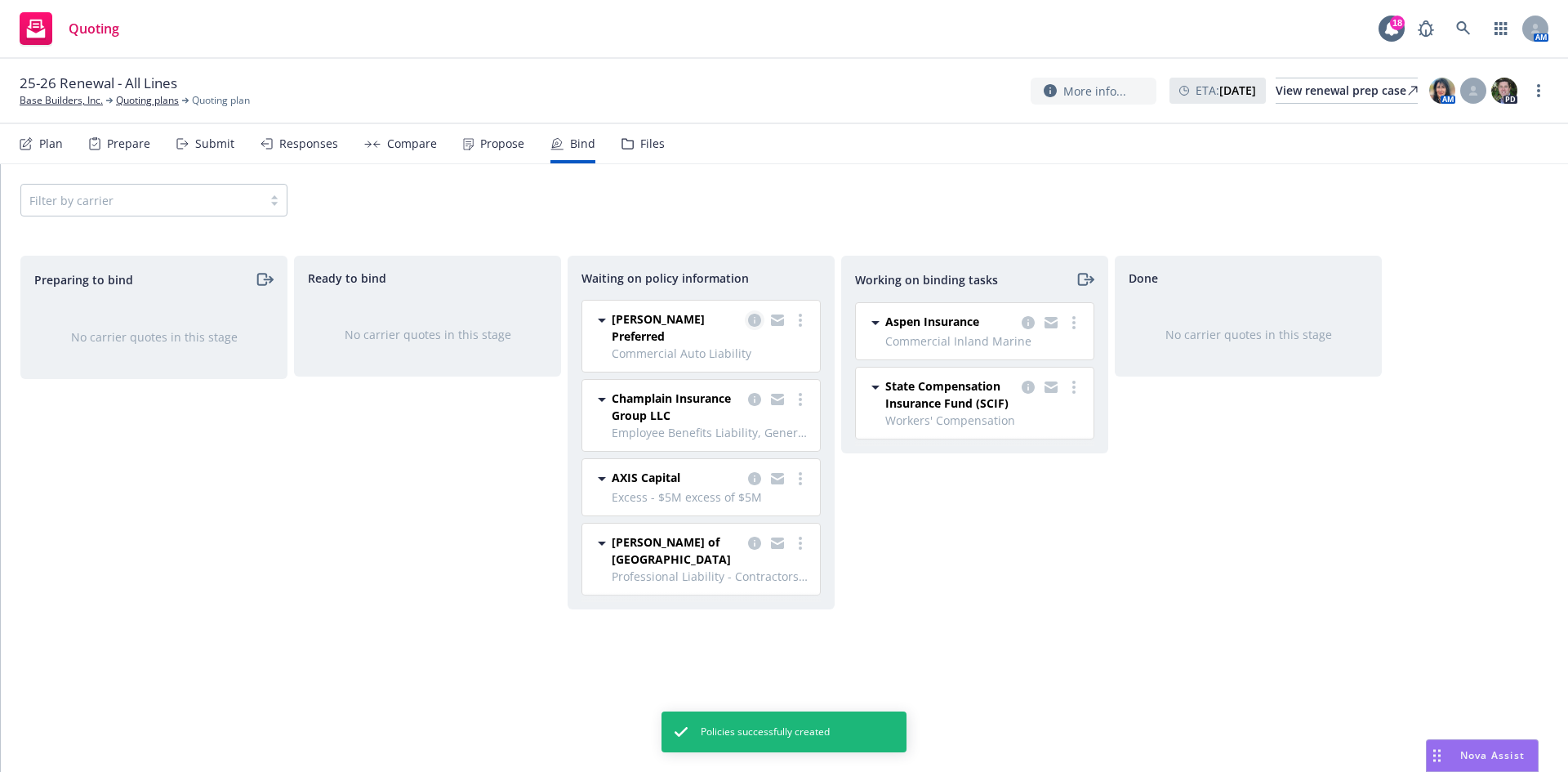
click at [758, 320] on icon "copy logging email" at bounding box center [754, 320] width 13 height 13
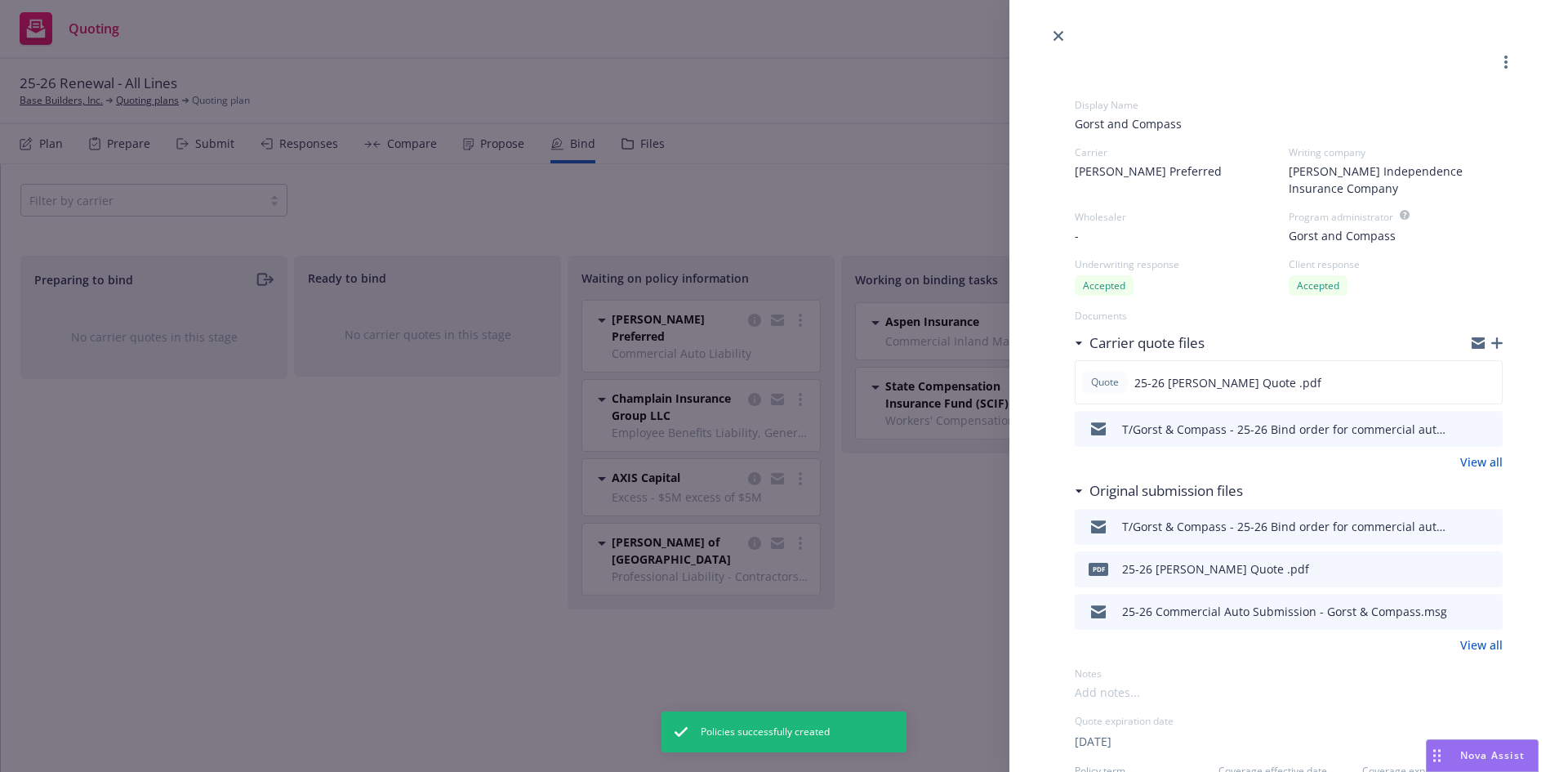
click at [1055, 40] on icon "close" at bounding box center [1058, 36] width 10 height 10
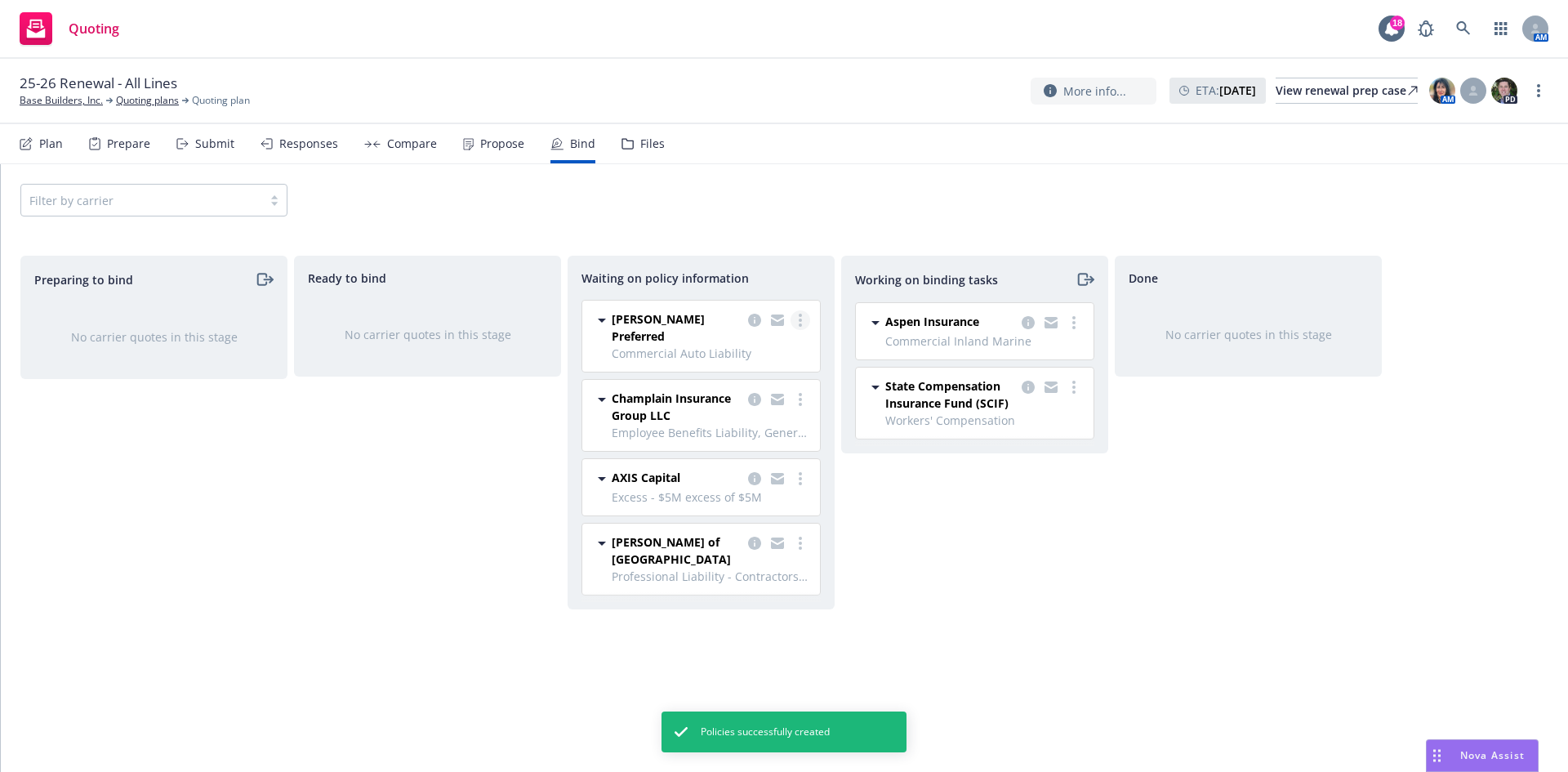
click at [794, 317] on link "more" at bounding box center [800, 319] width 19 height 19
click at [738, 359] on span "Create policies" at bounding box center [721, 353] width 120 height 16
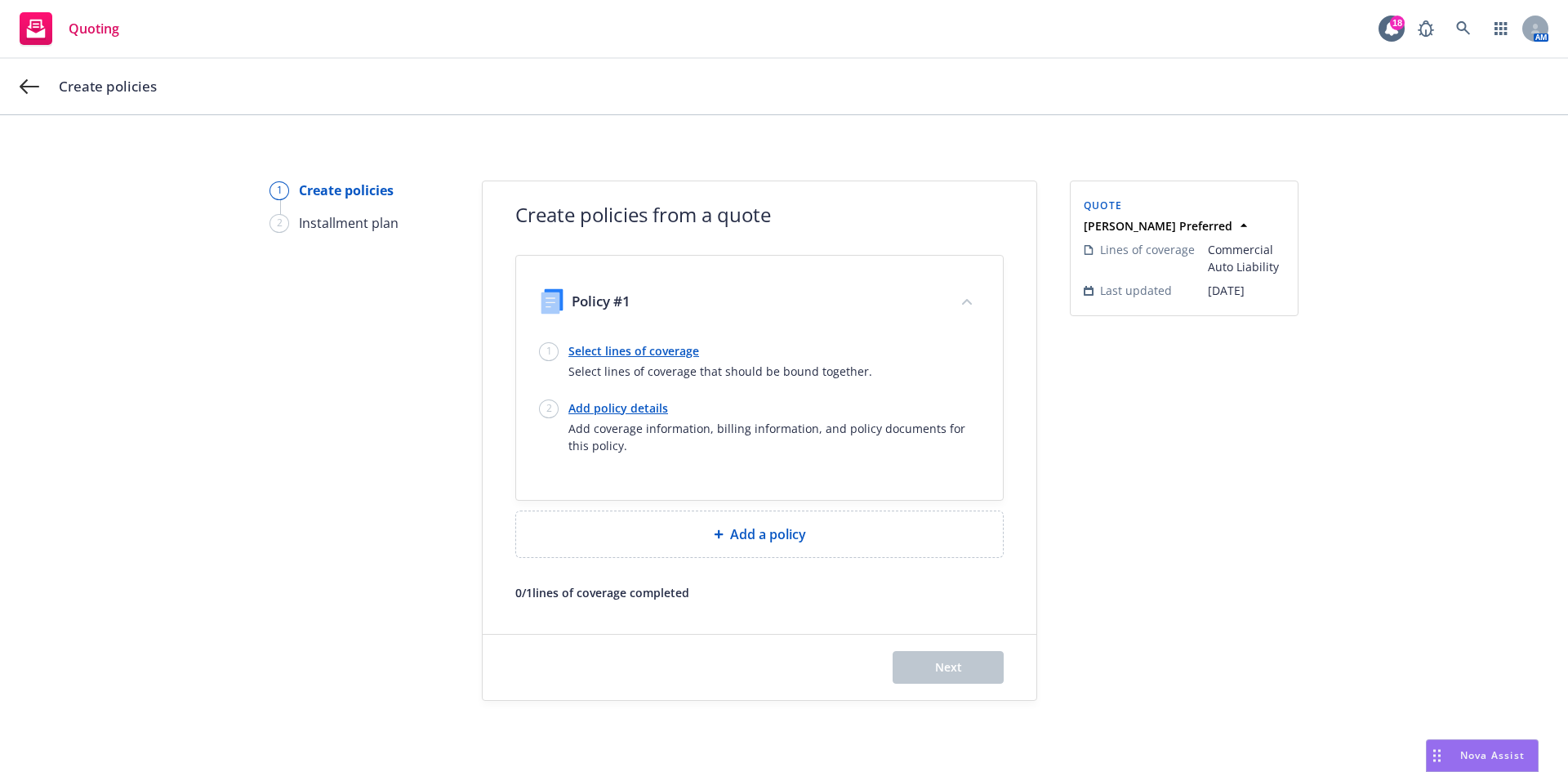
click at [599, 357] on link "Select lines of coverage" at bounding box center [720, 350] width 304 height 17
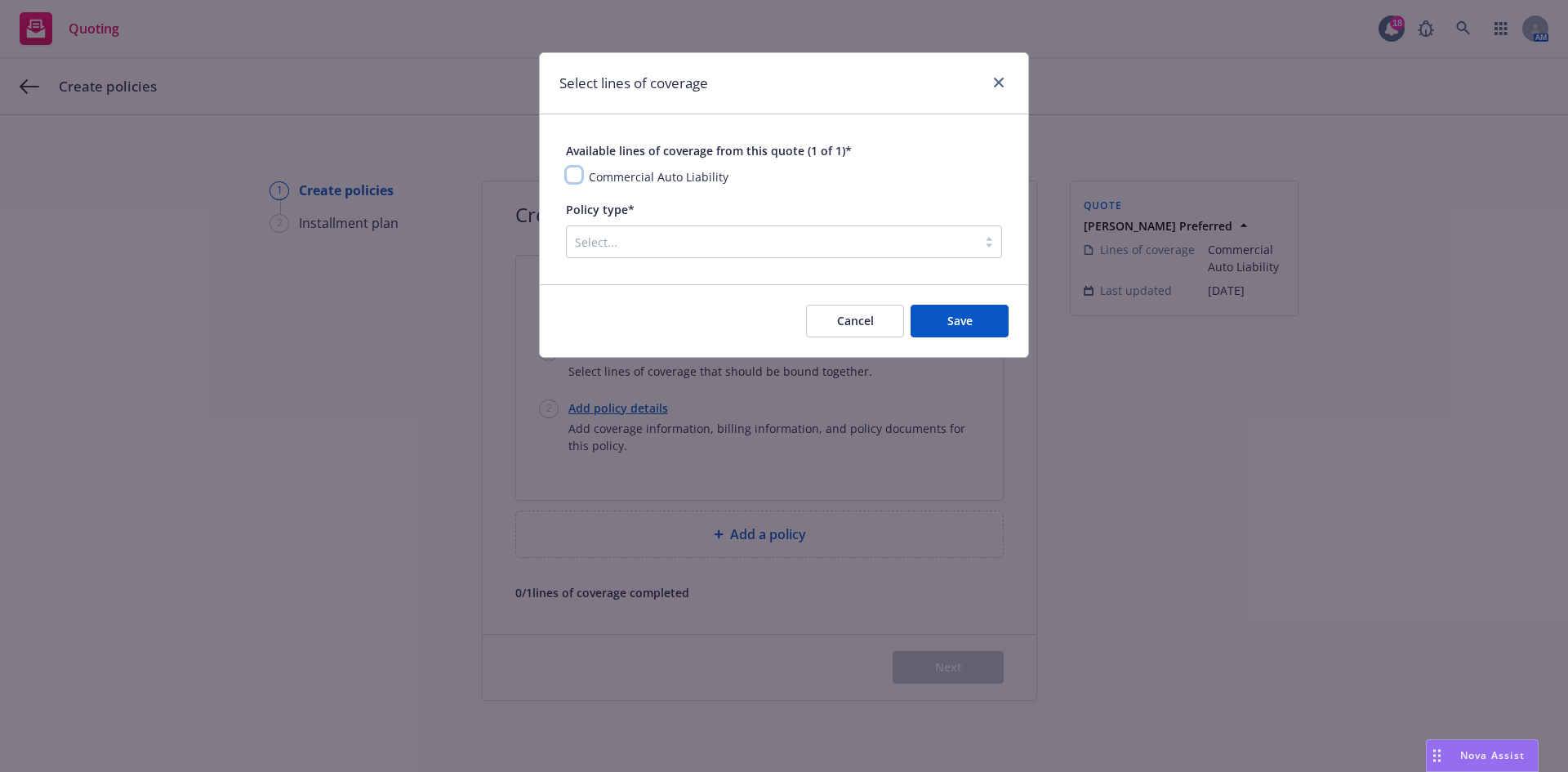
click at [572, 174] on input "checkbox" at bounding box center [574, 175] width 16 height 16
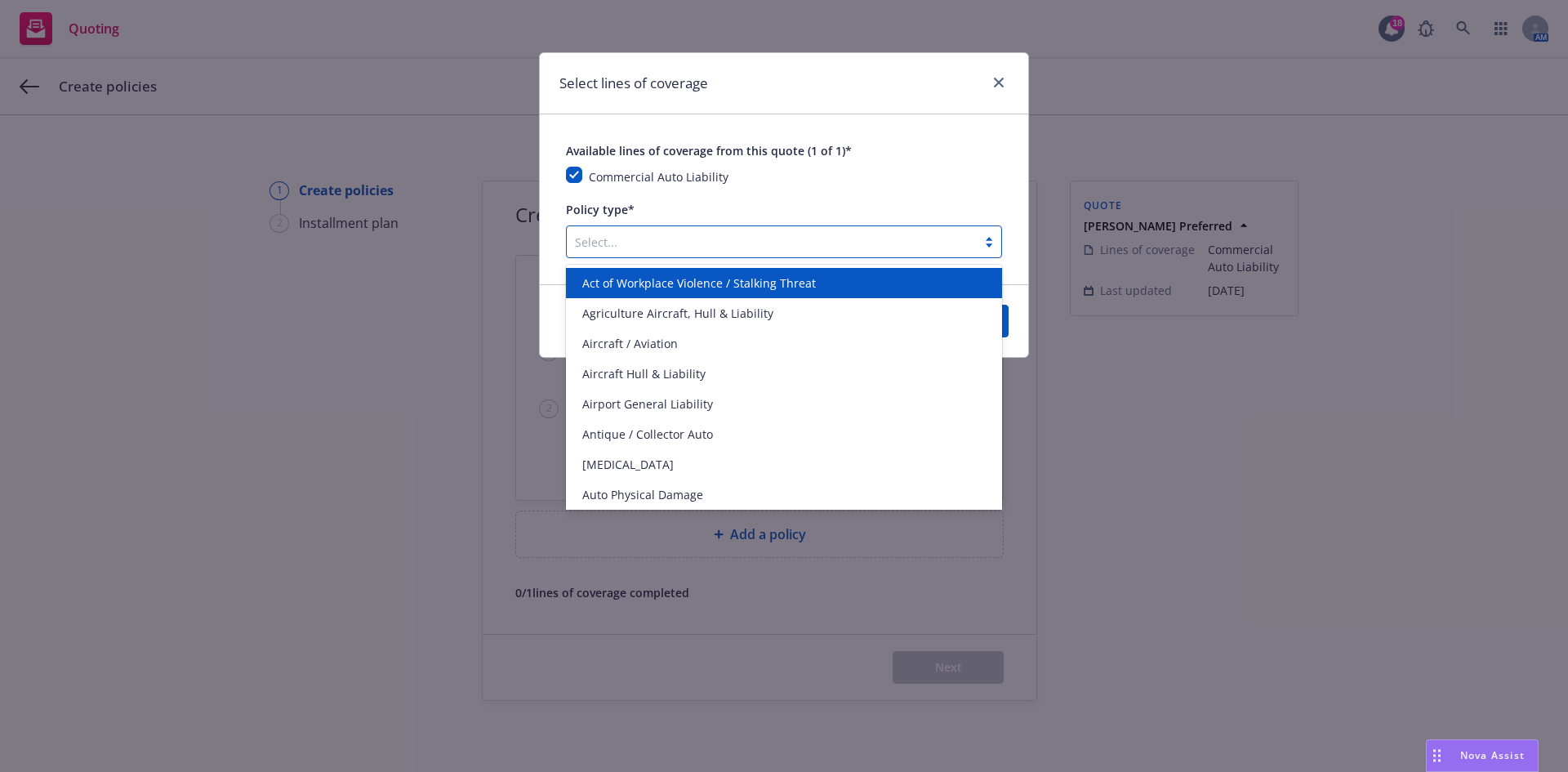
click at [827, 249] on div at bounding box center [772, 241] width 394 height 19
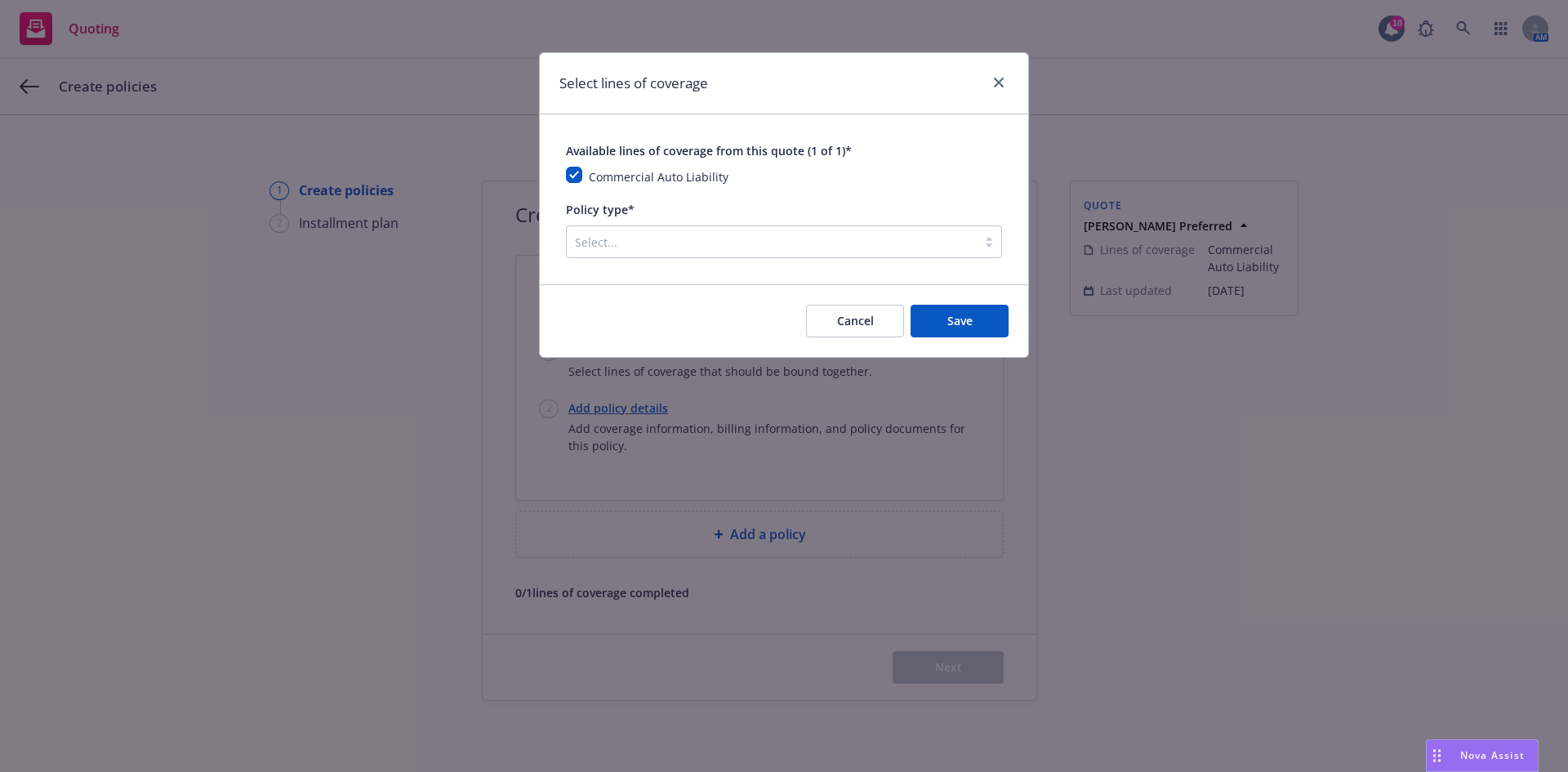
click at [823, 206] on div "Policy type*" at bounding box center [784, 209] width 436 height 19
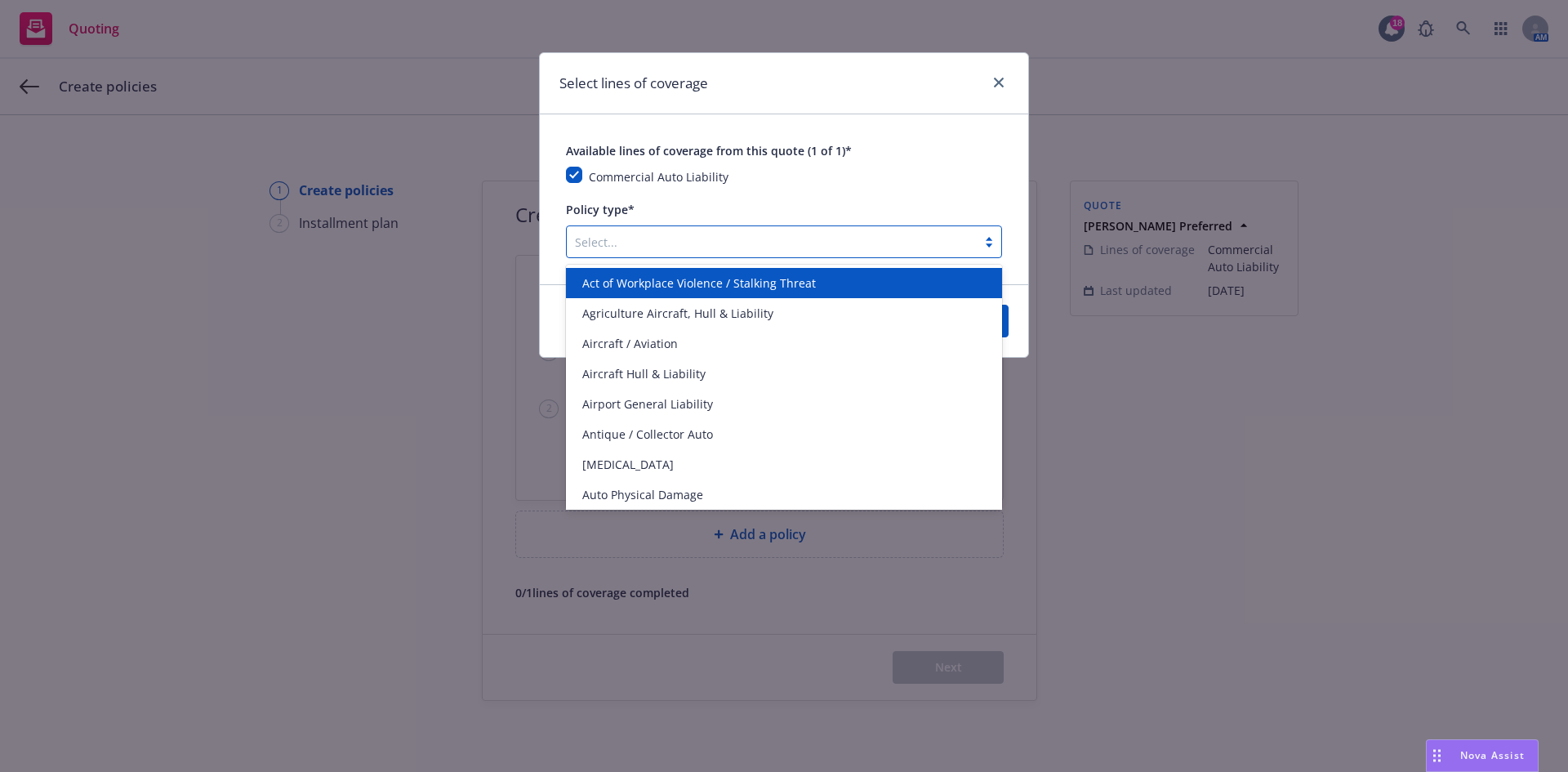
click at [816, 238] on div at bounding box center [772, 241] width 394 height 19
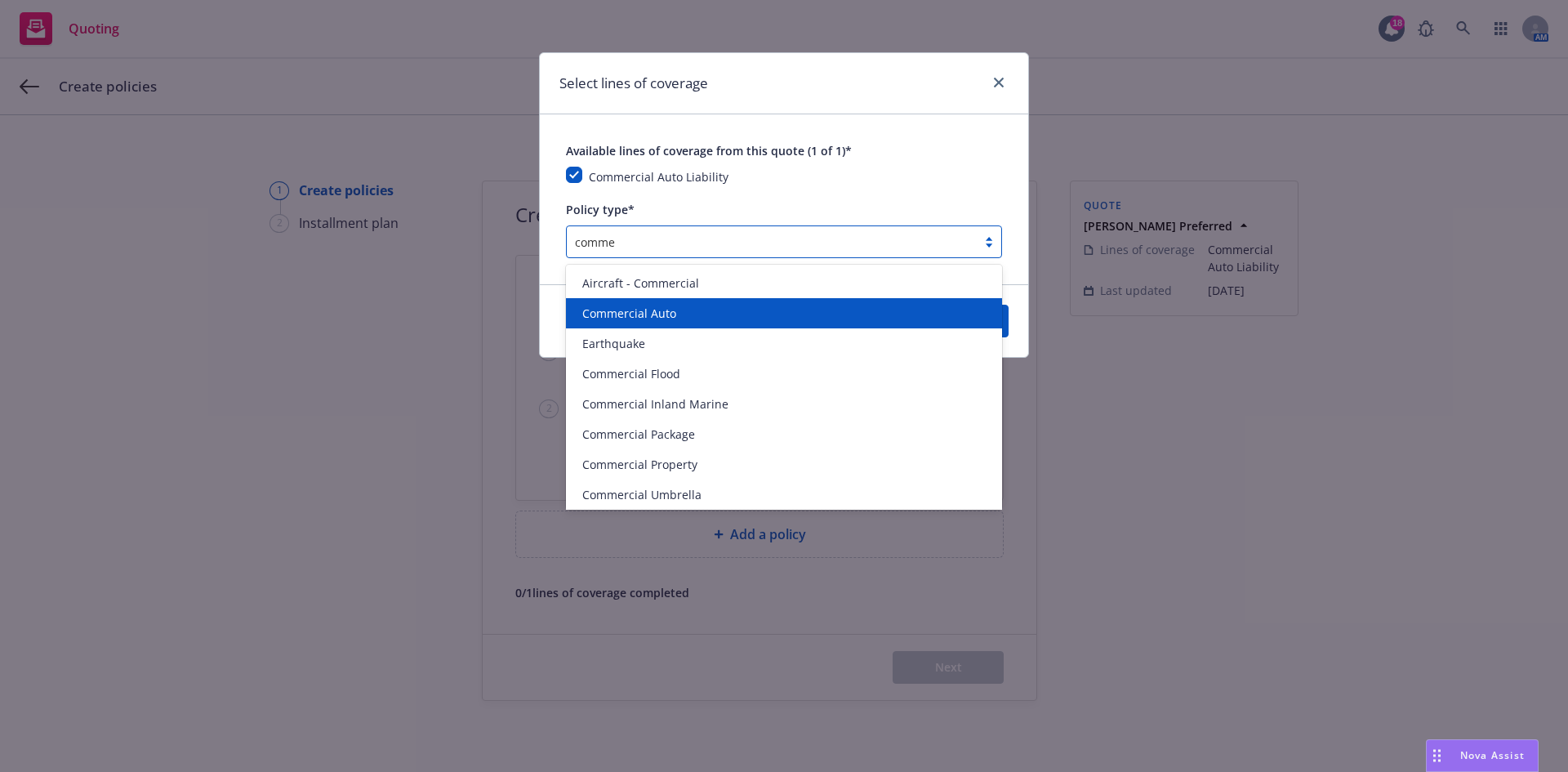
click at [812, 320] on div "Commercial Auto" at bounding box center [784, 313] width 417 height 17
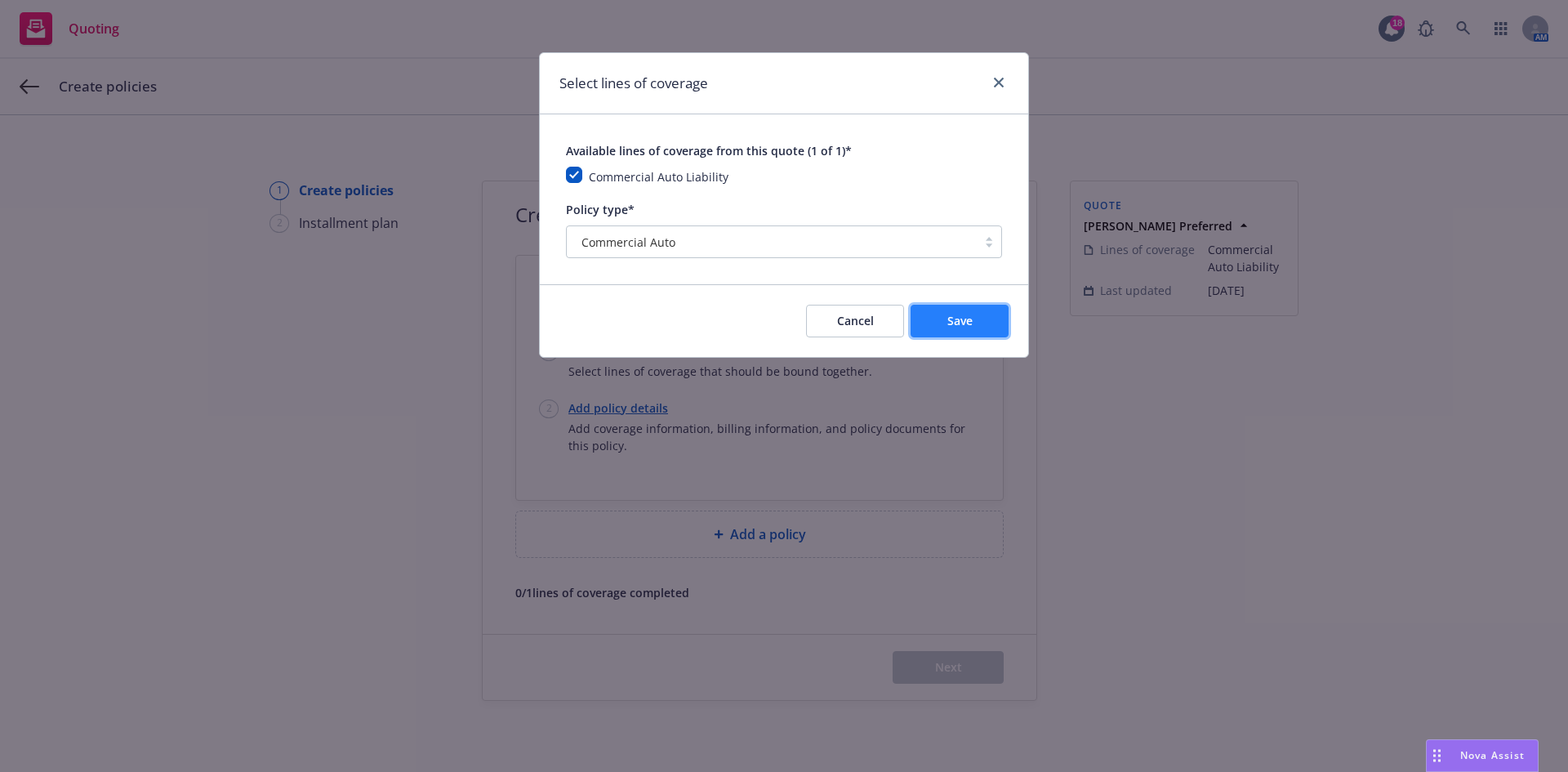
click at [963, 318] on span "Save" at bounding box center [960, 320] width 26 height 16
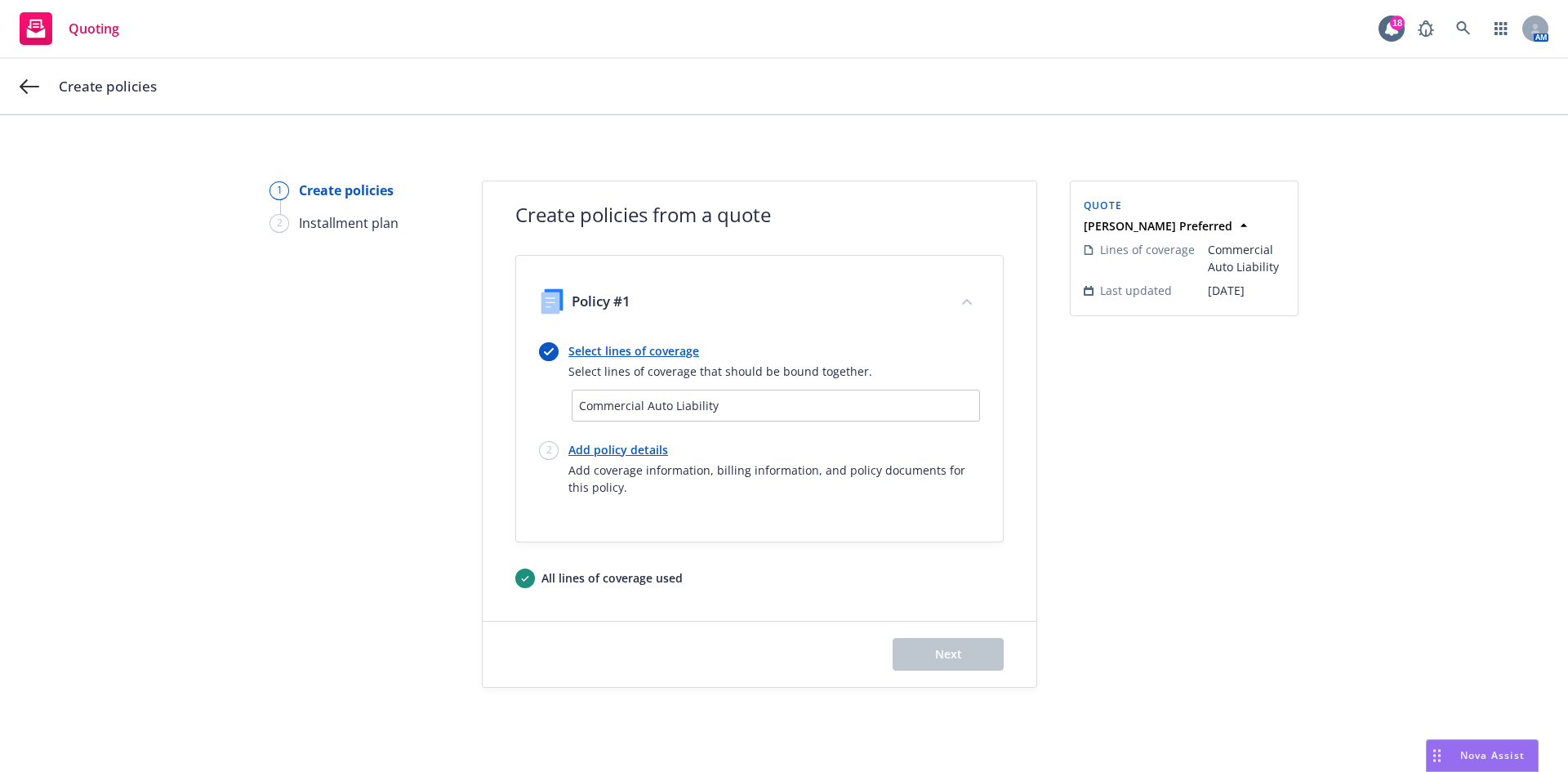
click at [600, 455] on link "Add policy details" at bounding box center [774, 449] width 411 height 17
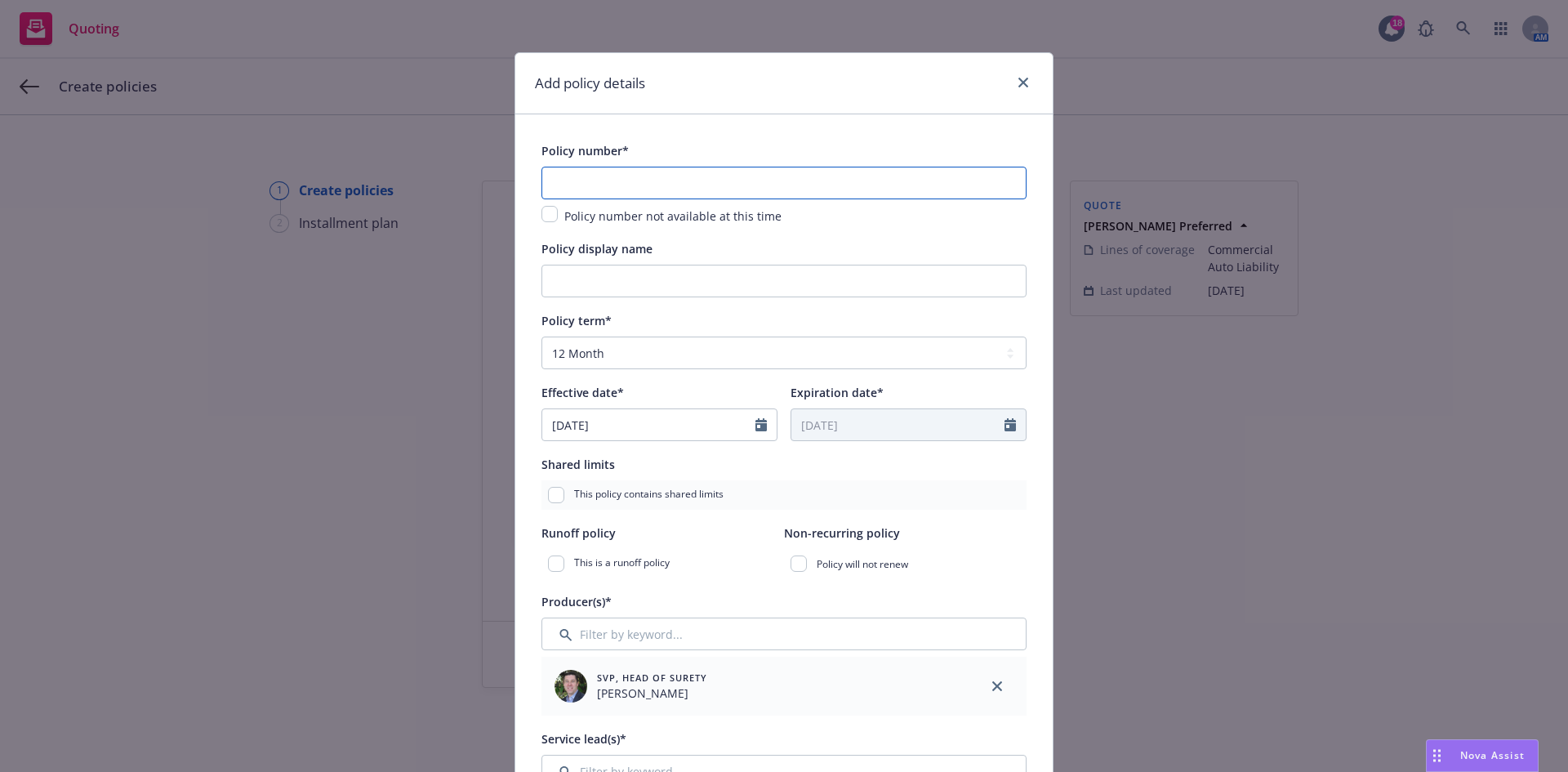
click at [640, 186] on input "text" at bounding box center [784, 183] width 485 height 33
paste input "50026430201"
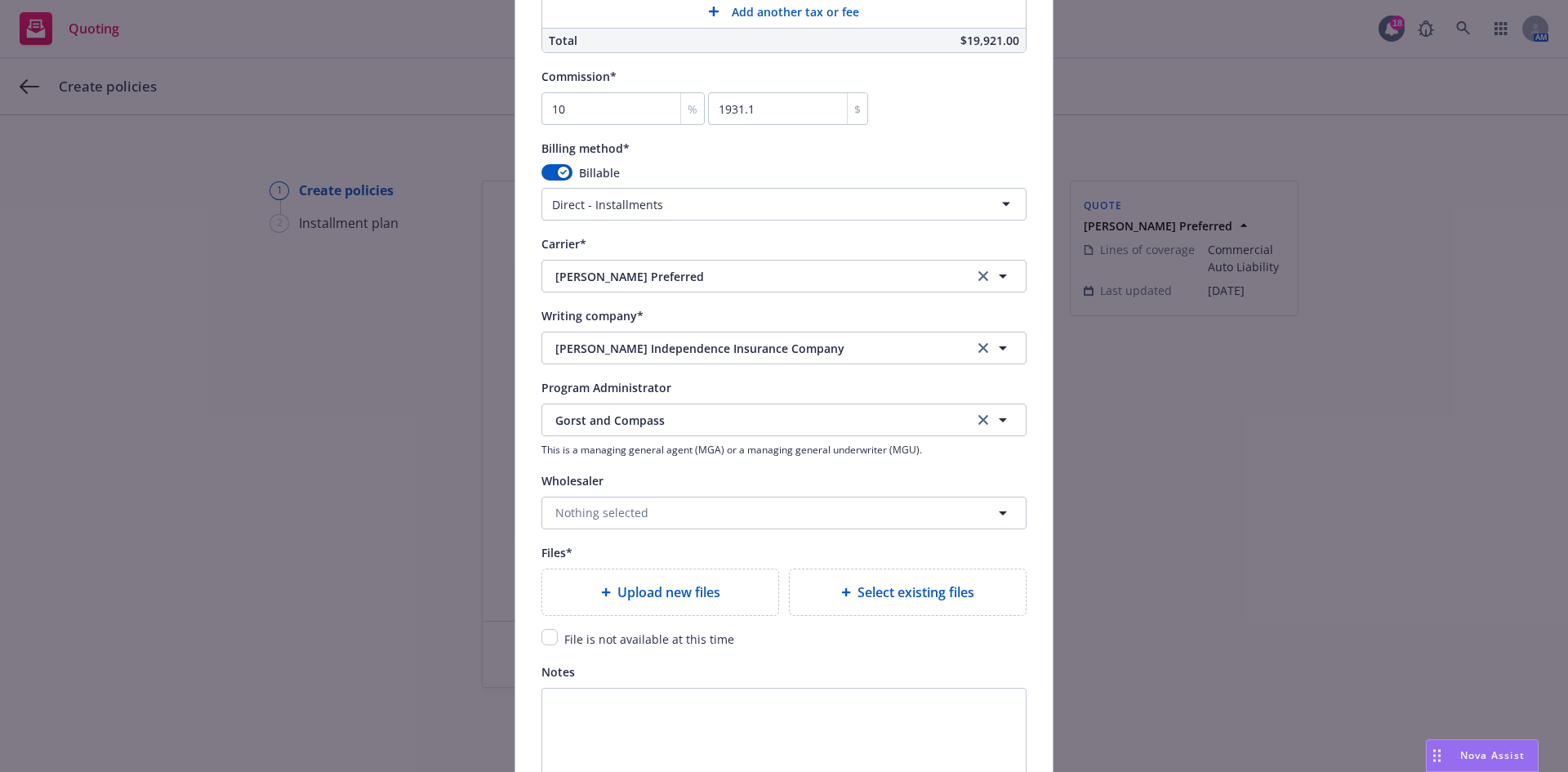
scroll to position [1552, 0]
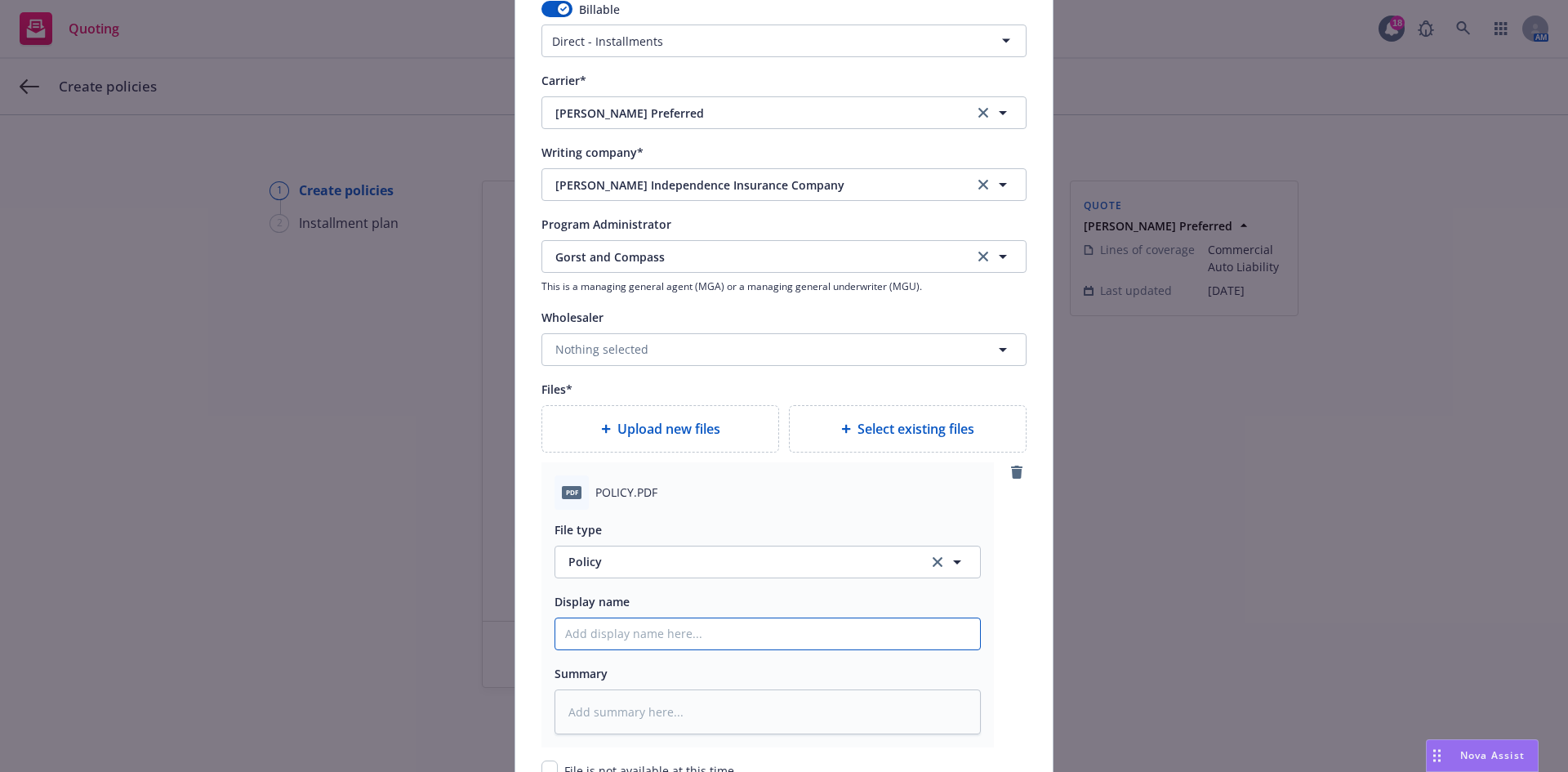
click at [695, 635] on input "Policy display name" at bounding box center [767, 634] width 425 height 31
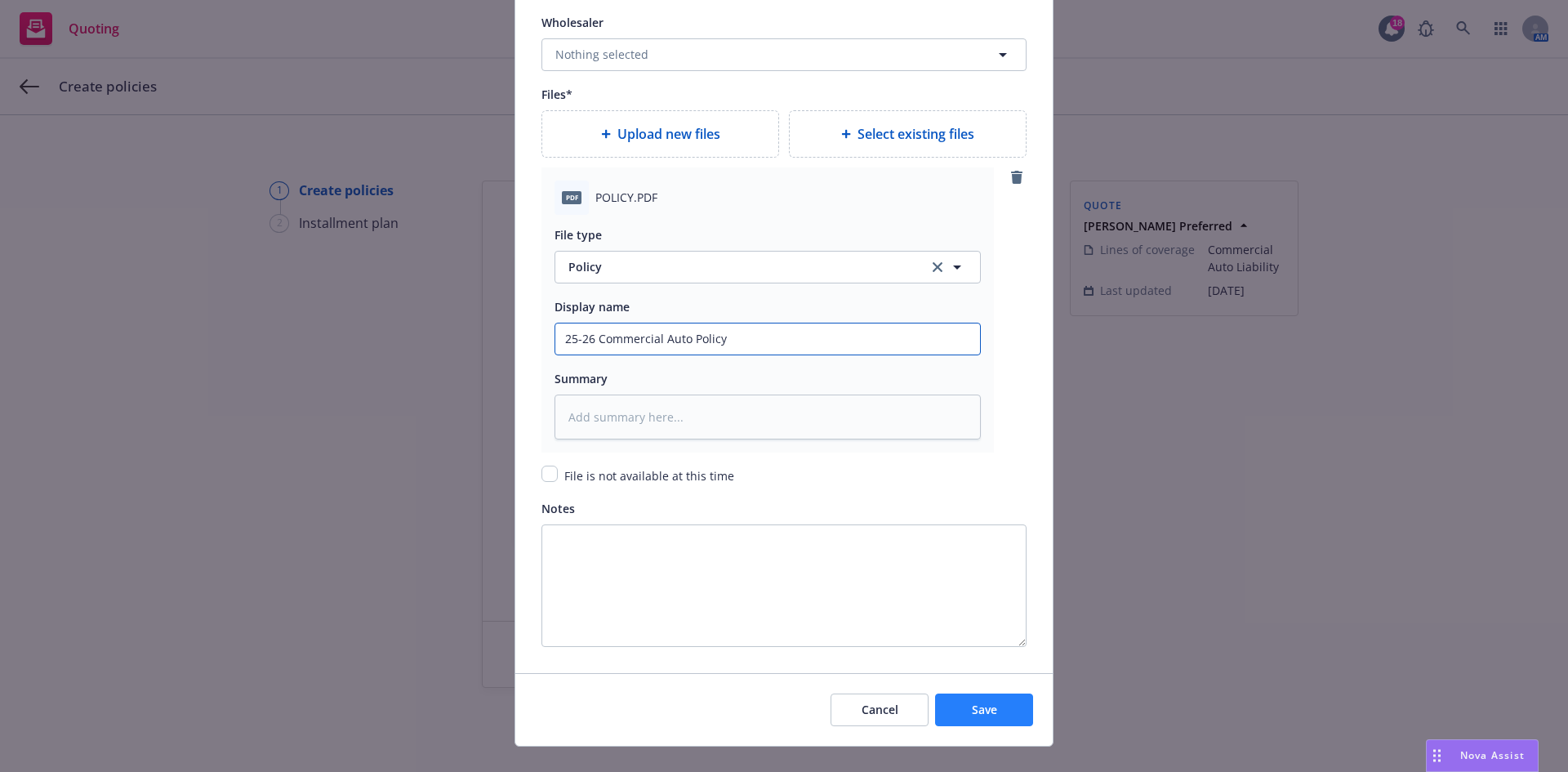
scroll to position [1874, 0]
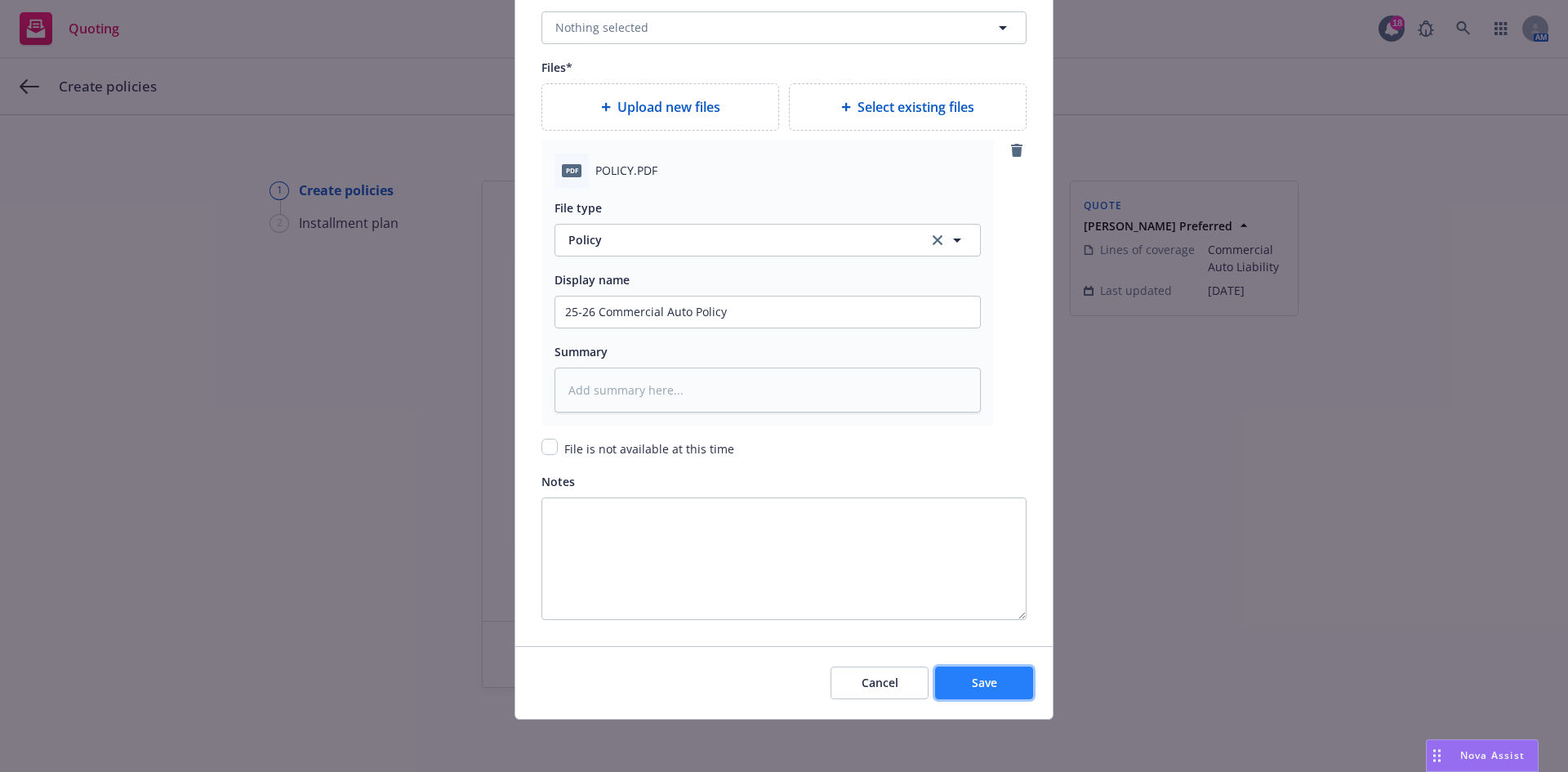
click at [1008, 678] on button "Save" at bounding box center [984, 683] width 98 height 33
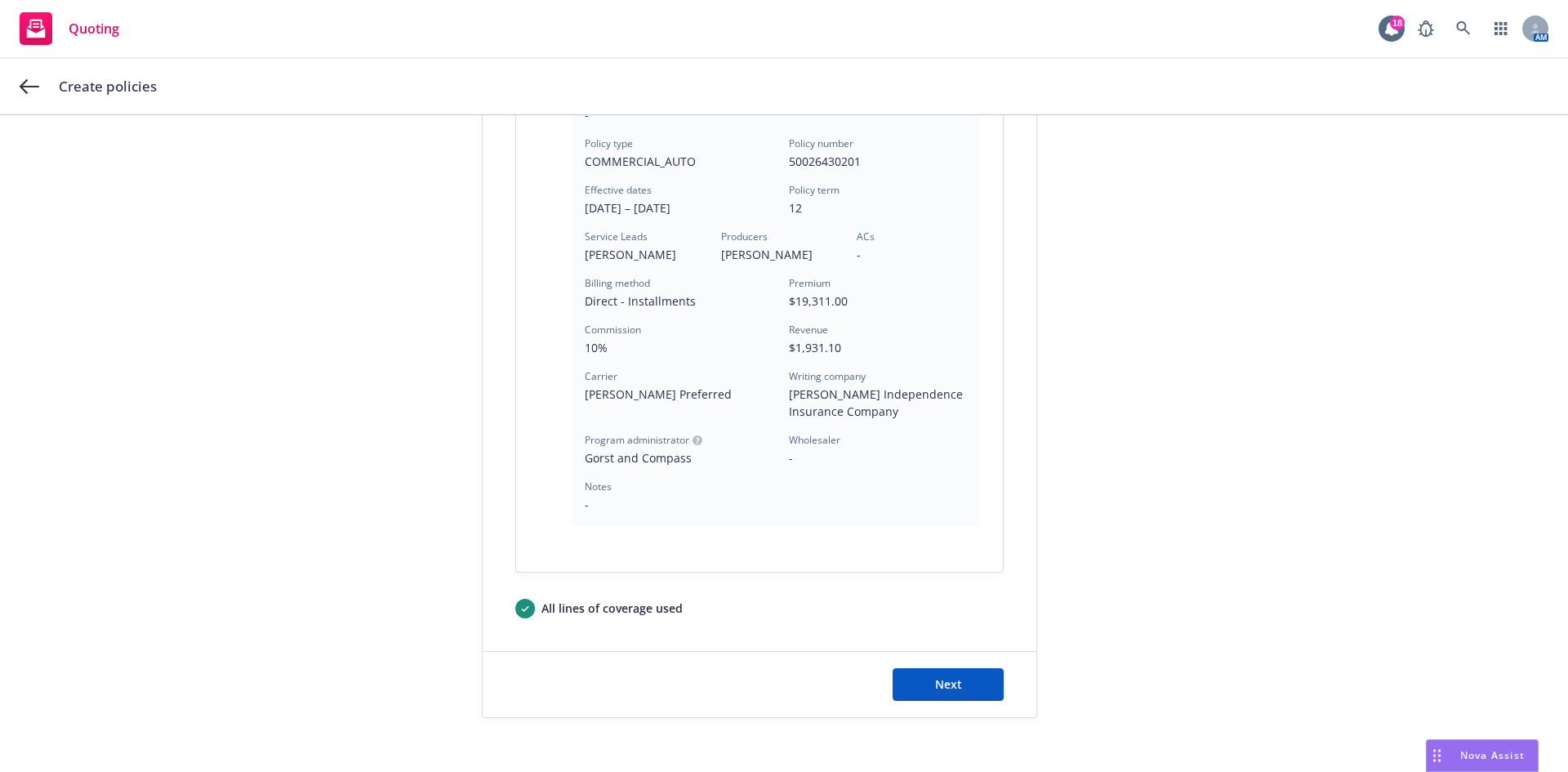
scroll to position [440, 0]
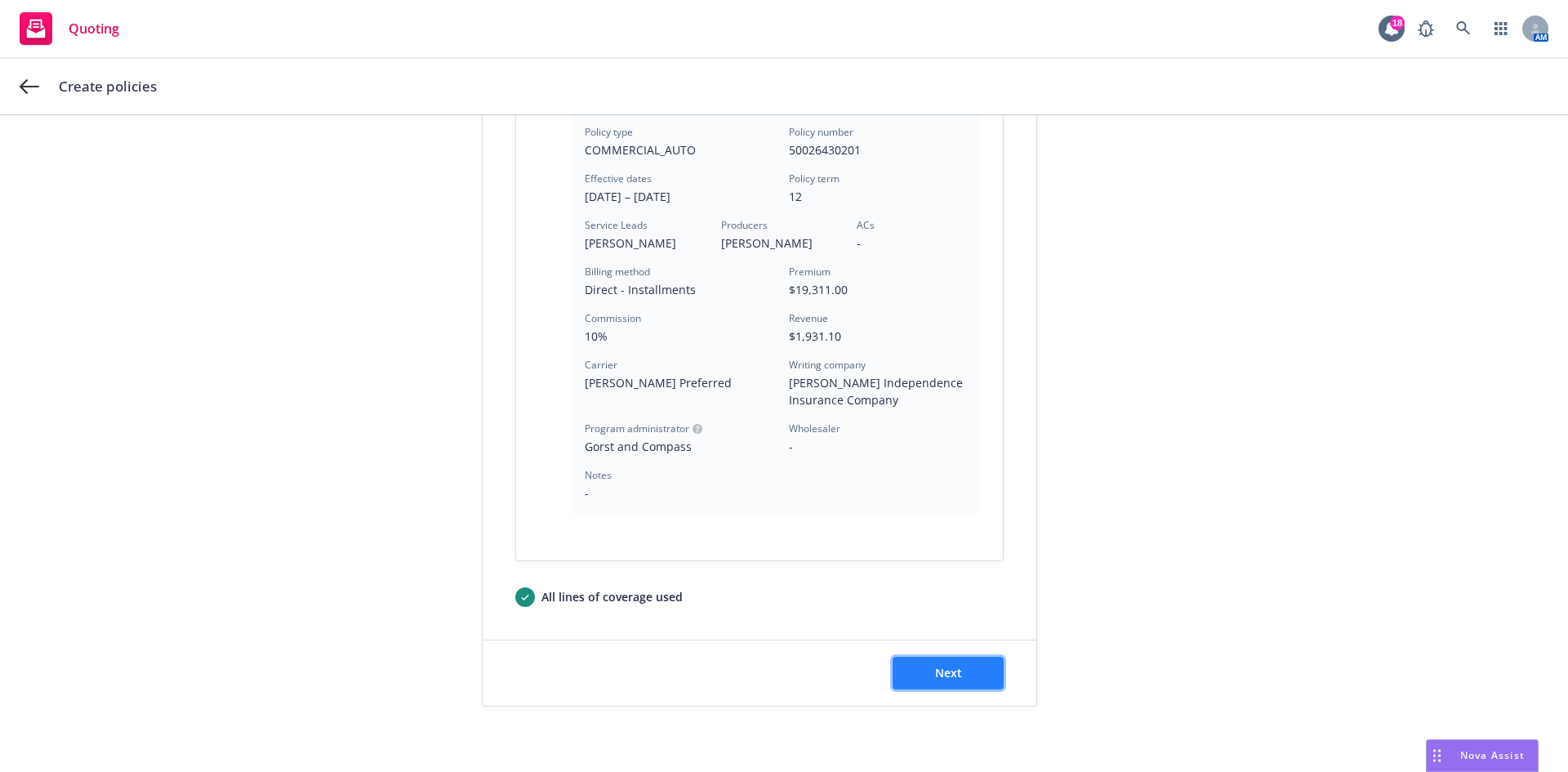
click at [948, 667] on span "Next" at bounding box center [948, 672] width 27 height 16
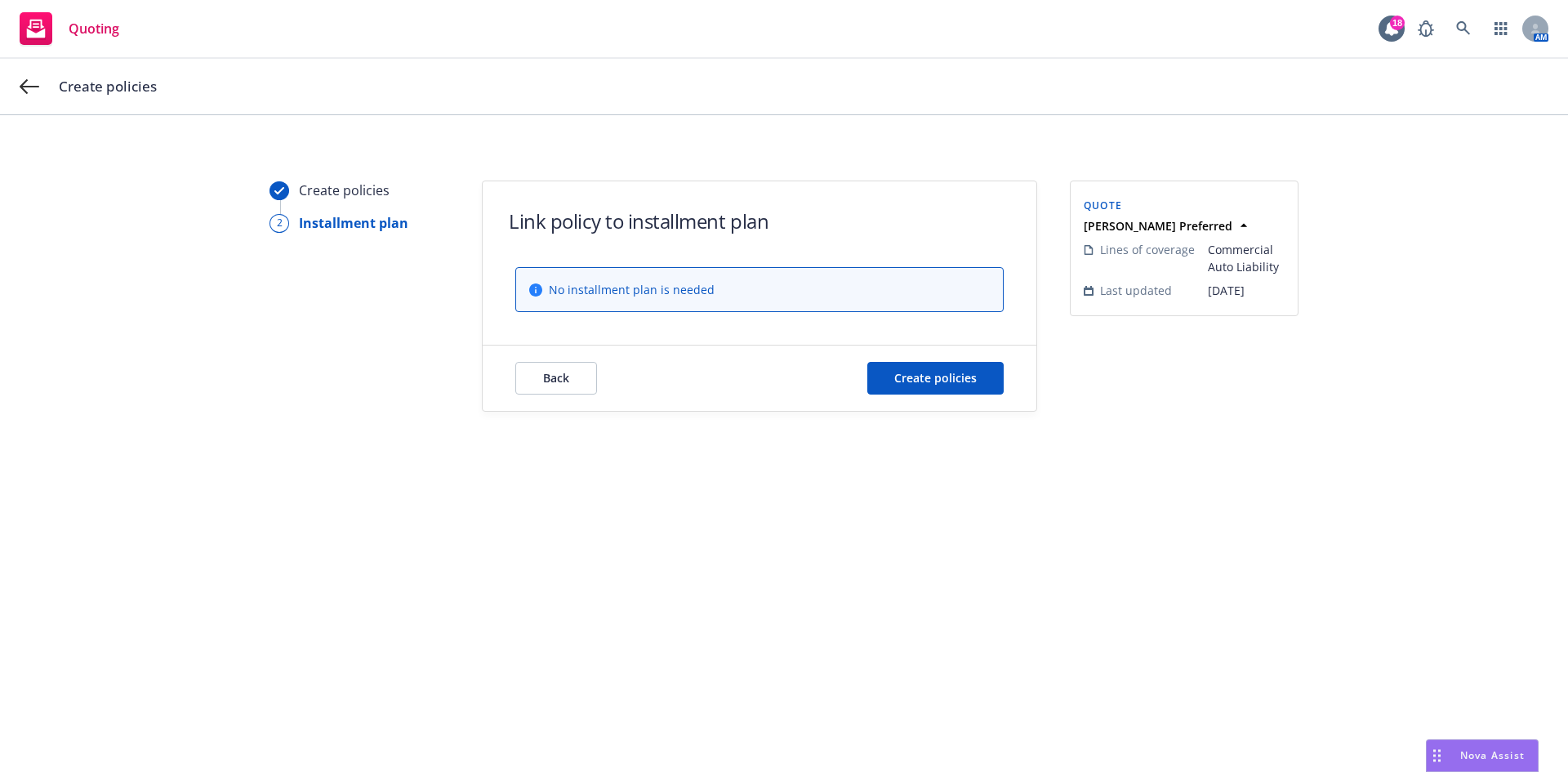
scroll to position [0, 0]
click at [947, 385] on span "Create policies" at bounding box center [935, 378] width 82 height 16
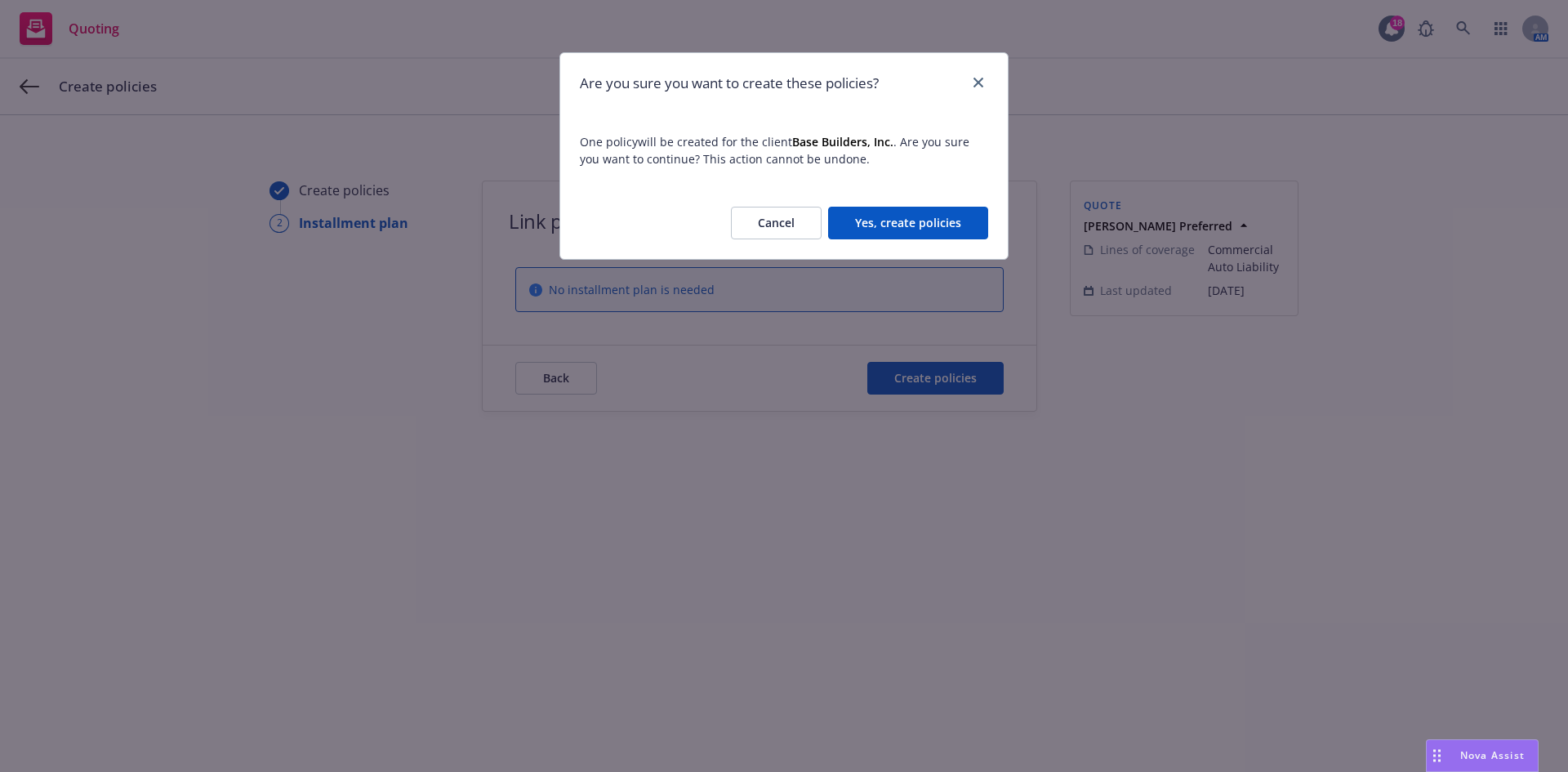
click at [910, 227] on button "Yes, create policies" at bounding box center [908, 223] width 160 height 33
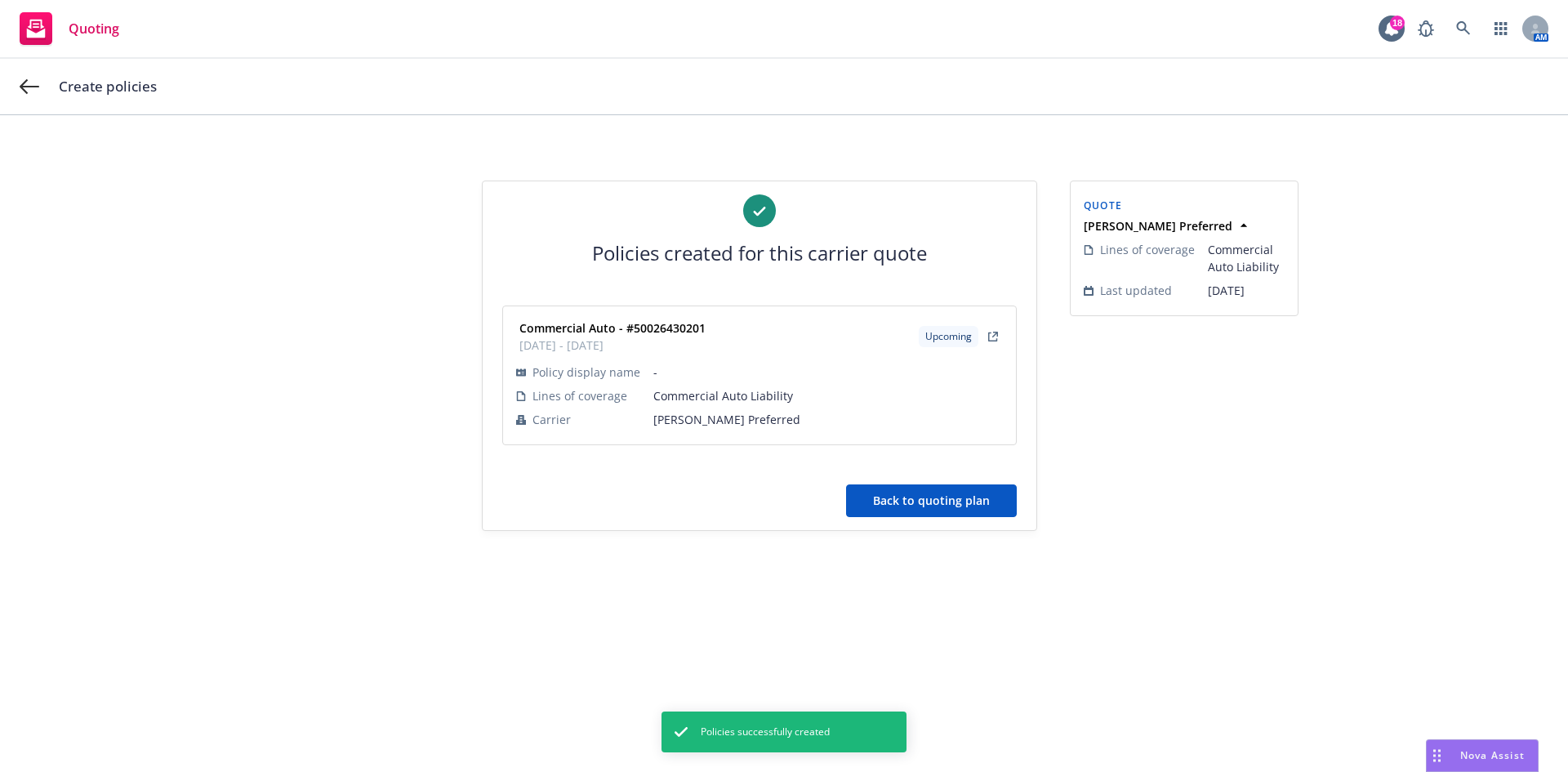
click at [950, 504] on button "Back to quoting plan" at bounding box center [931, 501] width 171 height 33
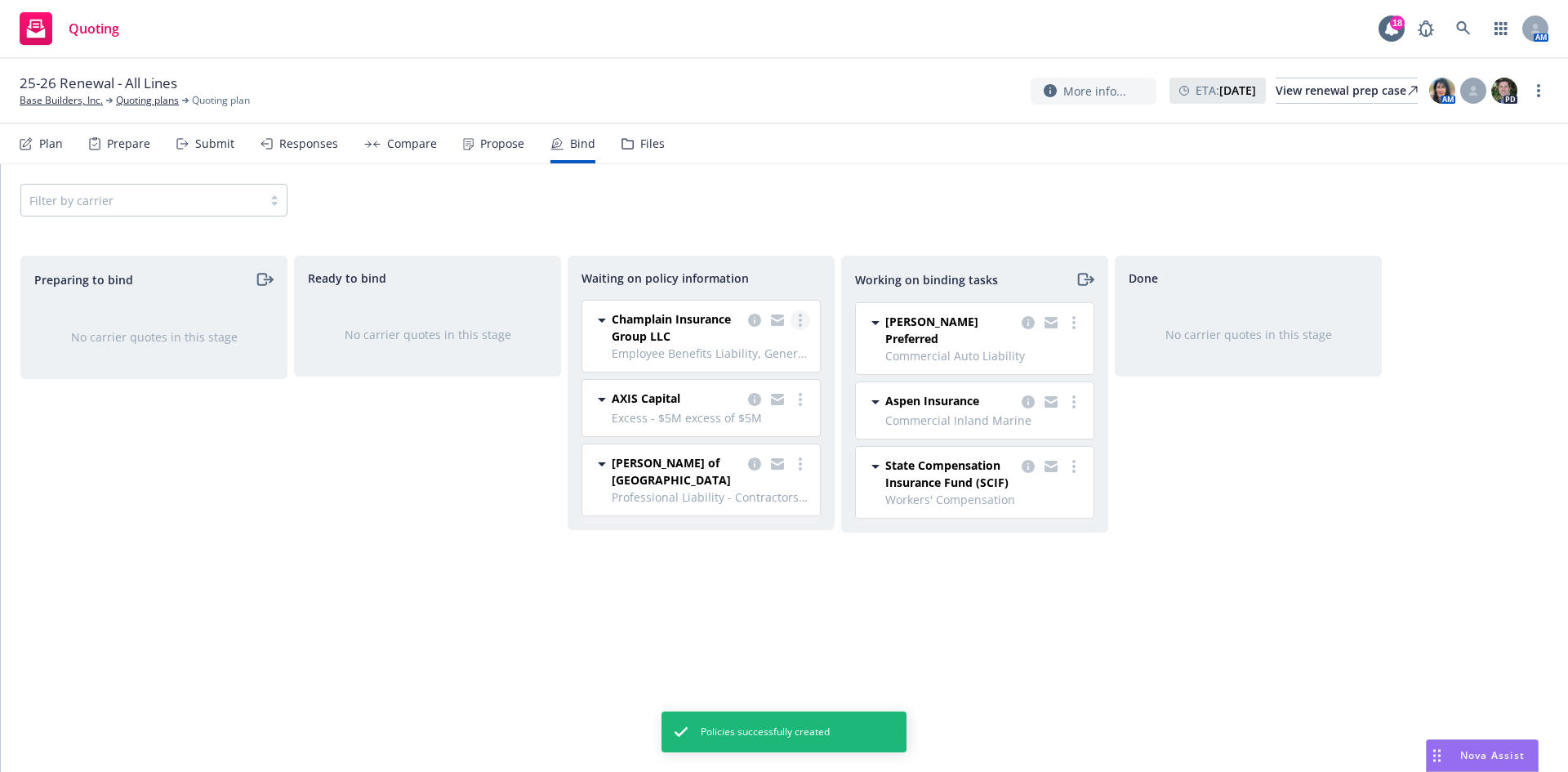
click at [799, 324] on icon "more" at bounding box center [801, 320] width 4 height 13
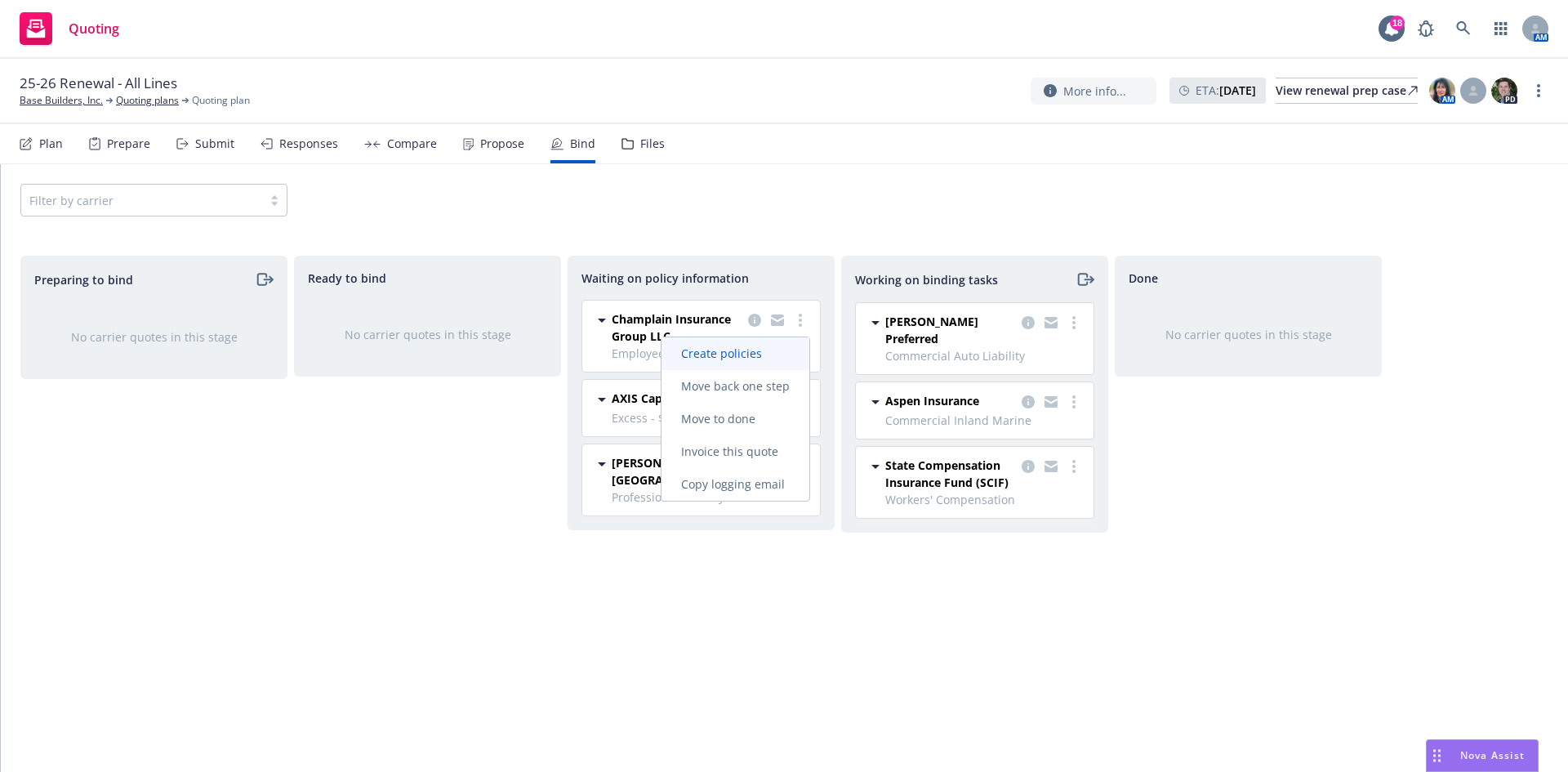
click at [755, 348] on span "Create policies" at bounding box center [721, 353] width 120 height 16
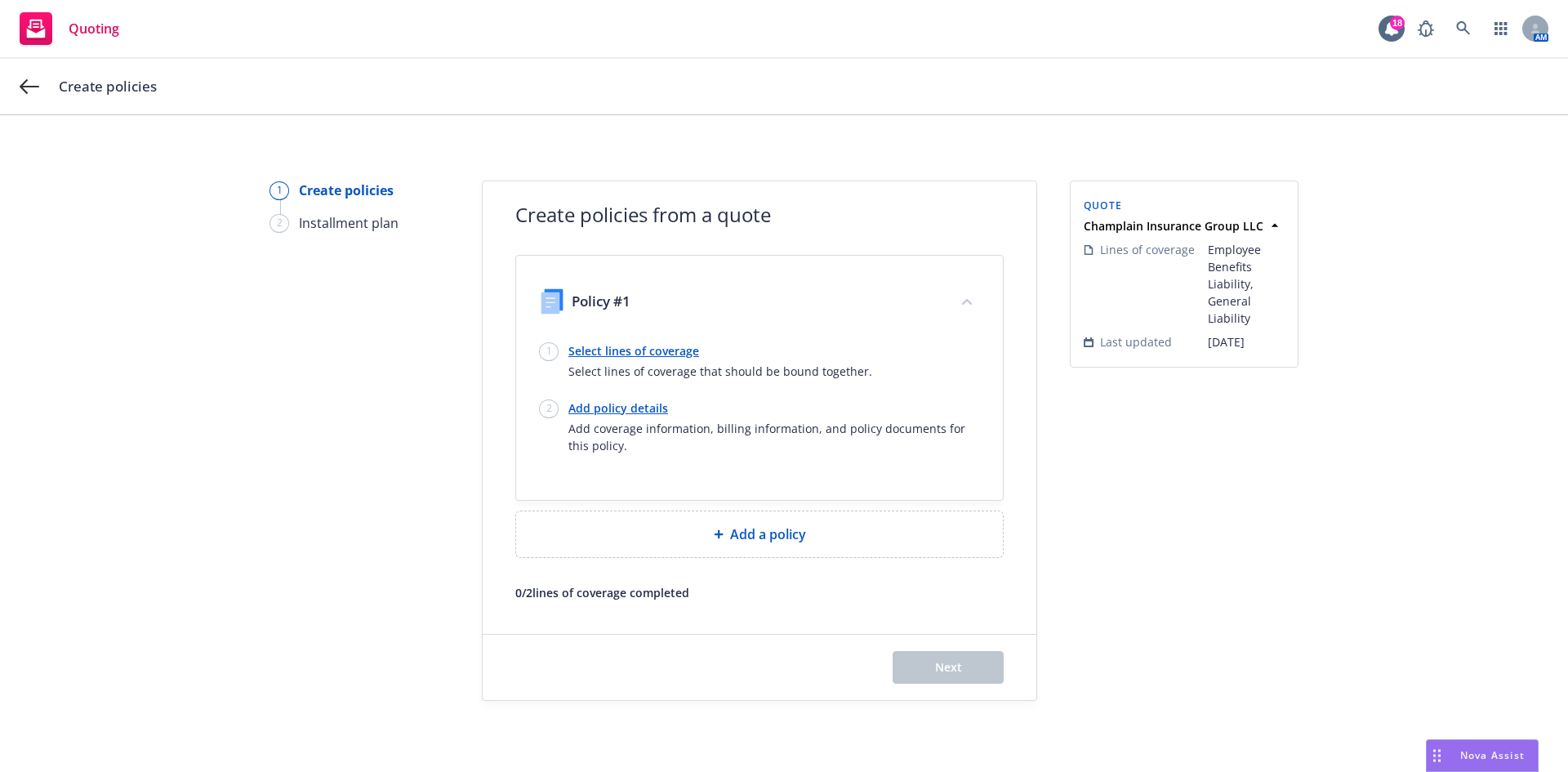
click at [584, 353] on link "Select lines of coverage" at bounding box center [720, 350] width 304 height 17
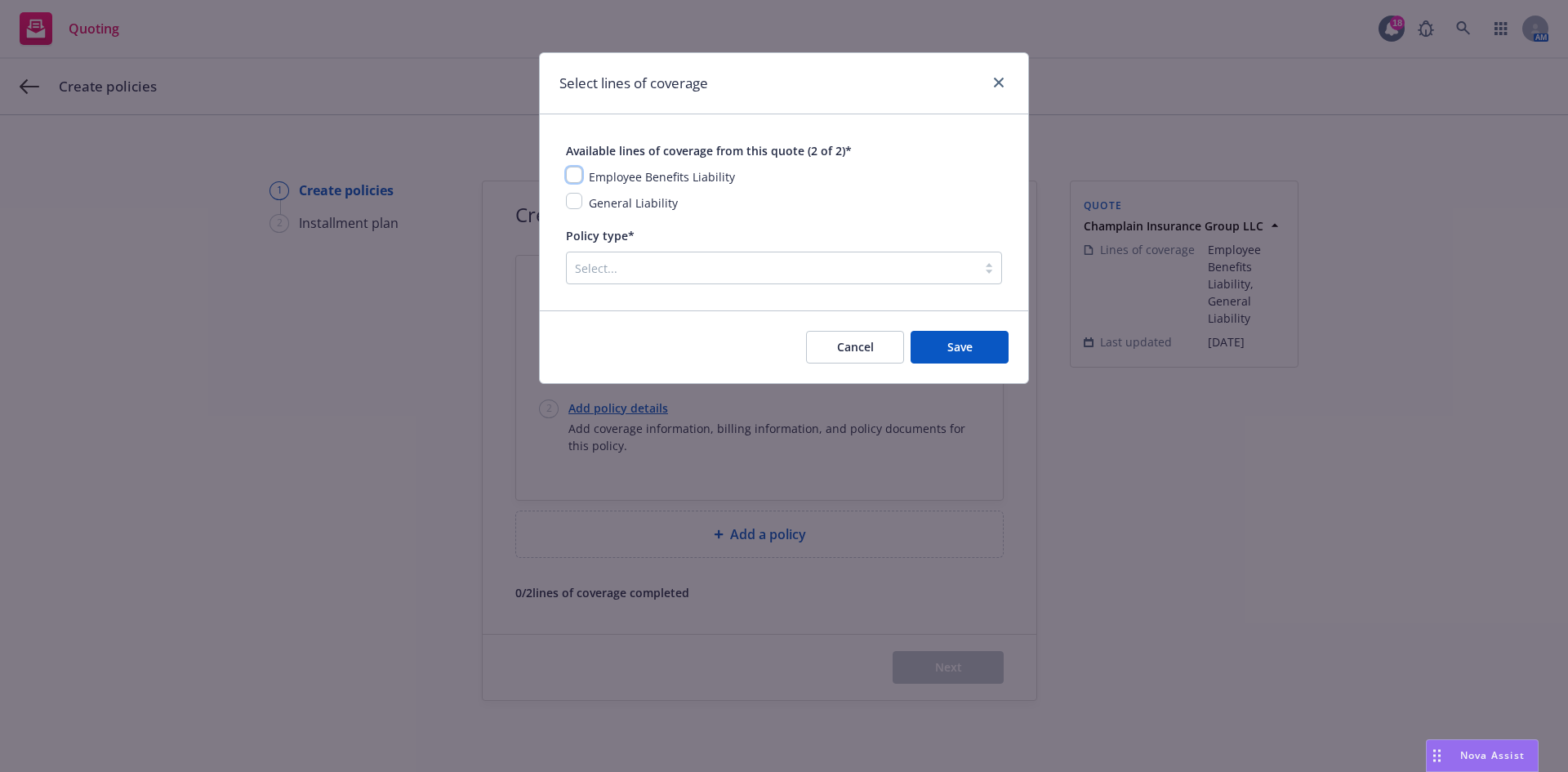
click at [577, 175] on input "checkbox" at bounding box center [574, 175] width 16 height 16
click at [577, 205] on input "checkbox" at bounding box center [574, 201] width 16 height 16
click at [608, 264] on div at bounding box center [772, 267] width 394 height 19
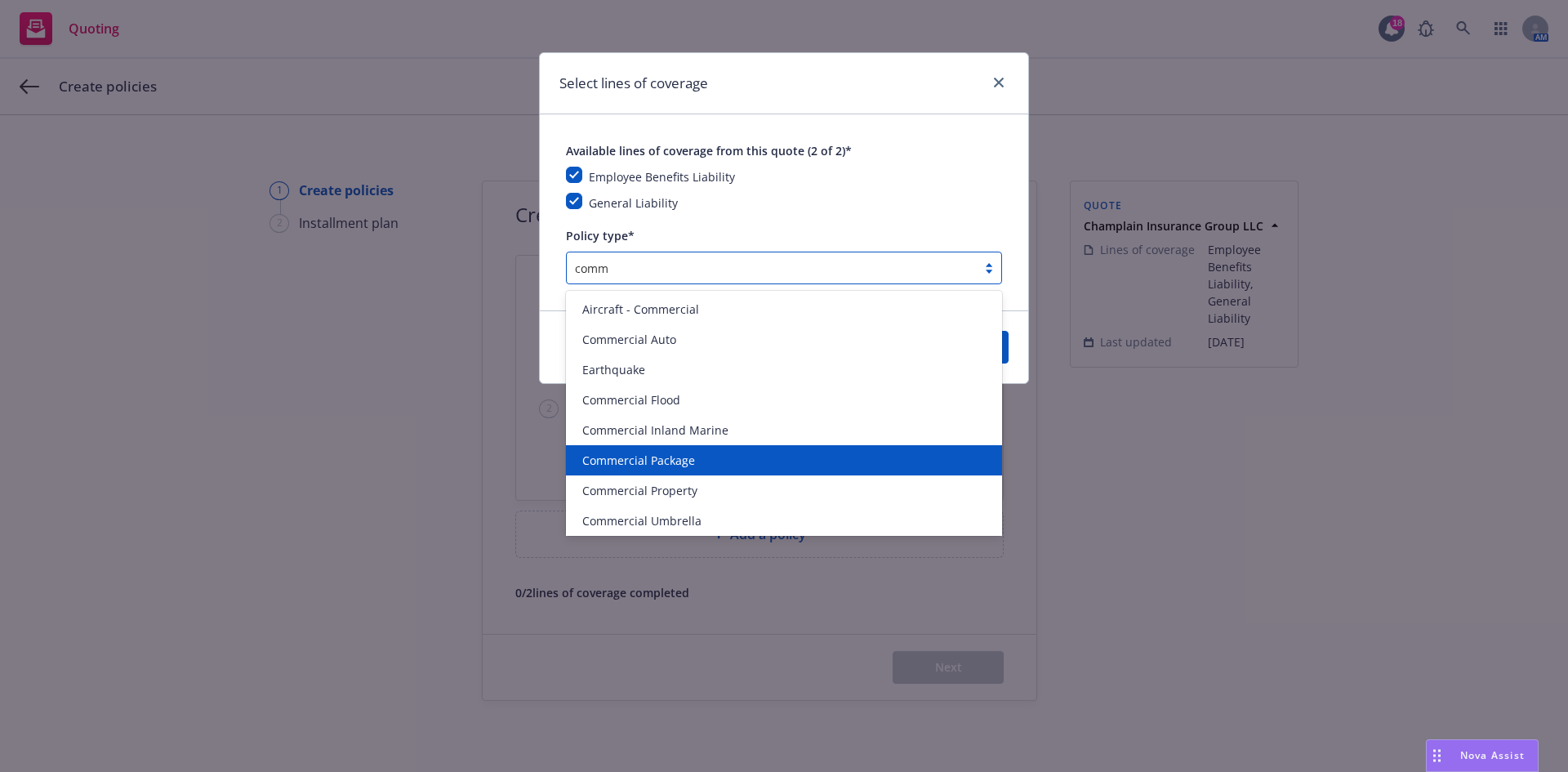
click at [658, 452] on span "Commercial Package" at bounding box center [638, 460] width 112 height 17
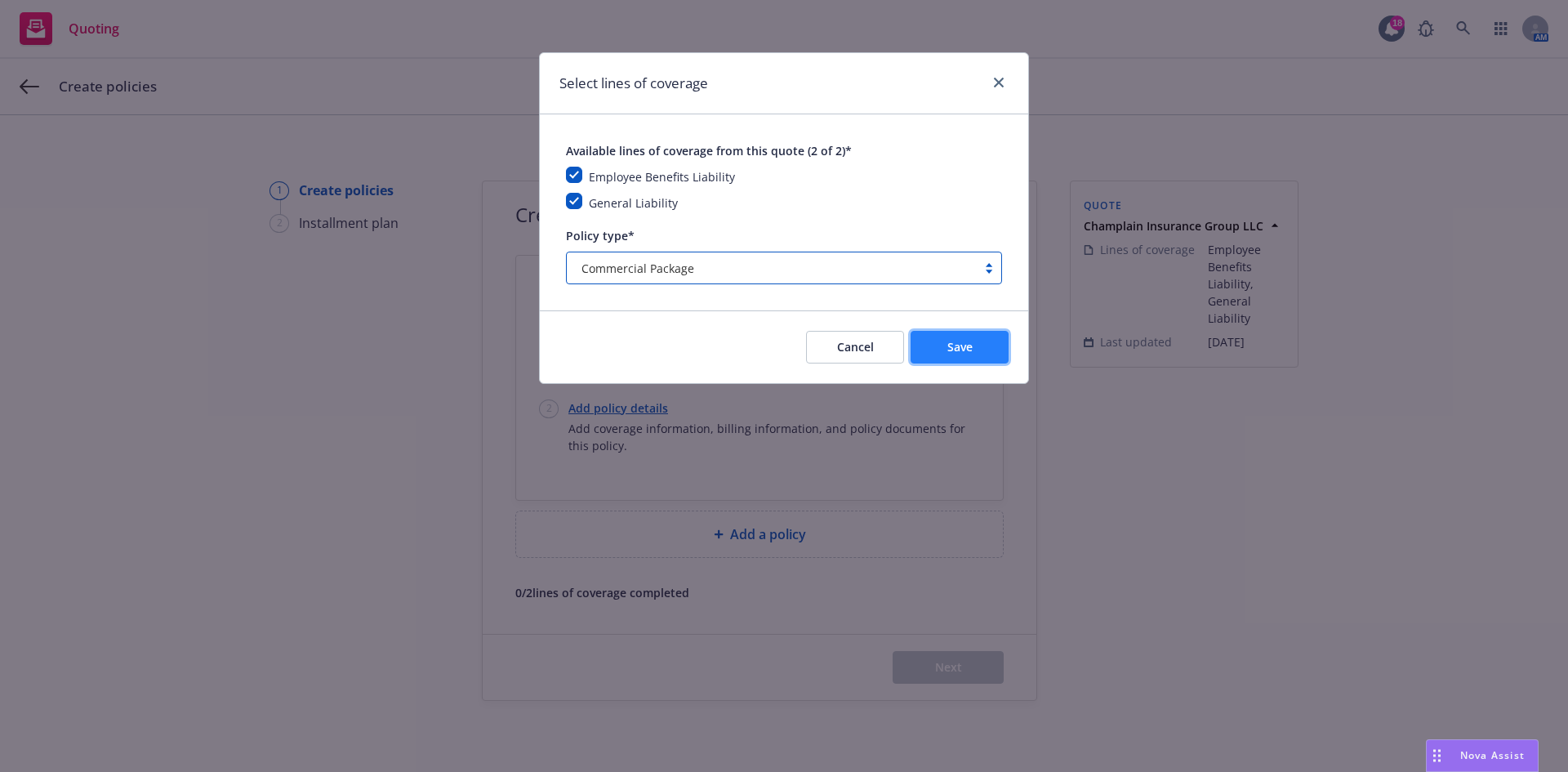
click at [923, 353] on button "Save" at bounding box center [959, 348] width 98 height 33
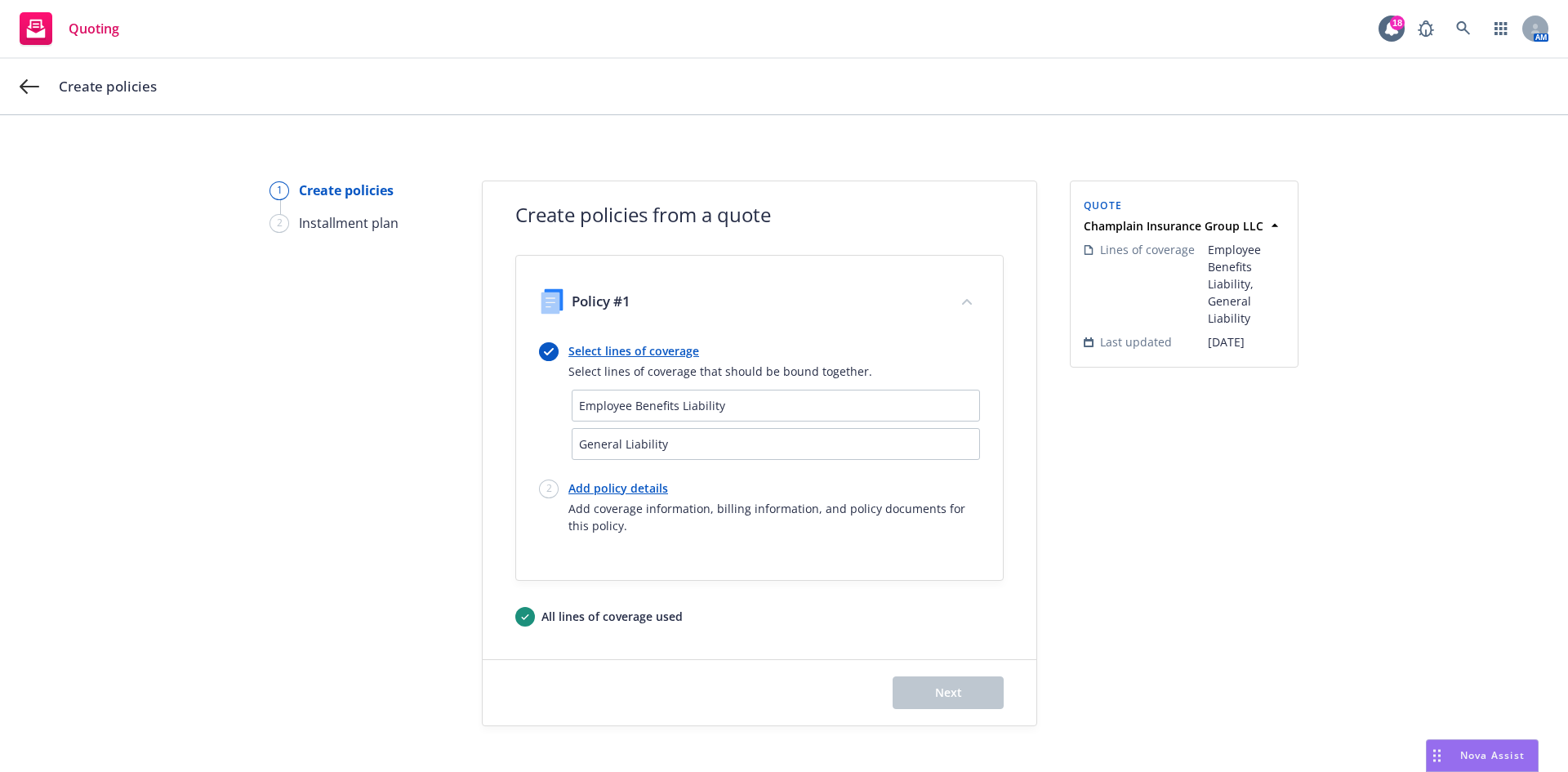
click at [634, 490] on link "Add policy details" at bounding box center [774, 488] width 411 height 17
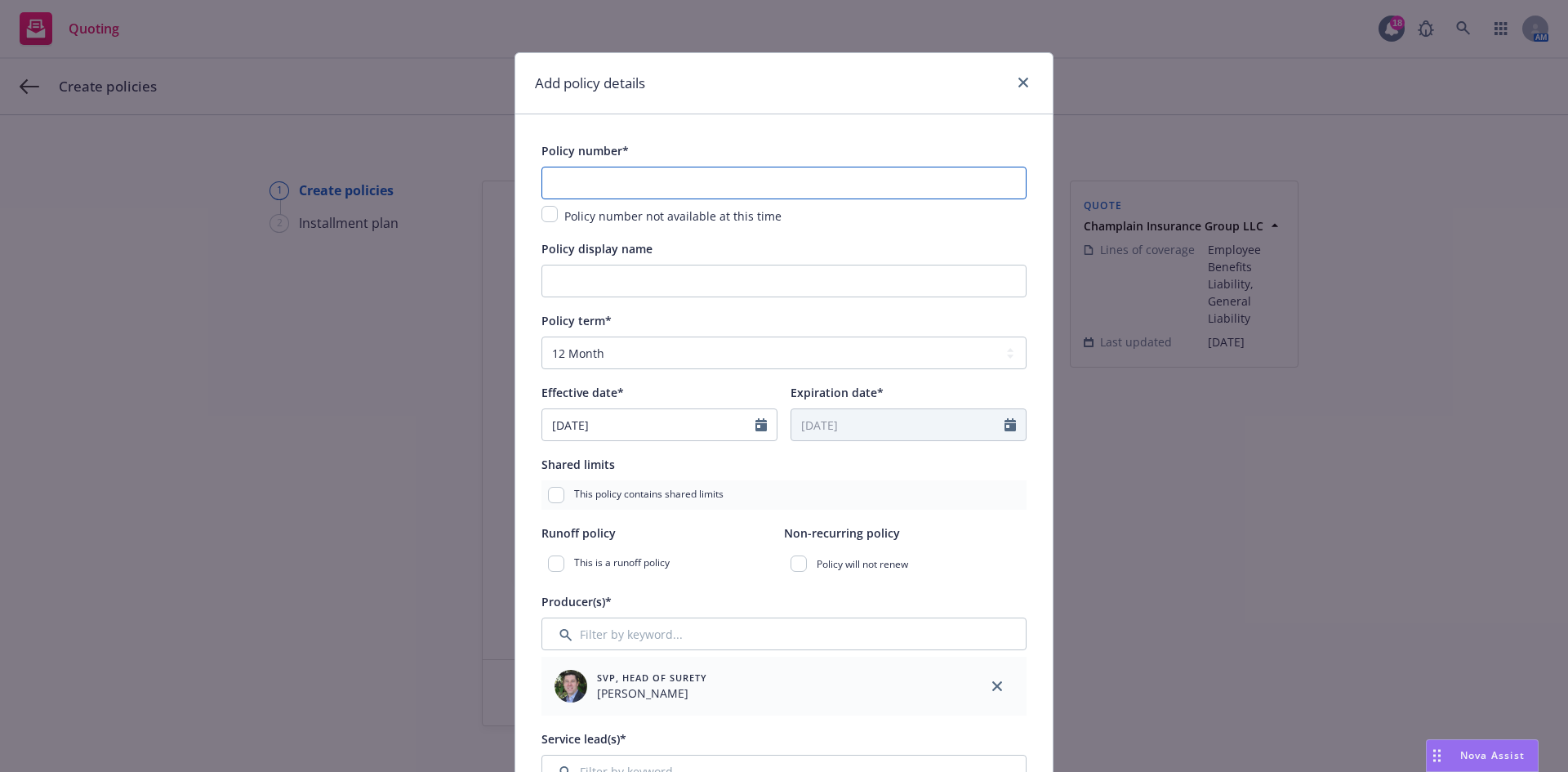
click at [597, 169] on input "text" at bounding box center [784, 183] width 485 height 33
paste input "CSAR-CGL-0004352-02"
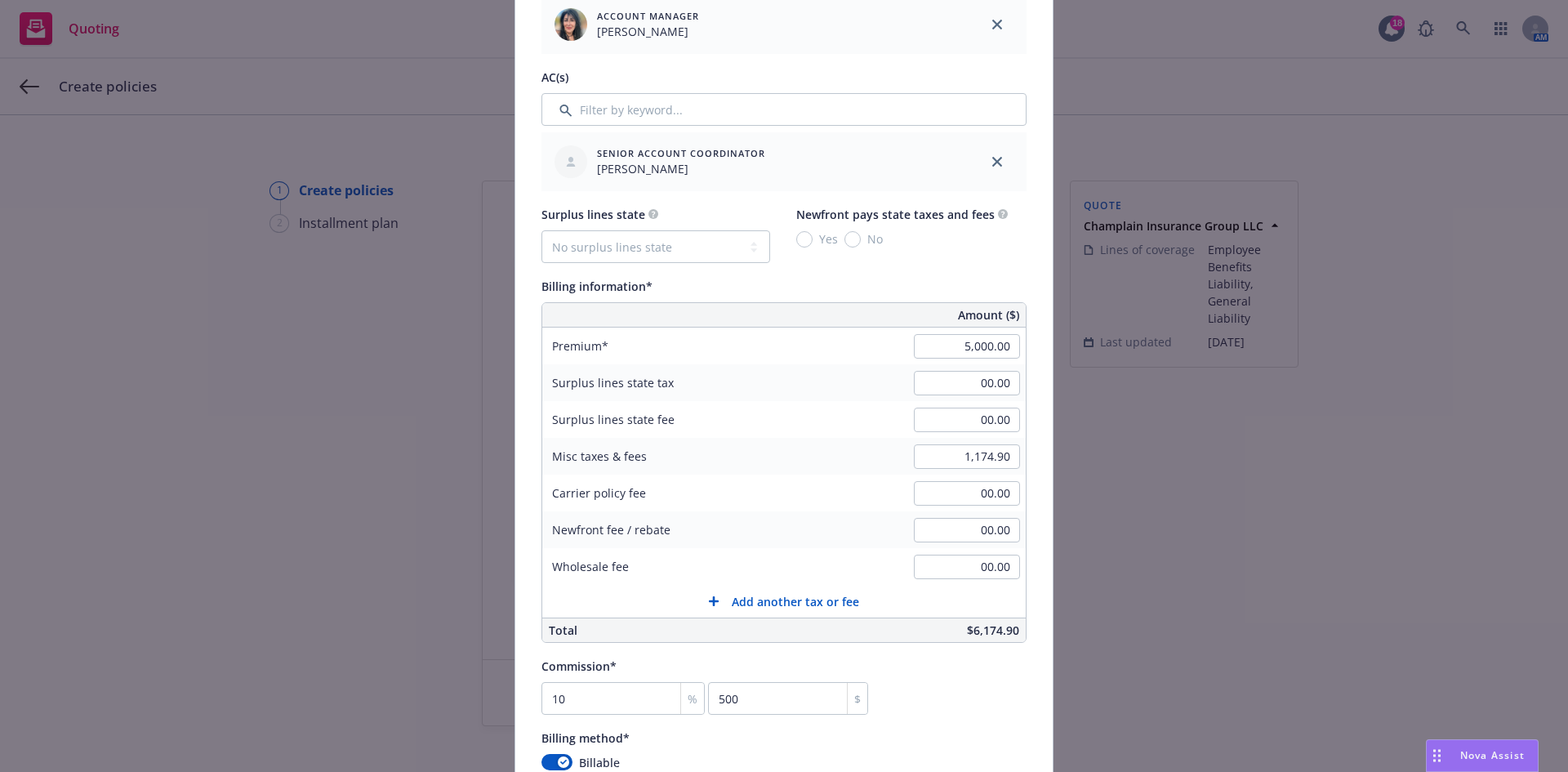
scroll to position [817, 0]
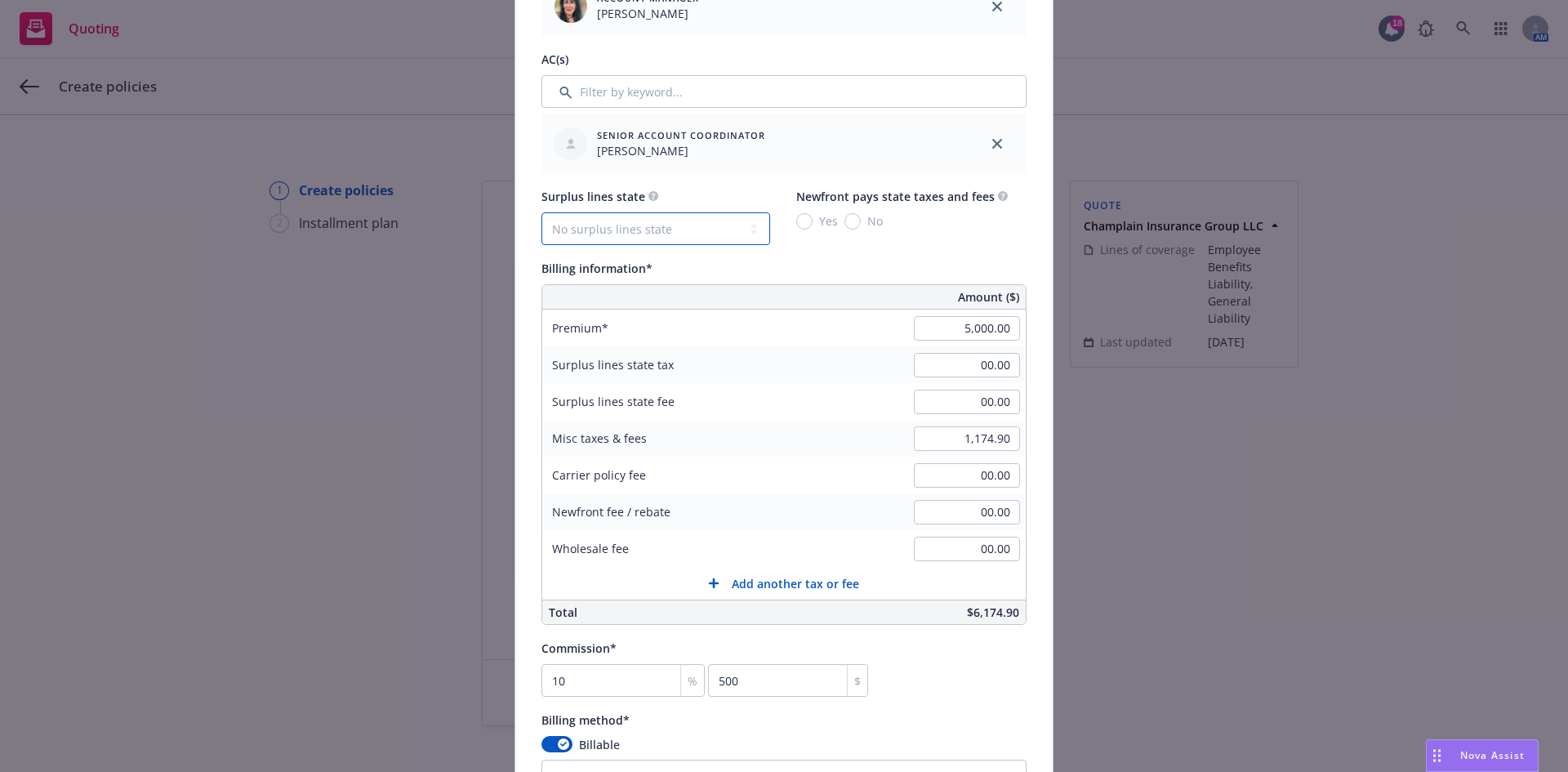
click at [698, 222] on select "No surplus lines state [US_STATE] [US_STATE] [US_STATE] [US_STATE] [US_STATE] […" at bounding box center [656, 229] width 229 height 33
click at [541, 212] on select "No surplus lines state [US_STATE] [US_STATE] [US_STATE] [US_STATE] [US_STATE] […" at bounding box center [656, 229] width 229 height 33
click at [974, 553] on input "00.00" at bounding box center [967, 549] width 106 height 25
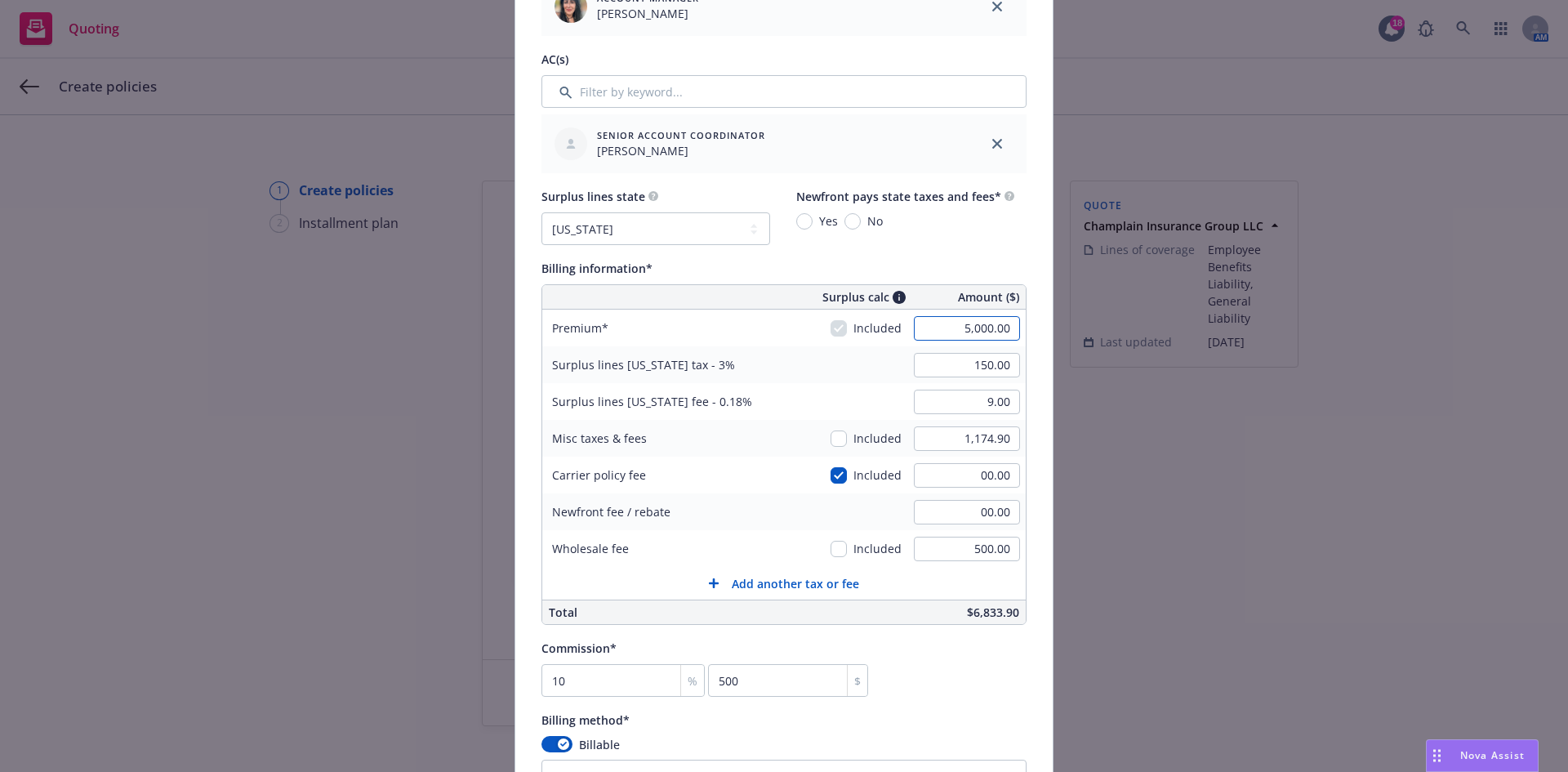
click at [972, 326] on input "5,000.00" at bounding box center [967, 328] width 106 height 25
click at [975, 339] on input "5,000.00" at bounding box center [967, 328] width 106 height 25
click at [787, 329] on div "Premium Included 5,500.00" at bounding box center [784, 328] width 484 height 37
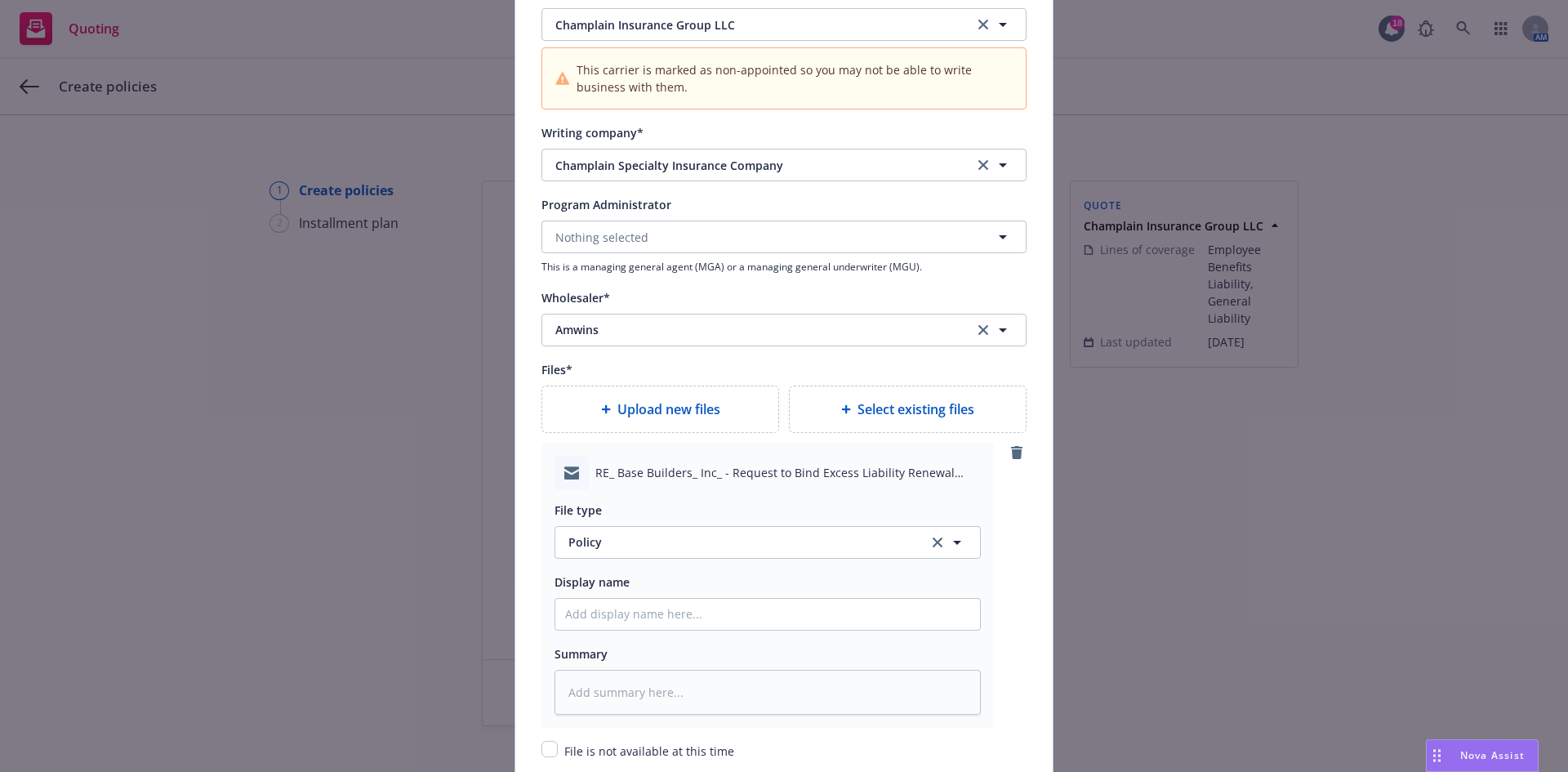
scroll to position [1797, 0]
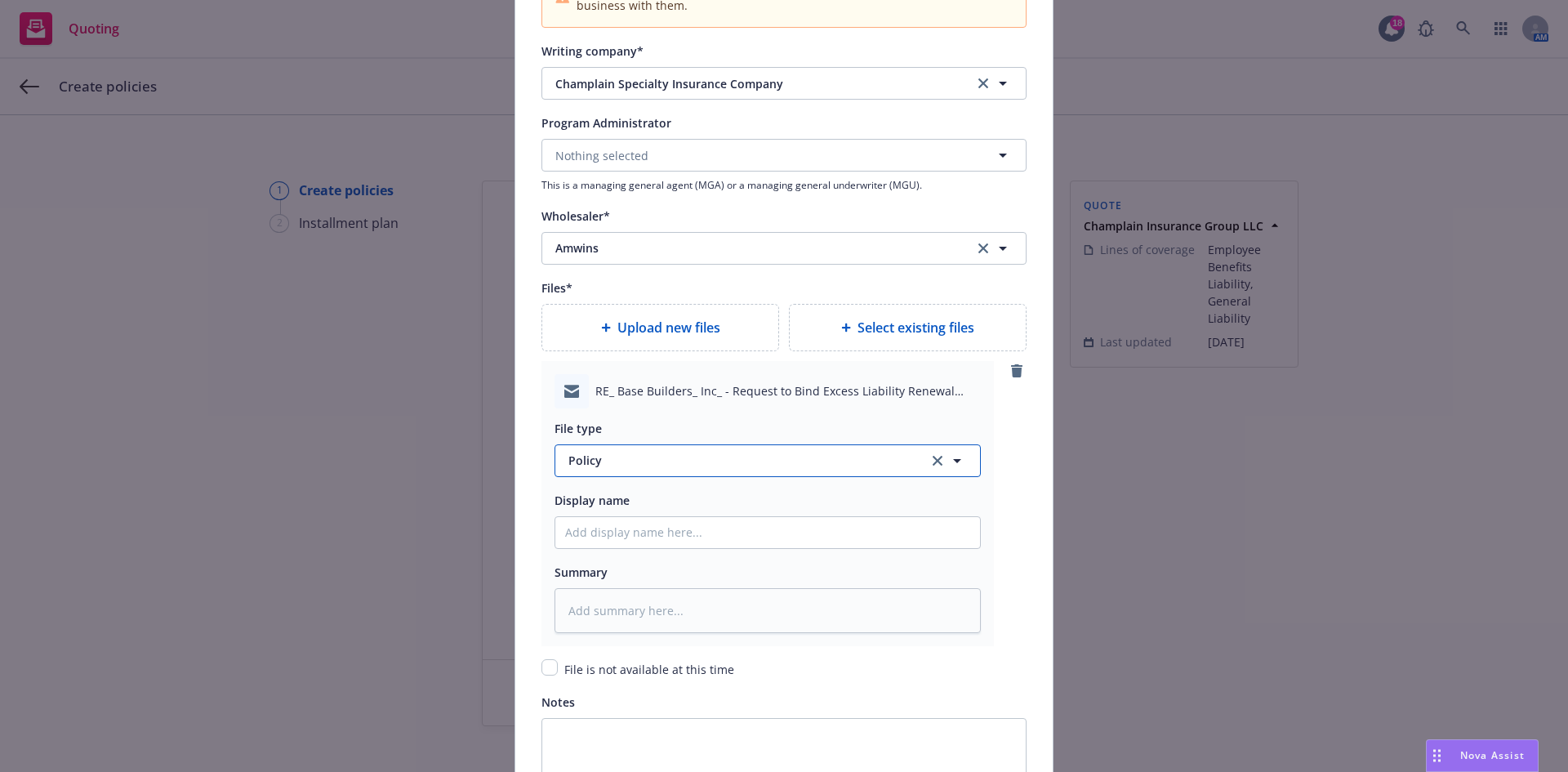
click at [602, 475] on button "Policy" at bounding box center [768, 461] width 426 height 33
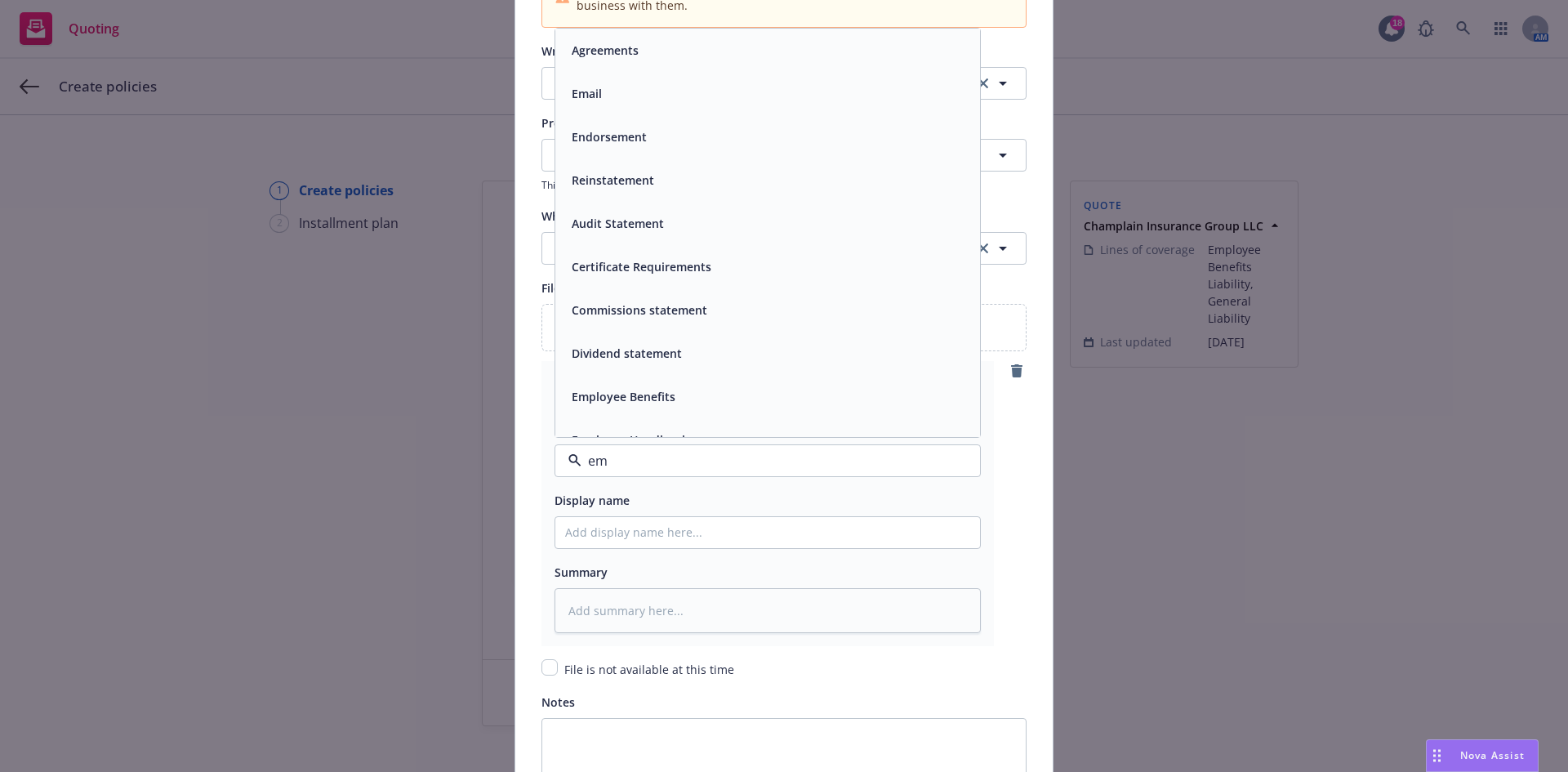
click at [649, 94] on div "Email" at bounding box center [767, 93] width 405 height 24
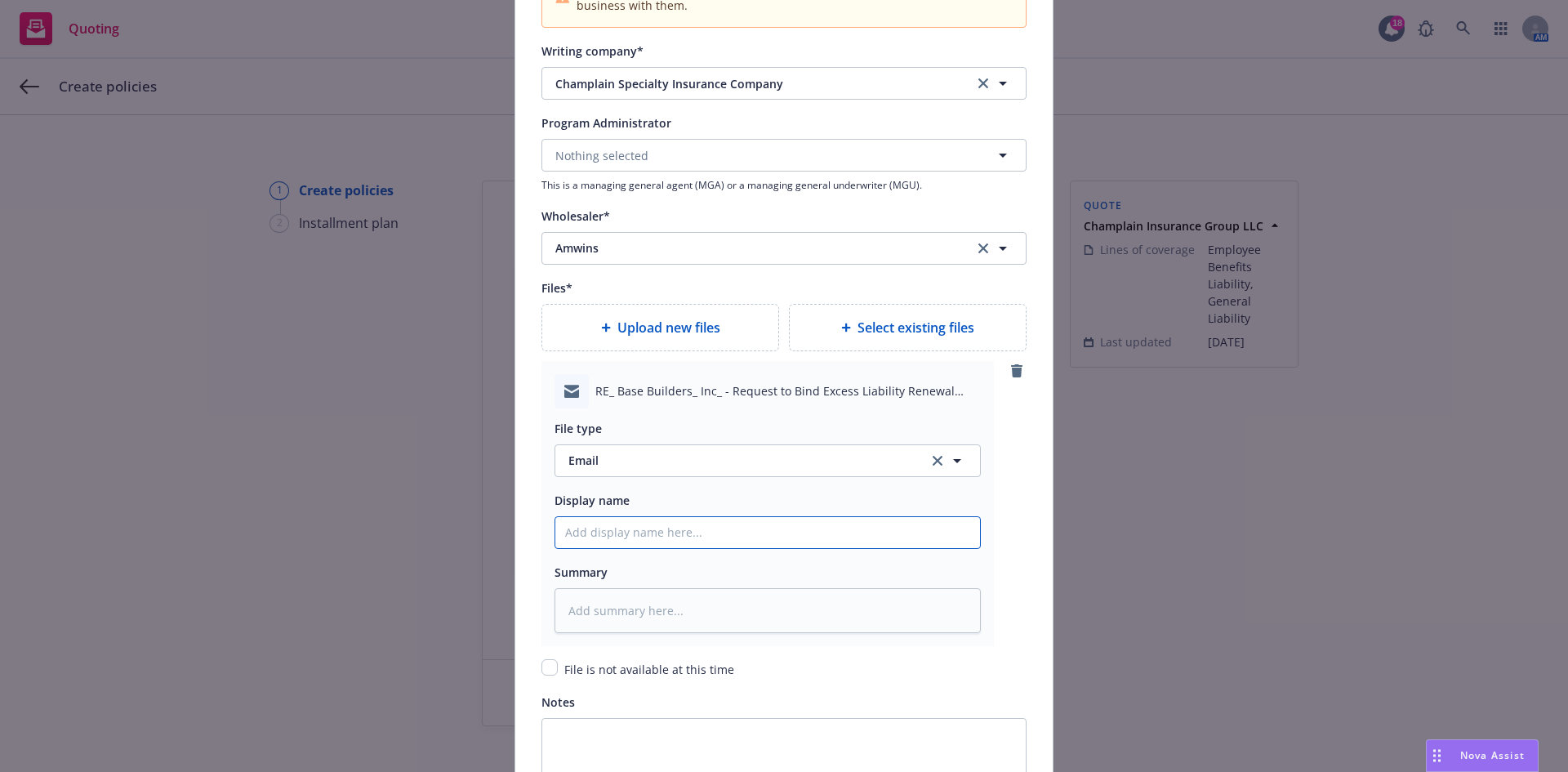
click at [620, 528] on input "Policy display name" at bounding box center [767, 532] width 425 height 31
click at [543, 660] on input "checkbox" at bounding box center [549, 668] width 16 height 16
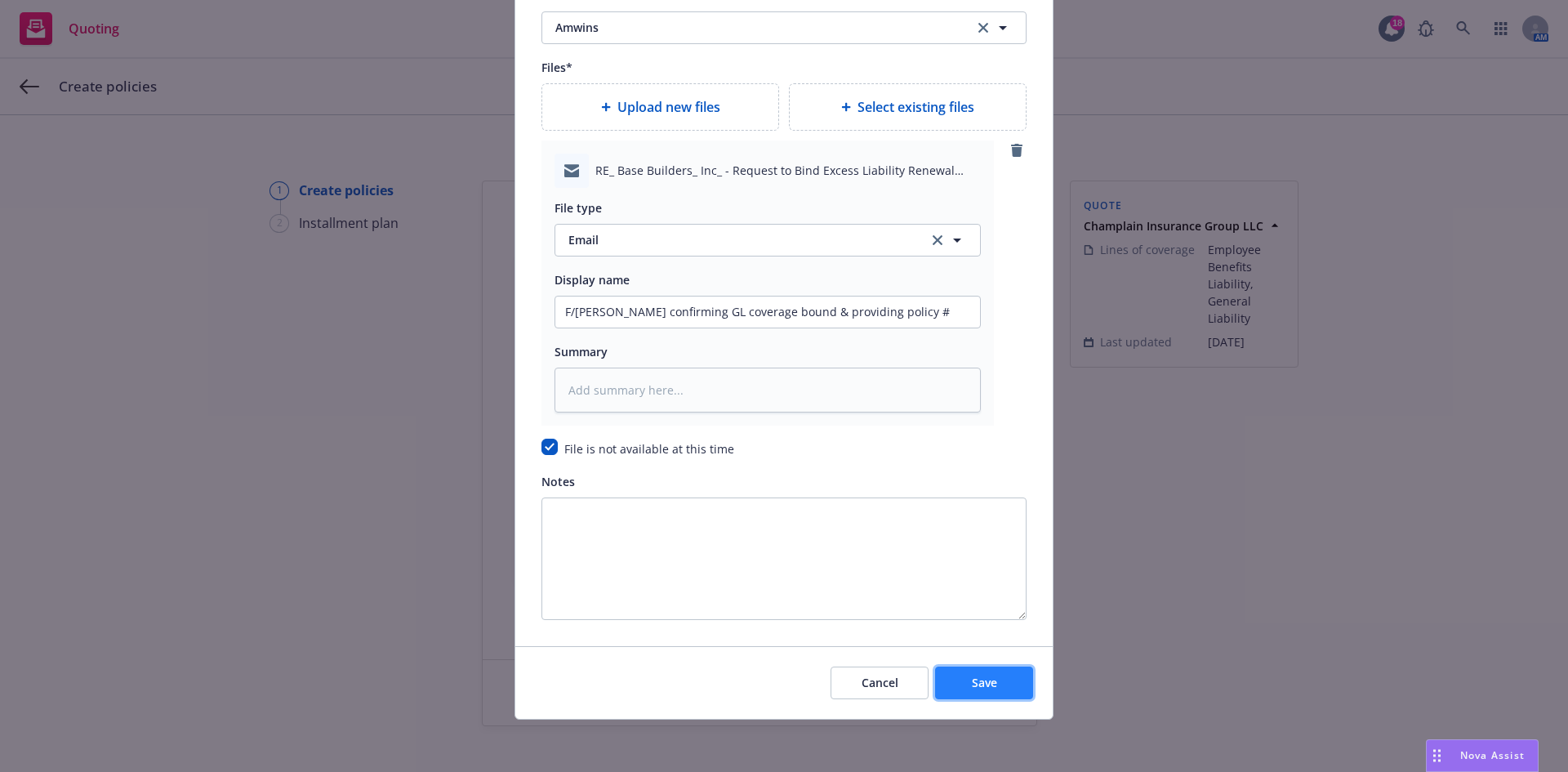
click at [976, 692] on button "Save" at bounding box center [984, 683] width 98 height 33
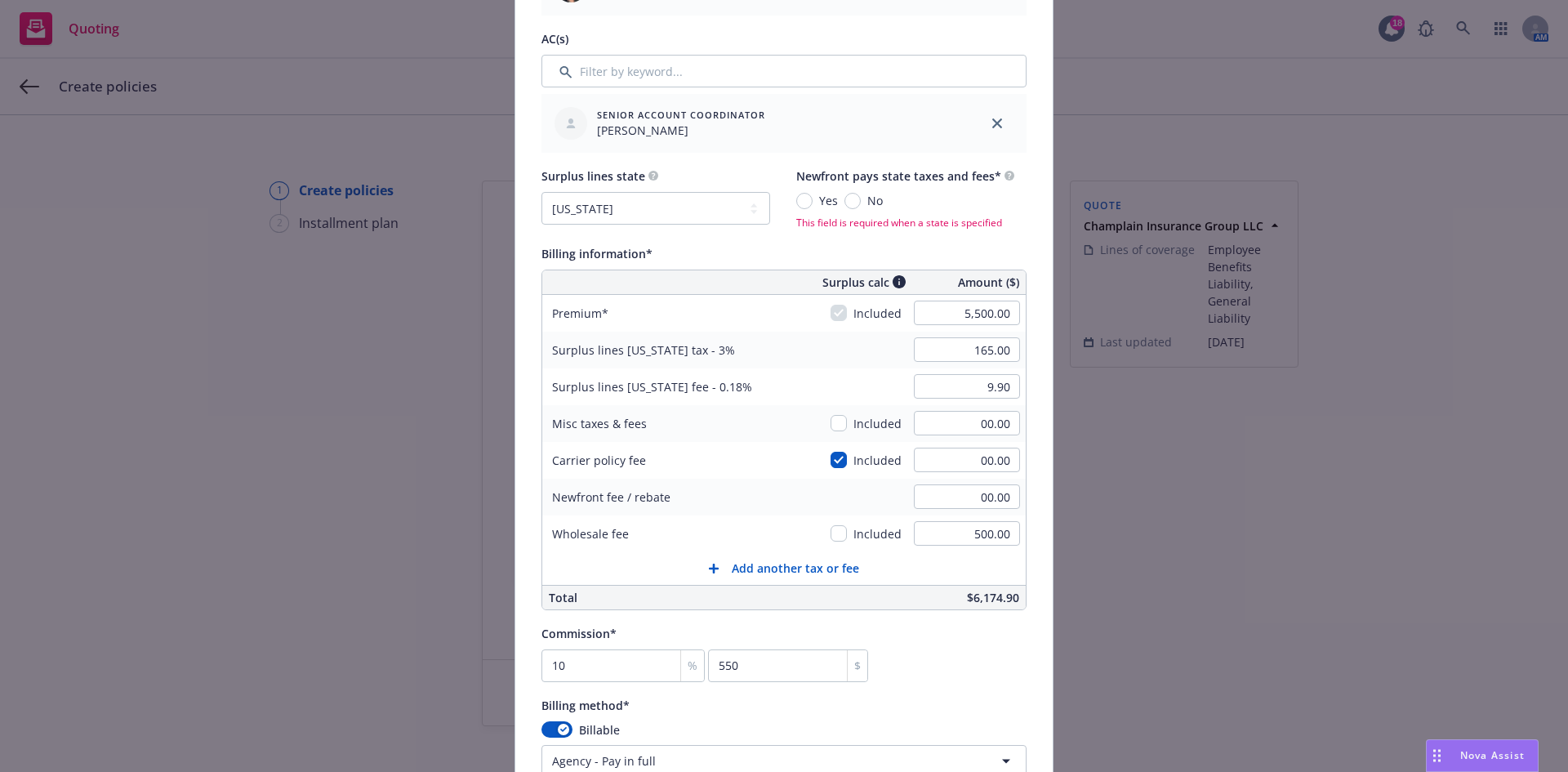
scroll to position [798, 0]
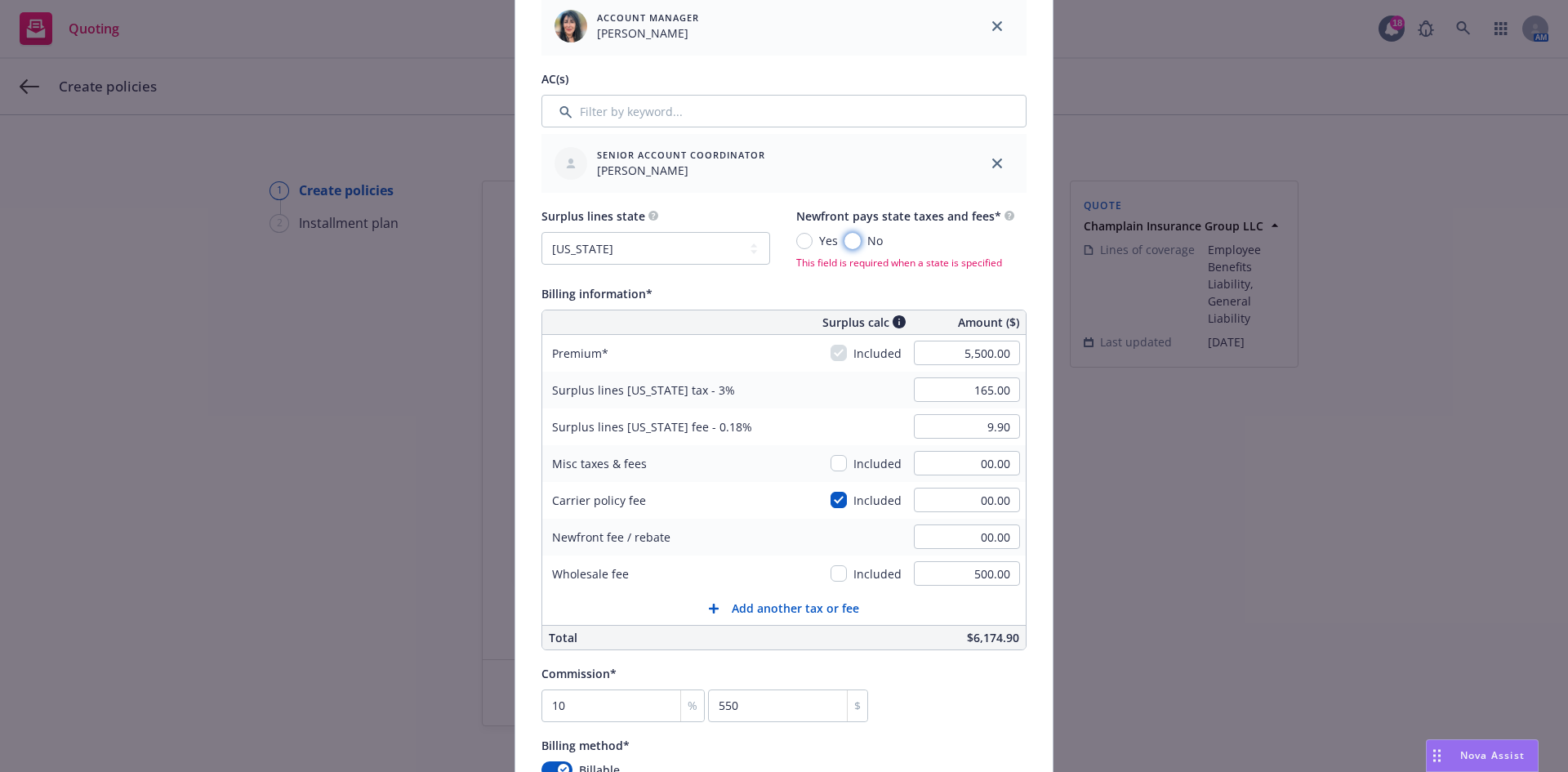
click at [846, 238] on input "No" at bounding box center [853, 241] width 16 height 16
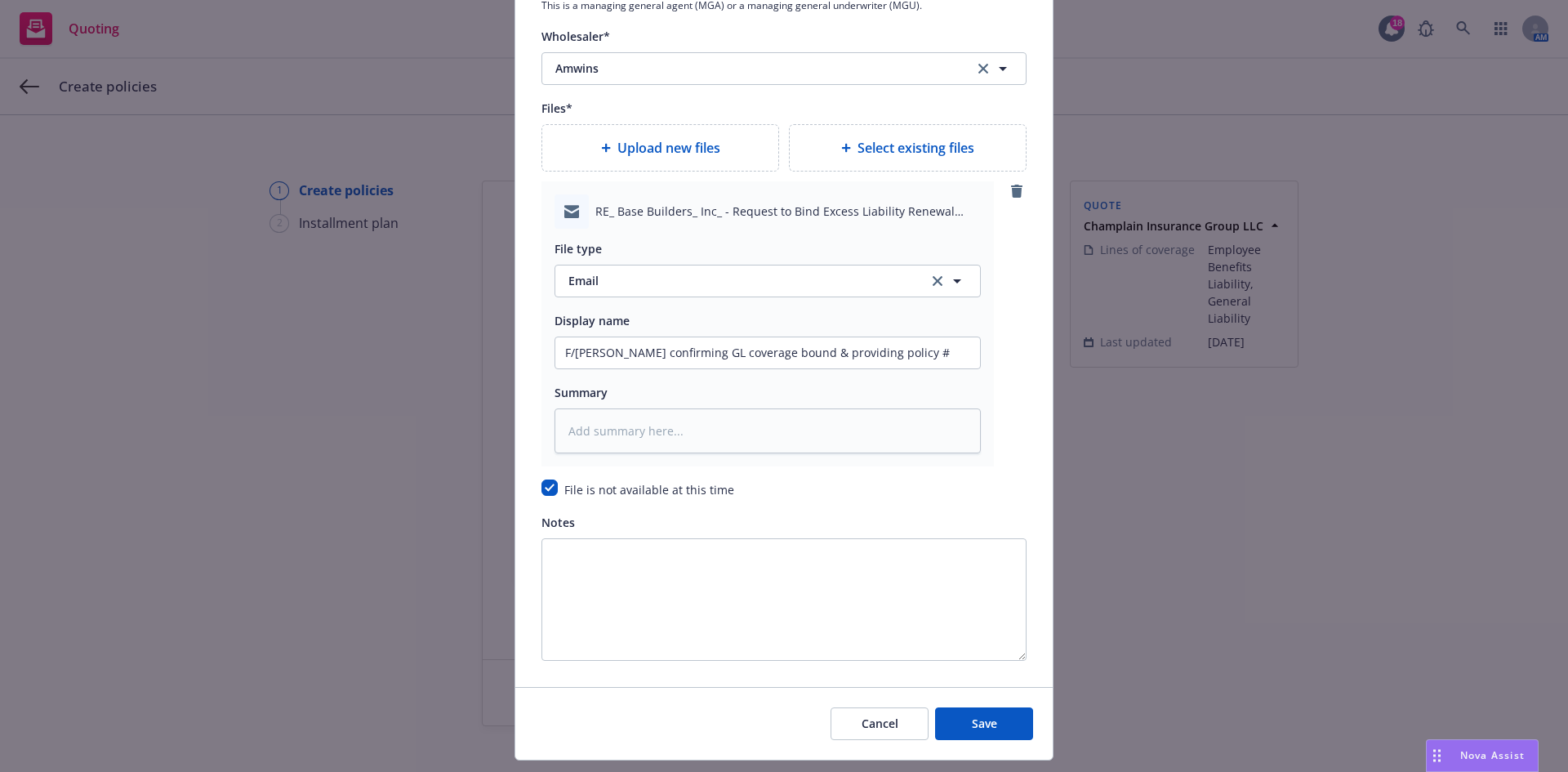
scroll to position [2018, 0]
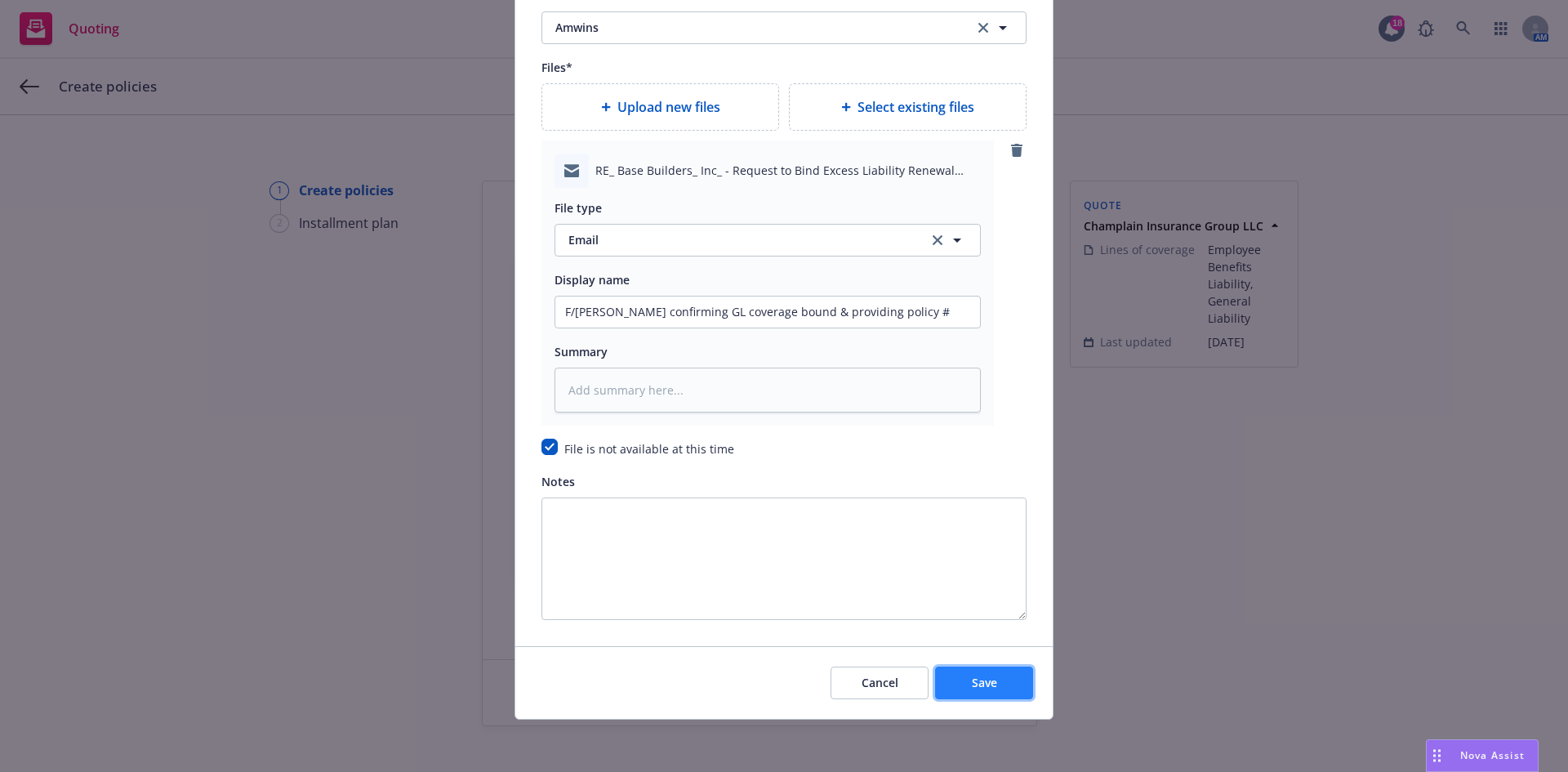
click at [981, 694] on button "Save" at bounding box center [984, 683] width 98 height 33
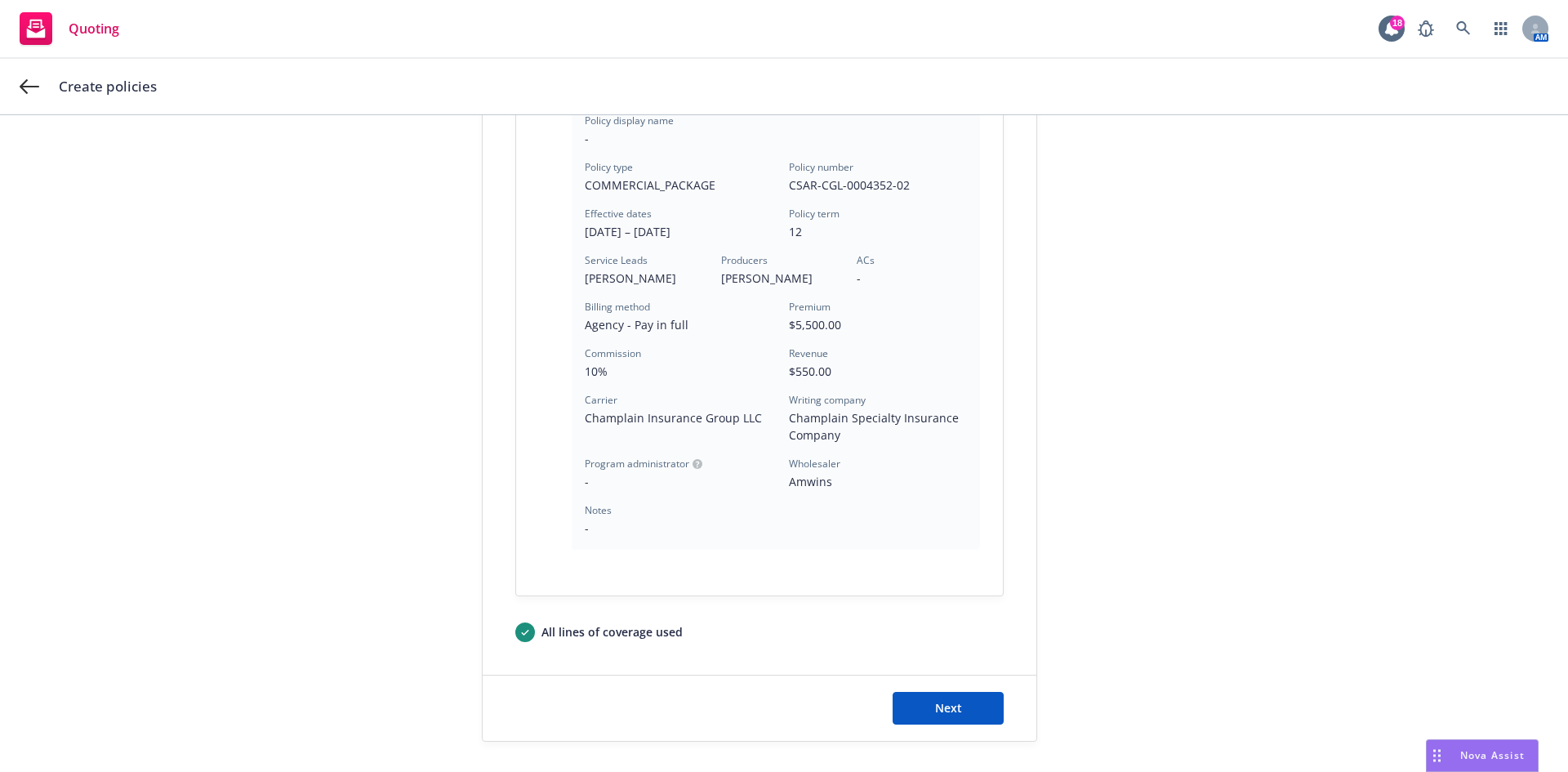
scroll to position [478, 0]
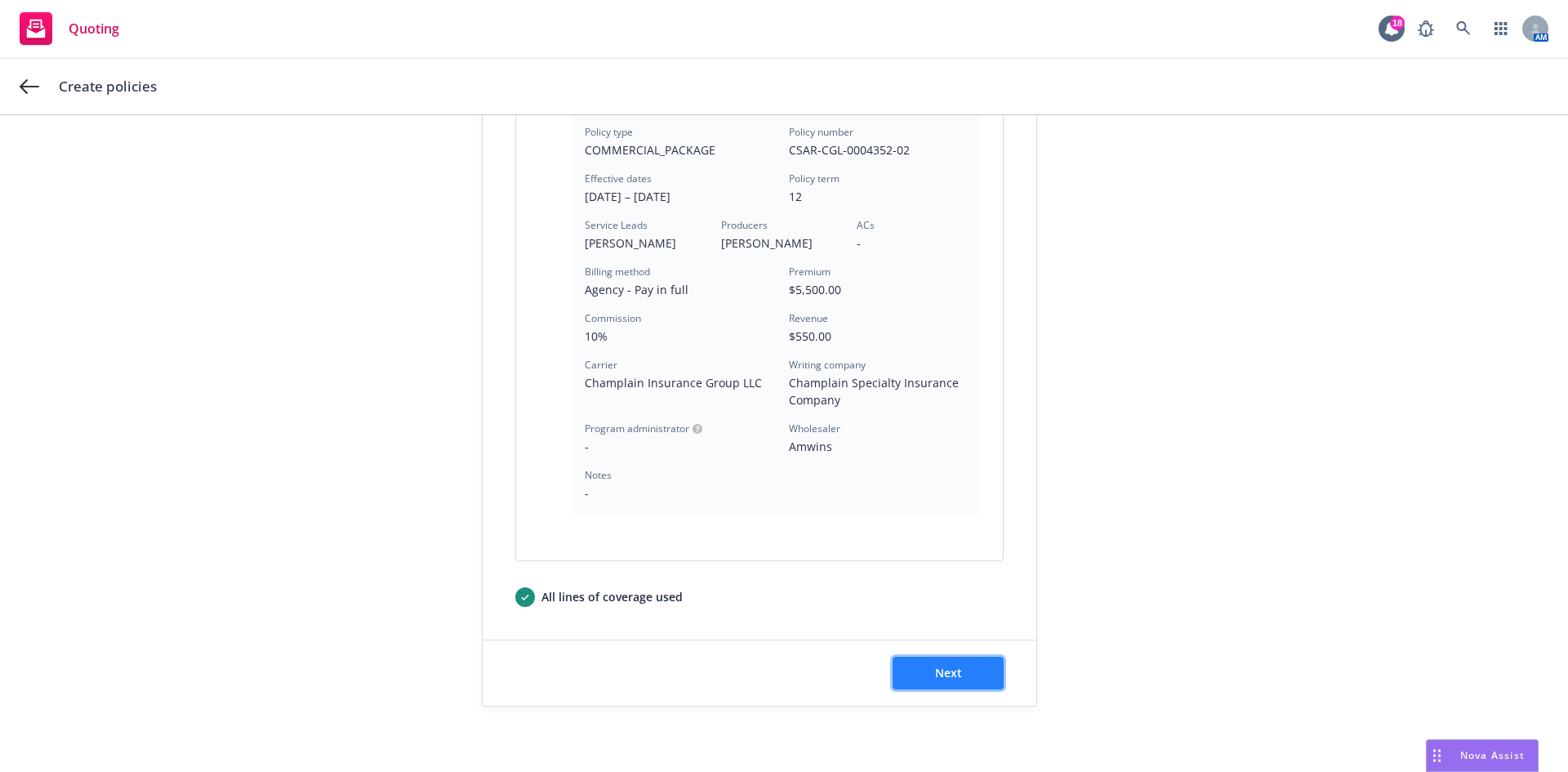
click at [936, 670] on span "Next" at bounding box center [948, 672] width 27 height 16
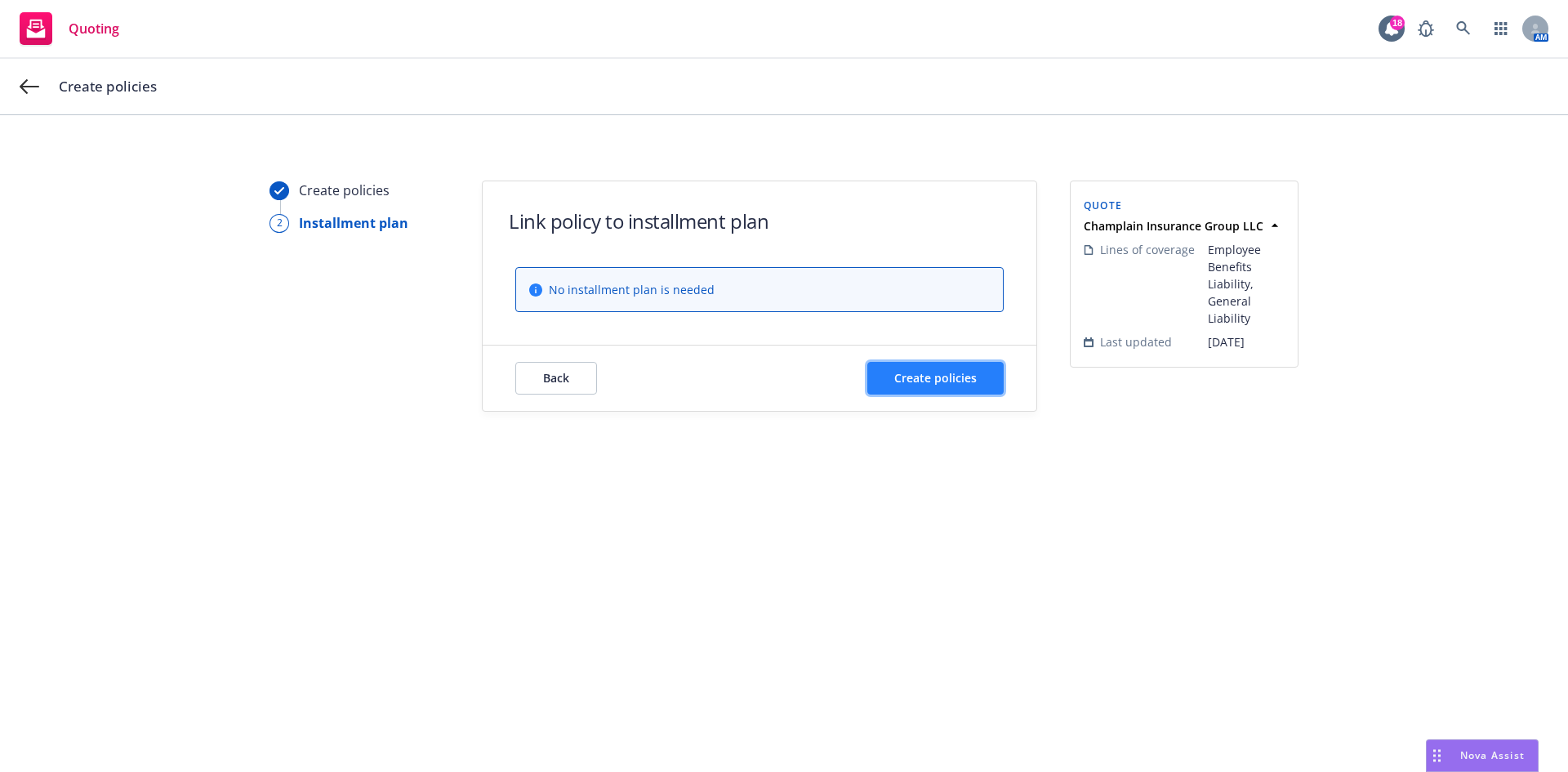
click at [945, 389] on button "Create policies" at bounding box center [935, 379] width 136 height 33
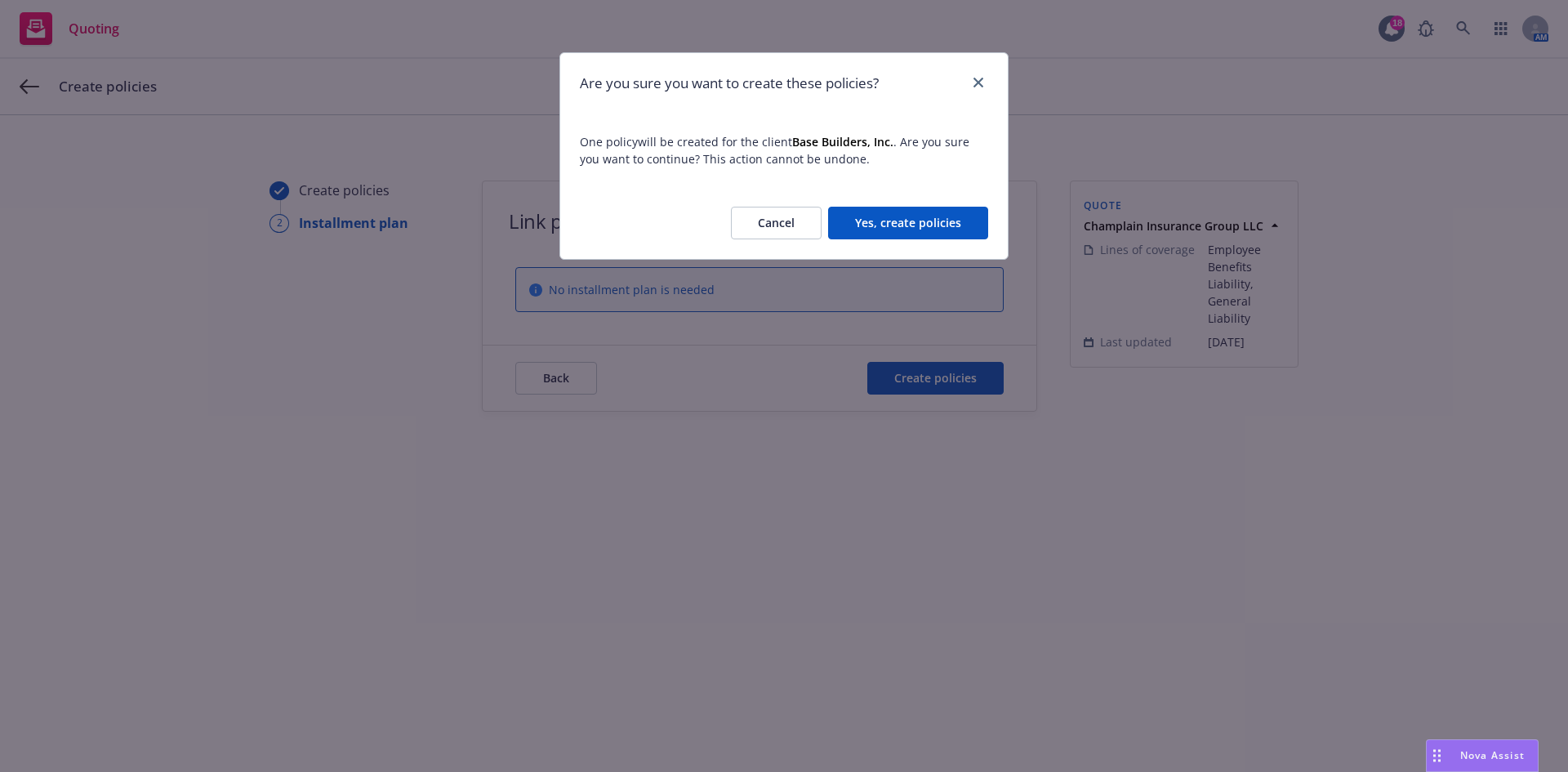
click at [911, 219] on button "Yes, create policies" at bounding box center [908, 223] width 160 height 33
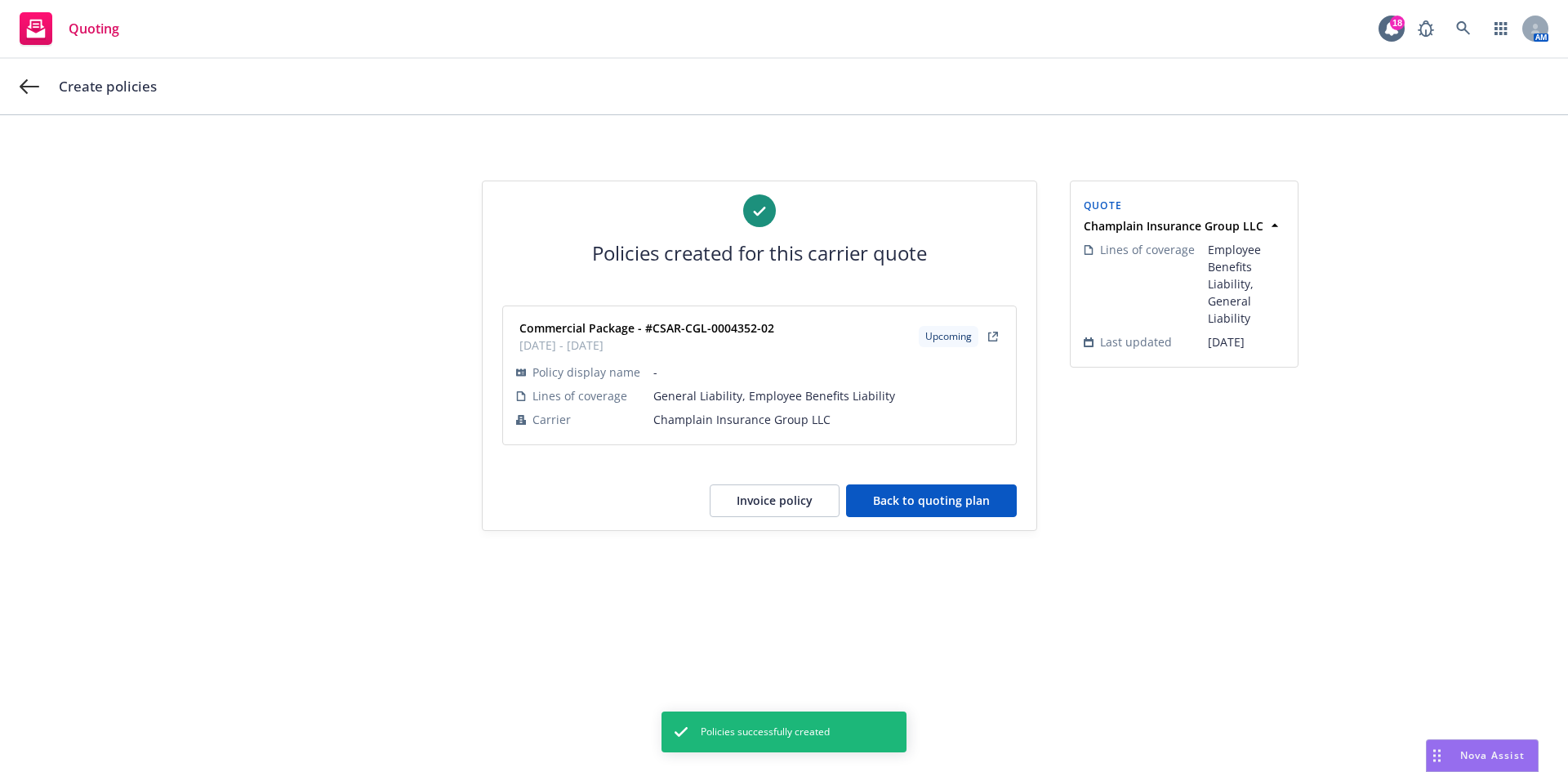
click at [927, 503] on button "Back to quoting plan" at bounding box center [931, 501] width 171 height 33
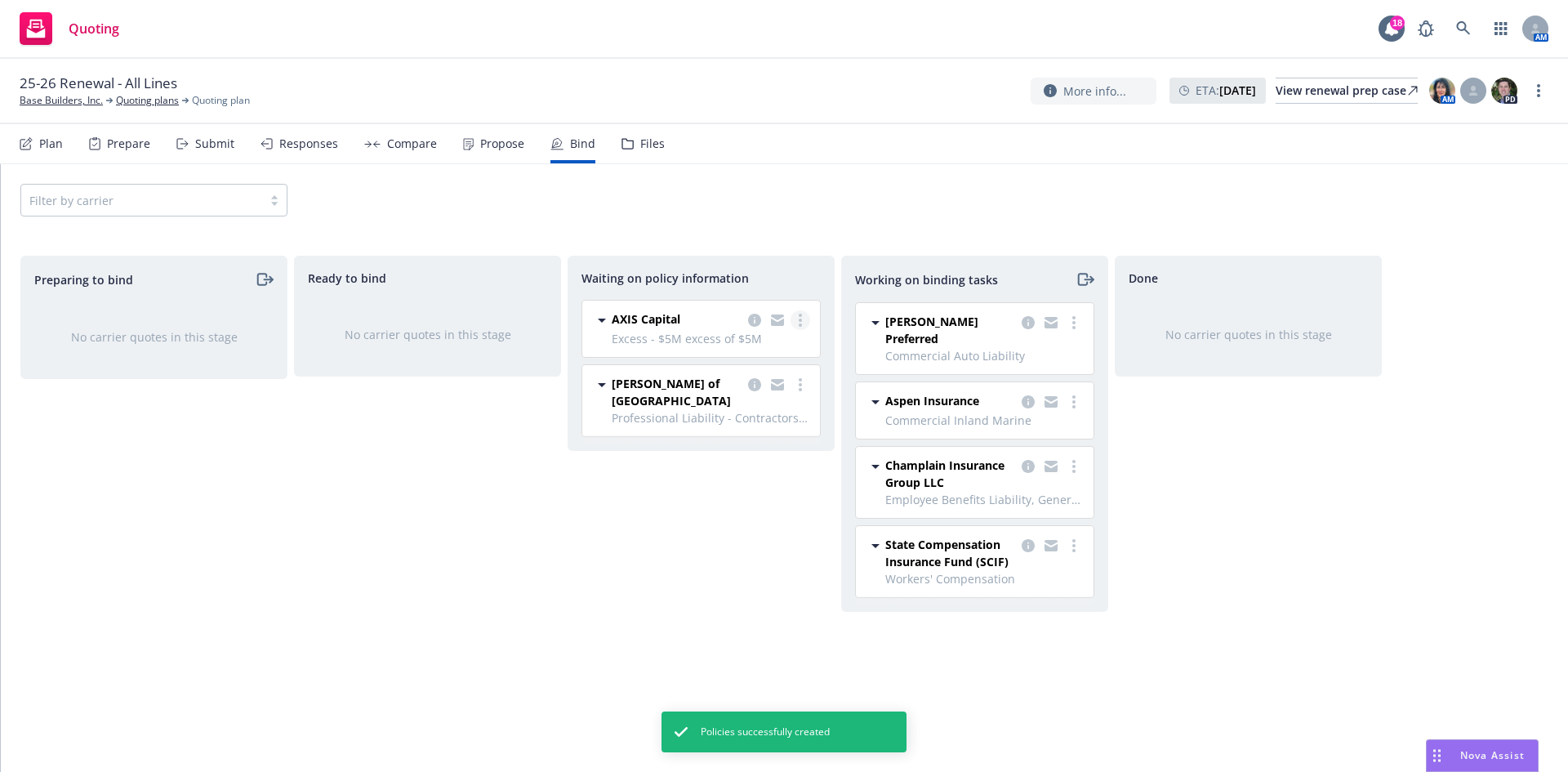
click at [803, 318] on link "more" at bounding box center [800, 319] width 19 height 19
click at [745, 343] on link "Create policies" at bounding box center [736, 354] width 148 height 33
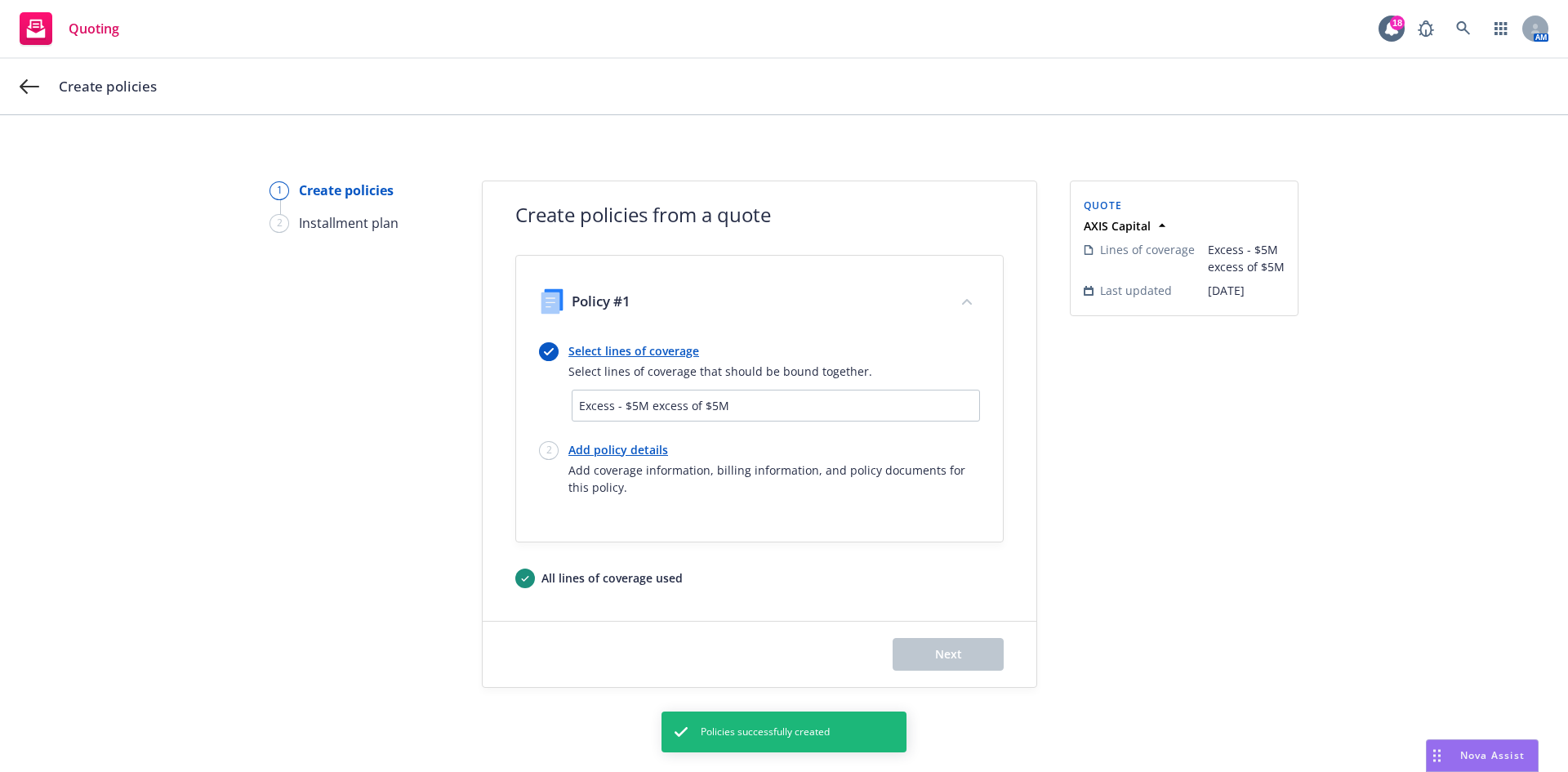
click at [579, 449] on link "Add policy details" at bounding box center [774, 449] width 411 height 17
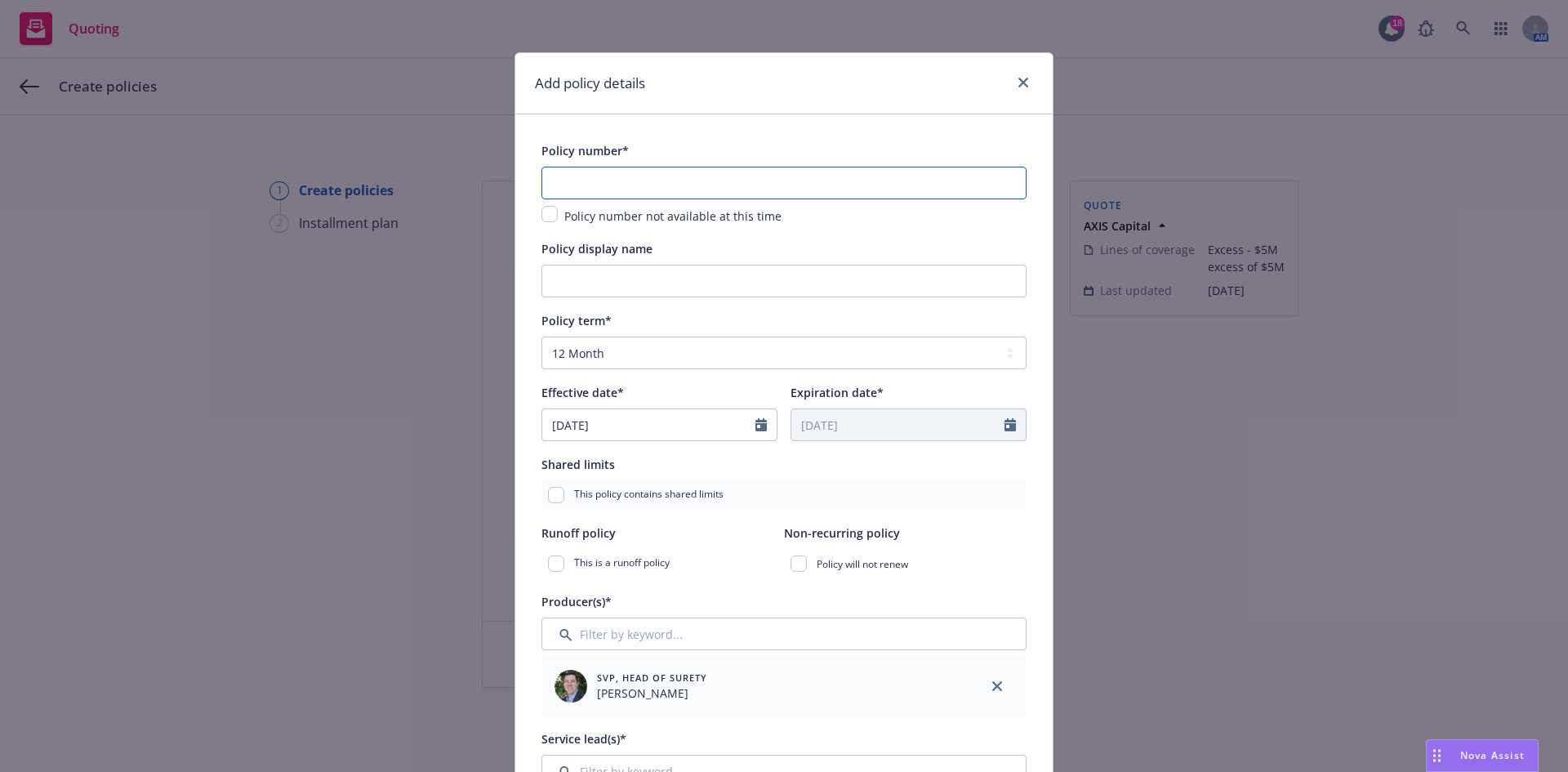
click at [862, 190] on input "text" at bounding box center [784, 183] width 485 height 33
paste input "P-001-001410939-02"
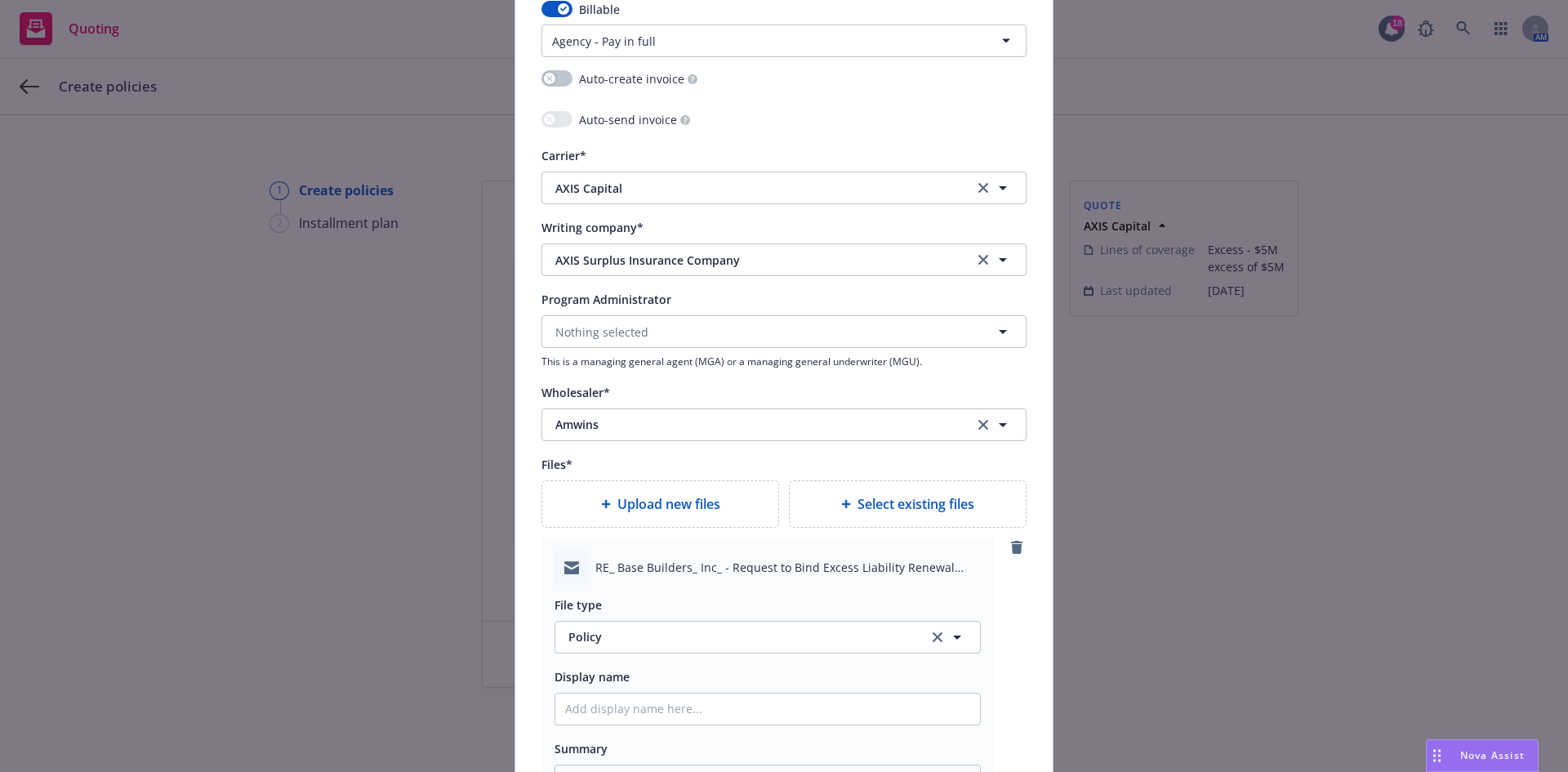
scroll to position [1716, 0]
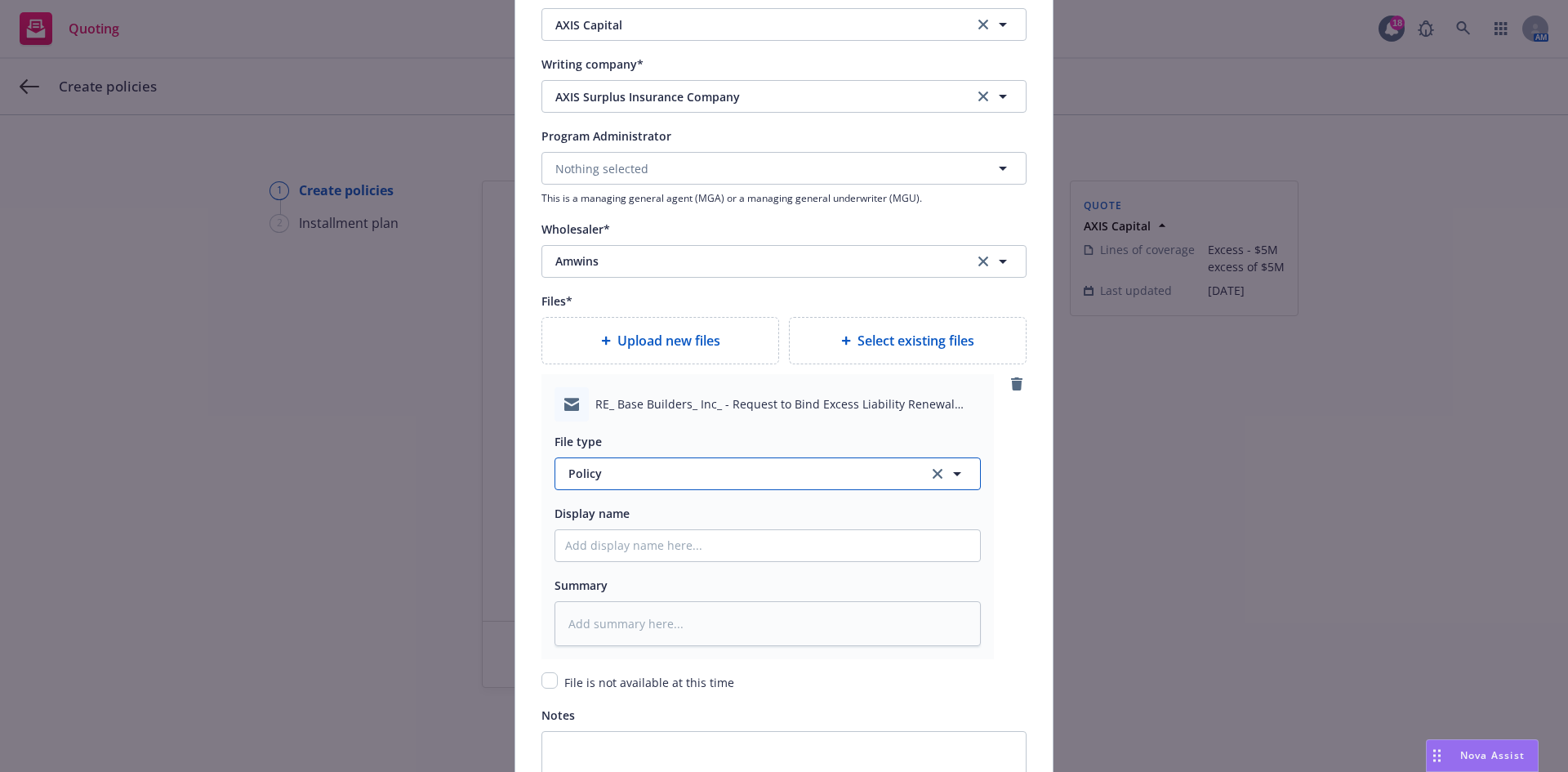
click at [639, 478] on span "Policy" at bounding box center [739, 473] width 341 height 17
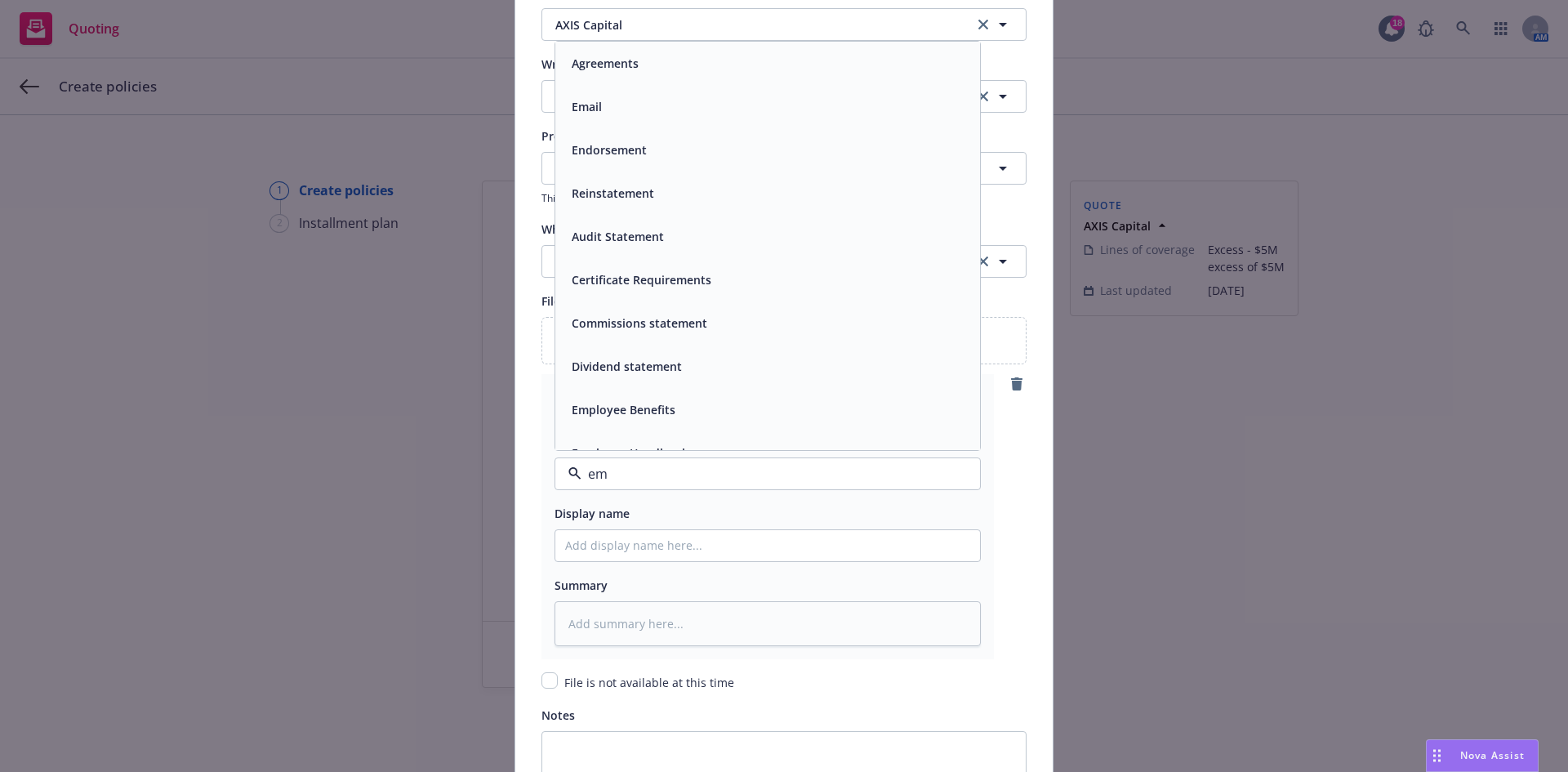
click at [611, 126] on div "Email" at bounding box center [767, 106] width 425 height 43
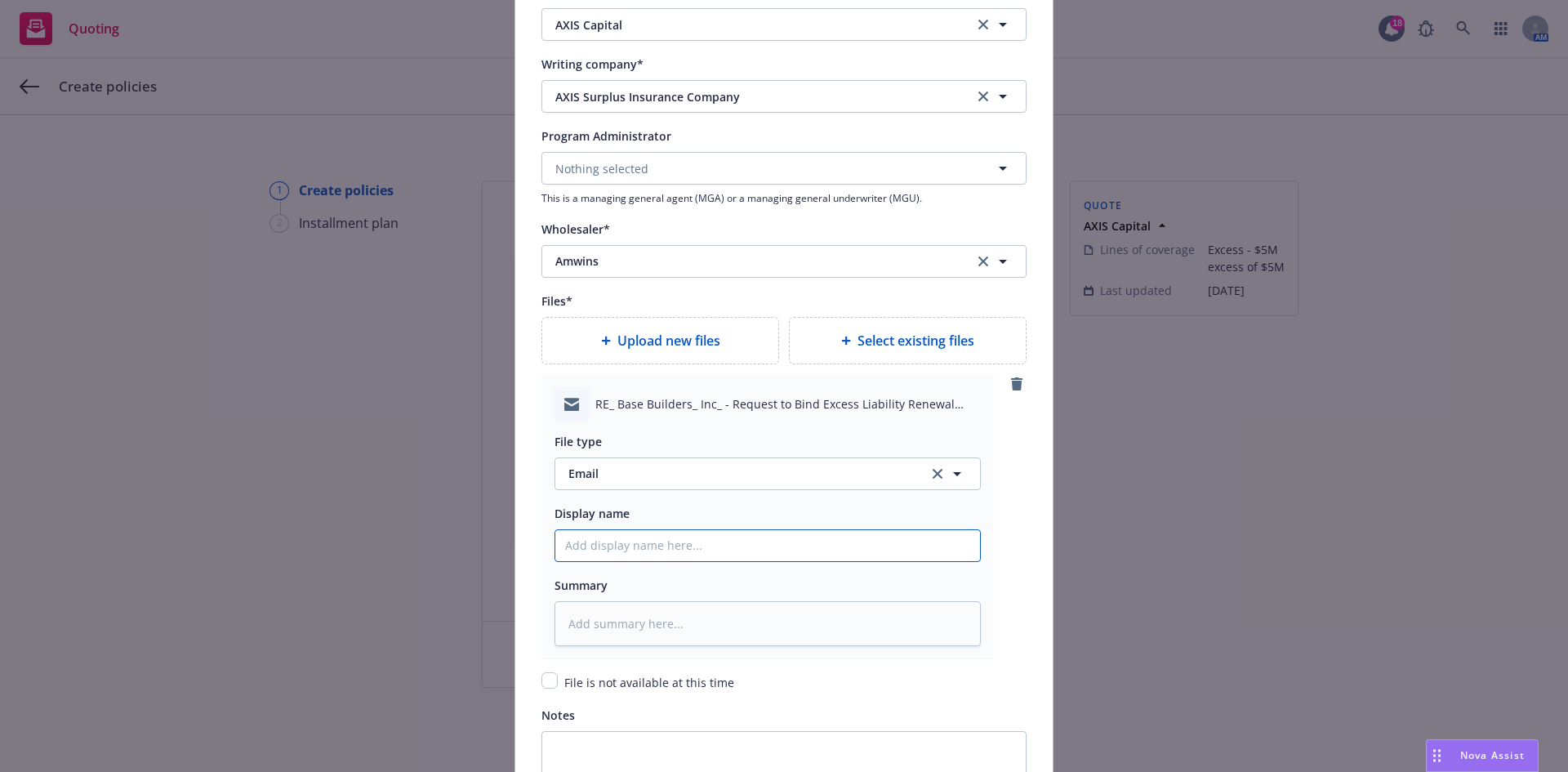
click at [627, 547] on input "Policy display name" at bounding box center [767, 546] width 425 height 31
click at [546, 685] on input "checkbox" at bounding box center [549, 681] width 16 height 16
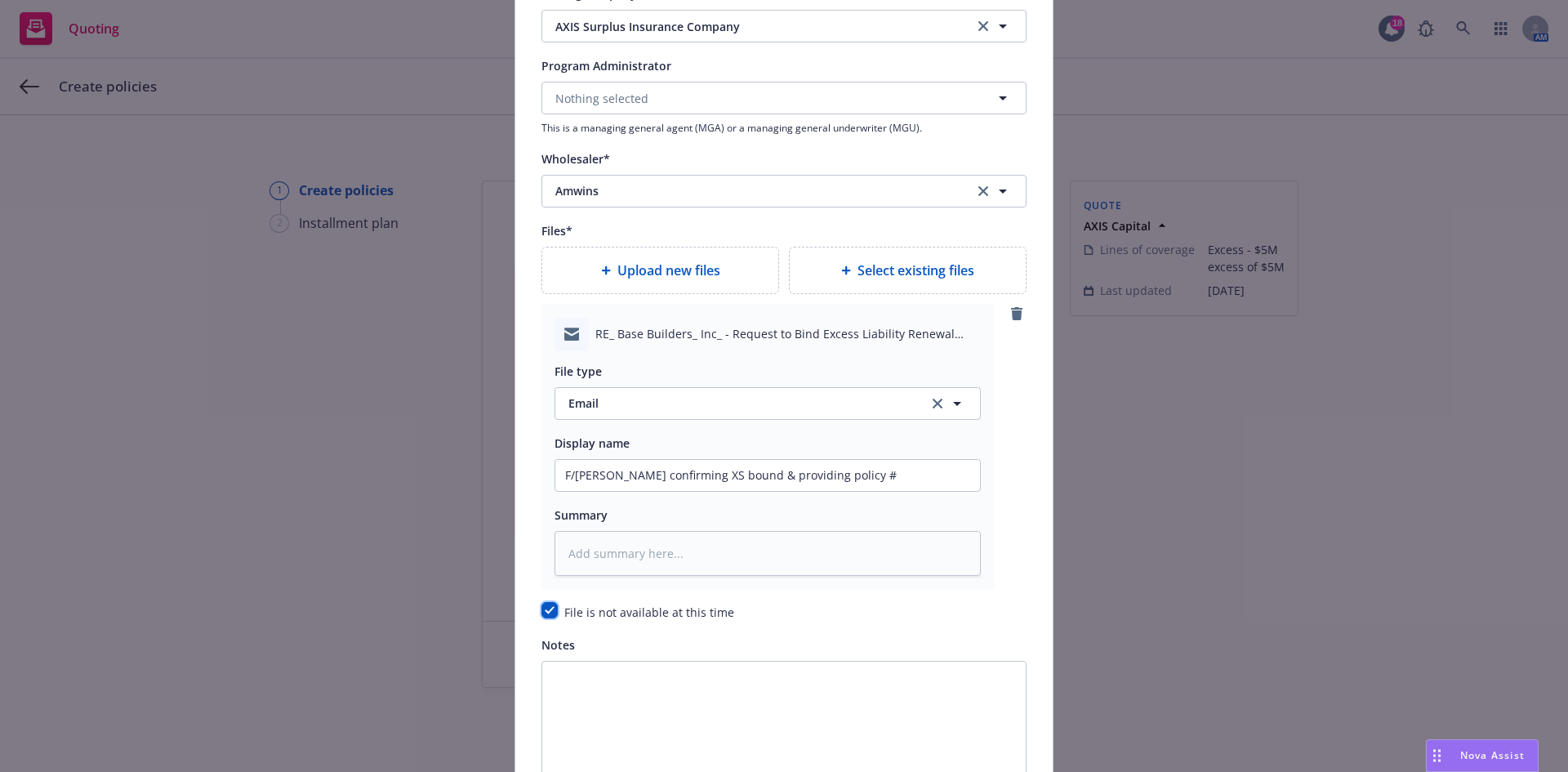
scroll to position [1949, 0]
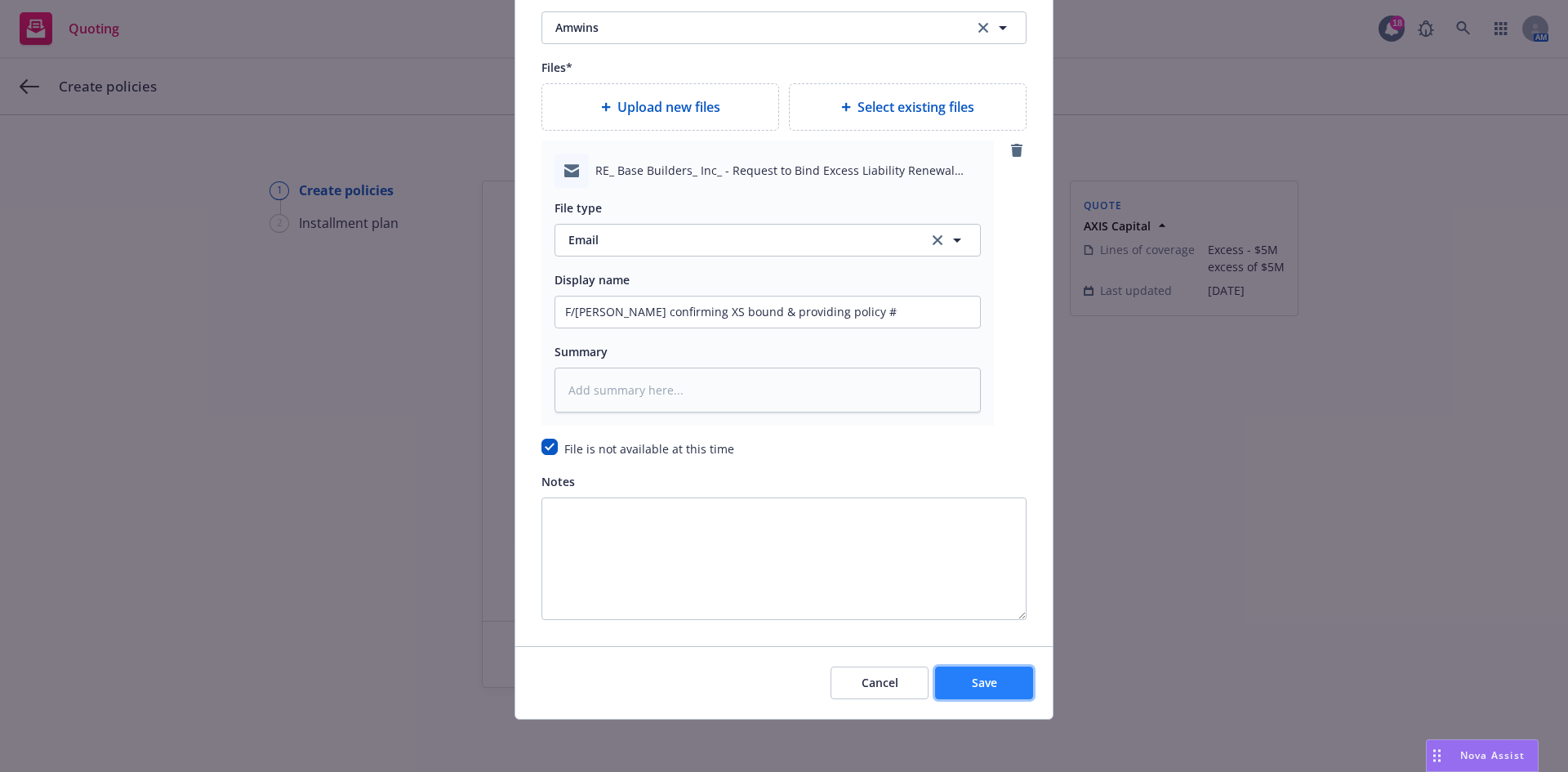
click at [982, 692] on button "Save" at bounding box center [984, 683] width 98 height 33
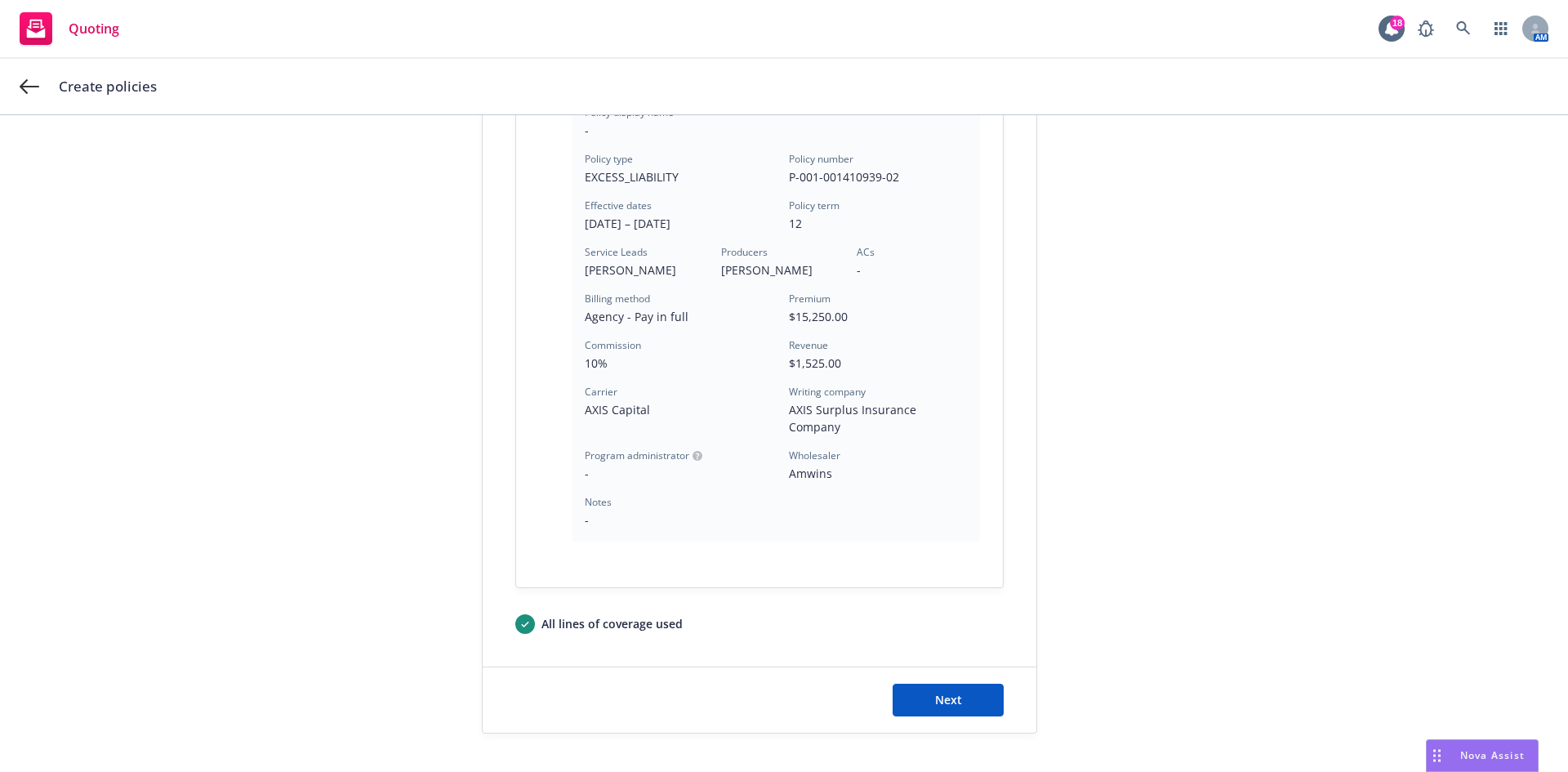
scroll to position [424, 0]
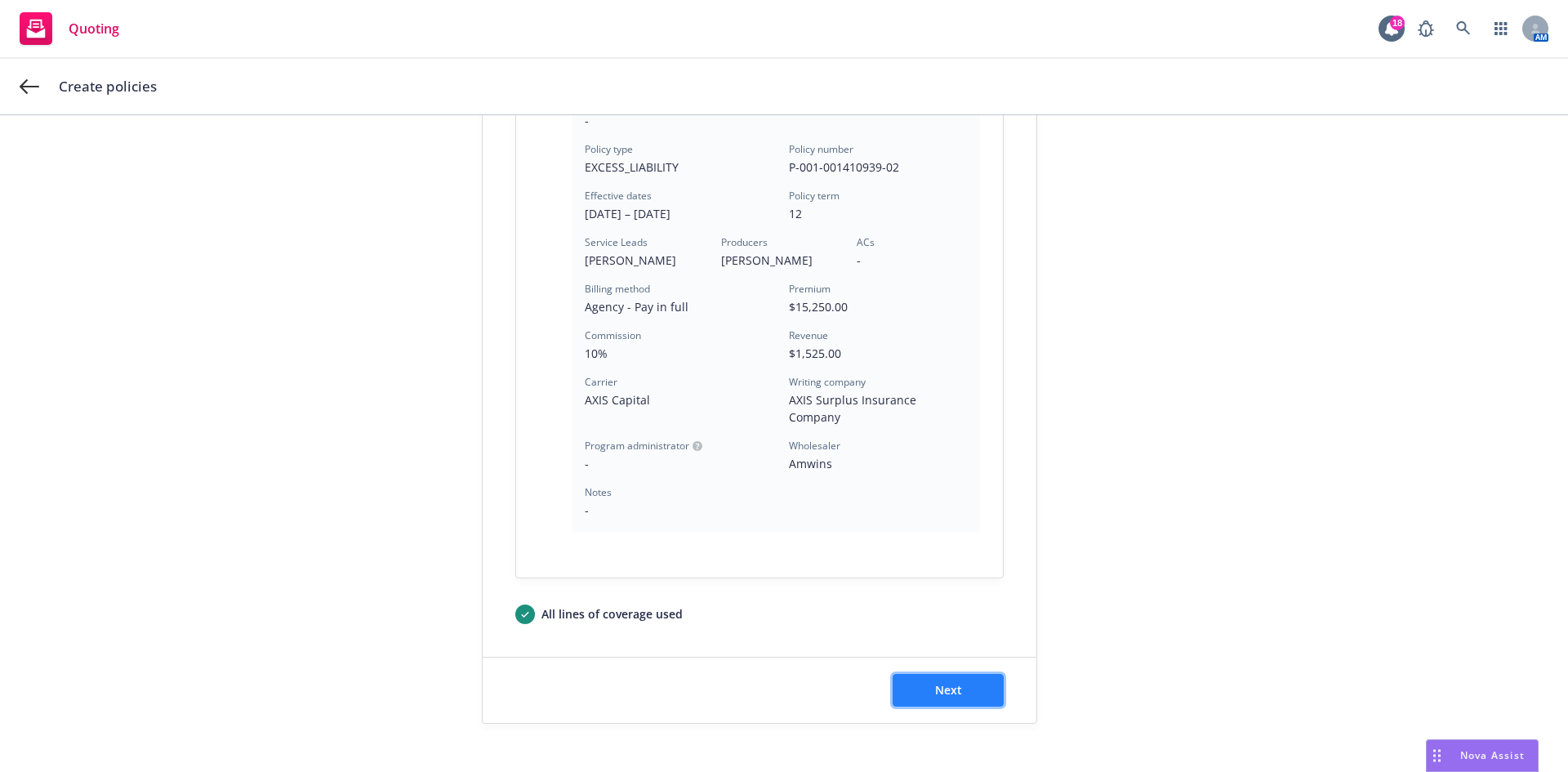
click at [931, 674] on button "Next" at bounding box center [947, 691] width 111 height 33
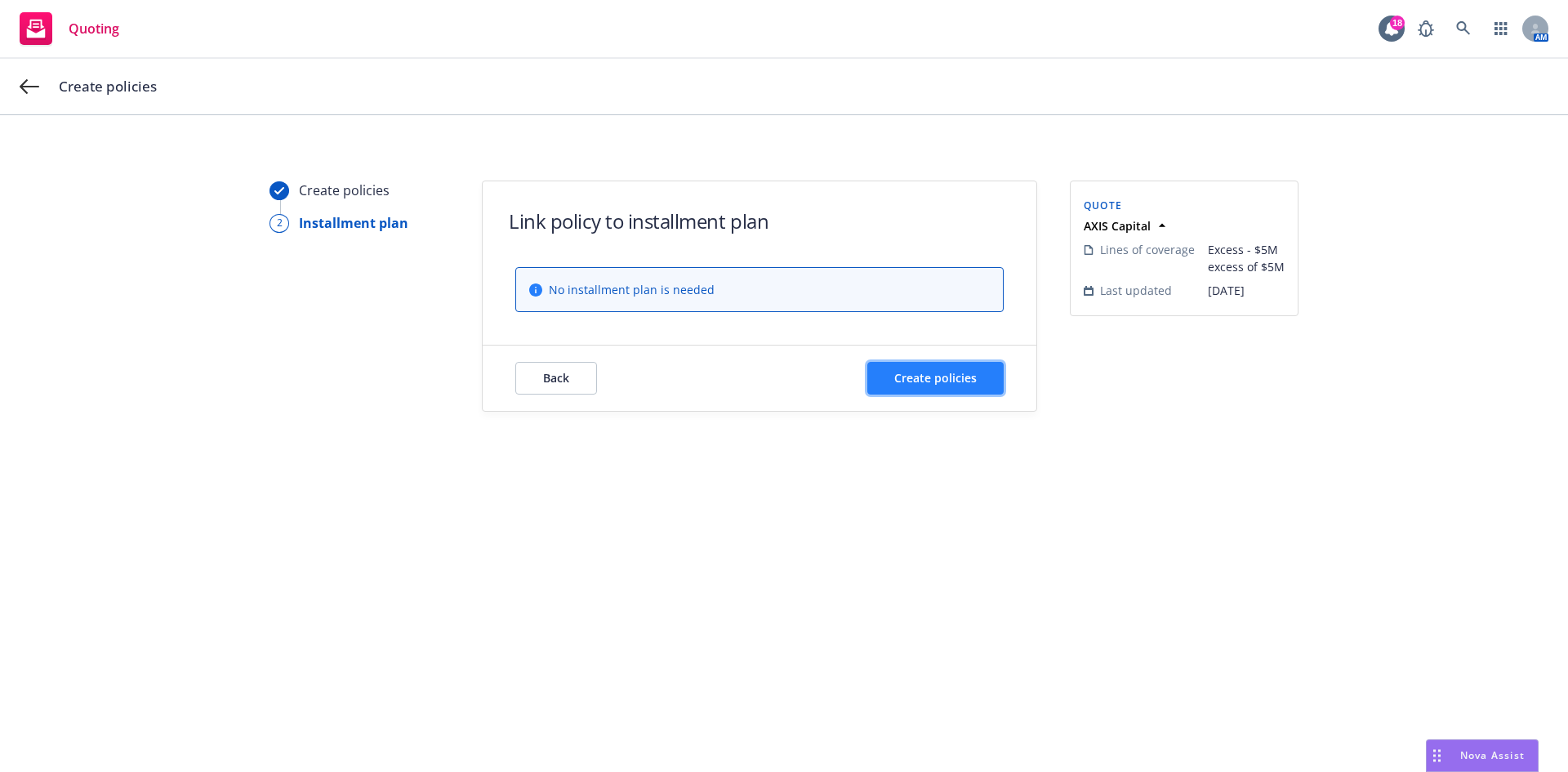
click at [982, 375] on button "Create policies" at bounding box center [935, 379] width 136 height 33
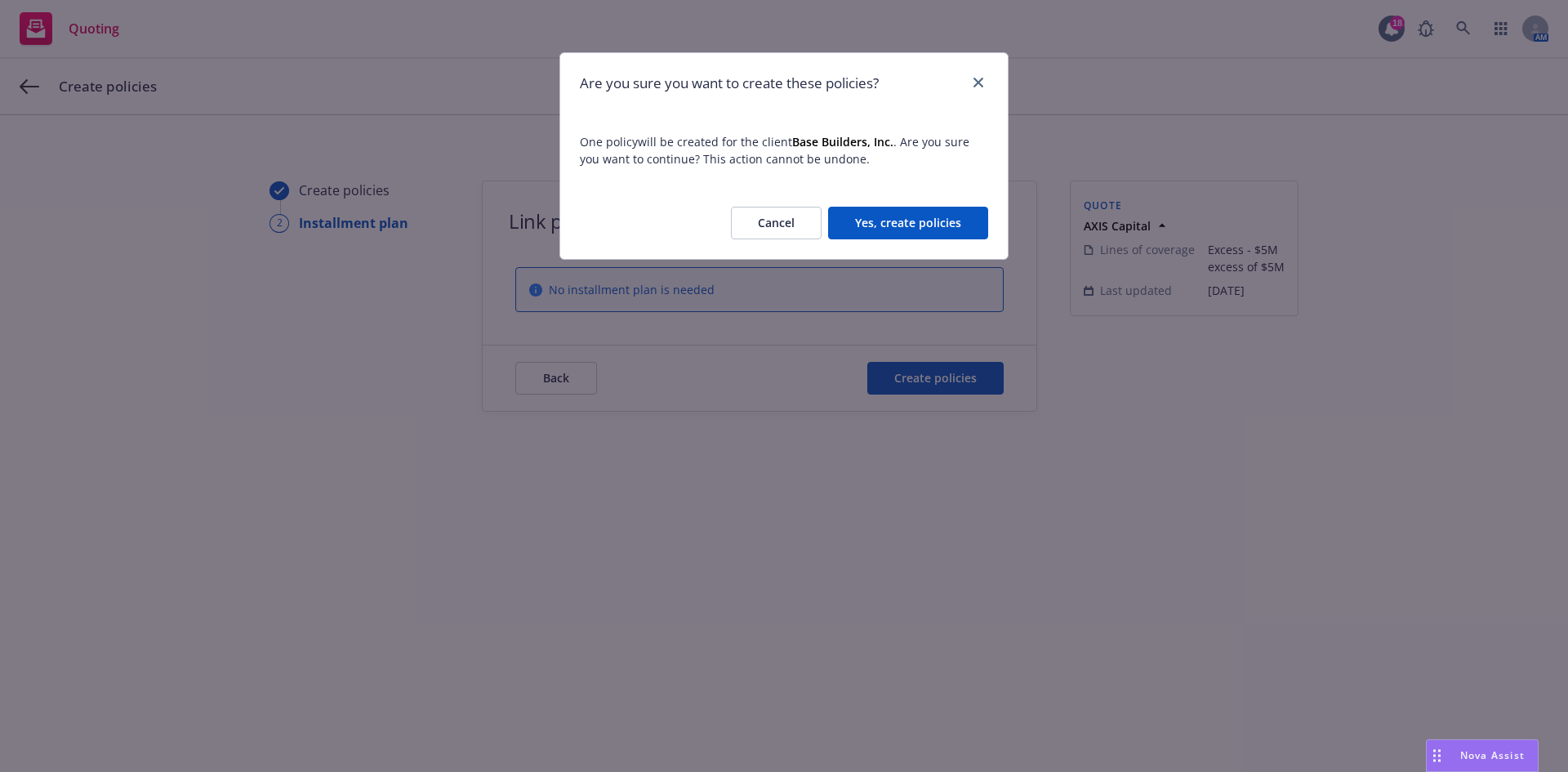
click at [898, 225] on button "Yes, create policies" at bounding box center [908, 223] width 160 height 33
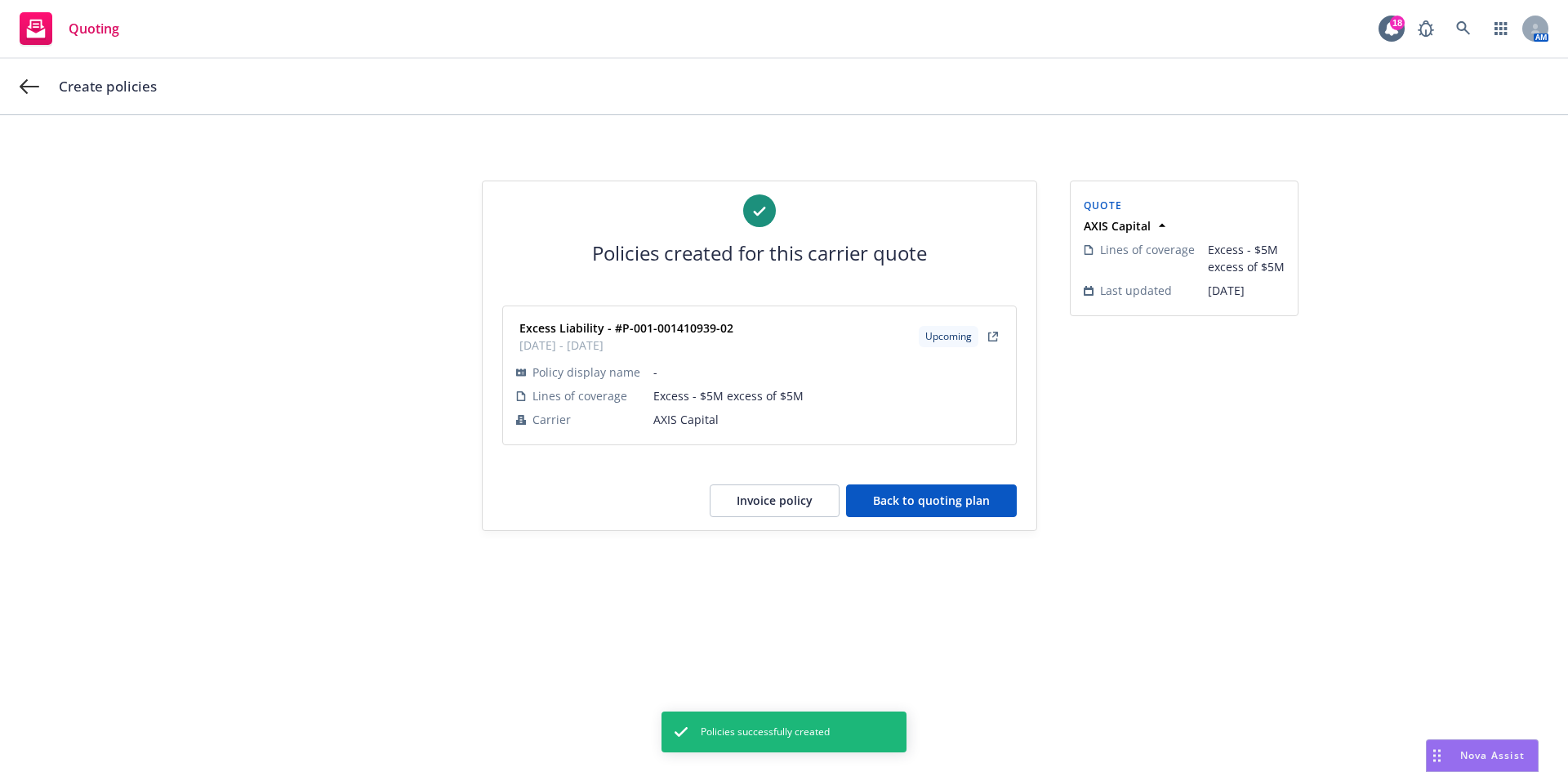
click at [945, 498] on button "Back to quoting plan" at bounding box center [931, 501] width 171 height 33
click at [32, 80] on icon at bounding box center [28, 86] width 19 height 19
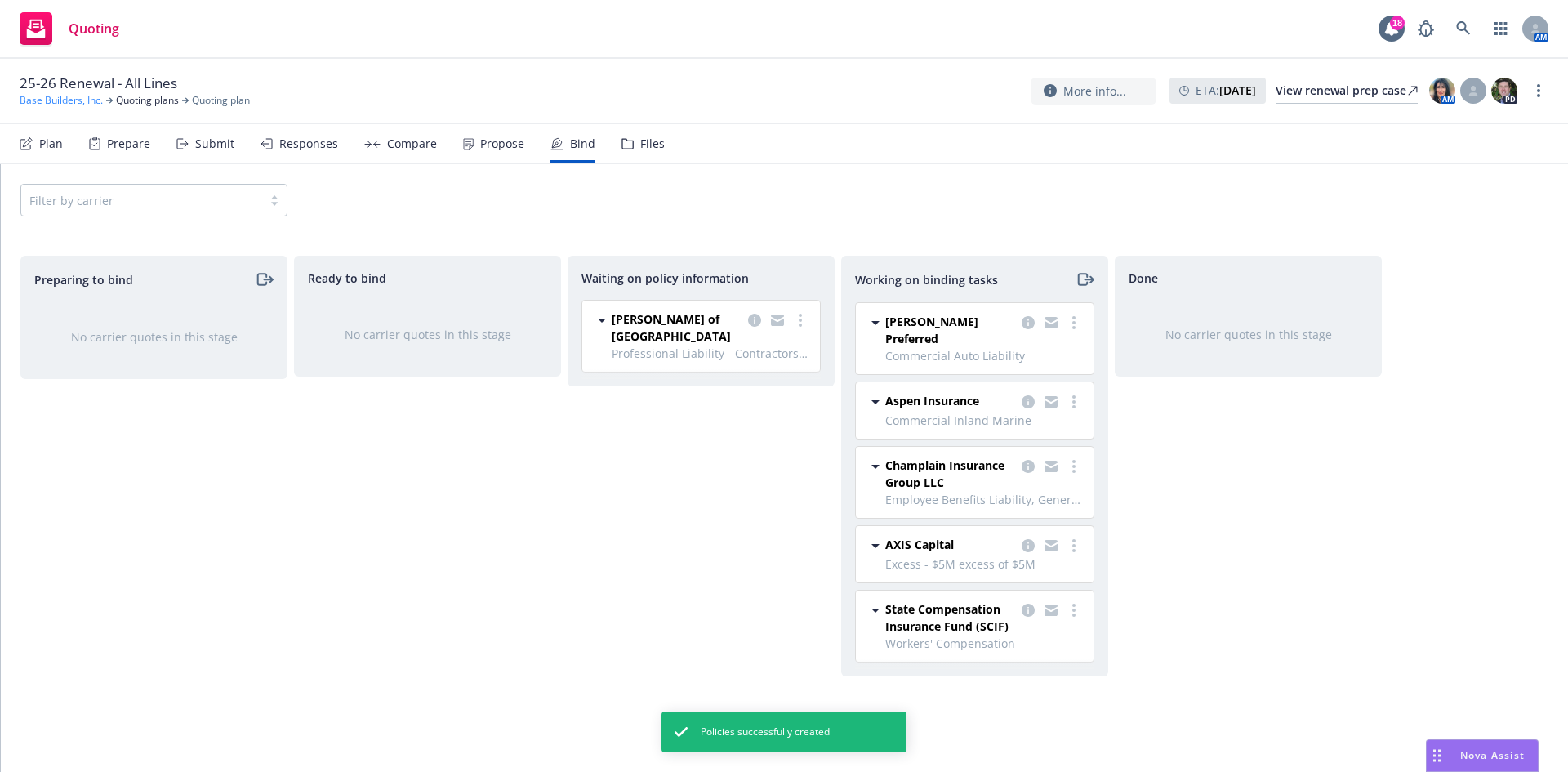
click at [58, 99] on link "Base Builders, Inc." at bounding box center [60, 101] width 83 height 15
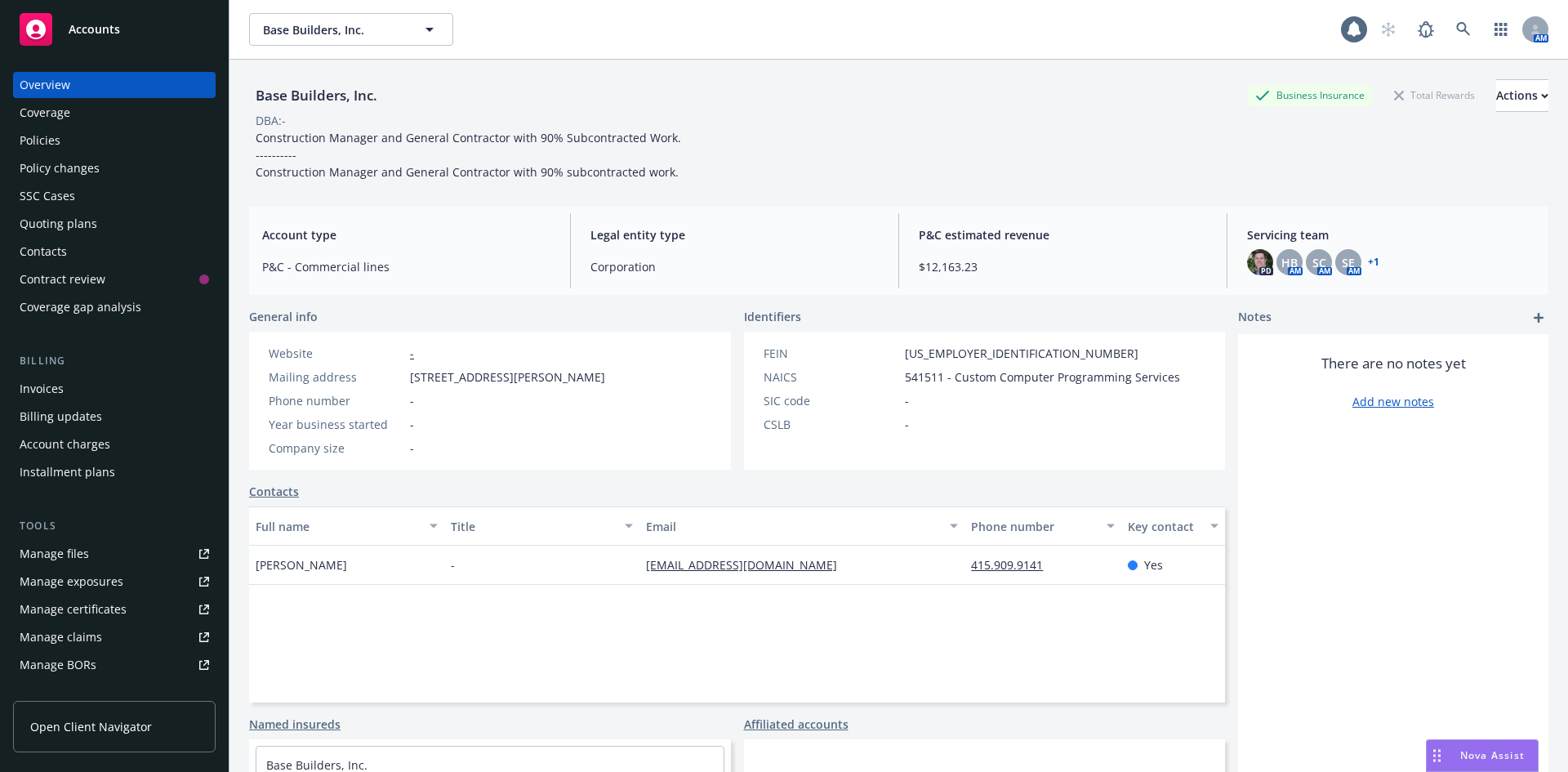
click at [57, 134] on div "Policies" at bounding box center [39, 140] width 41 height 27
